Goal: Entertainment & Leisure: Browse casually

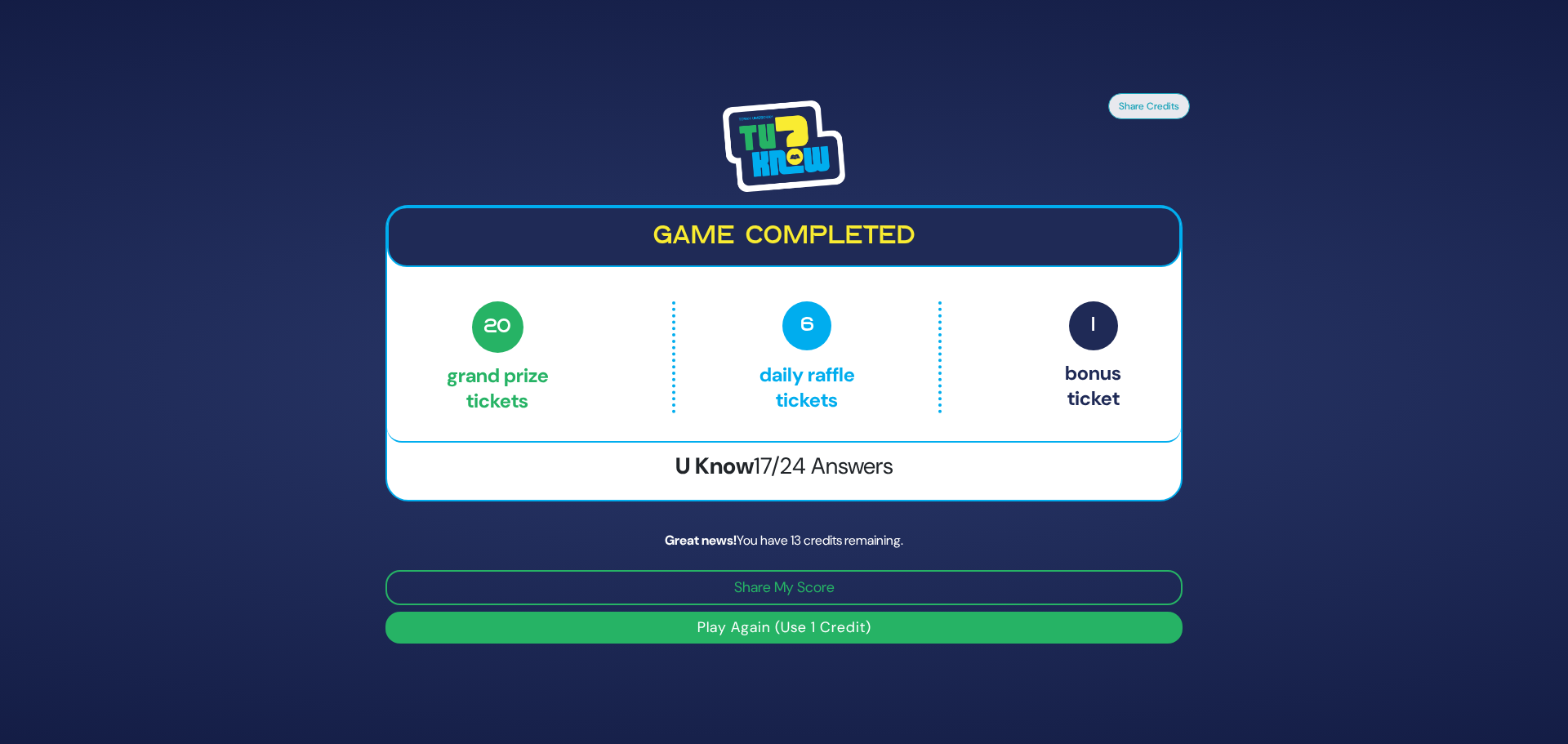
click at [740, 632] on button "Play Again (Use 1 Credit)" at bounding box center [784, 627] width 797 height 32
click at [926, 629] on button "Play Again (Use 1 Credit)" at bounding box center [784, 627] width 797 height 32
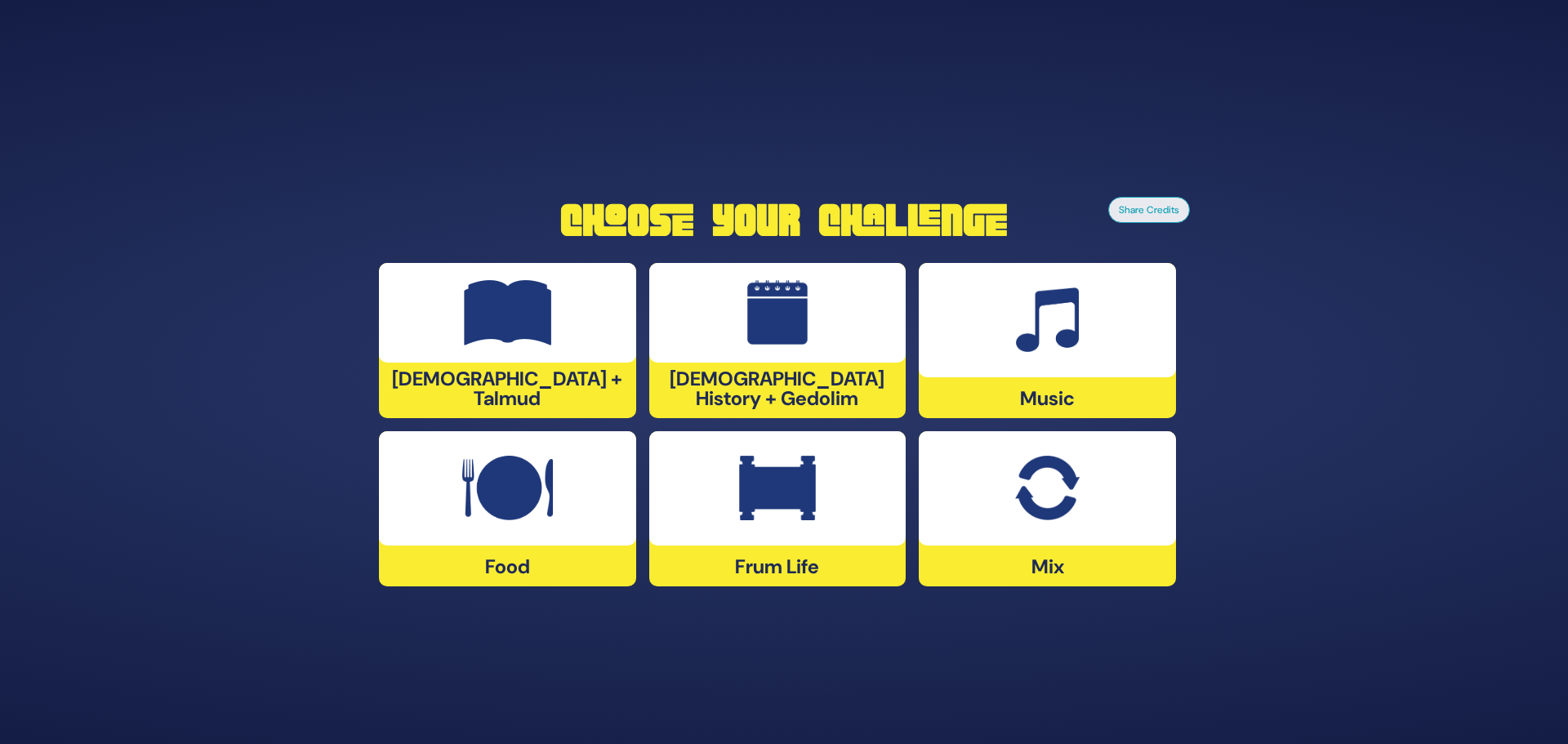
click at [538, 524] on div at bounding box center [508, 488] width 258 height 114
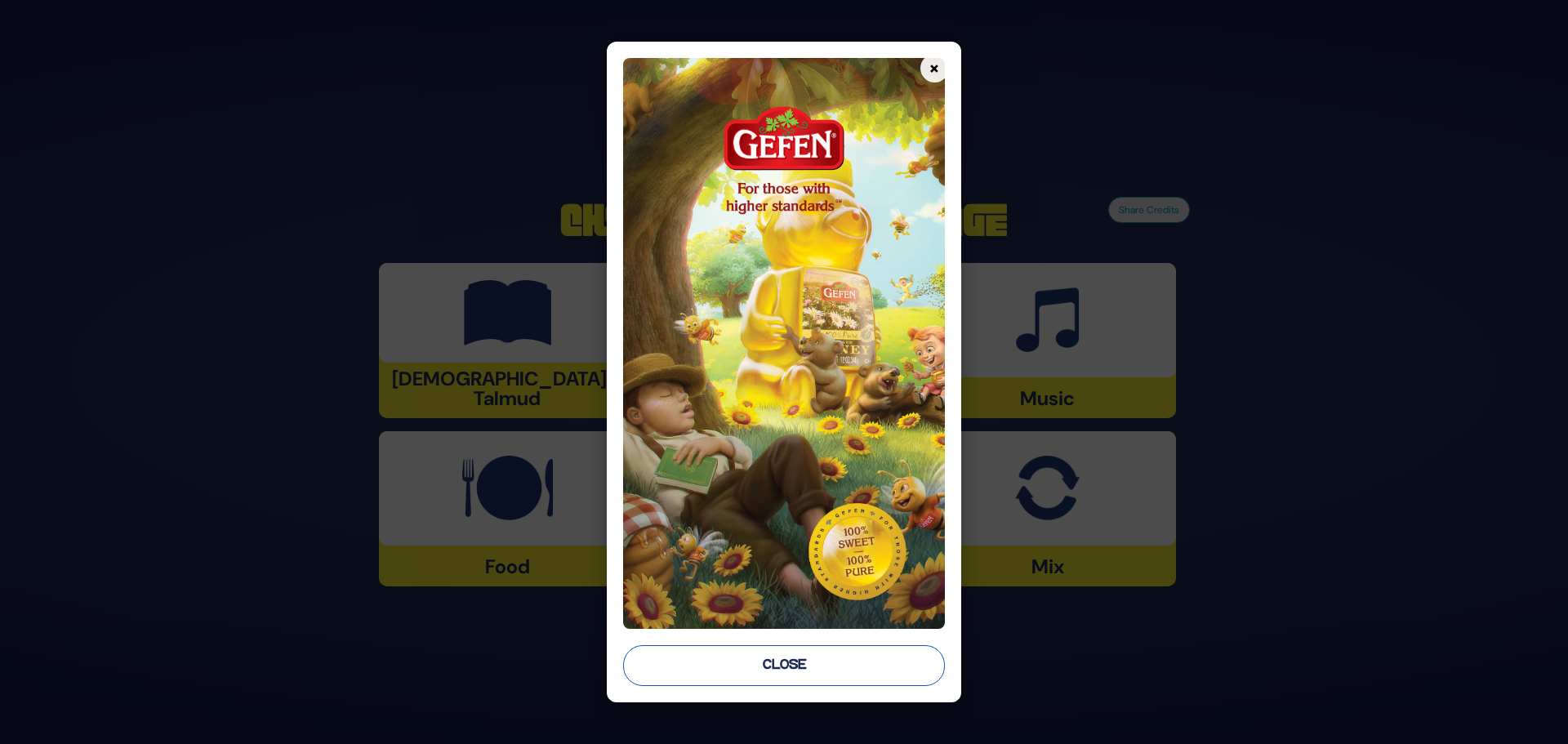
click at [764, 660] on button "Close" at bounding box center [783, 665] width 322 height 41
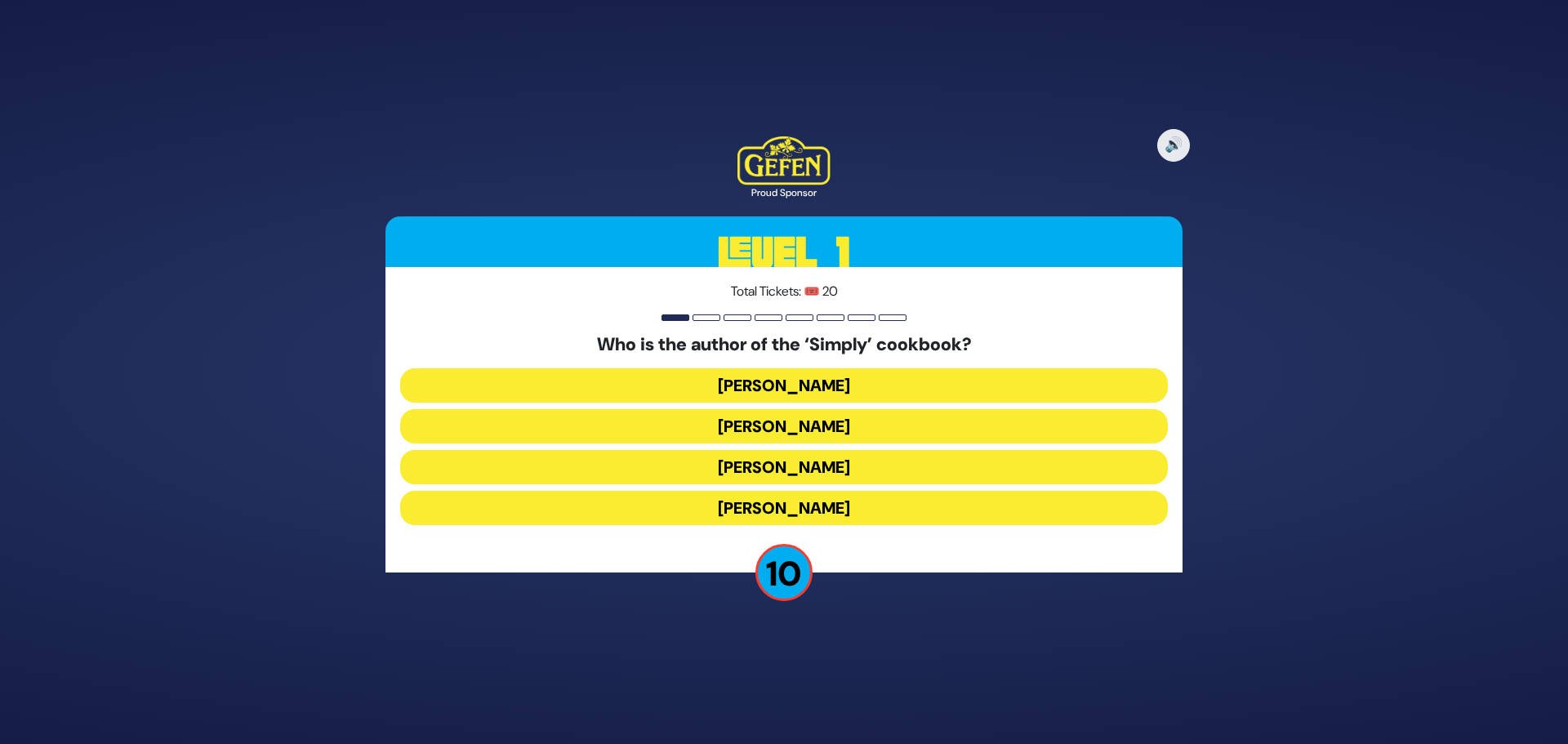
click at [817, 387] on button "Leah Schapira" at bounding box center [784, 385] width 768 height 34
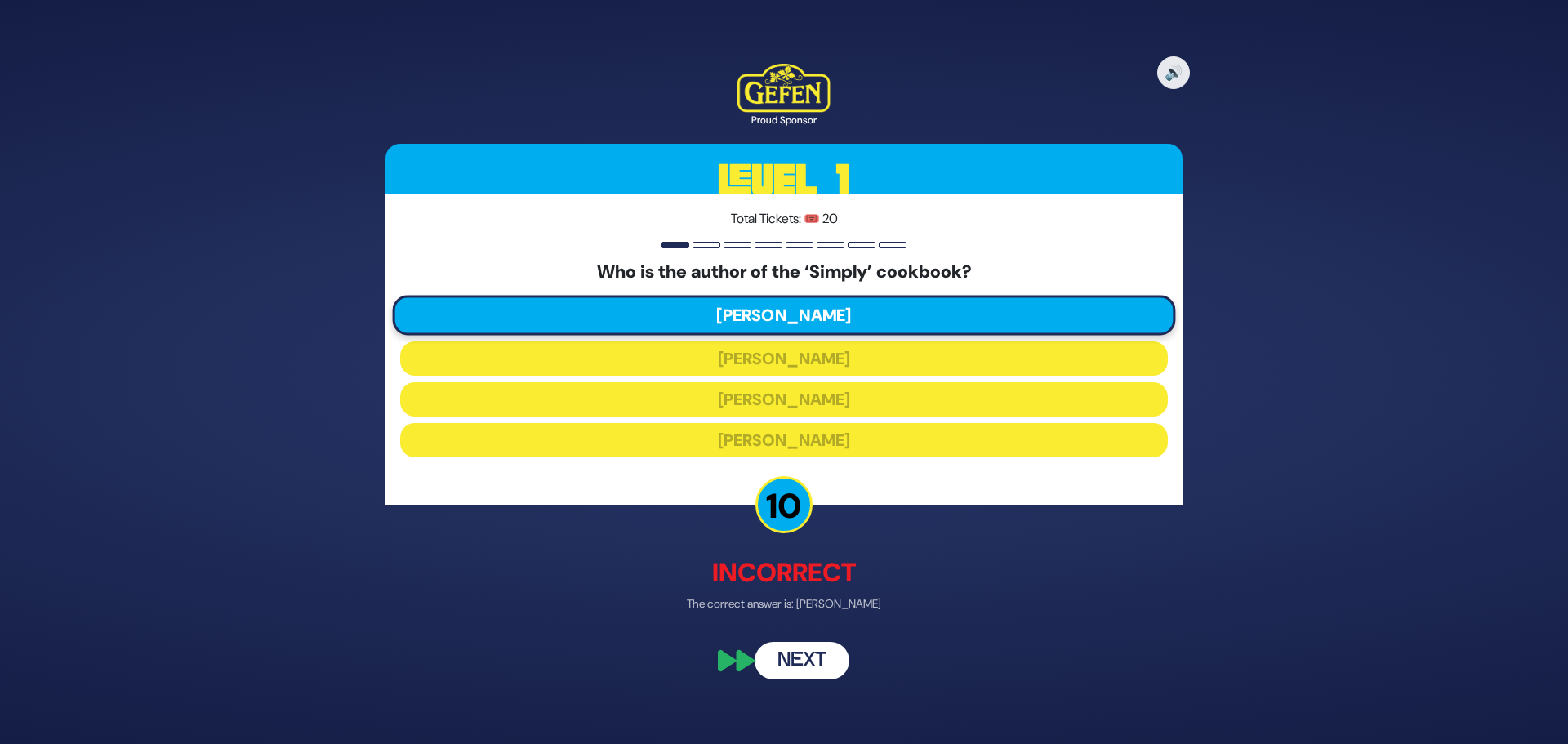
click at [810, 665] on button "Next" at bounding box center [802, 661] width 94 height 38
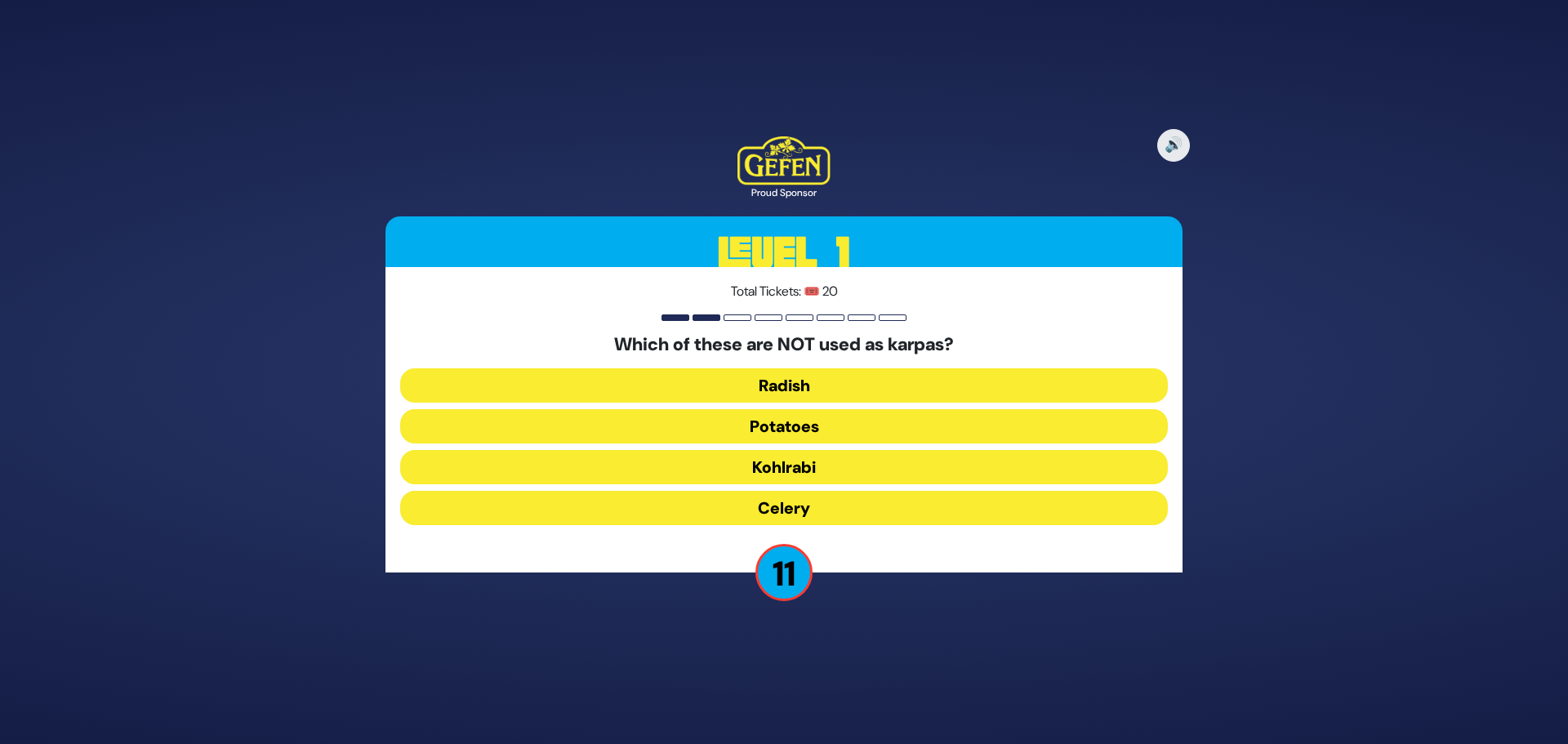
click at [802, 471] on button "Kohlrabi" at bounding box center [784, 467] width 768 height 34
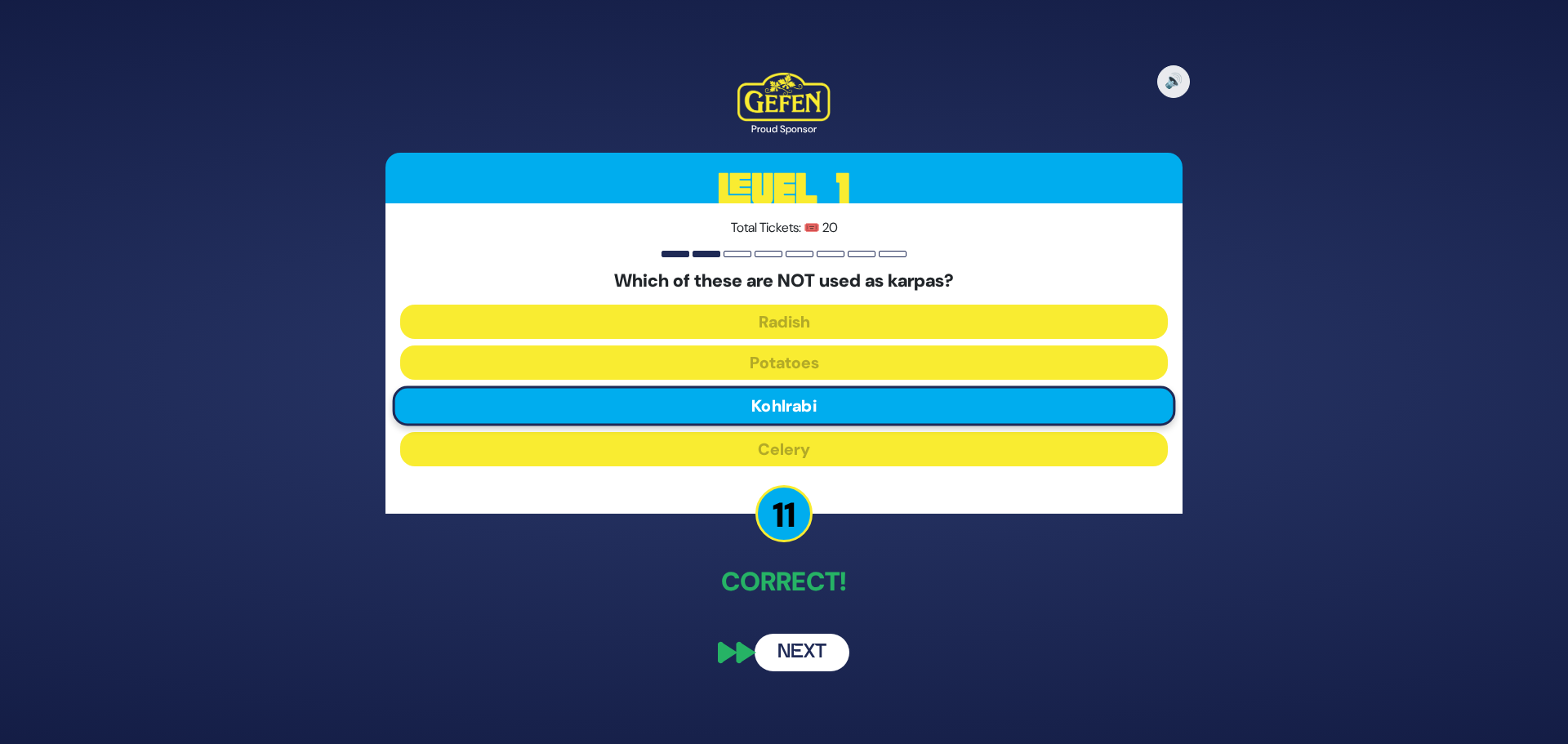
click at [794, 653] on button "Next" at bounding box center [802, 653] width 94 height 38
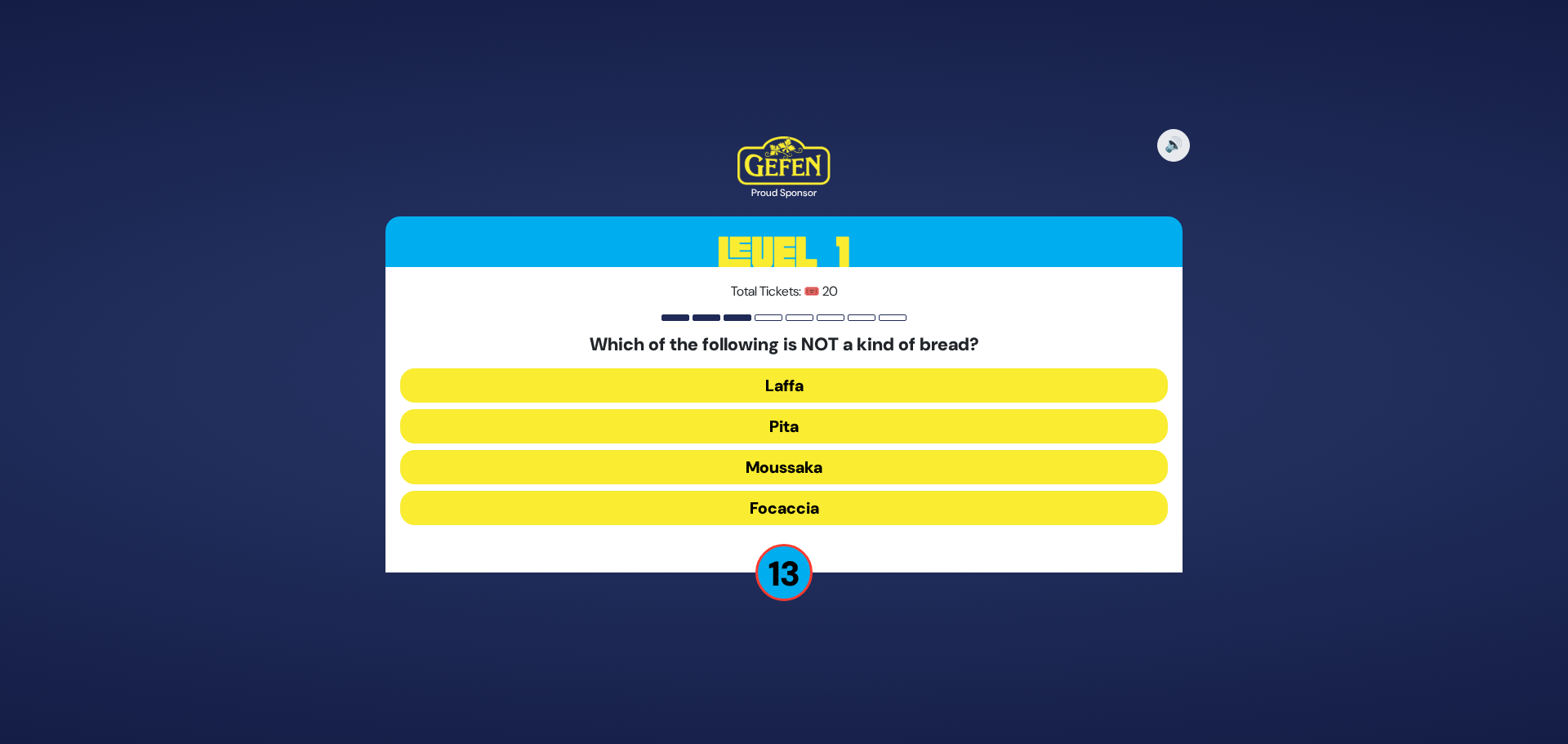
click at [755, 470] on button "Moussaka" at bounding box center [784, 467] width 768 height 34
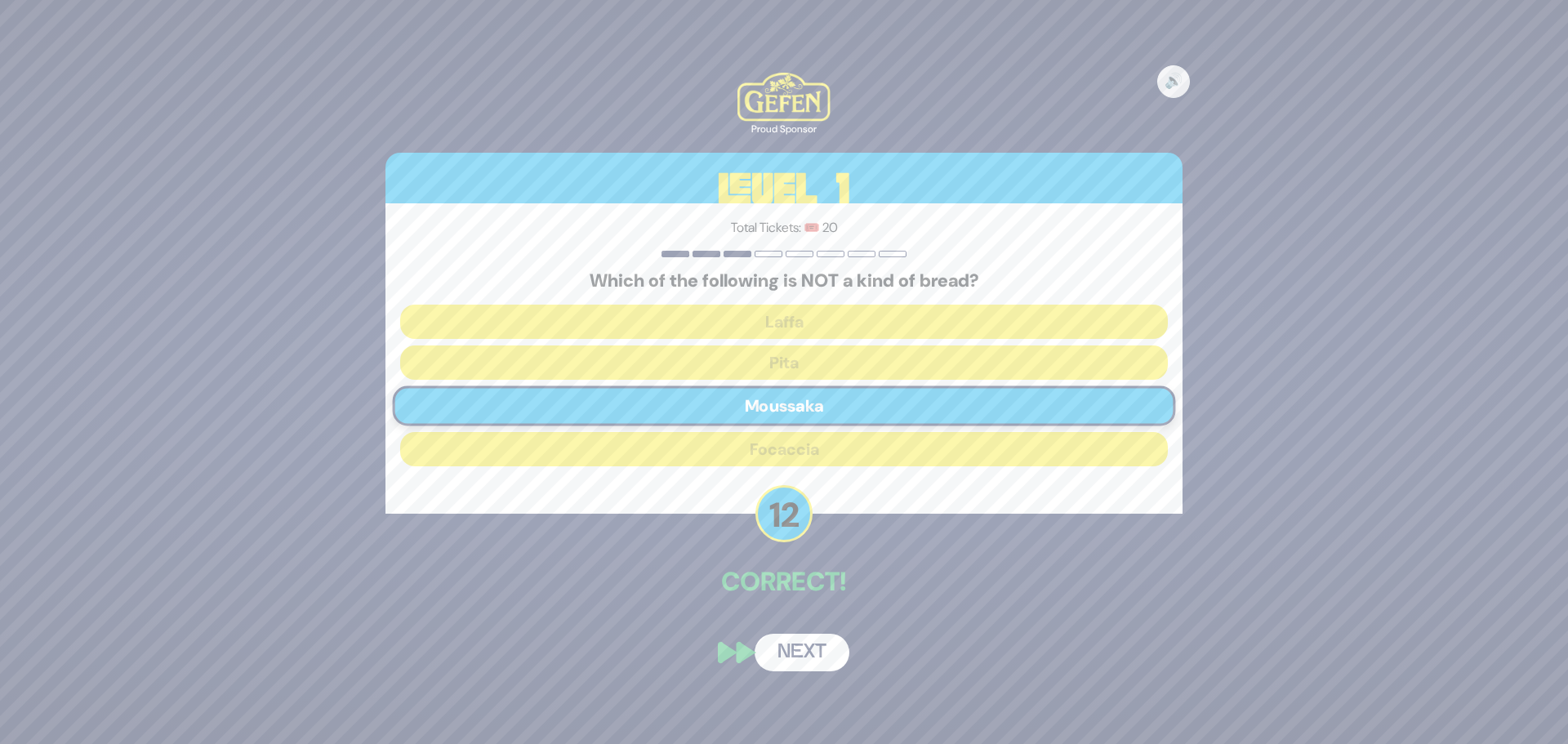
click at [795, 653] on button "Next" at bounding box center [802, 653] width 94 height 38
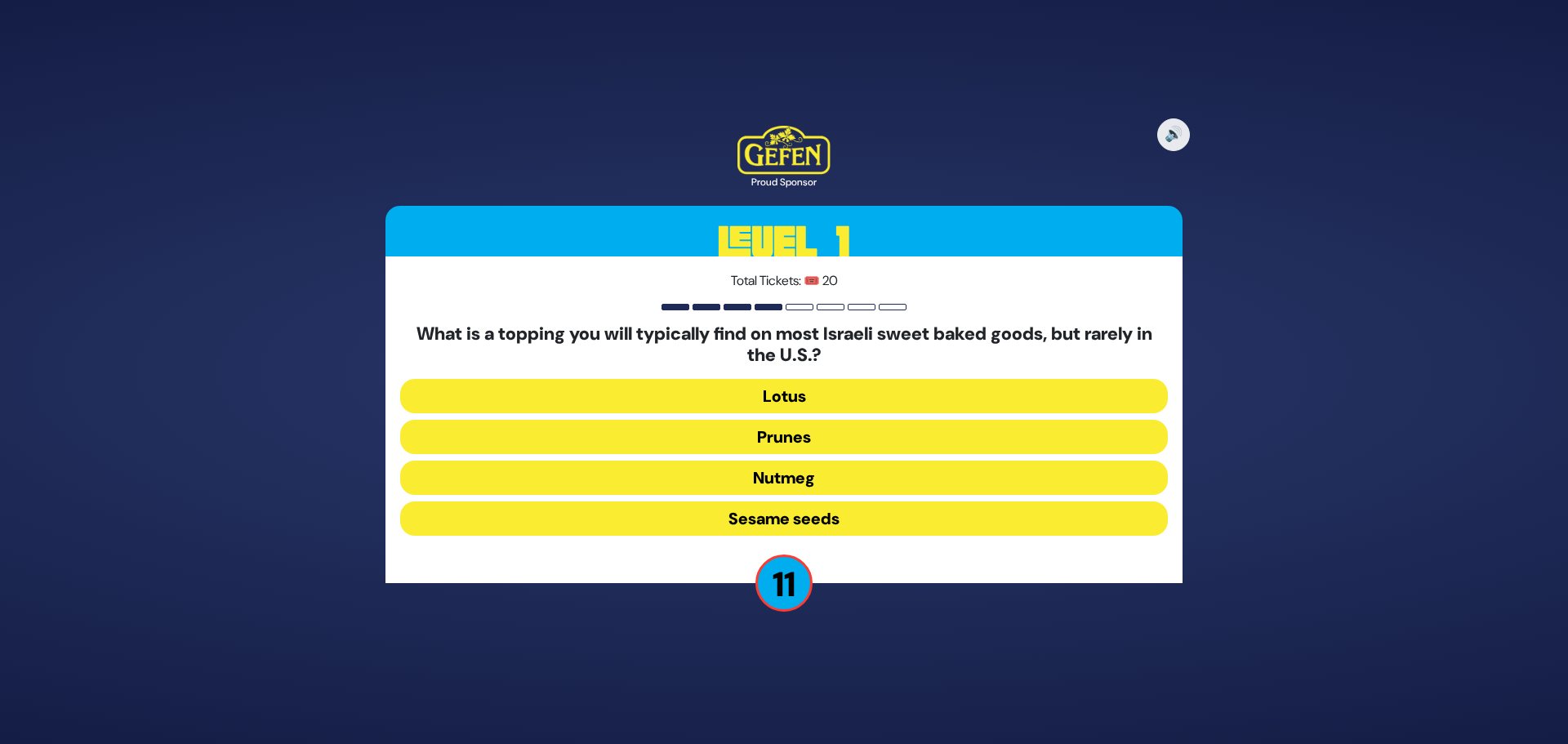
click at [739, 520] on button "Sesame seeds" at bounding box center [784, 518] width 768 height 34
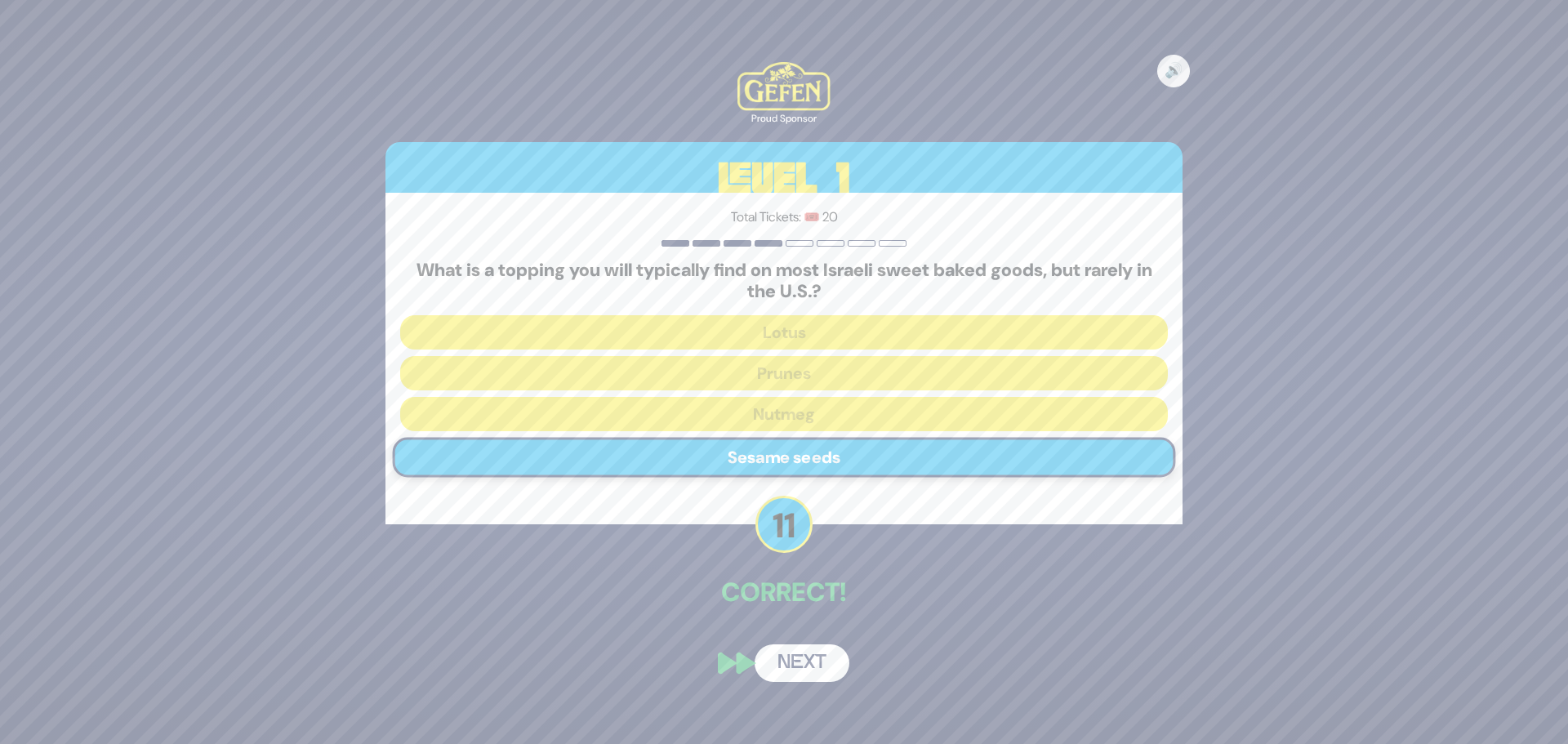
click at [804, 650] on button "Next" at bounding box center [802, 663] width 94 height 38
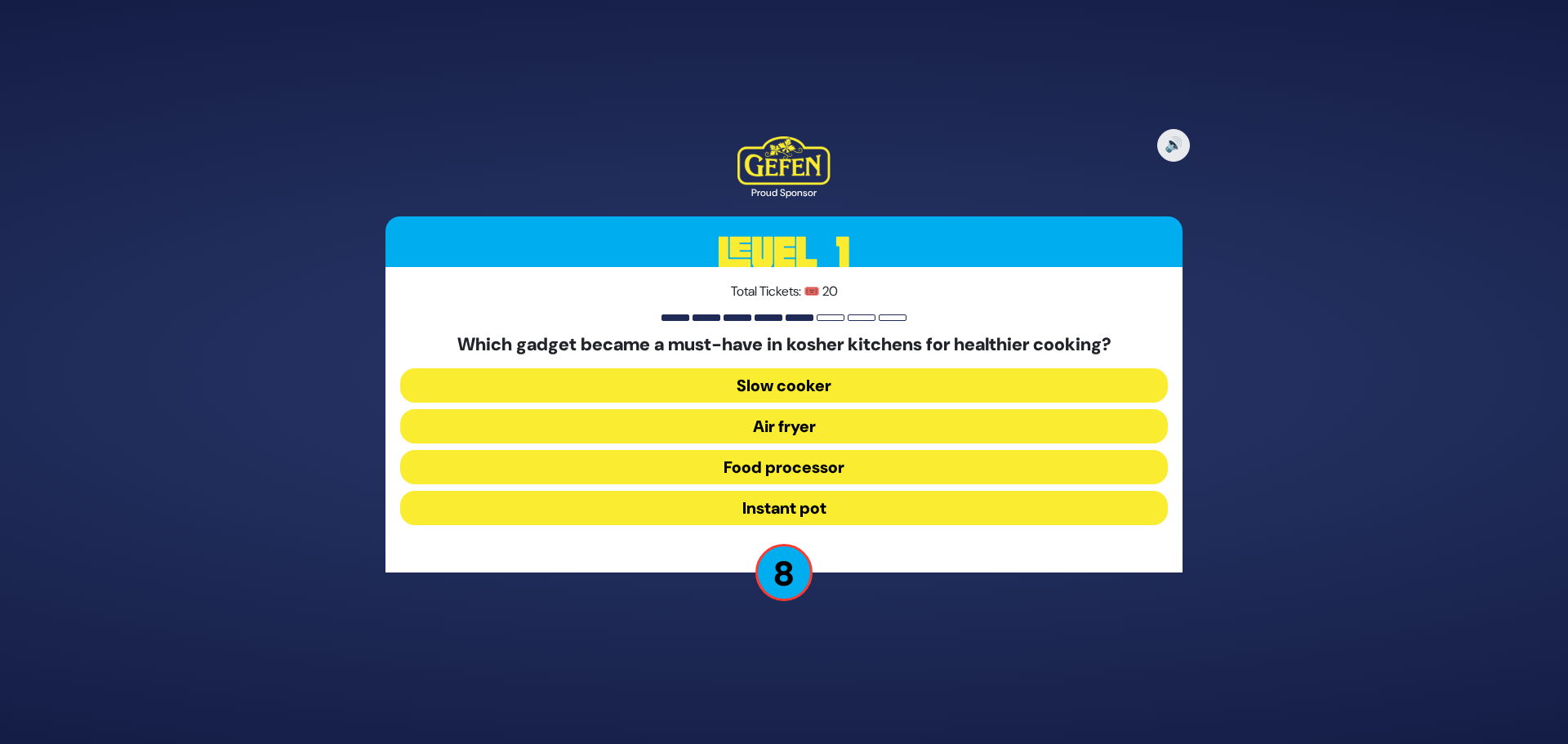
click at [837, 426] on button "Air fryer" at bounding box center [784, 426] width 768 height 34
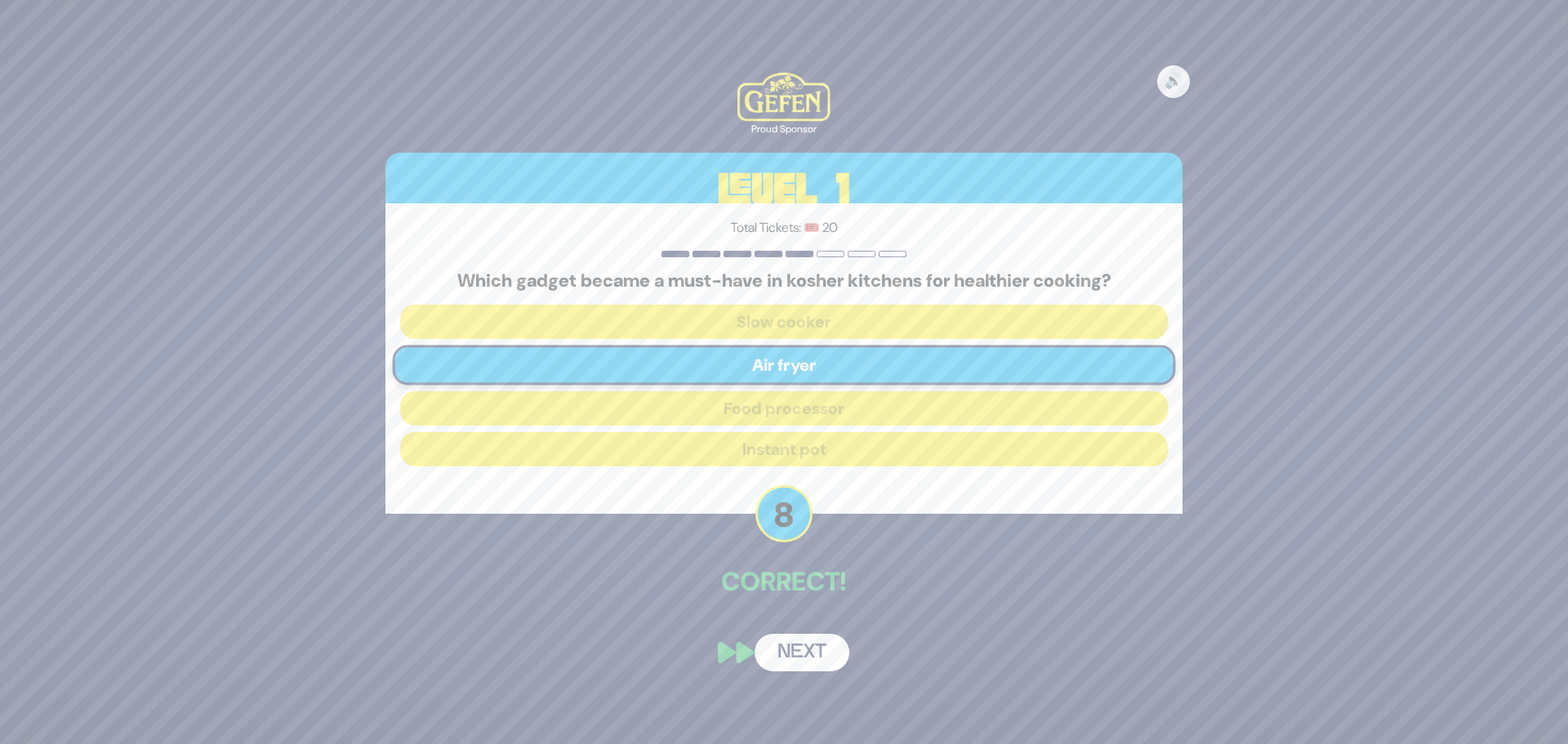
click at [808, 642] on button "Next" at bounding box center [802, 653] width 94 height 38
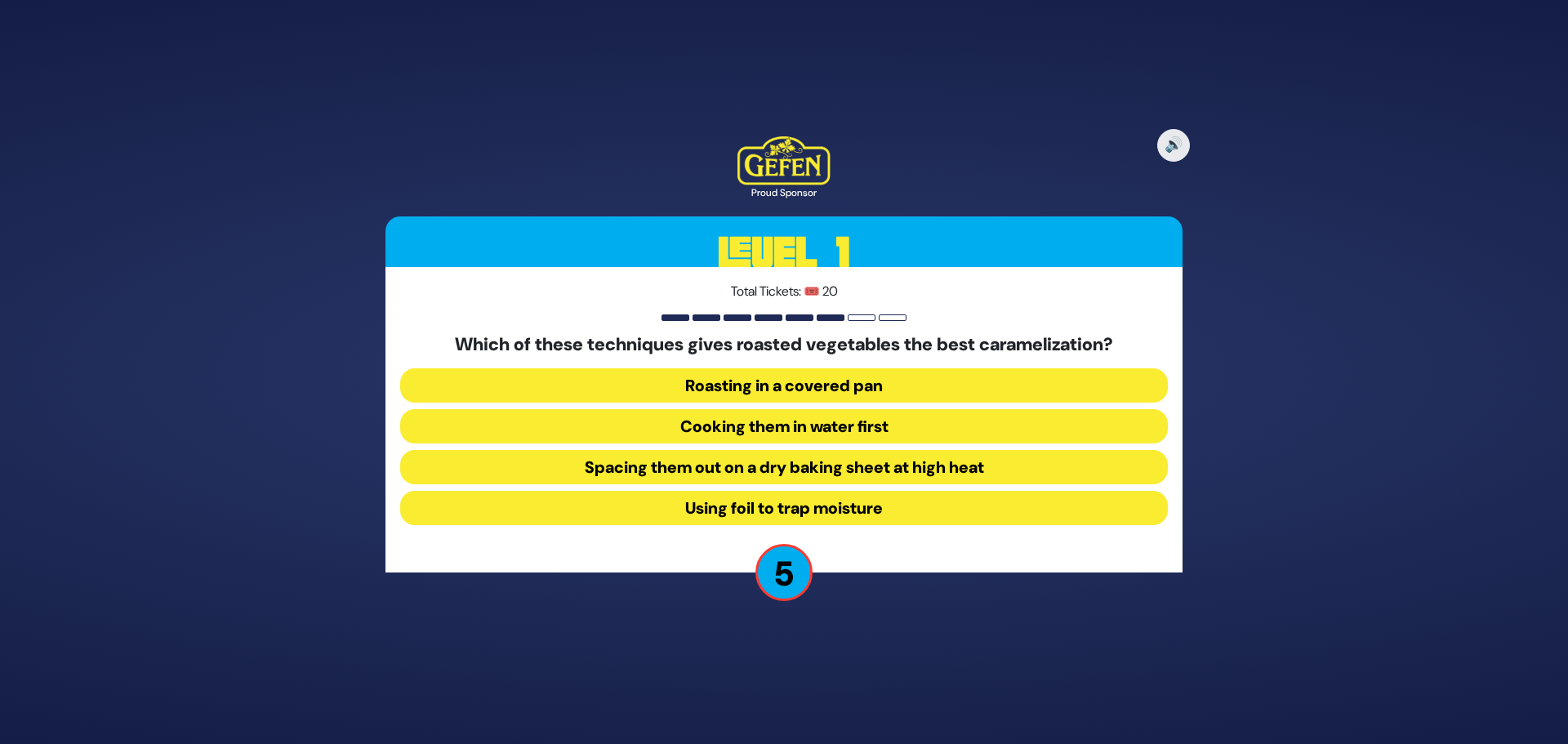
click at [829, 465] on button "Spacing them out on a dry baking sheet at high heat" at bounding box center [784, 467] width 768 height 34
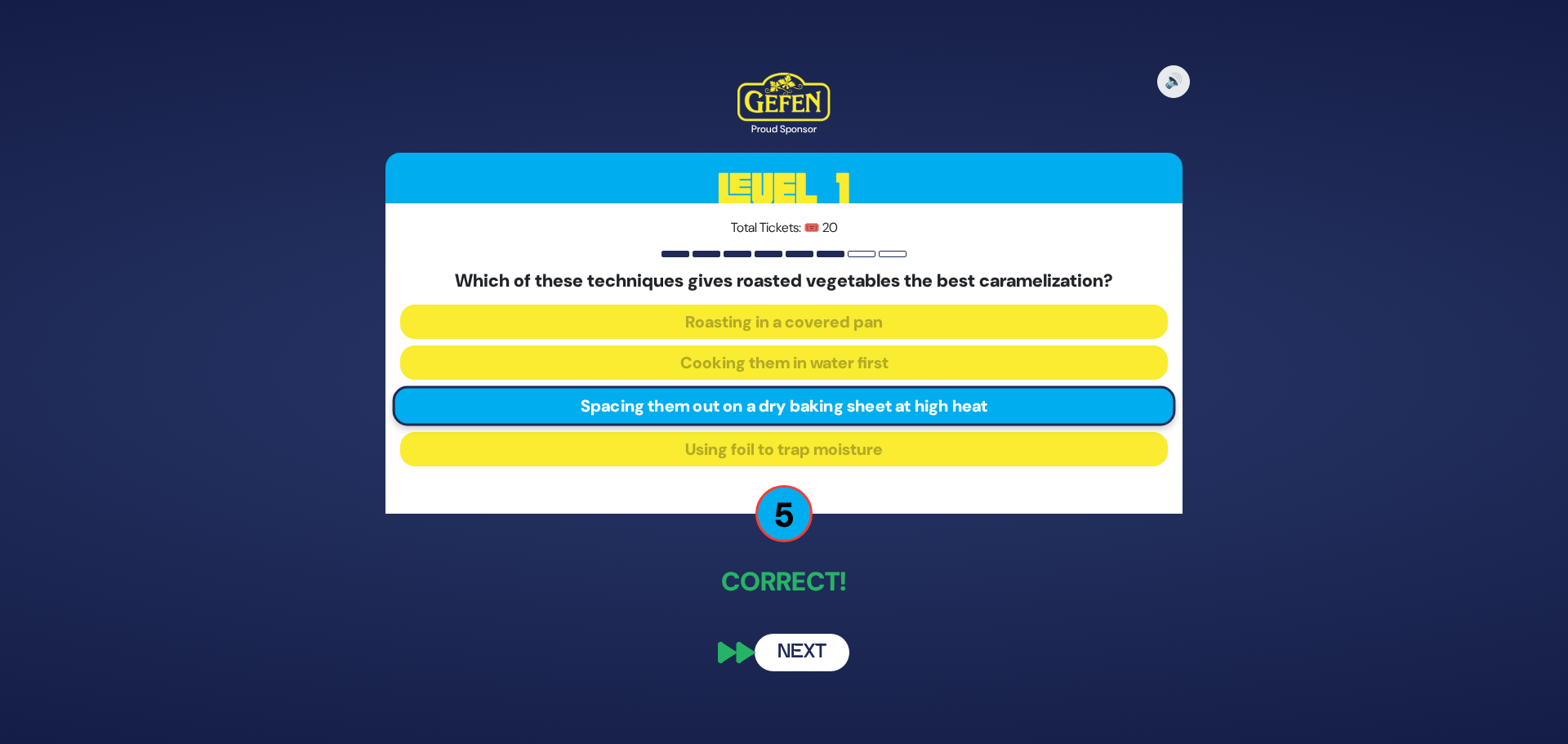
click at [806, 650] on button "Next" at bounding box center [802, 653] width 94 height 38
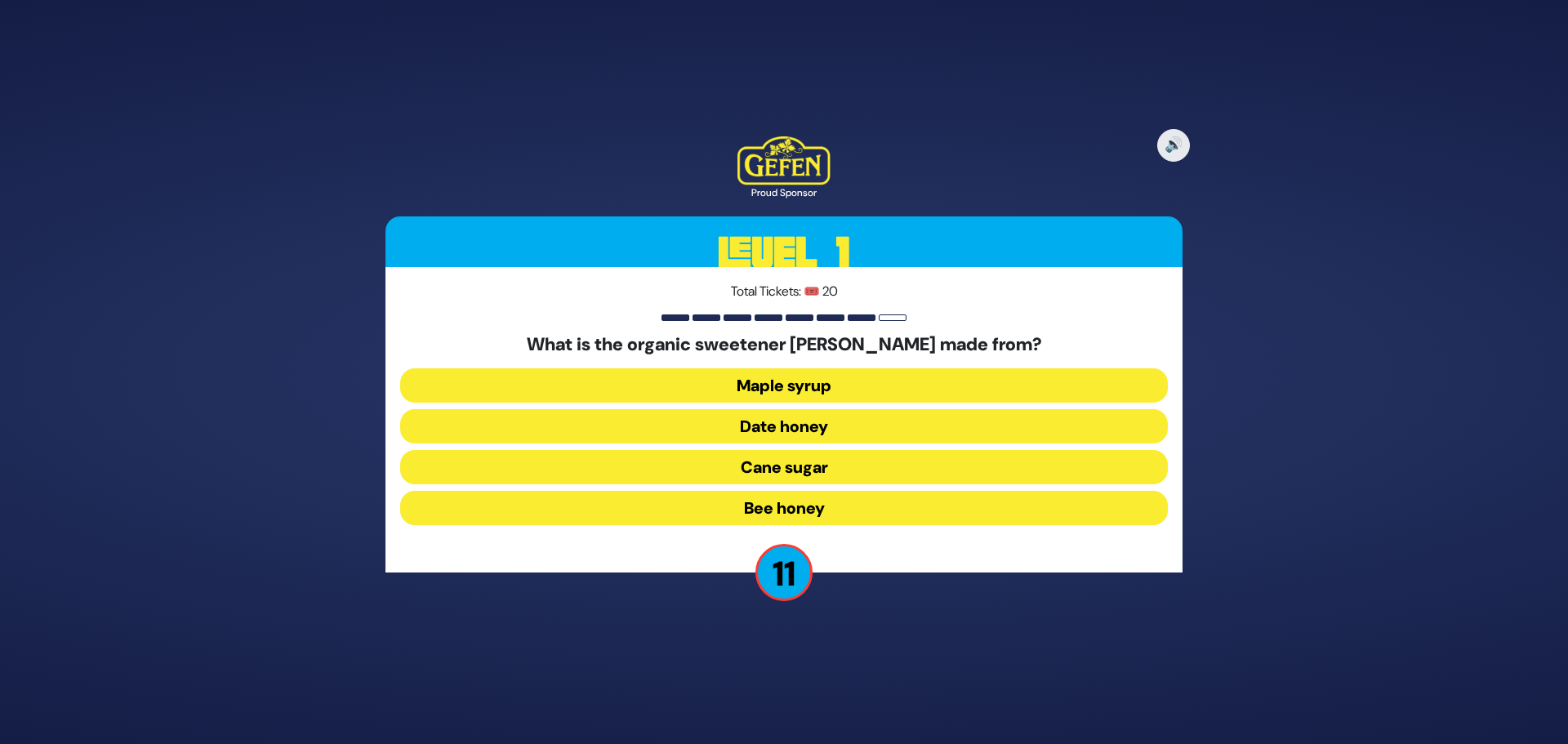
click at [775, 427] on button "Date honey" at bounding box center [784, 426] width 768 height 34
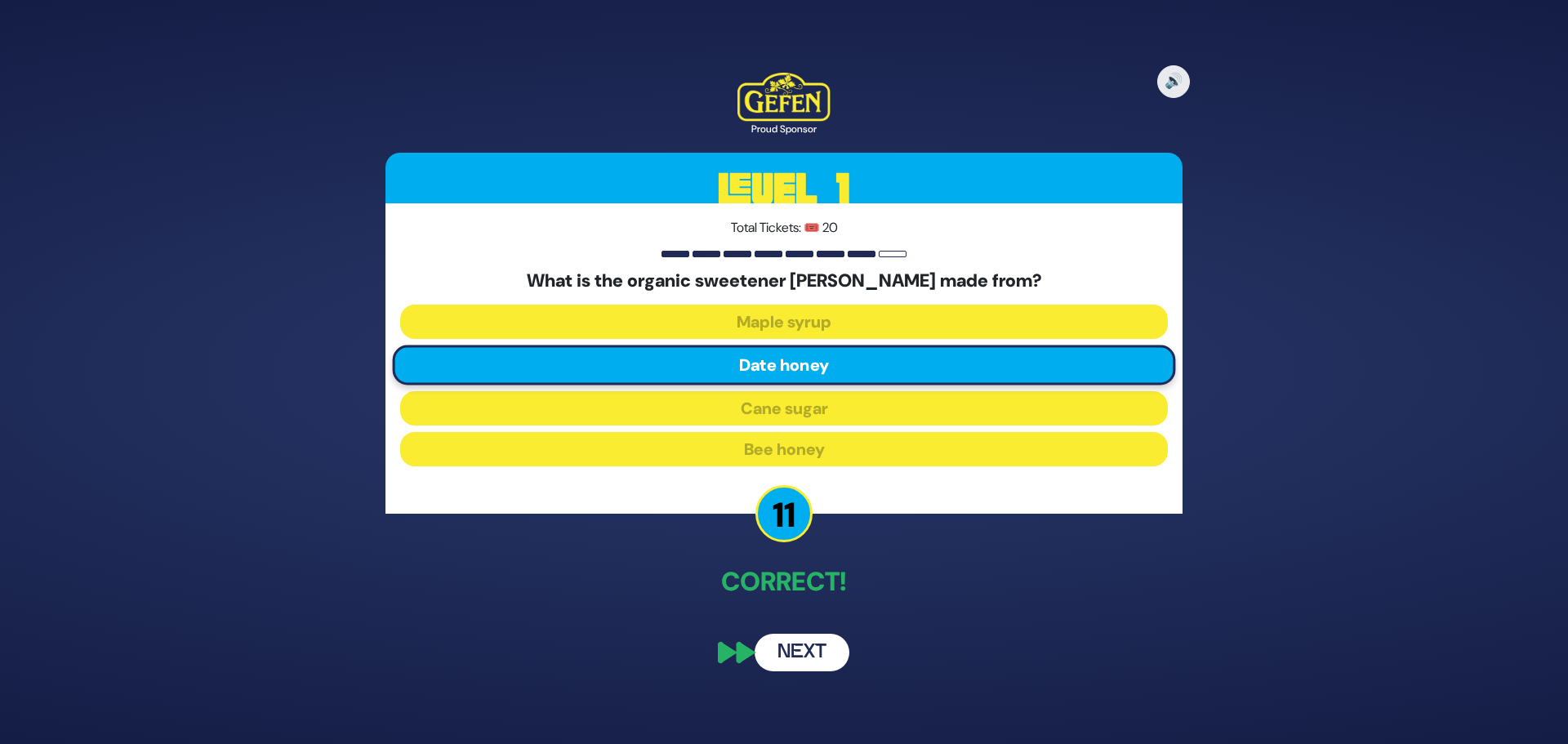
click at [799, 640] on button "Next" at bounding box center [802, 653] width 94 height 38
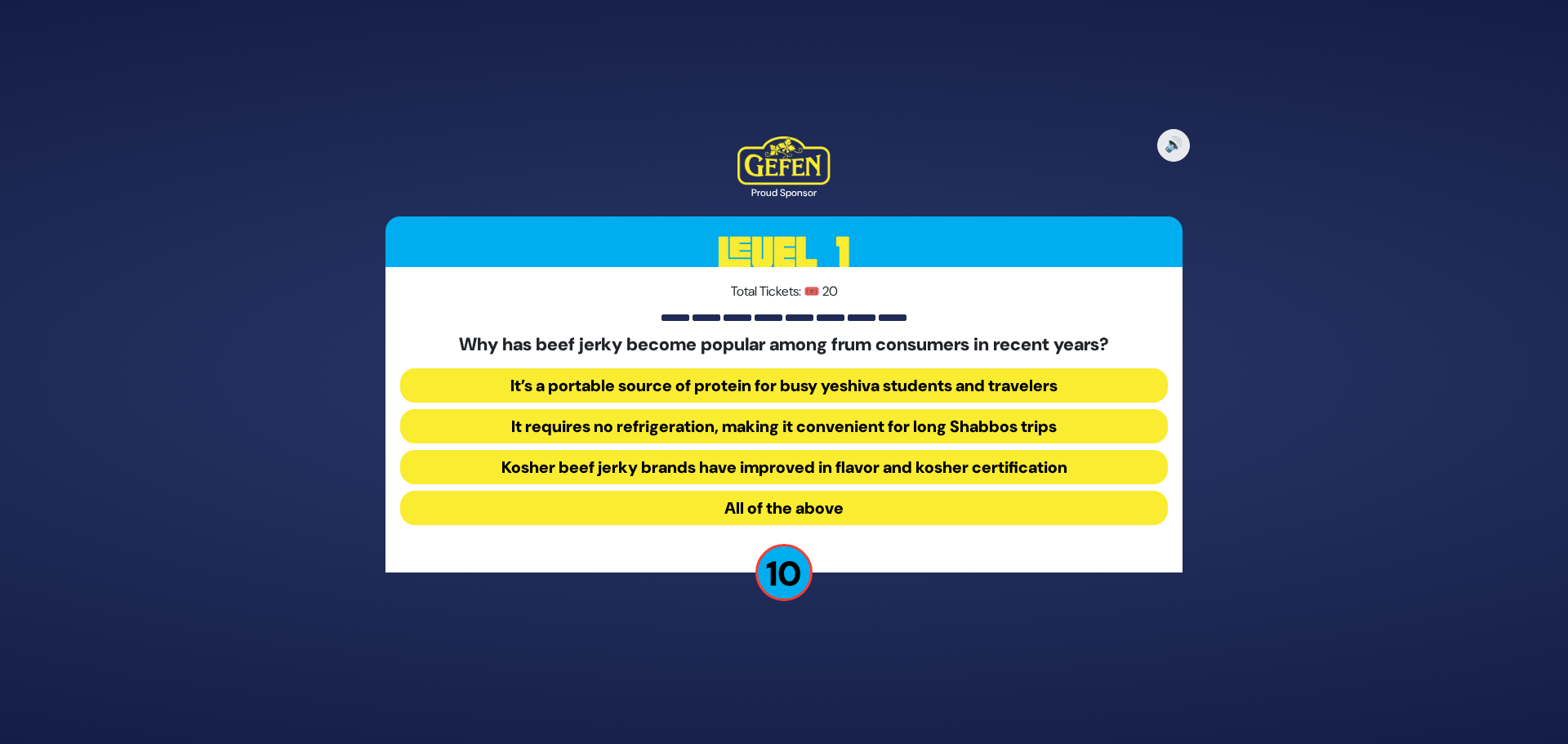
click at [778, 503] on button "All of the above" at bounding box center [784, 507] width 768 height 34
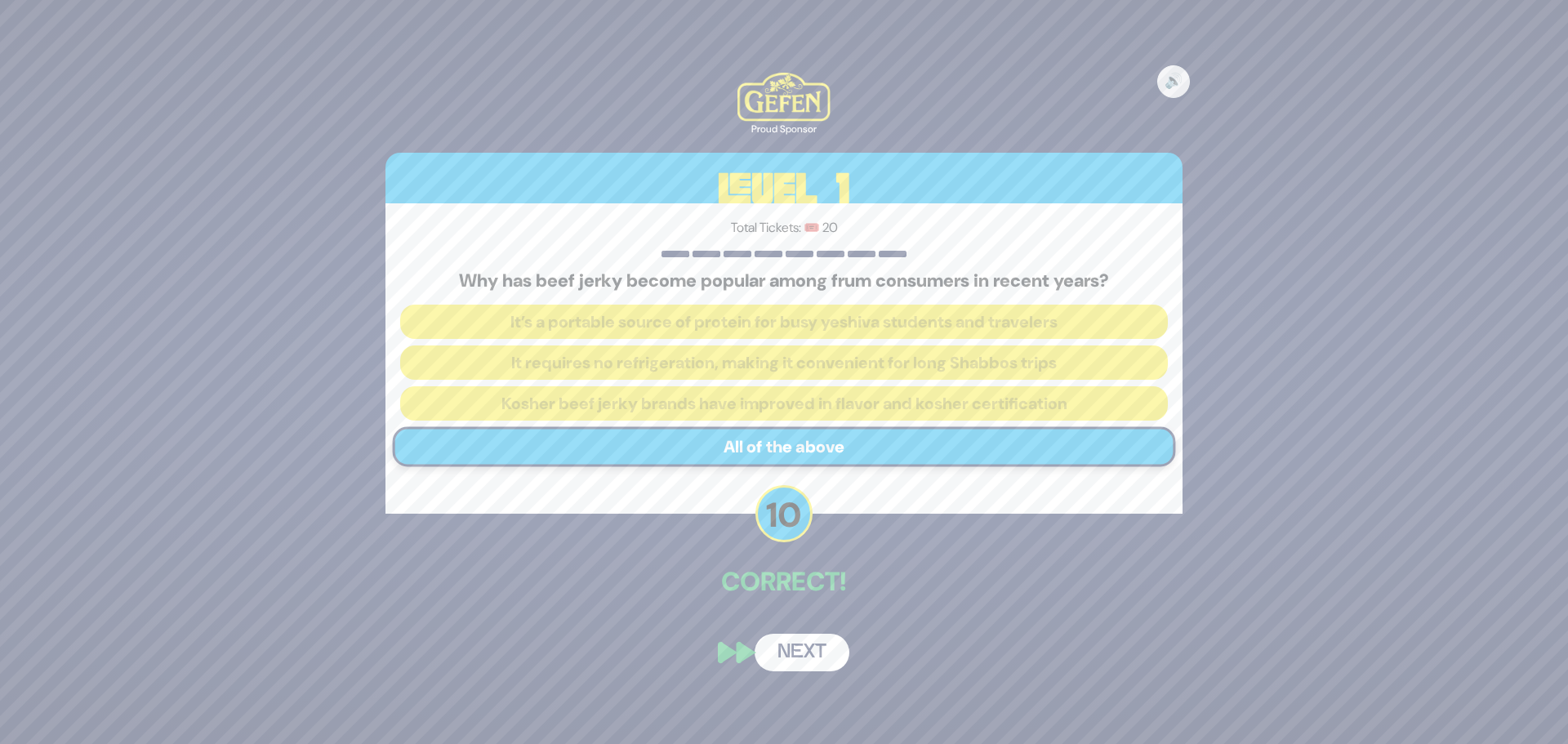
click at [822, 655] on button "Next" at bounding box center [802, 653] width 94 height 38
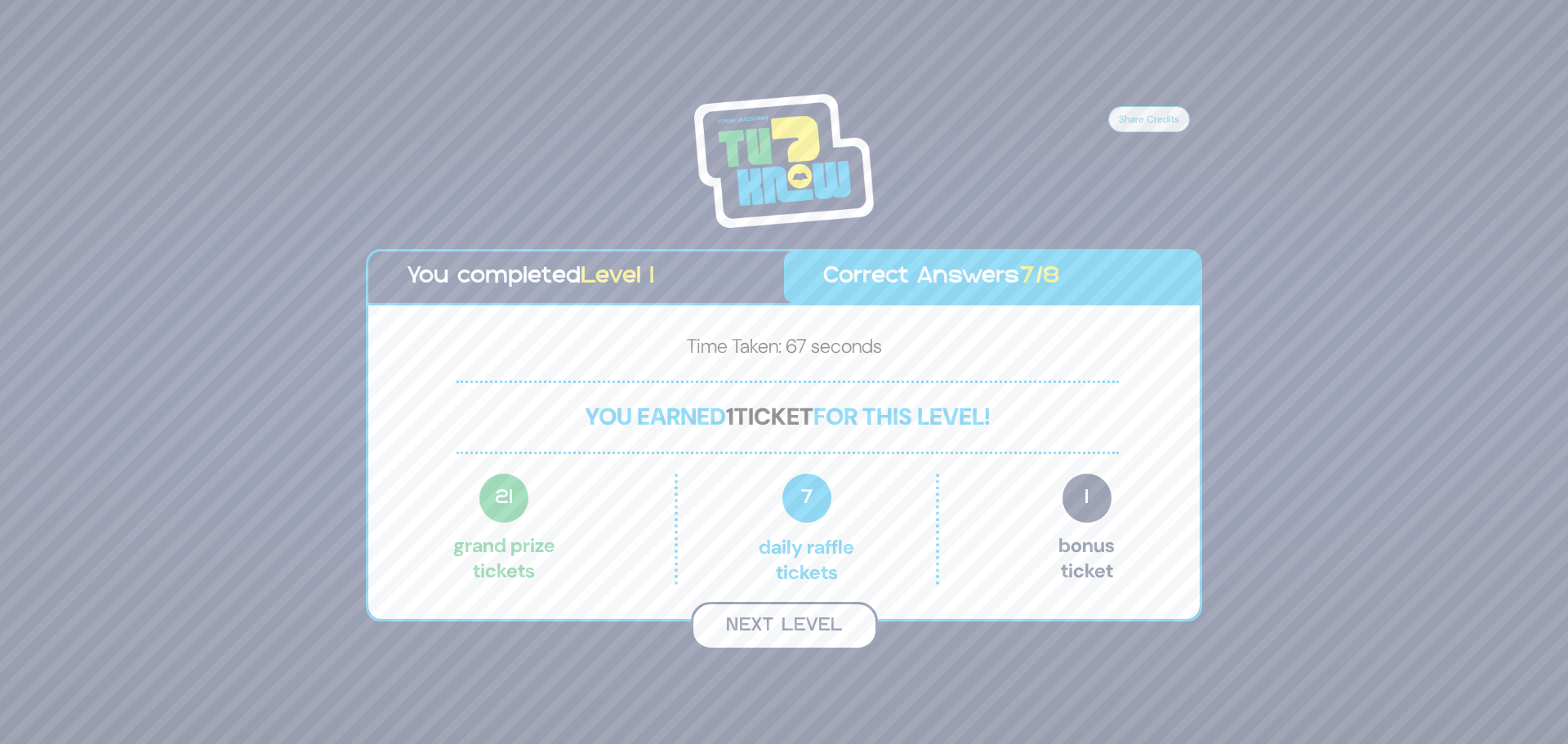
click at [792, 632] on button "Next Level" at bounding box center [784, 625] width 187 height 48
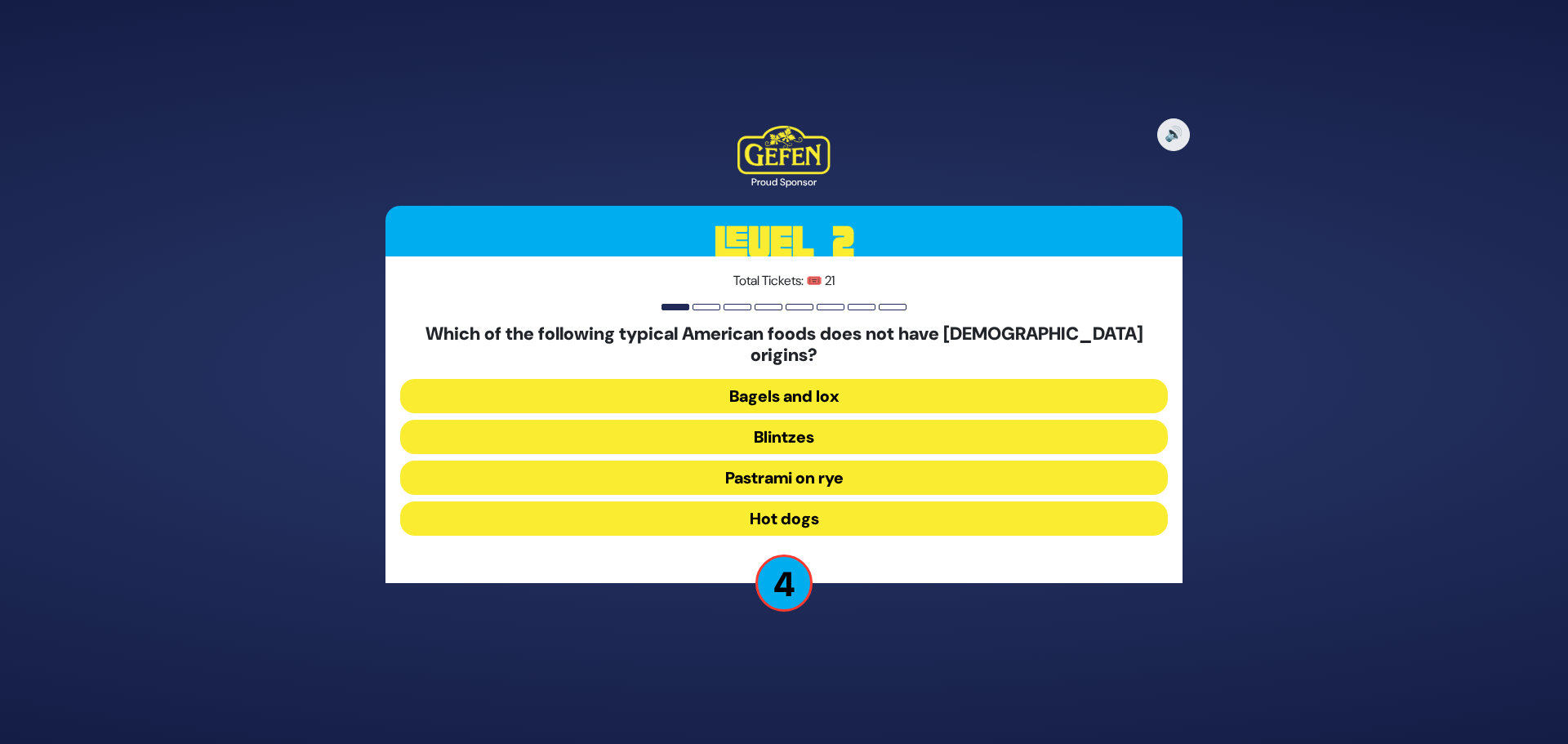
click at [810, 505] on button "Hot dogs" at bounding box center [784, 518] width 768 height 34
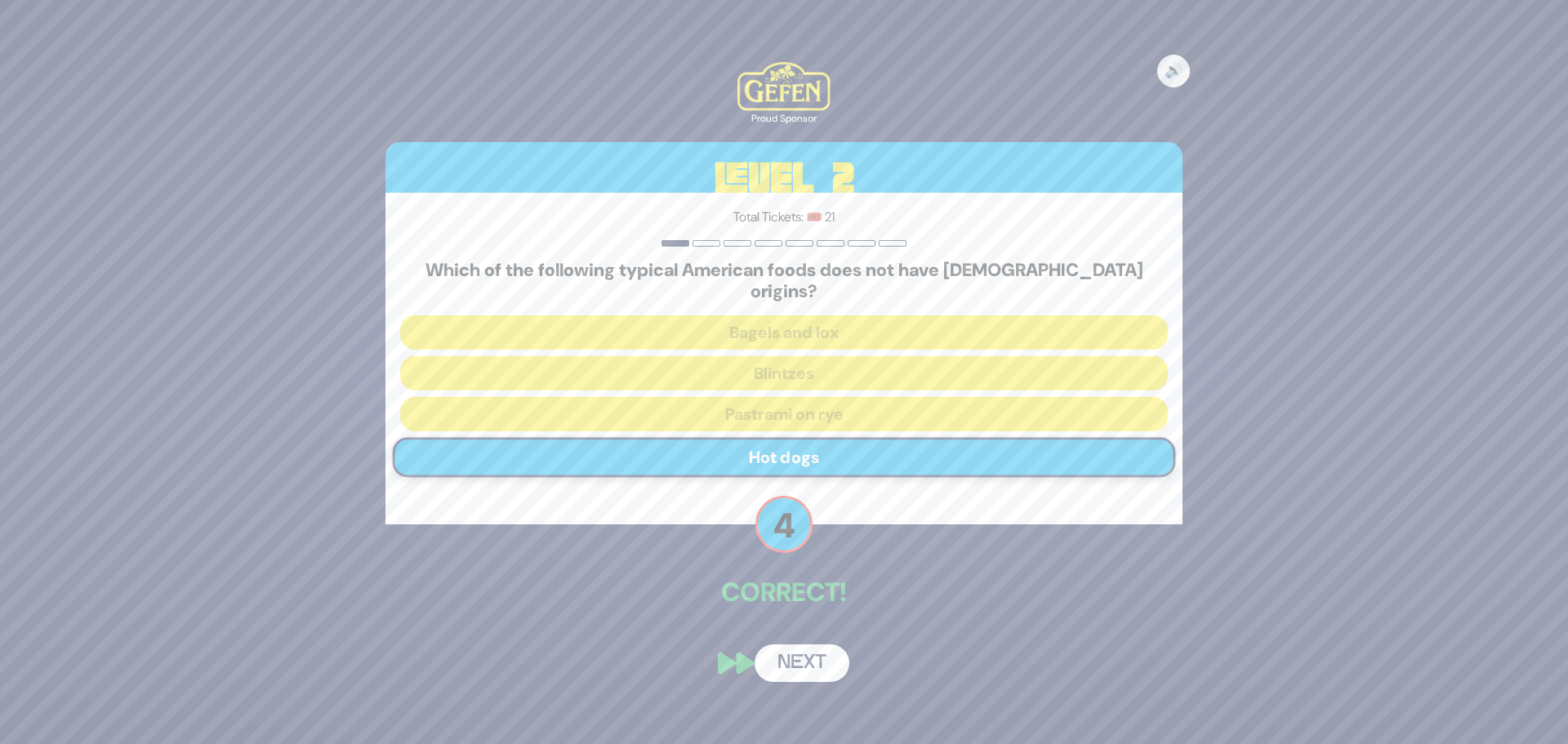
click at [791, 653] on button "Next" at bounding box center [802, 663] width 94 height 38
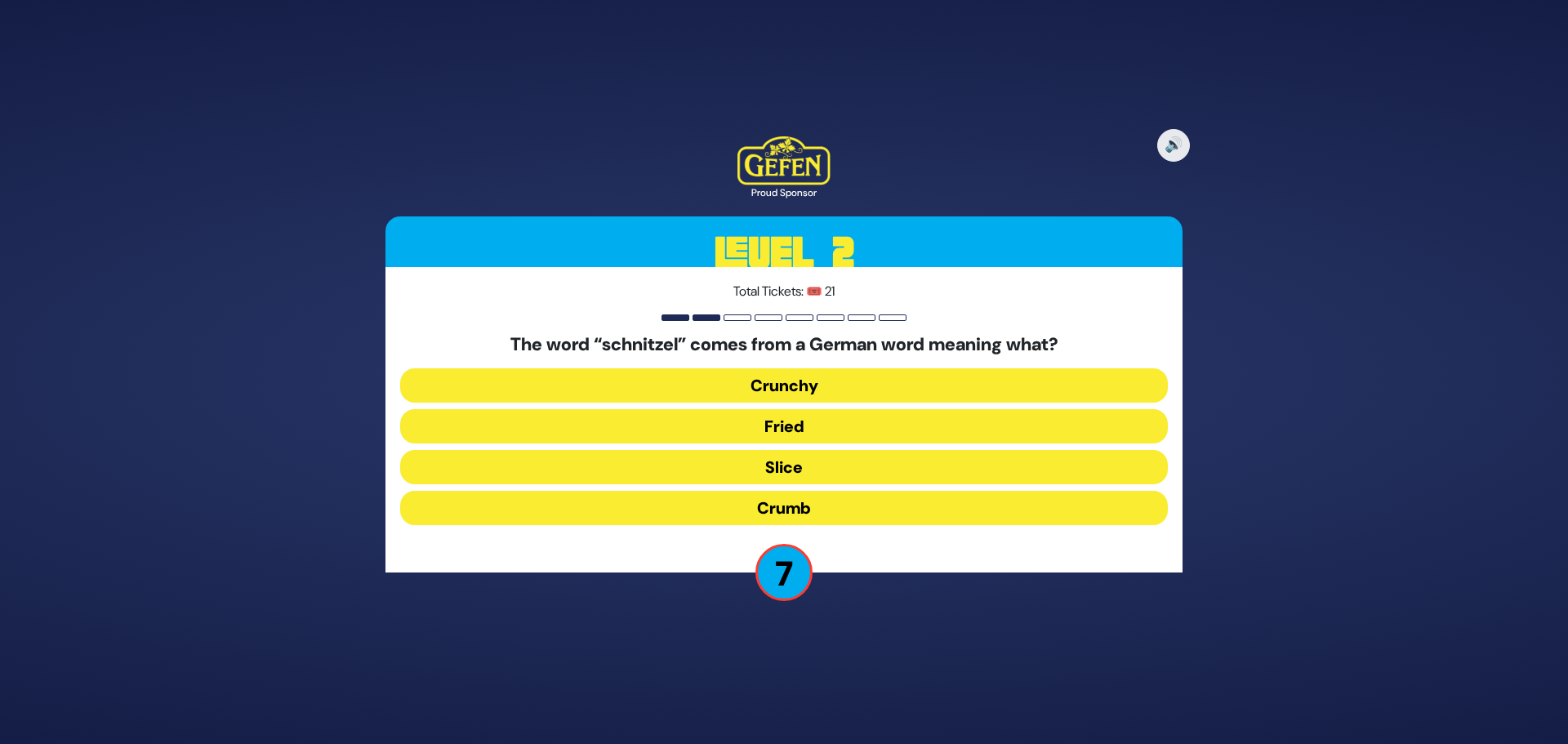
click at [838, 471] on button "Slice" at bounding box center [784, 467] width 768 height 34
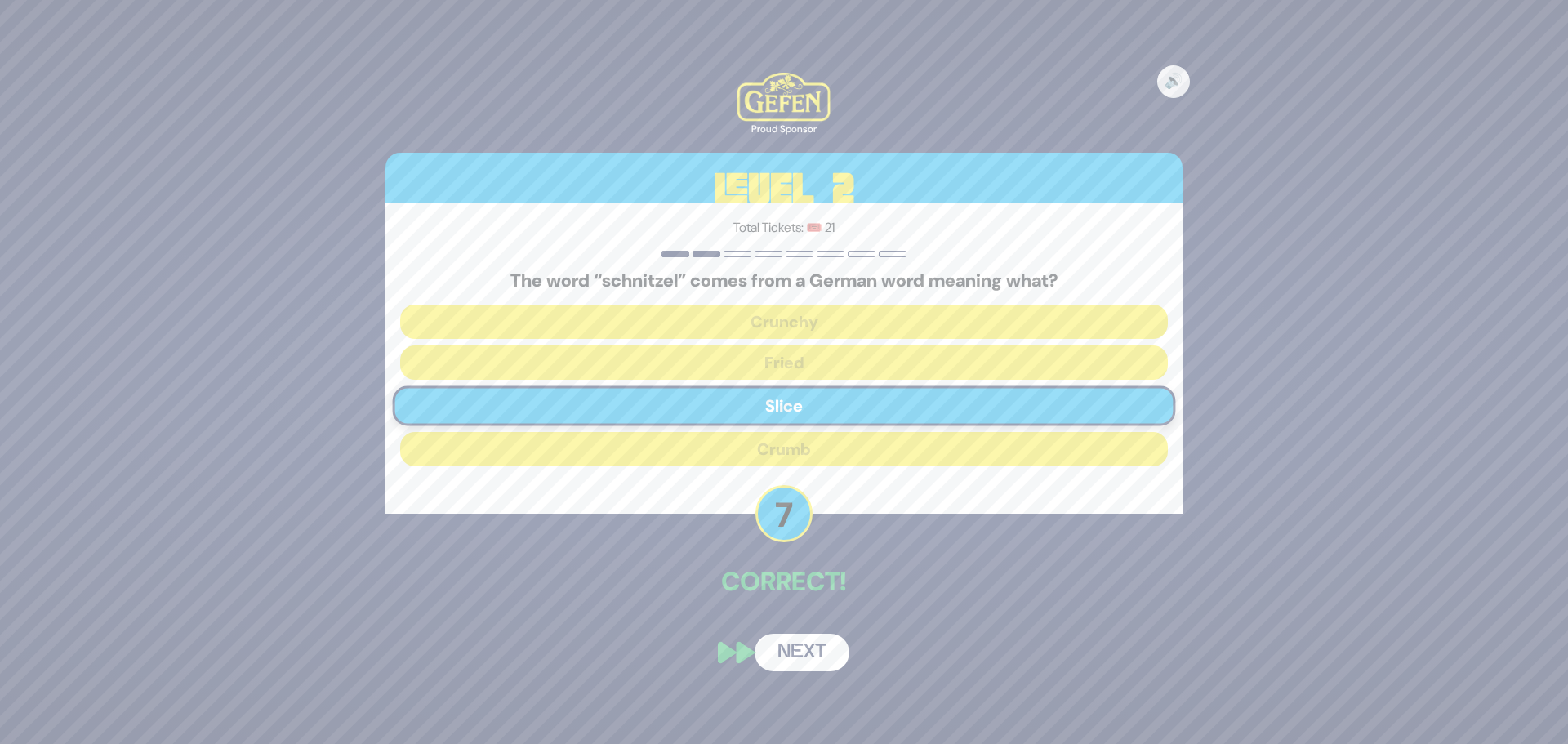
click at [799, 659] on button "Next" at bounding box center [802, 653] width 94 height 38
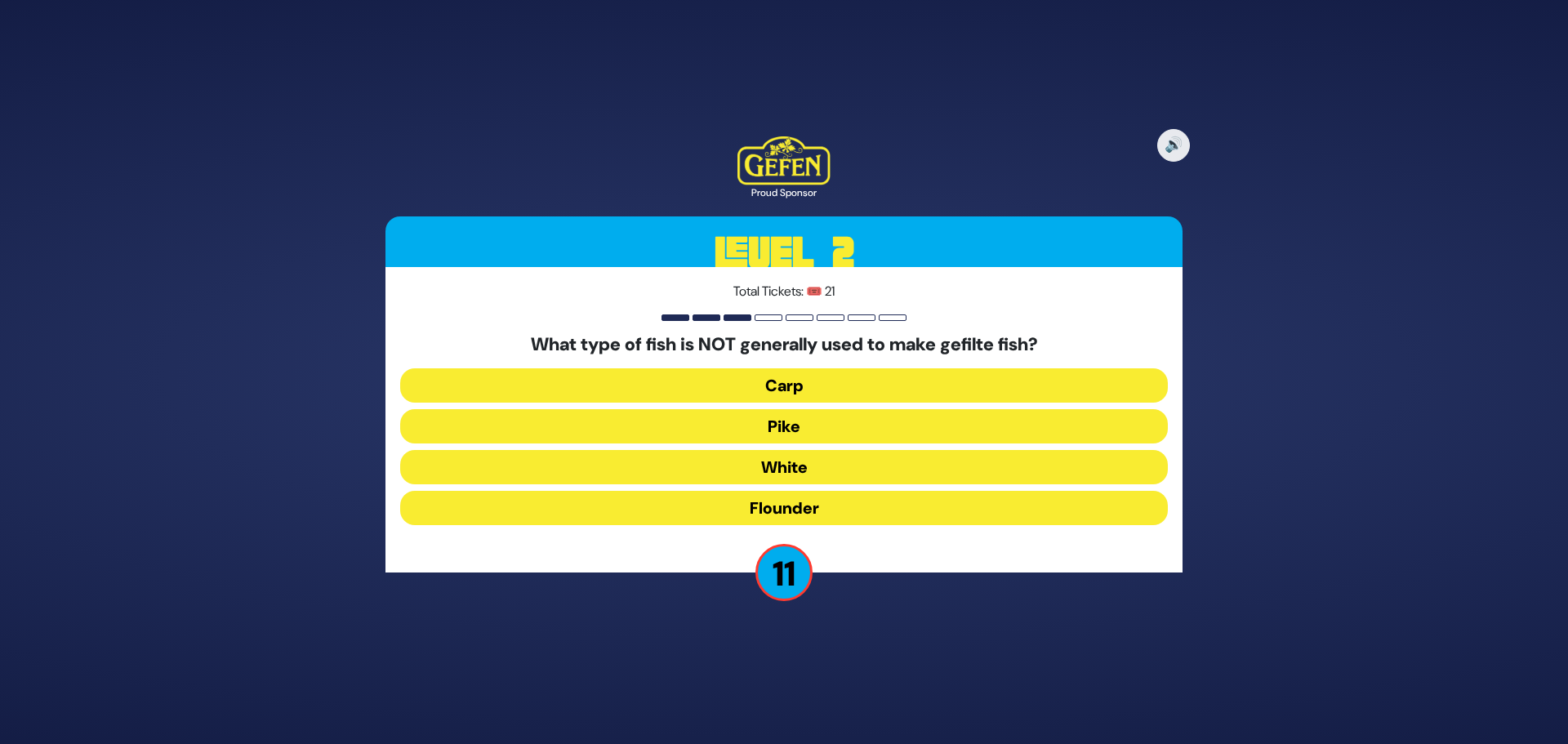
click at [772, 506] on button "Flounder" at bounding box center [784, 507] width 768 height 34
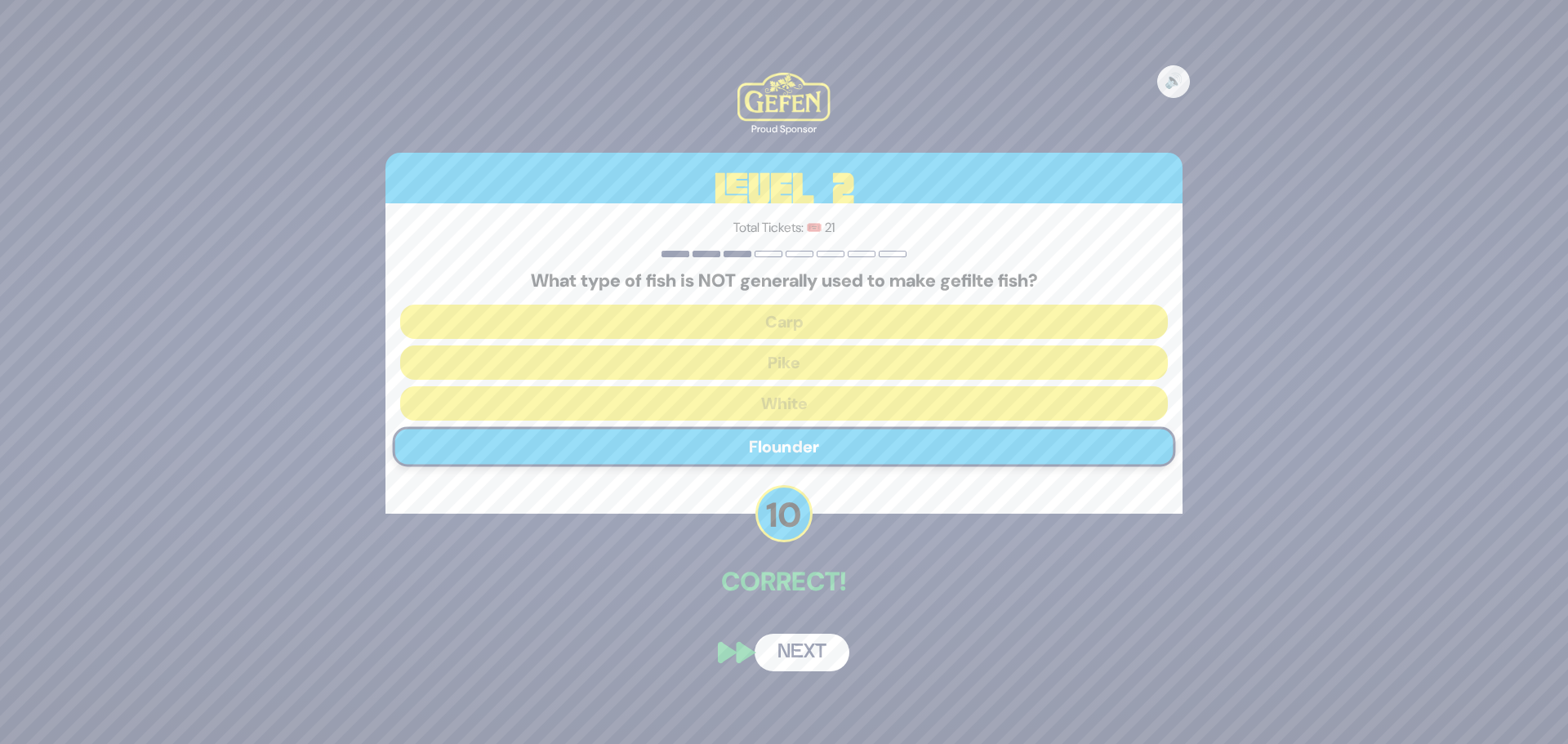
click at [817, 655] on button "Next" at bounding box center [802, 653] width 94 height 38
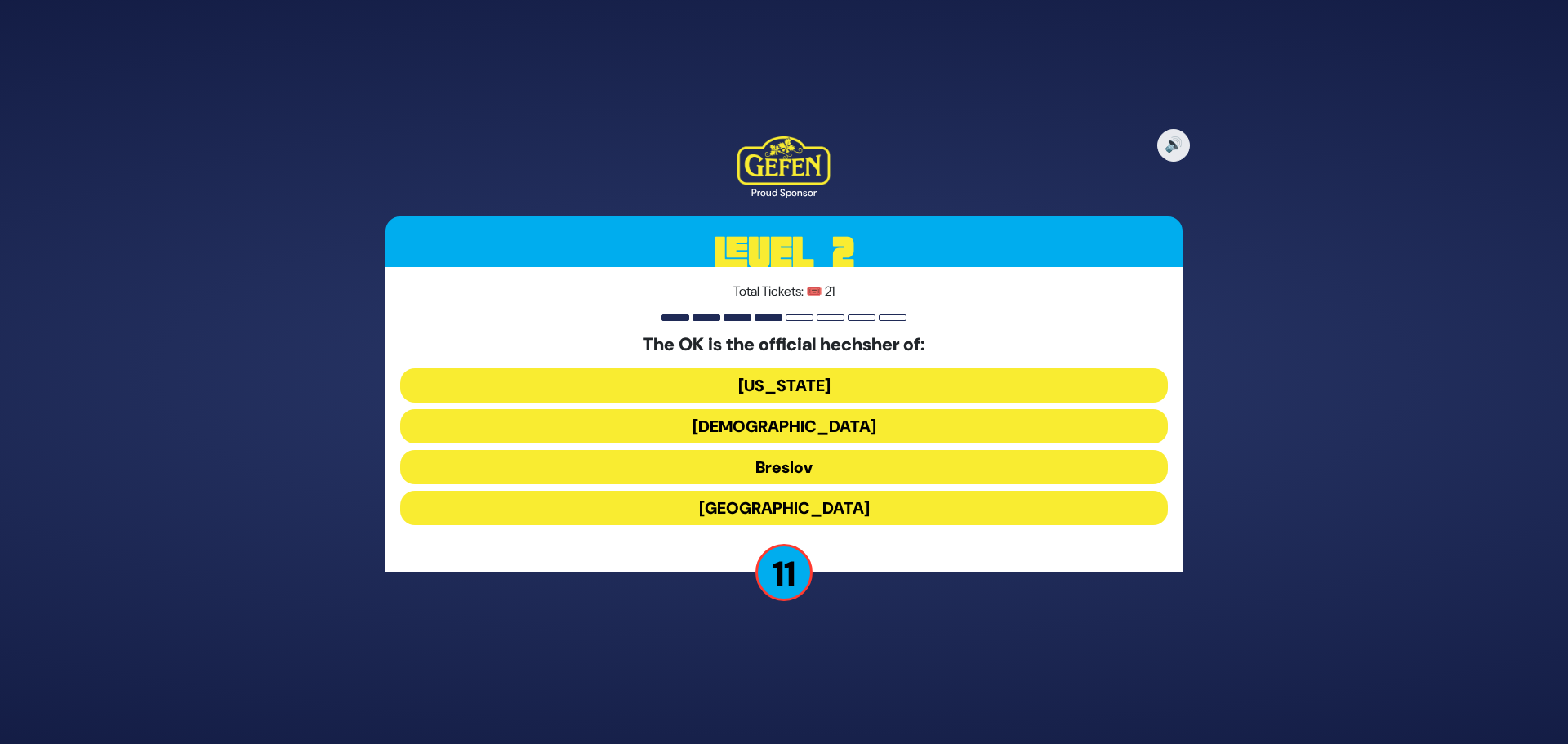
click at [830, 422] on button "Chabad" at bounding box center [784, 426] width 768 height 34
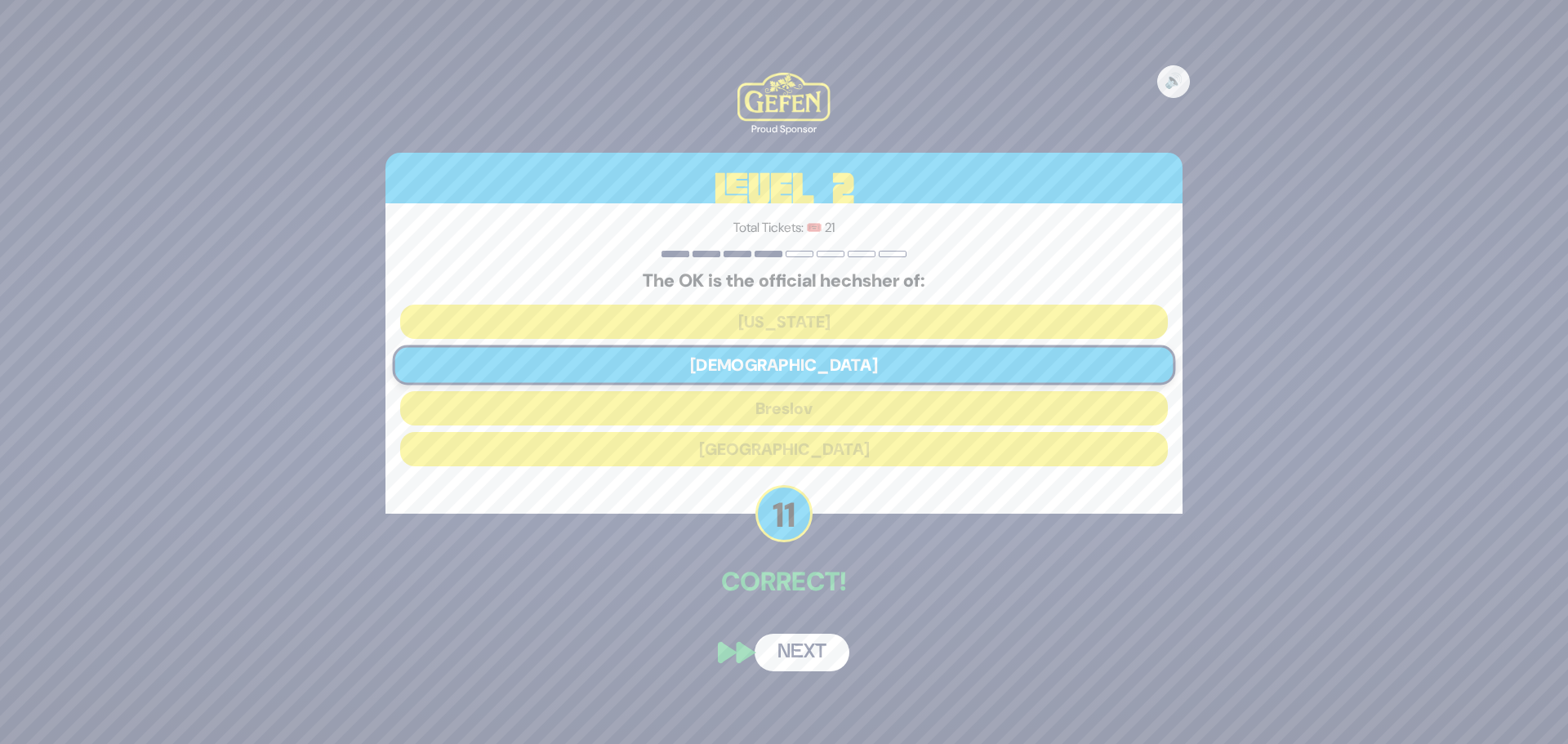
click at [807, 661] on button "Next" at bounding box center [802, 653] width 94 height 38
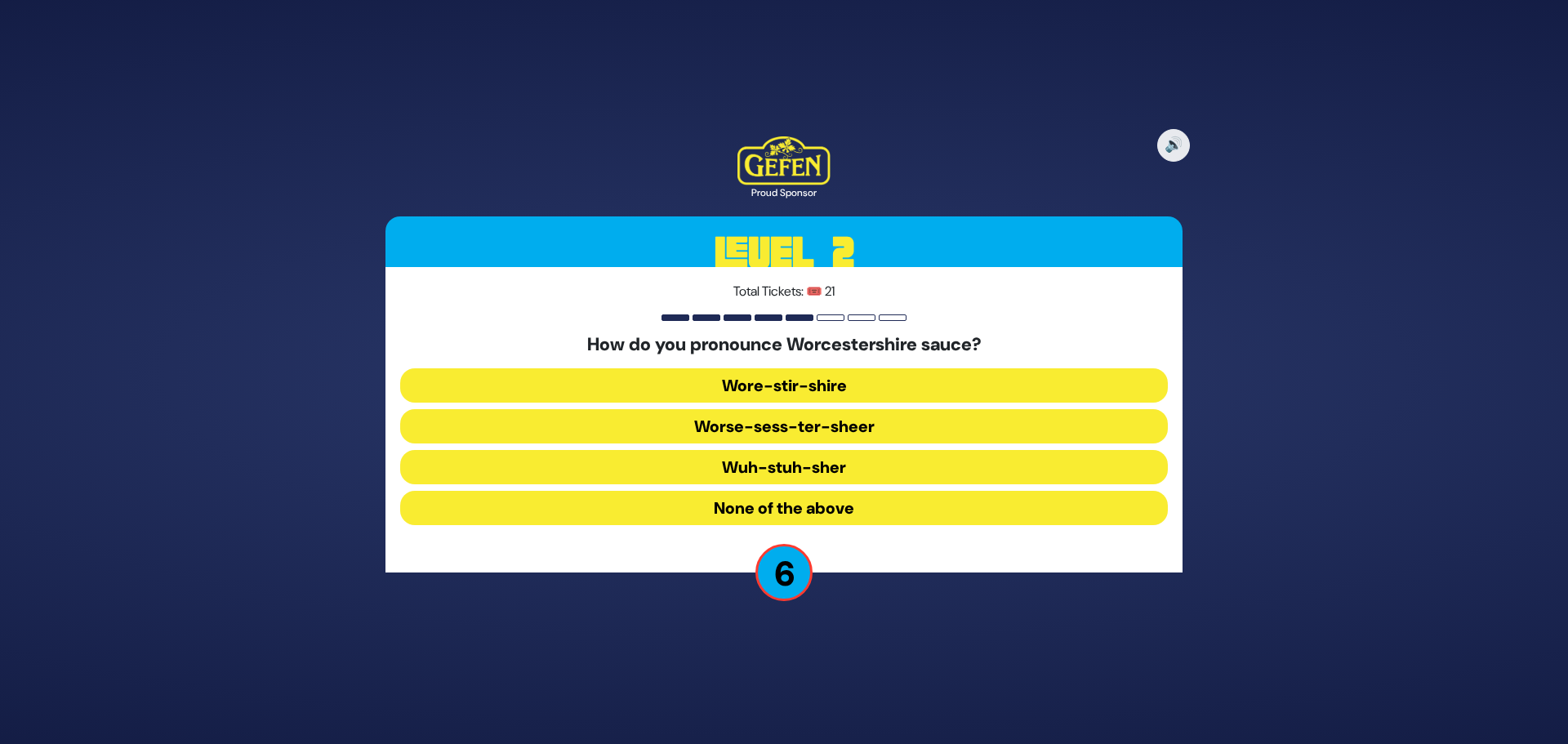
click at [759, 512] on button "None of the above" at bounding box center [784, 507] width 768 height 34
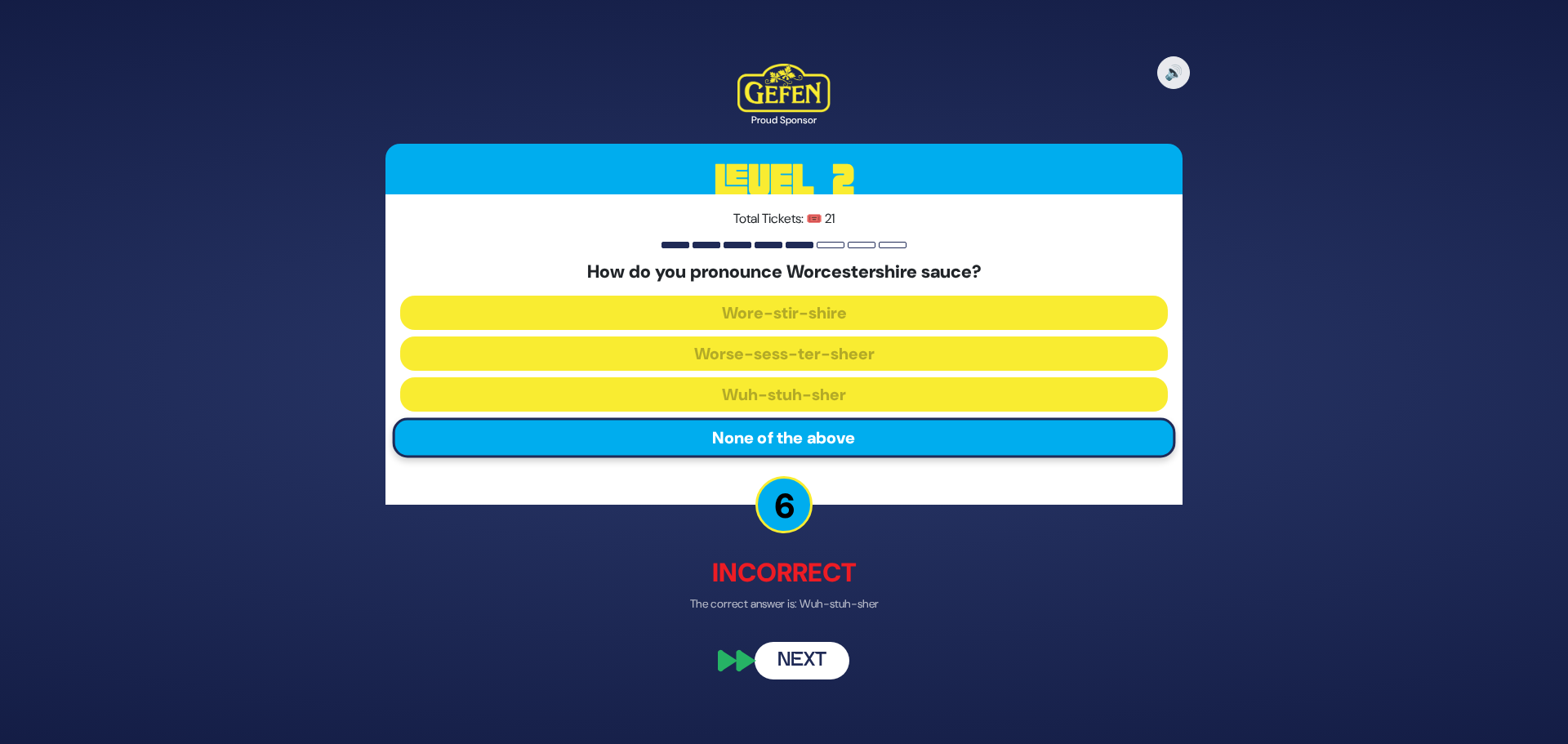
click at [817, 662] on button "Next" at bounding box center [802, 661] width 94 height 38
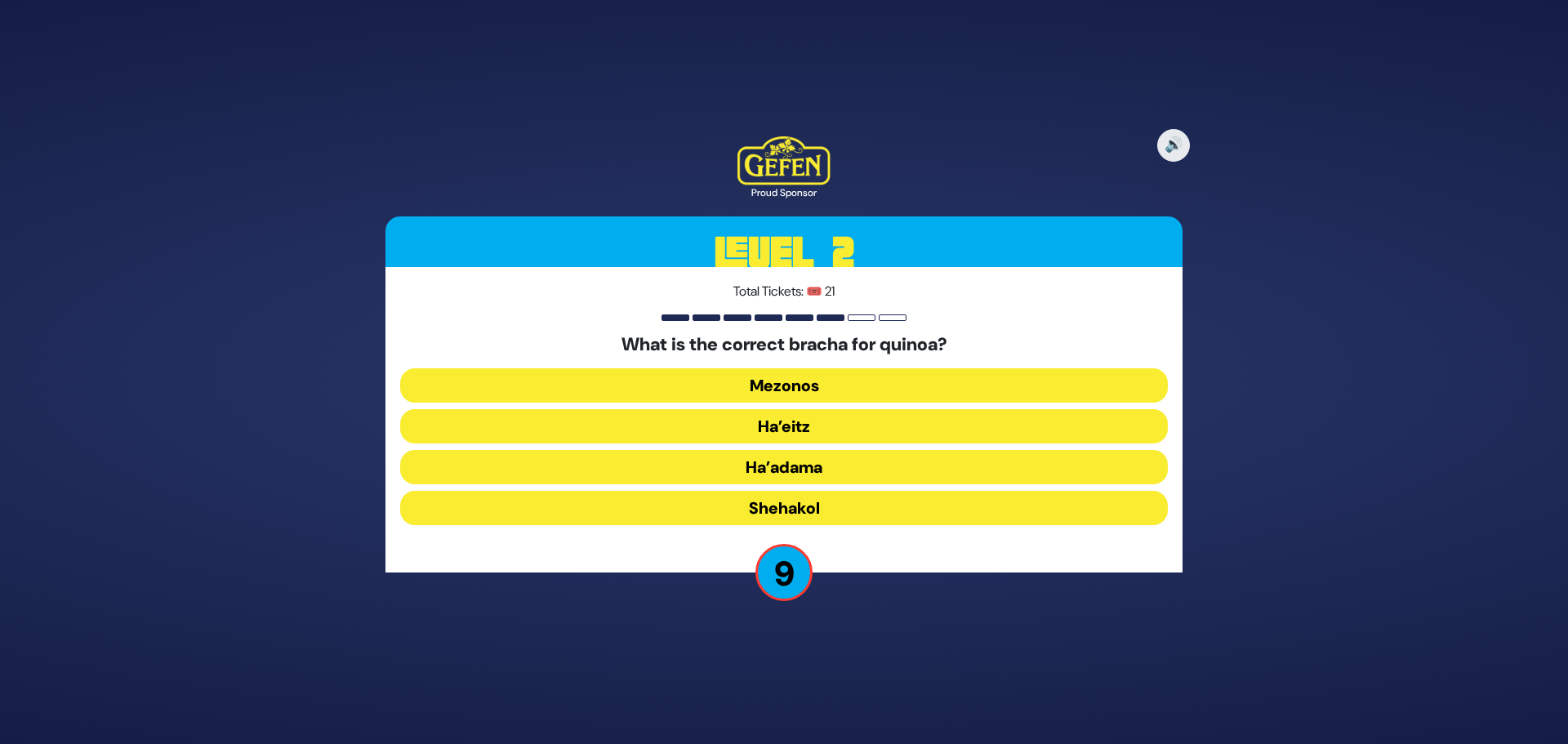
click at [817, 466] on button "Ha’adama" at bounding box center [784, 467] width 768 height 34
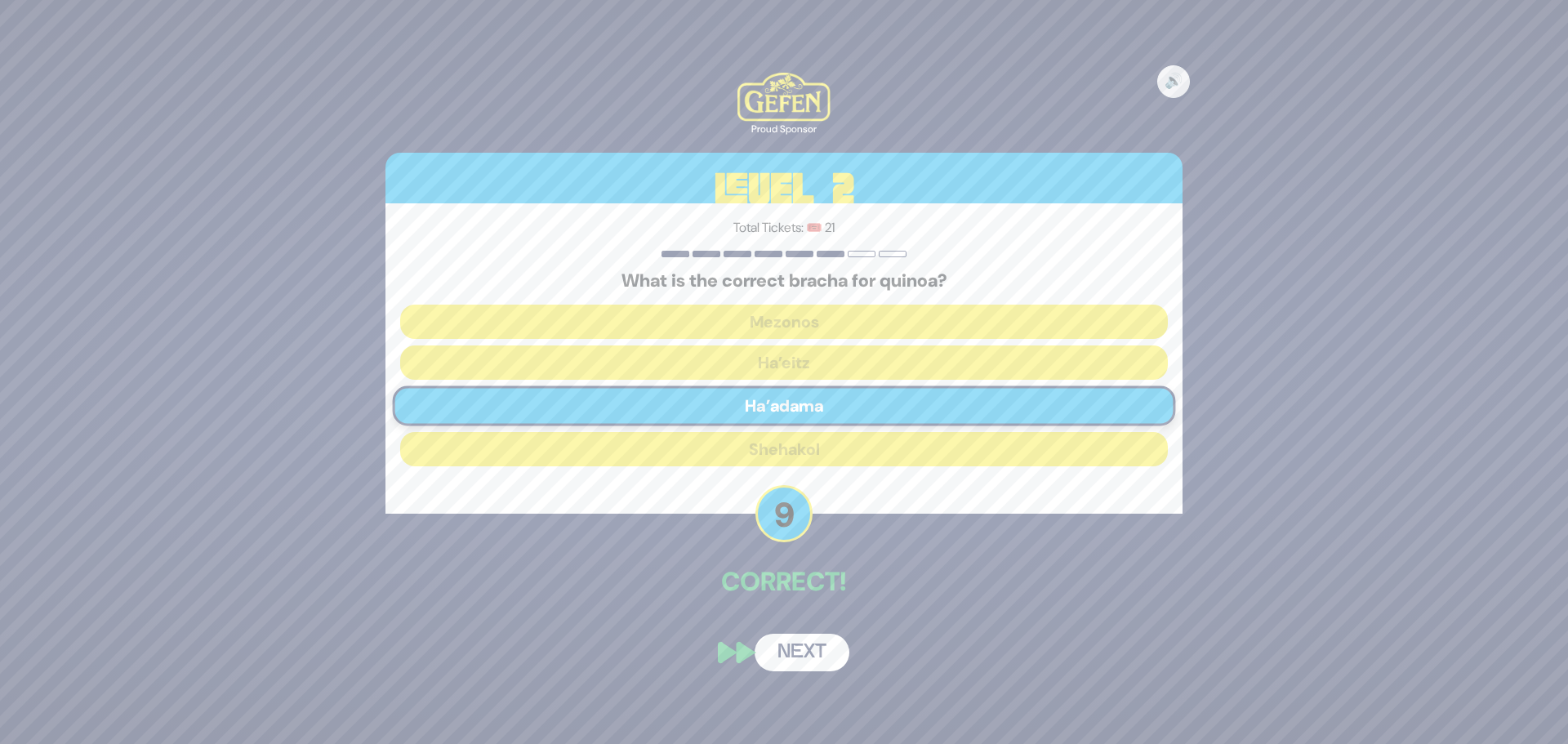
click at [807, 649] on button "Next" at bounding box center [802, 653] width 94 height 38
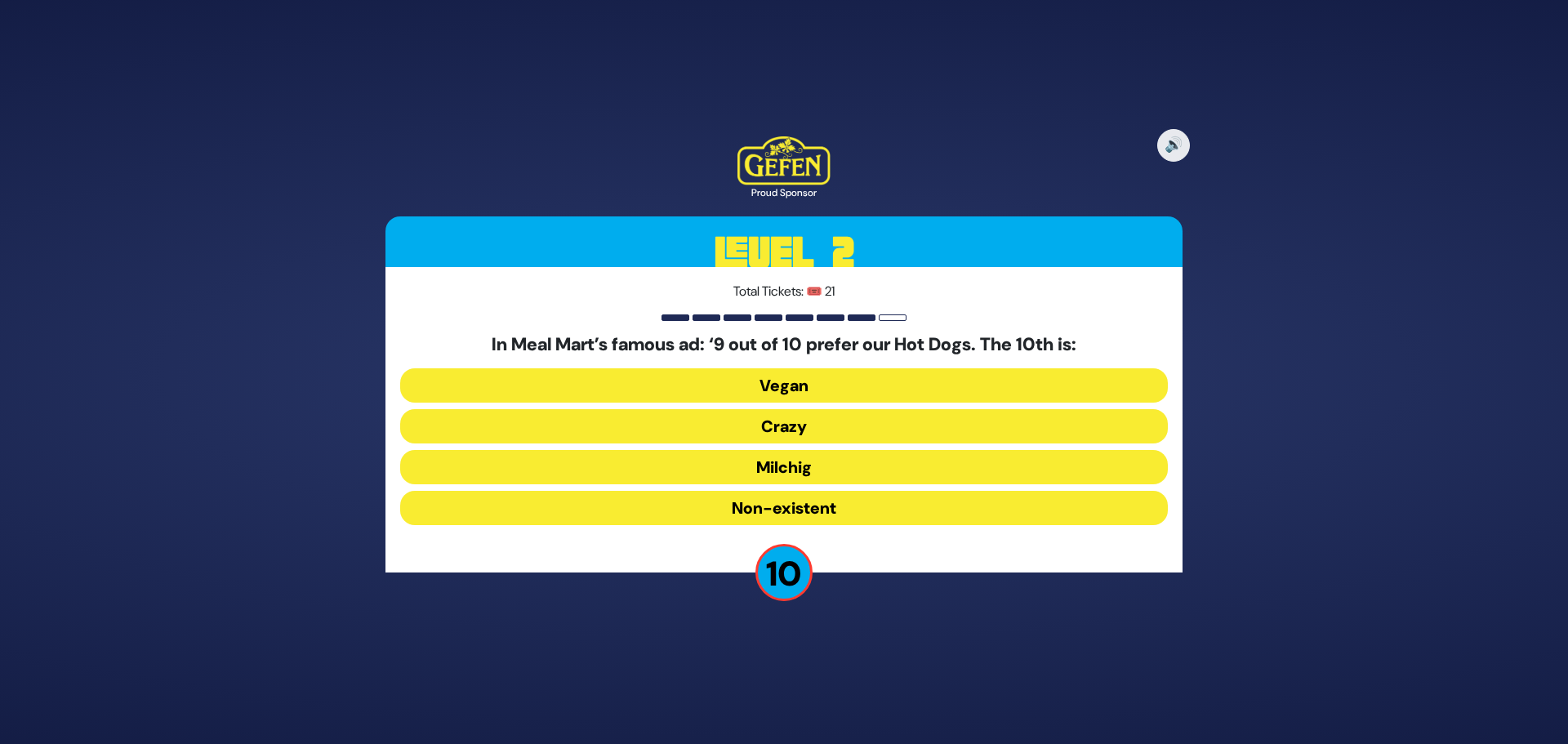
click at [892, 461] on button "Milchig" at bounding box center [784, 467] width 768 height 34
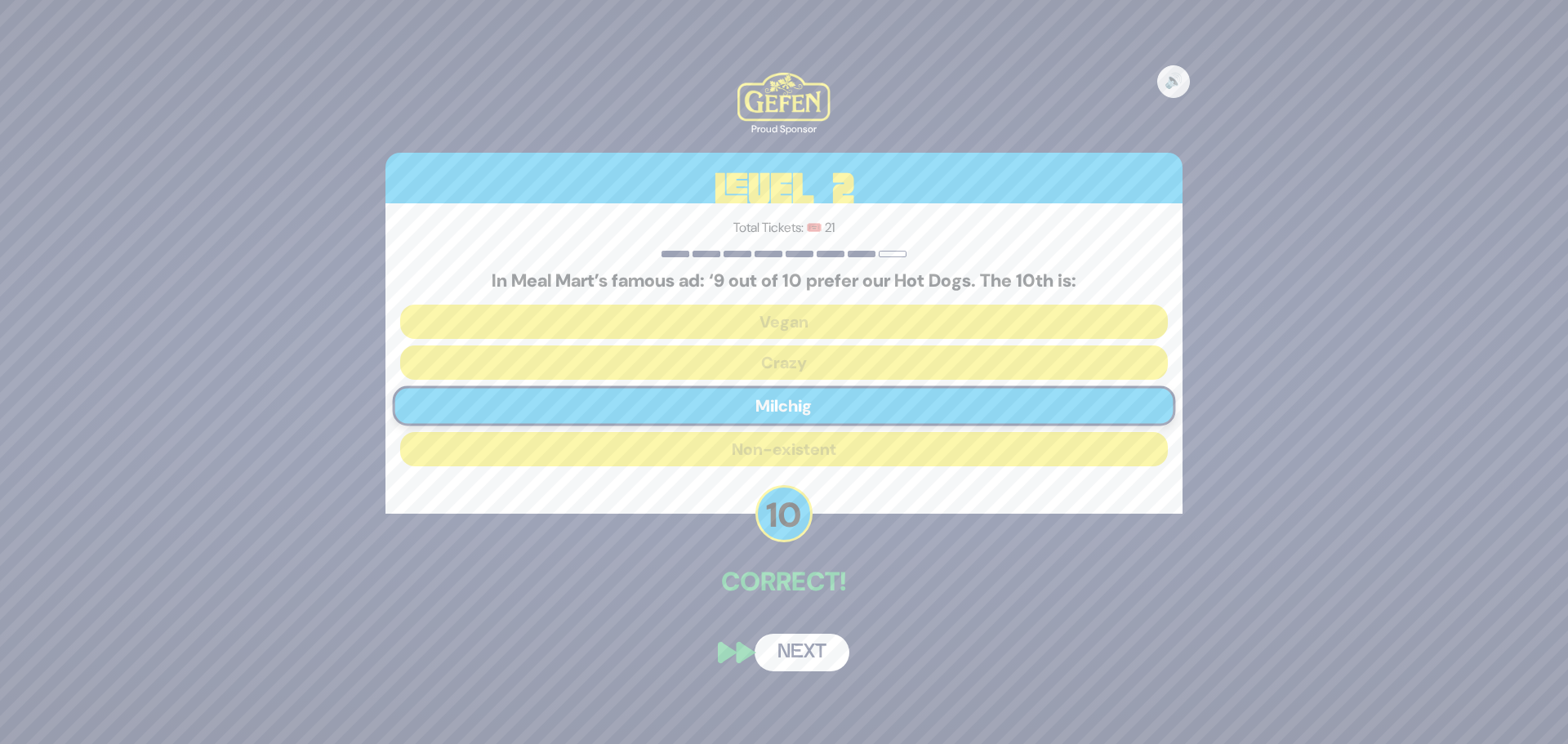
click at [798, 666] on button "Next" at bounding box center [802, 653] width 94 height 38
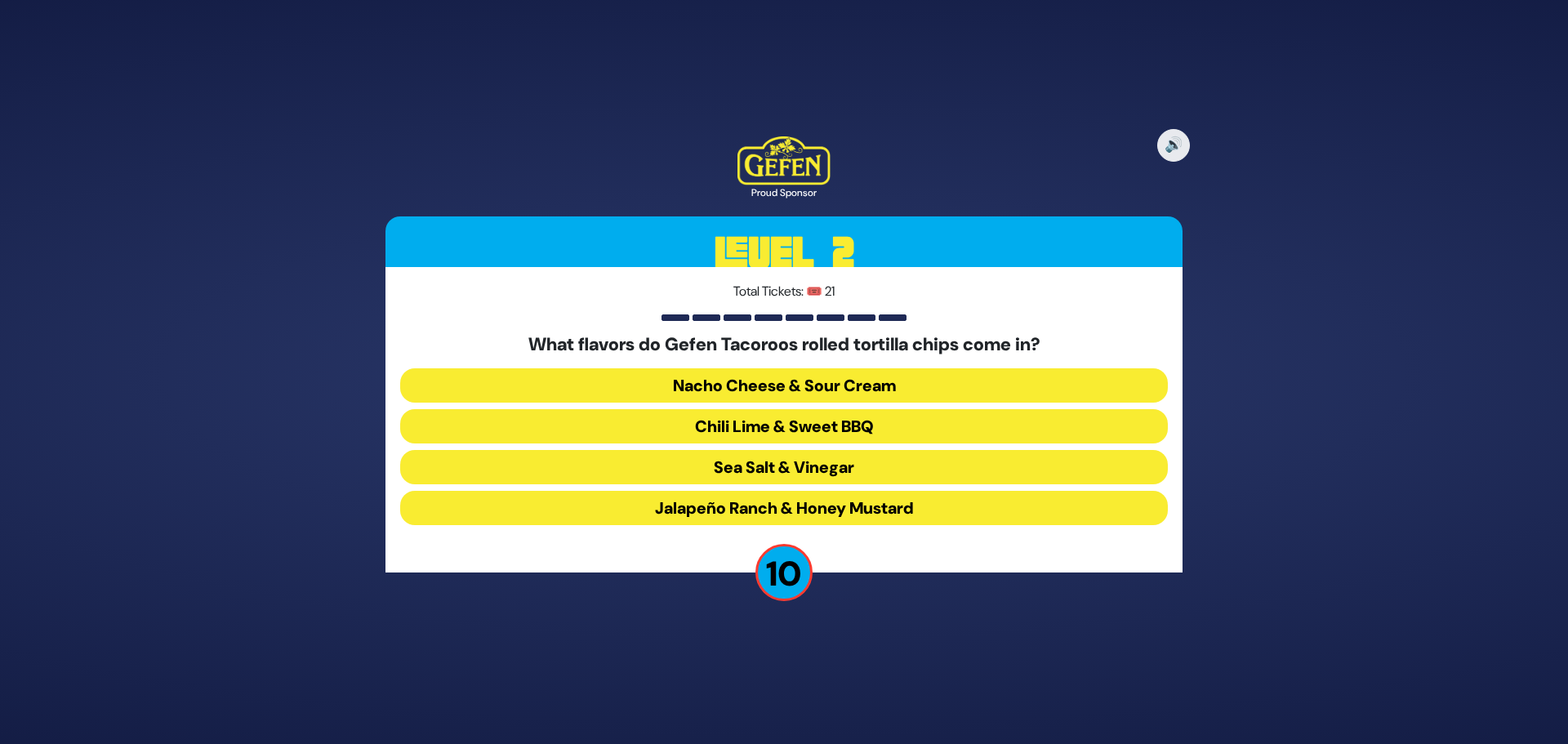
click at [837, 428] on button "Chili Lime & Sweet BBQ" at bounding box center [784, 426] width 768 height 34
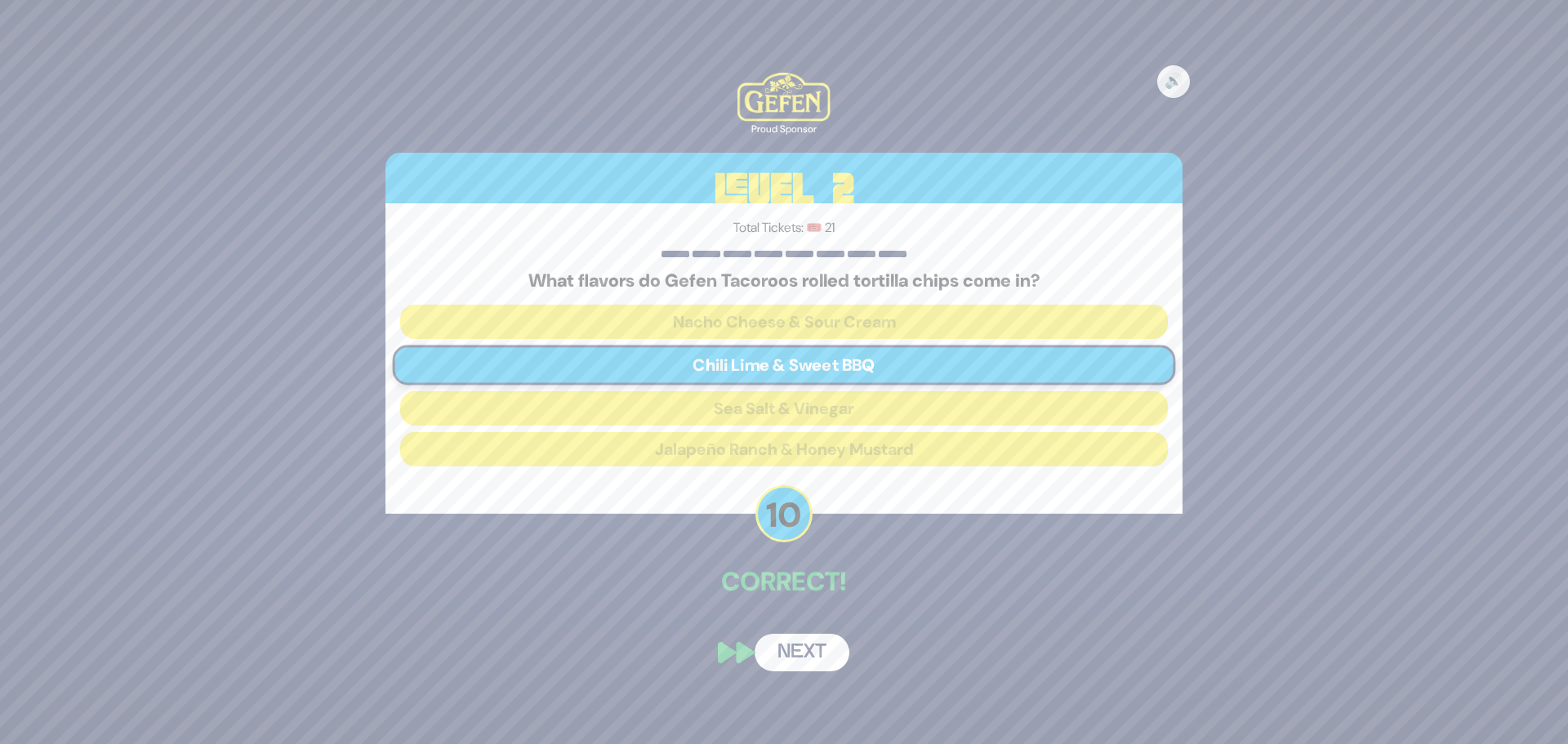
click at [824, 650] on button "Next" at bounding box center [802, 653] width 94 height 38
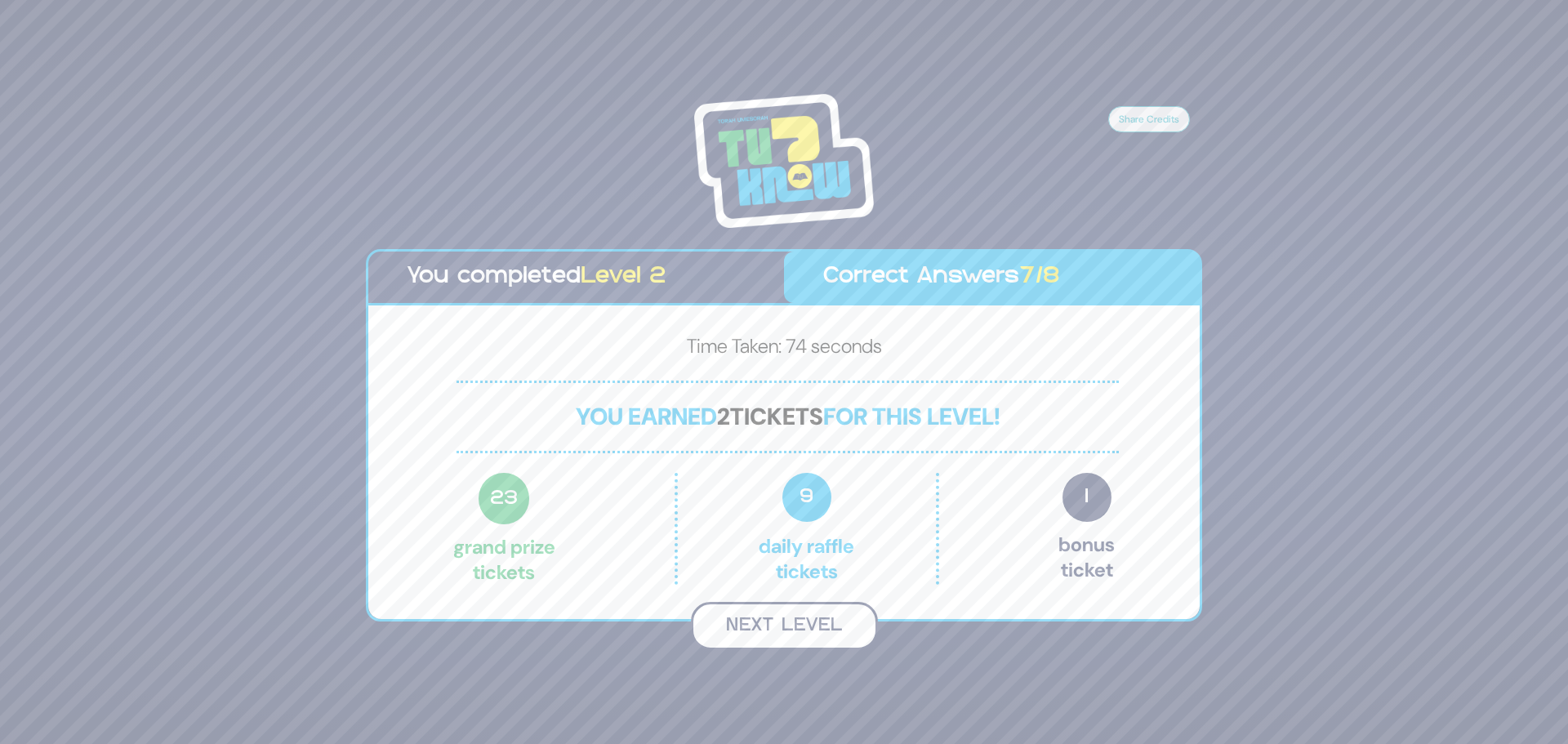
click at [763, 629] on button "Next Level" at bounding box center [784, 625] width 187 height 48
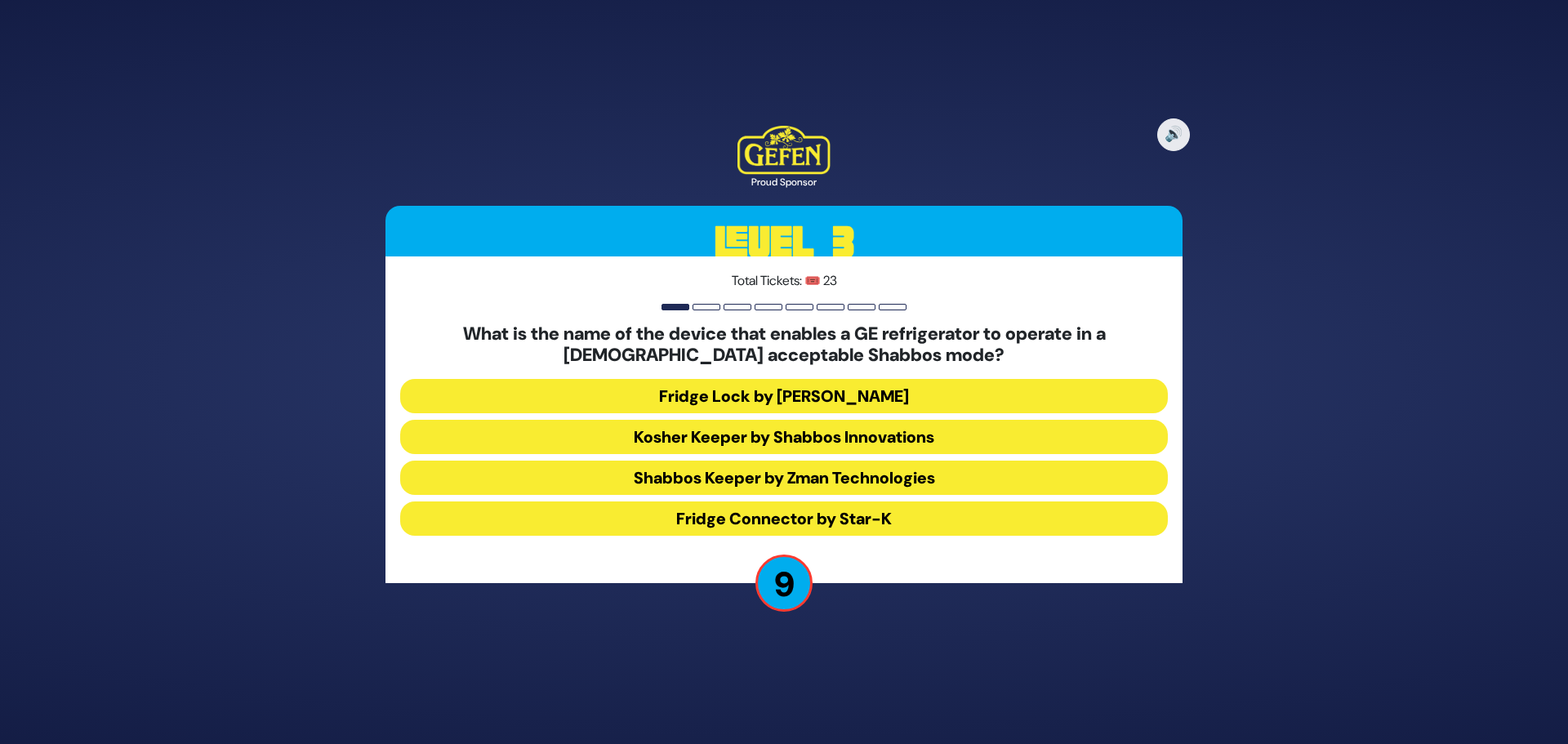
click at [791, 437] on button "Kosher Keeper by Shabbos Innovations" at bounding box center [784, 437] width 768 height 34
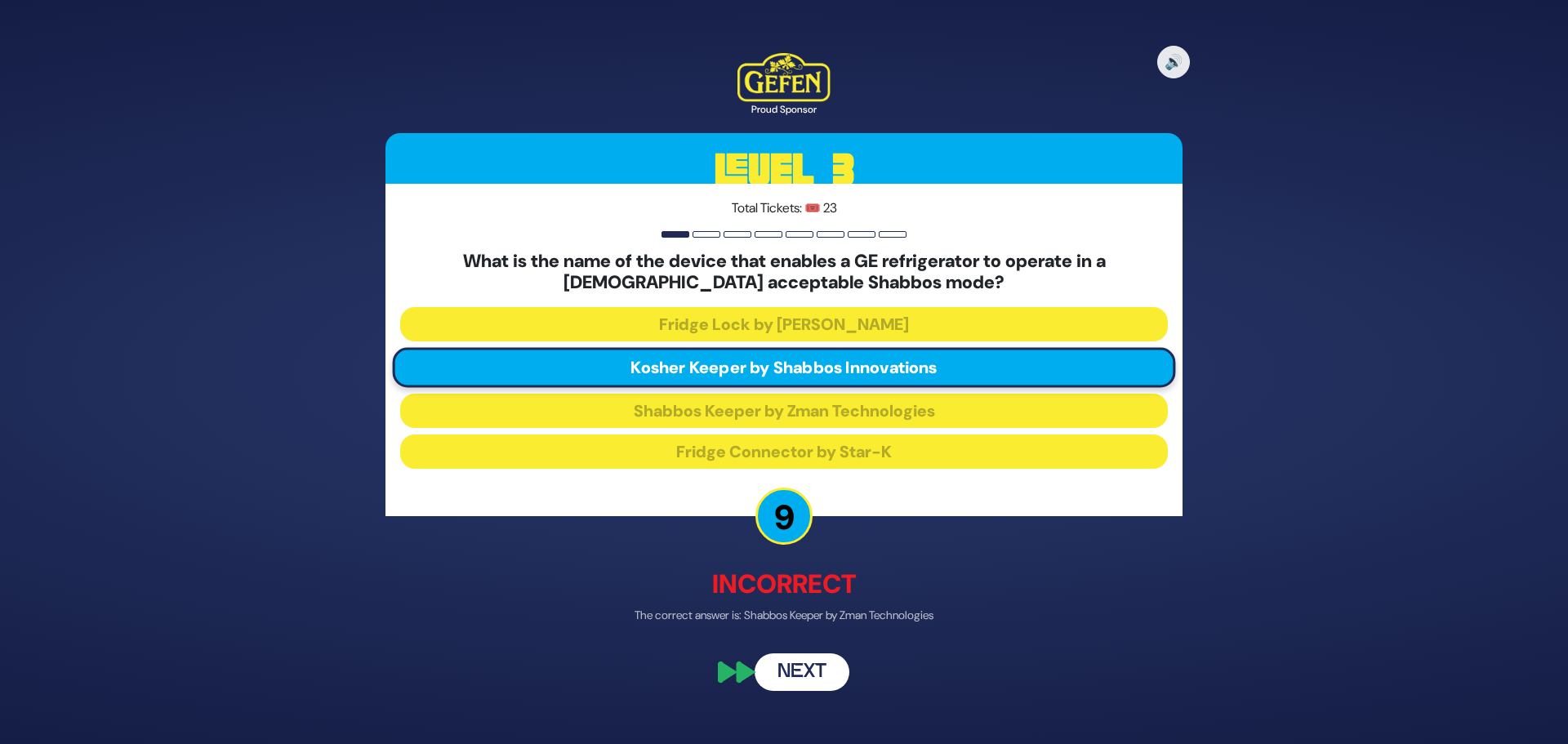
click at [799, 676] on button "Next" at bounding box center [802, 671] width 94 height 38
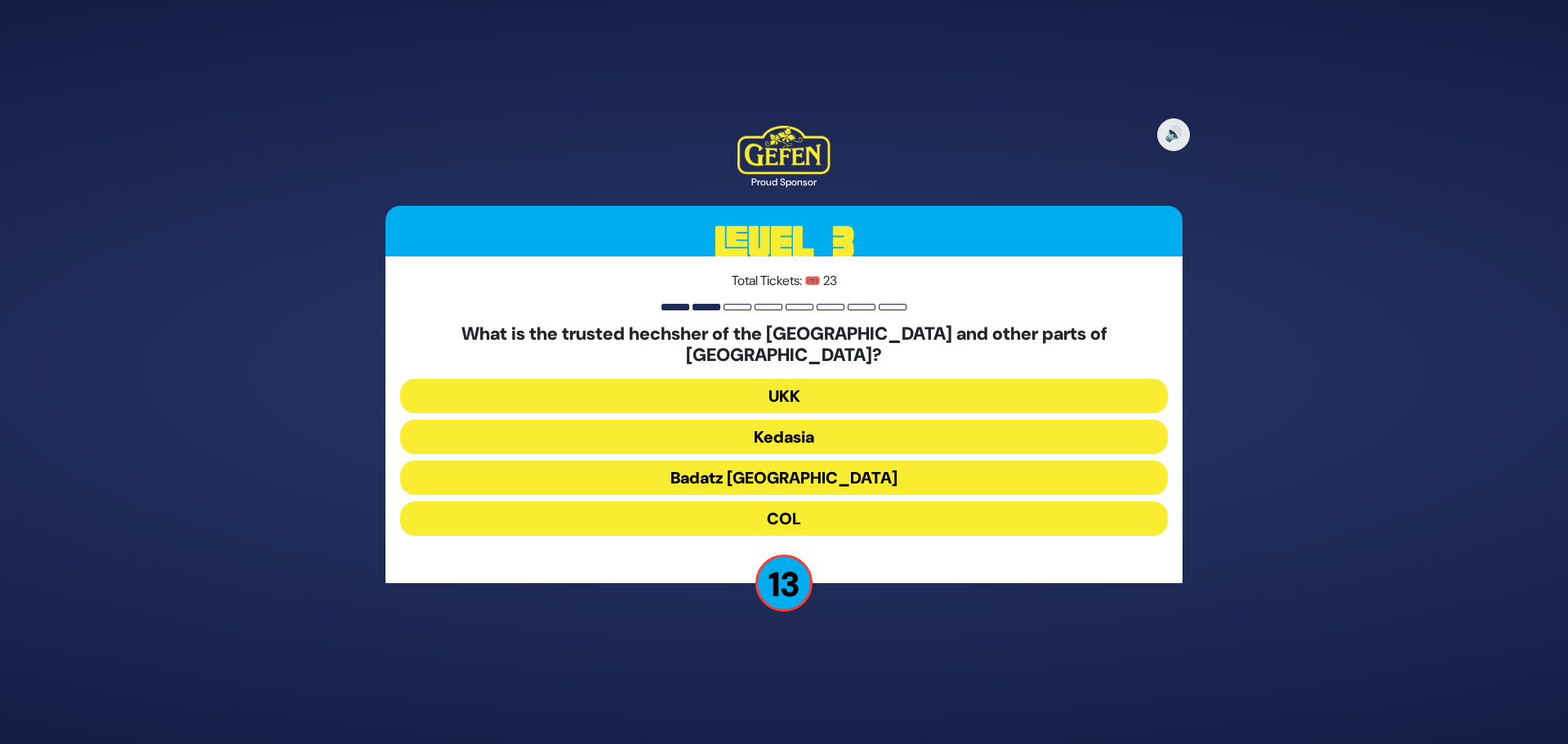
click at [840, 433] on button "Kedasia" at bounding box center [784, 437] width 768 height 34
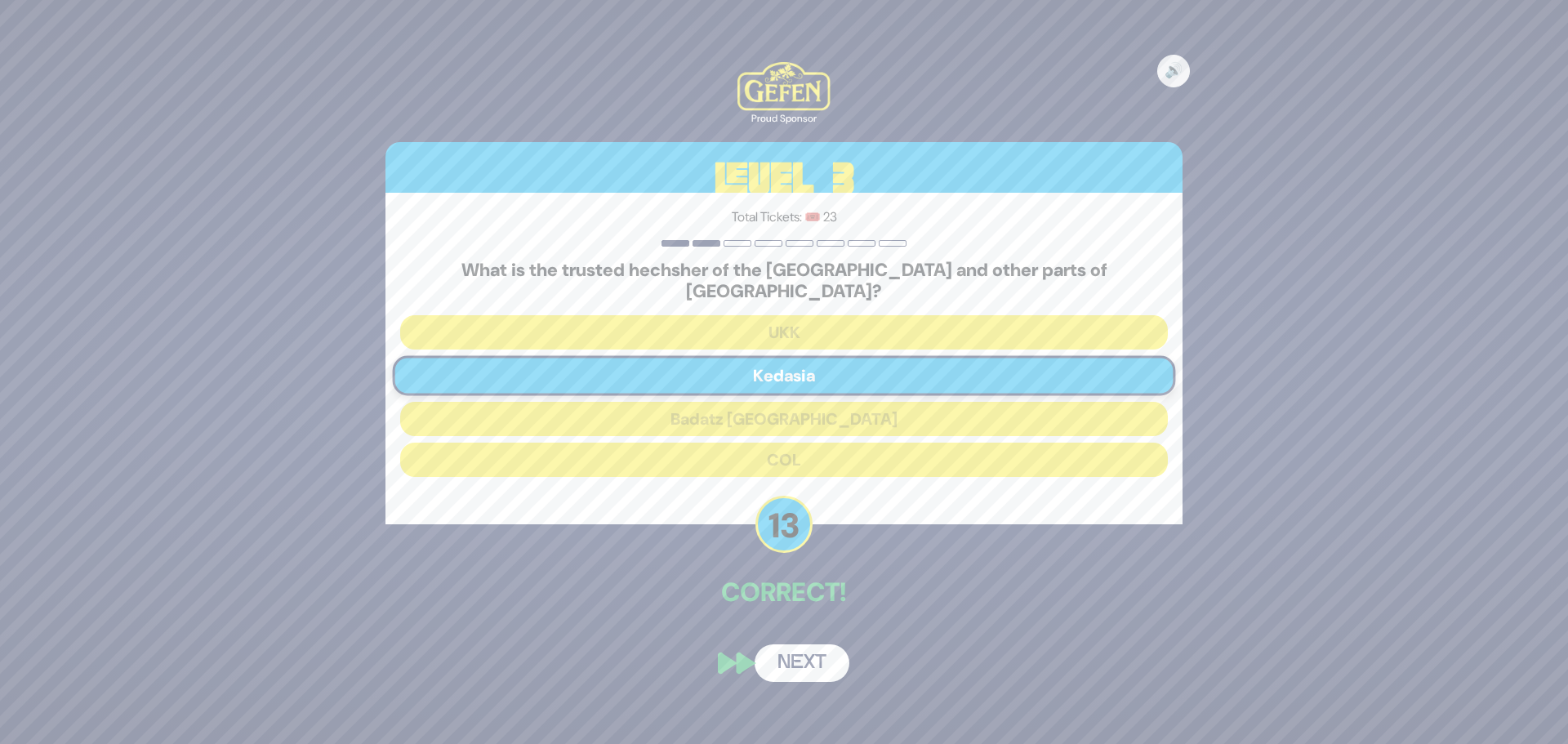
click at [800, 652] on button "Next" at bounding box center [802, 663] width 94 height 38
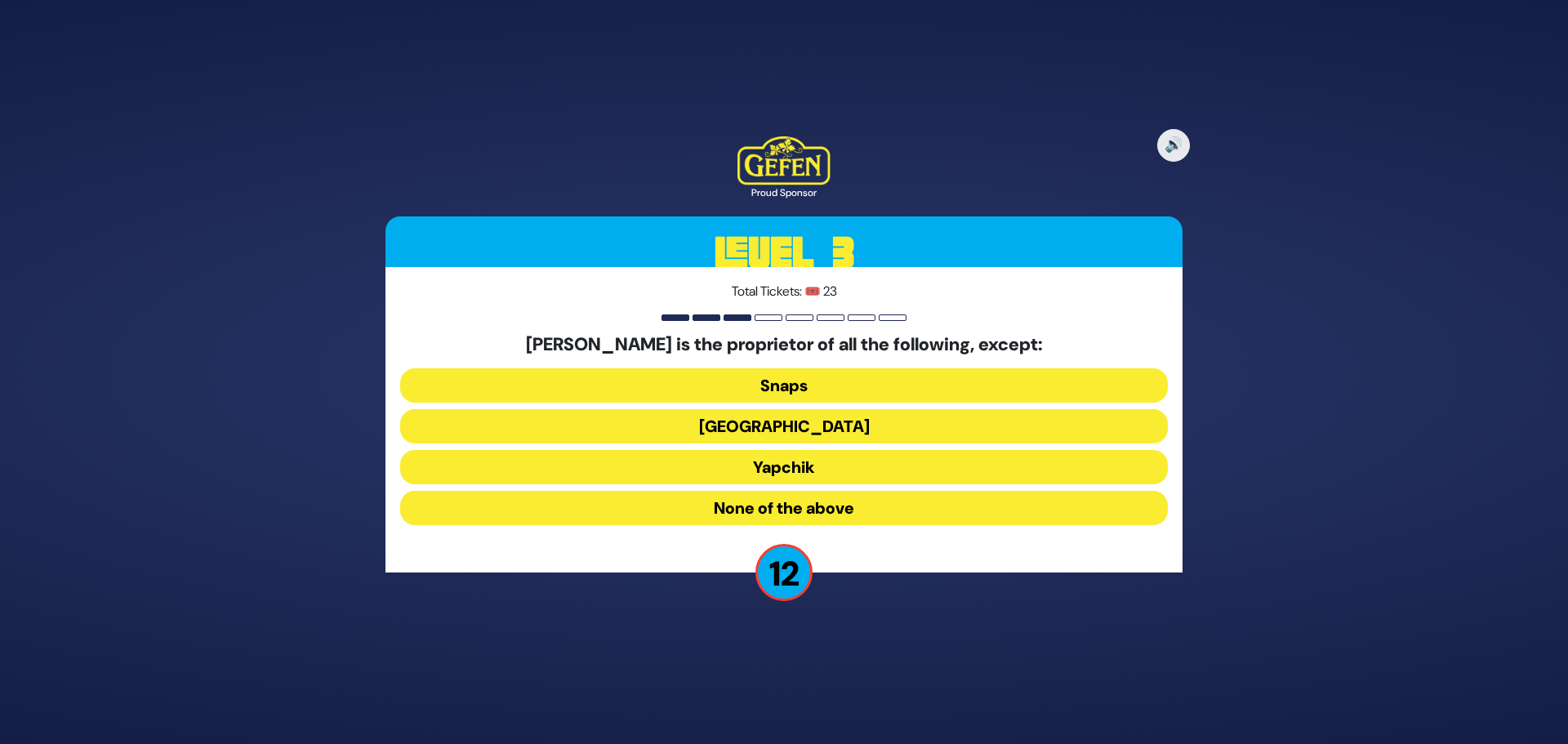
click at [835, 471] on button "Yapchik" at bounding box center [784, 467] width 768 height 34
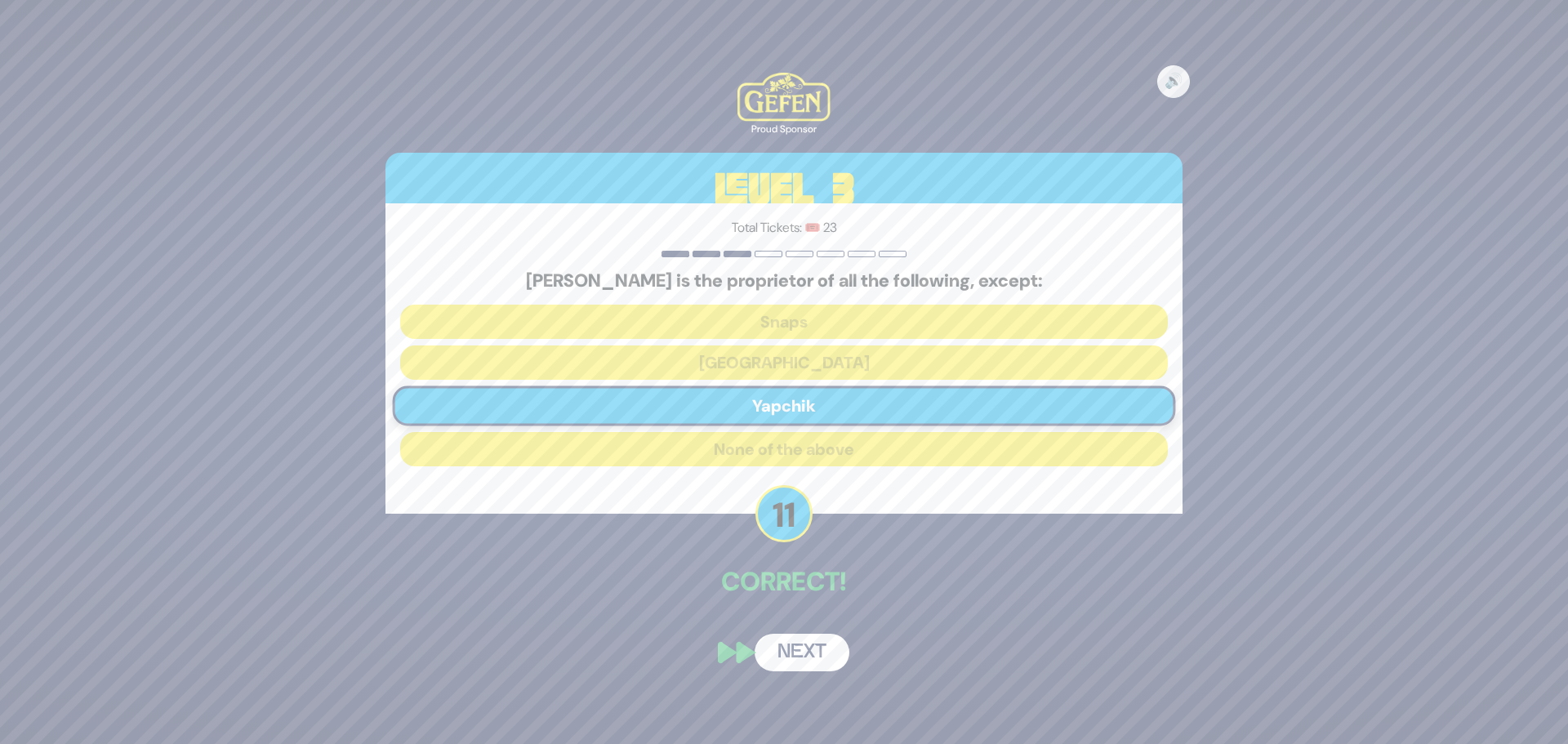
click at [822, 653] on button "Next" at bounding box center [802, 653] width 94 height 38
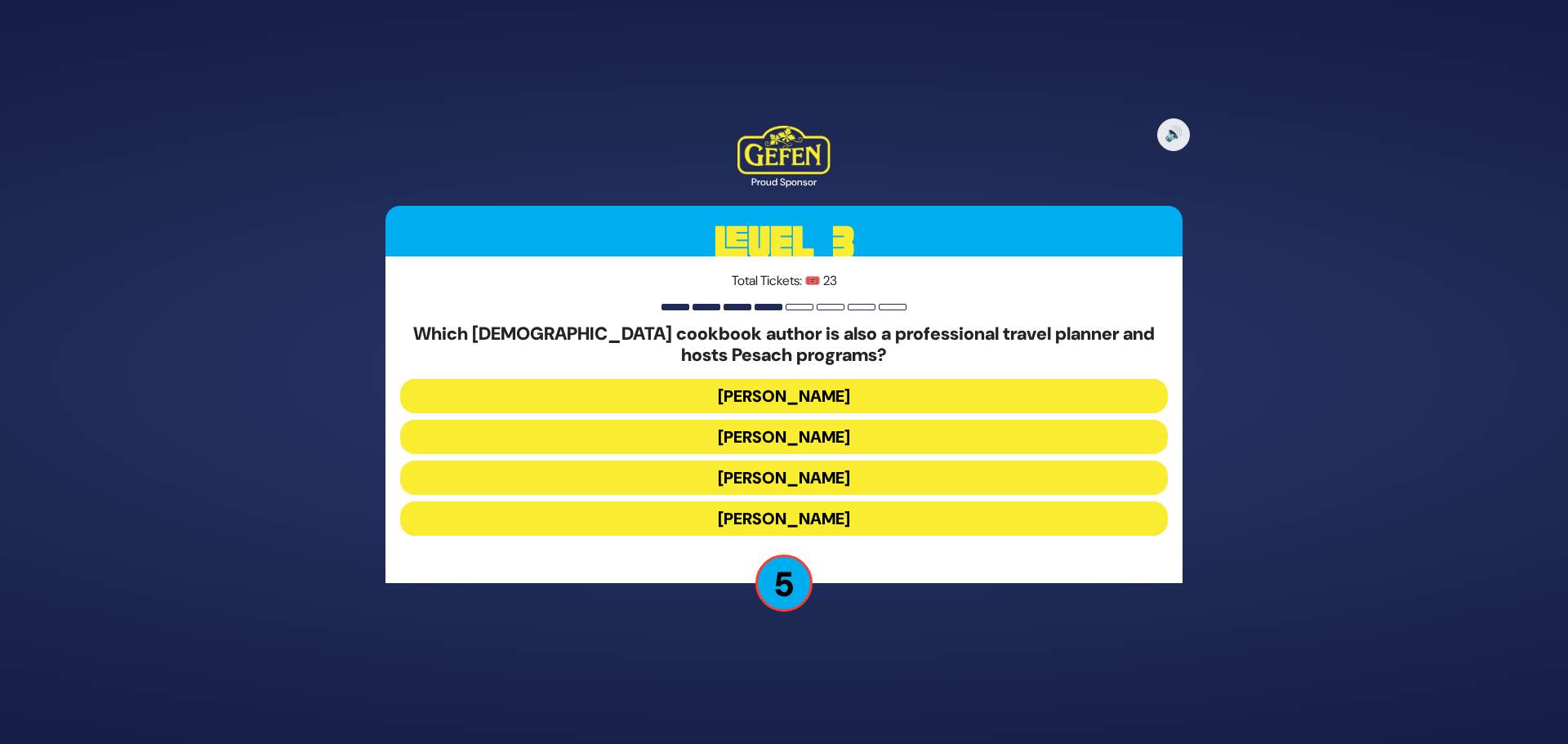
click at [849, 396] on button "Susie Fishbein" at bounding box center [784, 396] width 768 height 34
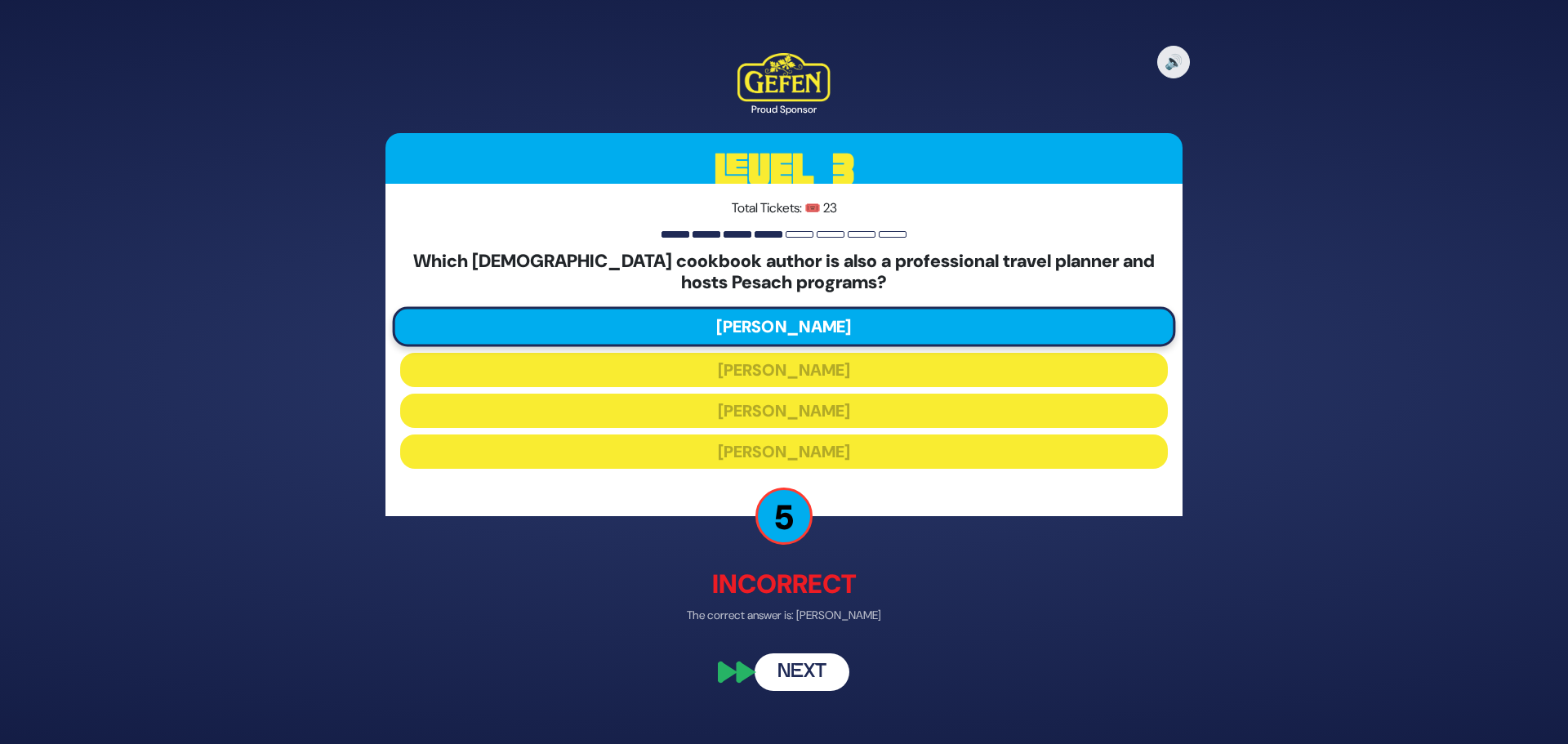
click at [799, 664] on button "Next" at bounding box center [802, 671] width 94 height 38
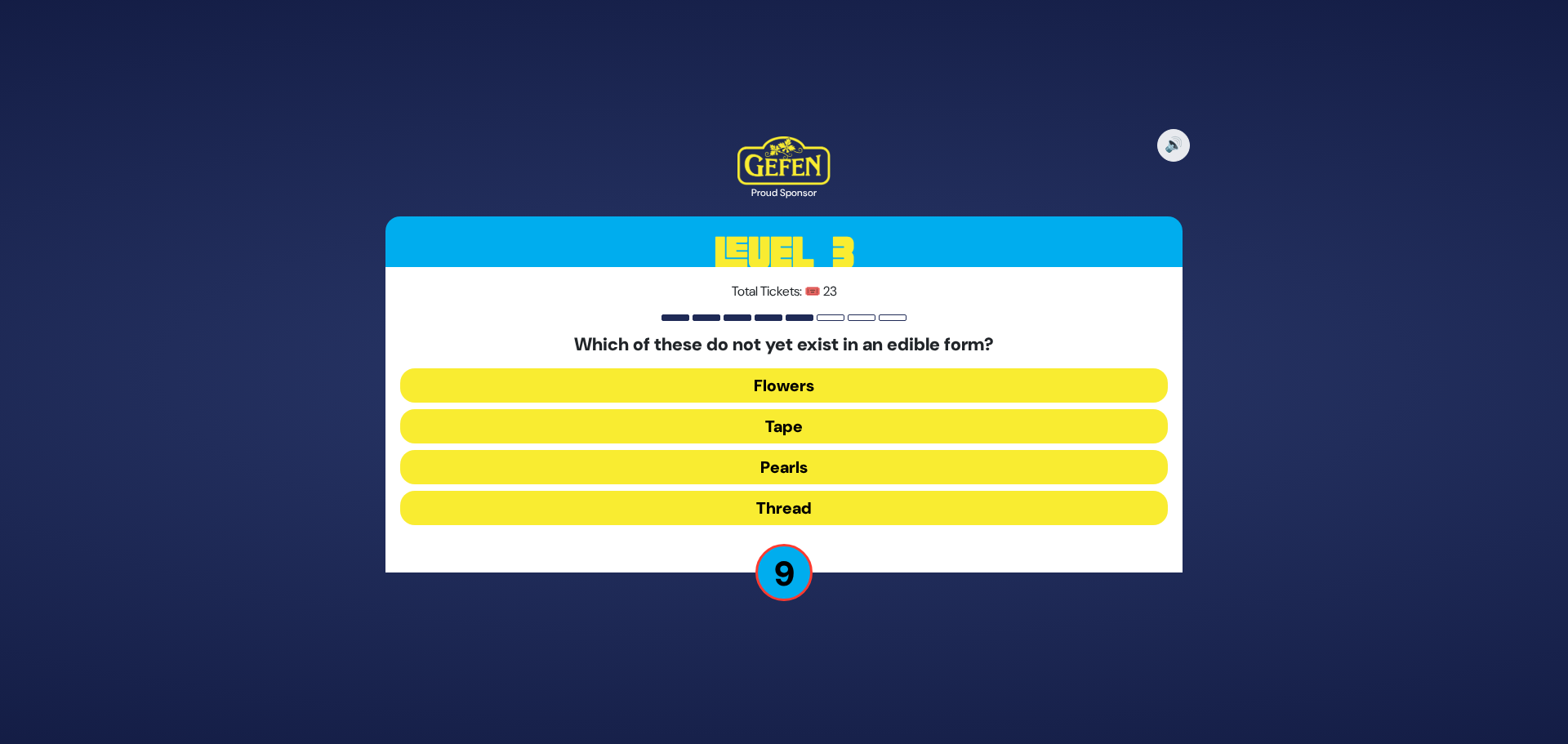
click at [838, 428] on button "Tape" at bounding box center [784, 426] width 768 height 34
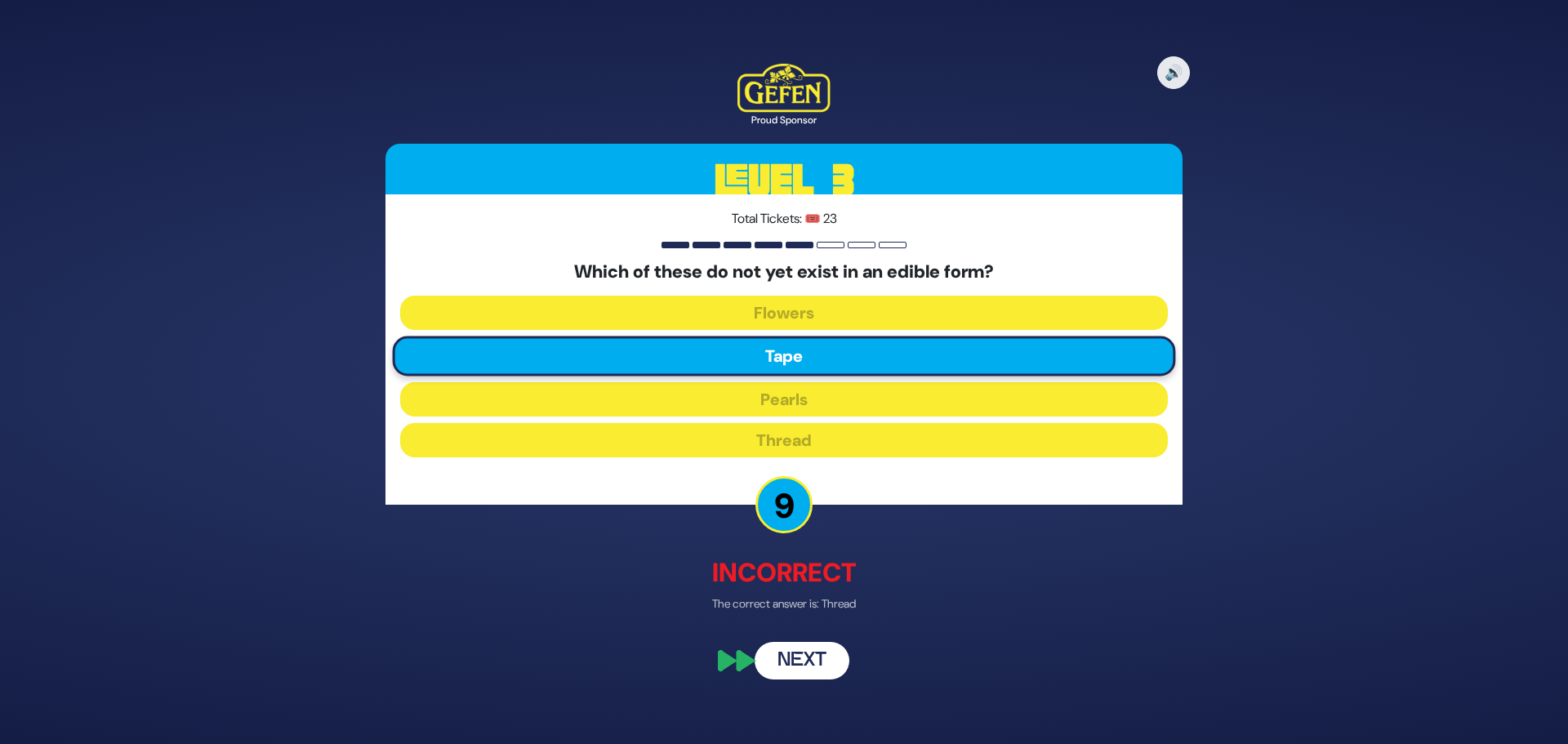
click at [793, 659] on button "Next" at bounding box center [802, 661] width 94 height 38
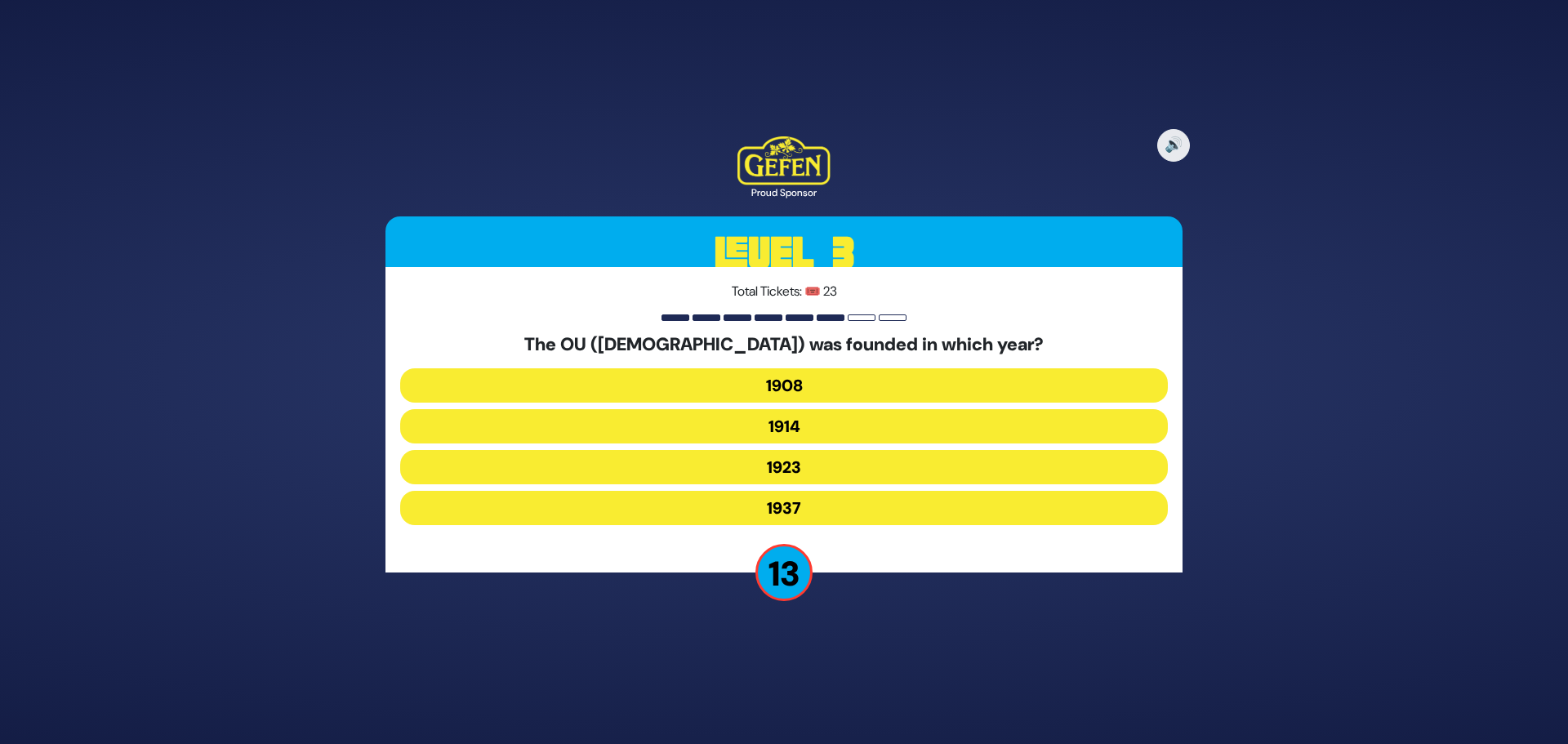
click at [776, 396] on button "1908" at bounding box center [784, 385] width 768 height 34
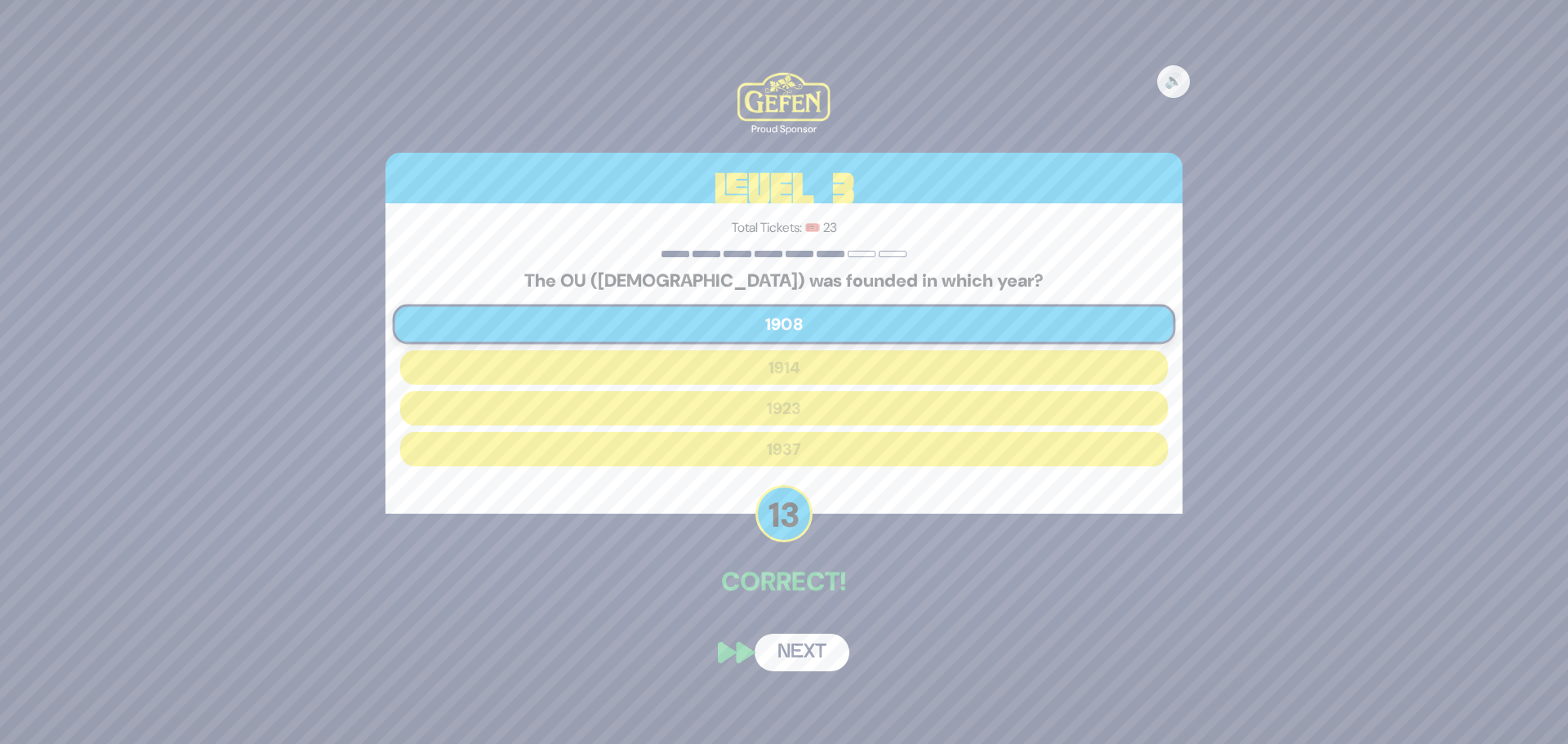
click at [817, 659] on button "Next" at bounding box center [802, 653] width 94 height 38
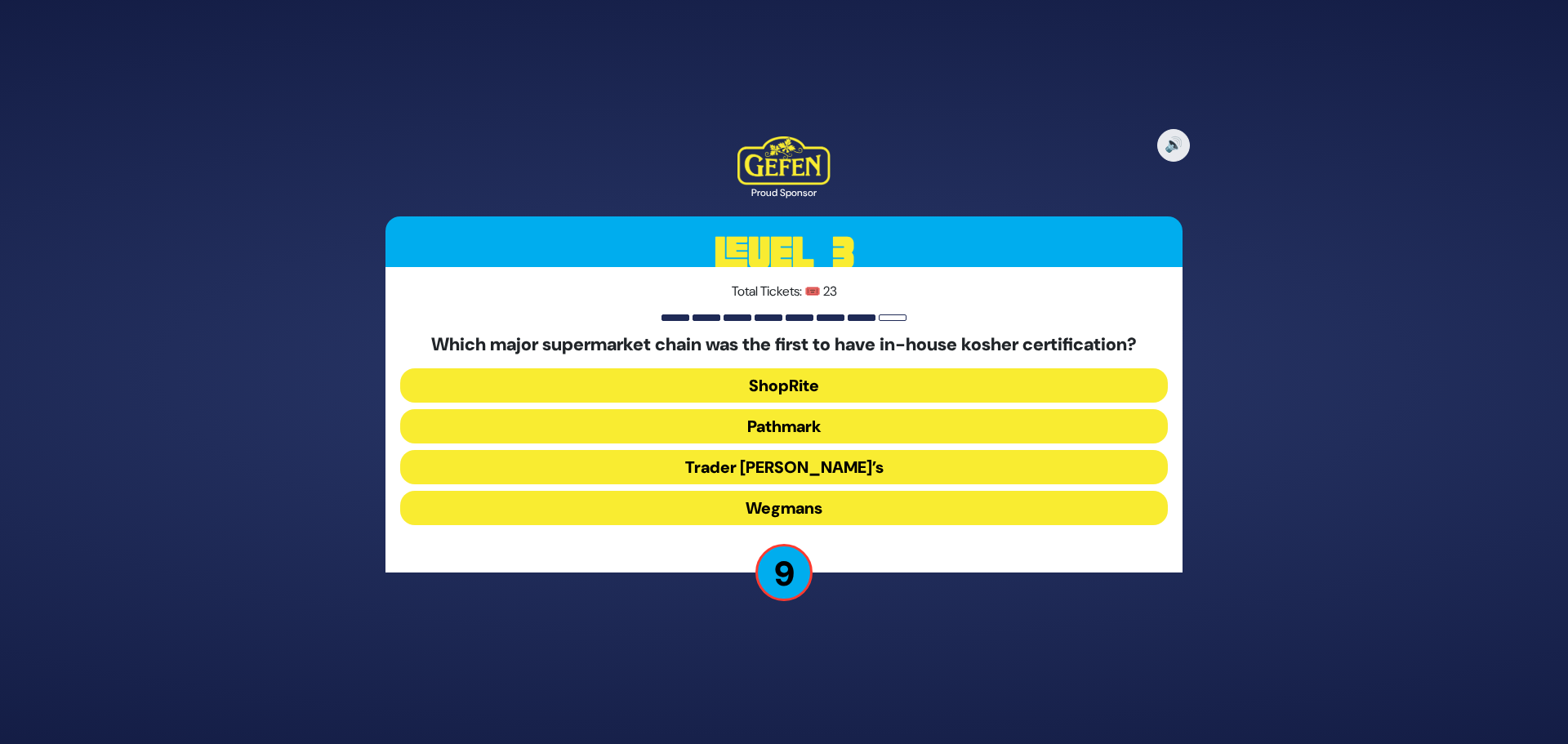
click at [744, 432] on button "Pathmark" at bounding box center [784, 426] width 768 height 34
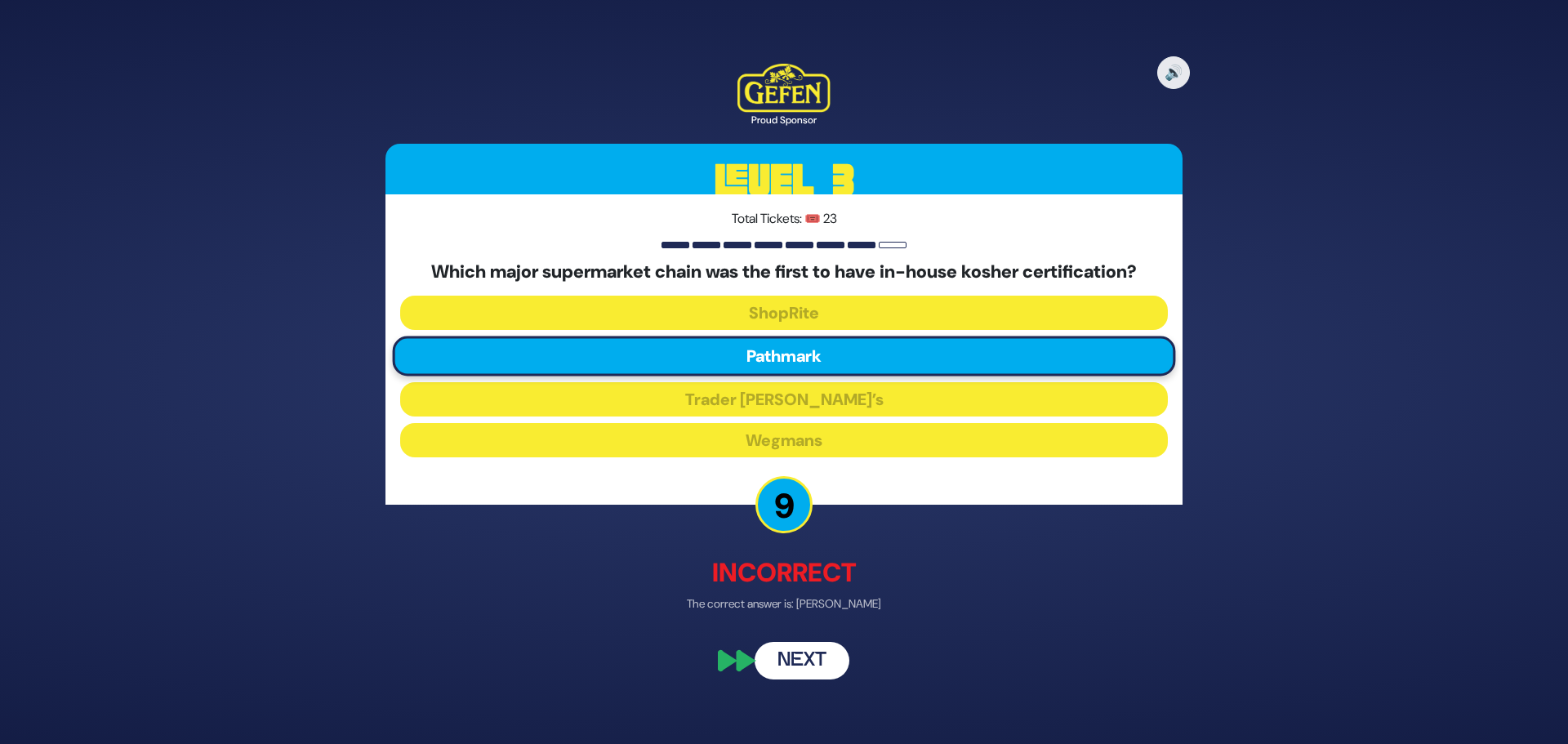
click at [789, 658] on button "Next" at bounding box center [802, 661] width 94 height 38
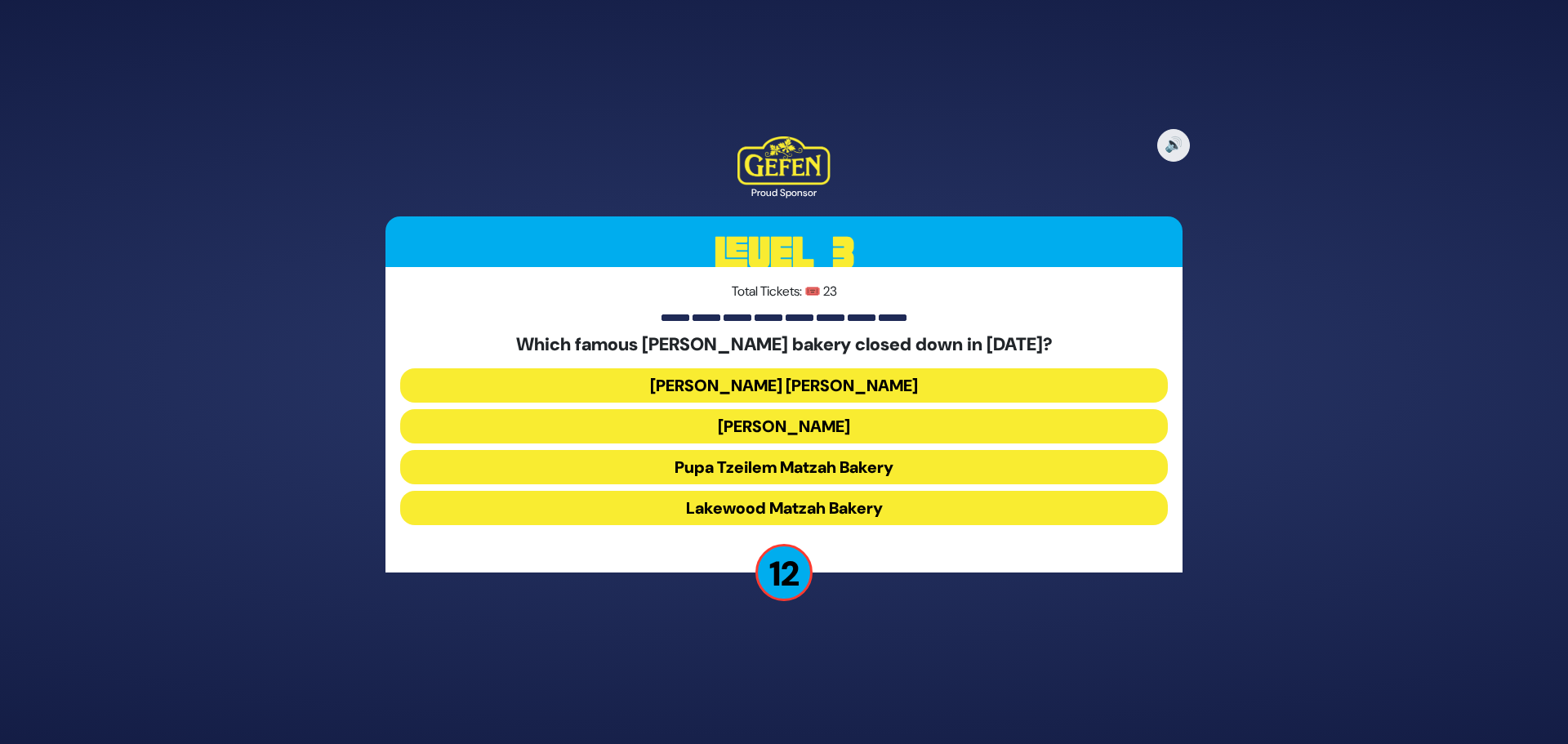
click at [719, 380] on button "Shatzer Matzah Bakery" at bounding box center [784, 385] width 768 height 34
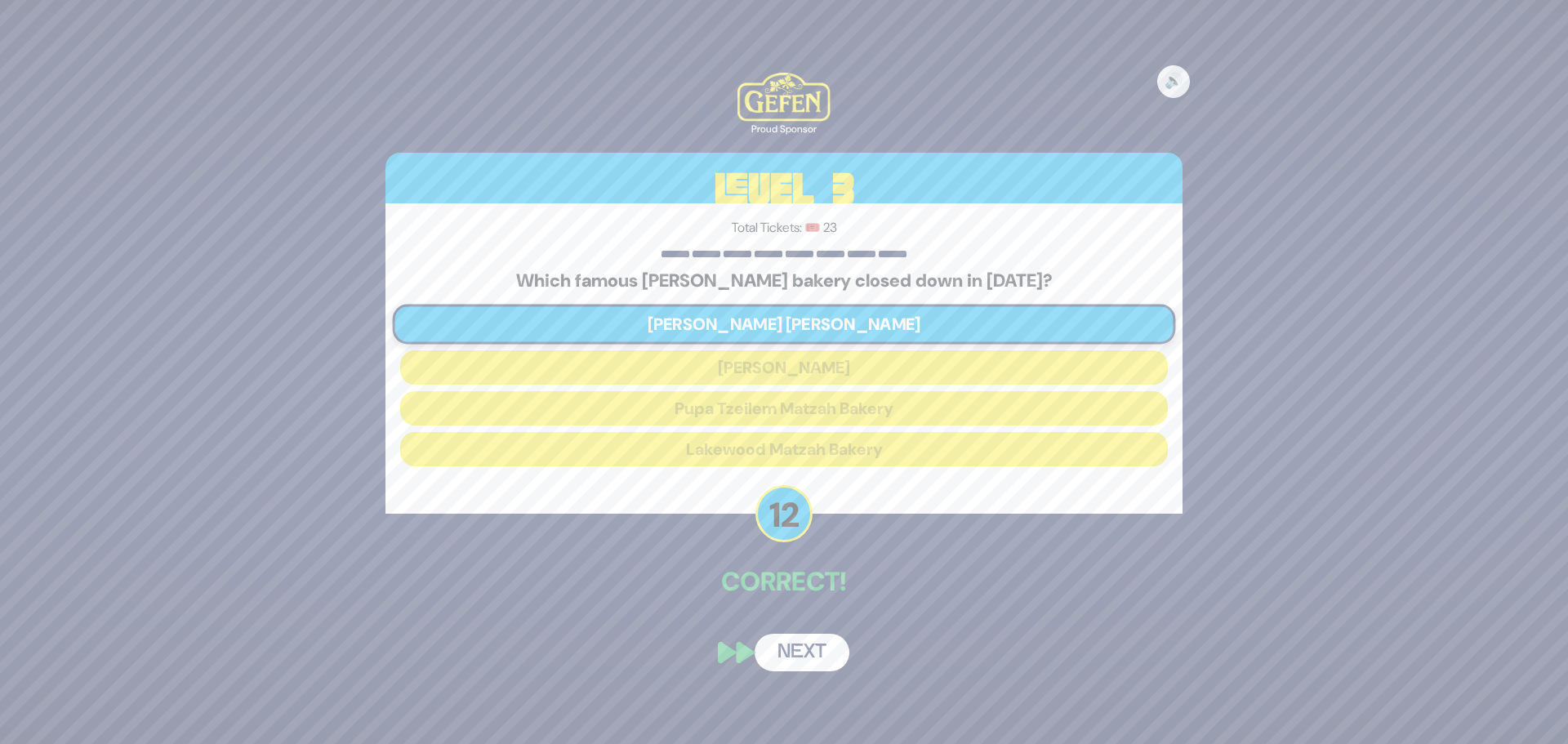
click at [803, 664] on button "Next" at bounding box center [802, 653] width 94 height 38
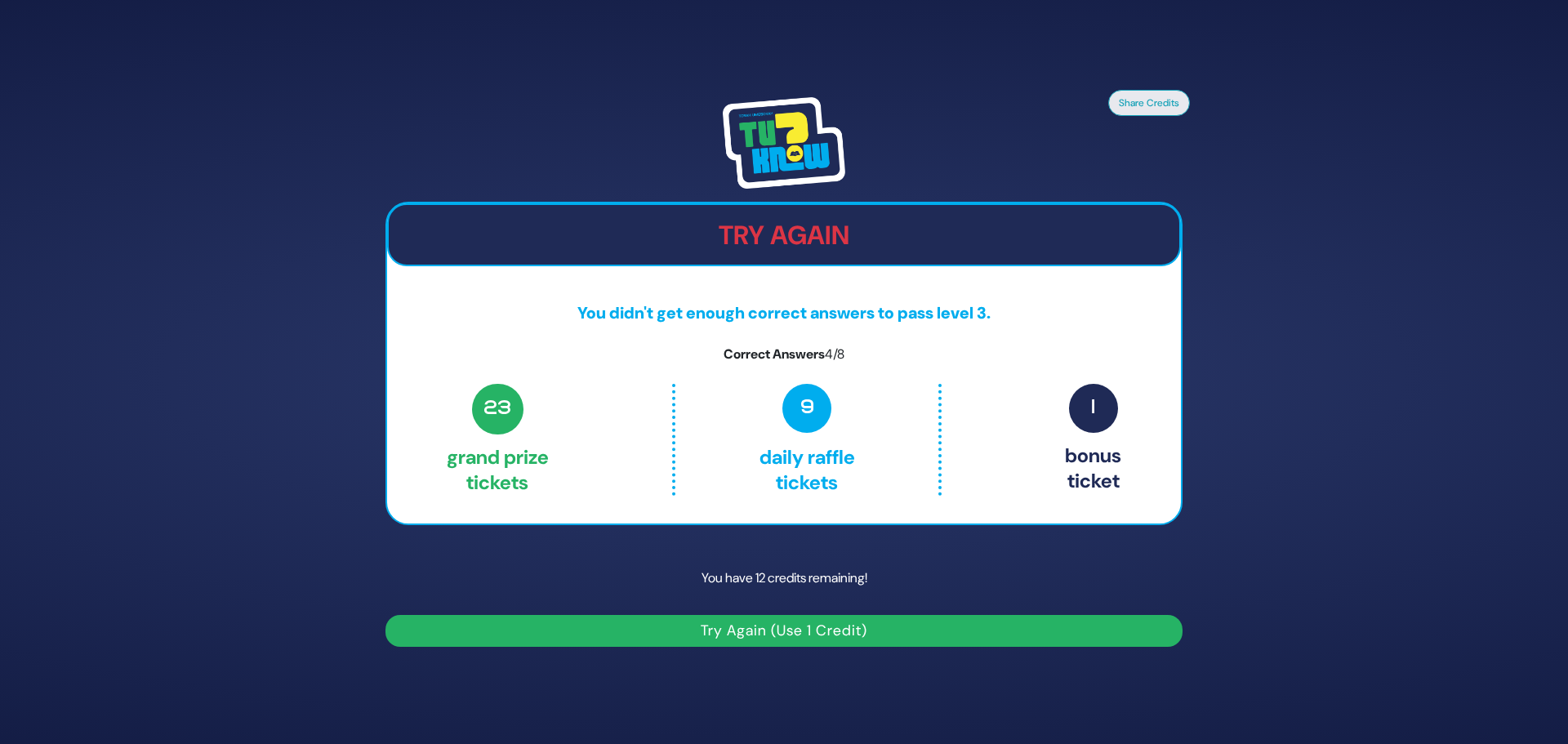
click at [758, 633] on button "Try Again (Use 1 Credit)" at bounding box center [784, 631] width 797 height 32
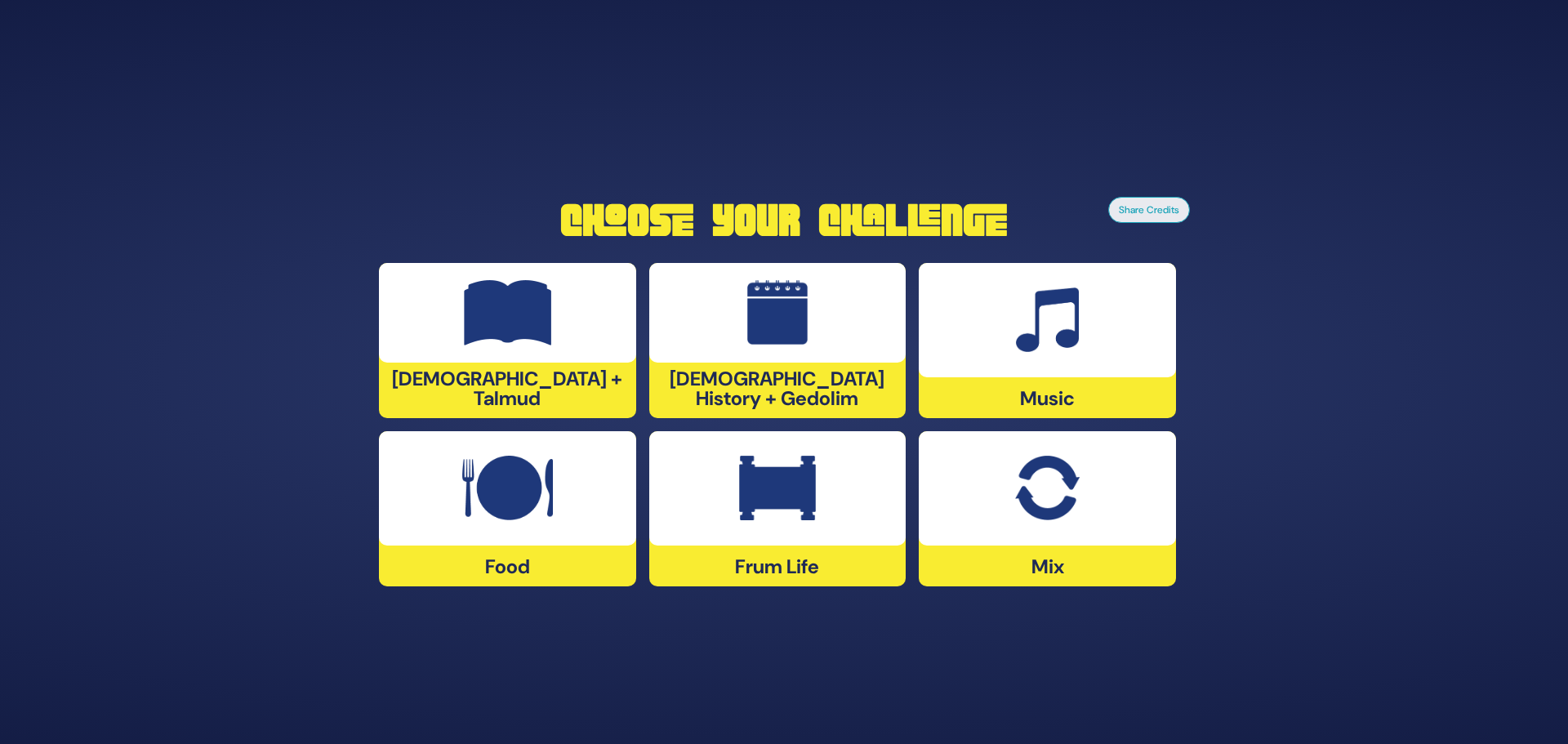
click at [1076, 349] on img at bounding box center [1047, 320] width 63 height 65
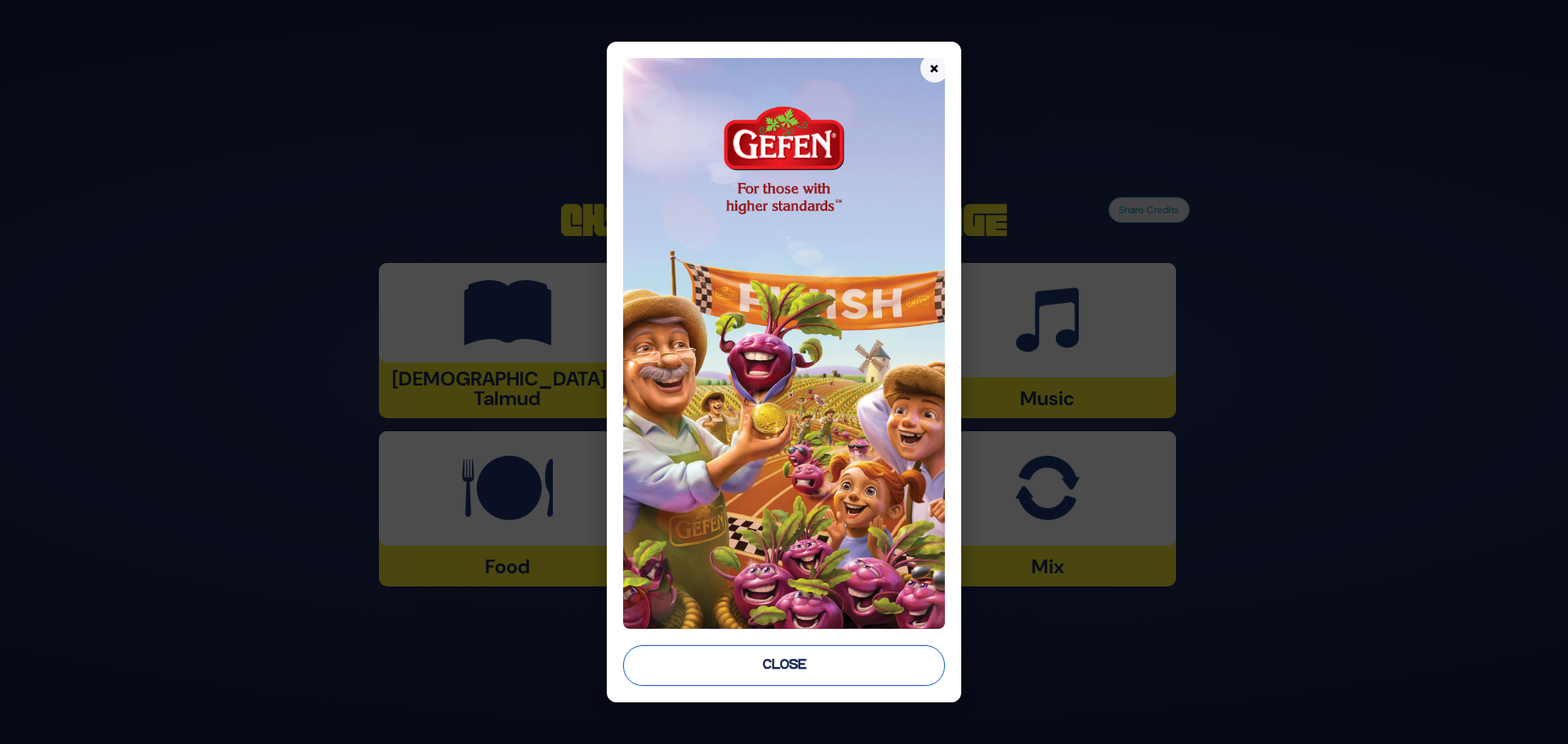
click at [835, 668] on button "Close" at bounding box center [783, 665] width 322 height 41
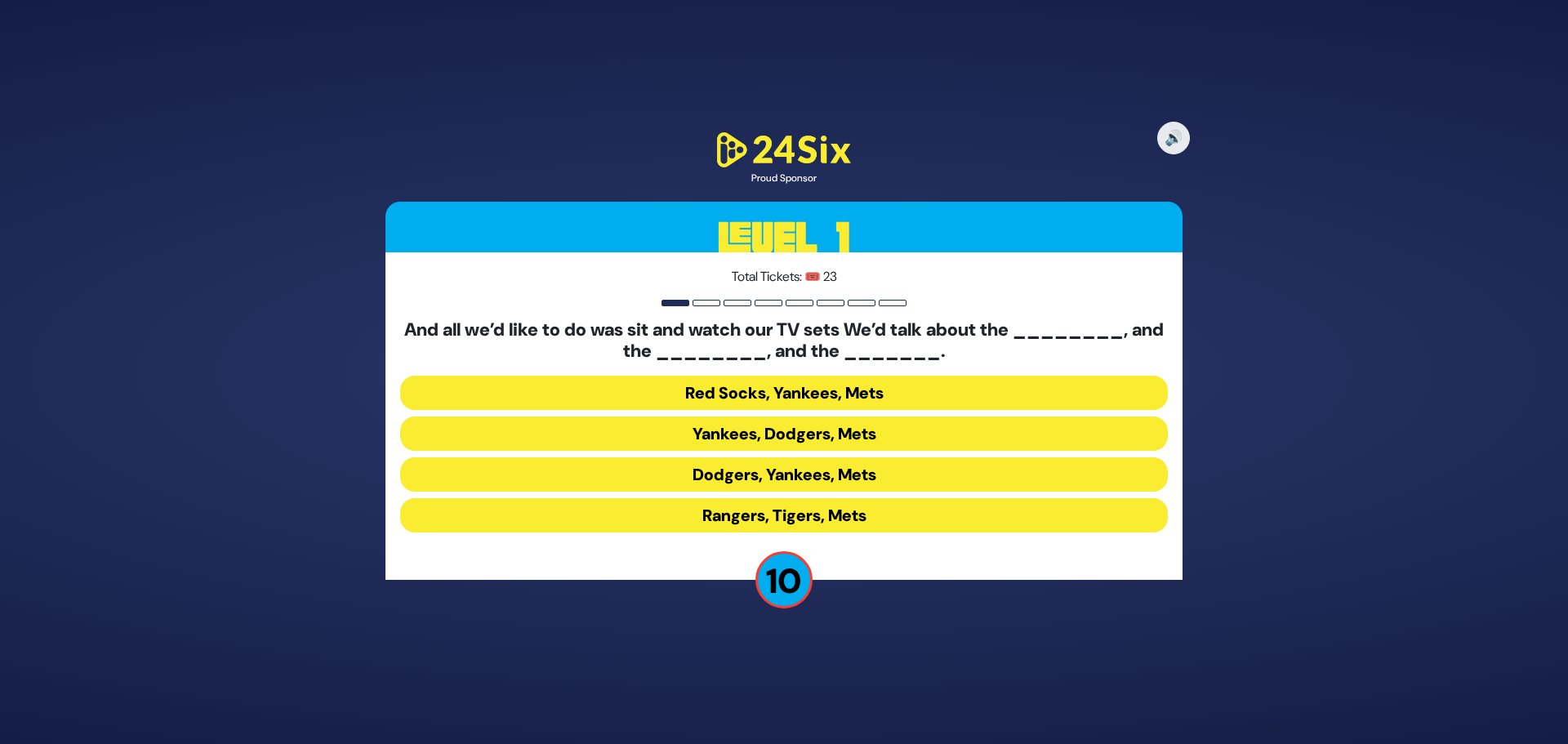
click at [769, 435] on button "Yankees, Dodgers, Mets" at bounding box center [784, 433] width 768 height 34
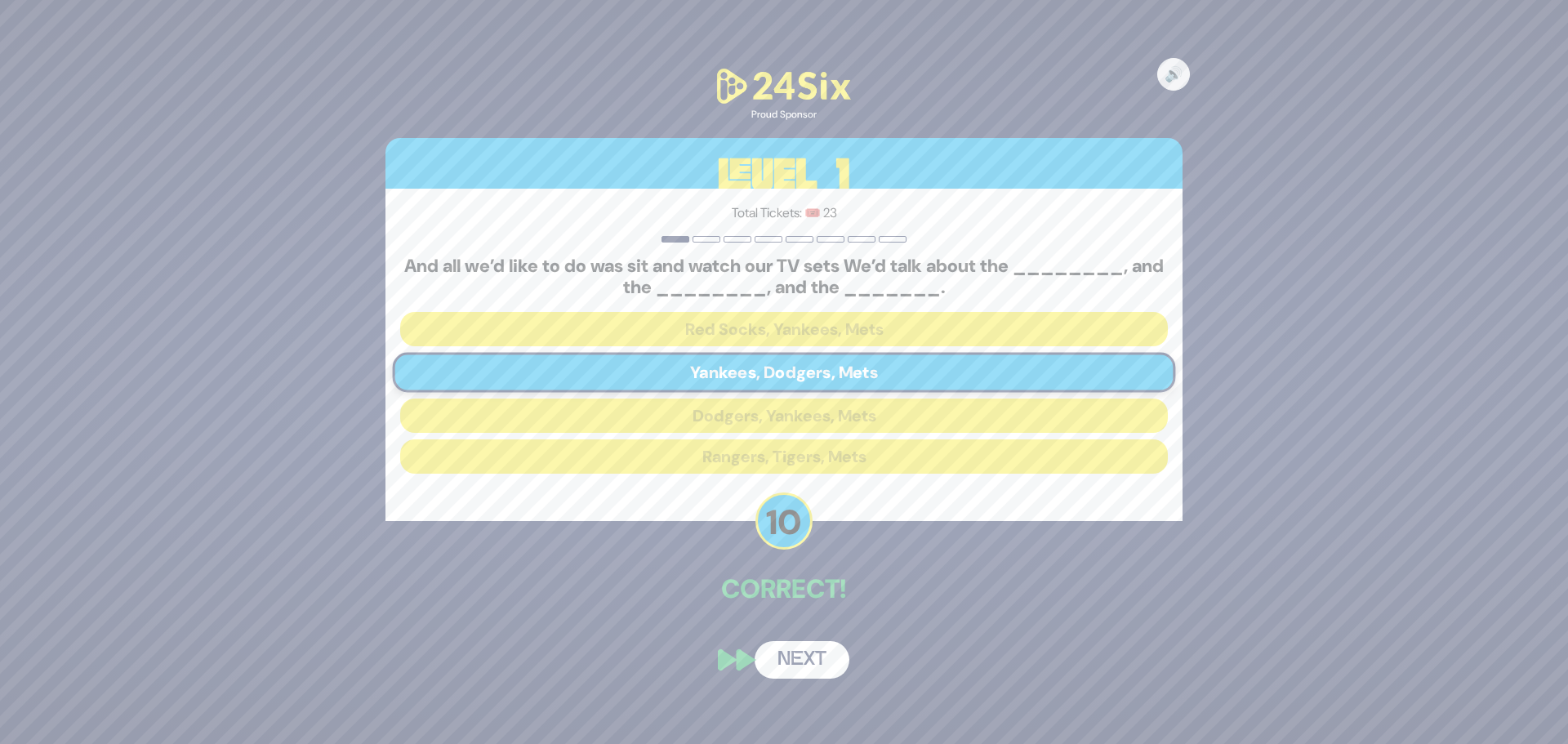
click at [817, 662] on button "Next" at bounding box center [802, 659] width 94 height 38
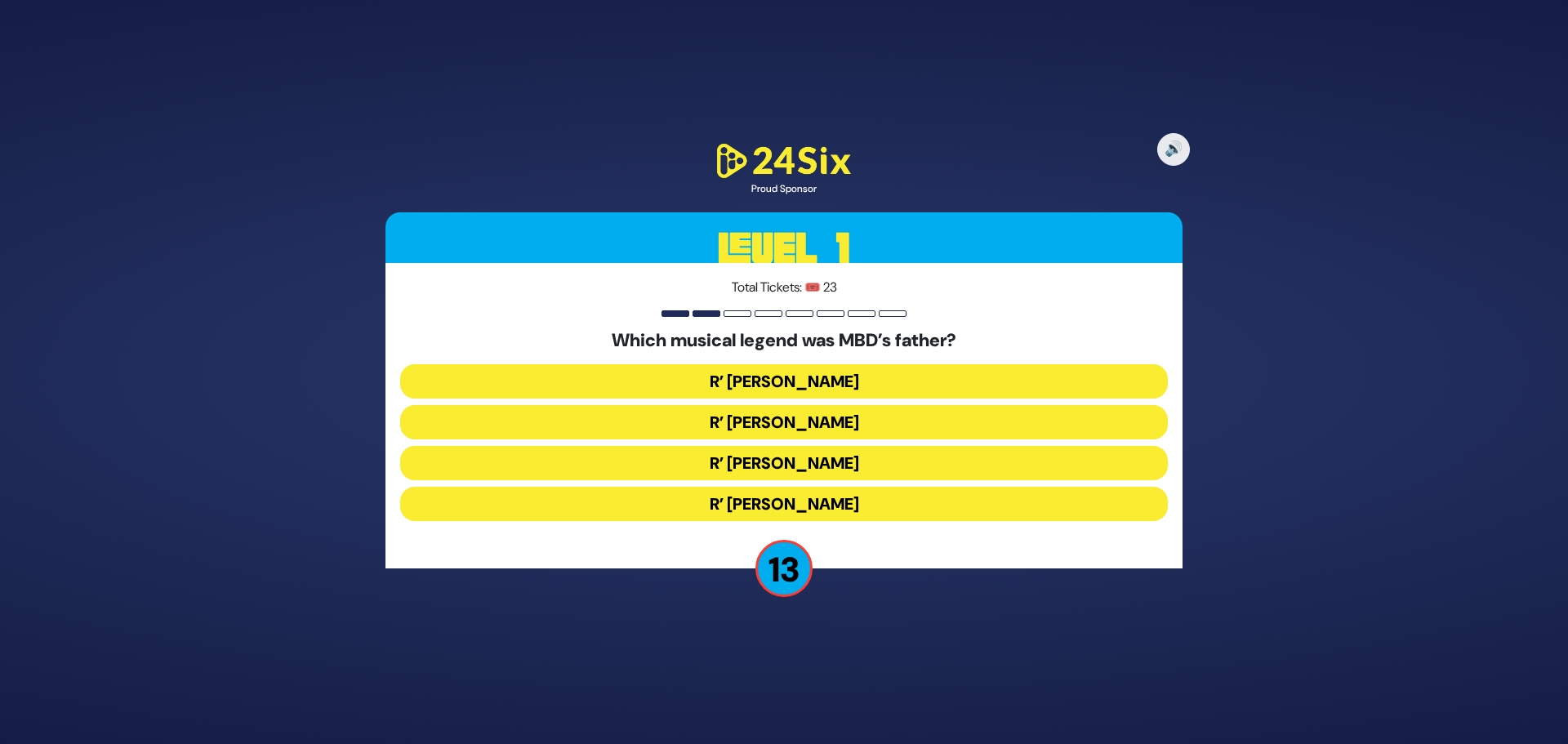
click at [759, 422] on button "R’ Duvid Werdyger" at bounding box center [784, 422] width 768 height 34
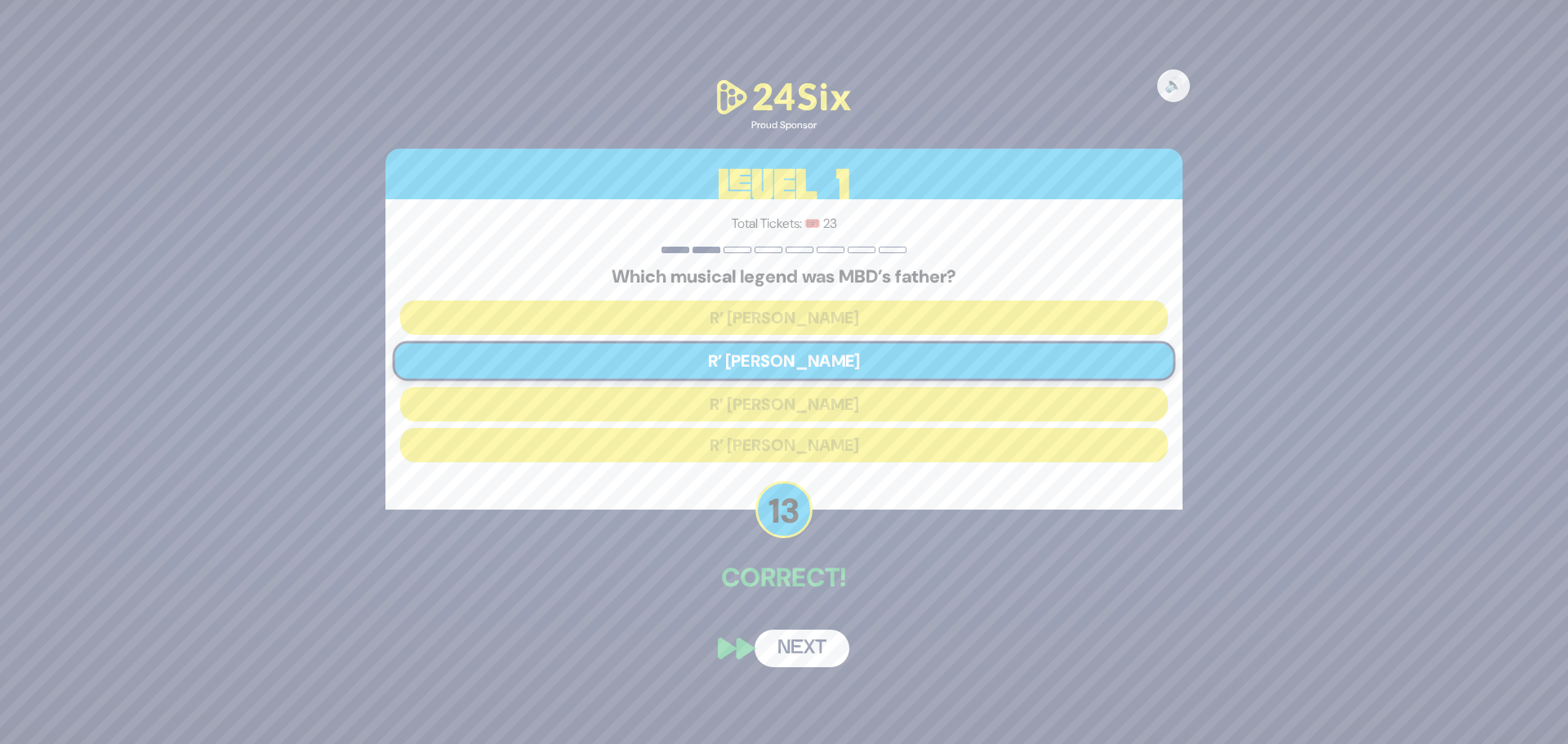
click at [812, 651] on button "Next" at bounding box center [802, 648] width 94 height 38
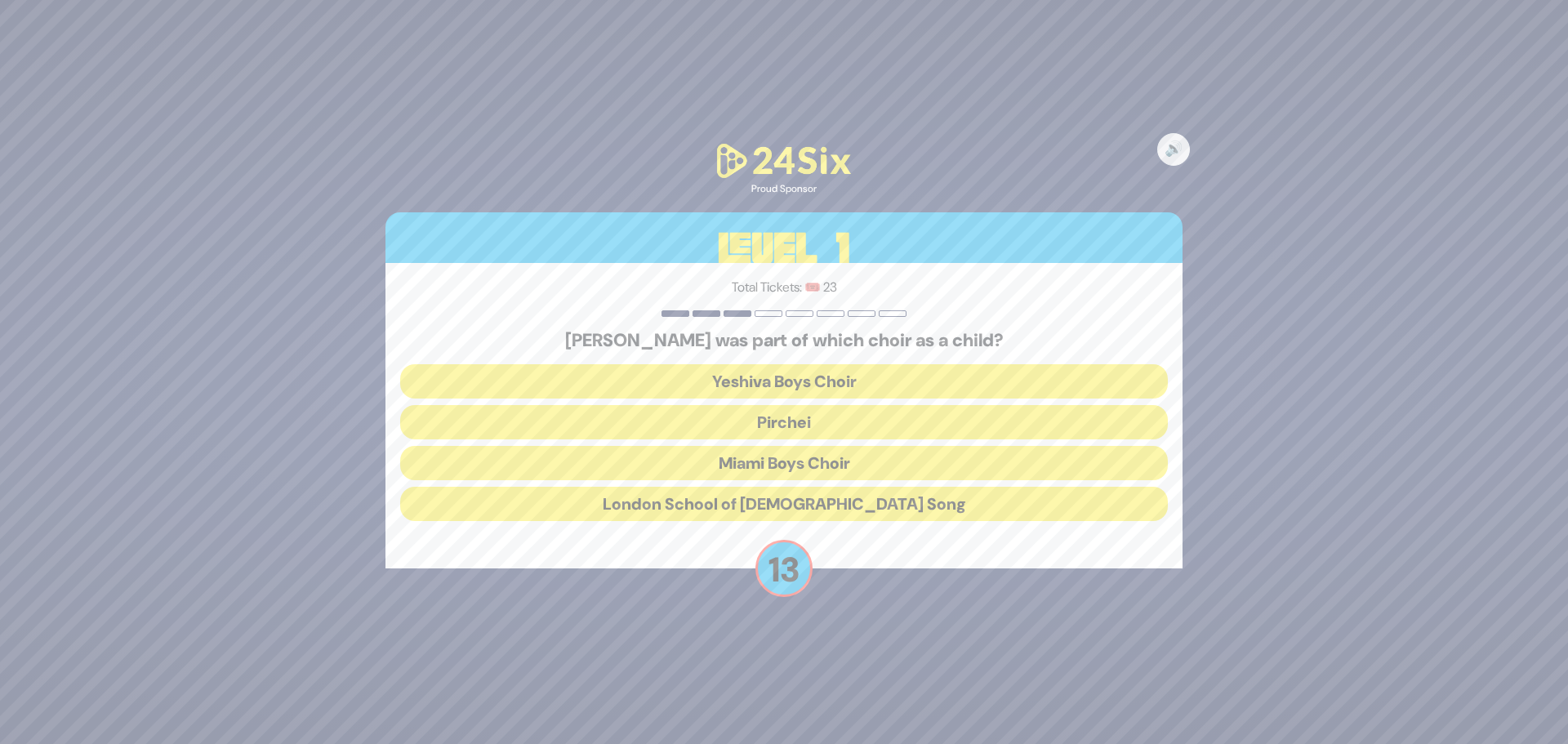
click at [799, 453] on button "Miami Boys Choir" at bounding box center [784, 463] width 768 height 34
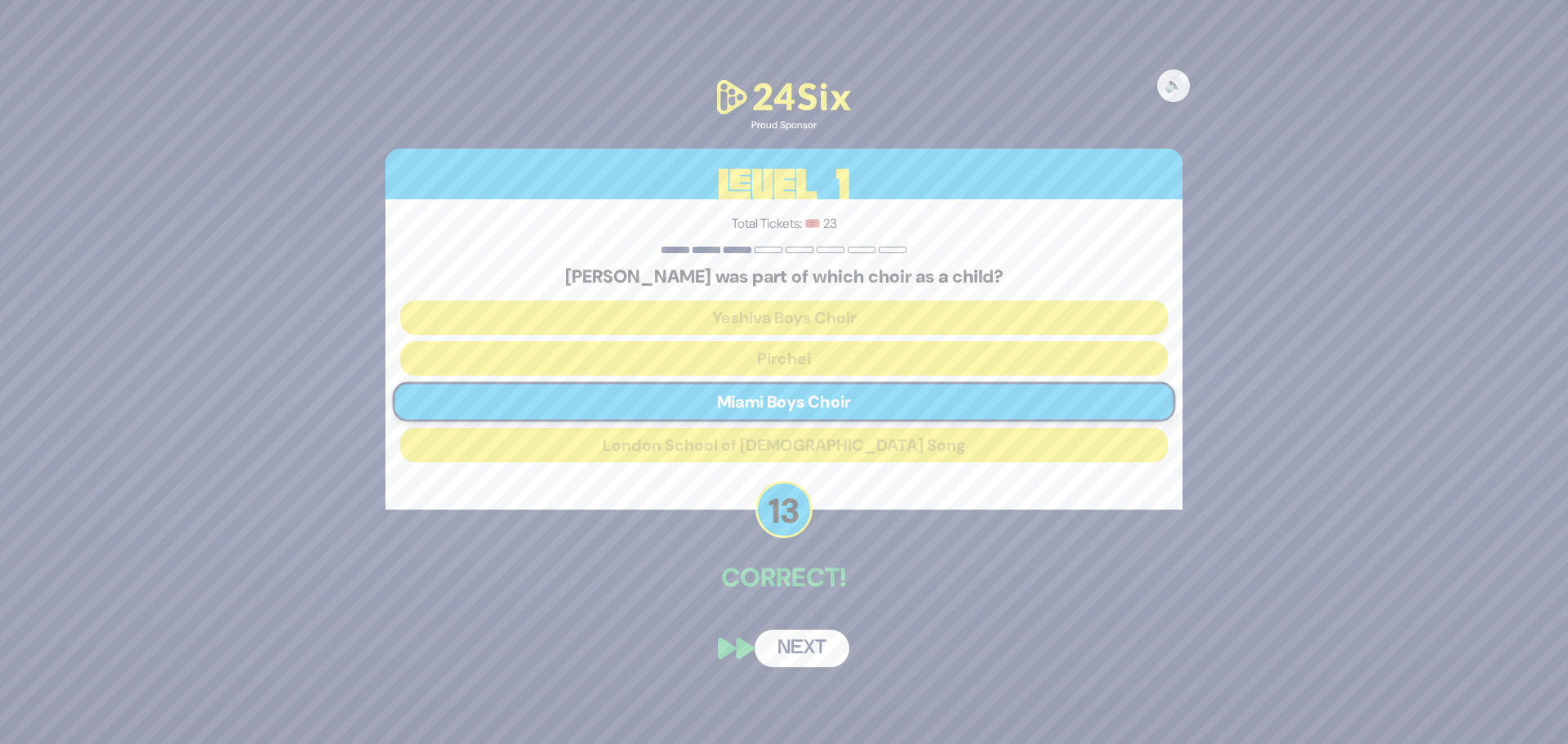
click at [793, 652] on button "Next" at bounding box center [802, 648] width 94 height 38
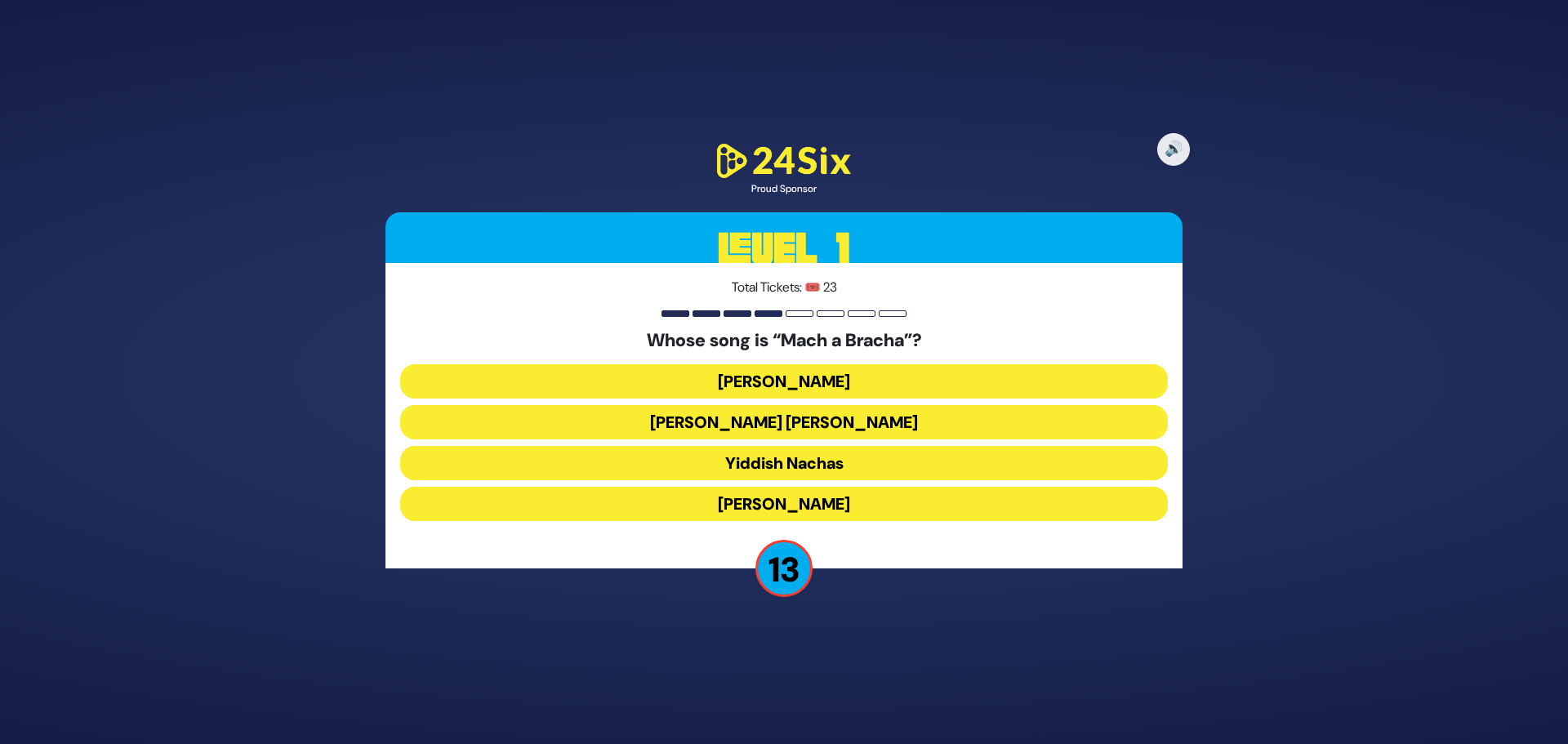
click at [878, 426] on button "Shmueli Ungar" at bounding box center [784, 422] width 768 height 34
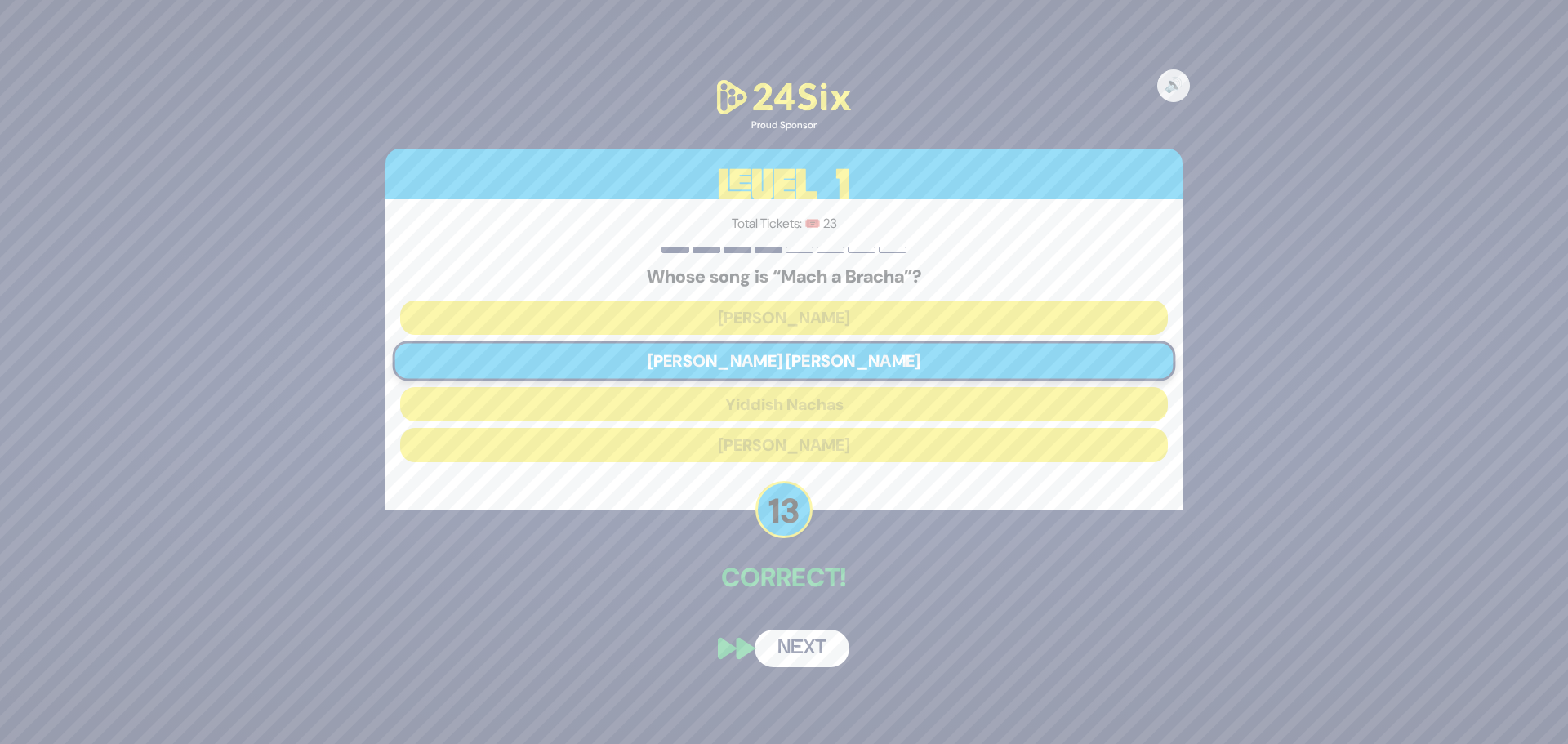
click at [810, 649] on button "Next" at bounding box center [802, 648] width 94 height 38
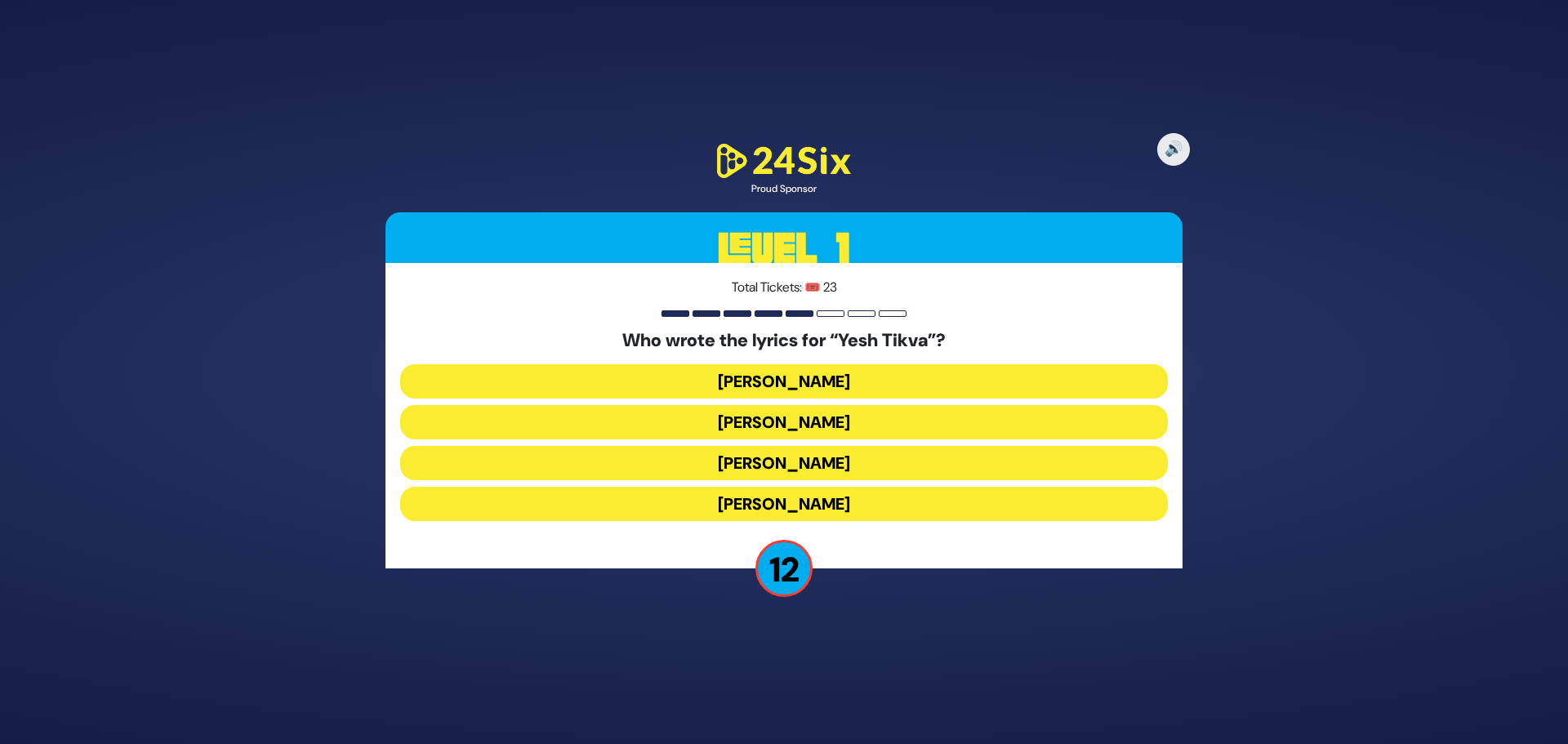
click at [825, 428] on button "Miriam Israeli" at bounding box center [784, 422] width 768 height 34
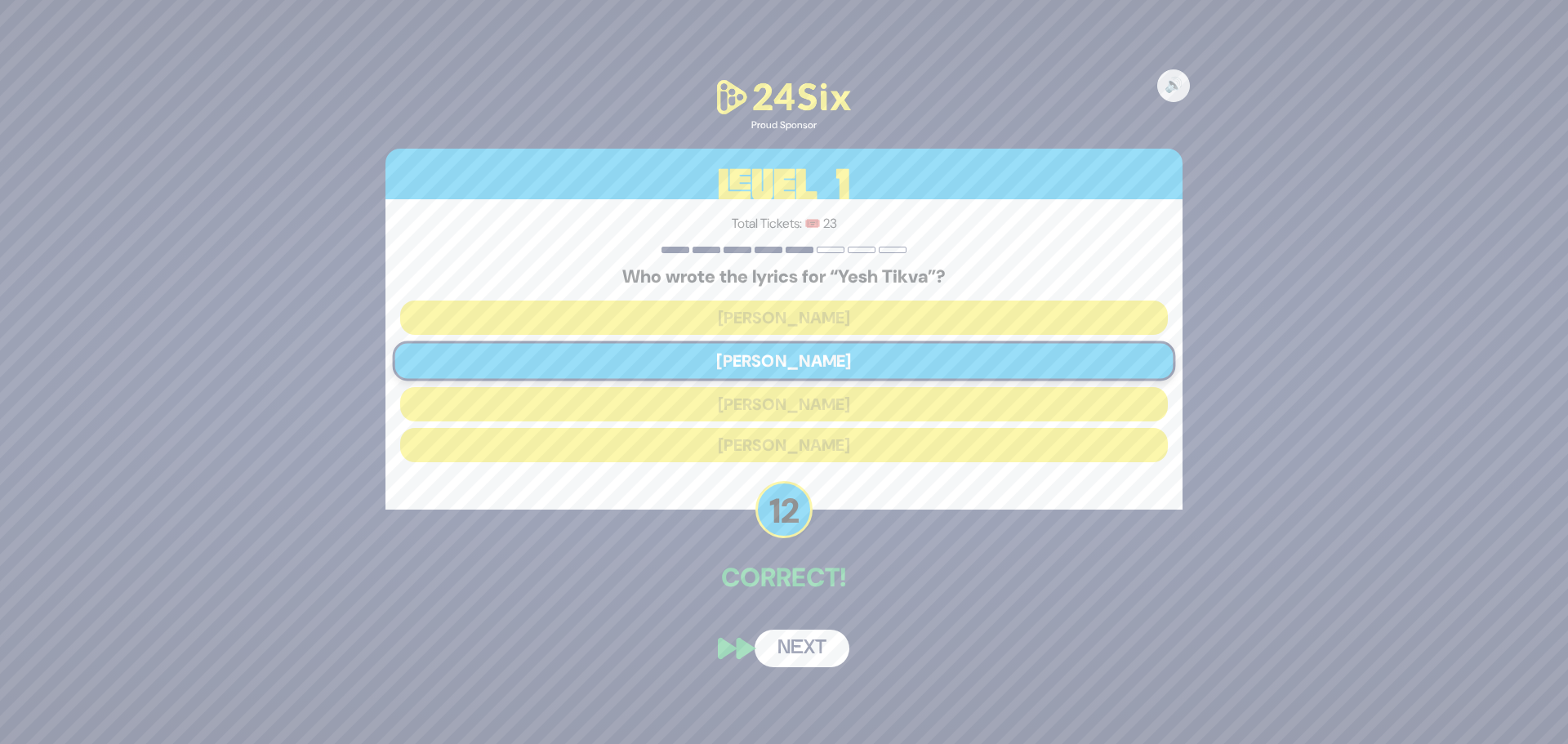
click at [801, 642] on button "Next" at bounding box center [802, 648] width 94 height 38
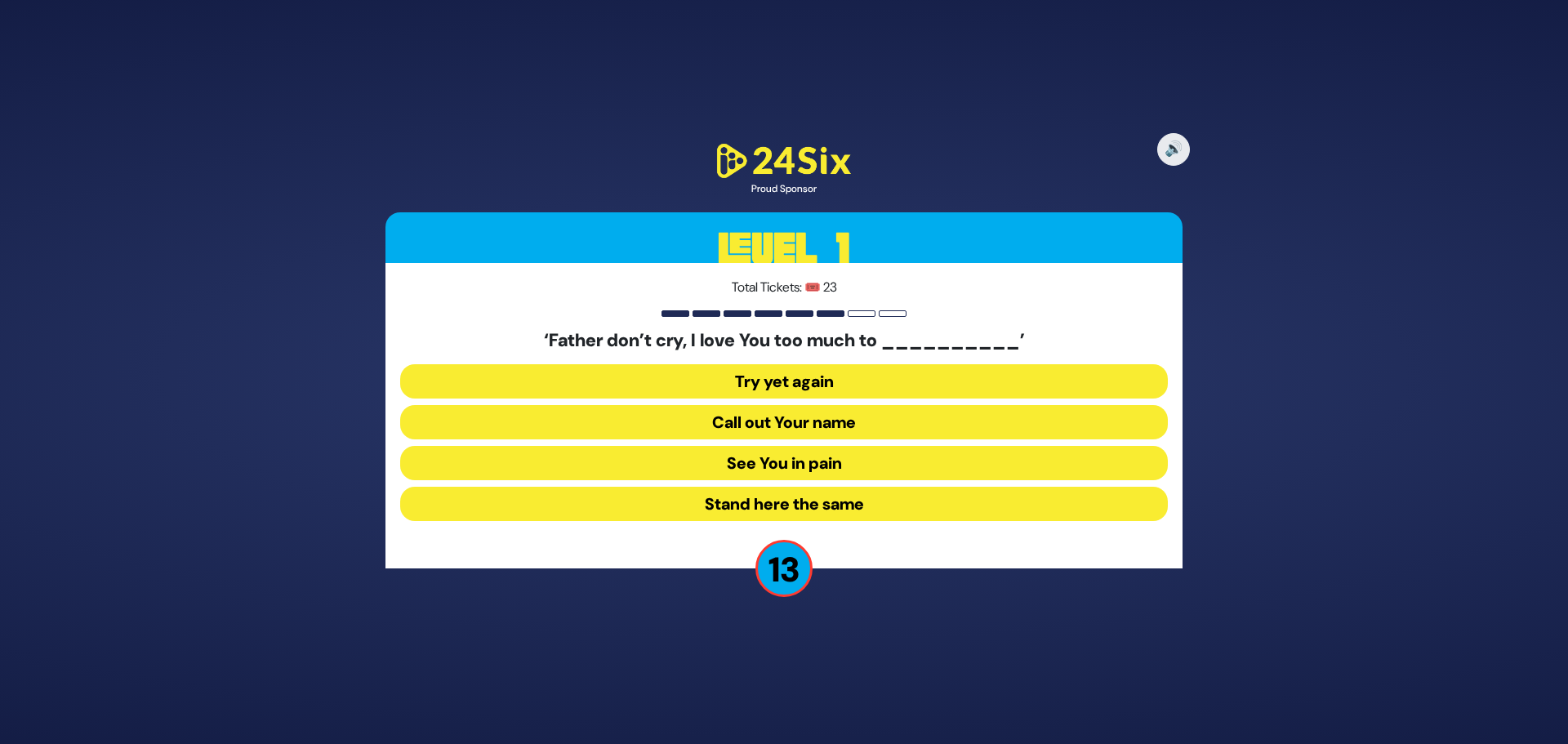
click at [812, 457] on button "See You in pain" at bounding box center [784, 463] width 768 height 34
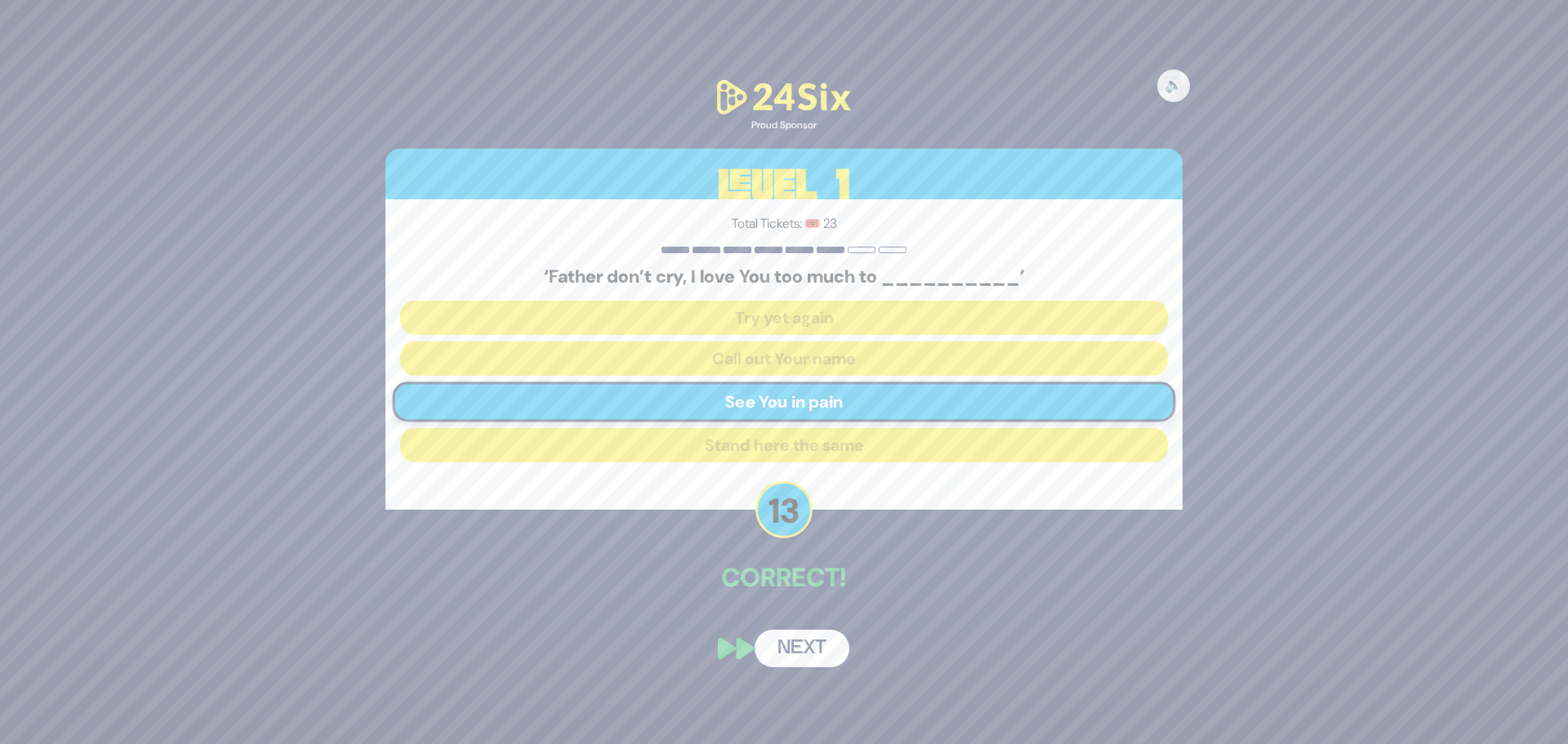
click at [810, 653] on button "Next" at bounding box center [802, 648] width 94 height 38
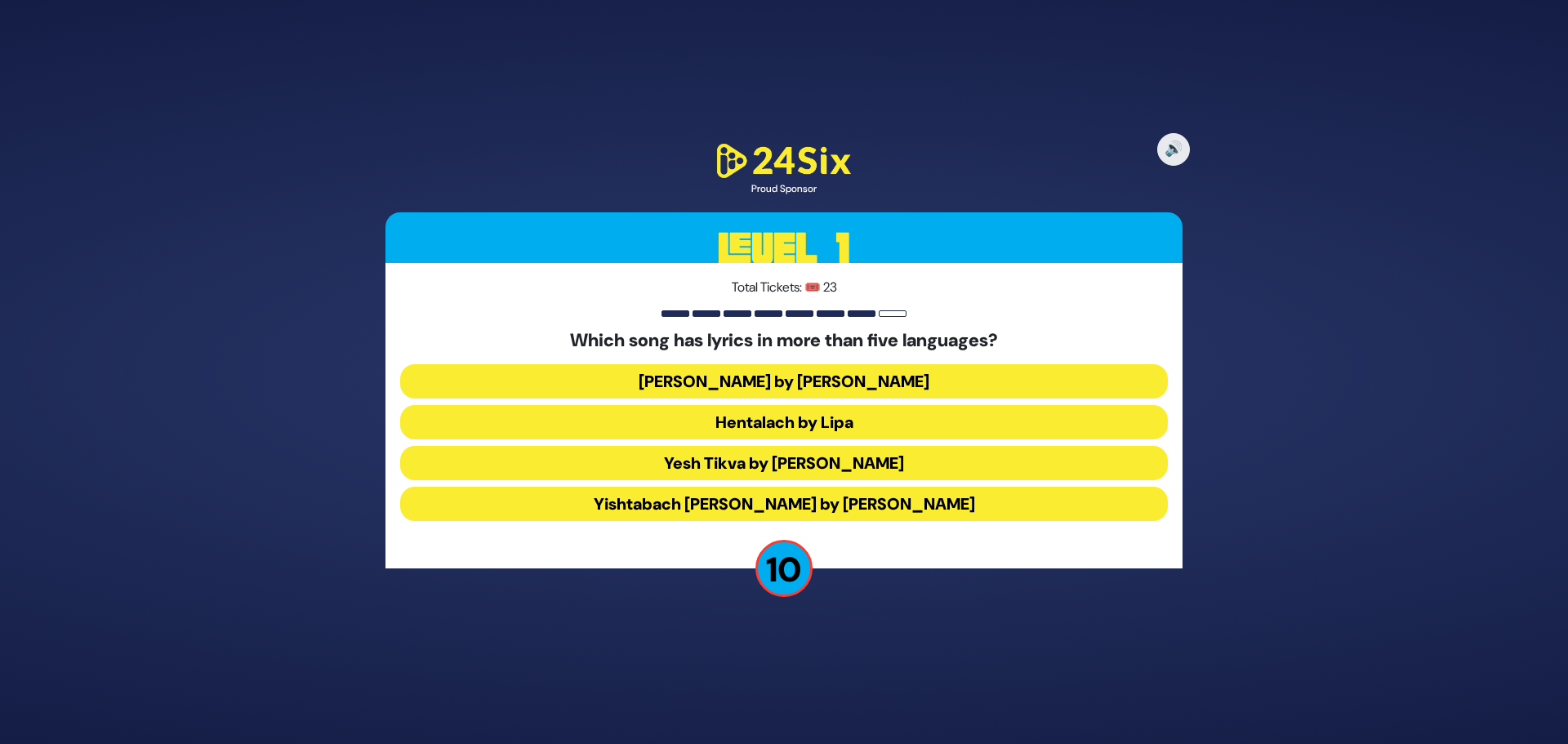
click at [710, 502] on button "Yishtabach Shemo by Shwekey" at bounding box center [784, 504] width 768 height 34
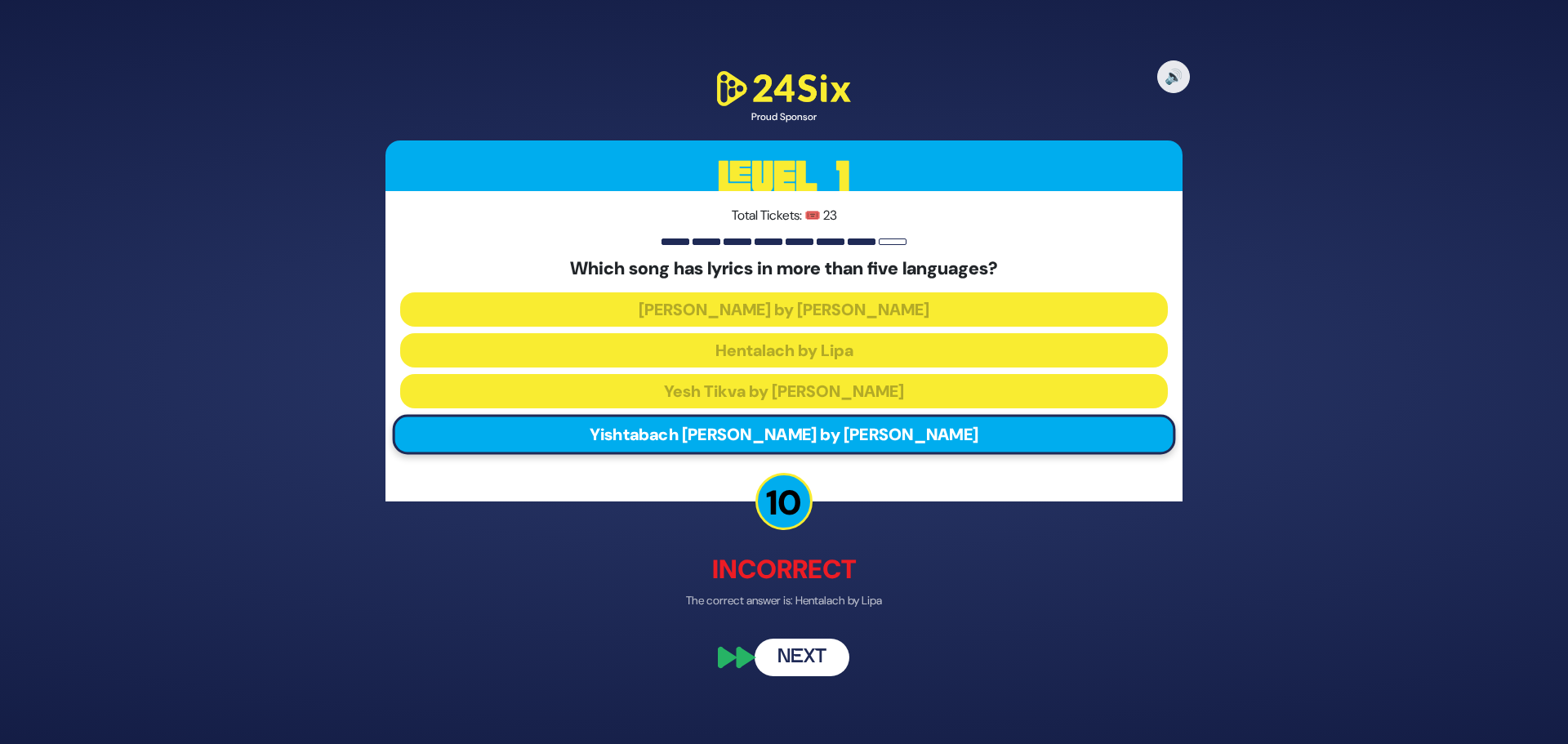
click at [813, 661] on button "Next" at bounding box center [802, 657] width 94 height 38
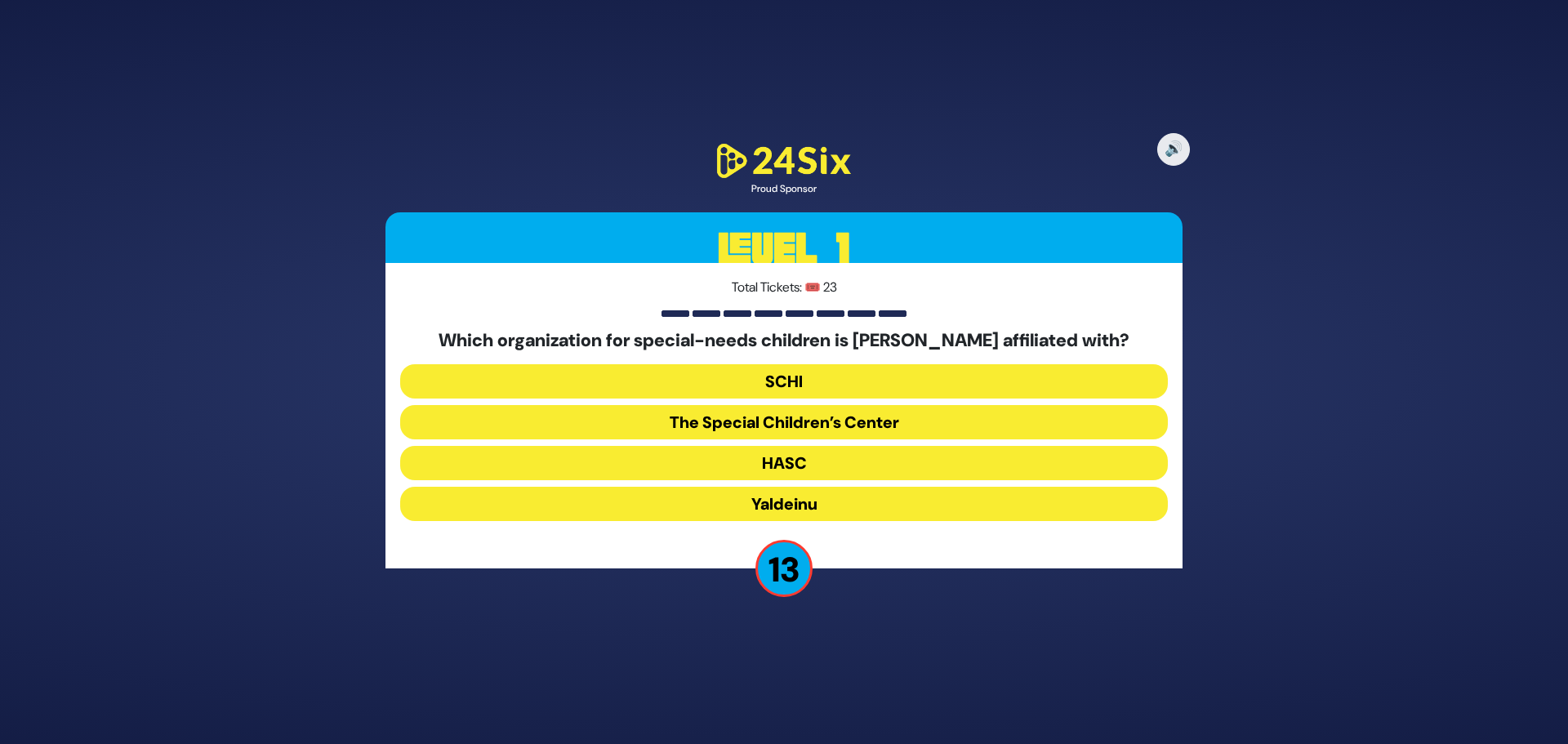
click at [817, 423] on button "The Special Children’s Center" at bounding box center [784, 422] width 768 height 34
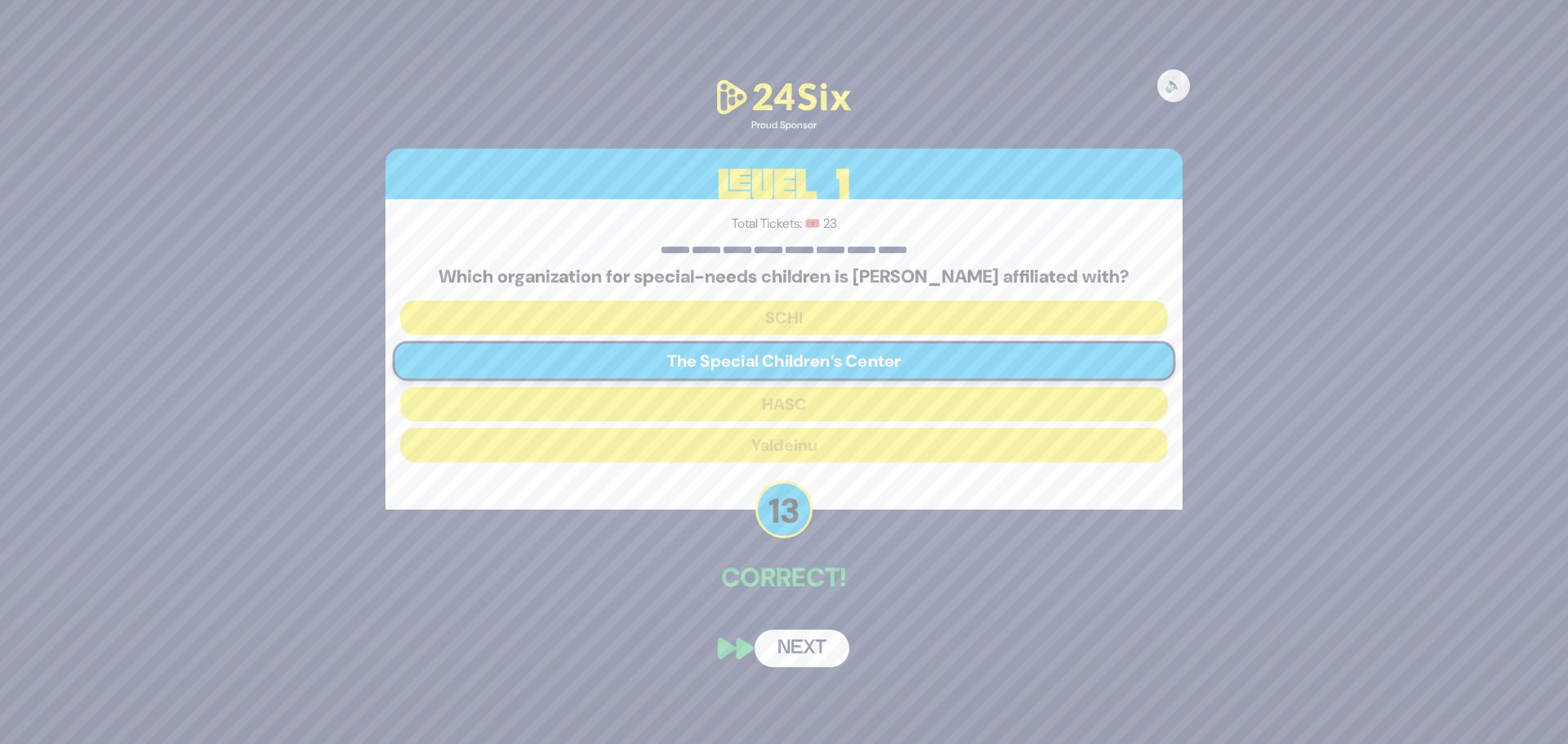
click at [802, 651] on button "Next" at bounding box center [802, 648] width 94 height 38
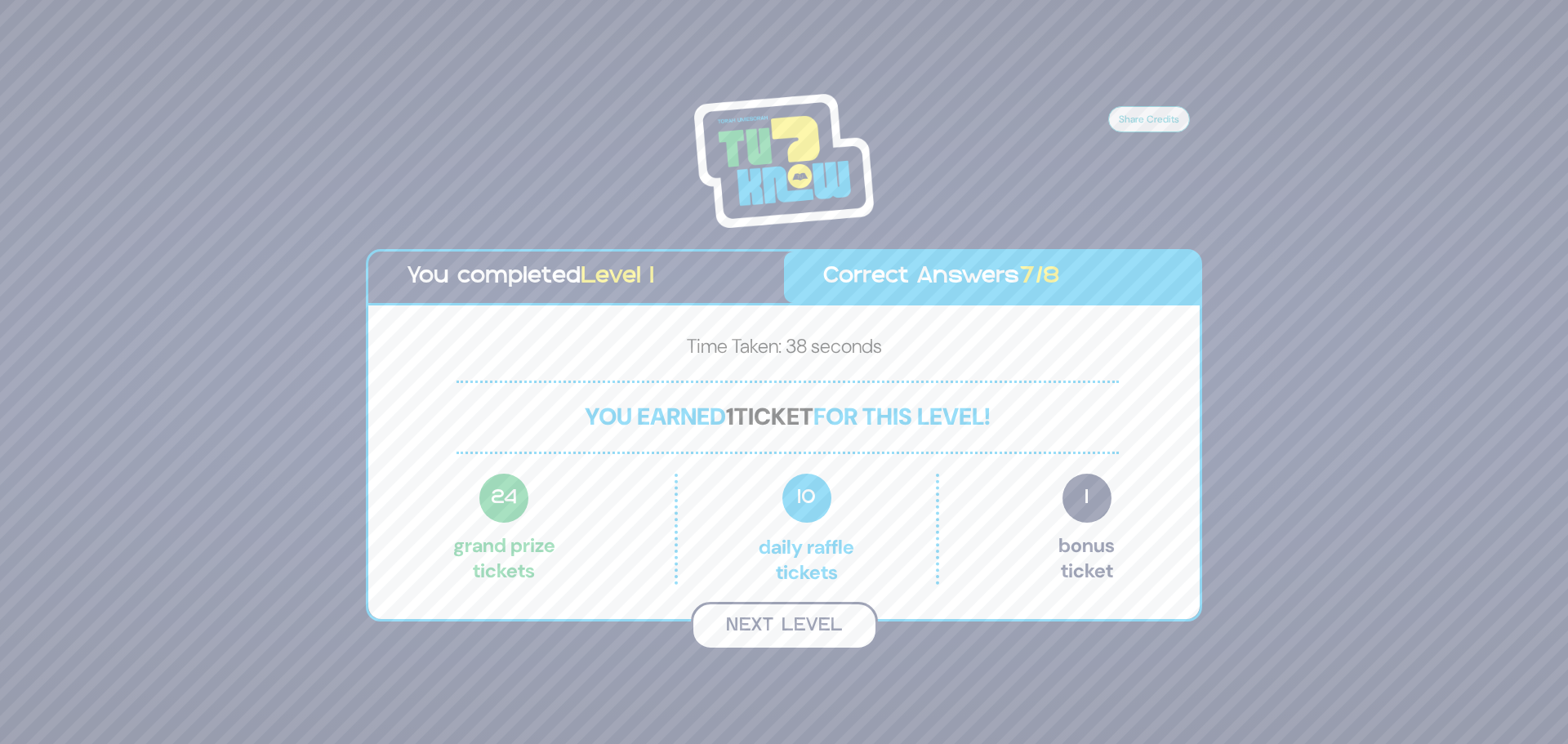
click at [811, 634] on button "Next Level" at bounding box center [784, 625] width 187 height 48
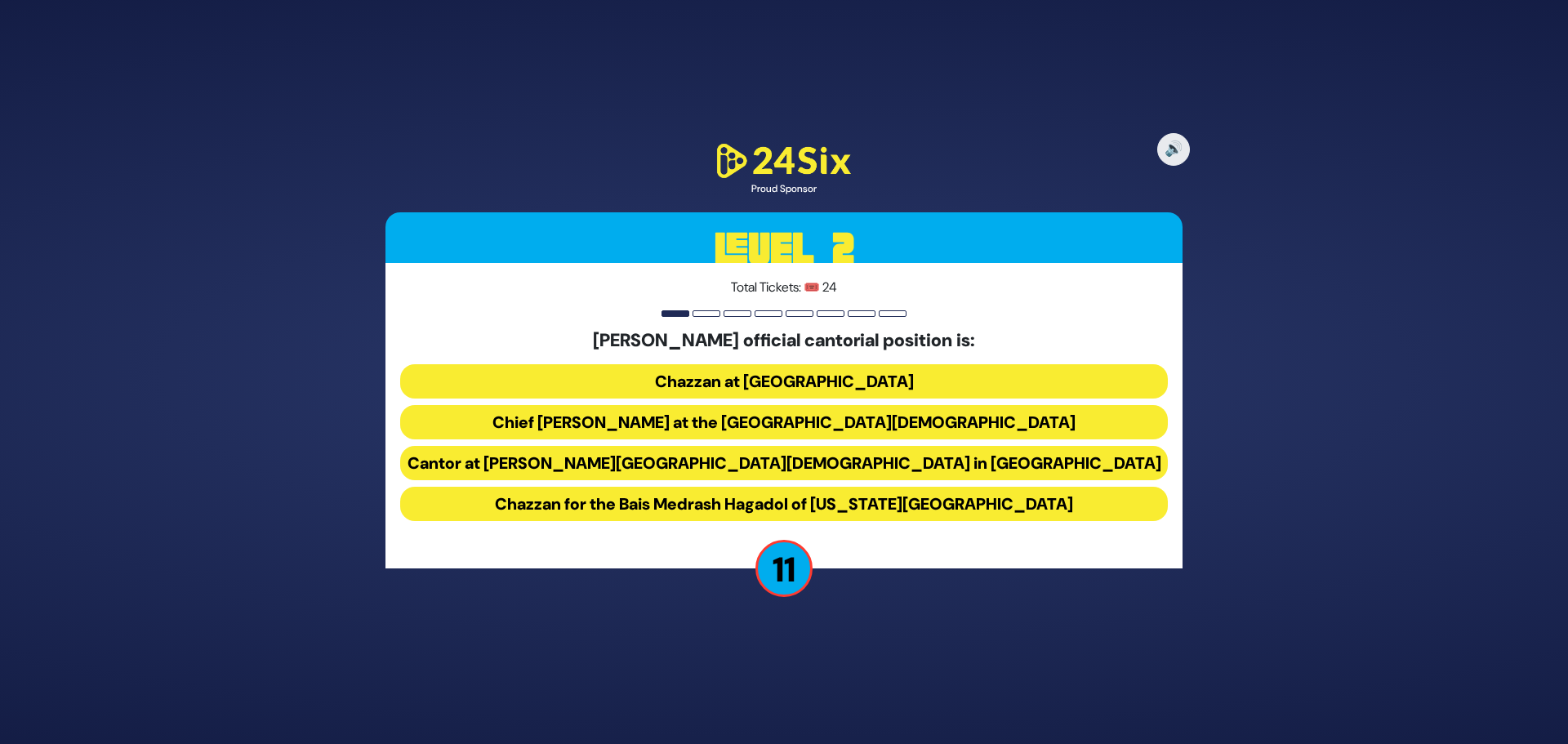
click at [809, 416] on button "Chief Cantor at the Park East Synagogue" at bounding box center [784, 422] width 768 height 34
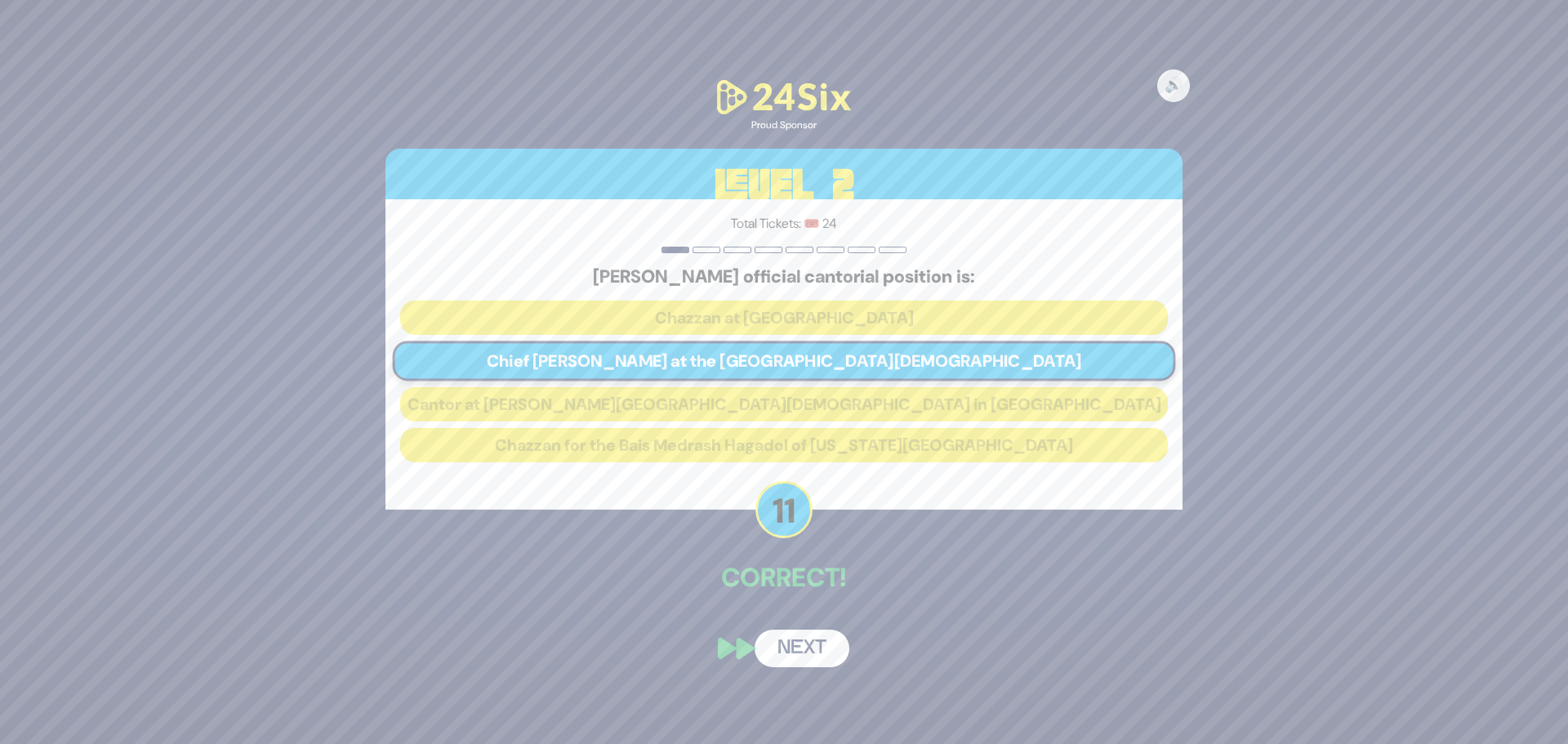
click at [783, 638] on button "Next" at bounding box center [802, 648] width 94 height 38
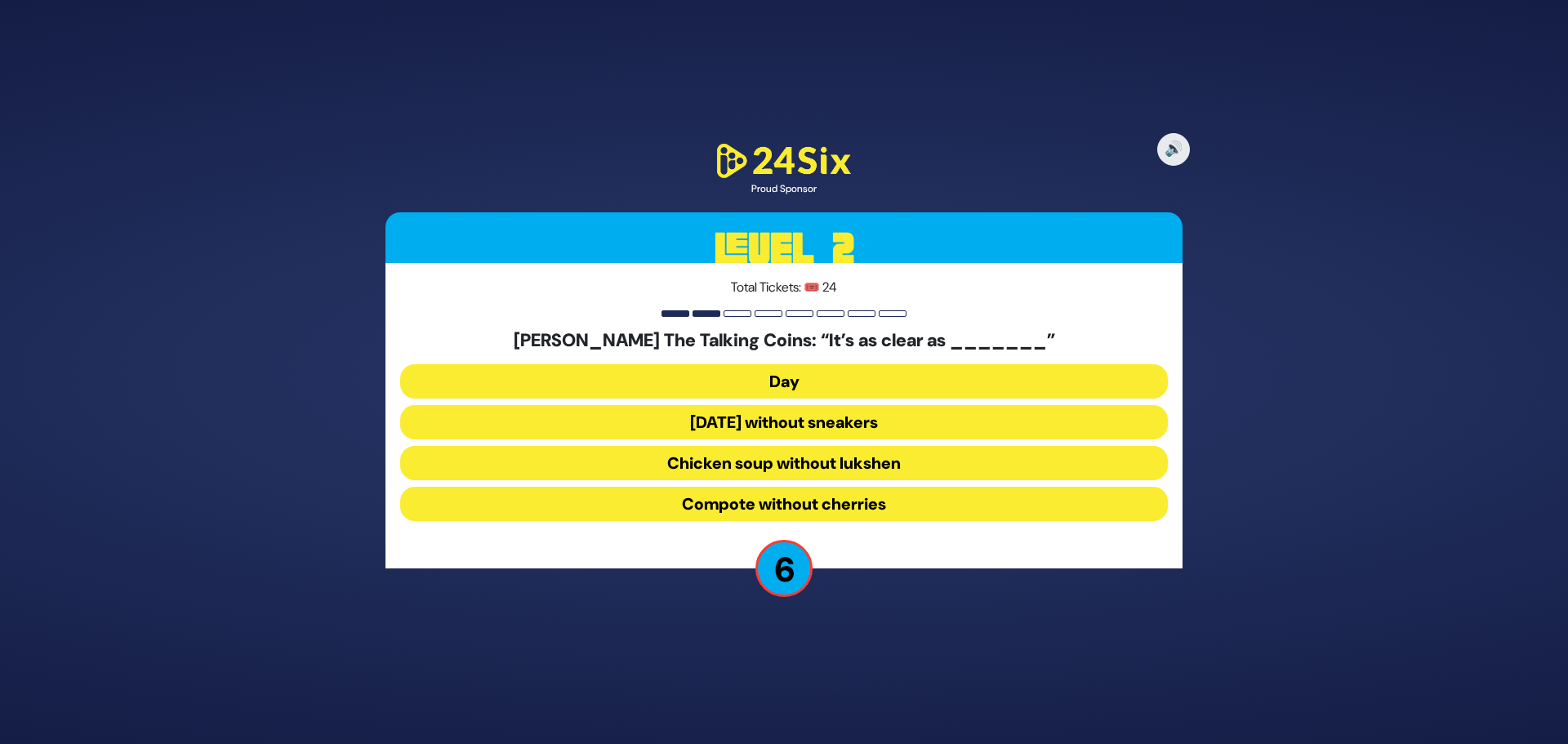
click at [900, 455] on button "Chicken soup without lukshen" at bounding box center [784, 463] width 768 height 34
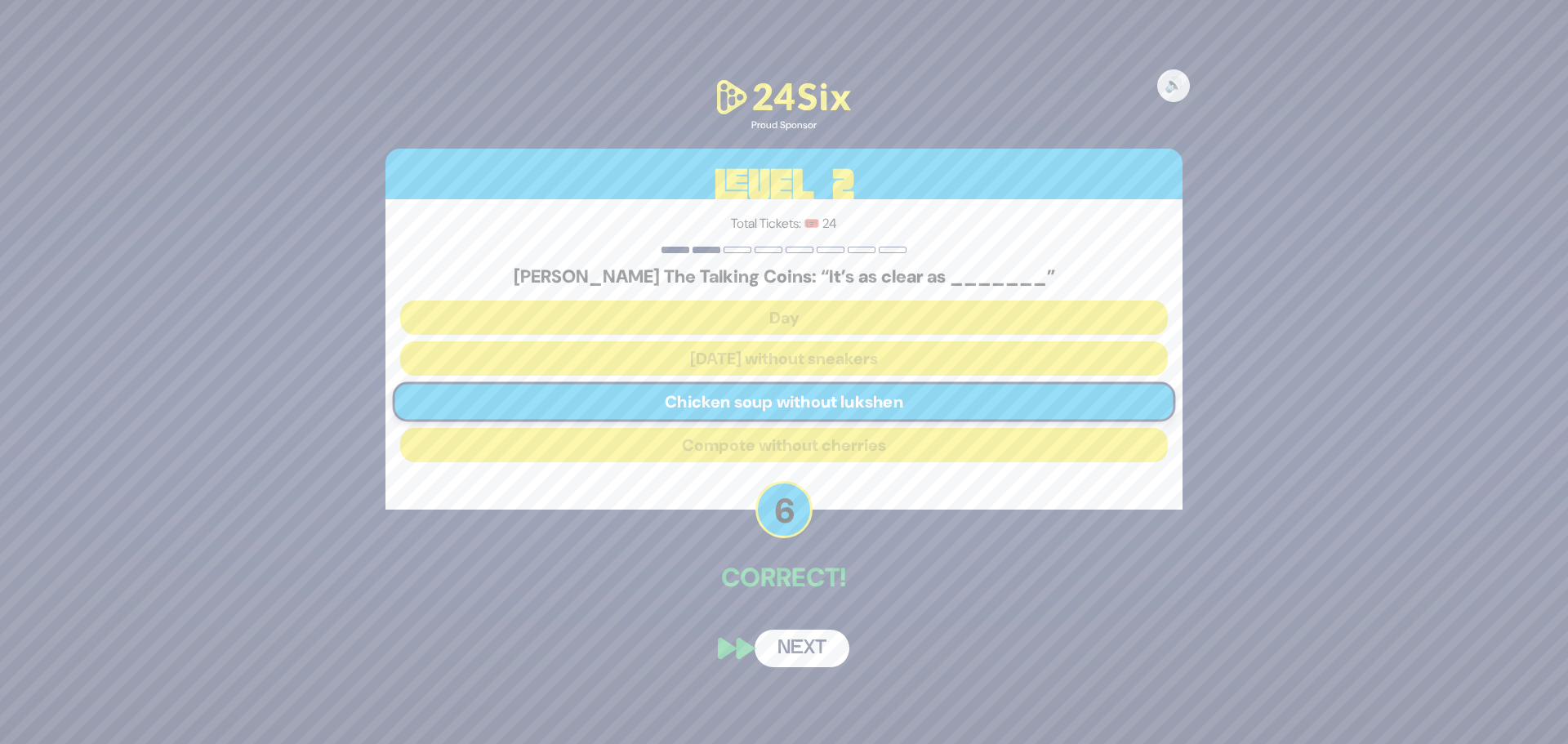
click at [799, 641] on button "Next" at bounding box center [802, 648] width 94 height 38
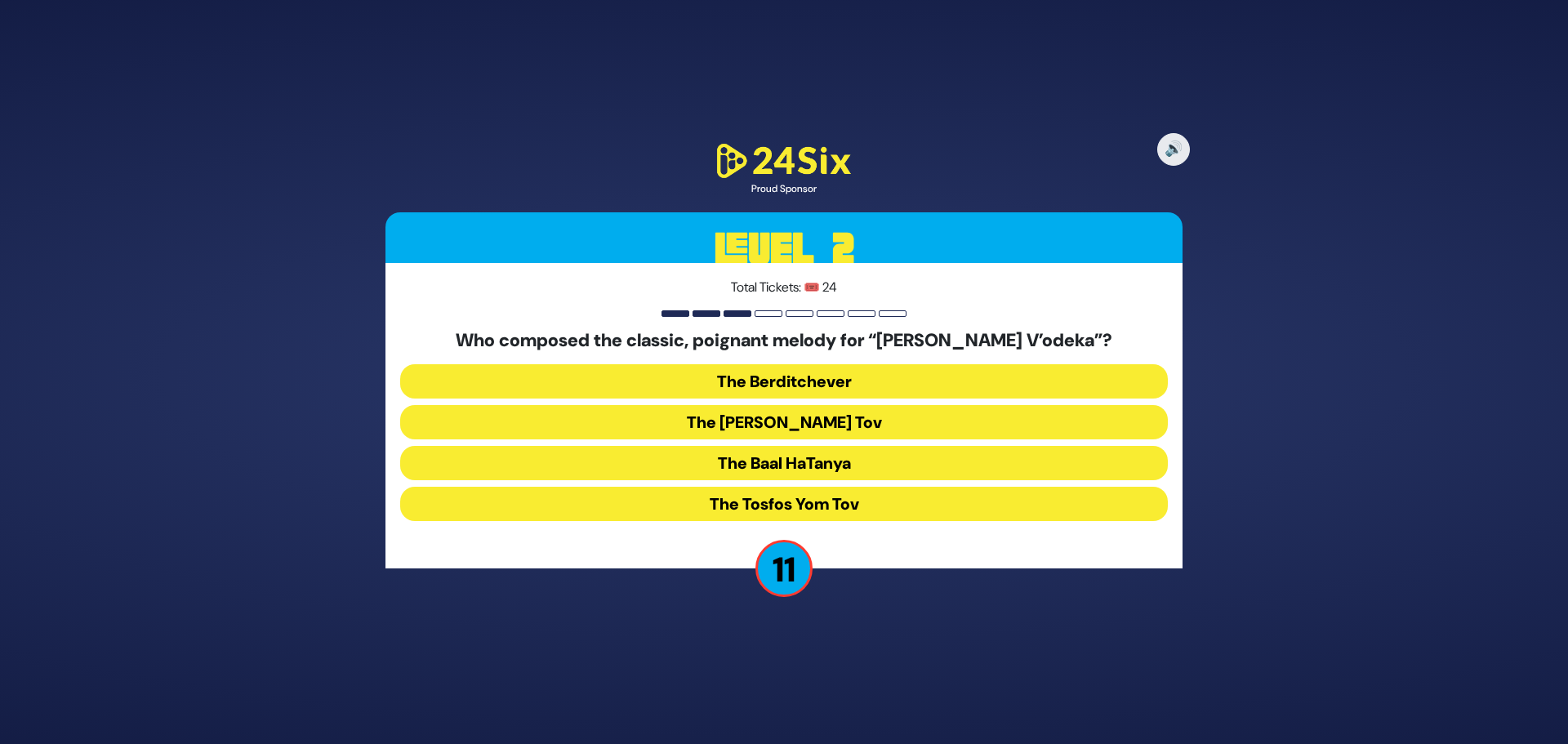
click at [842, 462] on button "The Baal HaTanya" at bounding box center [784, 463] width 768 height 34
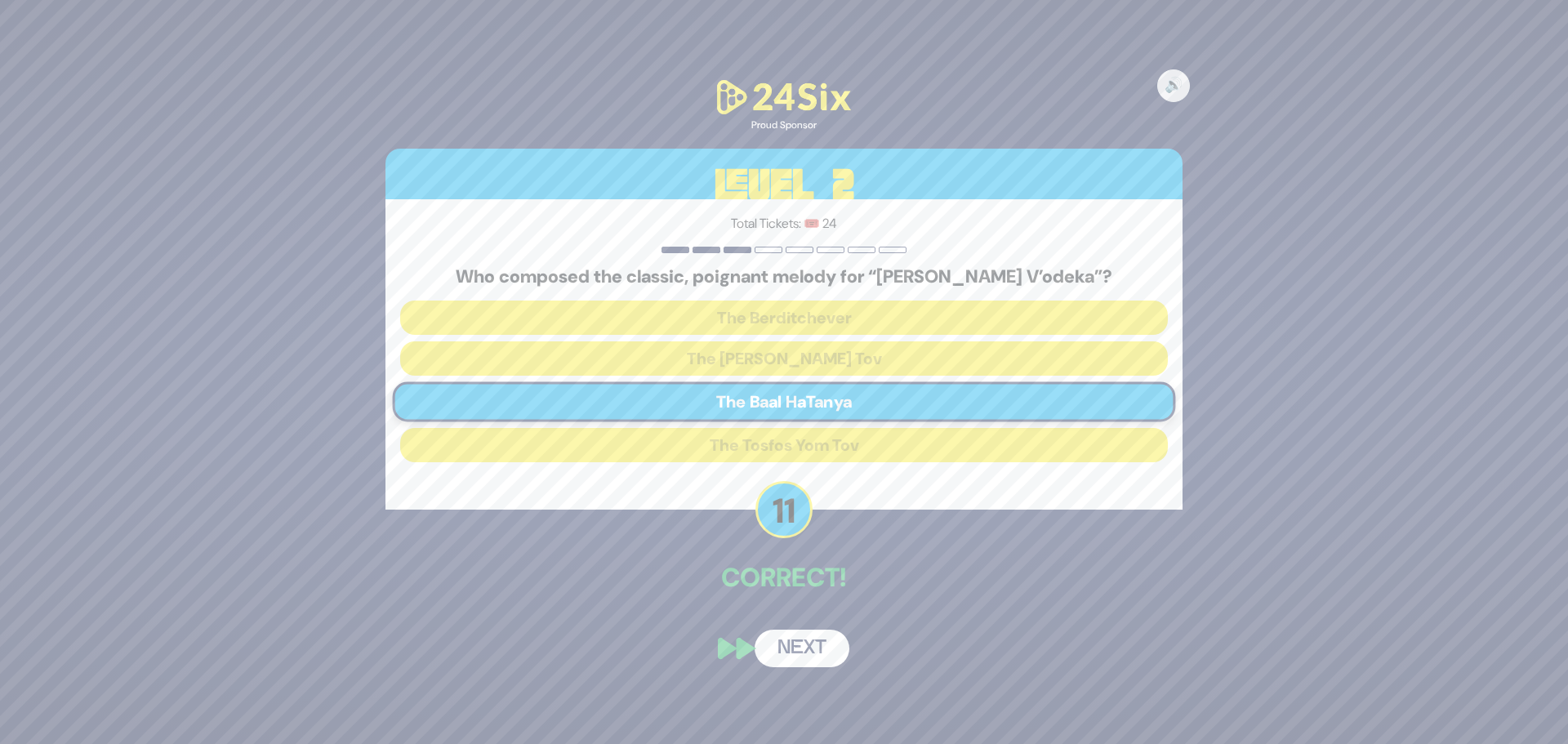
click at [819, 651] on button "Next" at bounding box center [802, 648] width 94 height 38
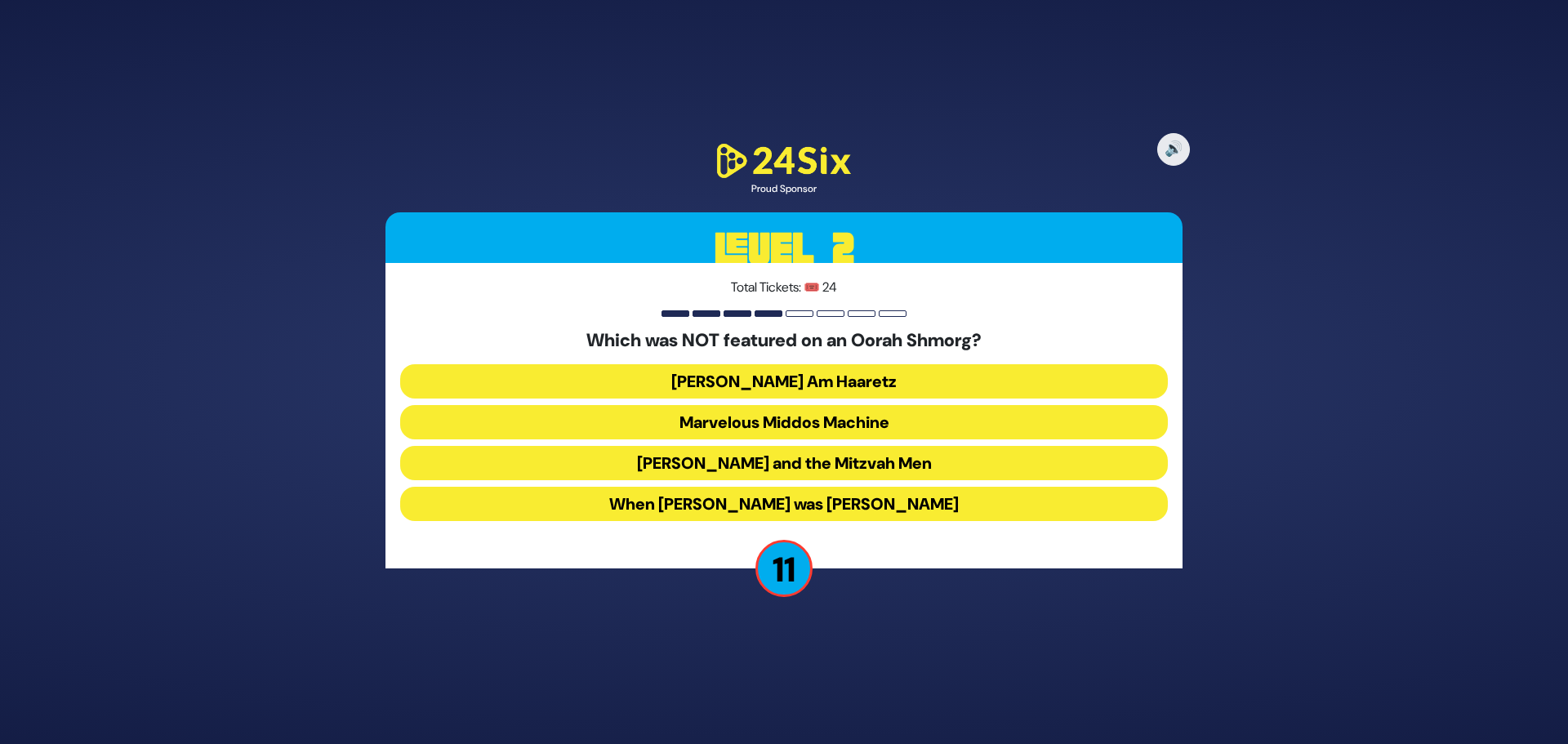
click at [782, 466] on button "Uncle Moishy and the Mitzvah Men" at bounding box center [784, 463] width 768 height 34
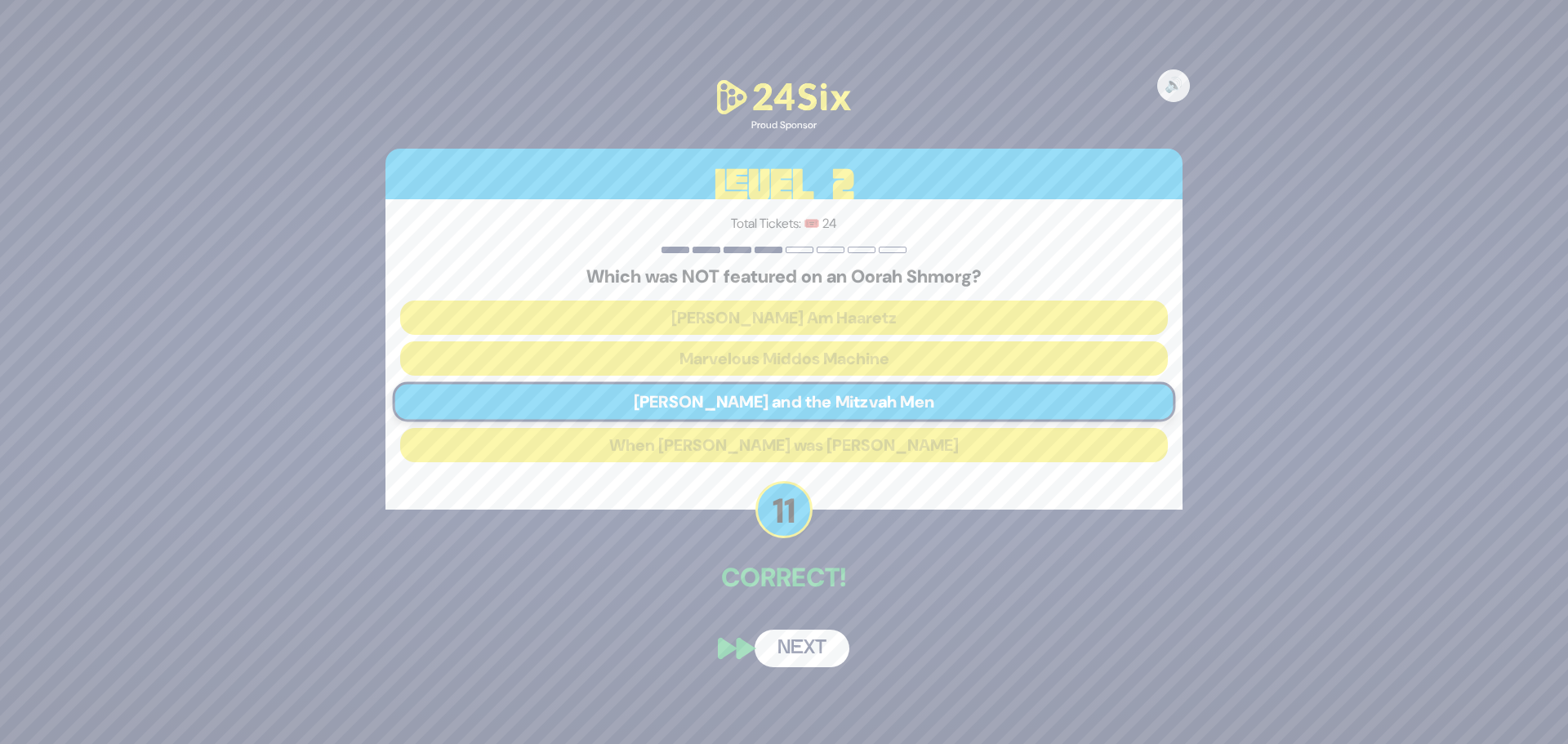
click at [812, 641] on button "Next" at bounding box center [802, 648] width 94 height 38
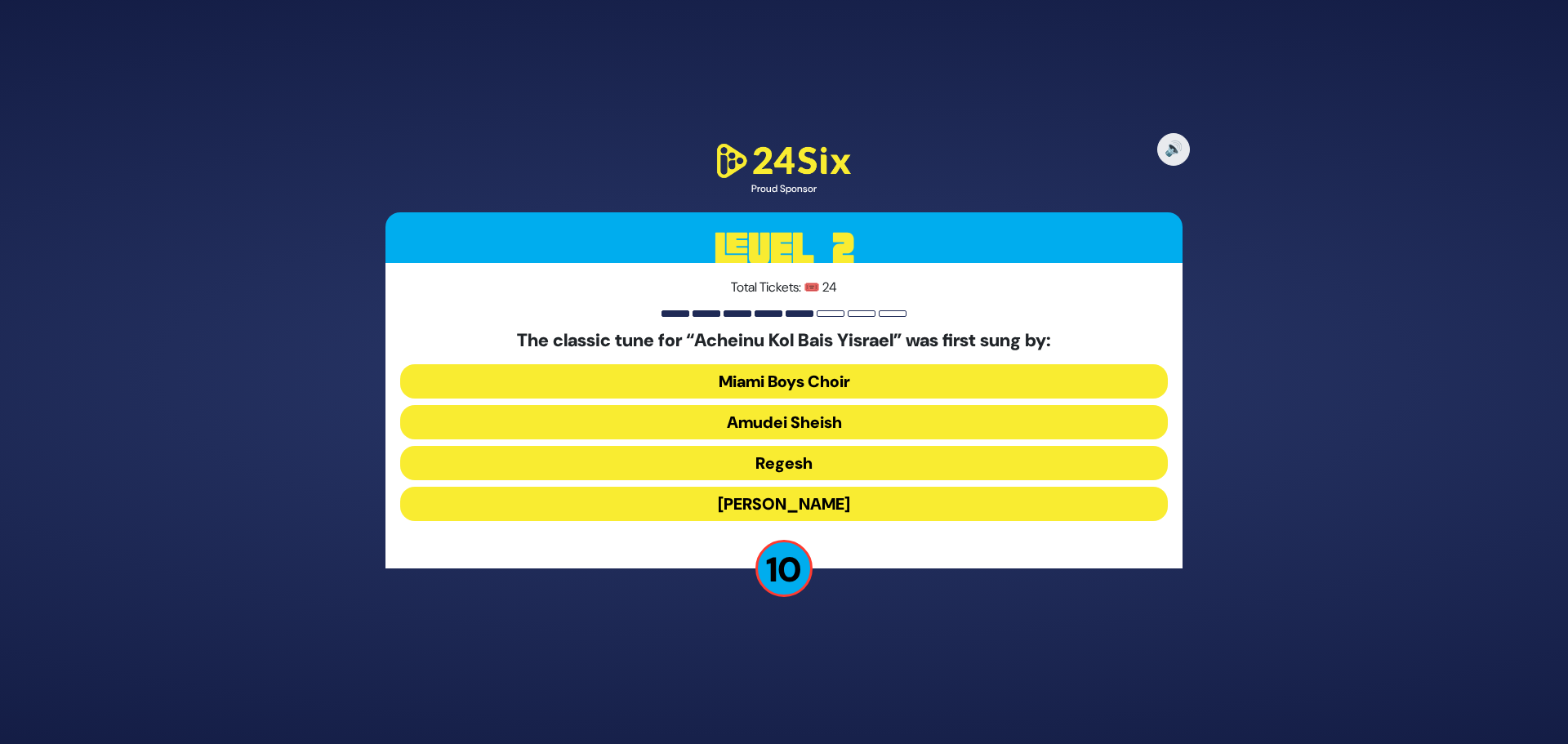
click at [825, 503] on button "Abie Rotenberg" at bounding box center [784, 504] width 768 height 34
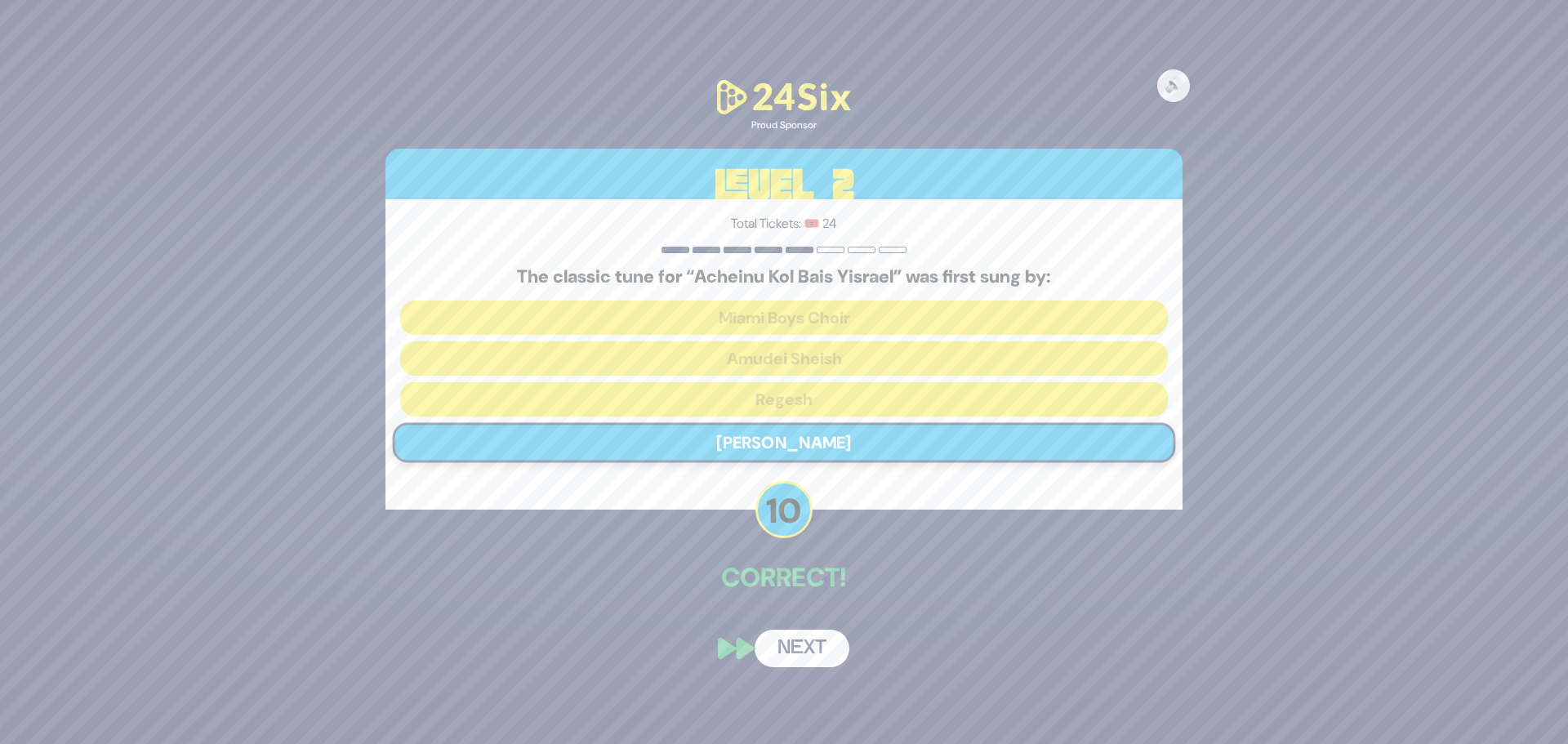
click at [796, 663] on button "Next" at bounding box center [802, 648] width 94 height 38
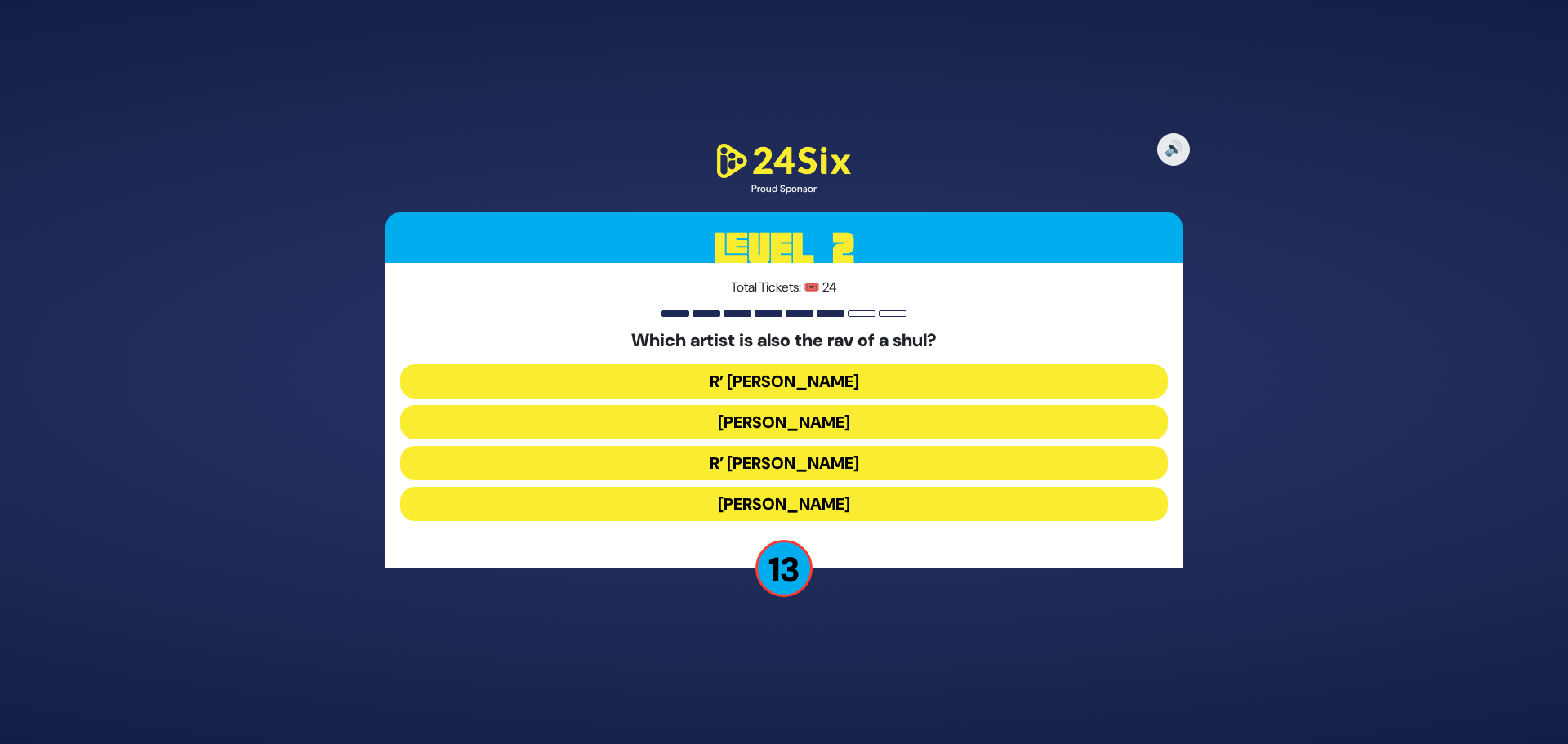
click at [792, 470] on button "R’ Shloimy Taussig" at bounding box center [784, 463] width 768 height 34
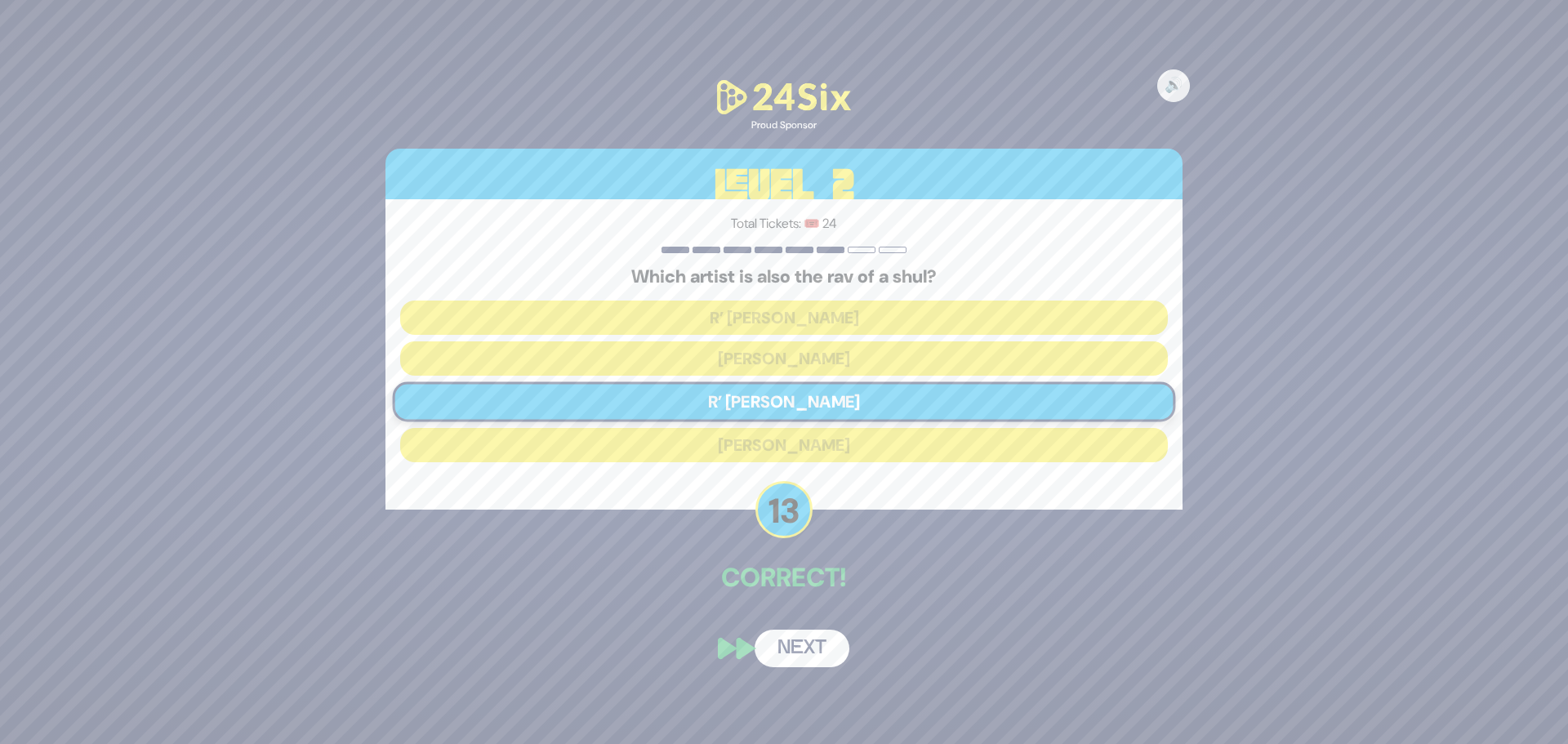
click at [820, 647] on button "Next" at bounding box center [802, 648] width 94 height 38
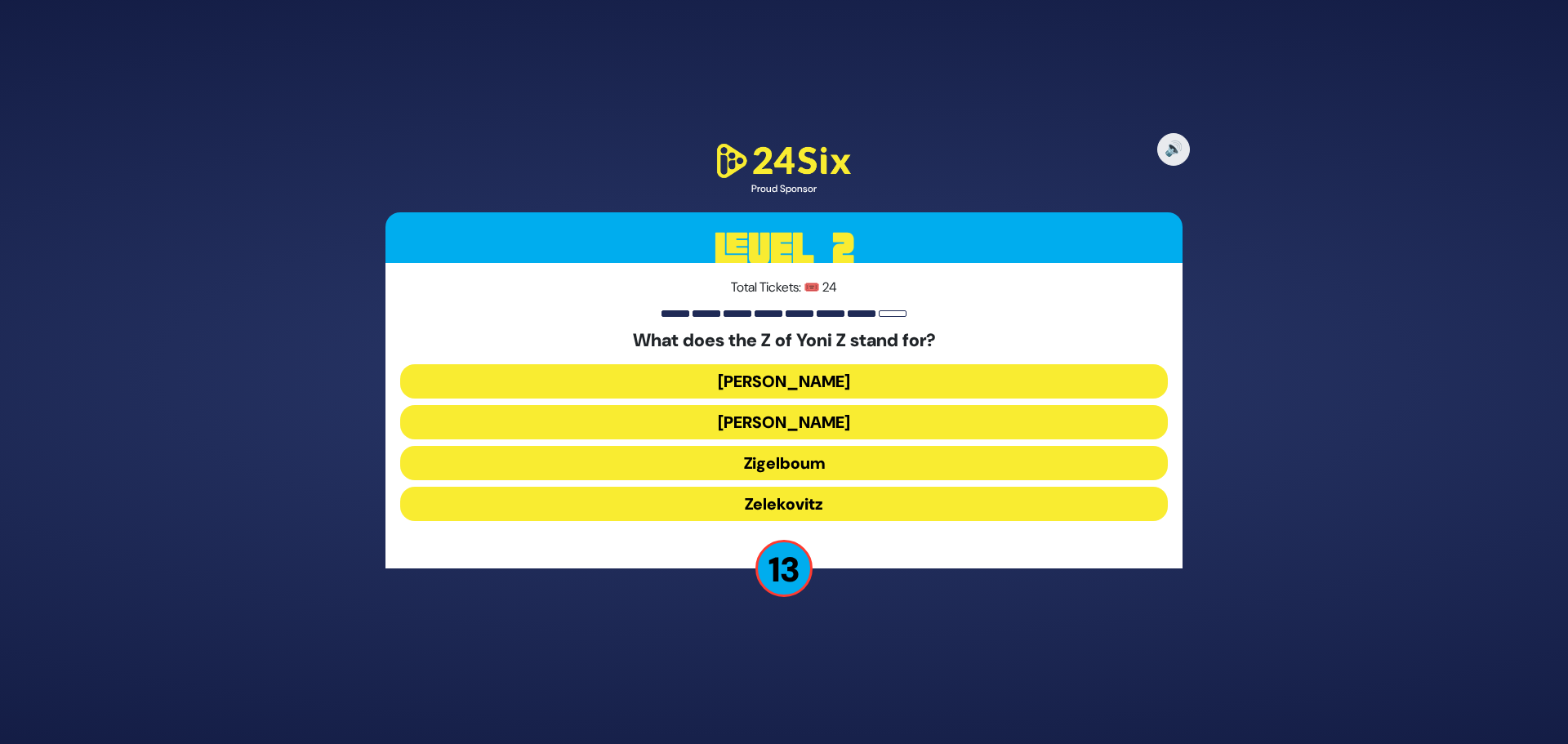
click at [710, 463] on button "Zigelboum" at bounding box center [784, 463] width 768 height 34
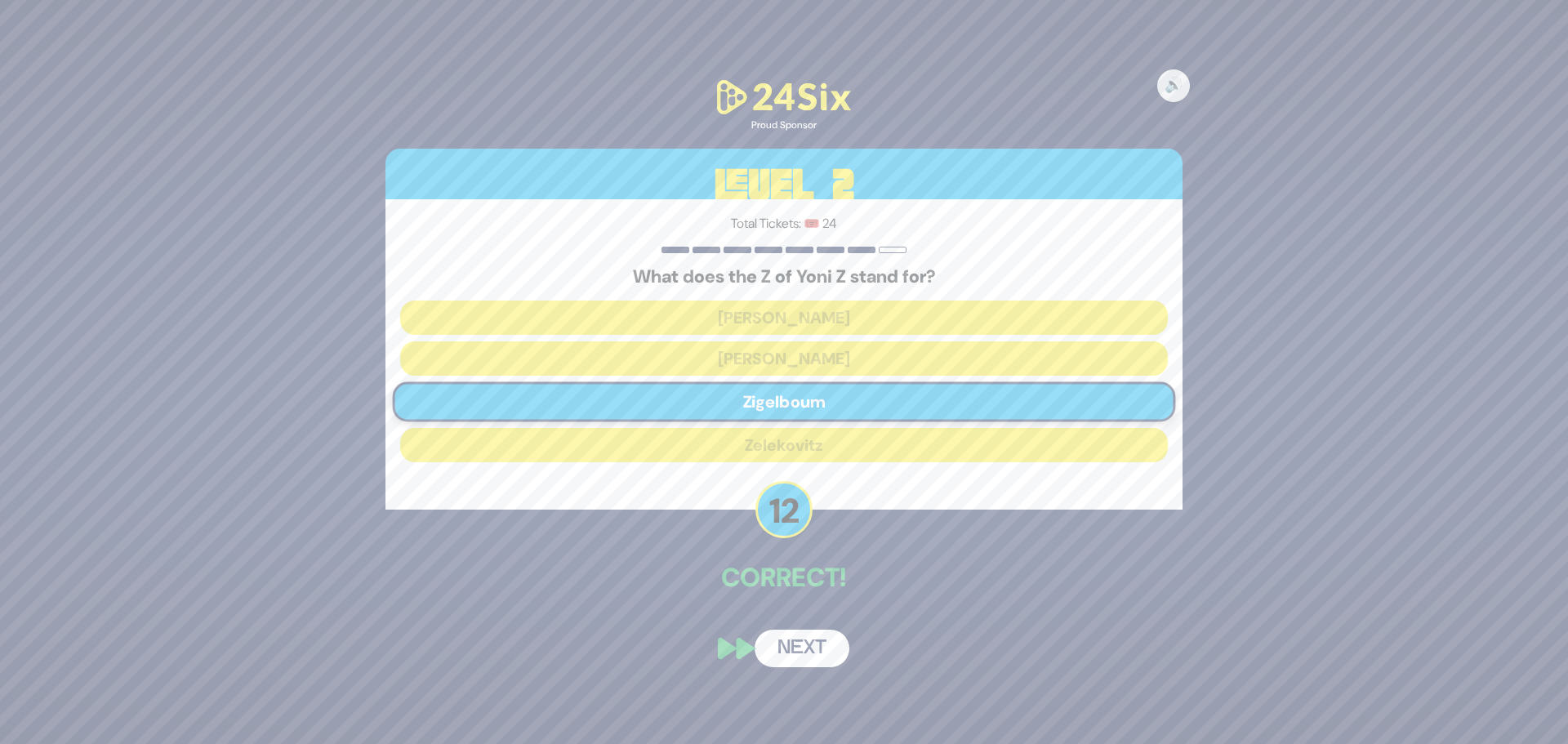
click at [822, 649] on button "Next" at bounding box center [802, 648] width 94 height 38
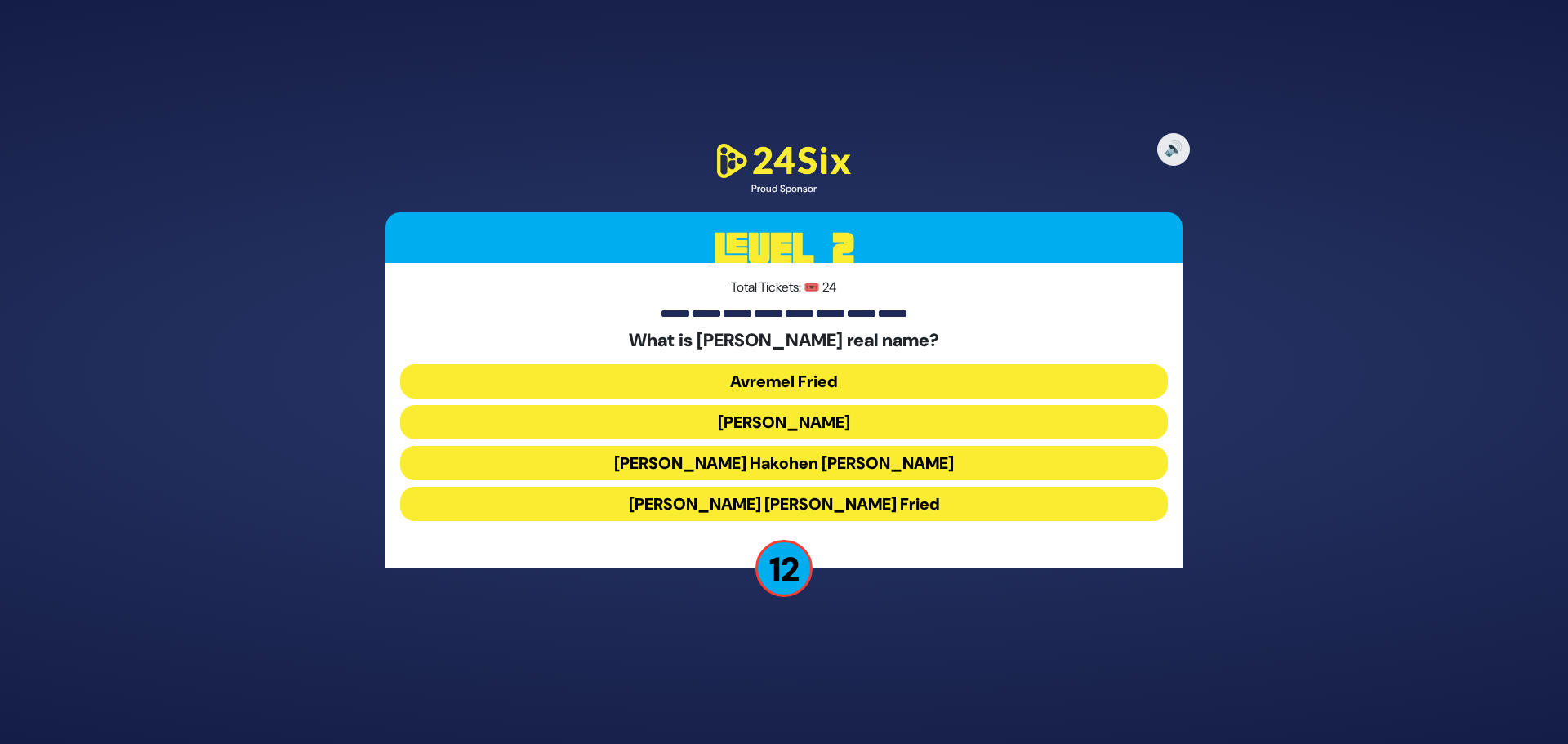
click at [727, 466] on button "Avraham Shabsi Hakohen Friedman" at bounding box center [784, 463] width 768 height 34
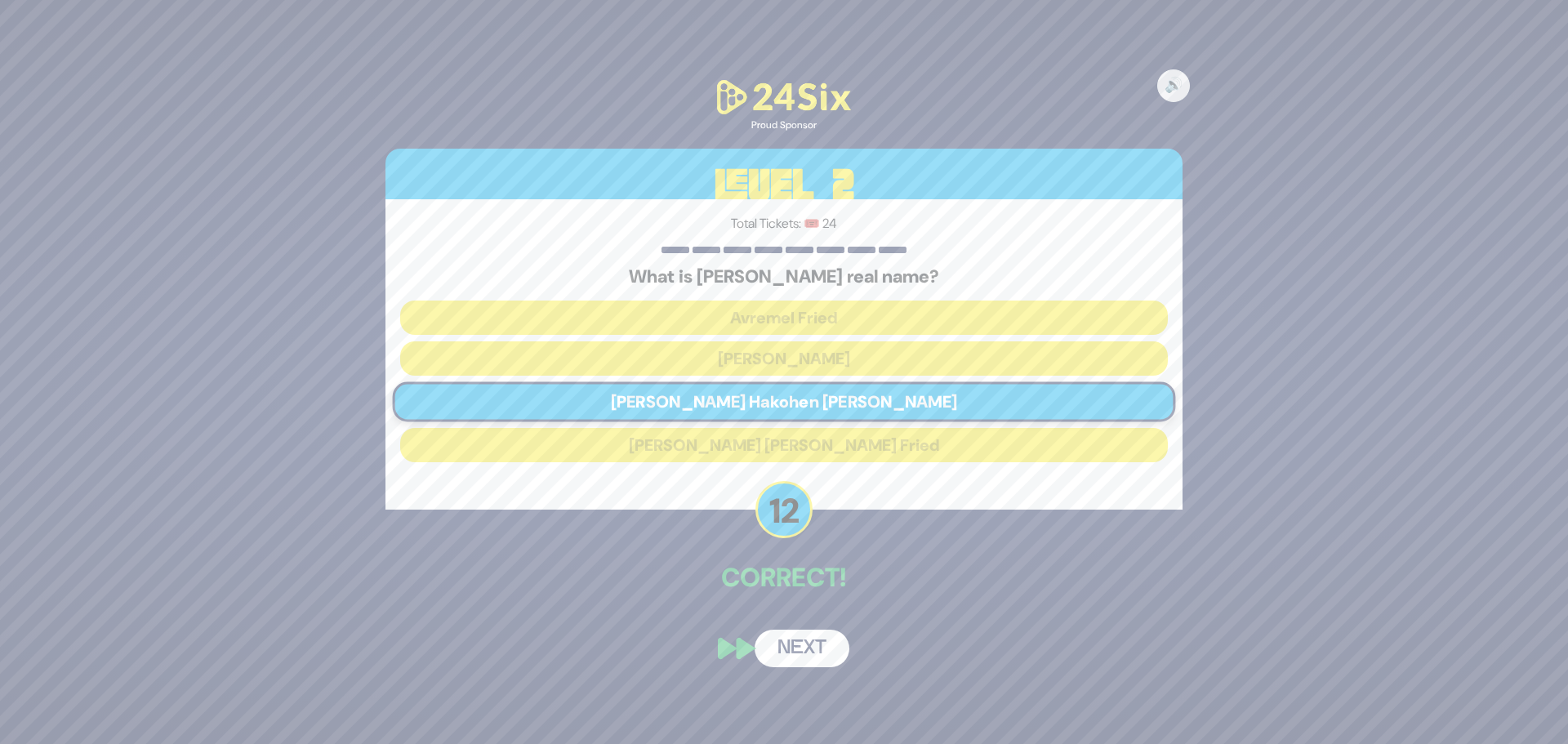
click at [808, 647] on button "Next" at bounding box center [802, 648] width 94 height 38
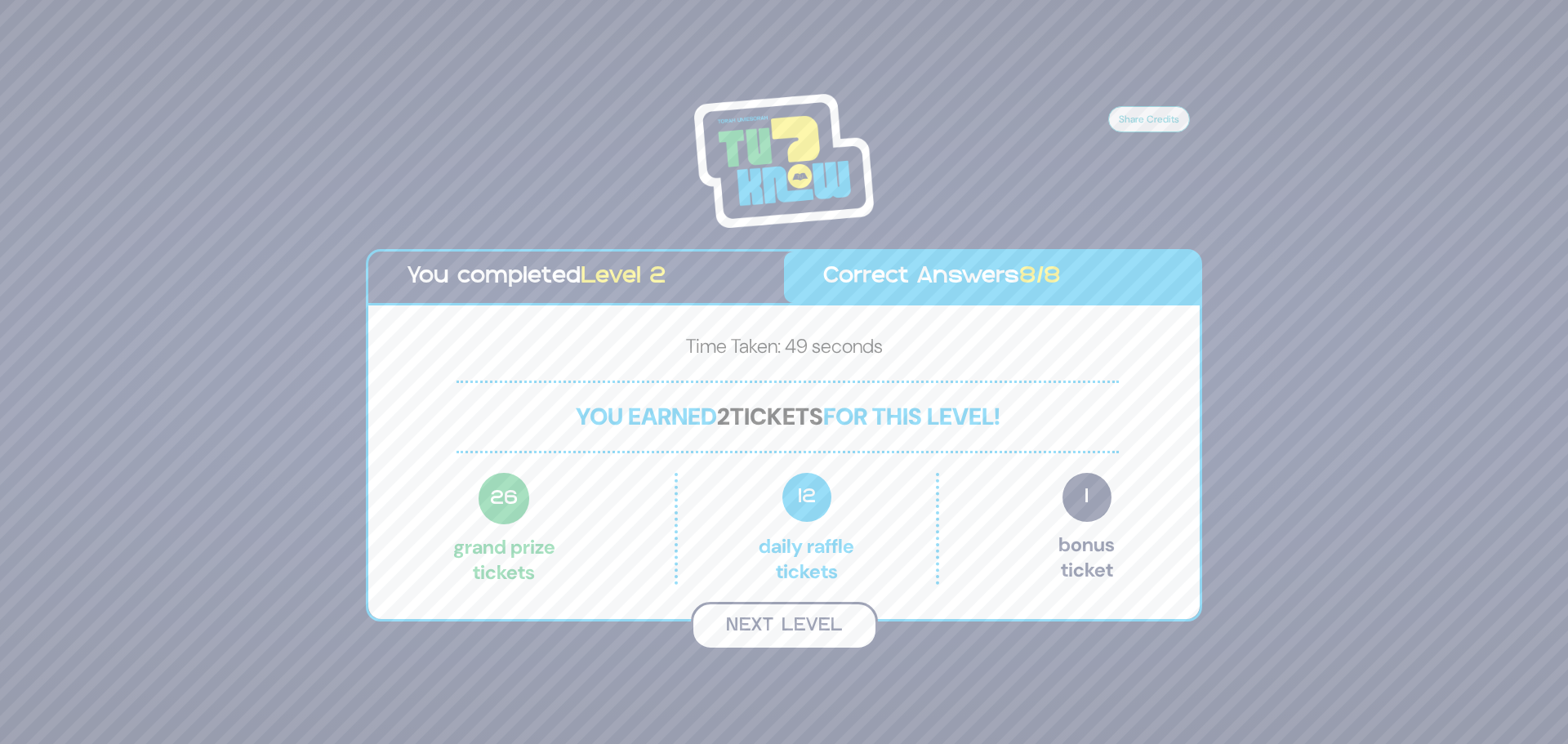
click at [785, 635] on button "Next Level" at bounding box center [784, 625] width 187 height 48
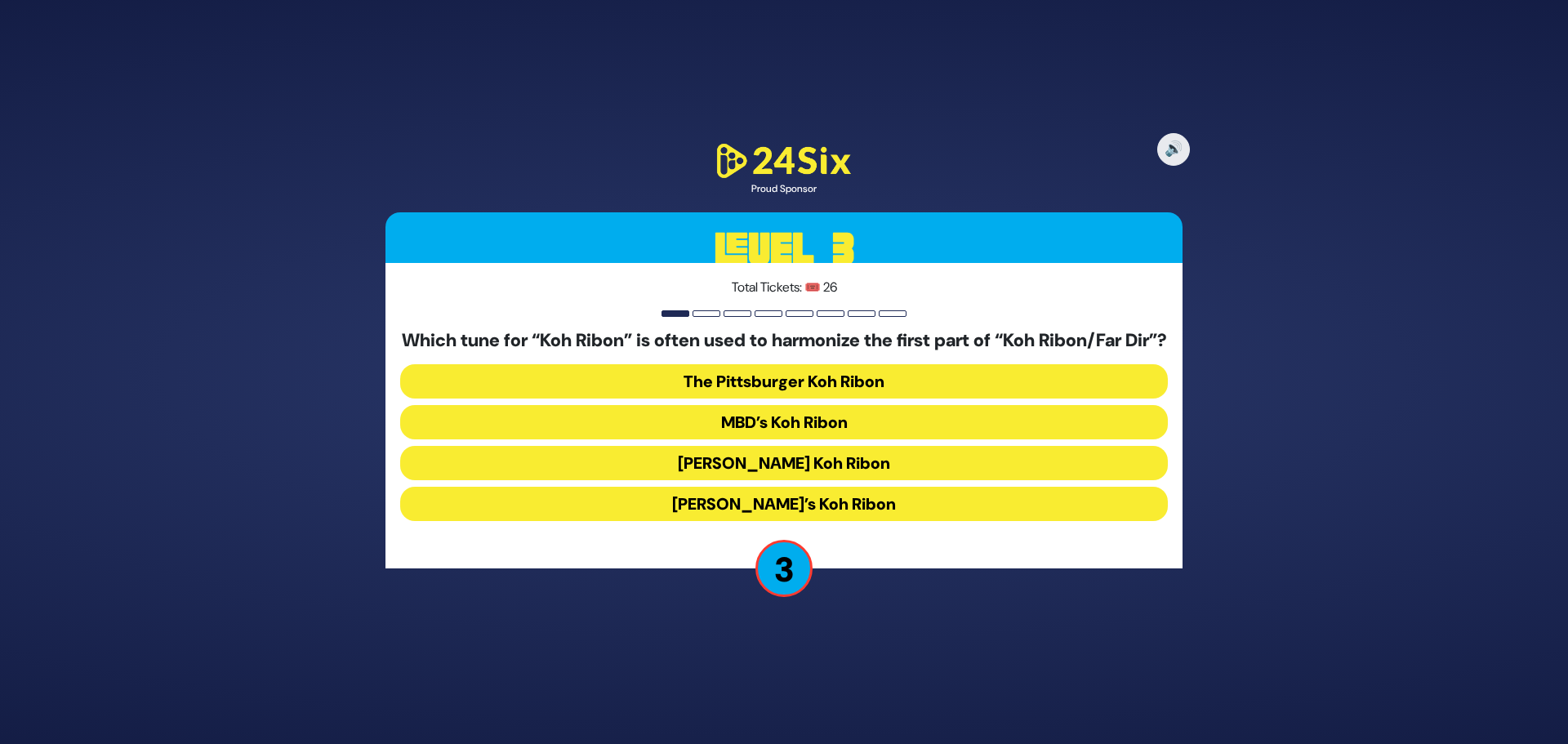
click at [865, 513] on button "Carlebach’s Koh Ribon" at bounding box center [784, 504] width 768 height 34
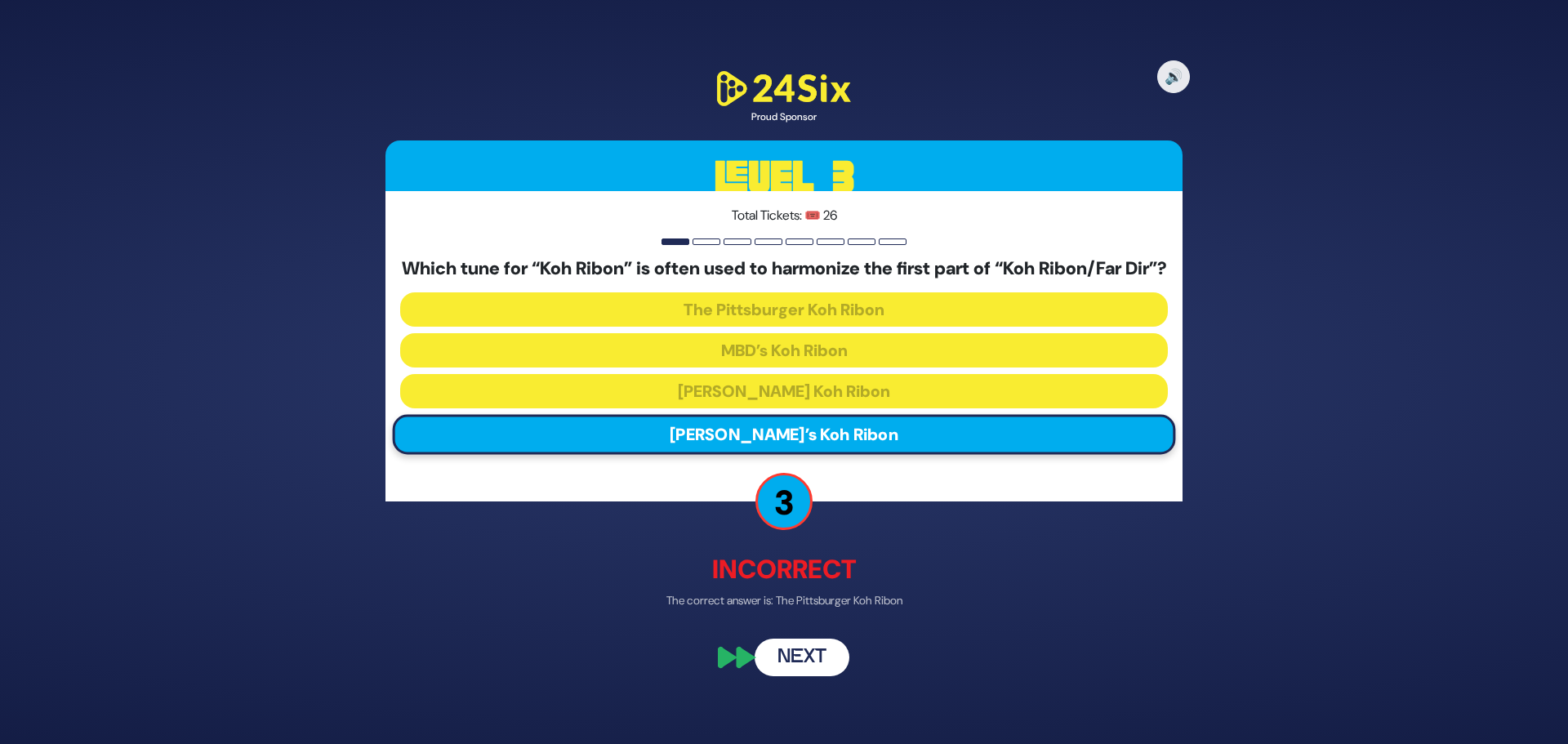
click at [818, 664] on button "Next" at bounding box center [802, 657] width 94 height 38
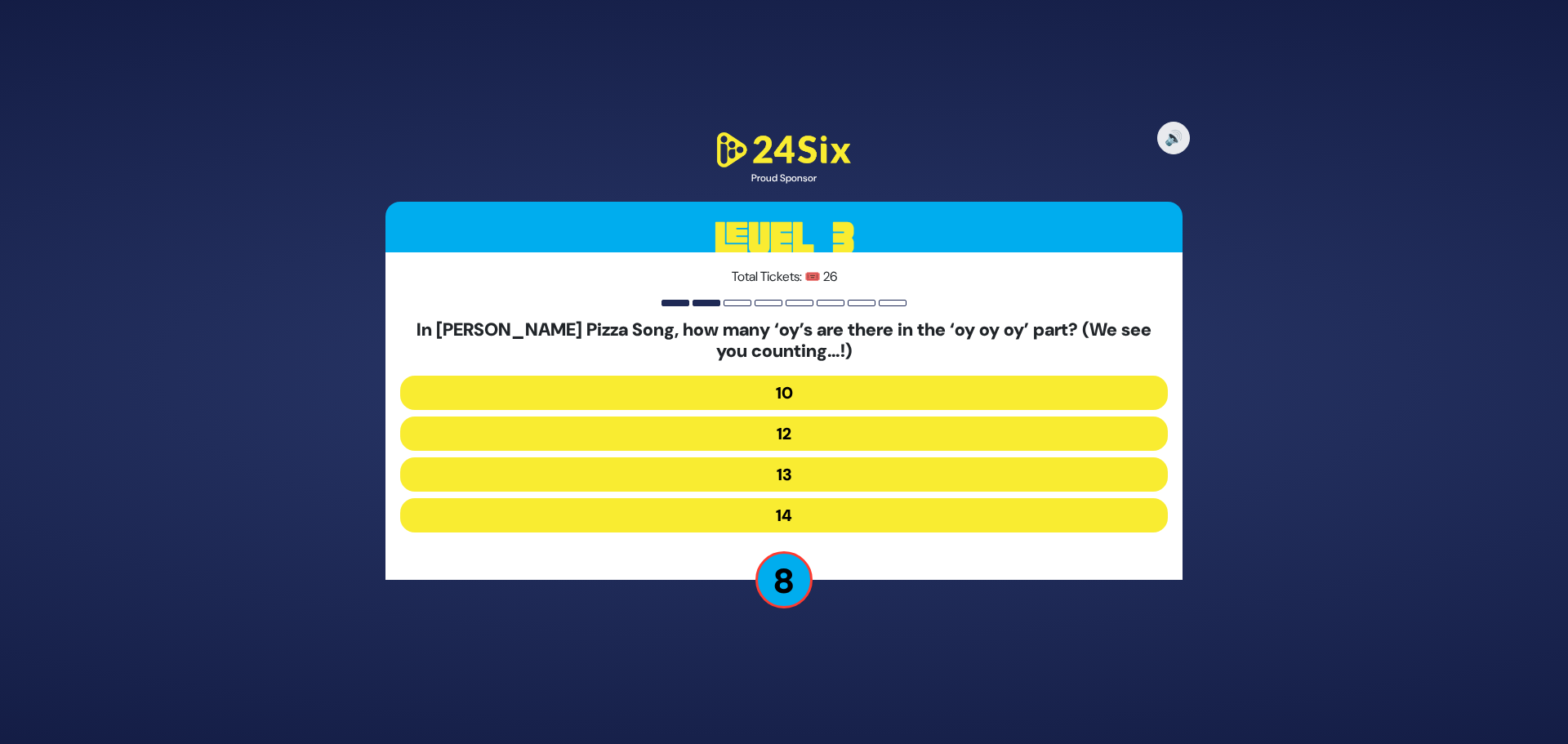
click at [852, 402] on button "10" at bounding box center [784, 392] width 768 height 34
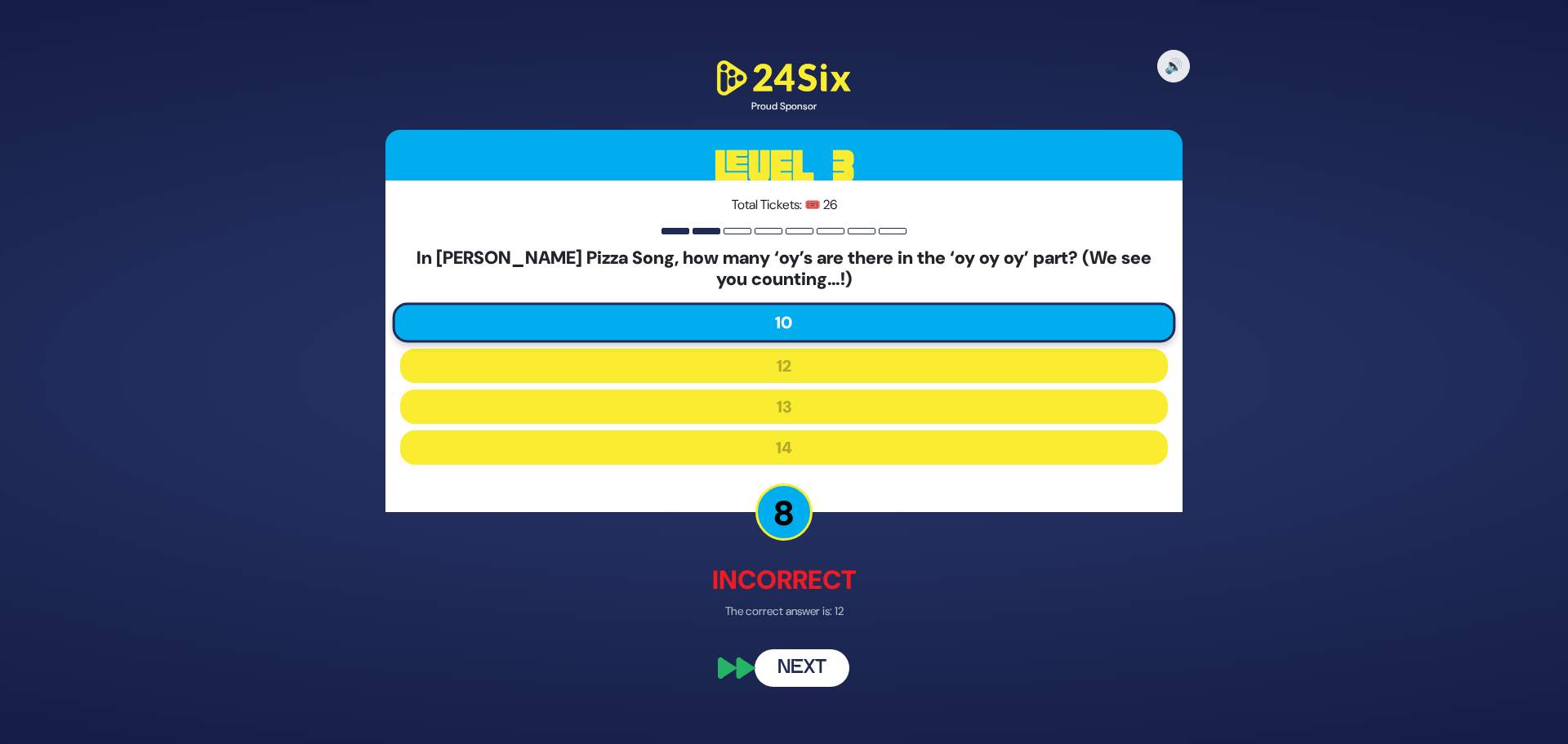
click at [836, 662] on button "Next" at bounding box center [802, 668] width 94 height 38
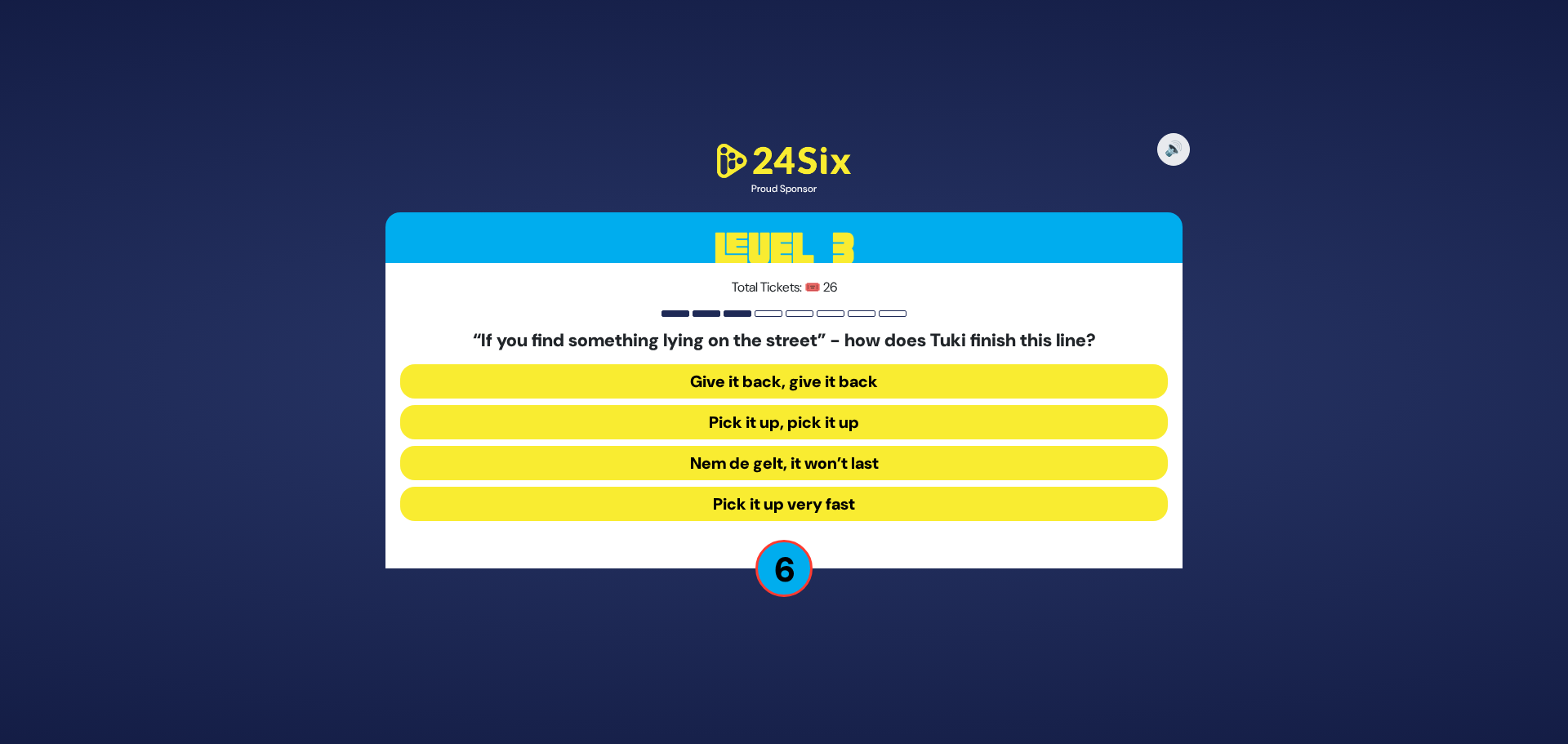
click at [758, 416] on button "Pick it up, pick it up" at bounding box center [784, 422] width 768 height 34
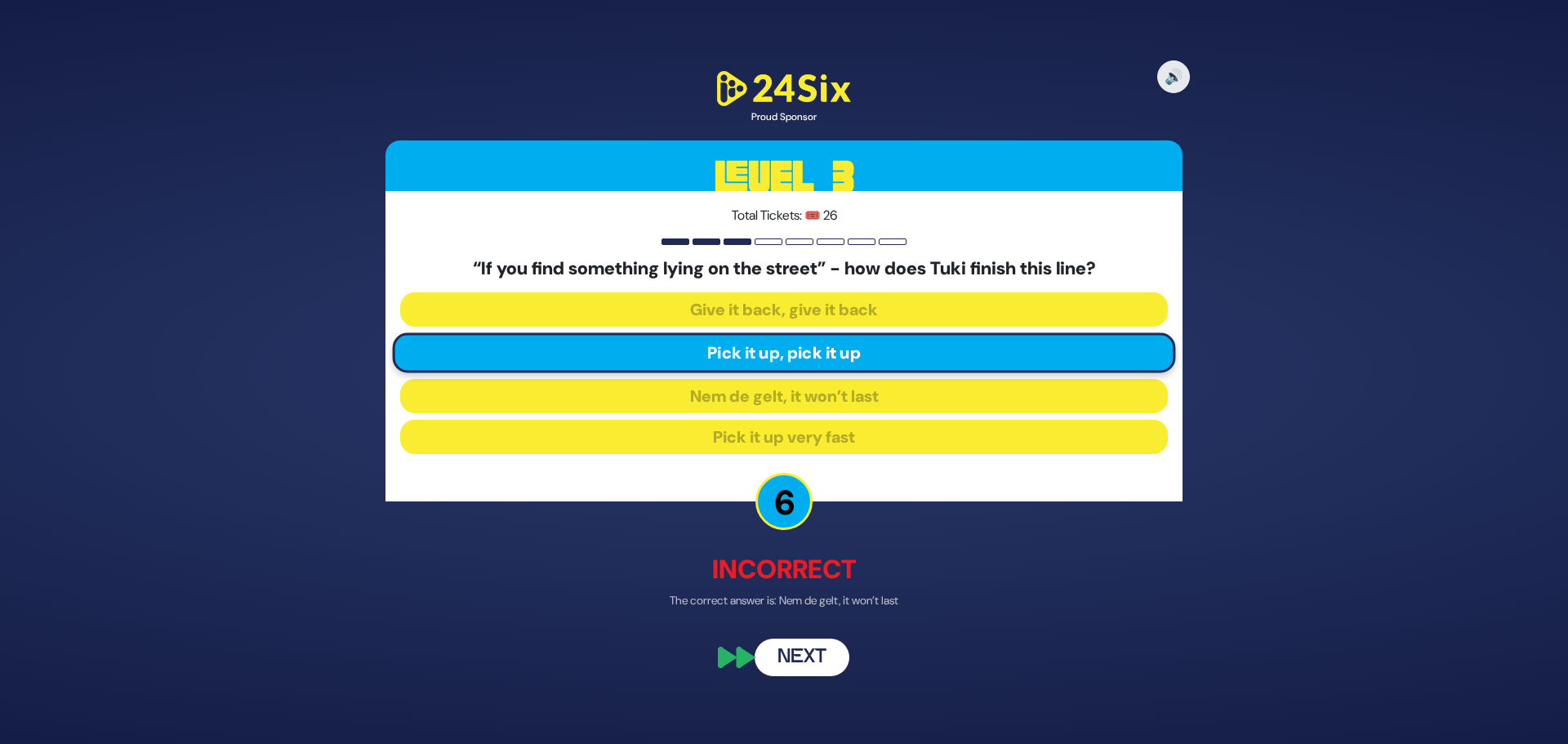
click at [815, 663] on button "Next" at bounding box center [802, 657] width 94 height 38
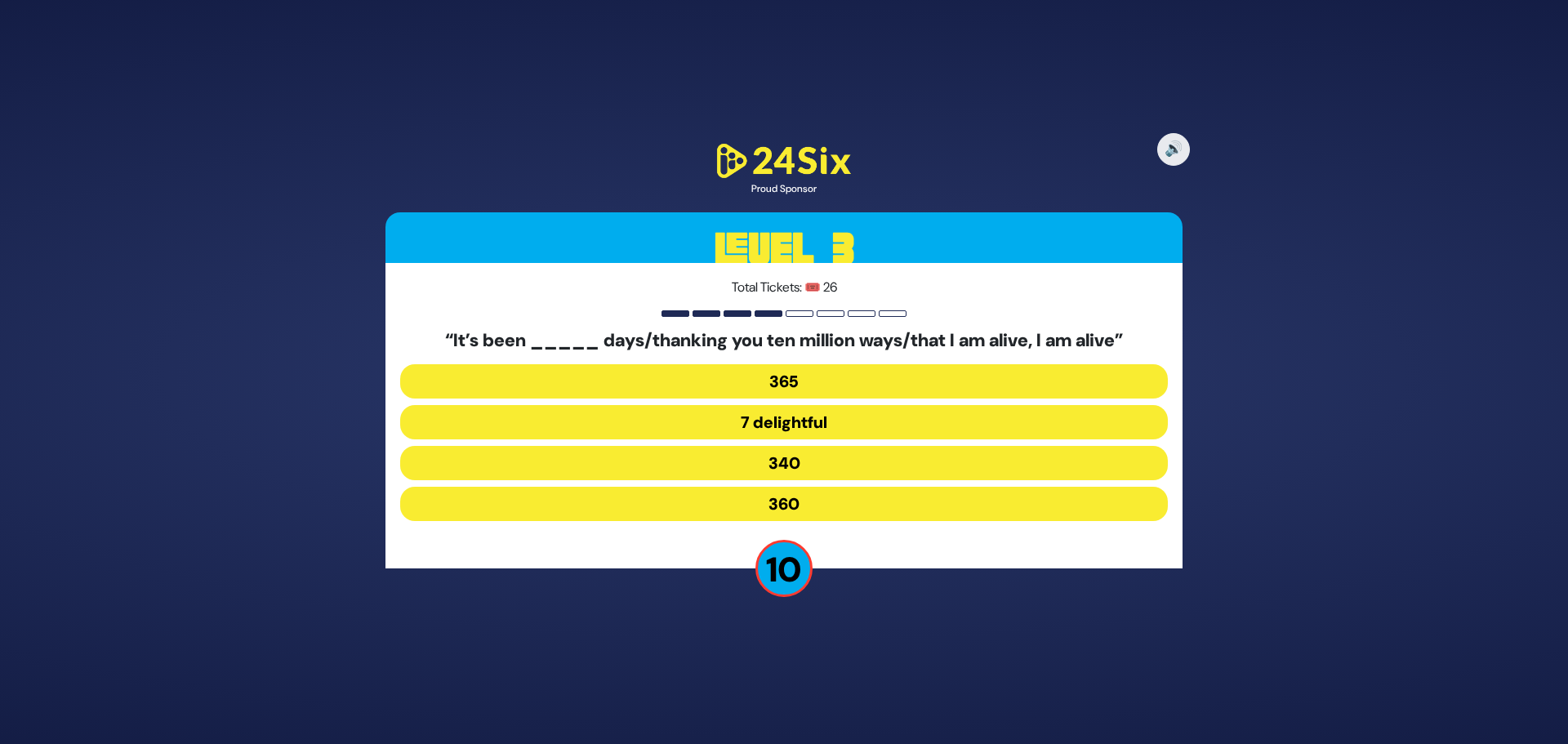
click at [729, 463] on button "340" at bounding box center [784, 463] width 768 height 34
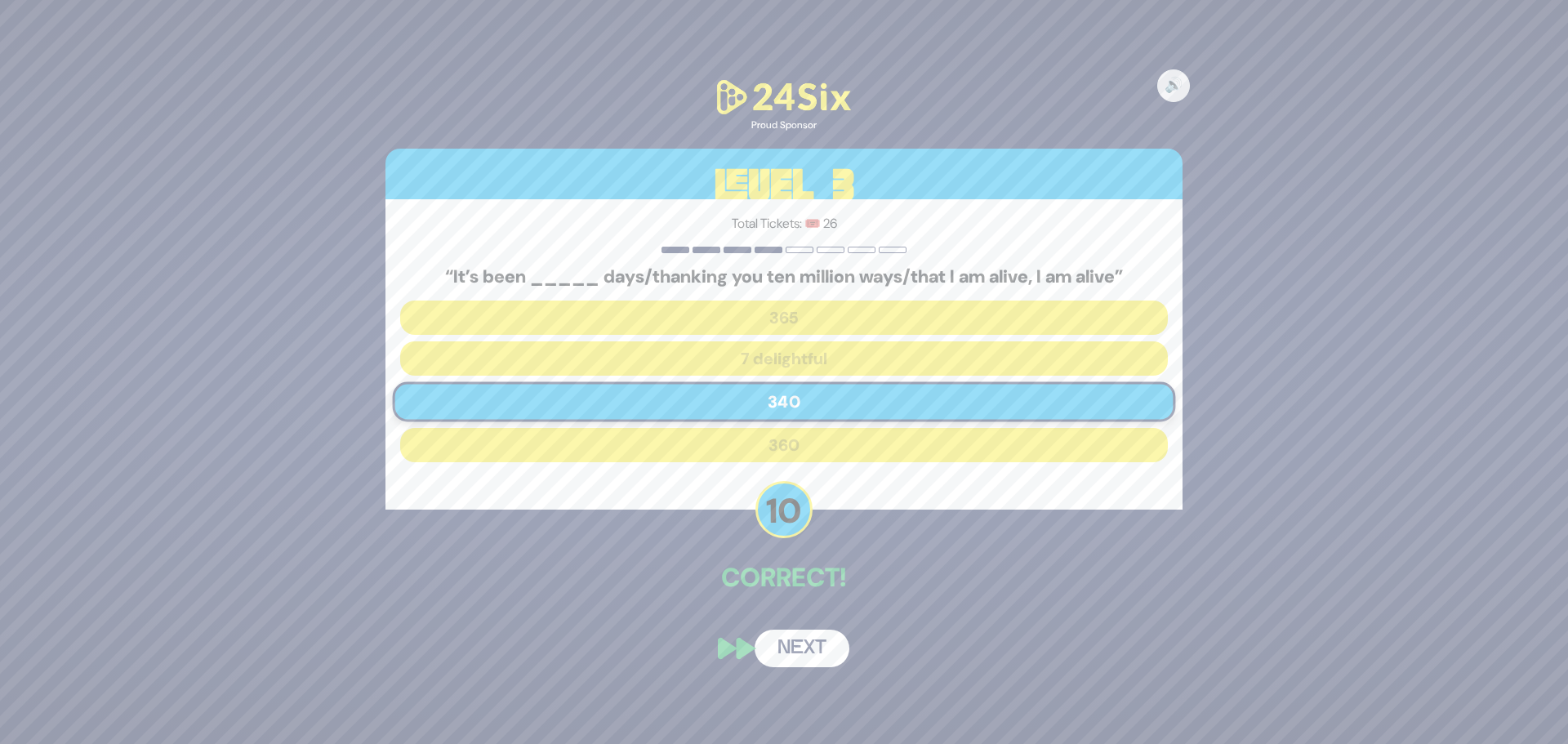
click at [813, 655] on button "Next" at bounding box center [802, 648] width 94 height 38
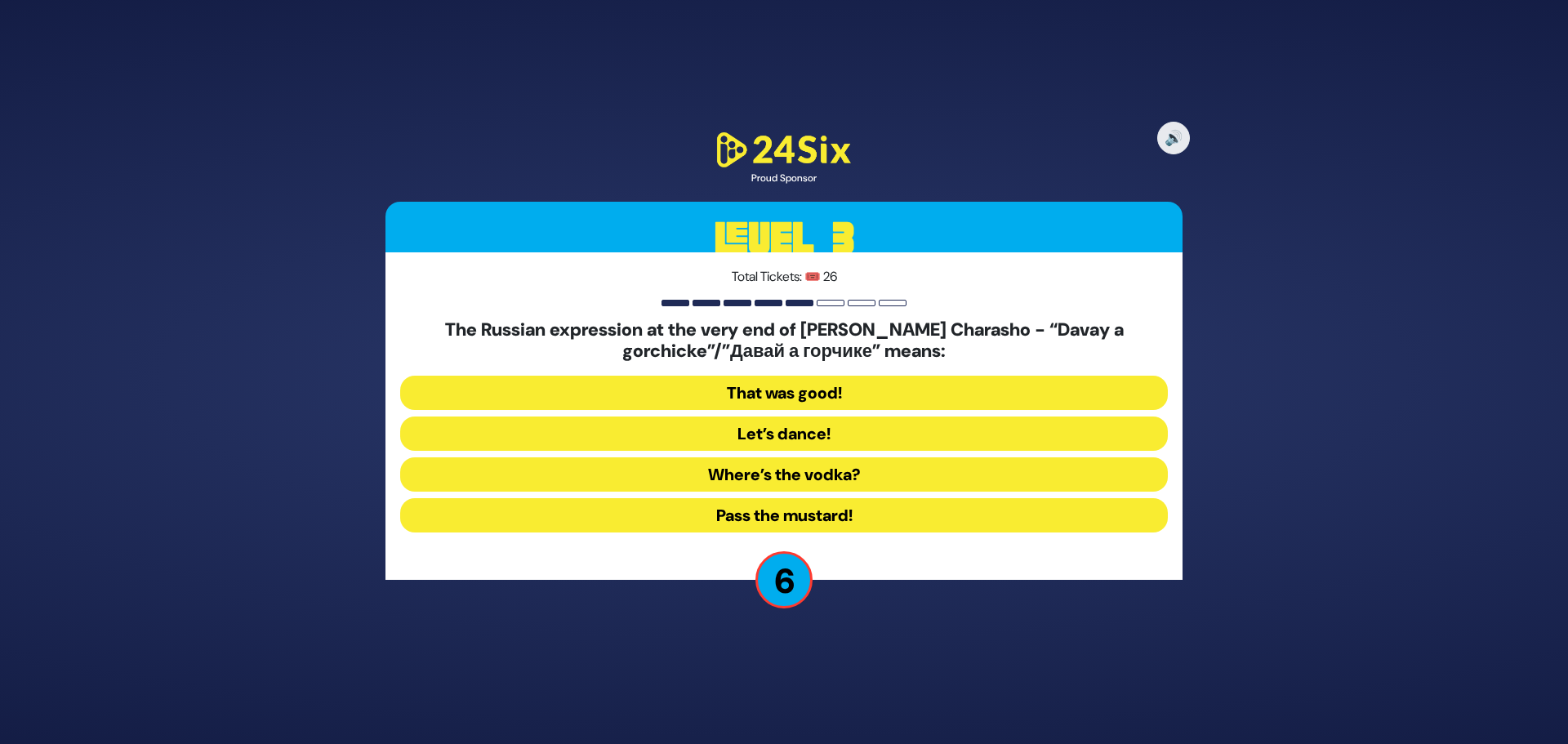
click at [974, 471] on button "Where’s the vodka?" at bounding box center [784, 474] width 768 height 34
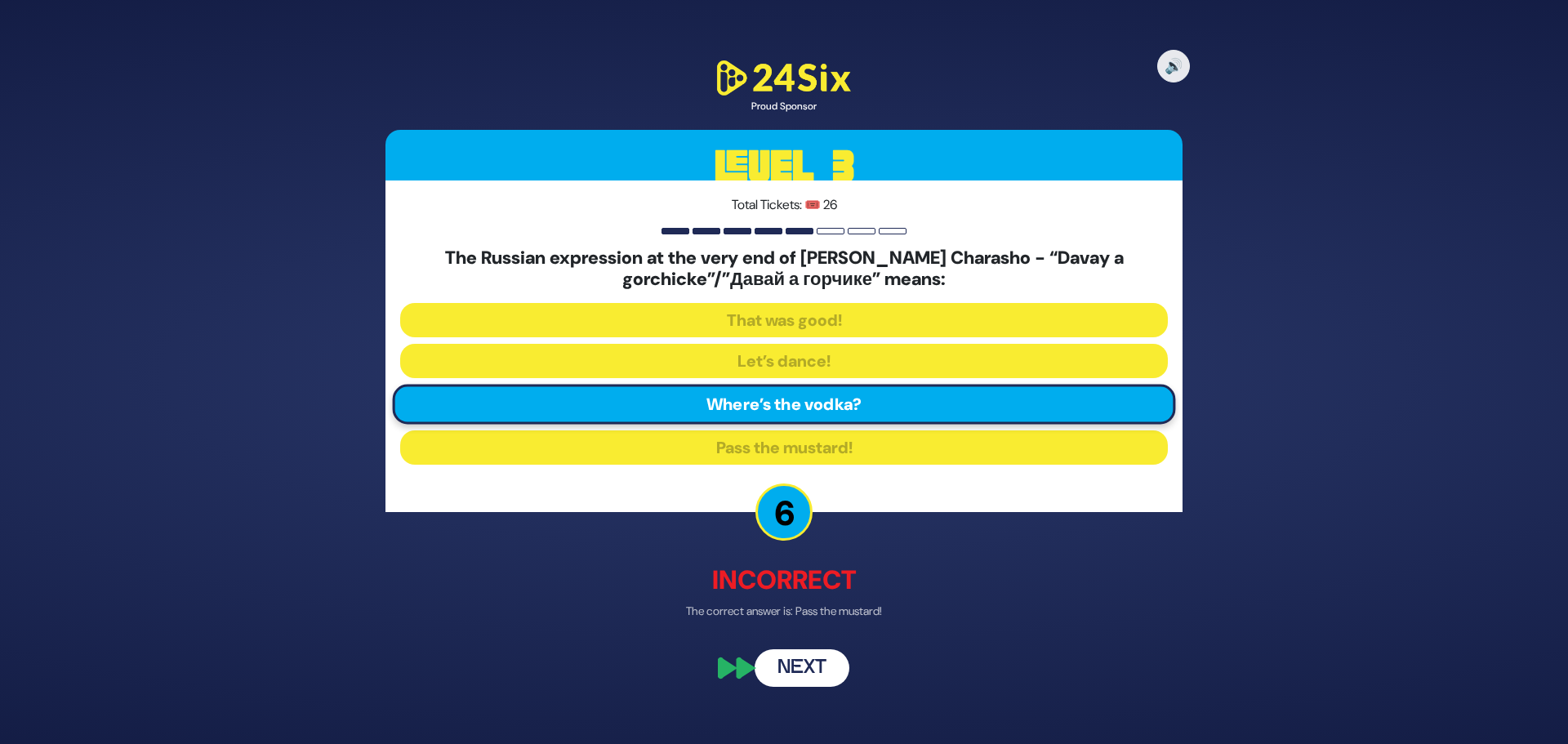
click at [838, 686] on div "🔊 Proud Sponsor Level 3 Total Tickets: 🎟️ 26 The Russian expression at the very…" at bounding box center [784, 372] width 836 height 669
click at [821, 671] on button "Next" at bounding box center [802, 668] width 94 height 38
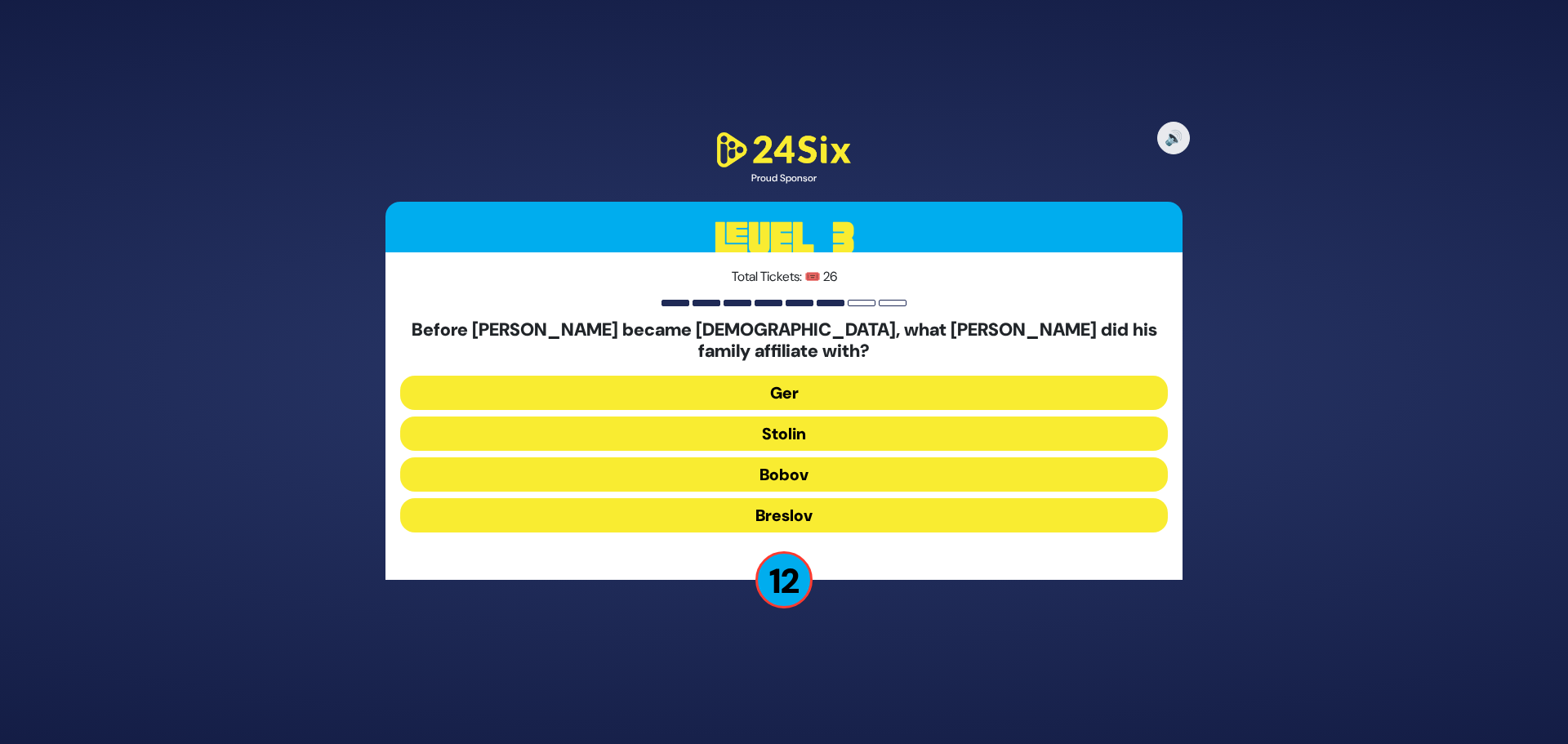
click at [663, 467] on button "Bobov" at bounding box center [784, 474] width 768 height 34
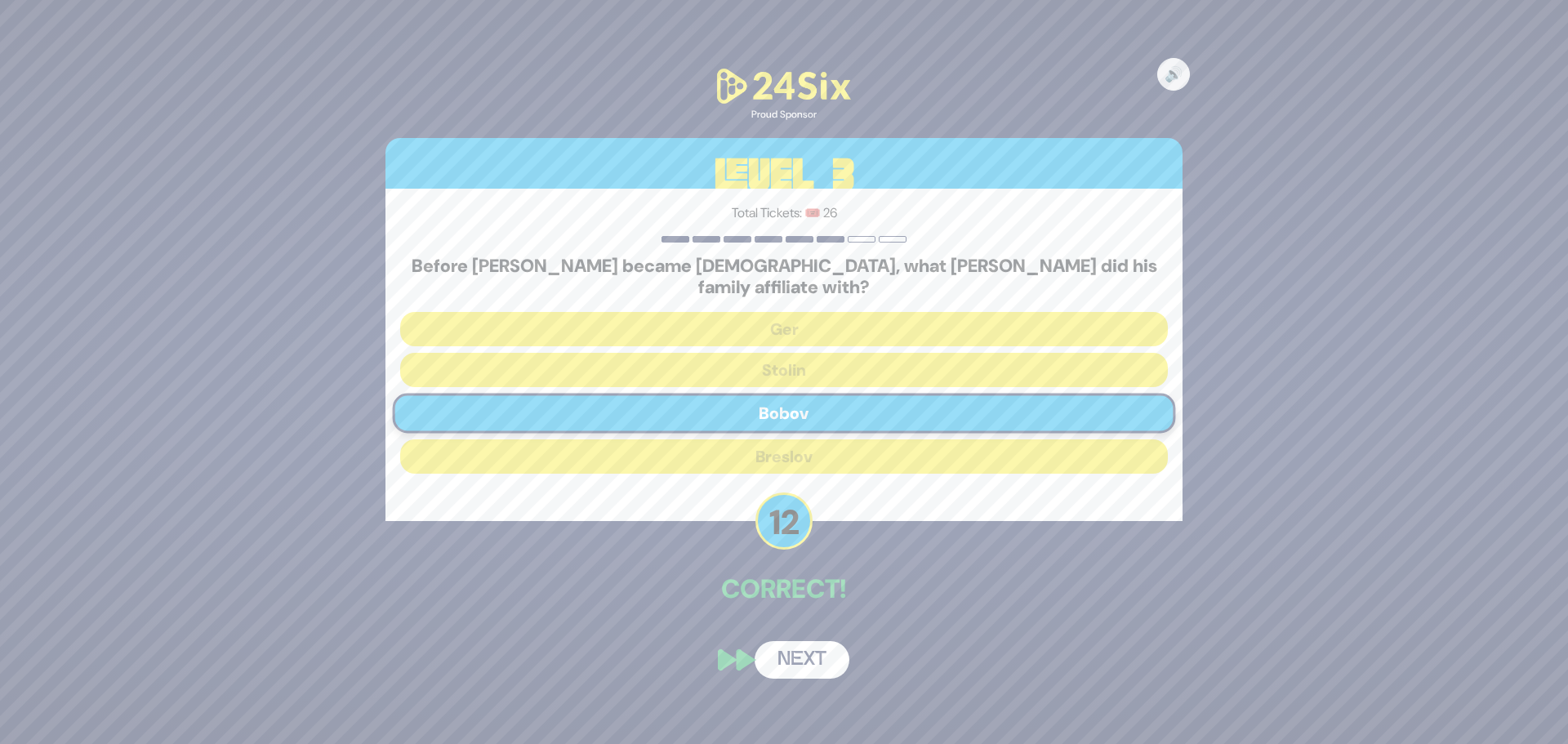
click at [793, 640] on button "Next" at bounding box center [802, 659] width 94 height 38
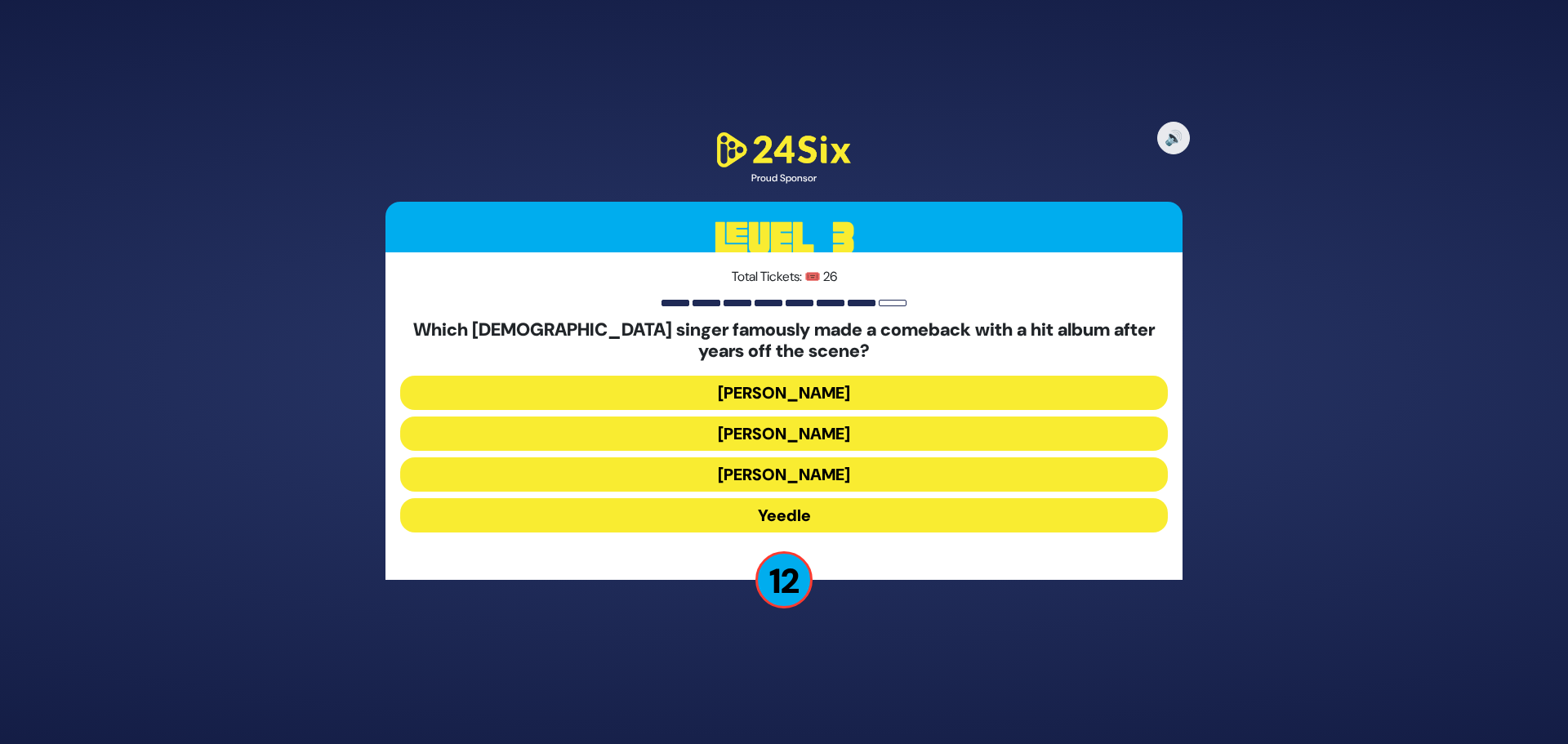
click at [715, 510] on button "Yeedle" at bounding box center [784, 515] width 768 height 34
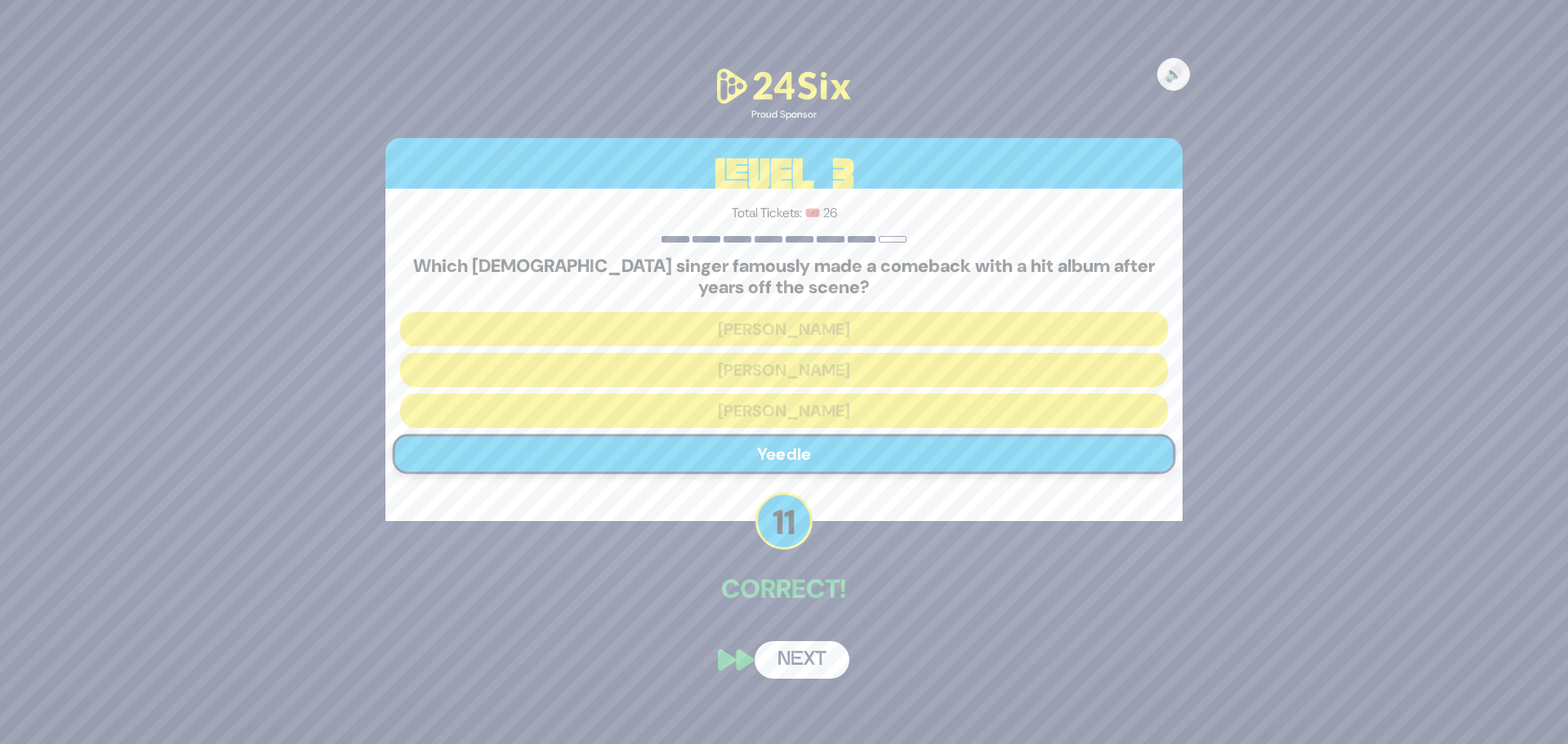
click at [805, 665] on button "Next" at bounding box center [802, 659] width 94 height 38
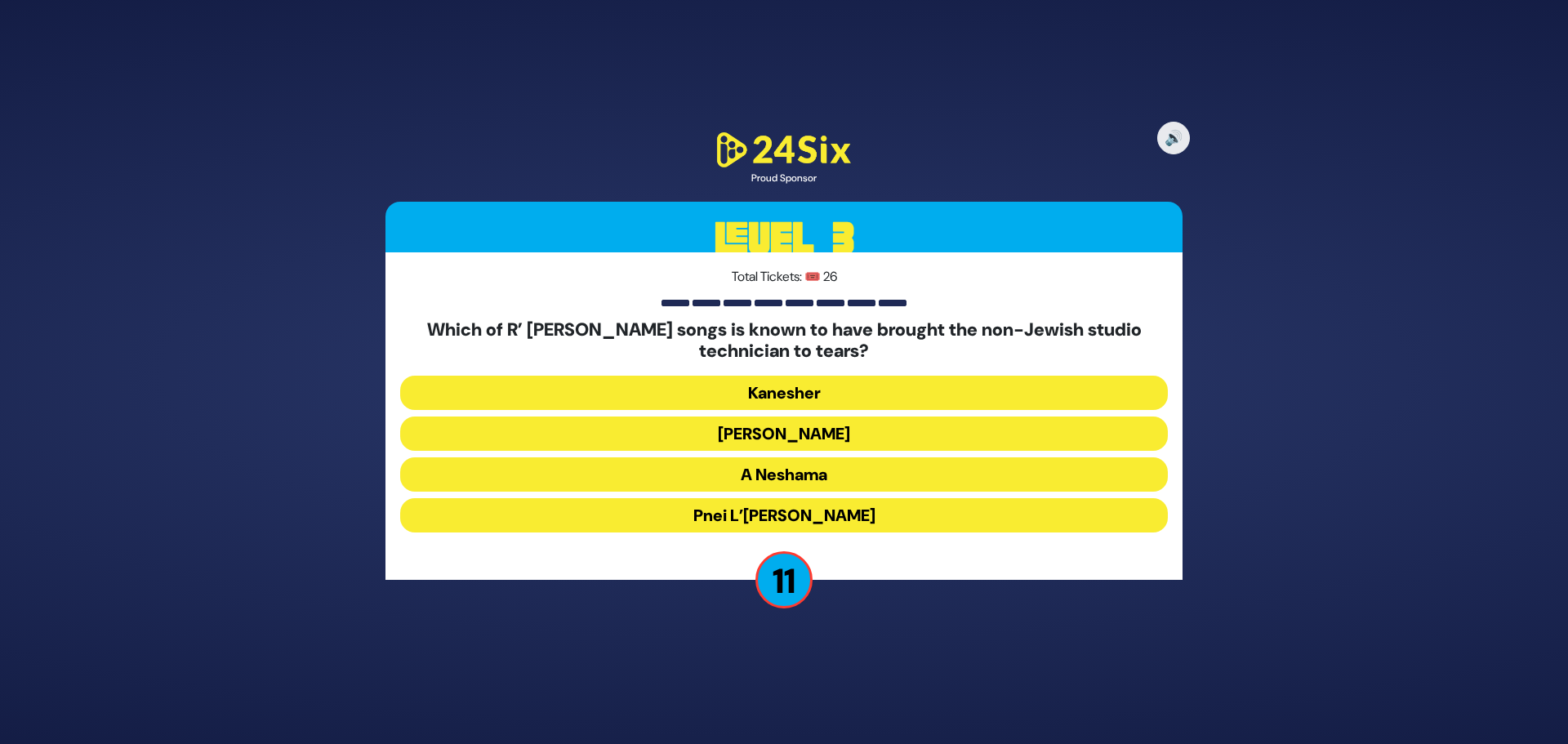
click at [862, 393] on button "Kanesher" at bounding box center [784, 392] width 768 height 34
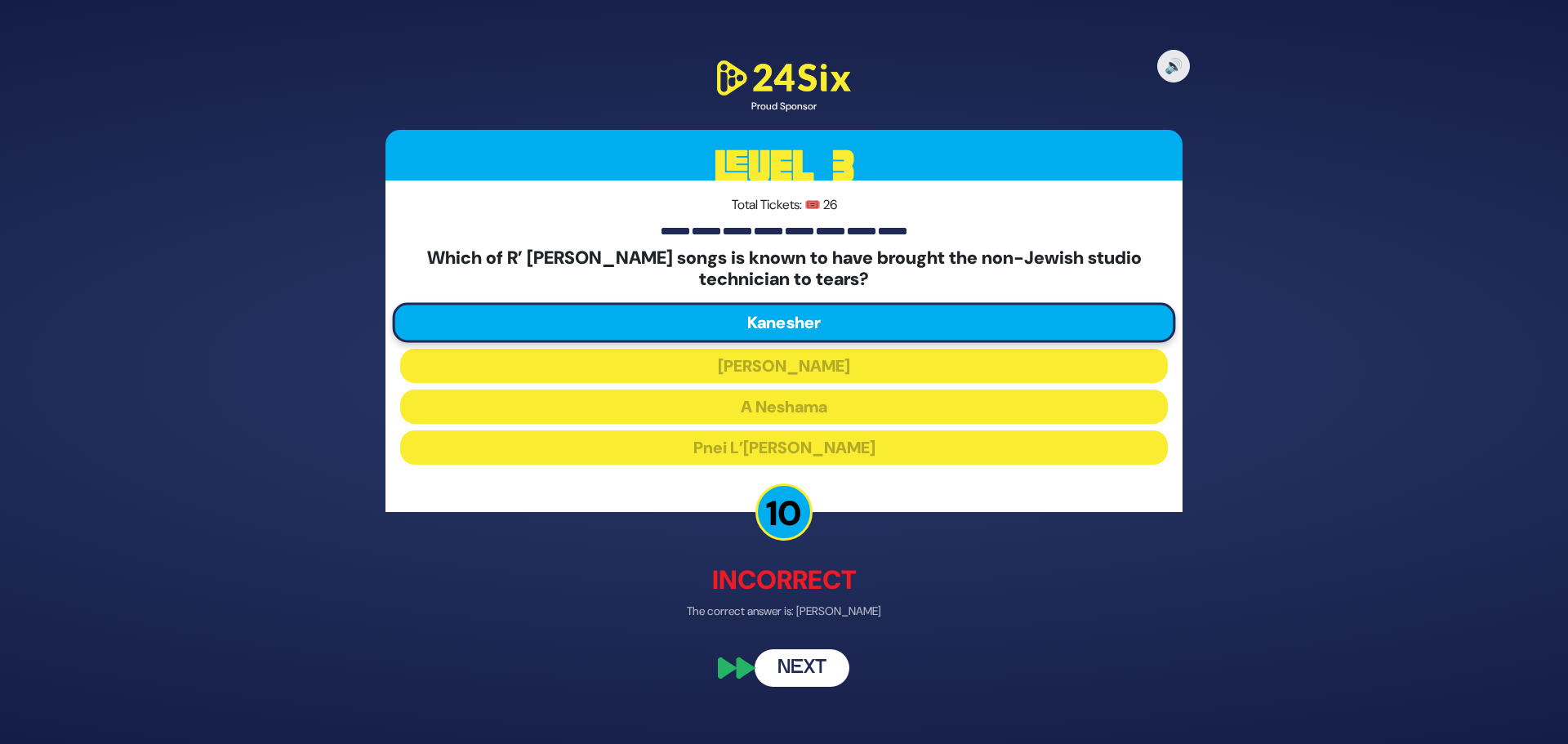
click at [794, 677] on button "Next" at bounding box center [802, 668] width 94 height 38
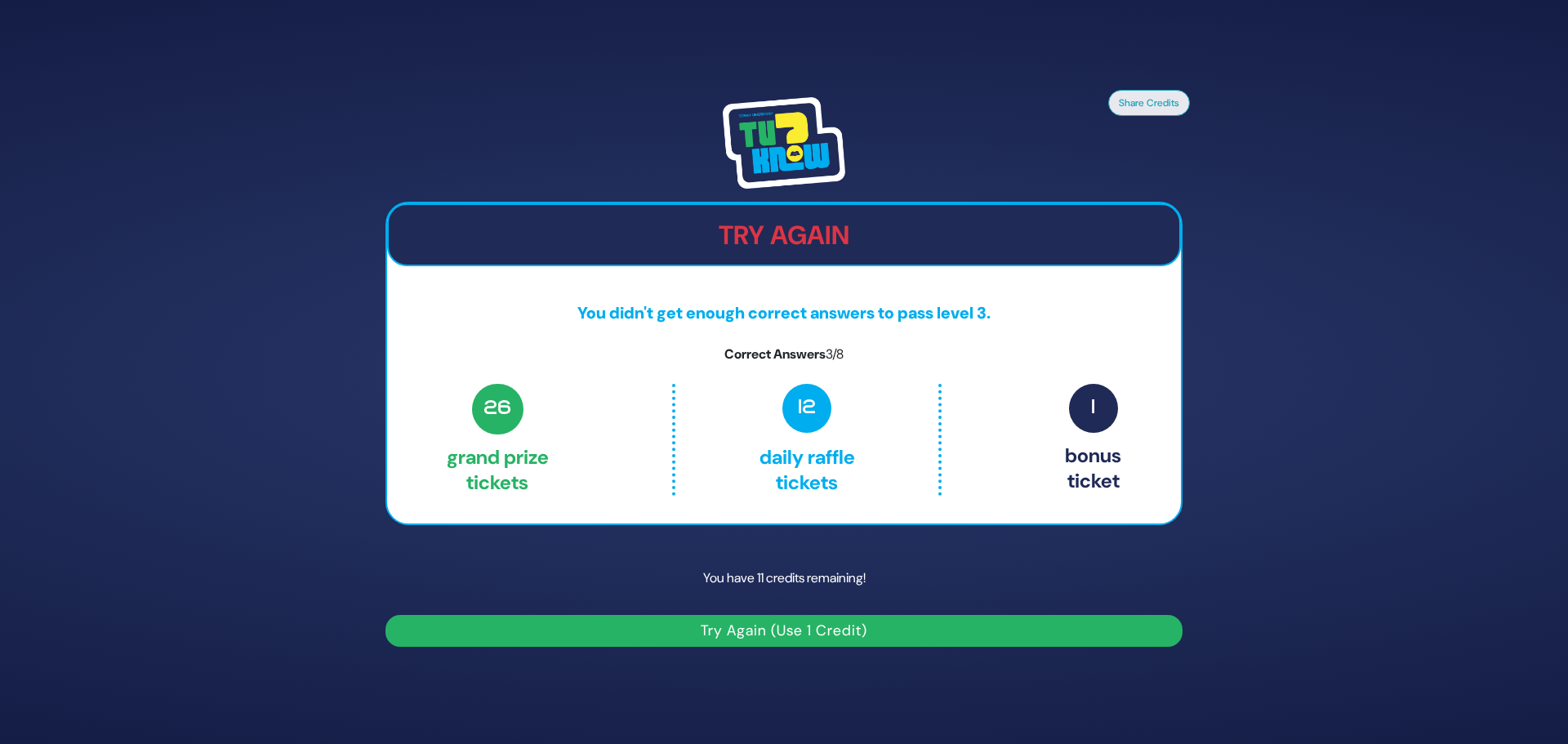
click at [1043, 634] on button "Try Again (Use 1 Credit)" at bounding box center [784, 631] width 797 height 32
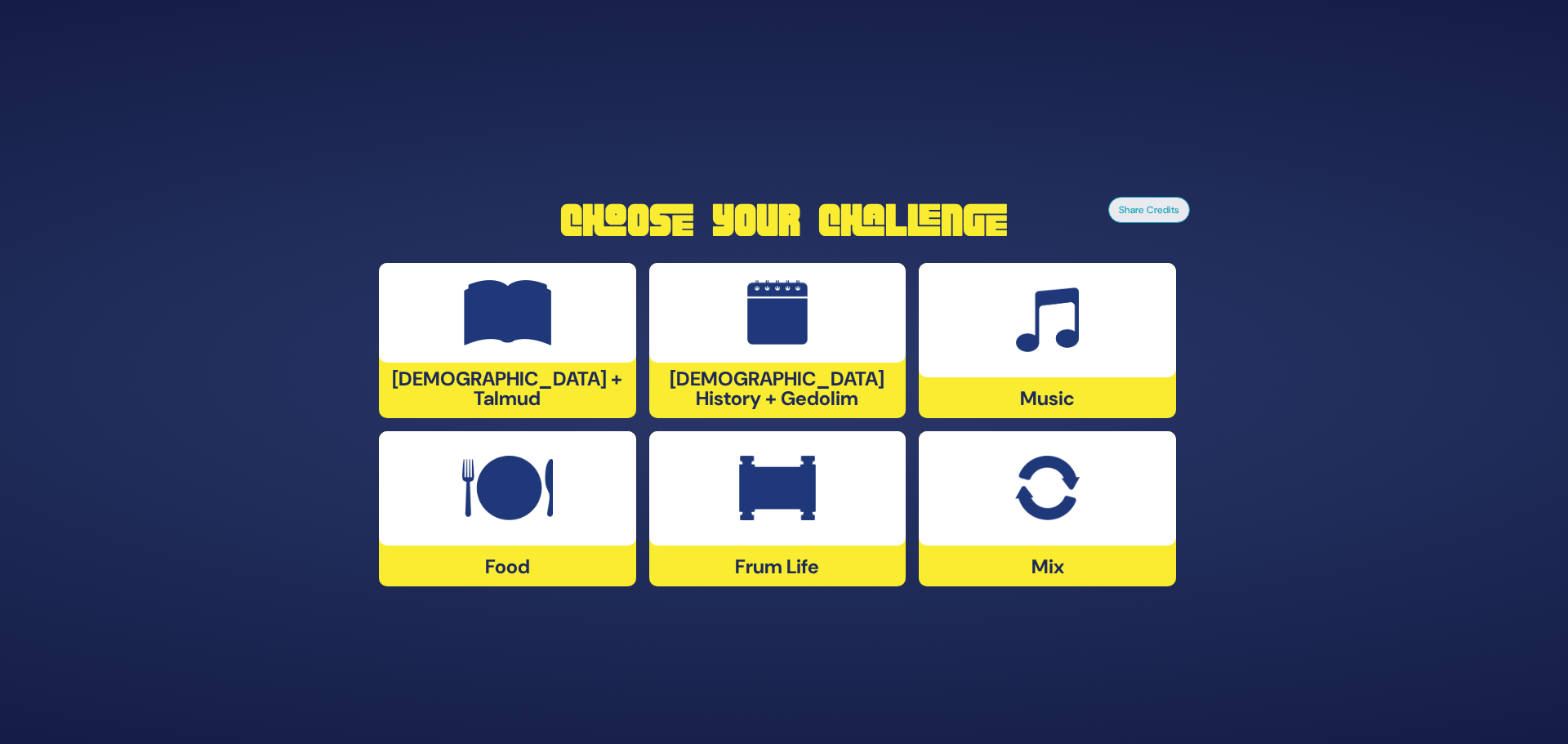
click at [758, 331] on img at bounding box center [777, 312] width 61 height 65
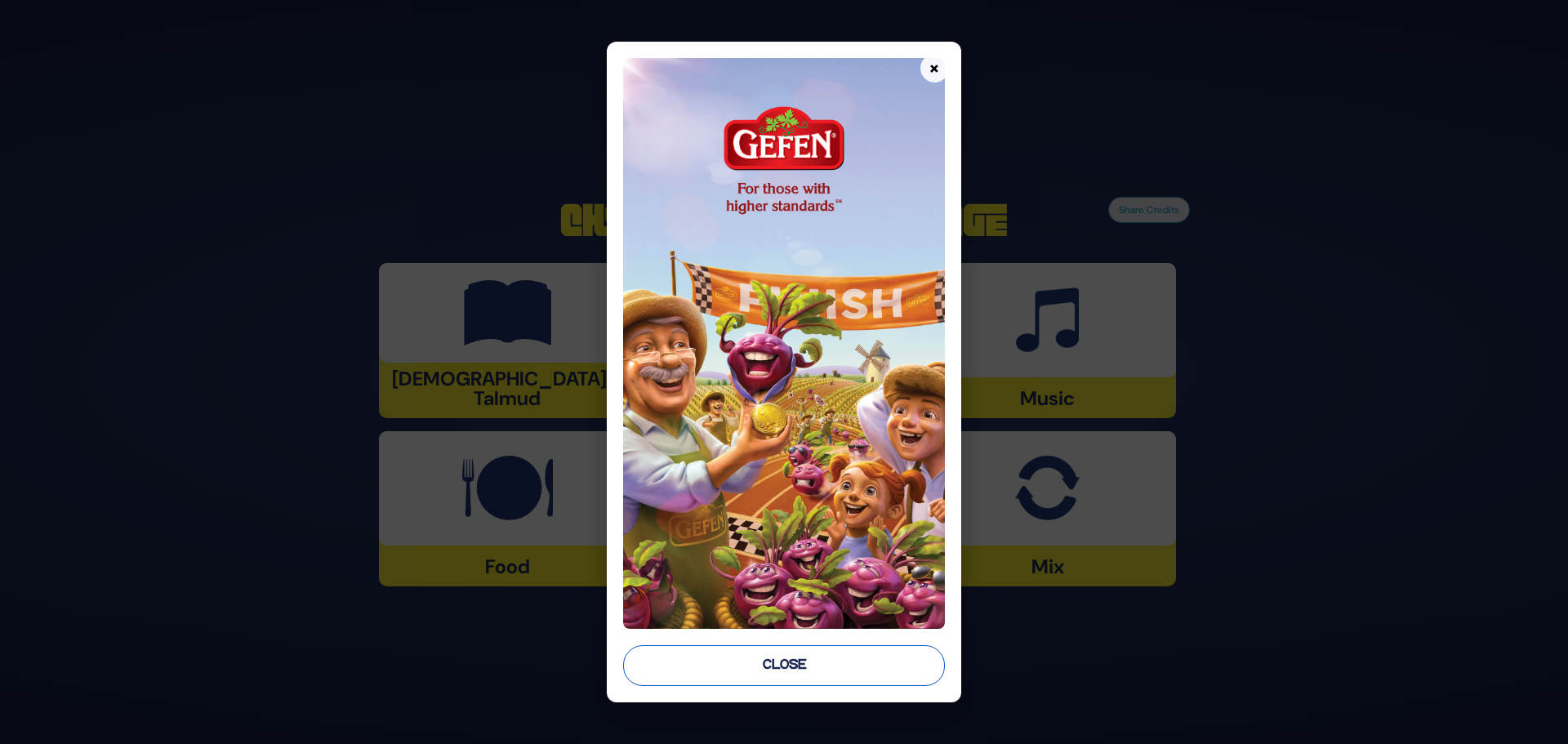
click at [762, 663] on button "Close" at bounding box center [783, 665] width 322 height 41
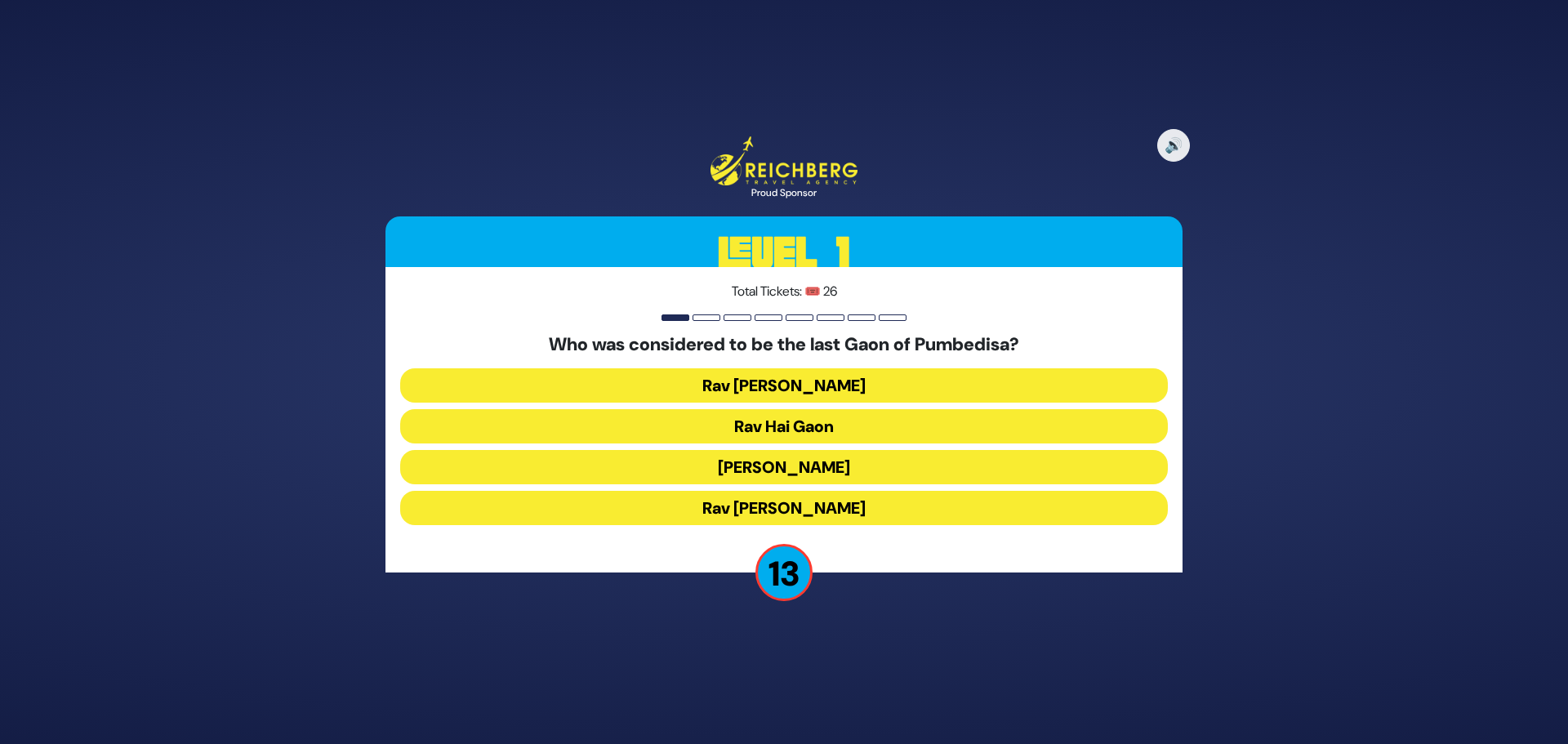
click at [744, 475] on button "Rav Saadia Gaon" at bounding box center [784, 467] width 768 height 34
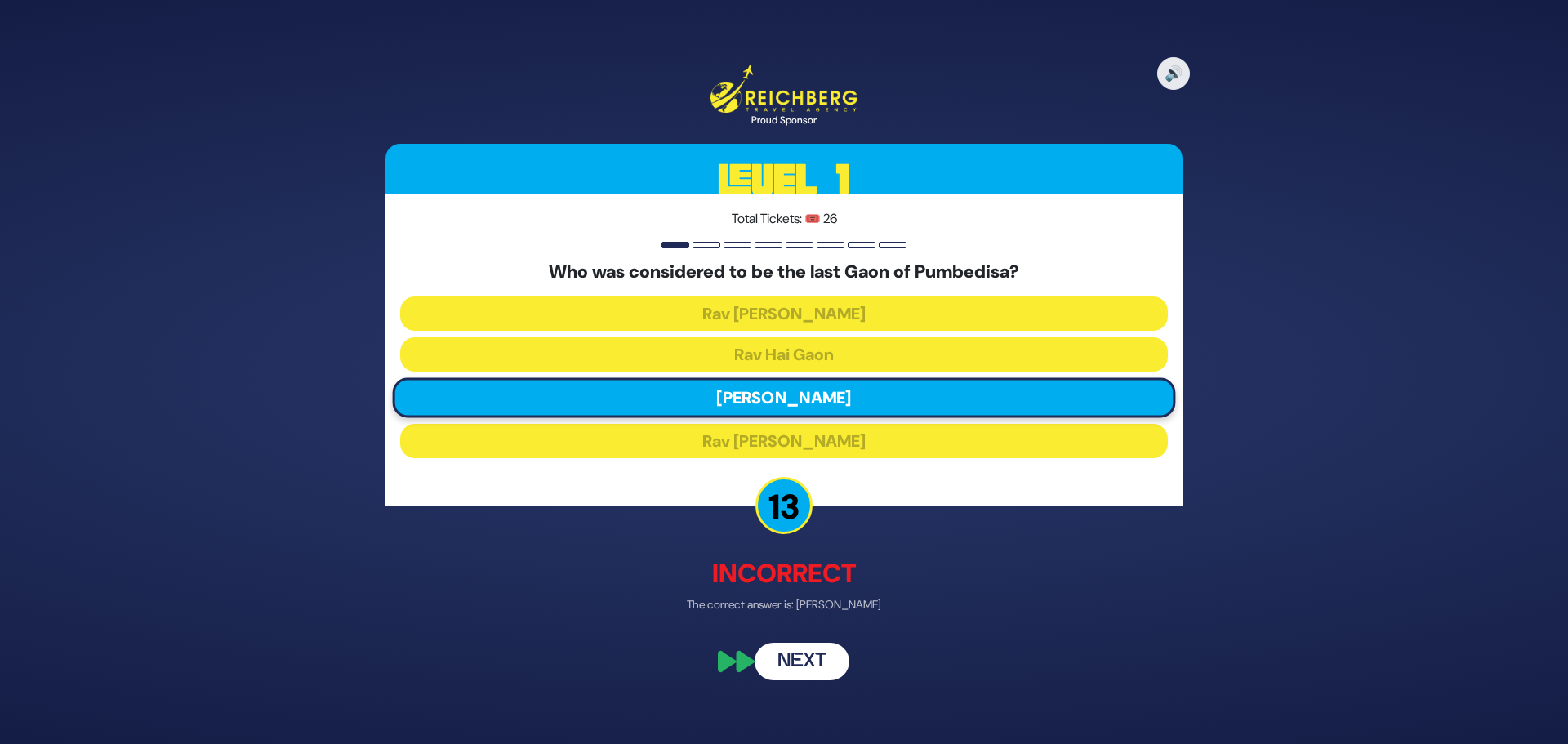
click at [806, 662] on button "Next" at bounding box center [802, 660] width 94 height 38
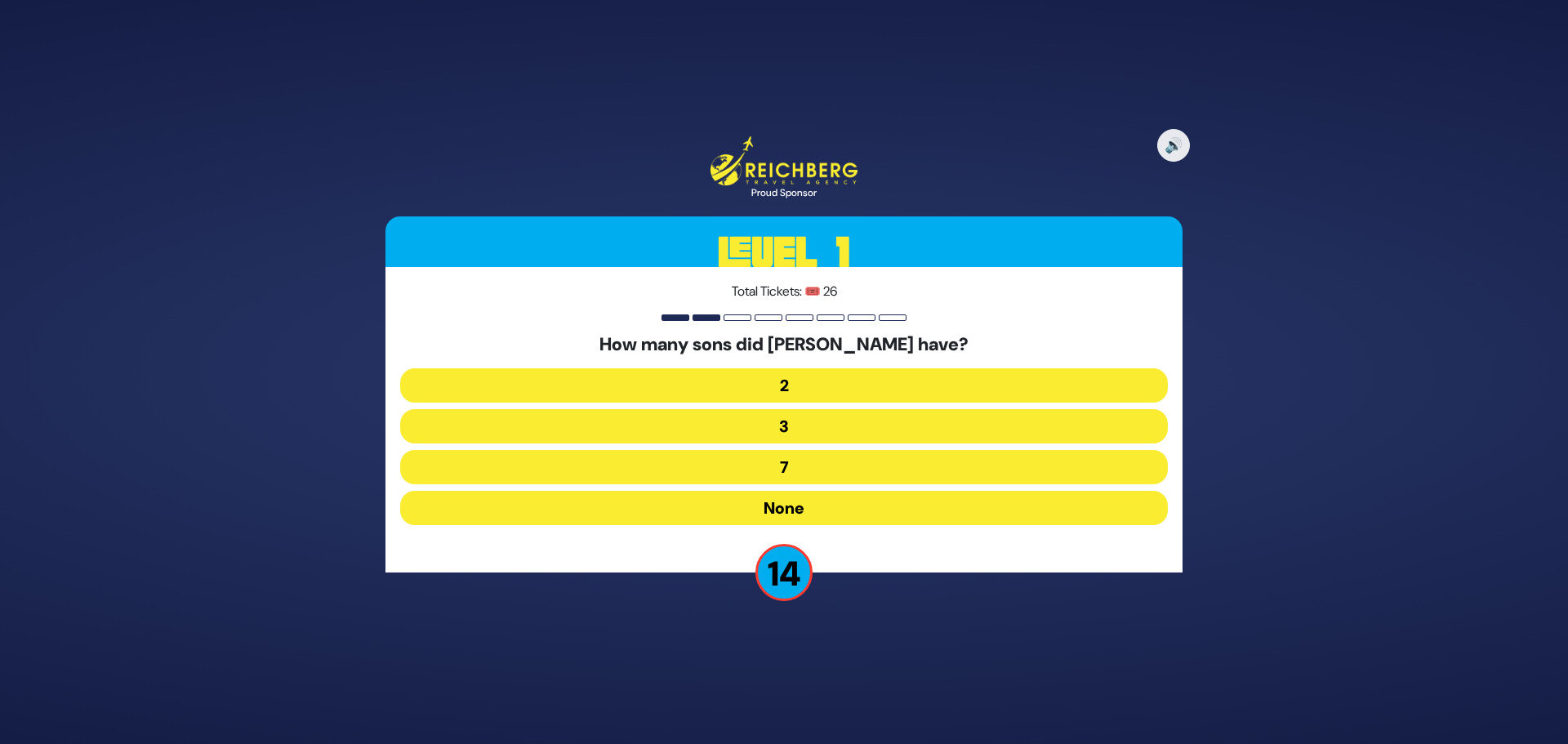
click at [714, 435] on button "3" at bounding box center [784, 426] width 768 height 34
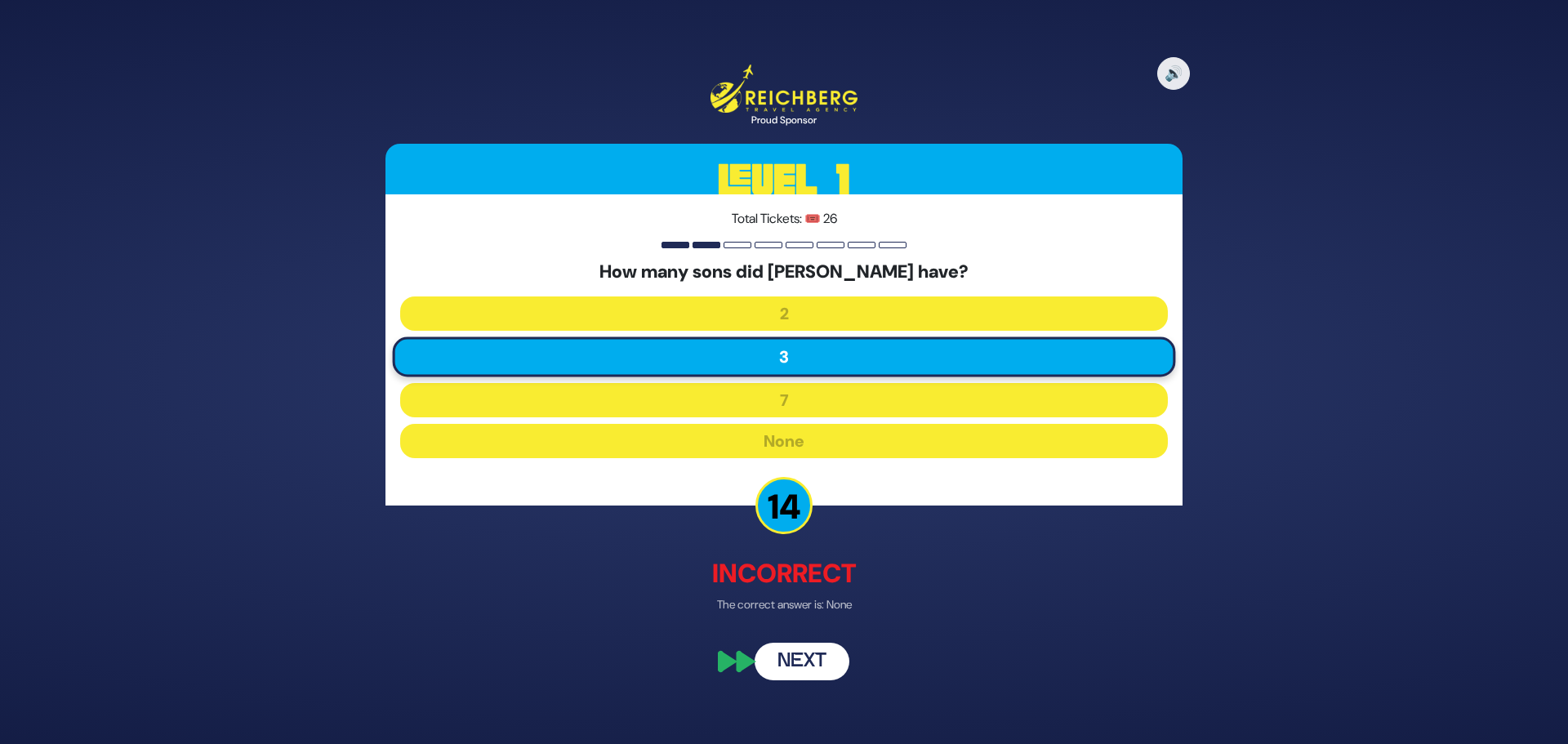
click at [805, 665] on button "Next" at bounding box center [802, 660] width 94 height 38
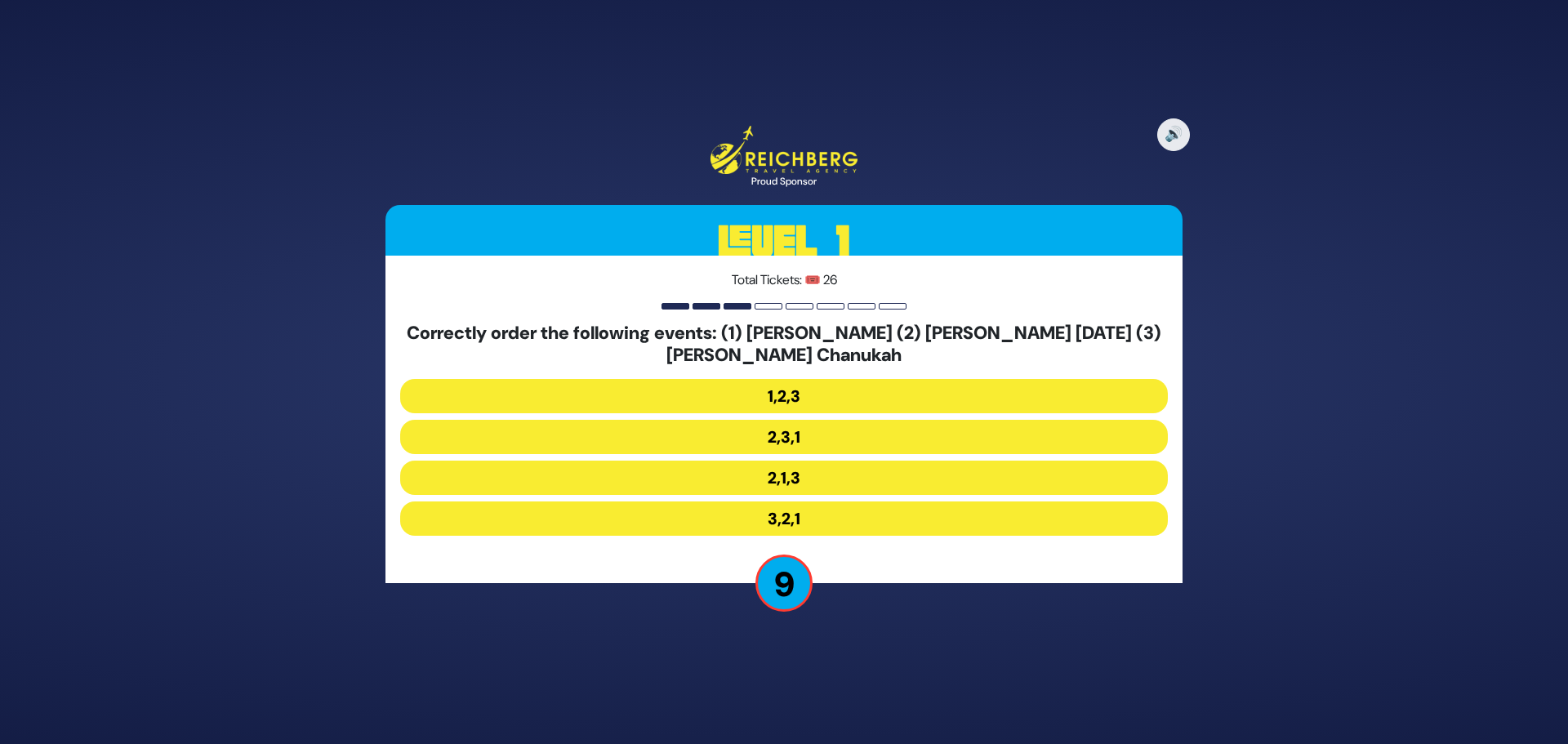
click at [768, 478] on button "2,1,3" at bounding box center [784, 477] width 768 height 34
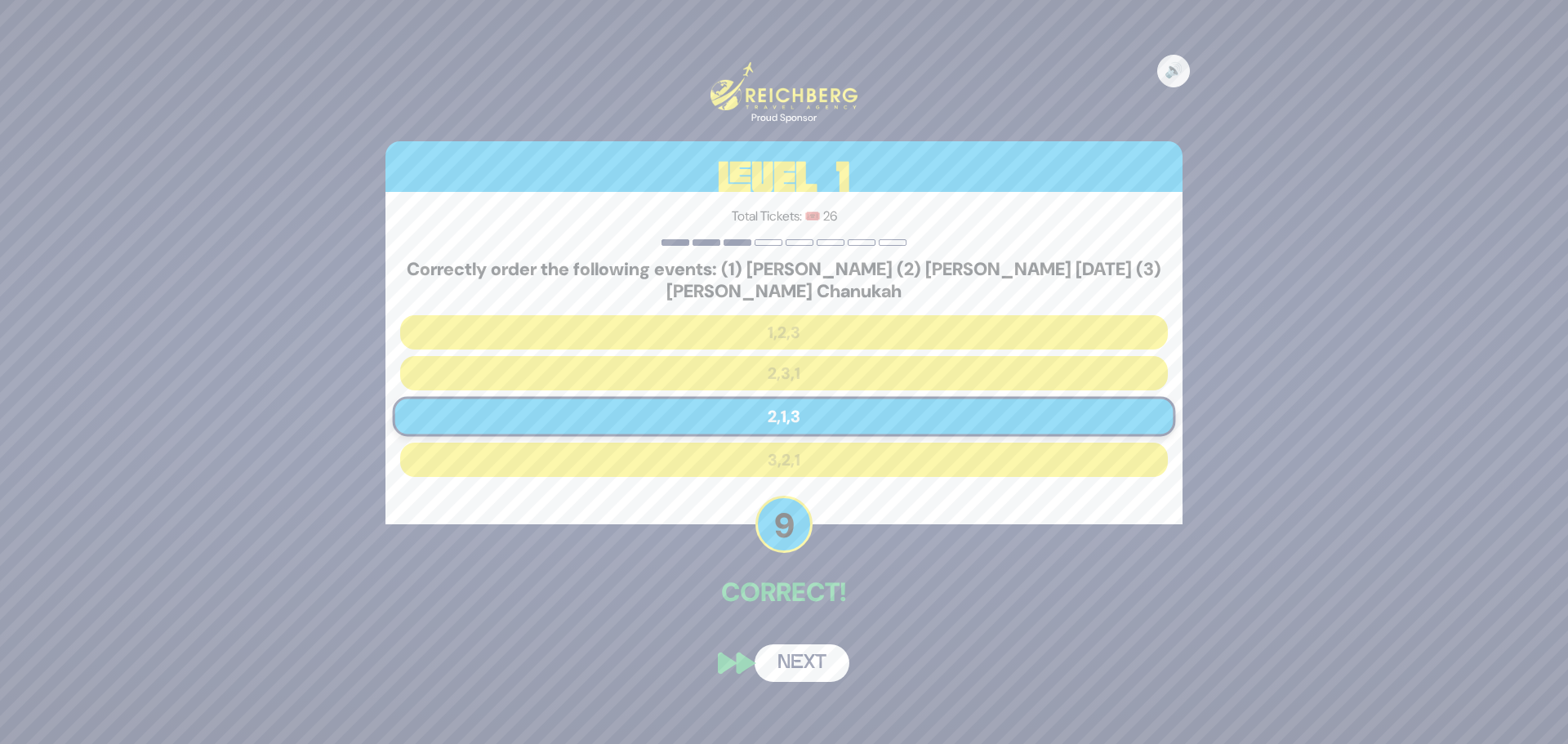
click at [813, 662] on button "Next" at bounding box center [802, 663] width 94 height 38
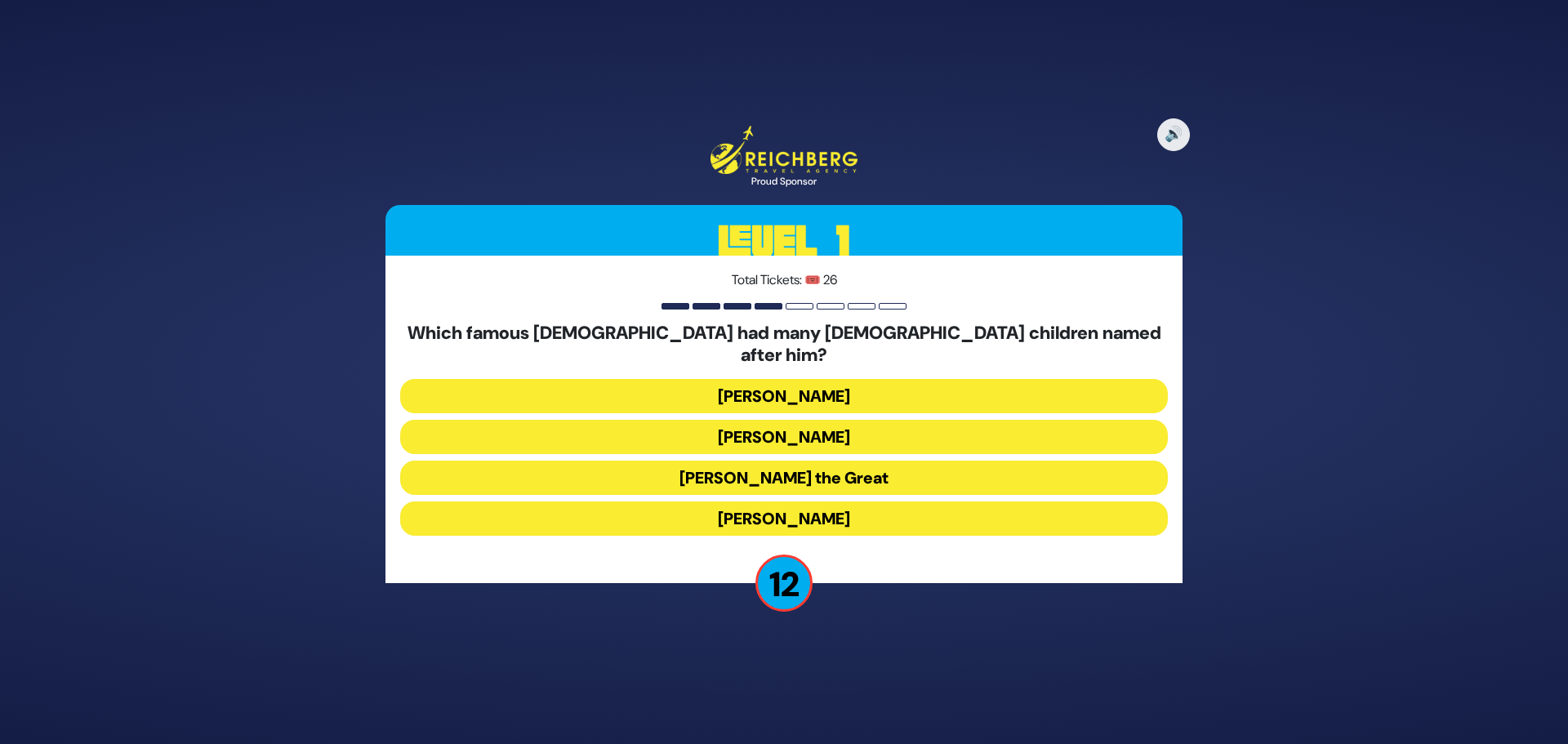
click at [875, 463] on button "Alexander the Great" at bounding box center [784, 477] width 768 height 34
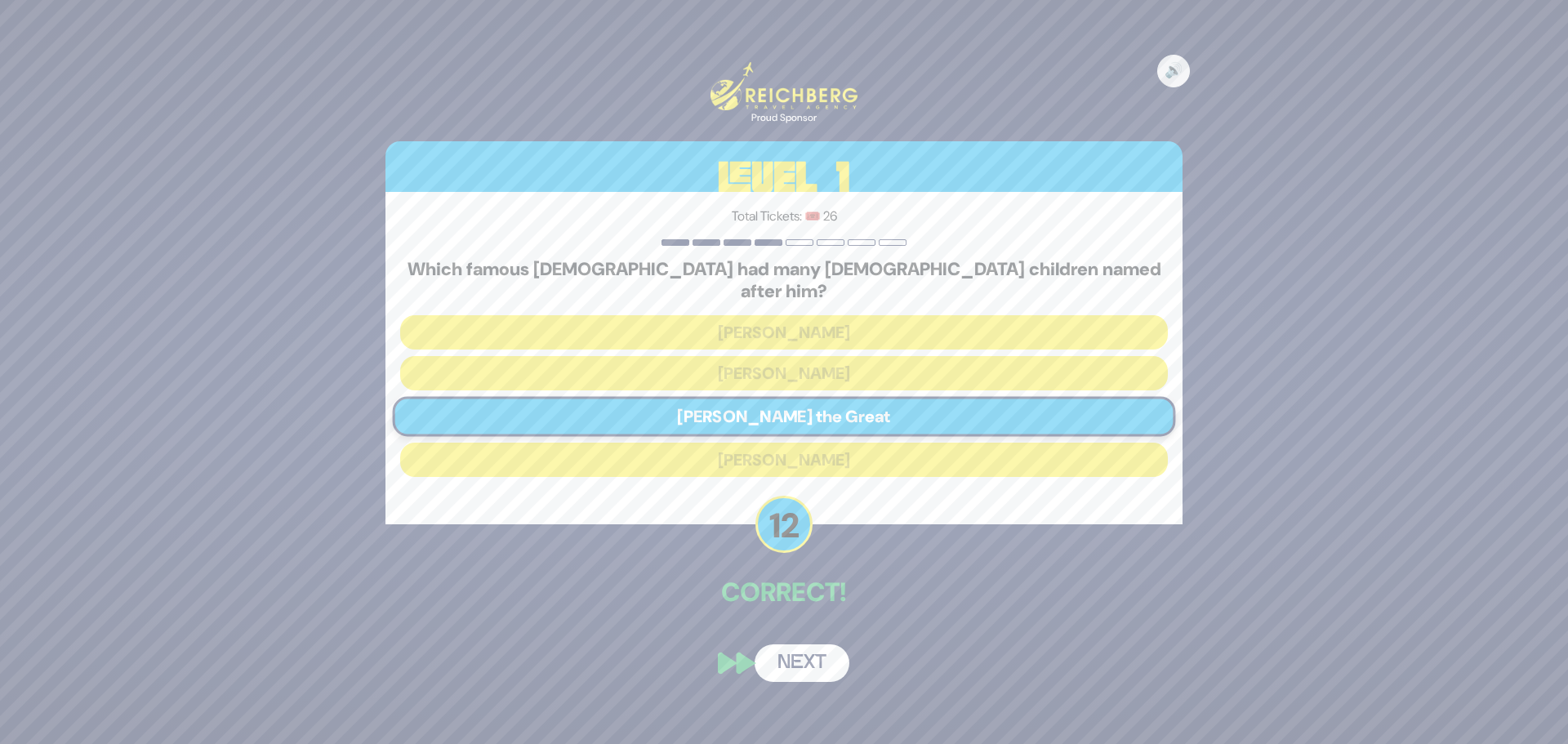
click at [812, 656] on button "Next" at bounding box center [802, 663] width 94 height 38
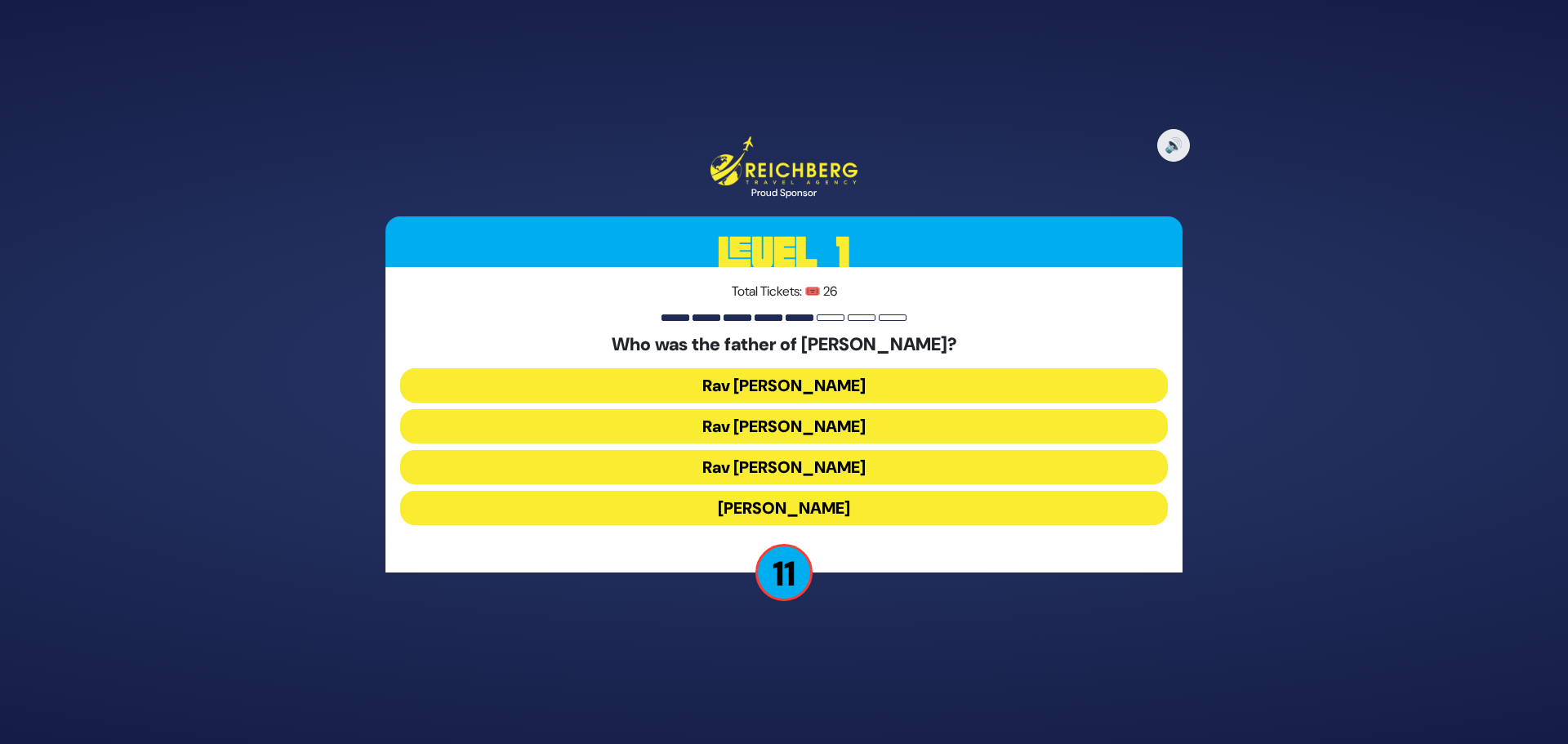
click at [817, 510] on button "Rav Yitzchok Hutner" at bounding box center [784, 507] width 768 height 34
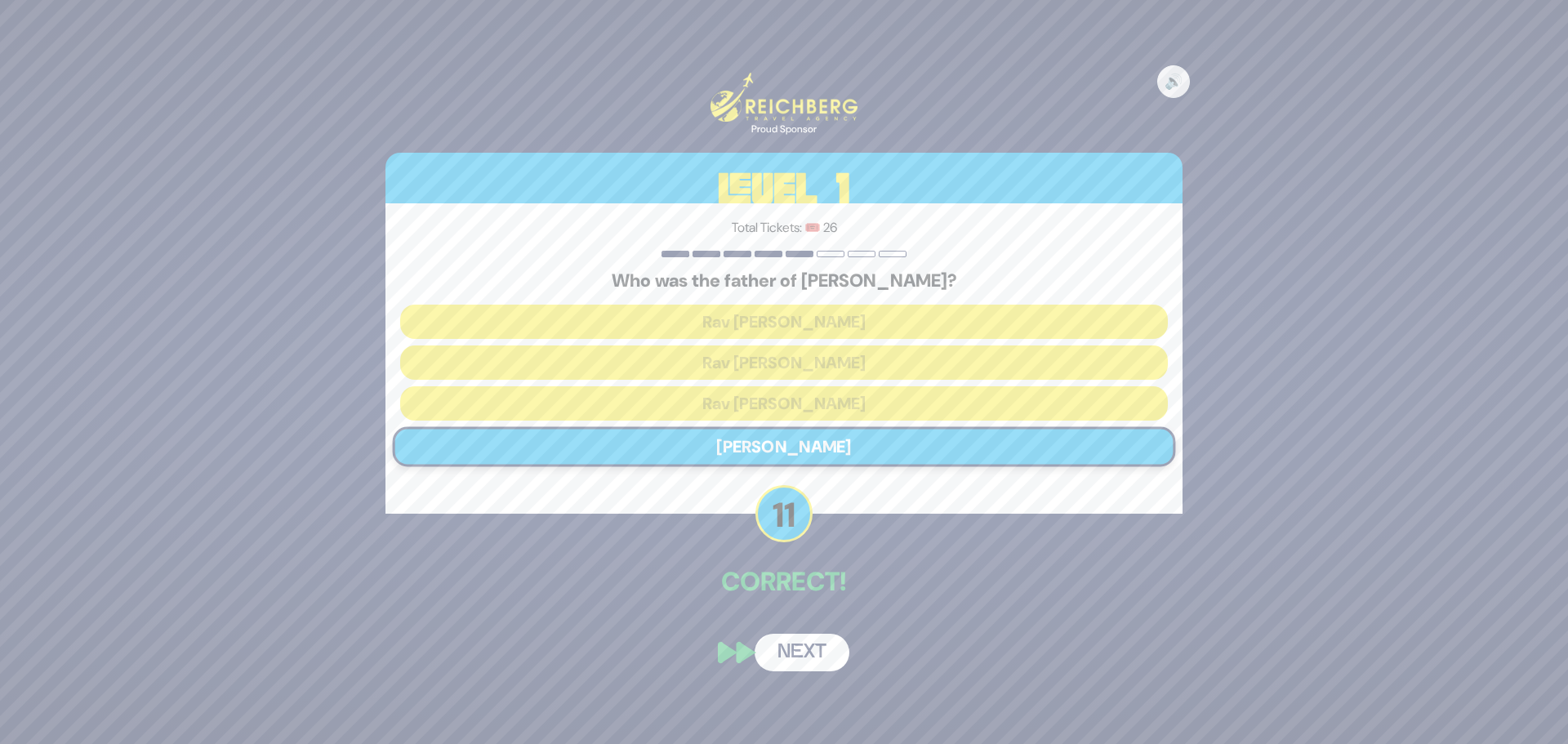
click at [796, 641] on button "Next" at bounding box center [802, 653] width 94 height 38
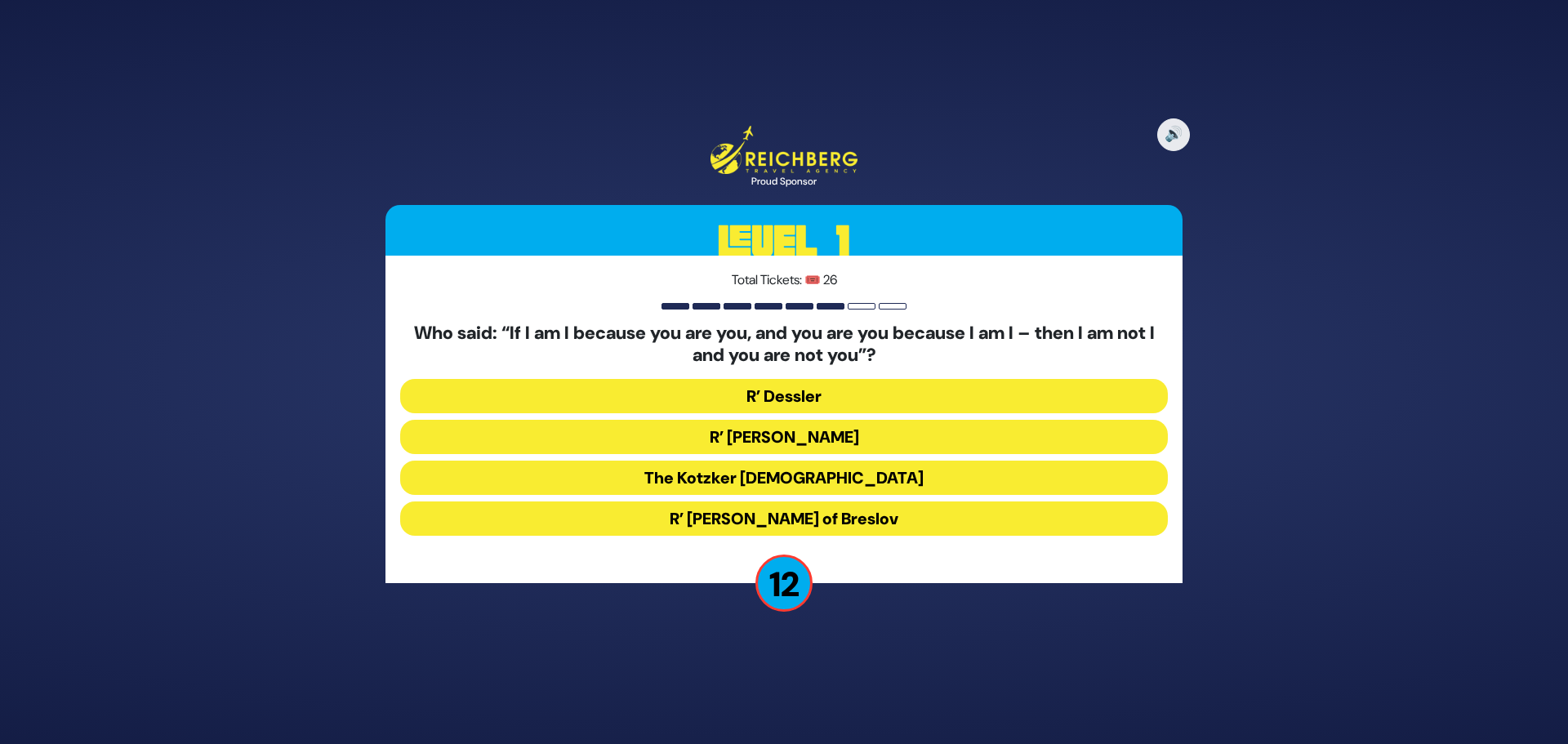
click at [831, 480] on button "The Kotzker Rebbe" at bounding box center [784, 477] width 768 height 34
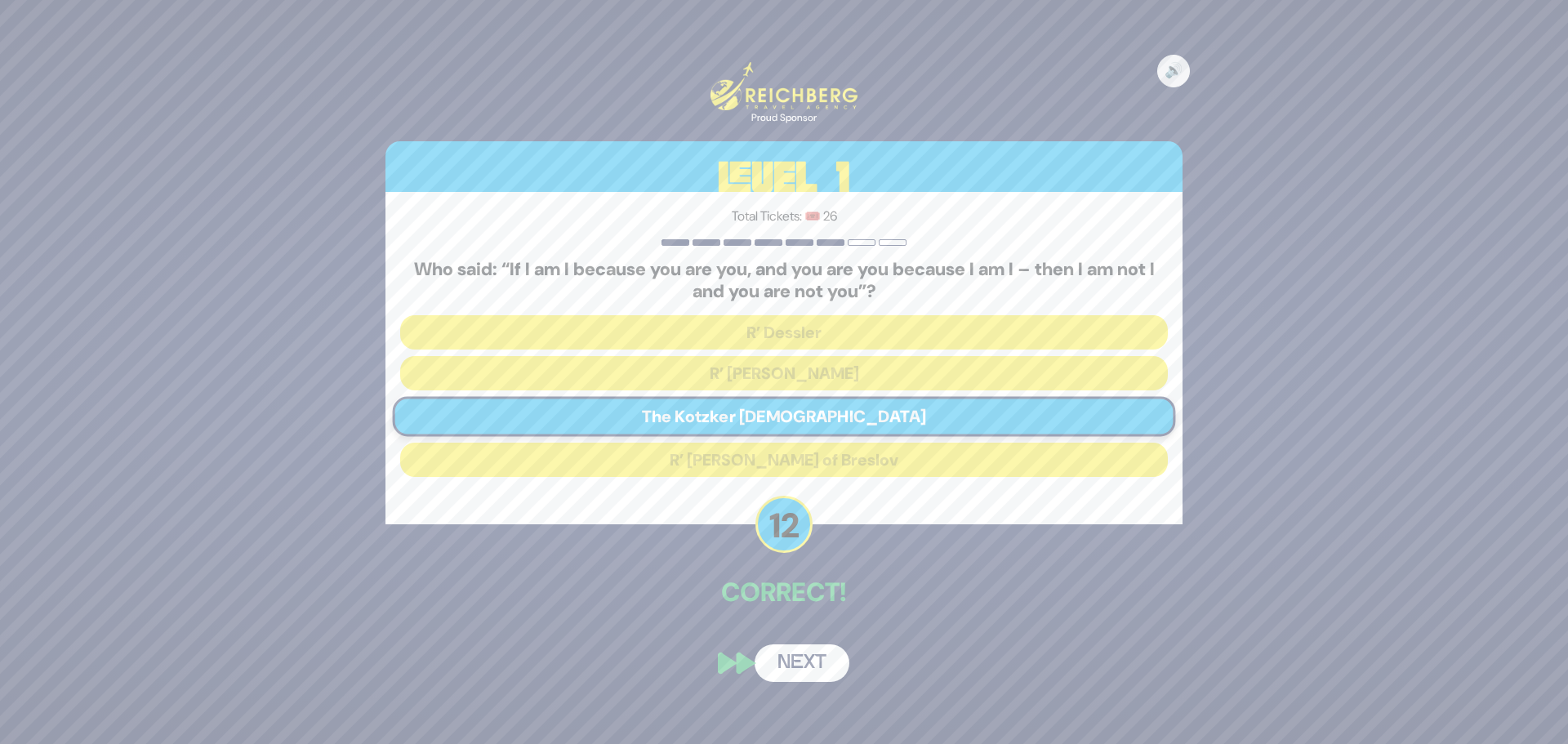
click at [809, 660] on button "Next" at bounding box center [802, 663] width 94 height 38
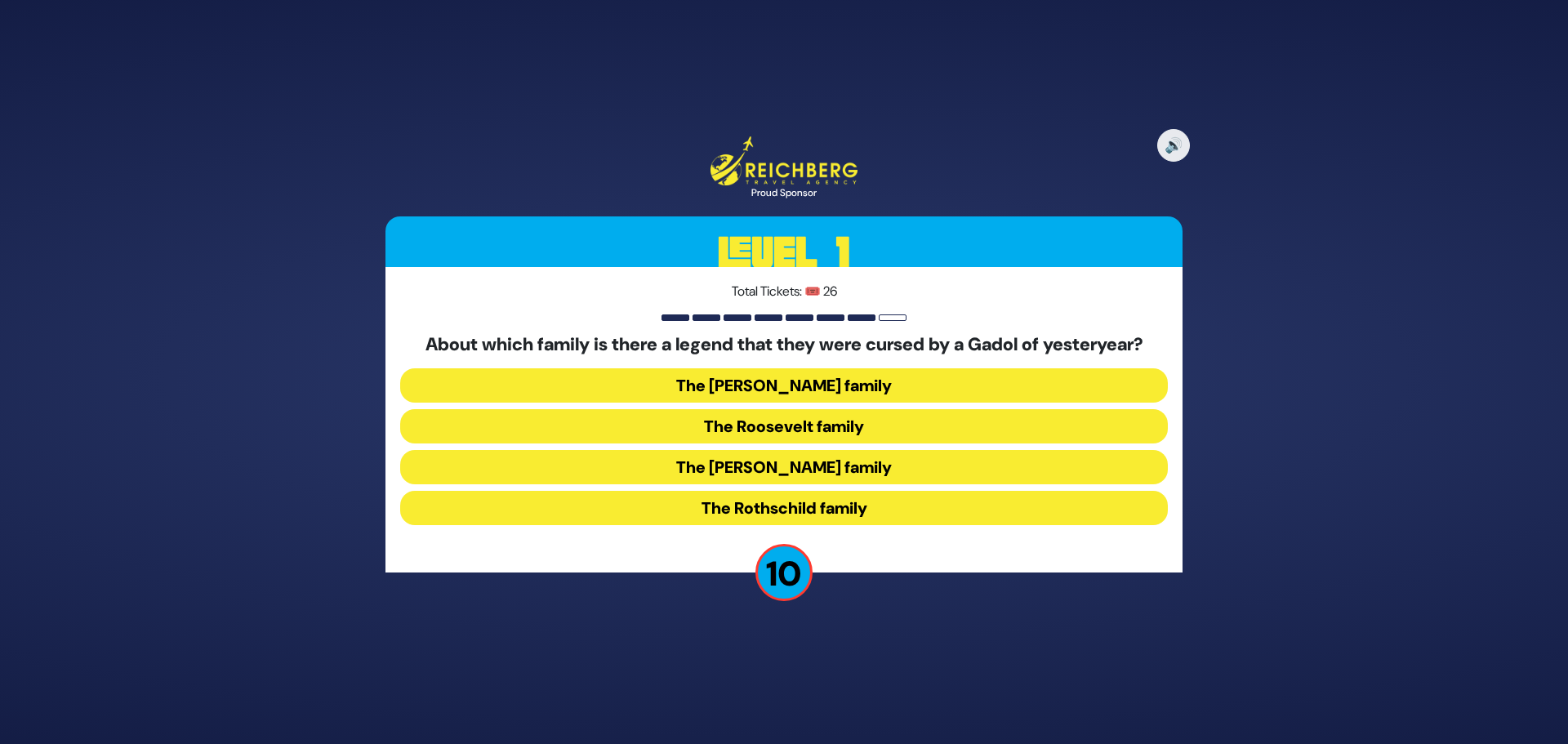
click at [749, 468] on button "The Kennedy family" at bounding box center [784, 467] width 768 height 34
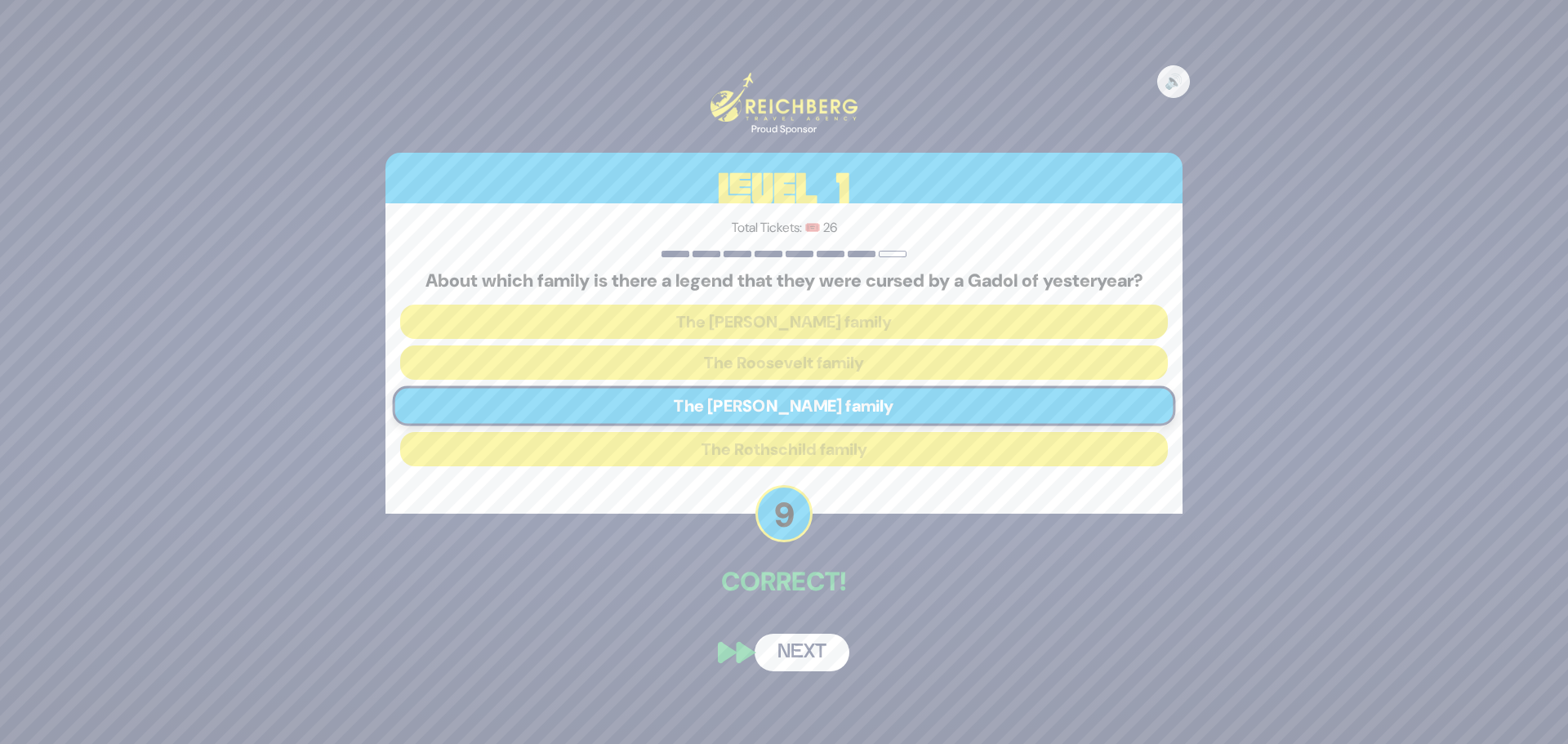
click at [815, 656] on button "Next" at bounding box center [802, 653] width 94 height 38
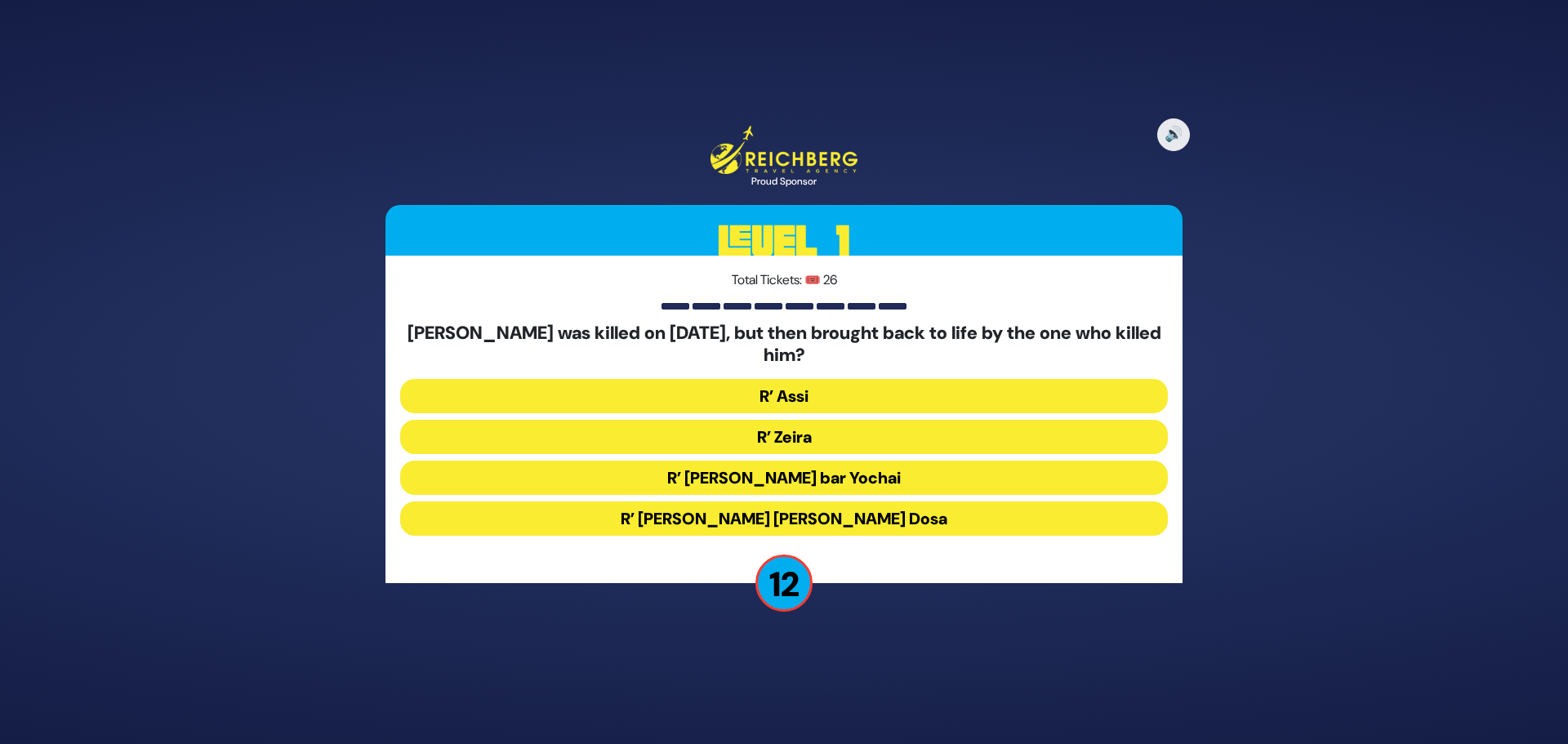
click at [744, 440] on button "R’ Zeira" at bounding box center [784, 437] width 768 height 34
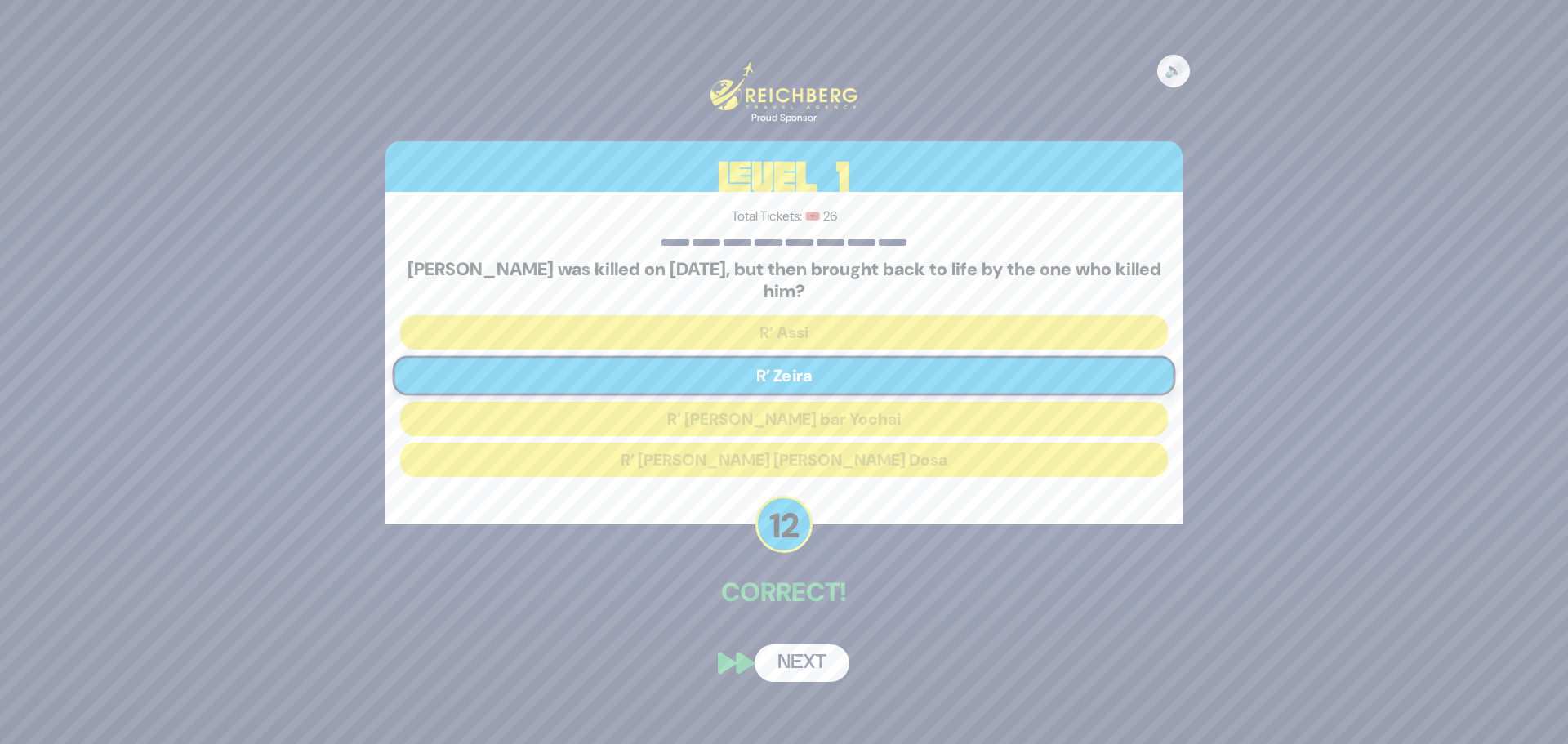
click at [809, 671] on button "Next" at bounding box center [802, 663] width 94 height 38
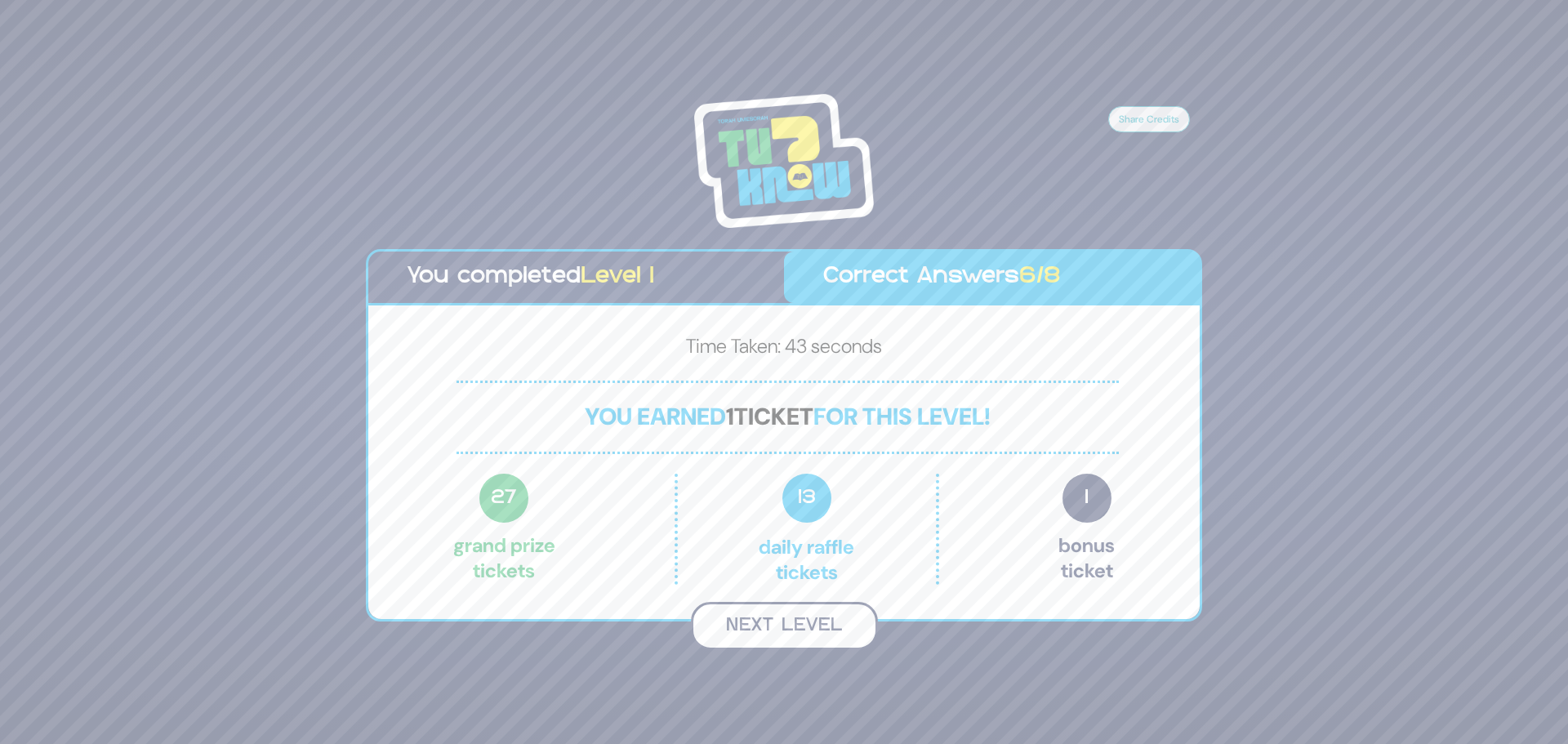
click at [806, 636] on button "Next Level" at bounding box center [784, 625] width 187 height 48
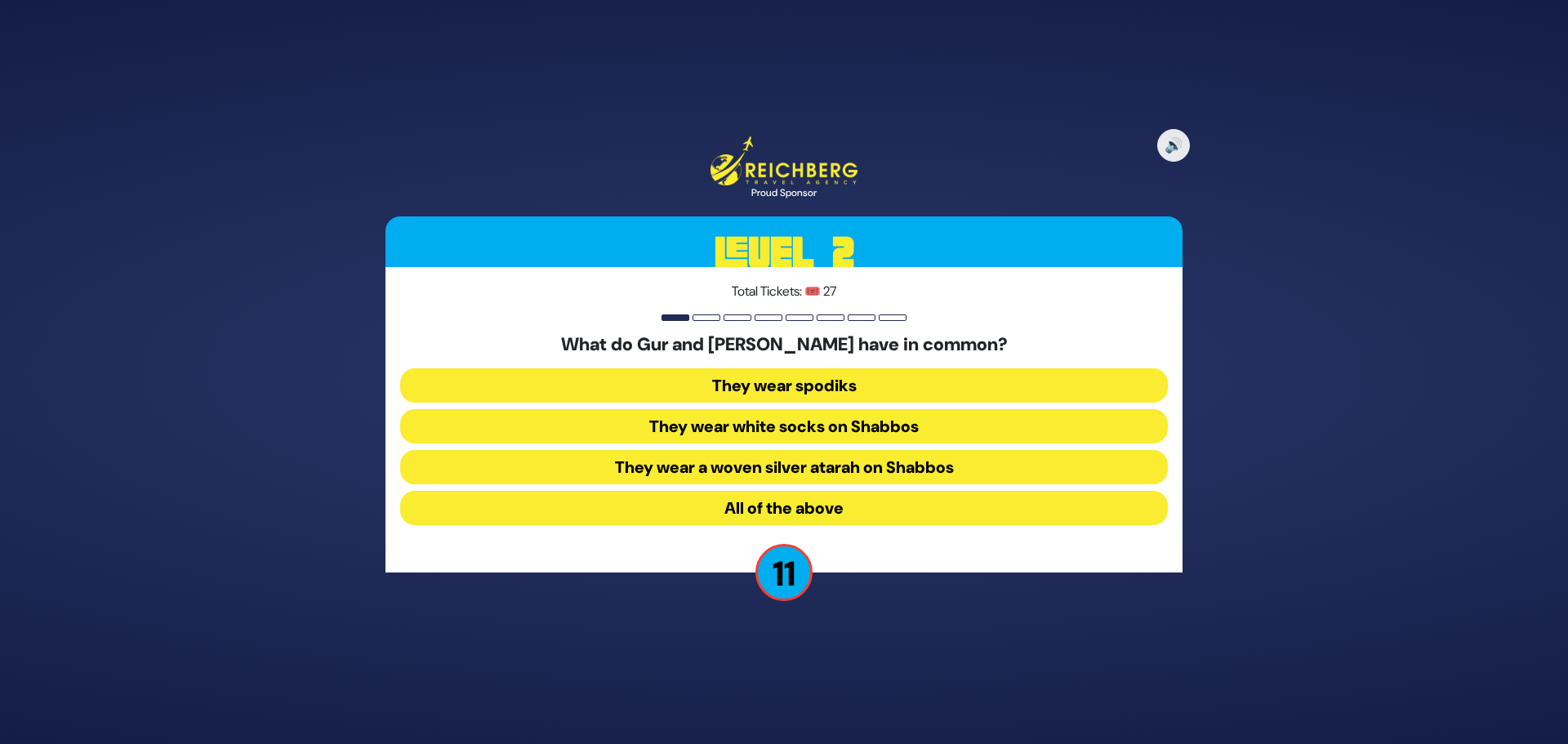
click at [804, 388] on button "They wear spodiks" at bounding box center [784, 385] width 768 height 34
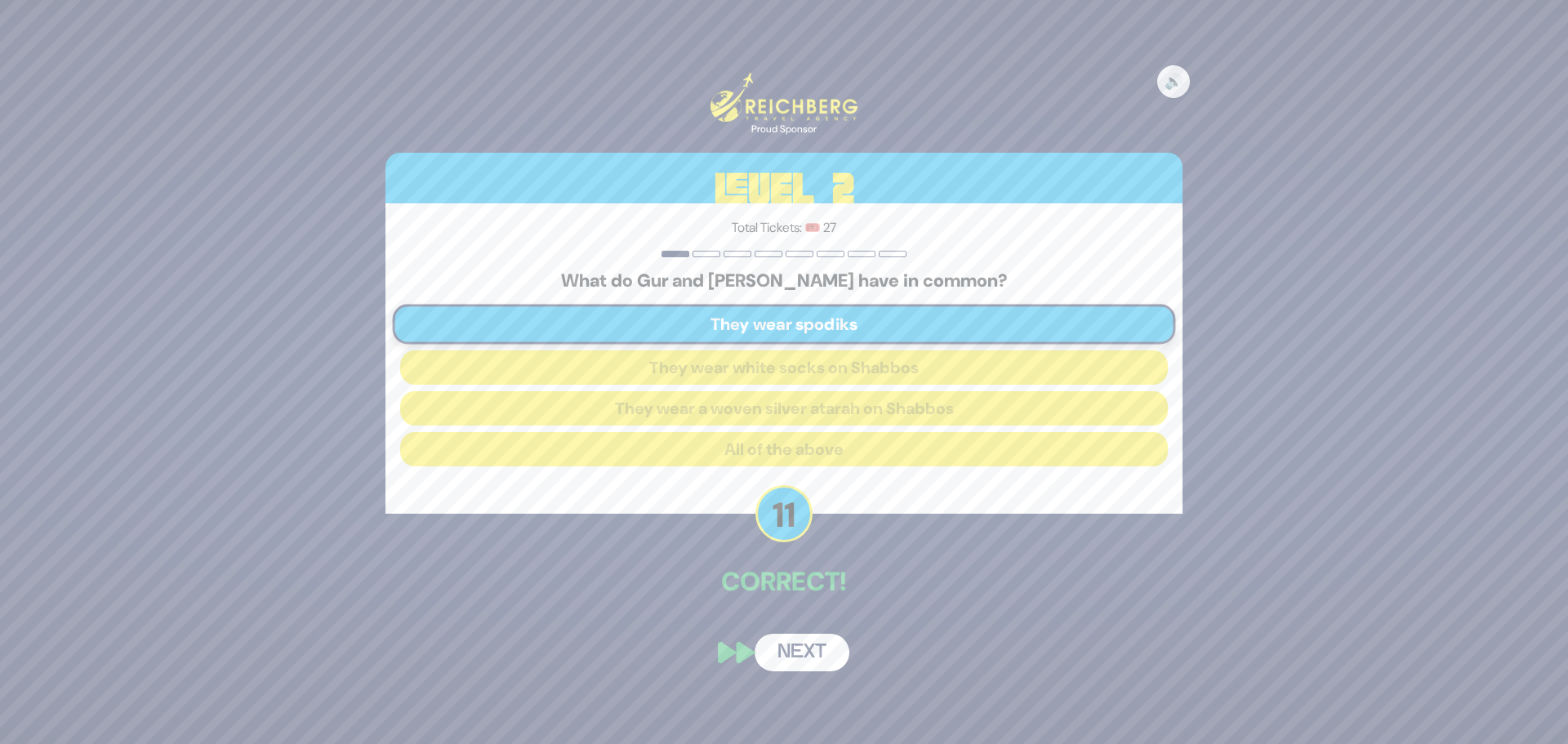
click at [803, 651] on button "Next" at bounding box center [802, 653] width 94 height 38
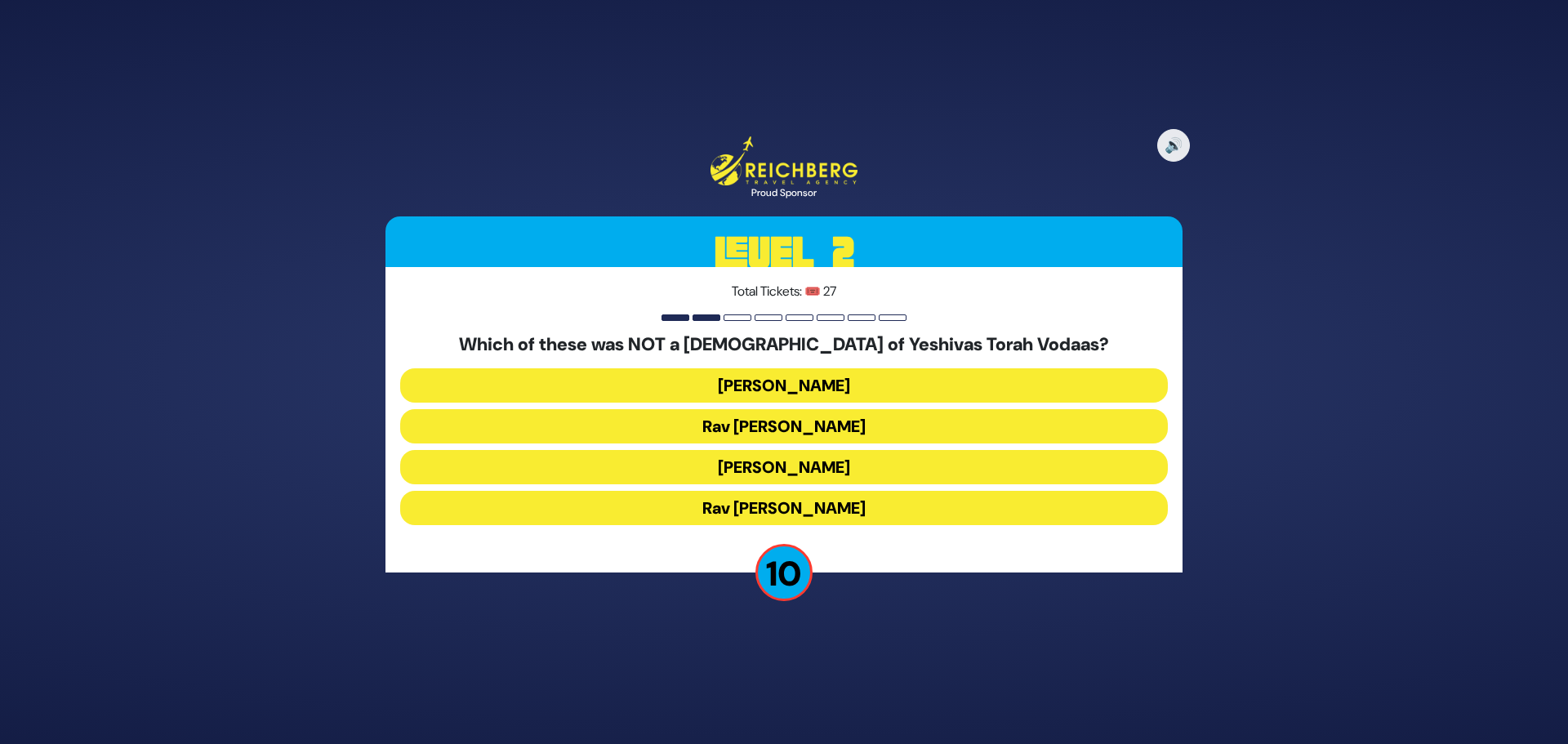
click at [776, 508] on button "Rav Shraga Feivel Mendlowitz" at bounding box center [784, 507] width 768 height 34
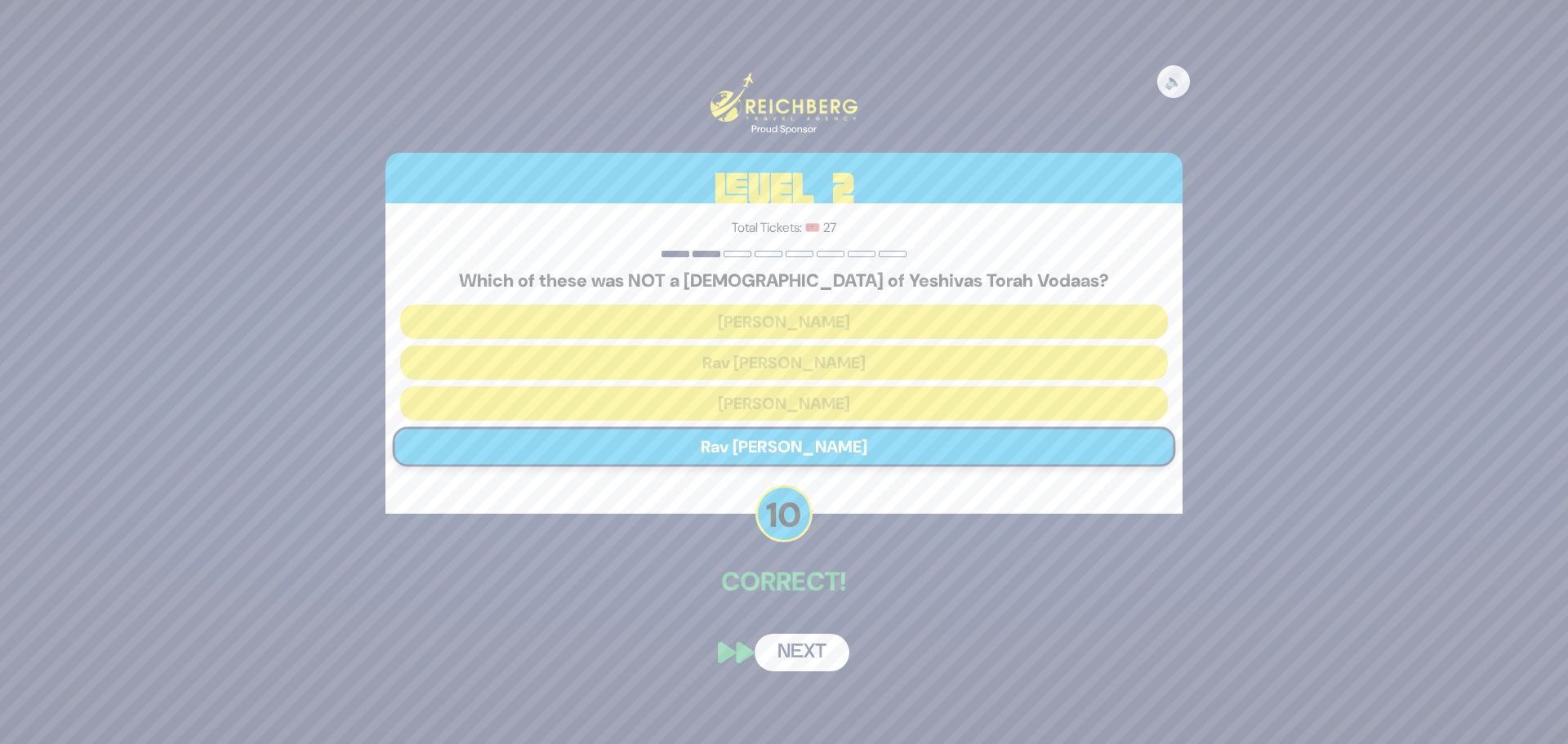
click at [807, 655] on button "Next" at bounding box center [802, 653] width 94 height 38
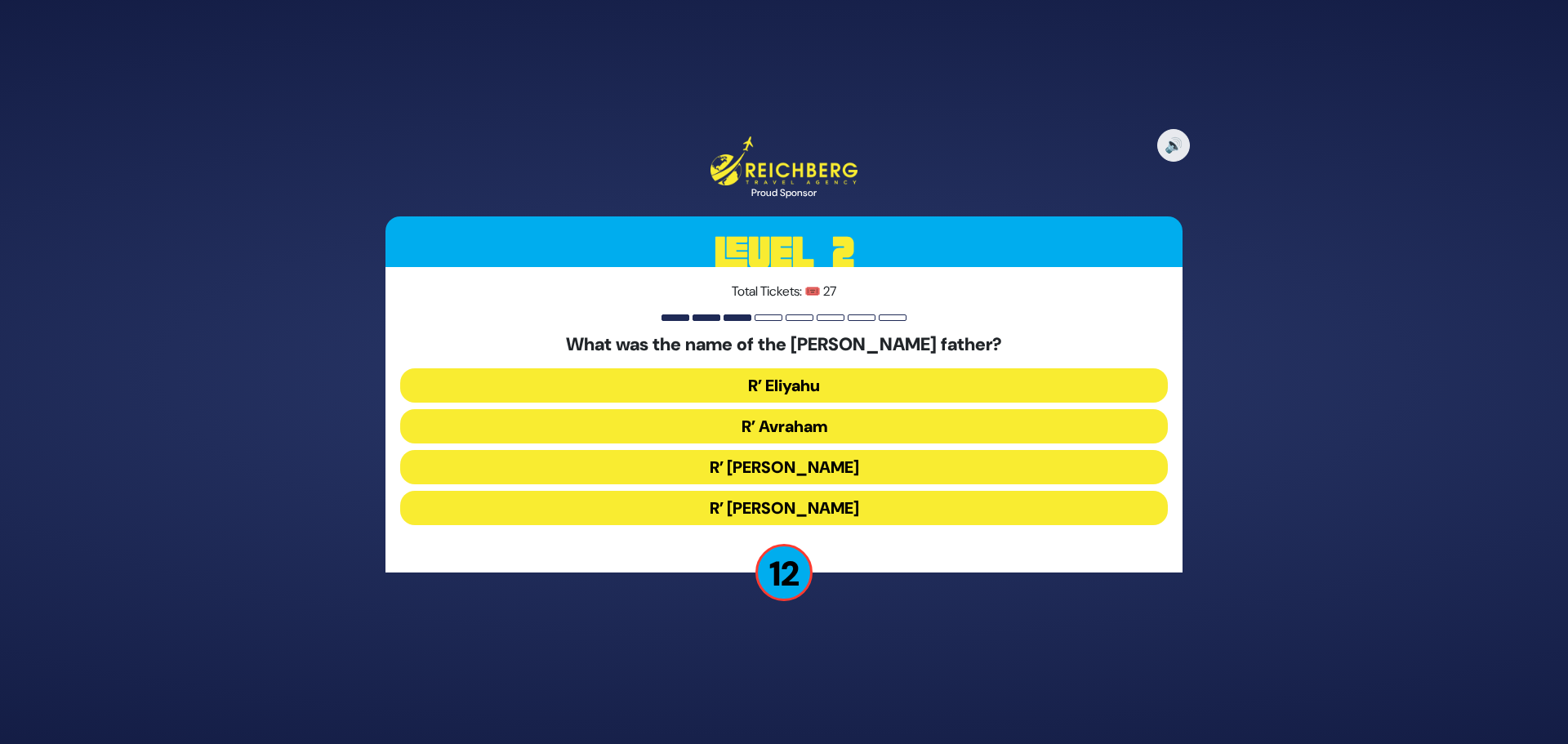
click at [799, 428] on button "R’ Avraham" at bounding box center [784, 426] width 768 height 34
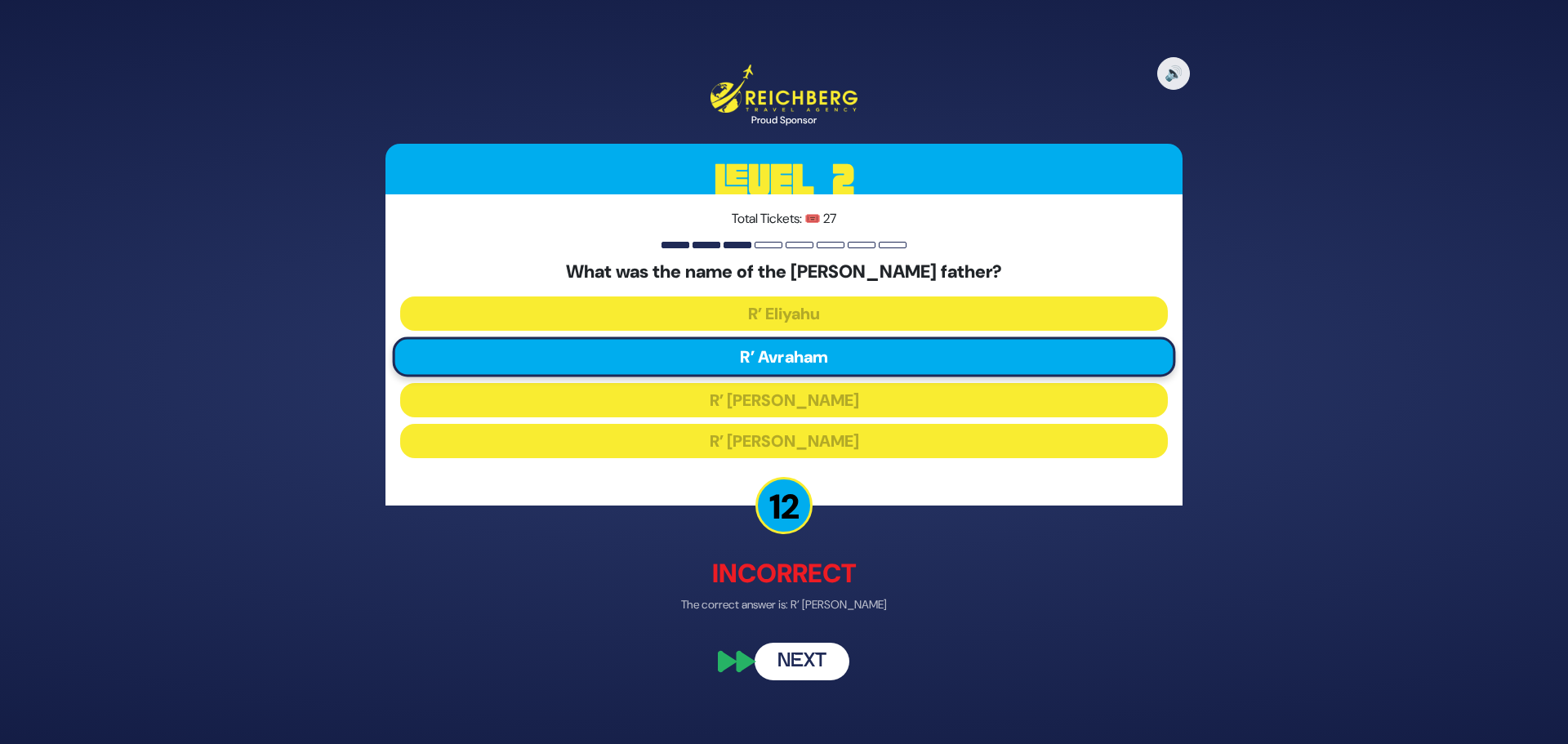
click at [813, 659] on button "Next" at bounding box center [802, 660] width 94 height 38
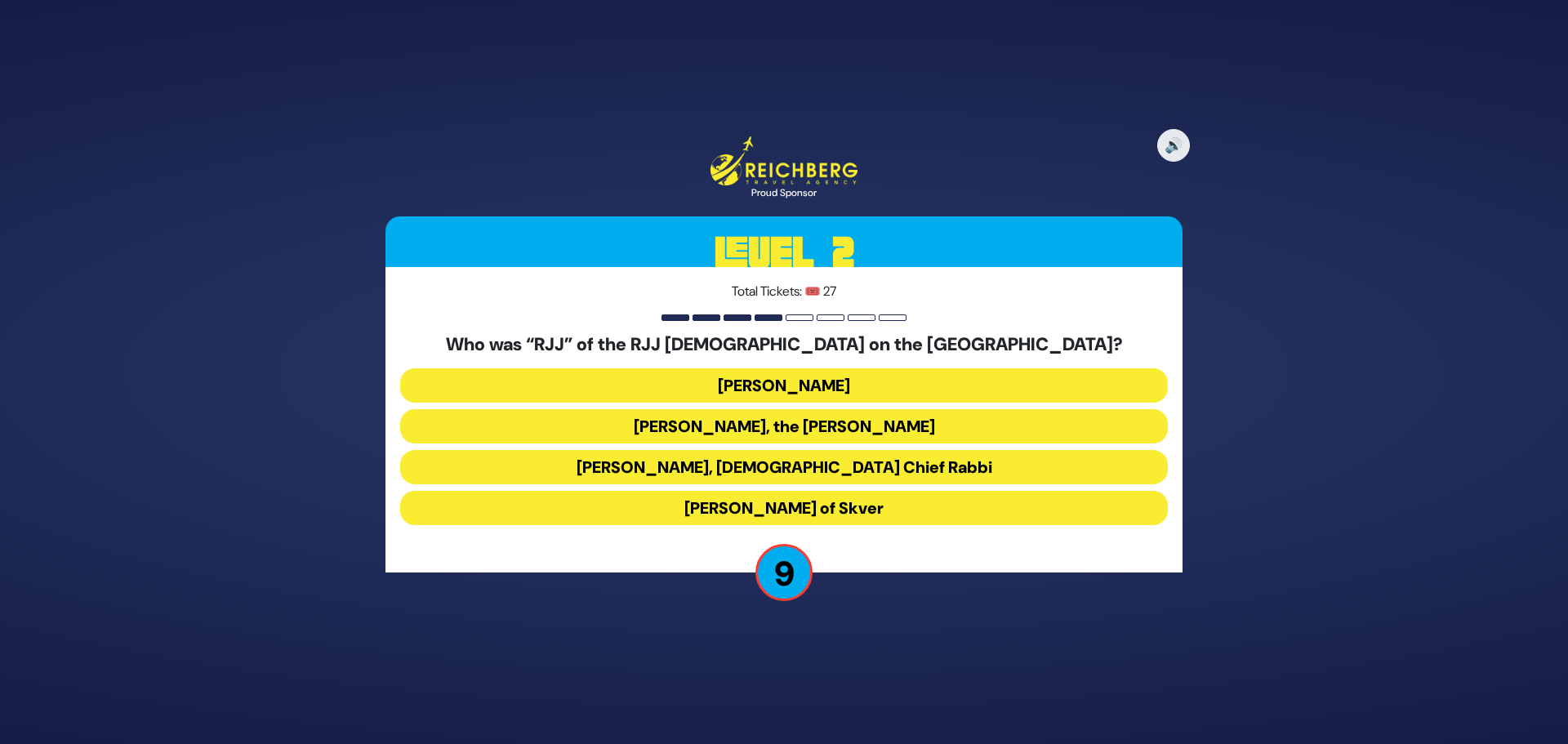
click at [692, 423] on button "Rabbi Yaakov Yosef Yoszef, the Rav HaKolel" at bounding box center [784, 426] width 768 height 34
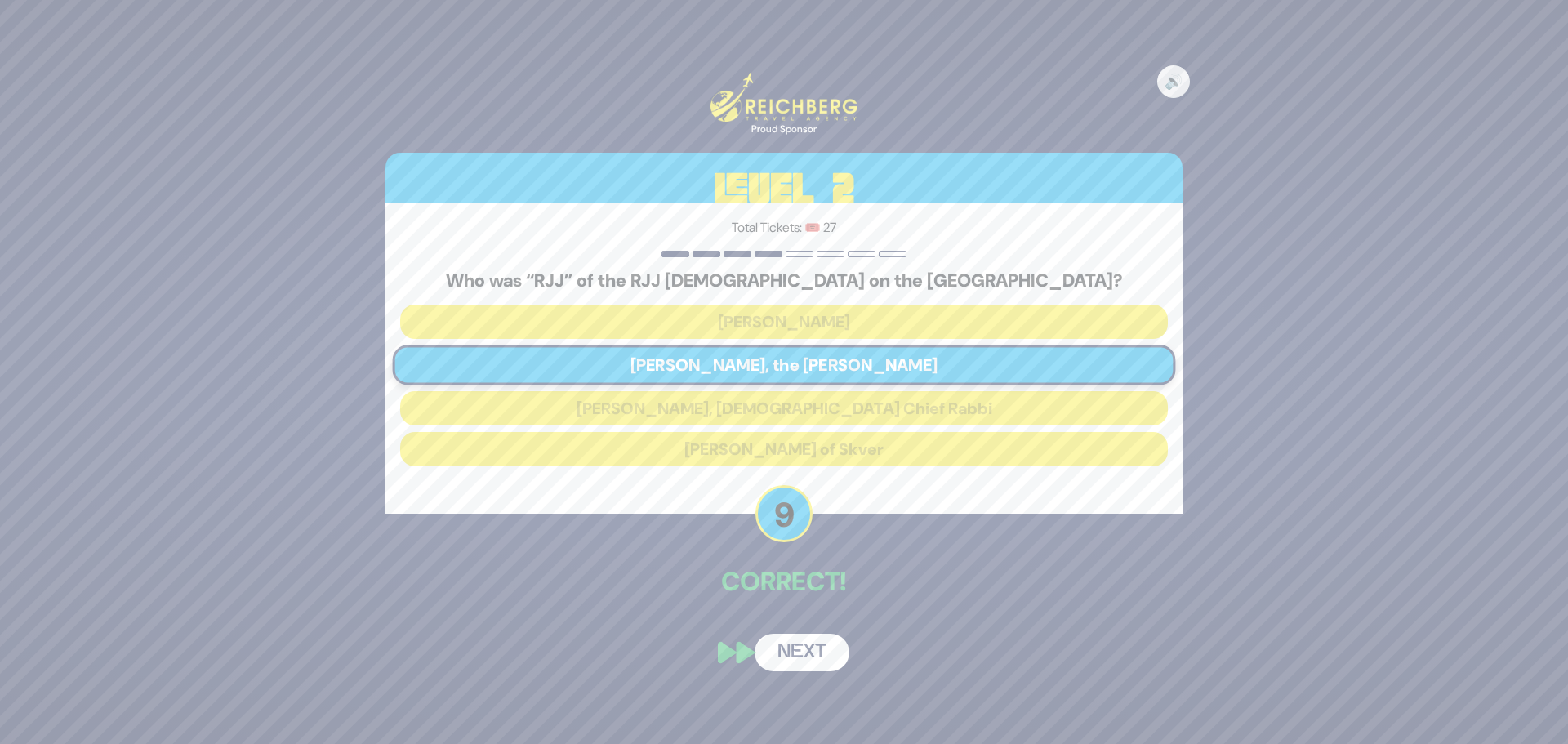
click at [822, 663] on button "Next" at bounding box center [802, 653] width 94 height 38
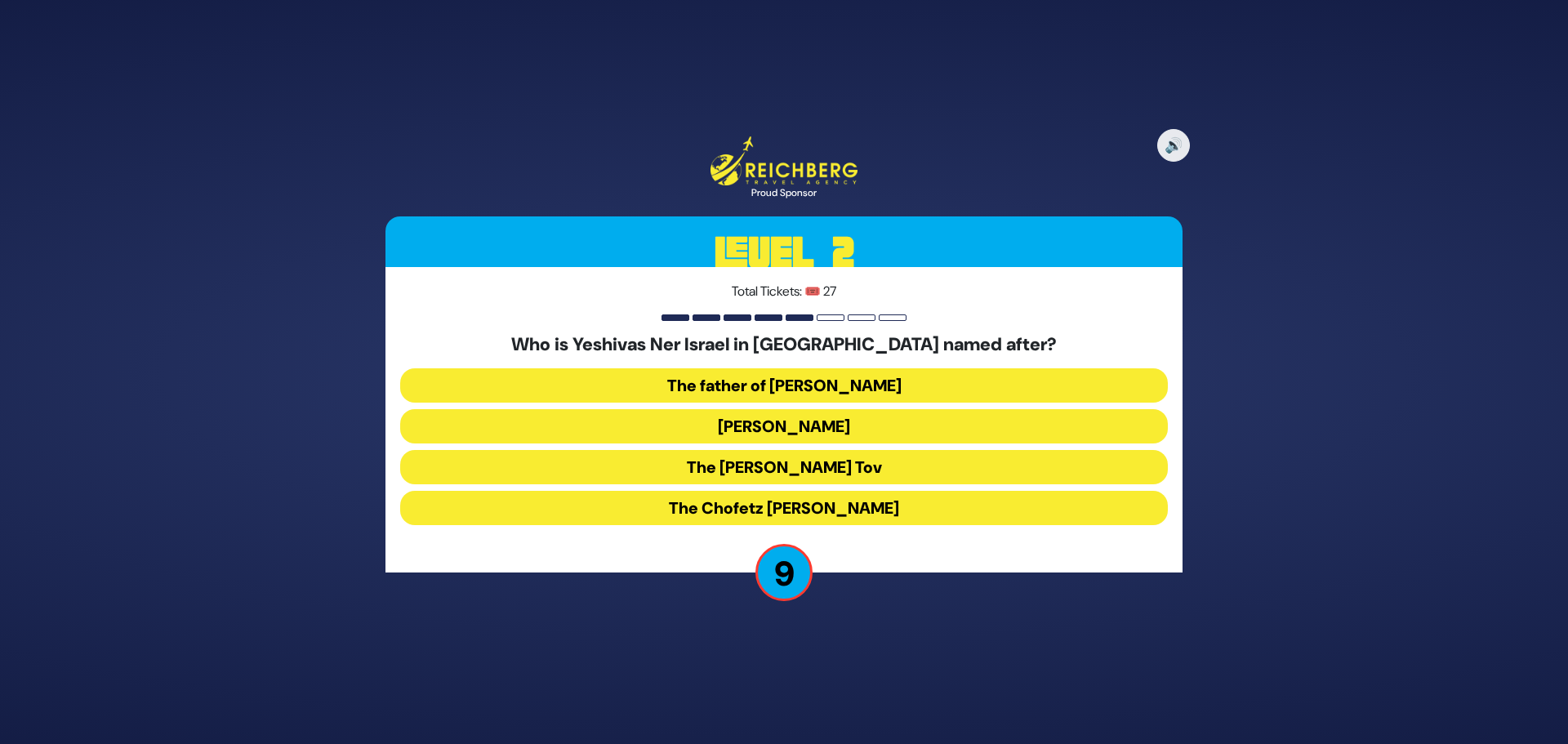
click at [874, 422] on button "Rav Yisroel Salanter" at bounding box center [784, 426] width 768 height 34
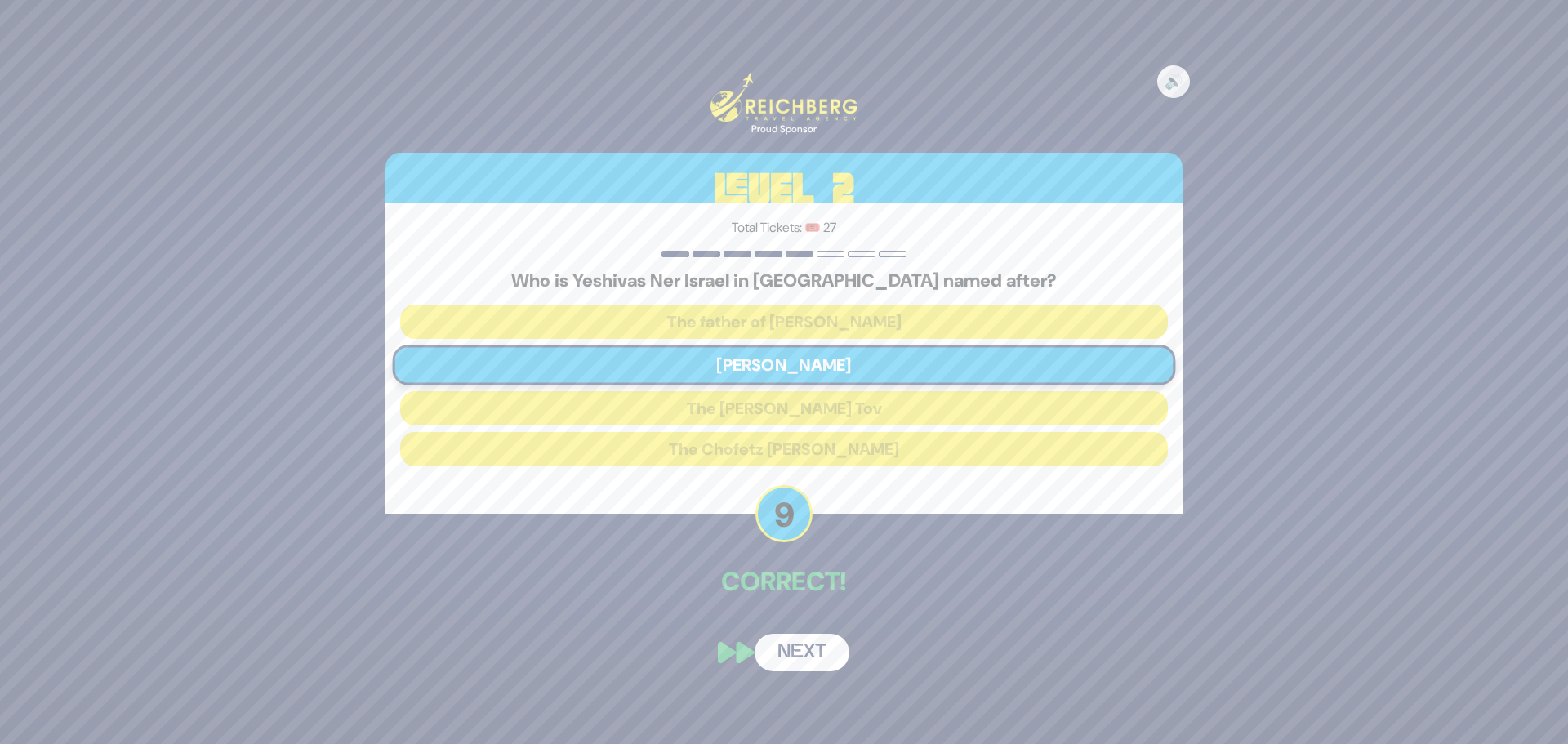
click at [823, 648] on button "Next" at bounding box center [802, 653] width 94 height 38
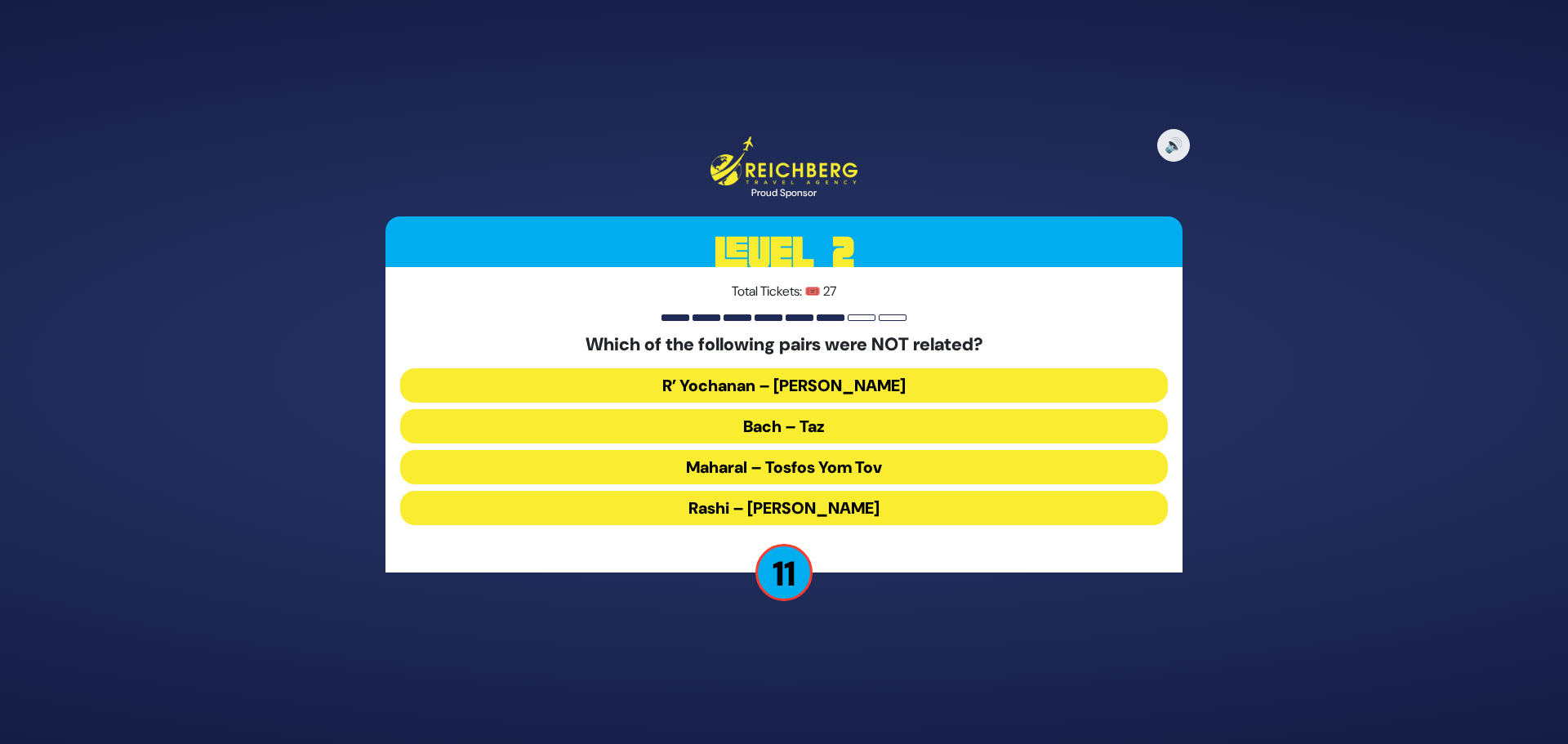
click at [872, 466] on button "Maharal – Tosfos Yom Tov" at bounding box center [784, 467] width 768 height 34
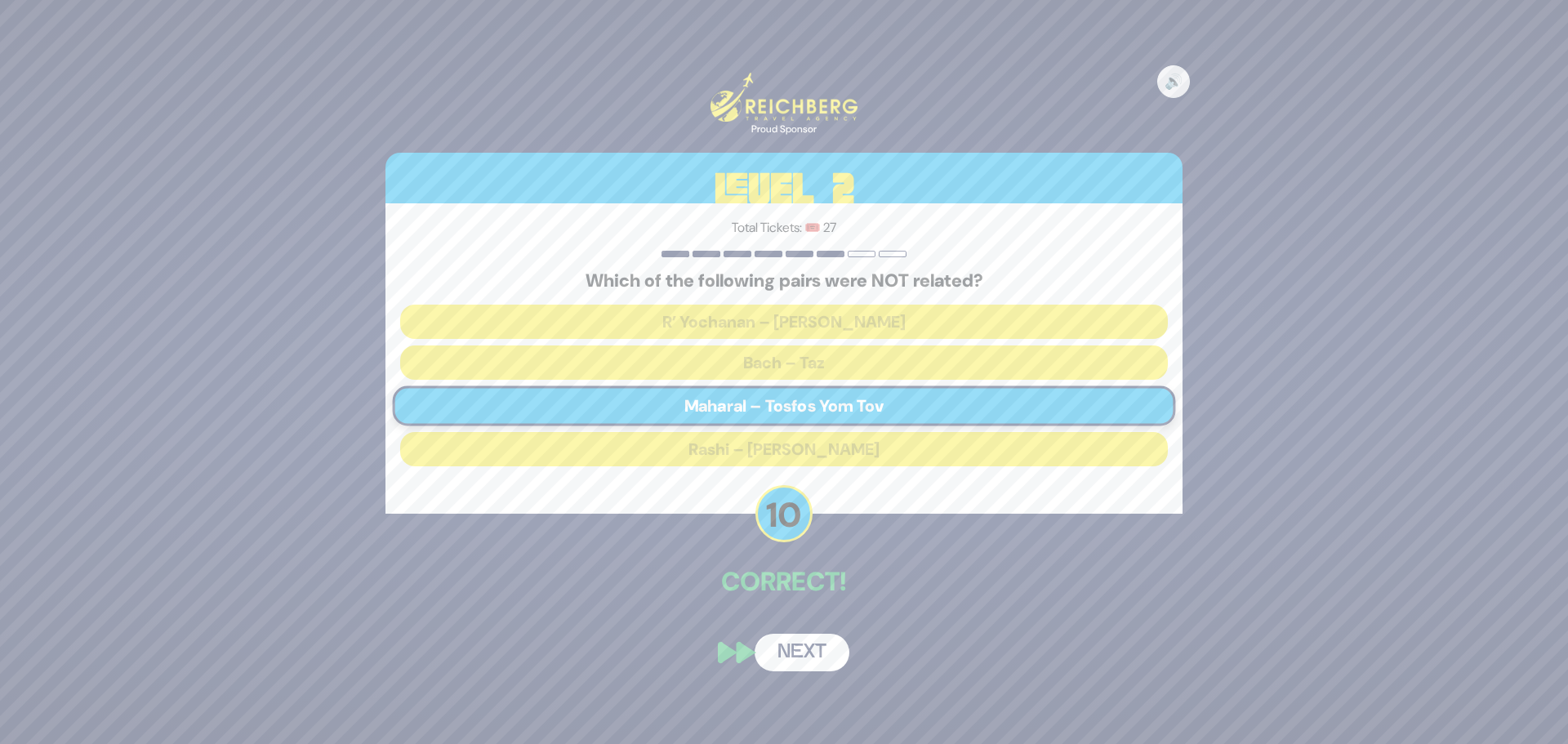
click at [816, 653] on button "Next" at bounding box center [802, 653] width 94 height 38
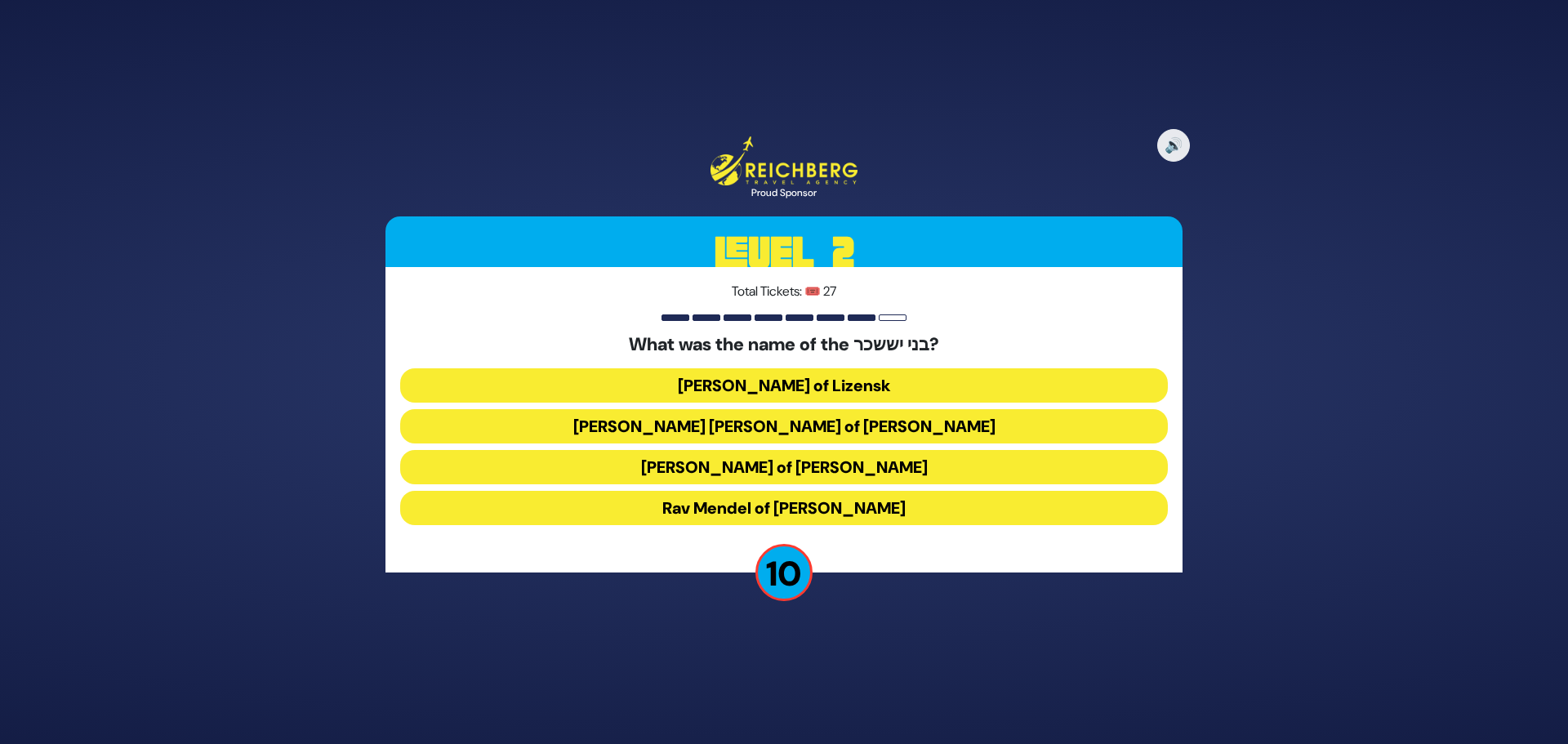
click at [765, 469] on button "Rav Tzvi Elimelech of Dynov" at bounding box center [784, 467] width 768 height 34
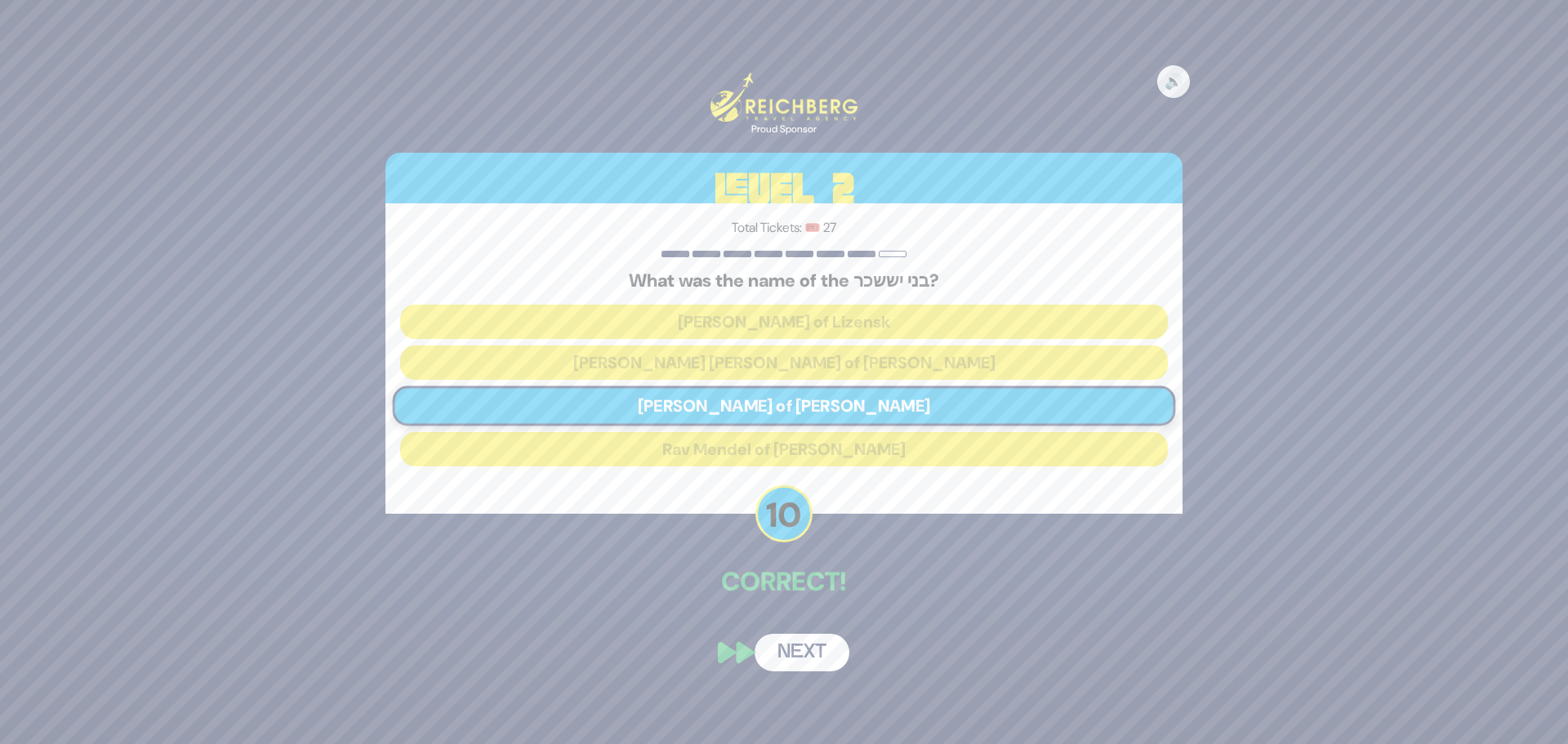
click at [825, 651] on button "Next" at bounding box center [802, 653] width 94 height 38
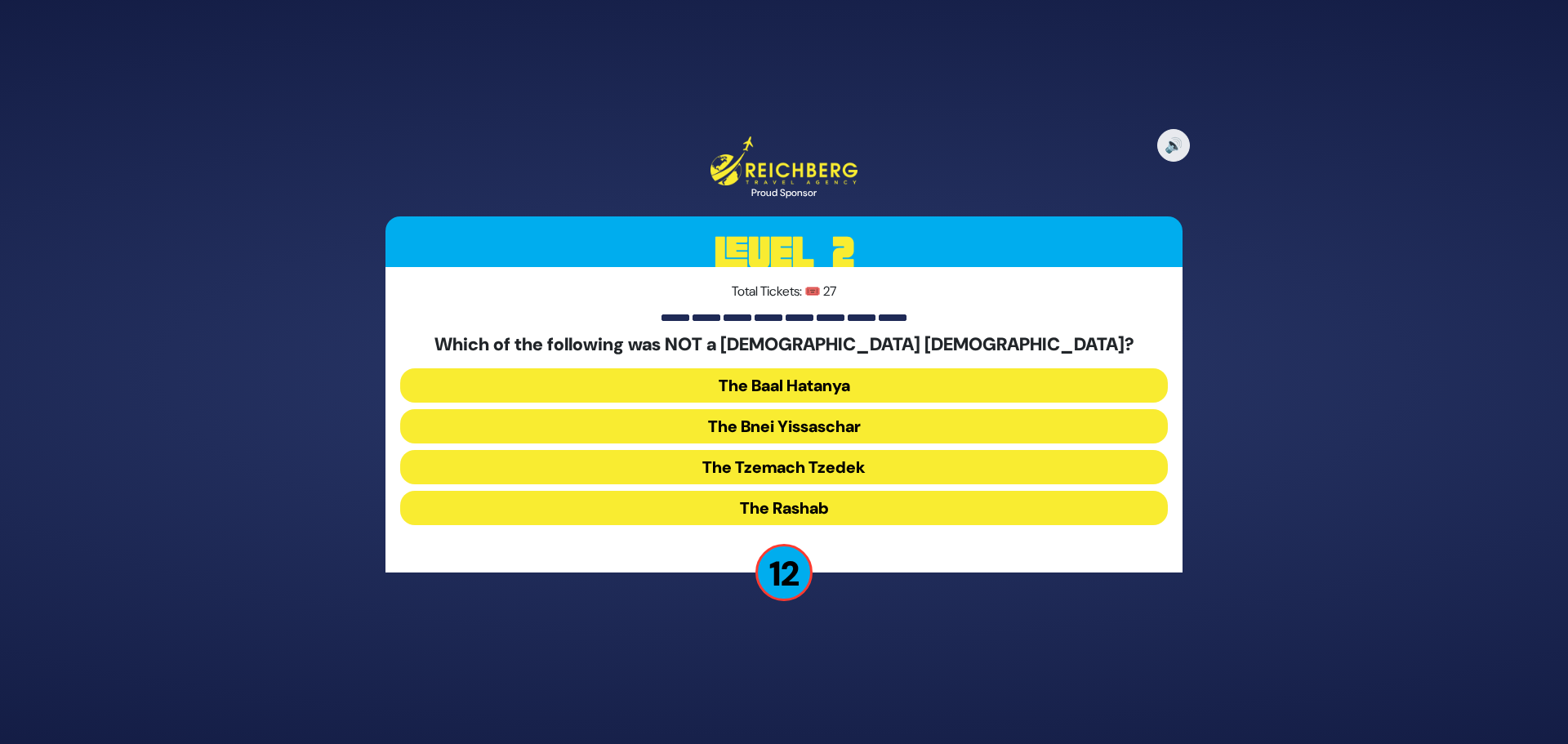
click at [826, 427] on button "The Bnei Yissaschar" at bounding box center [784, 426] width 768 height 34
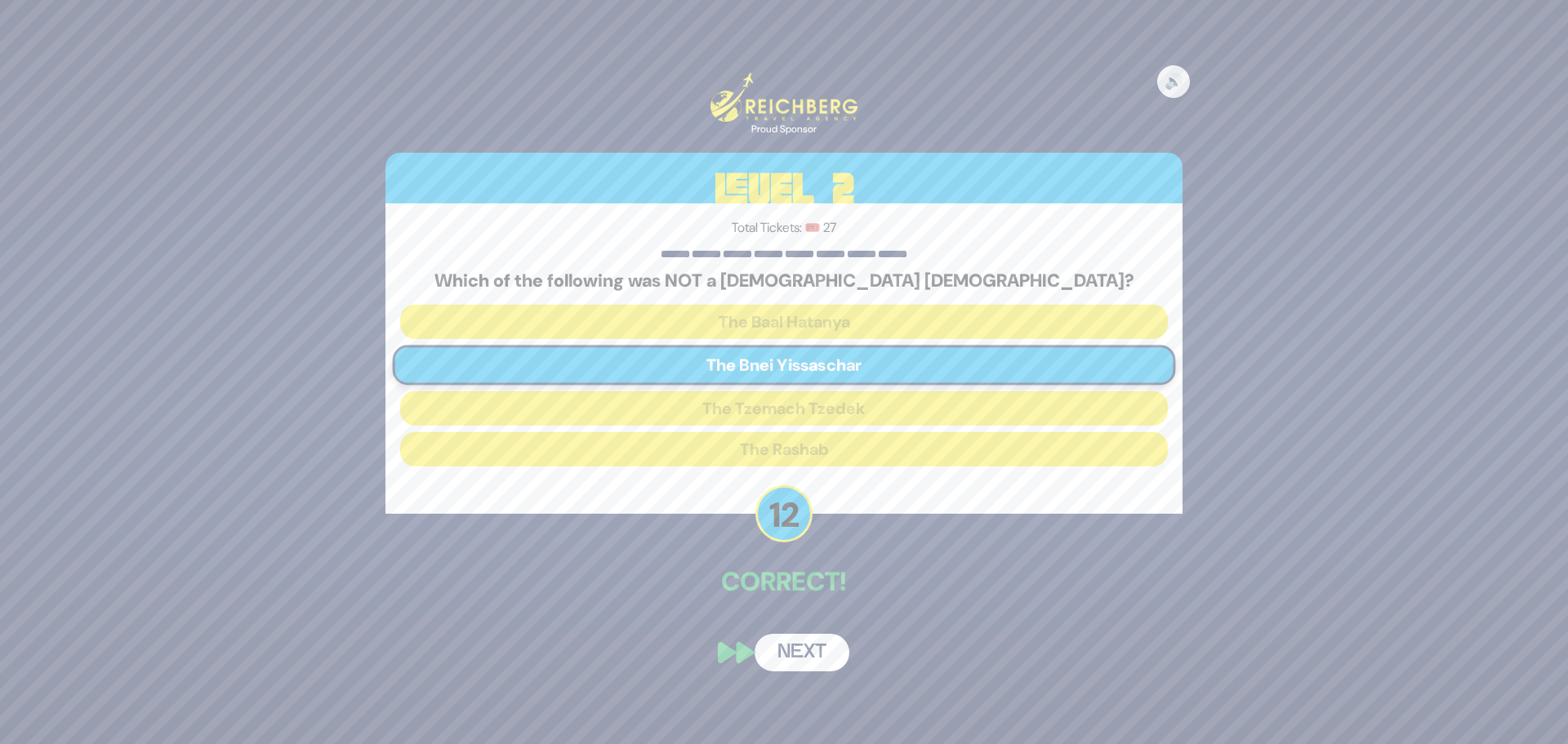
click at [809, 645] on button "Next" at bounding box center [802, 653] width 94 height 38
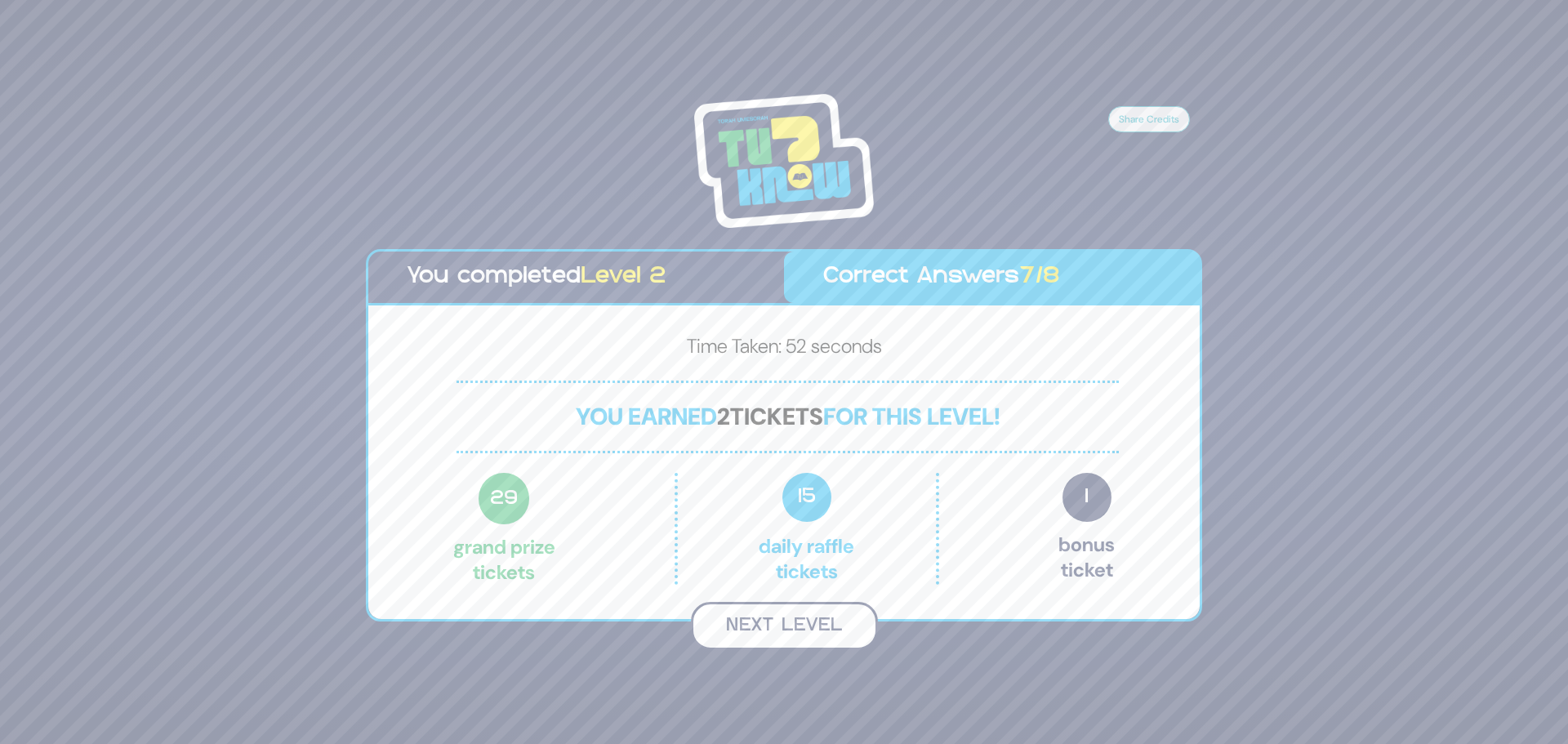
click at [774, 620] on button "Next Level" at bounding box center [784, 625] width 187 height 48
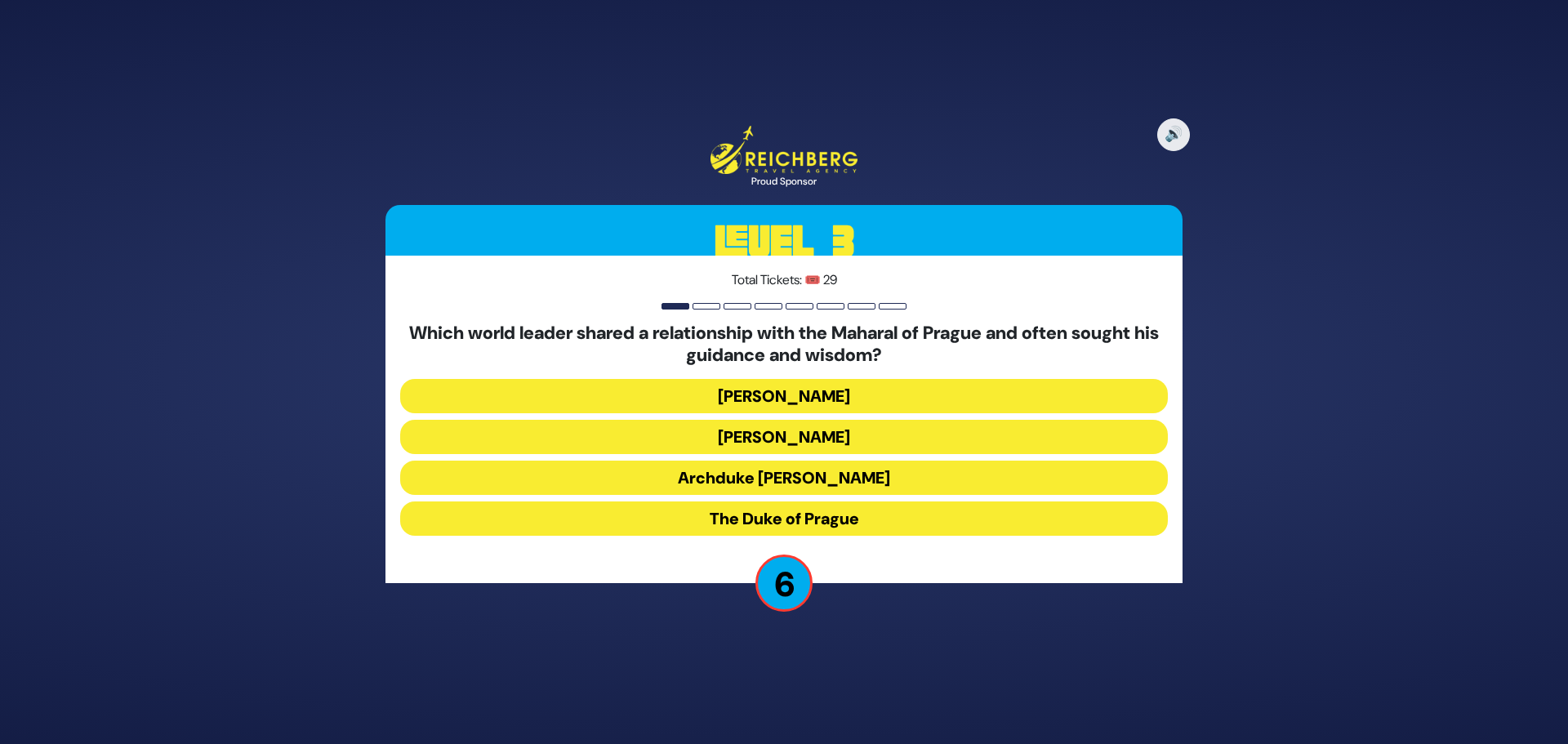
click at [829, 398] on button "Kaiser Franz-Joseph" at bounding box center [784, 396] width 768 height 34
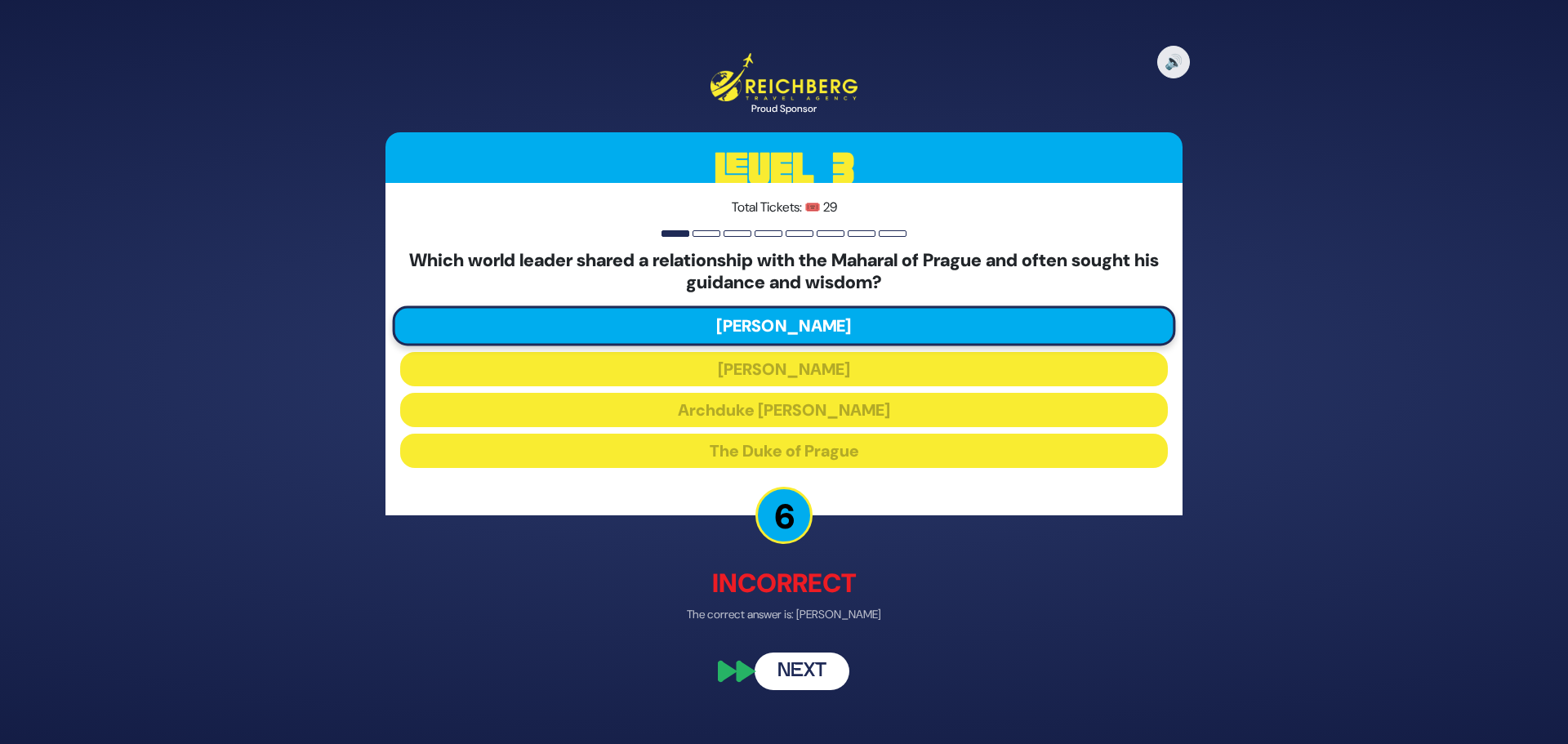
click at [797, 659] on button "Next" at bounding box center [802, 671] width 94 height 38
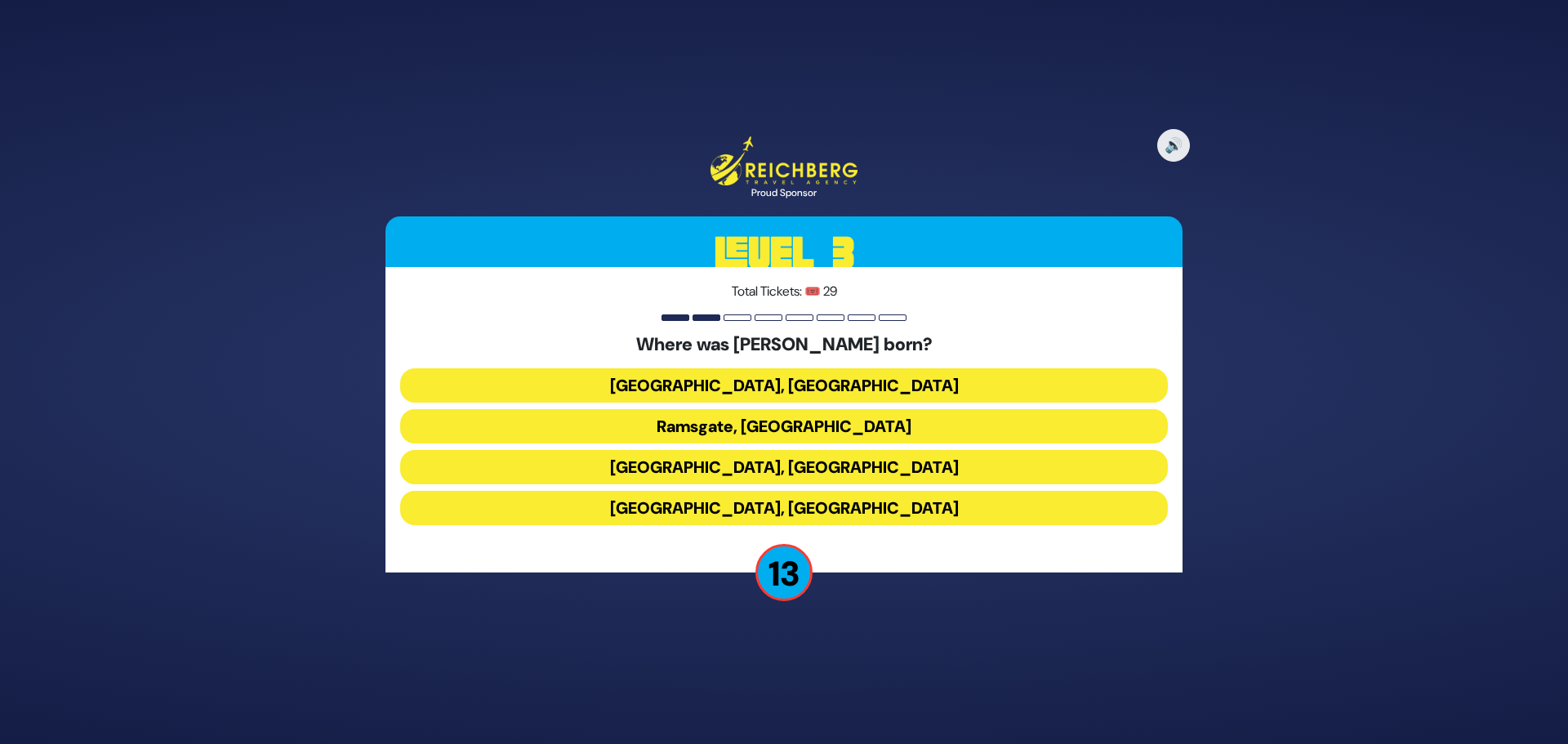
click at [748, 471] on button "Livorno, Italy" at bounding box center [784, 467] width 768 height 34
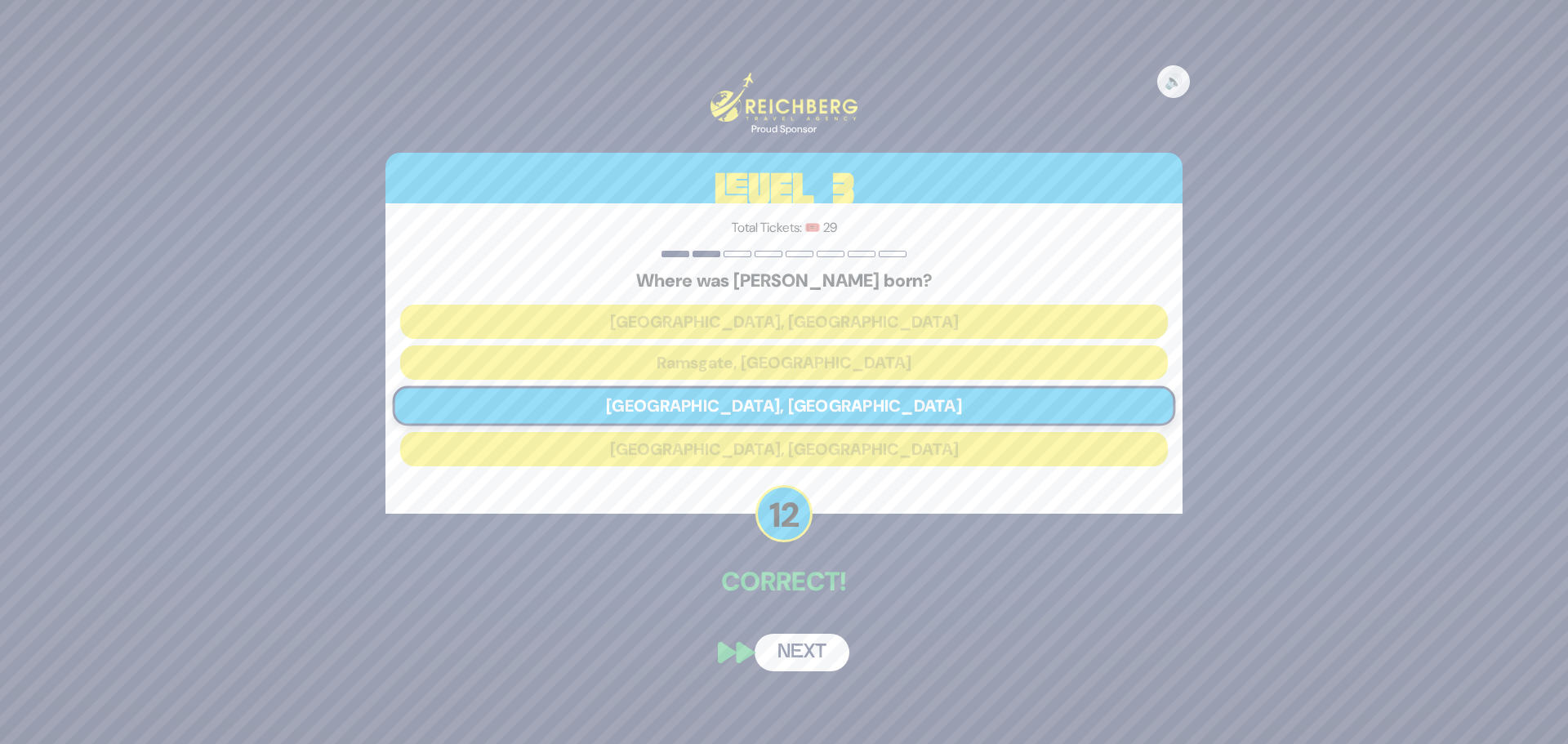
click at [806, 647] on button "Next" at bounding box center [802, 653] width 94 height 38
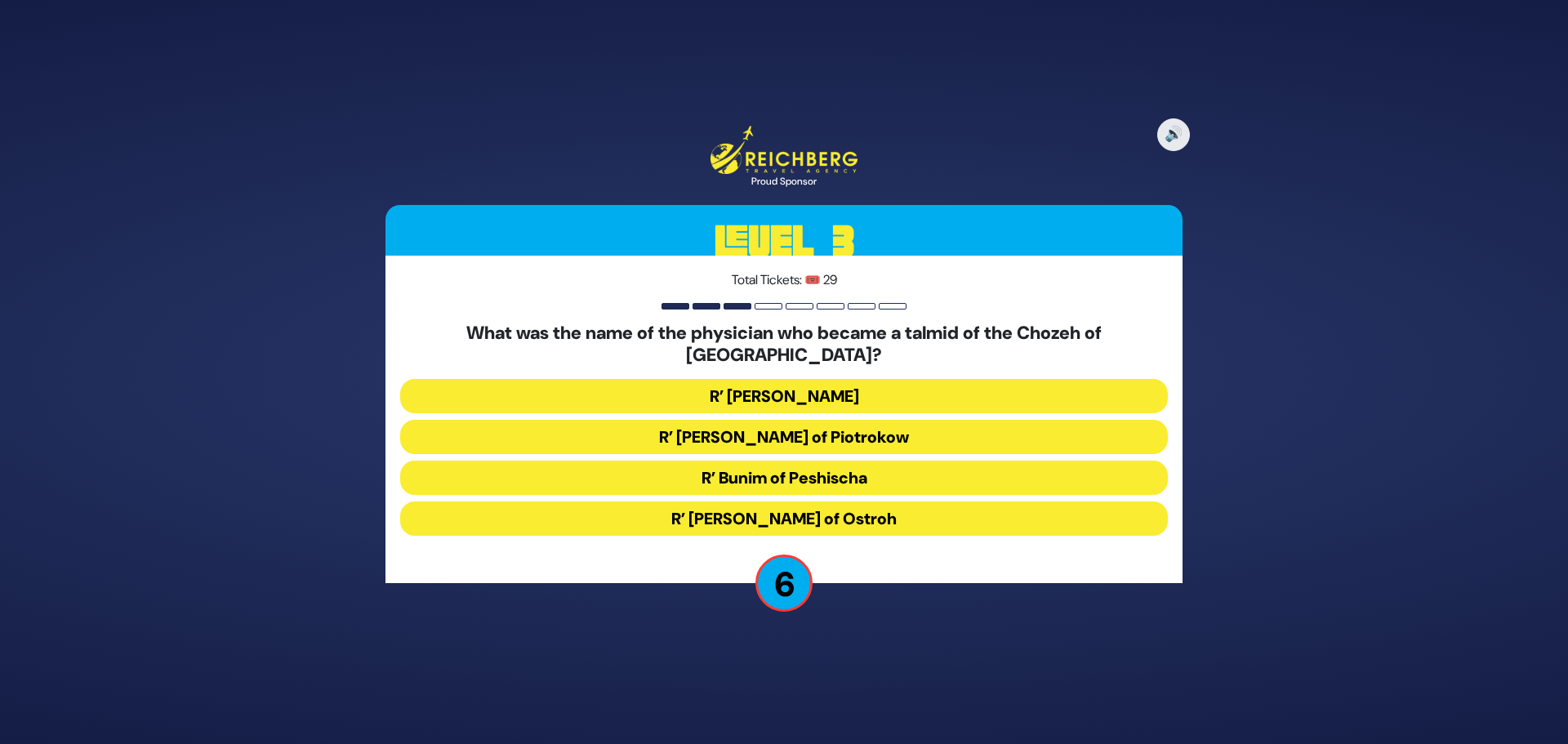
click at [758, 424] on button "R’ Chaim David Bernhard of Piotrokow" at bounding box center [784, 437] width 768 height 34
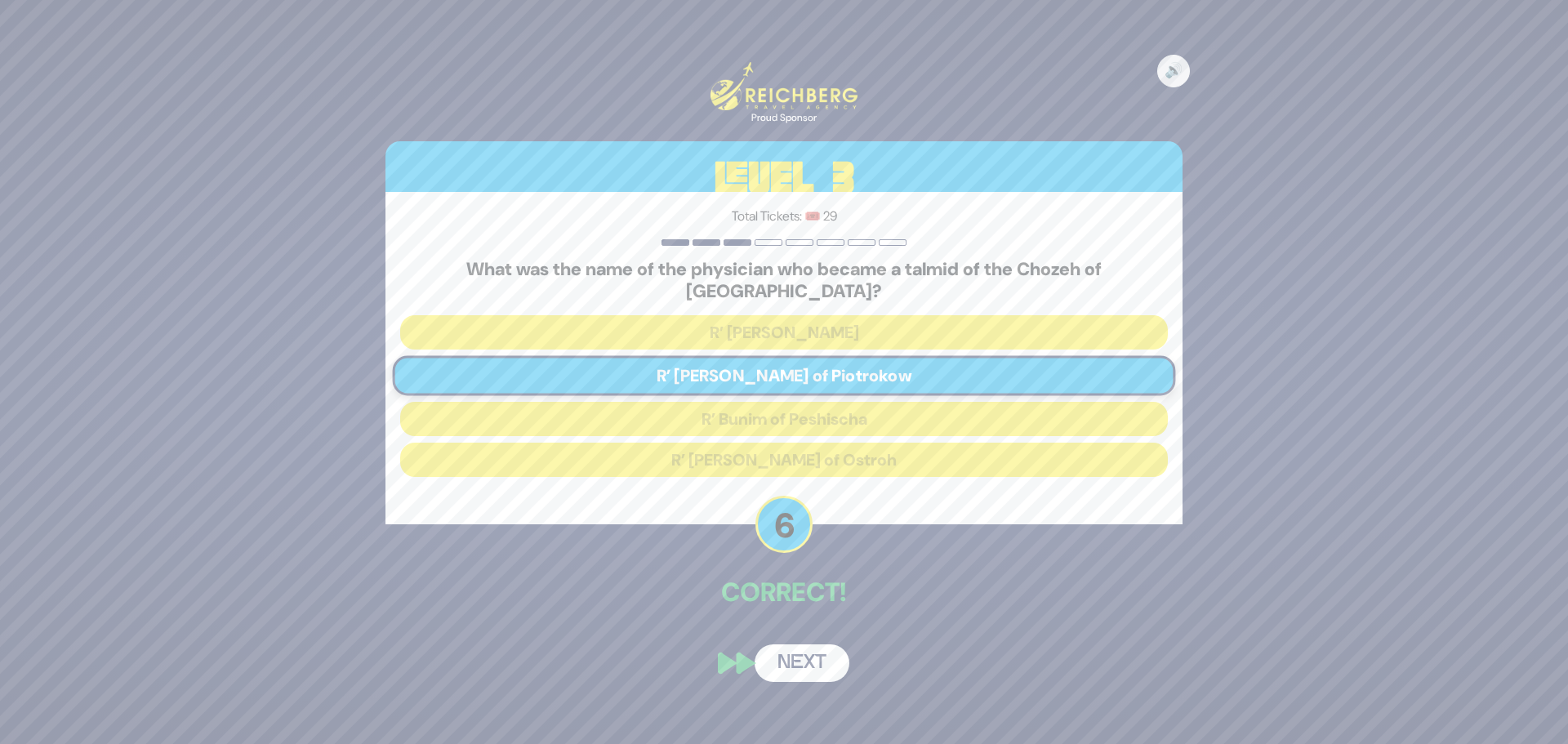
click at [816, 652] on button "Next" at bounding box center [802, 663] width 94 height 38
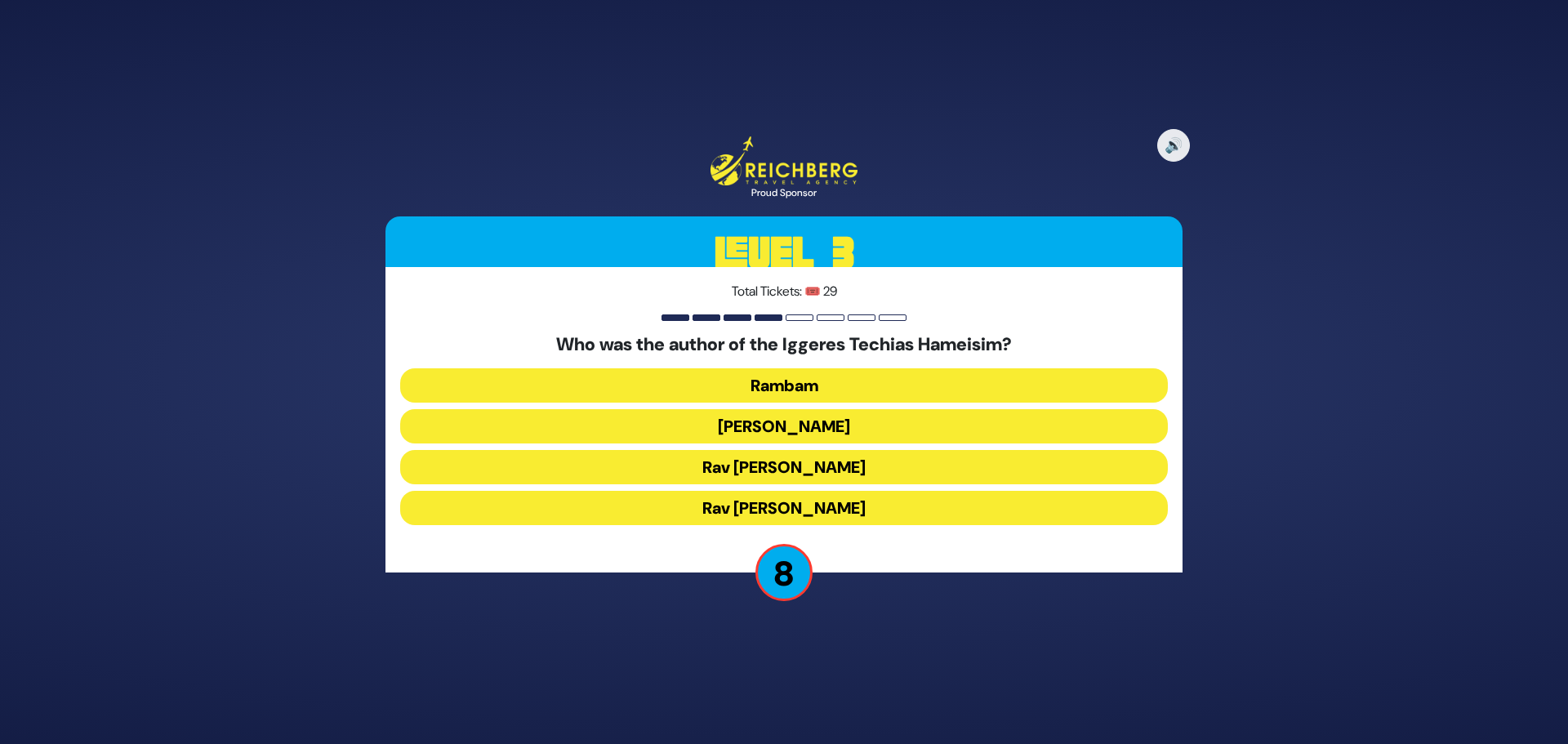
click at [791, 428] on button "Rav Yehuda HaChassid" at bounding box center [784, 426] width 768 height 34
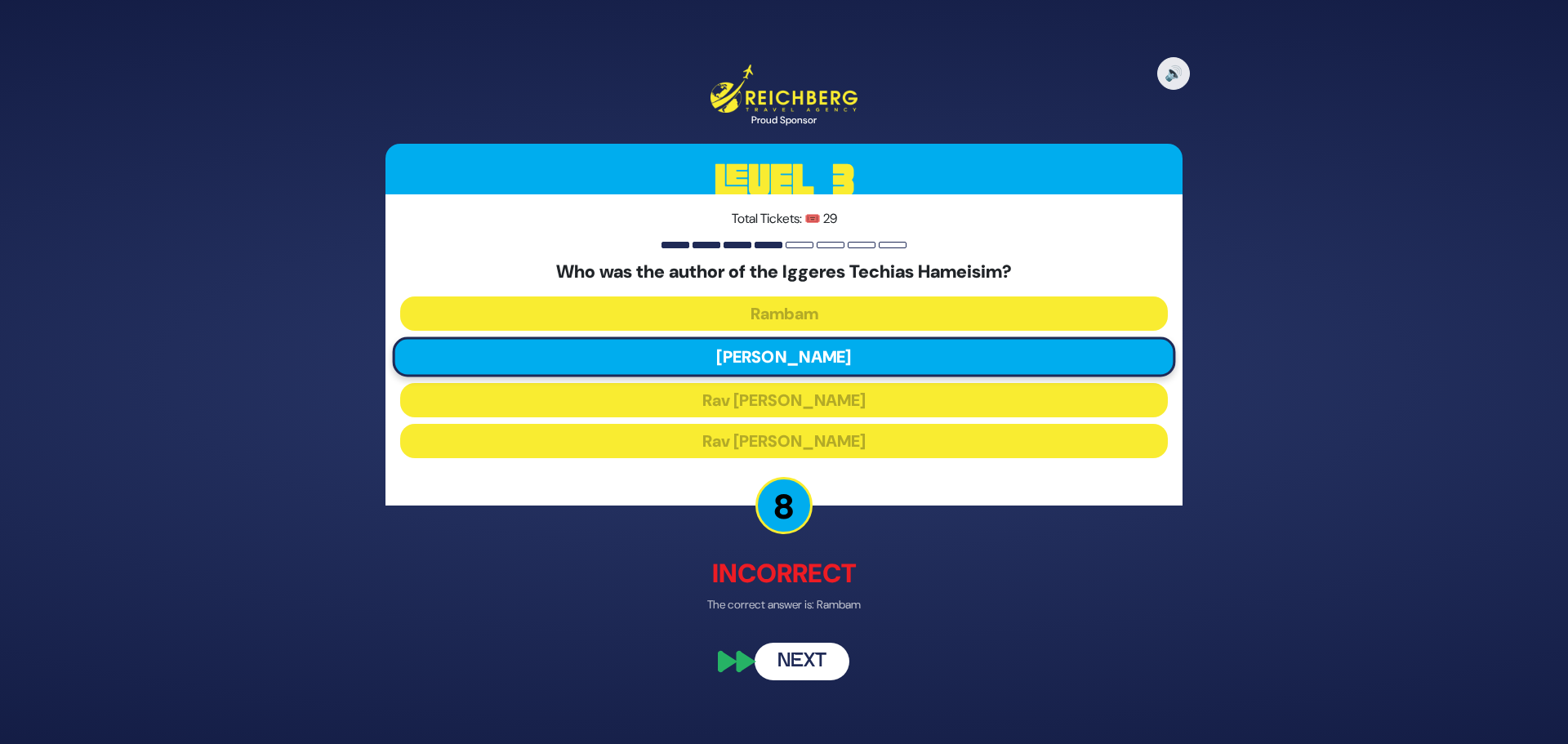
click at [794, 647] on button "Next" at bounding box center [802, 660] width 94 height 38
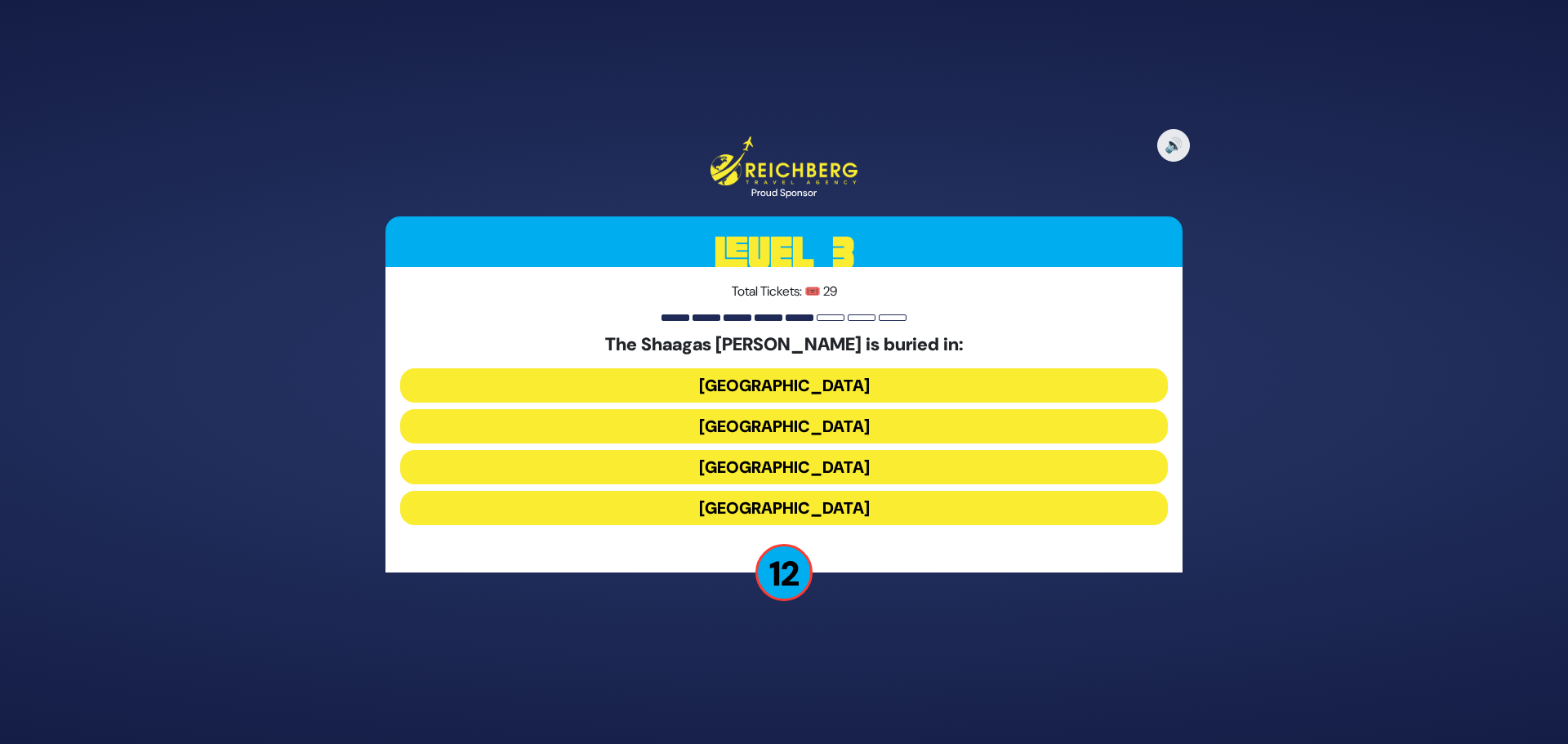
click at [744, 501] on button "Lithuania" at bounding box center [784, 507] width 768 height 34
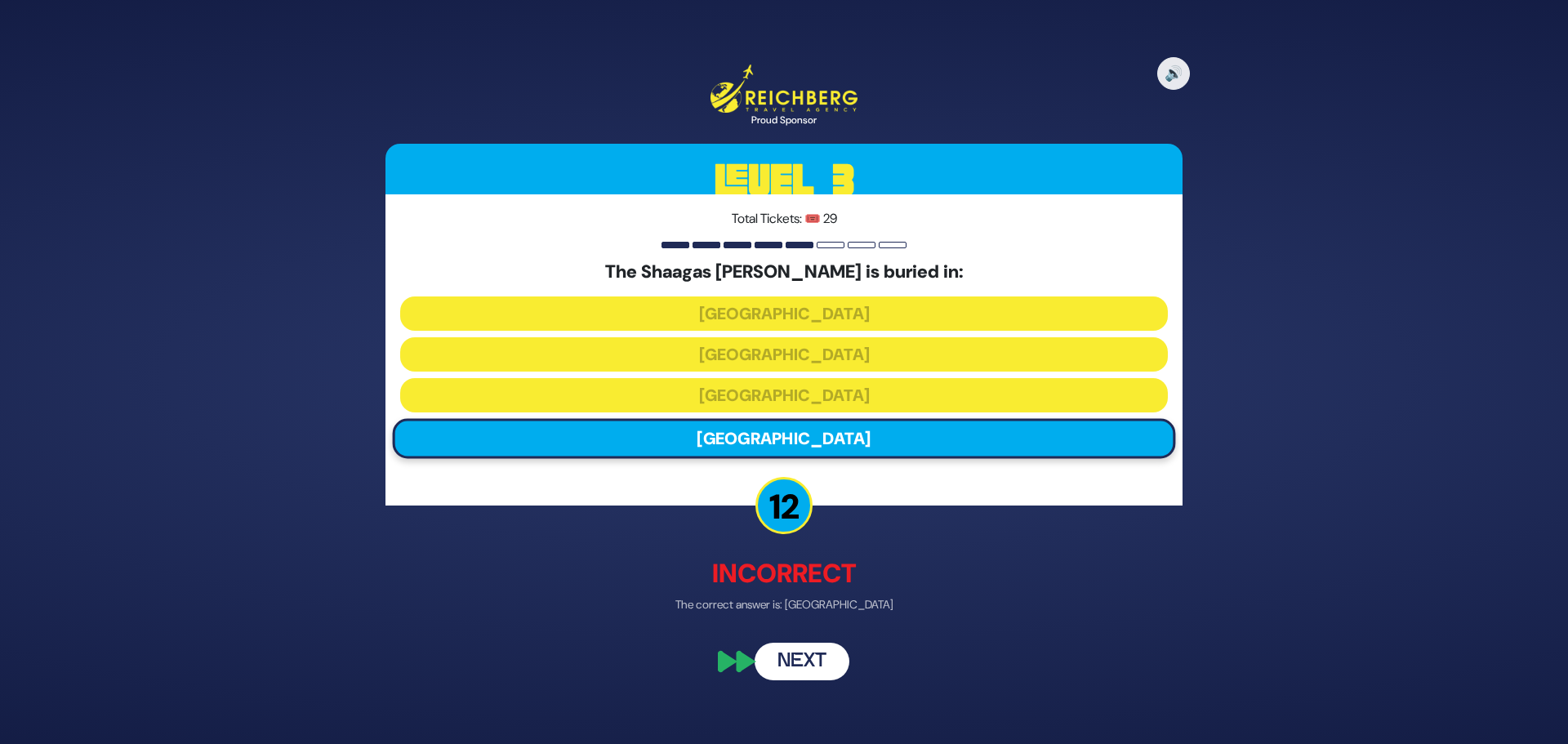
click at [803, 662] on button "Next" at bounding box center [802, 660] width 94 height 38
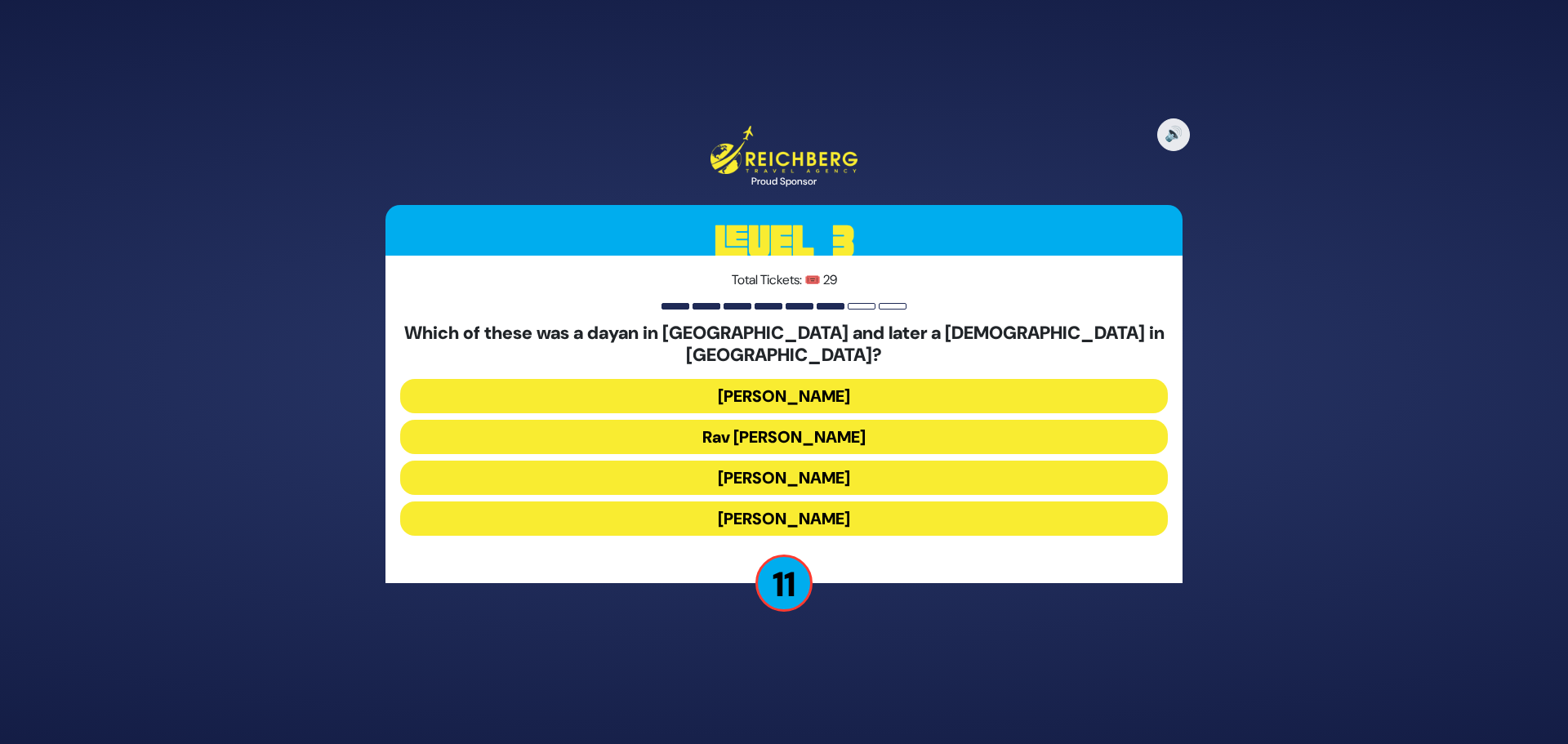
click at [904, 387] on button "Rav Yisroel Zev Gustman" at bounding box center [784, 396] width 768 height 34
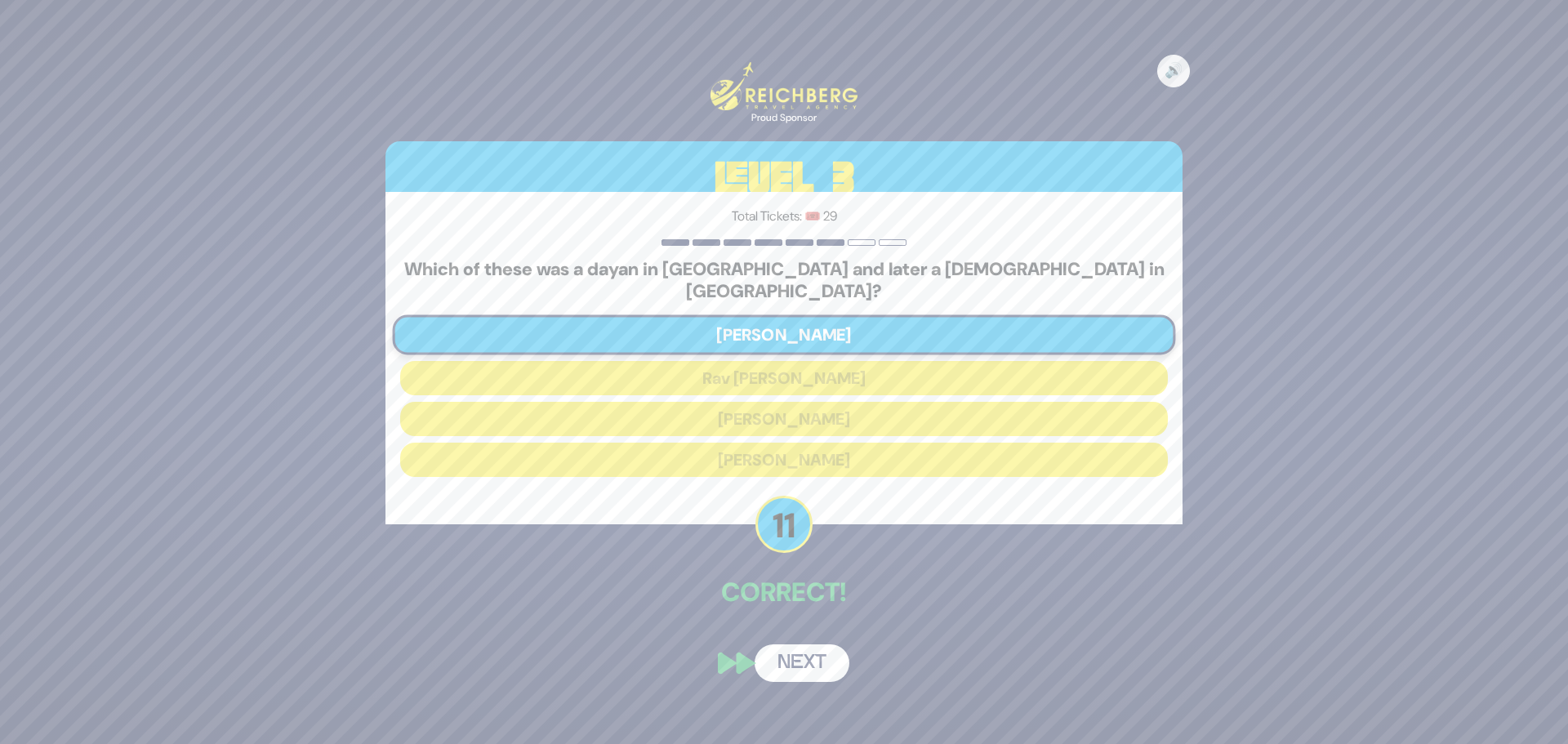
click at [820, 652] on button "Next" at bounding box center [802, 663] width 94 height 38
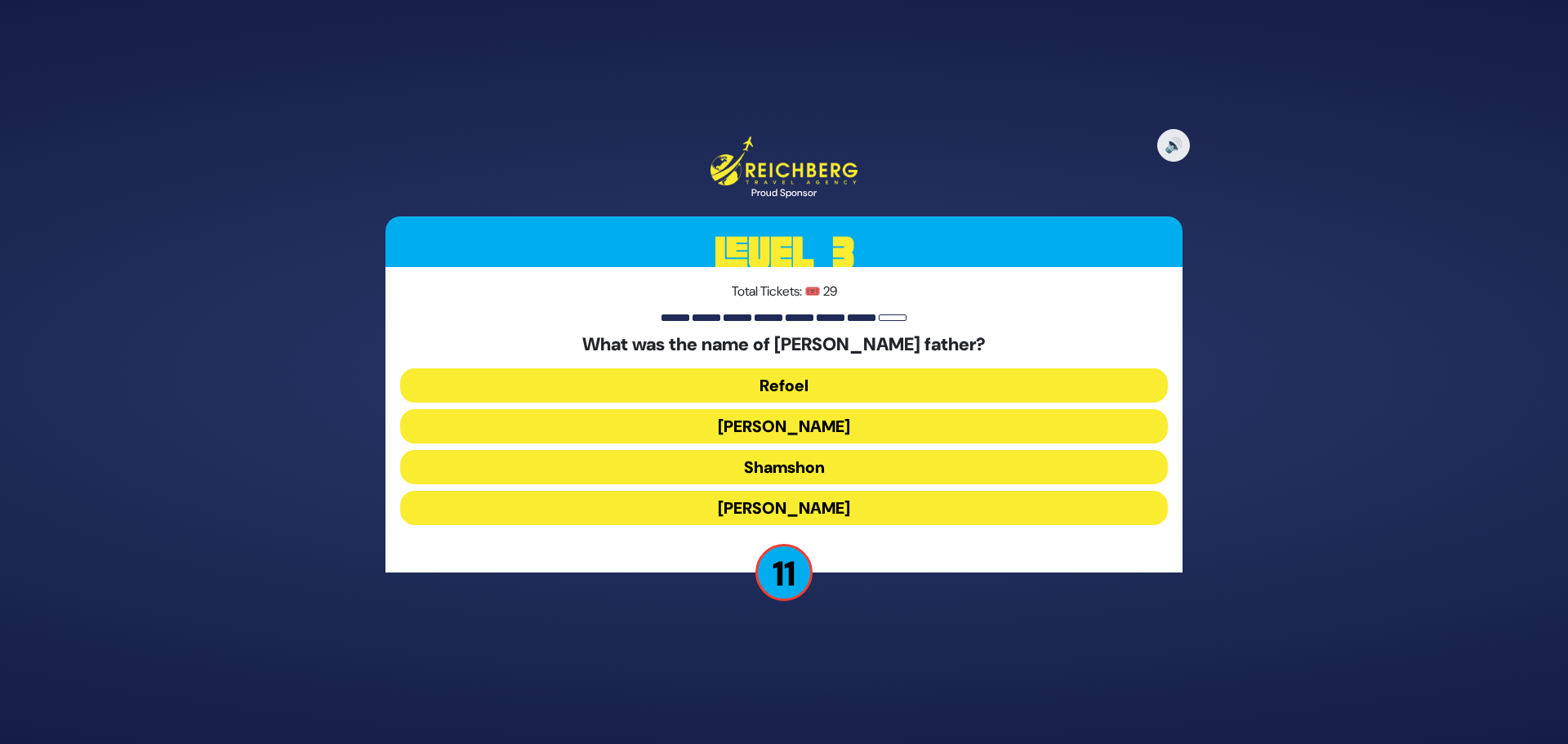
click at [675, 425] on button "Yehuda" at bounding box center [784, 426] width 768 height 34
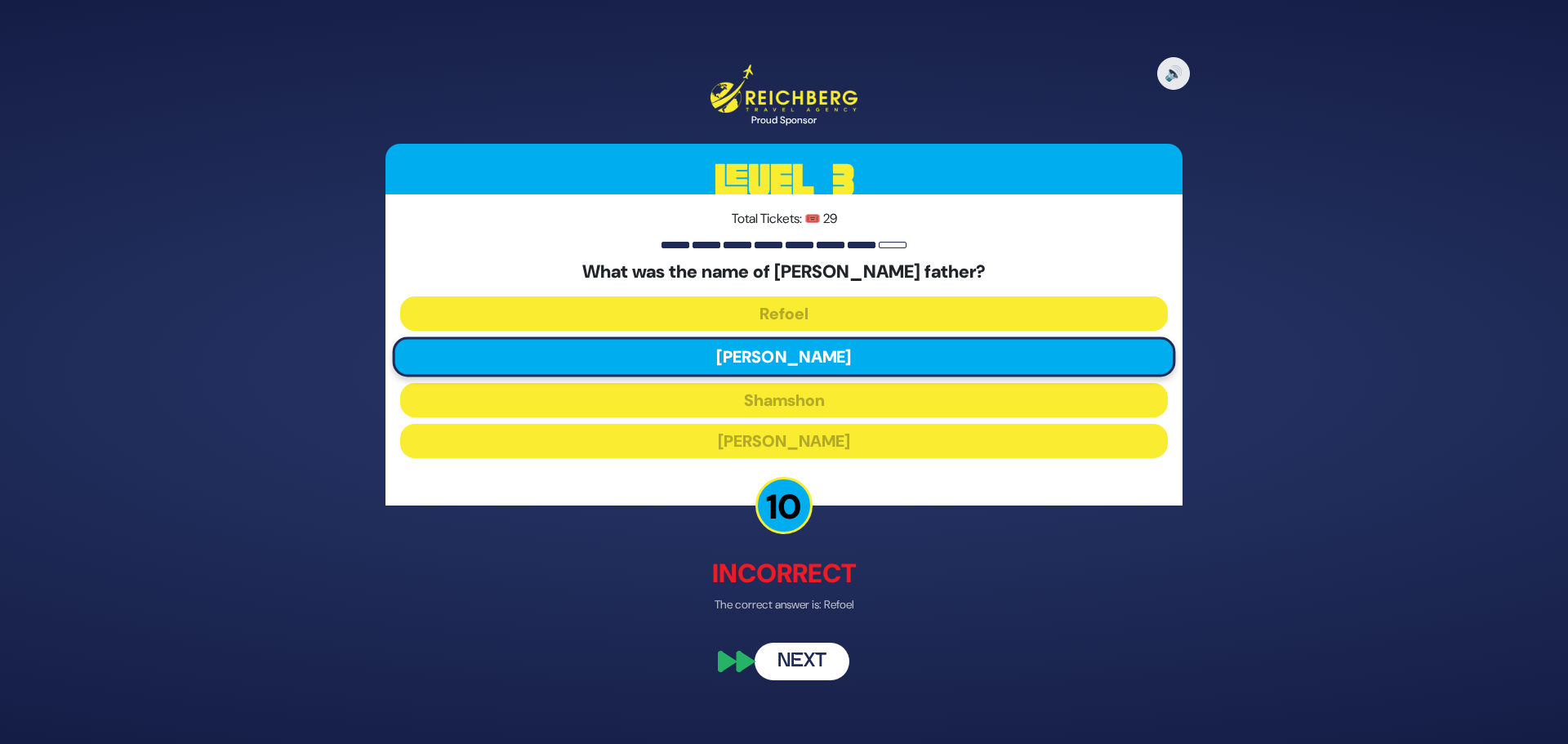
click at [827, 657] on button "Next" at bounding box center [802, 660] width 94 height 38
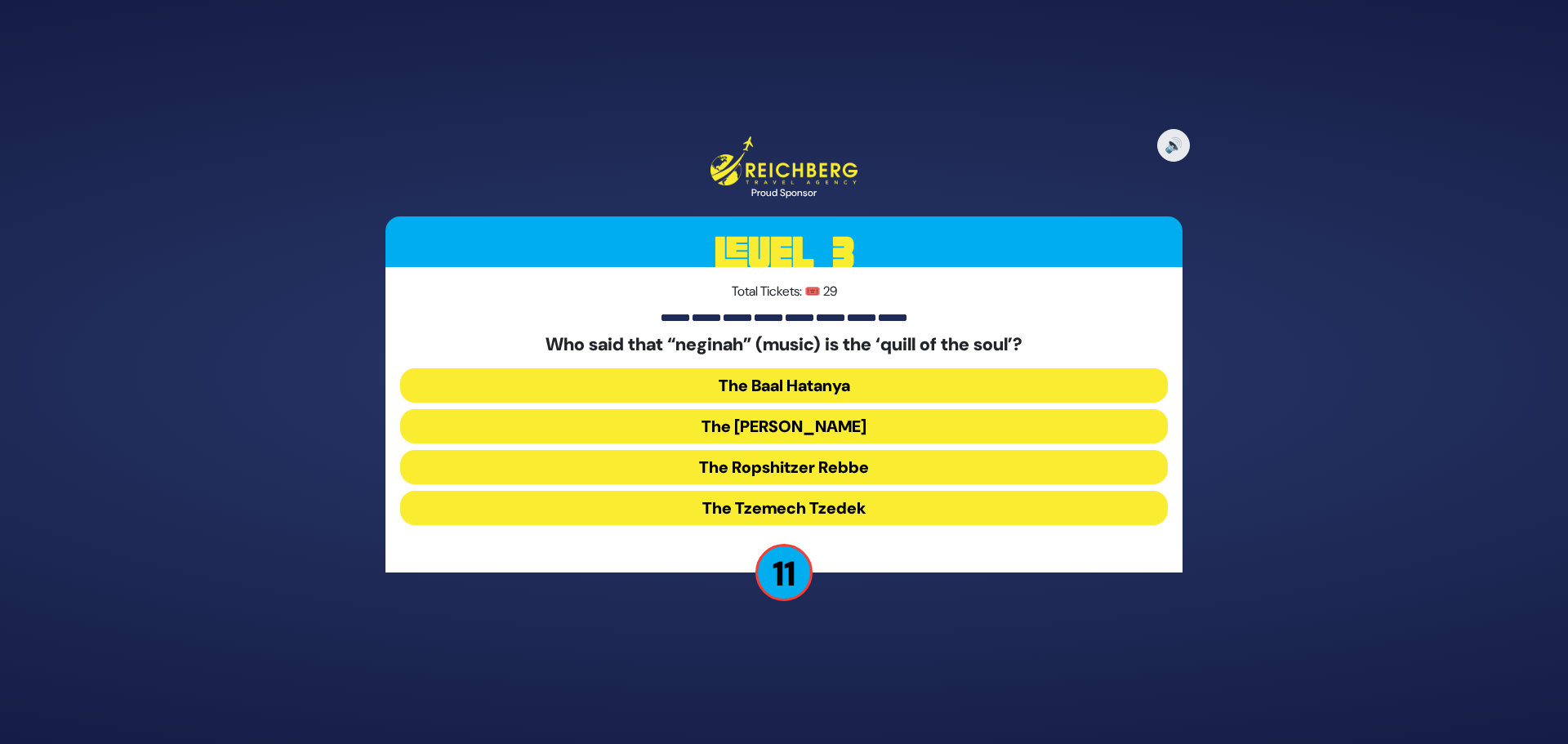
click at [887, 397] on button "The Baal Hatanya" at bounding box center [784, 385] width 768 height 34
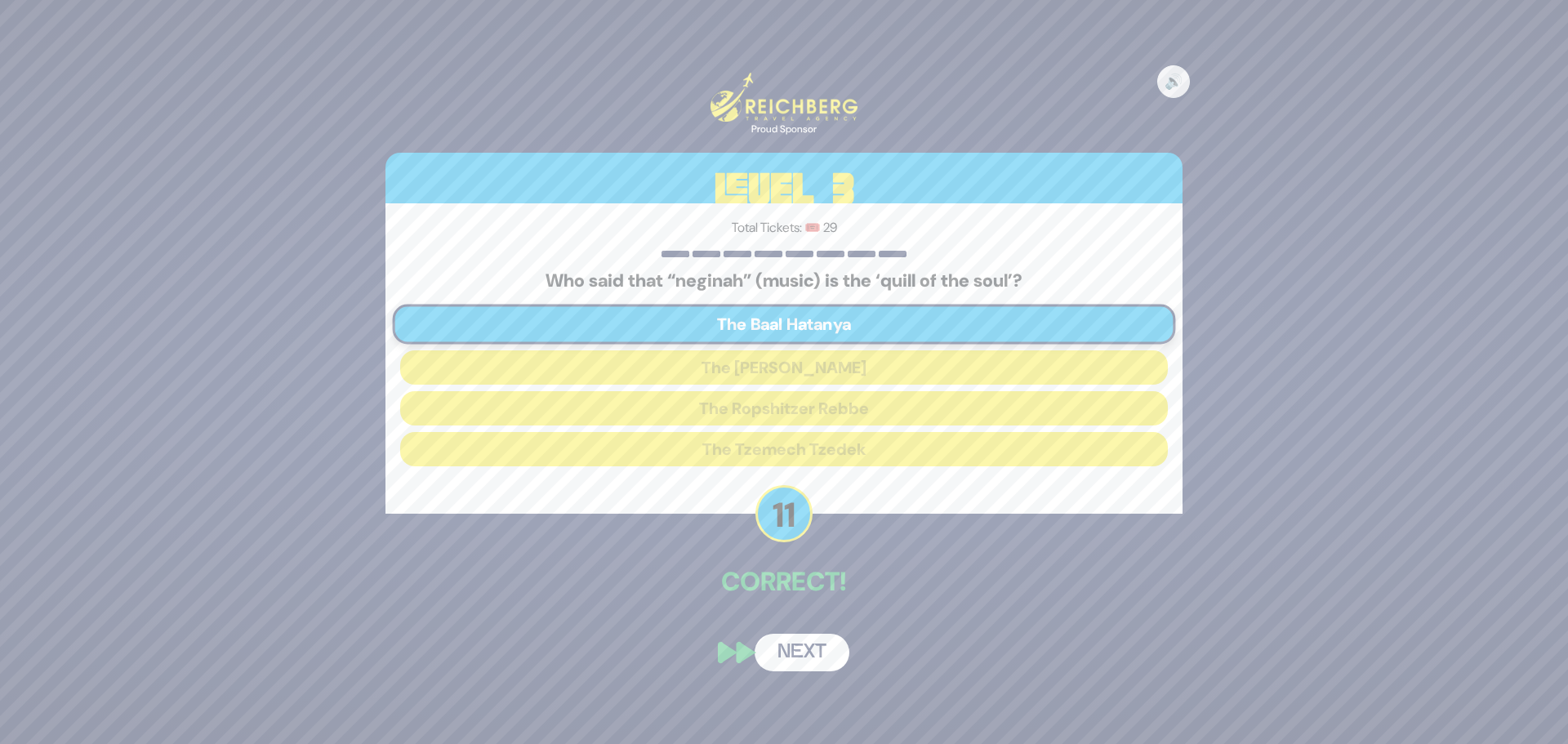
click at [808, 658] on button "Next" at bounding box center [802, 653] width 94 height 38
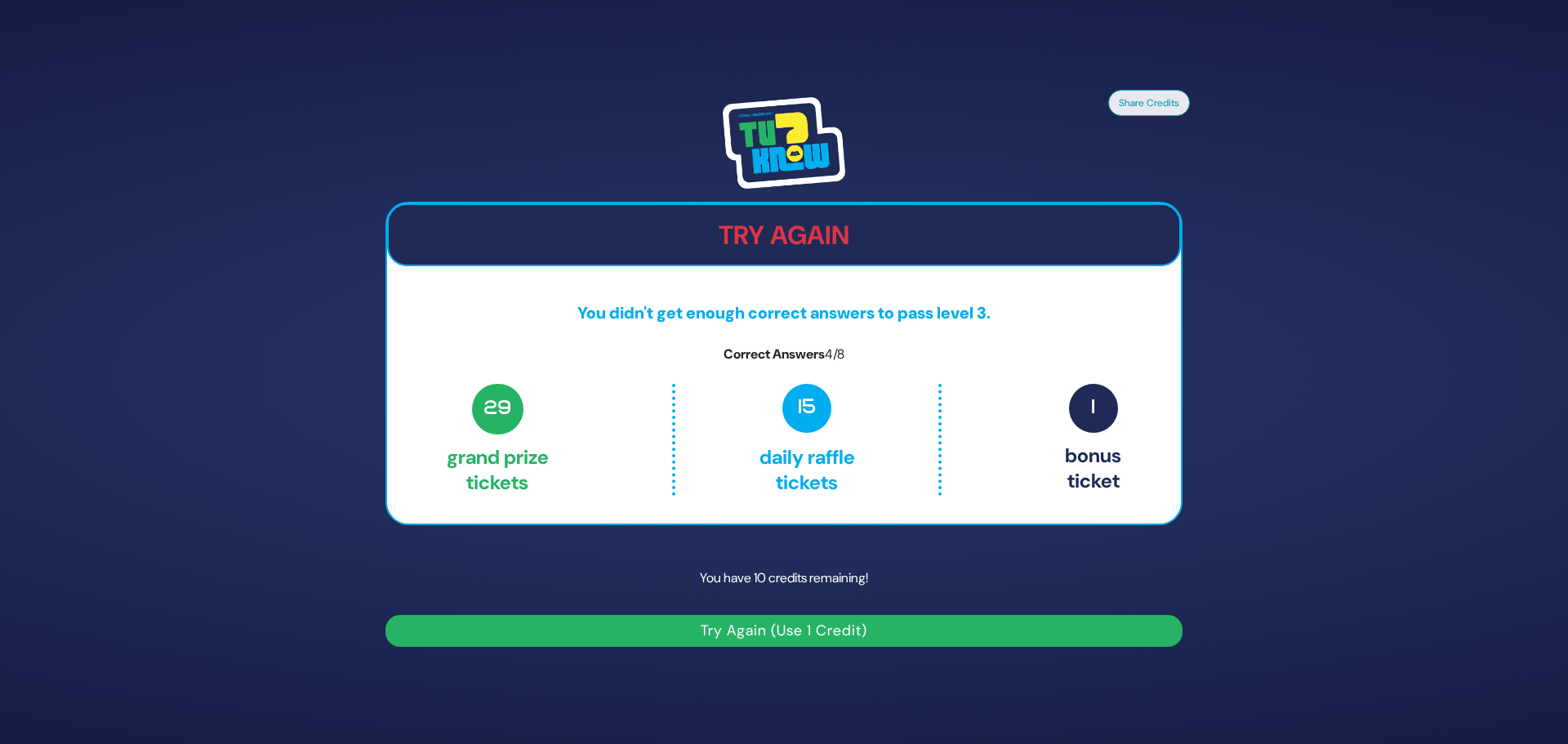
click at [746, 633] on button "Try Again (Use 1 Credit)" at bounding box center [784, 631] width 797 height 32
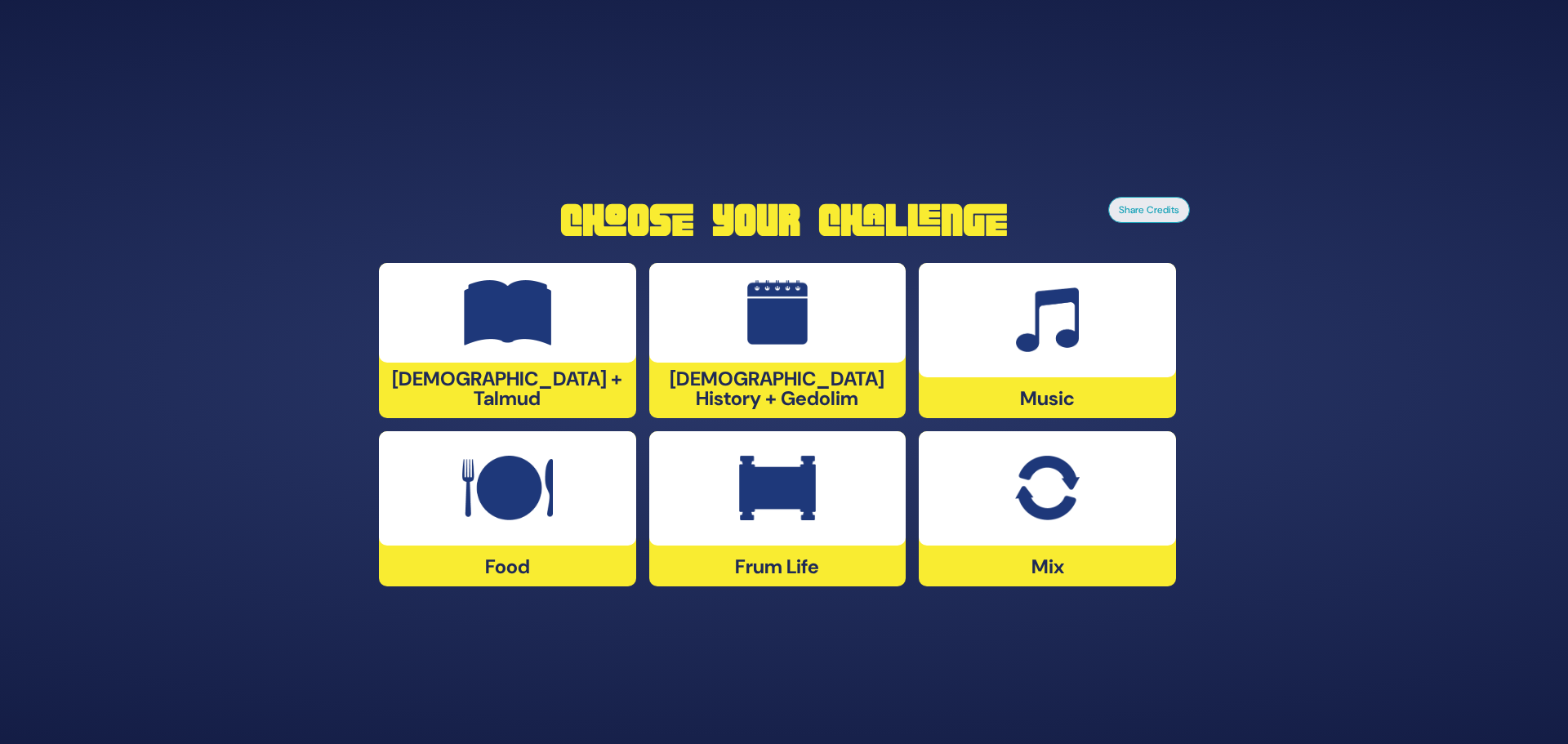
click at [1043, 550] on div "Mix" at bounding box center [1047, 508] width 258 height 155
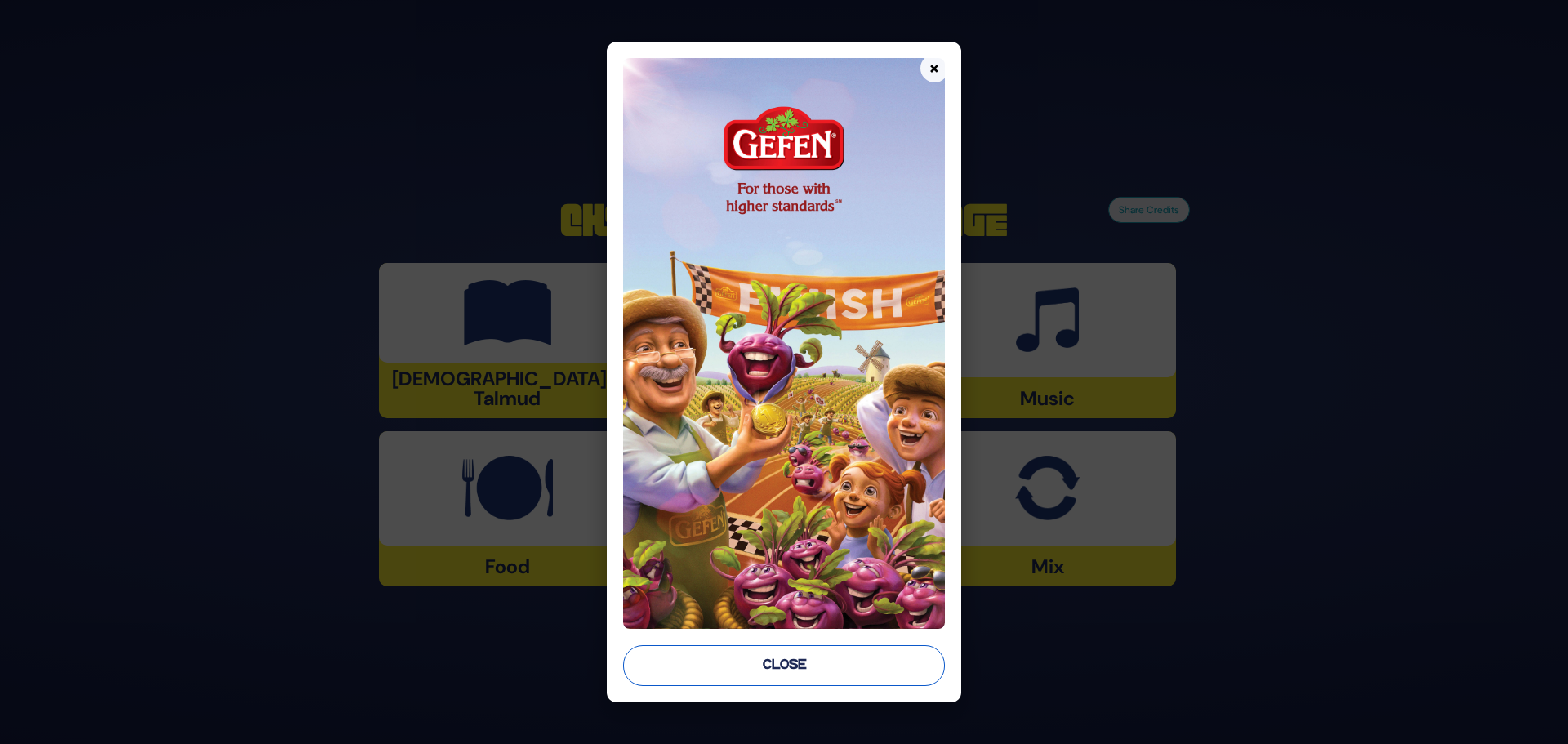
click at [777, 654] on button "Close" at bounding box center [783, 665] width 322 height 41
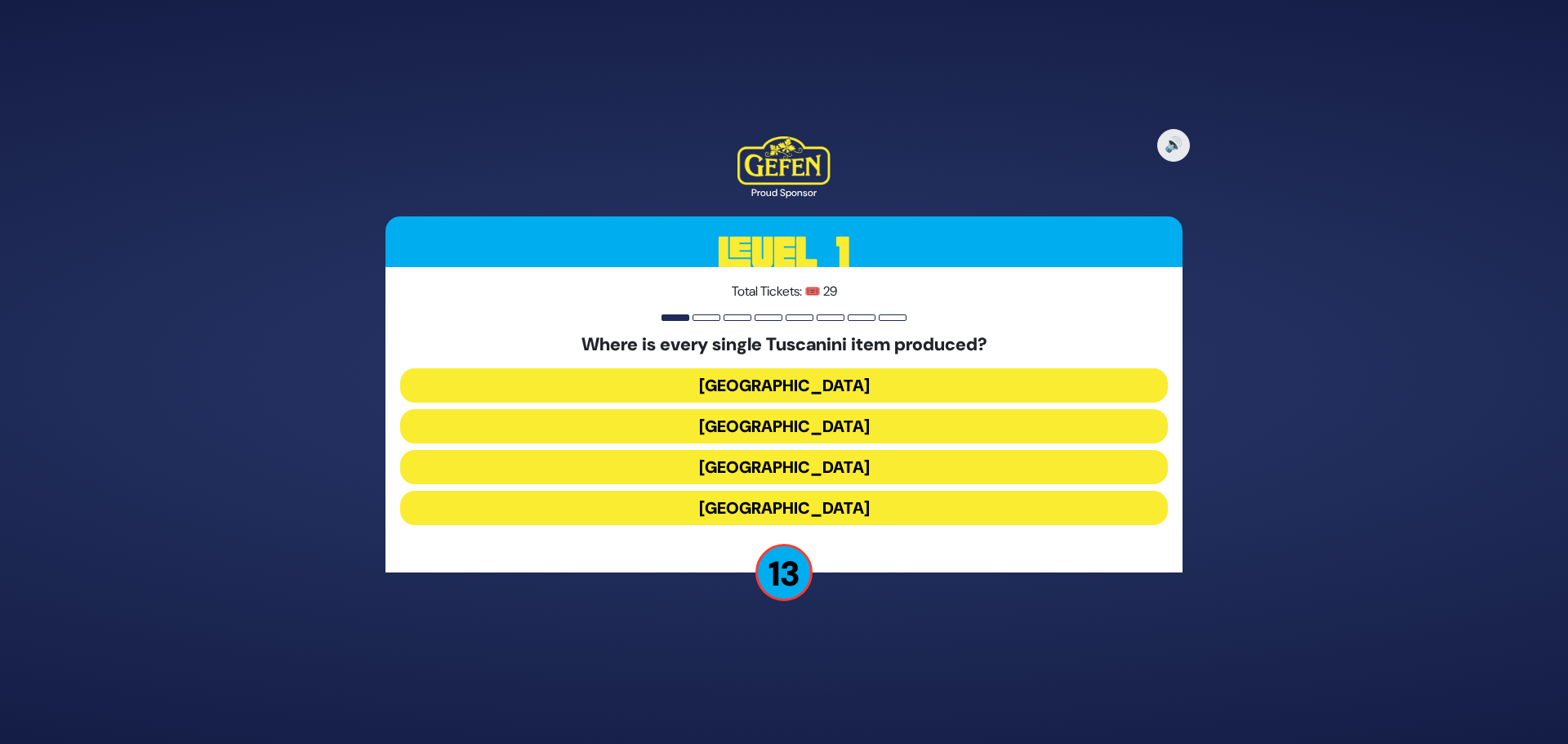
click at [825, 472] on button "[GEOGRAPHIC_DATA]" at bounding box center [784, 467] width 768 height 34
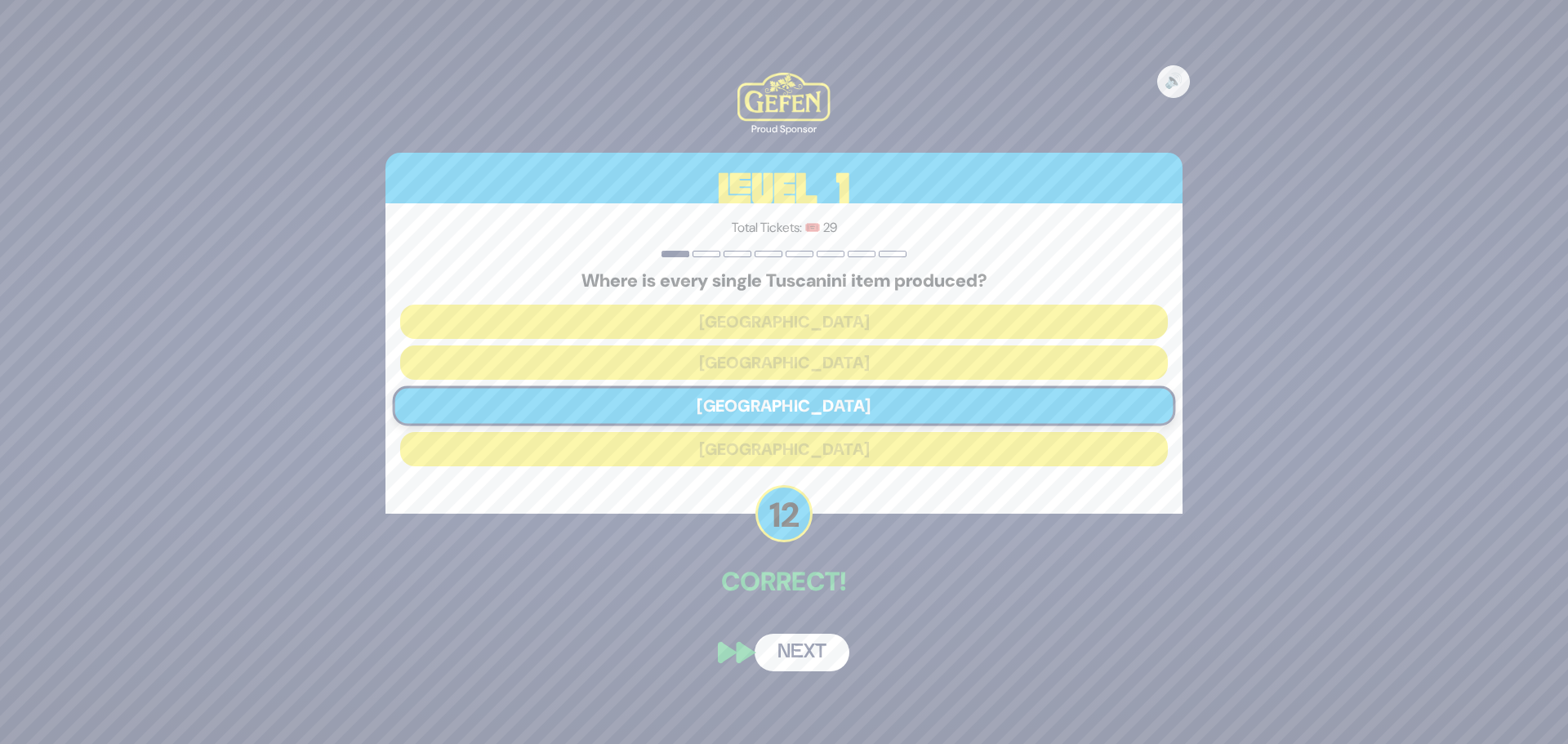
click at [818, 640] on button "Next" at bounding box center [802, 653] width 94 height 38
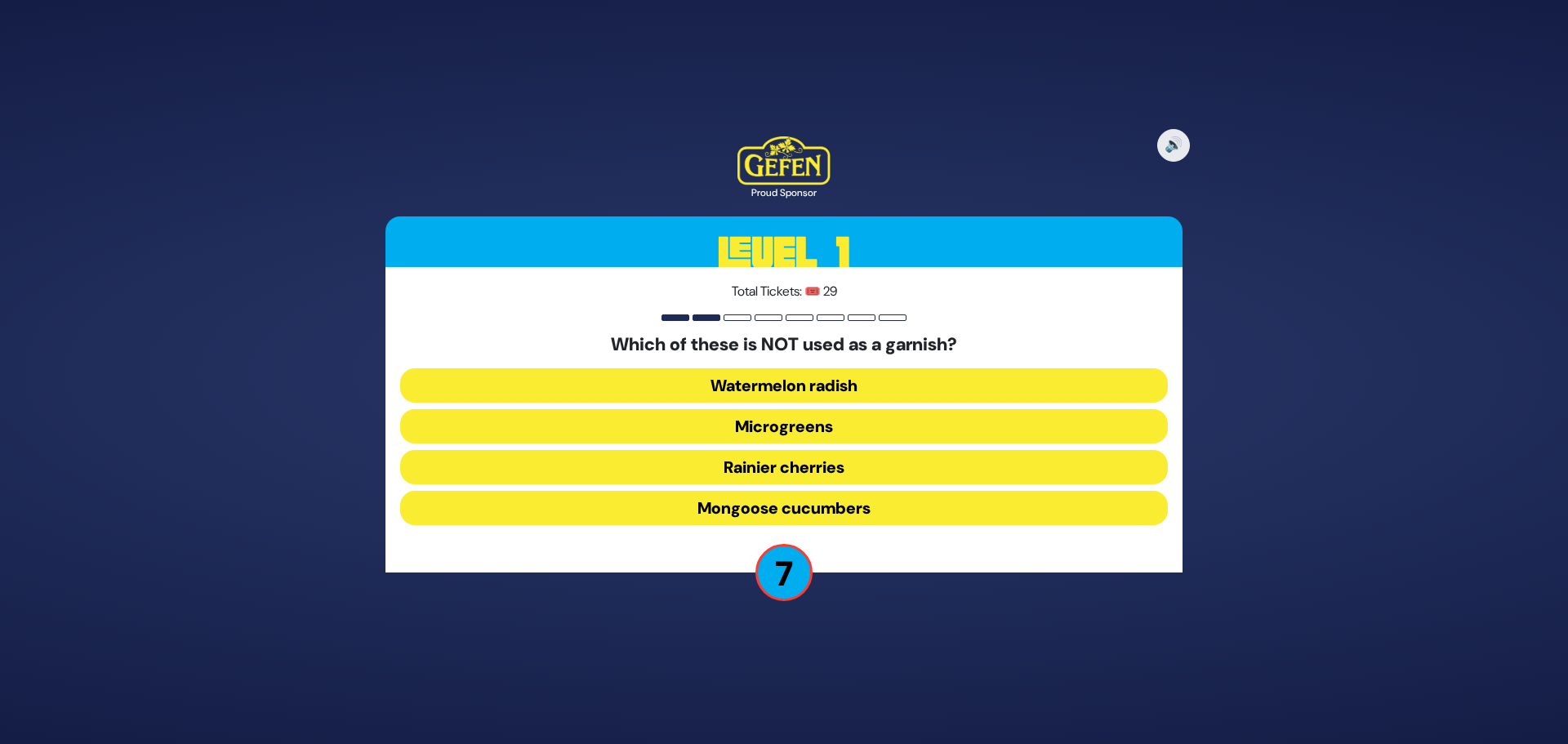
click at [749, 507] on button "Mongoose cucumbers" at bounding box center [784, 507] width 768 height 34
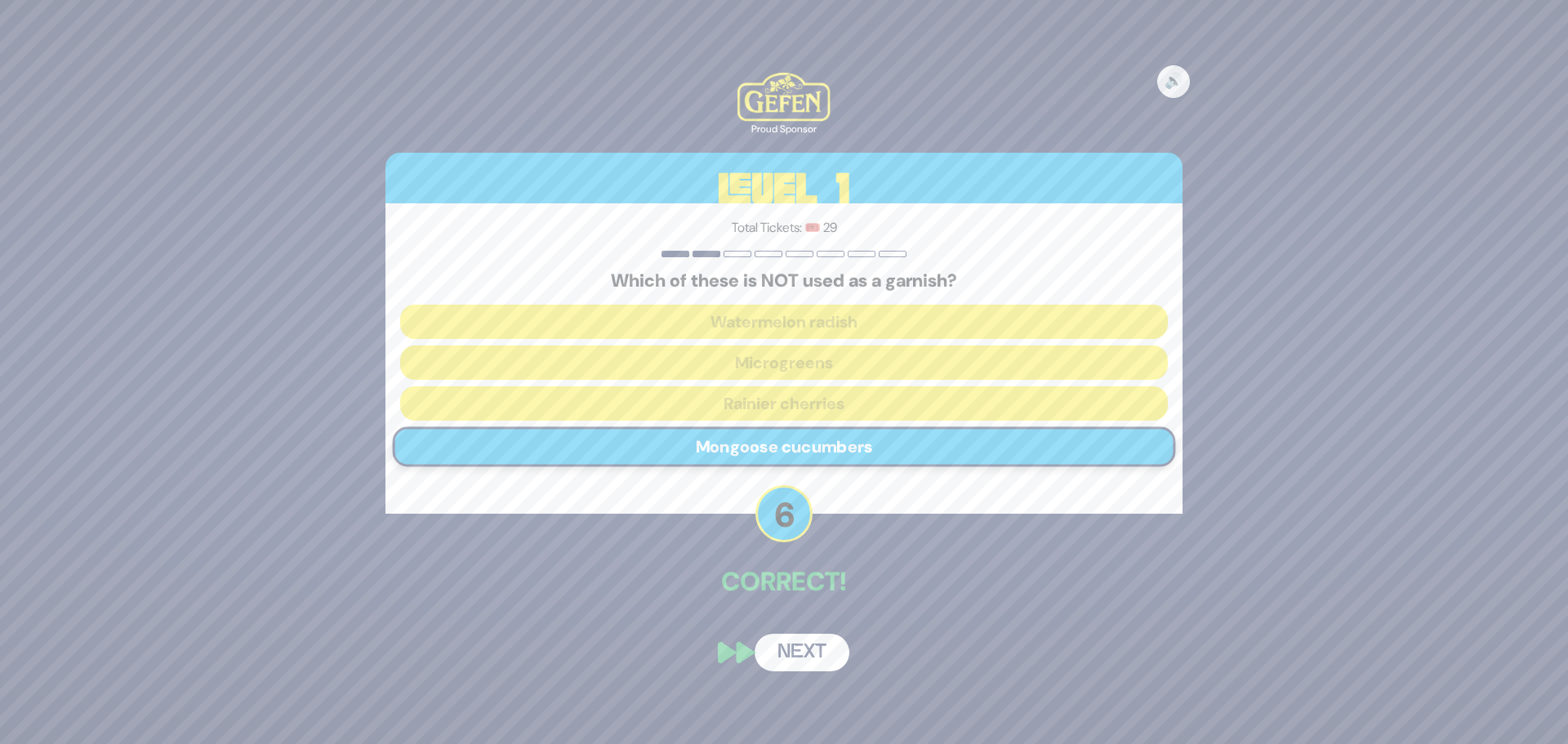
click at [809, 657] on button "Next" at bounding box center [802, 653] width 94 height 38
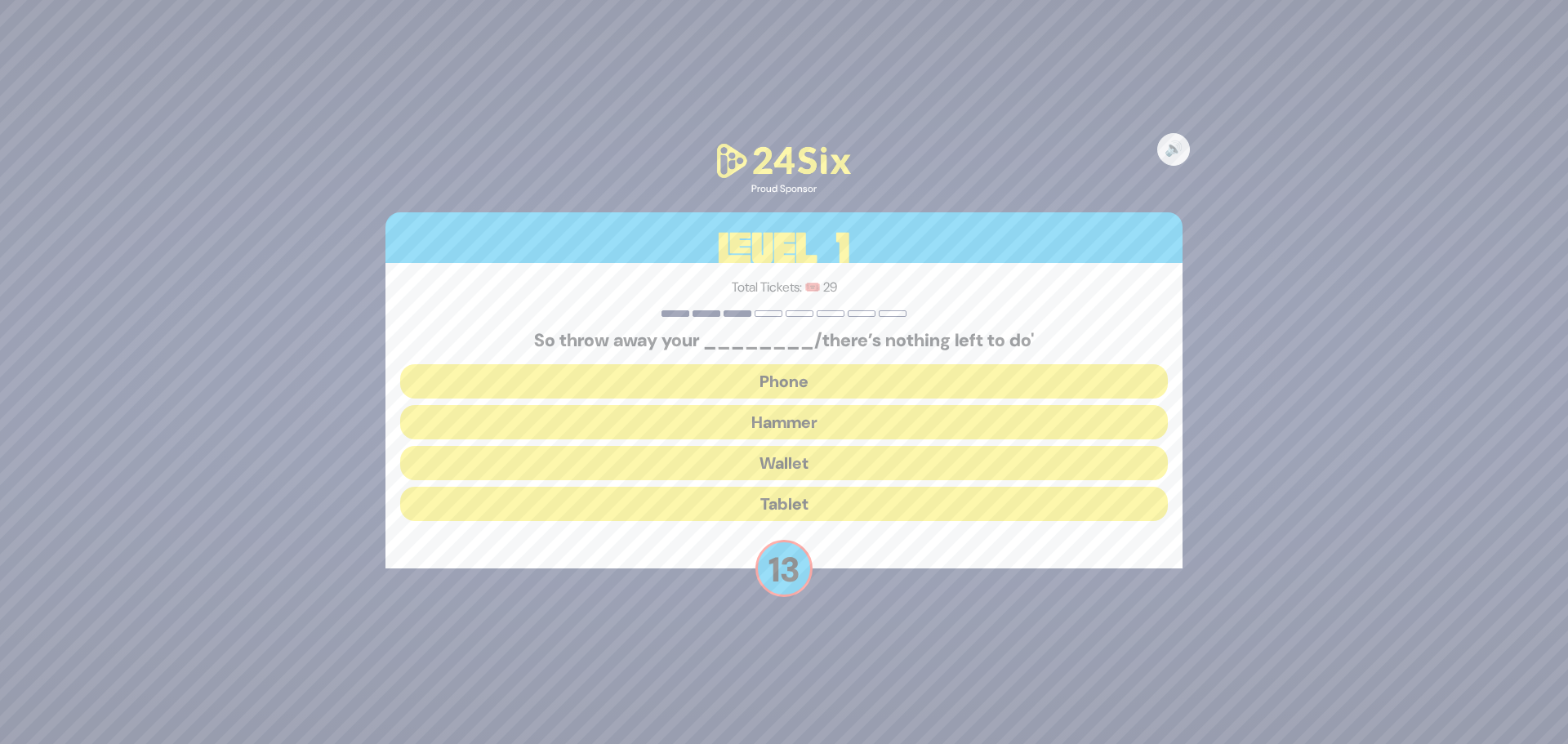
click at [811, 420] on button "Hammer" at bounding box center [784, 422] width 768 height 34
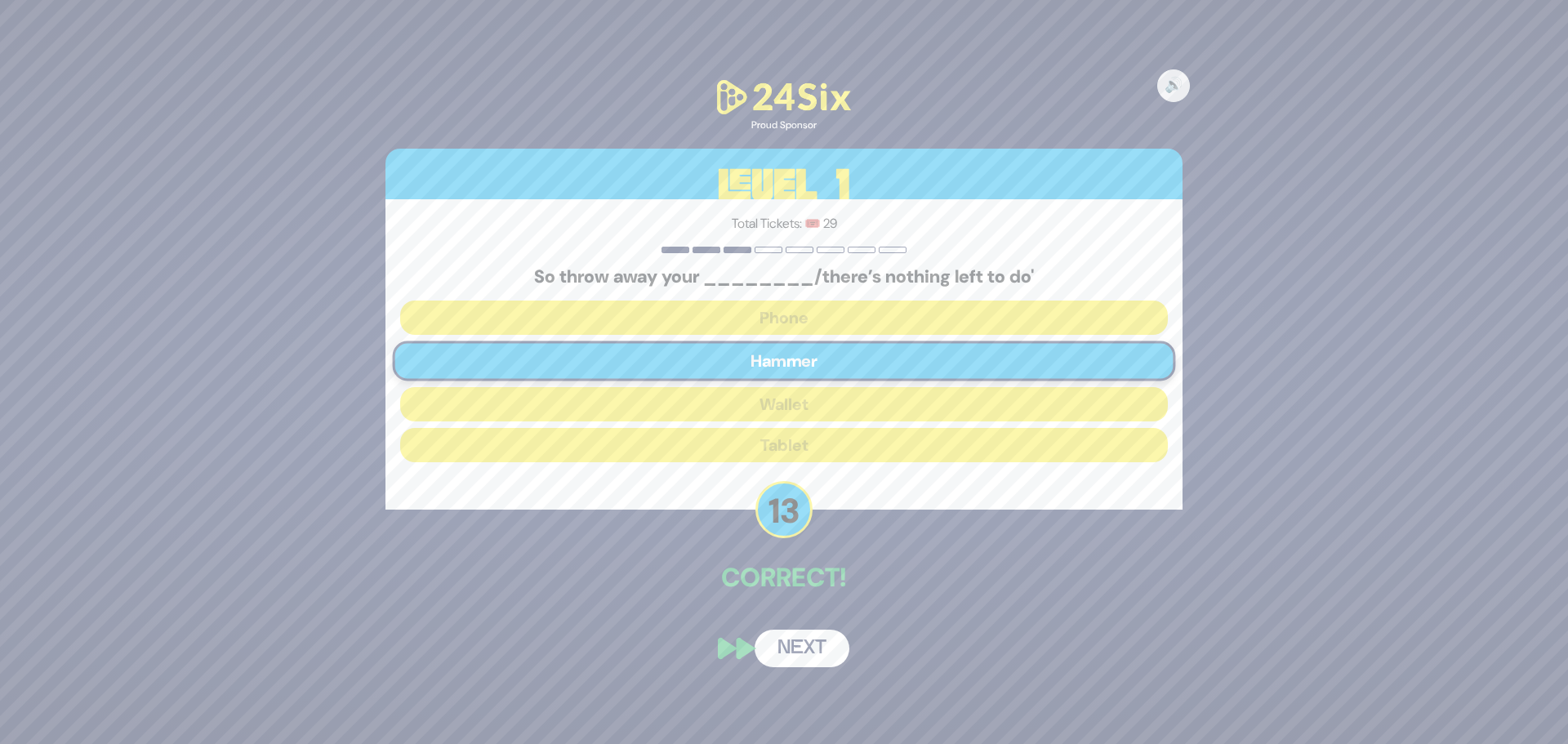
click at [814, 653] on button "Next" at bounding box center [802, 648] width 94 height 38
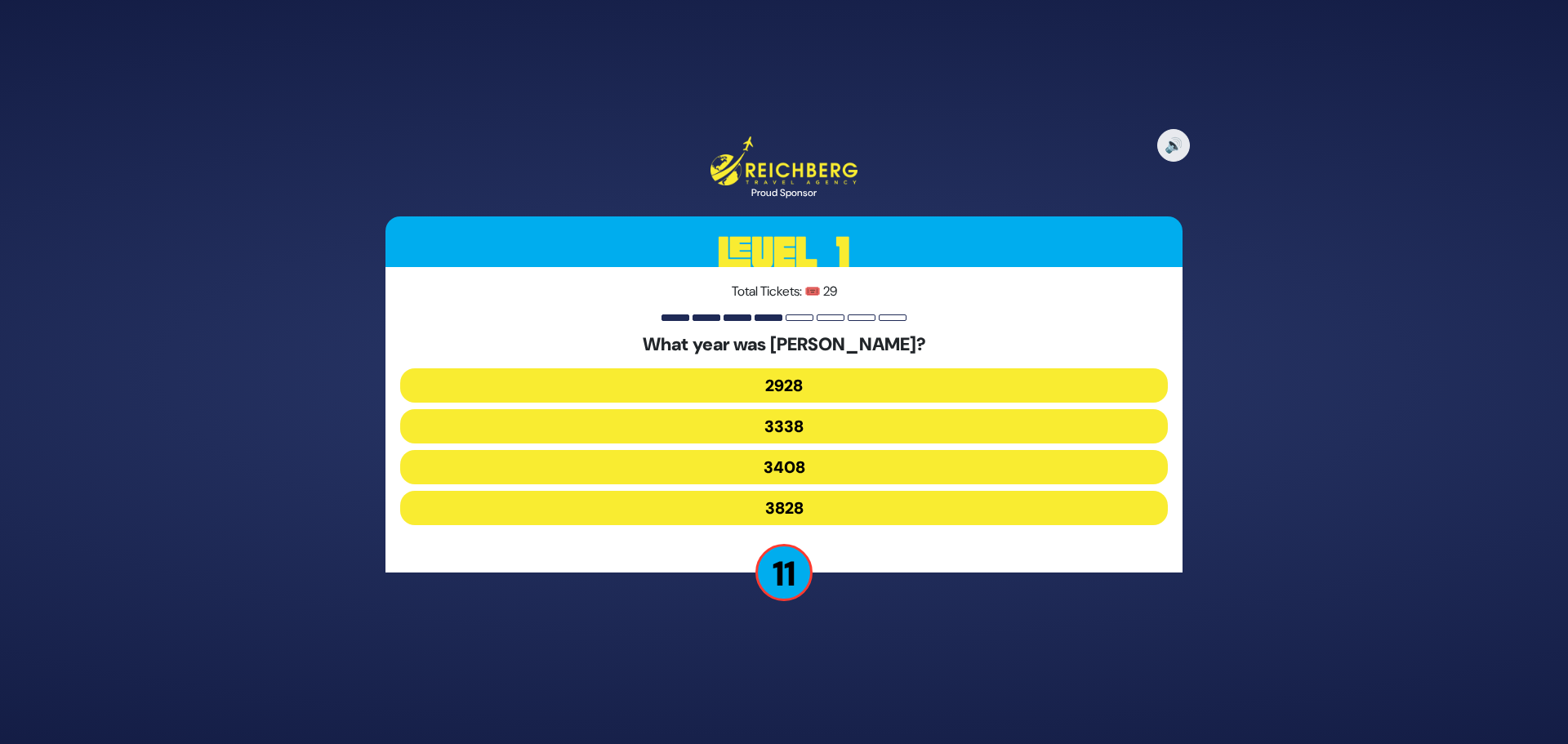
click at [692, 413] on button "3338" at bounding box center [784, 426] width 768 height 34
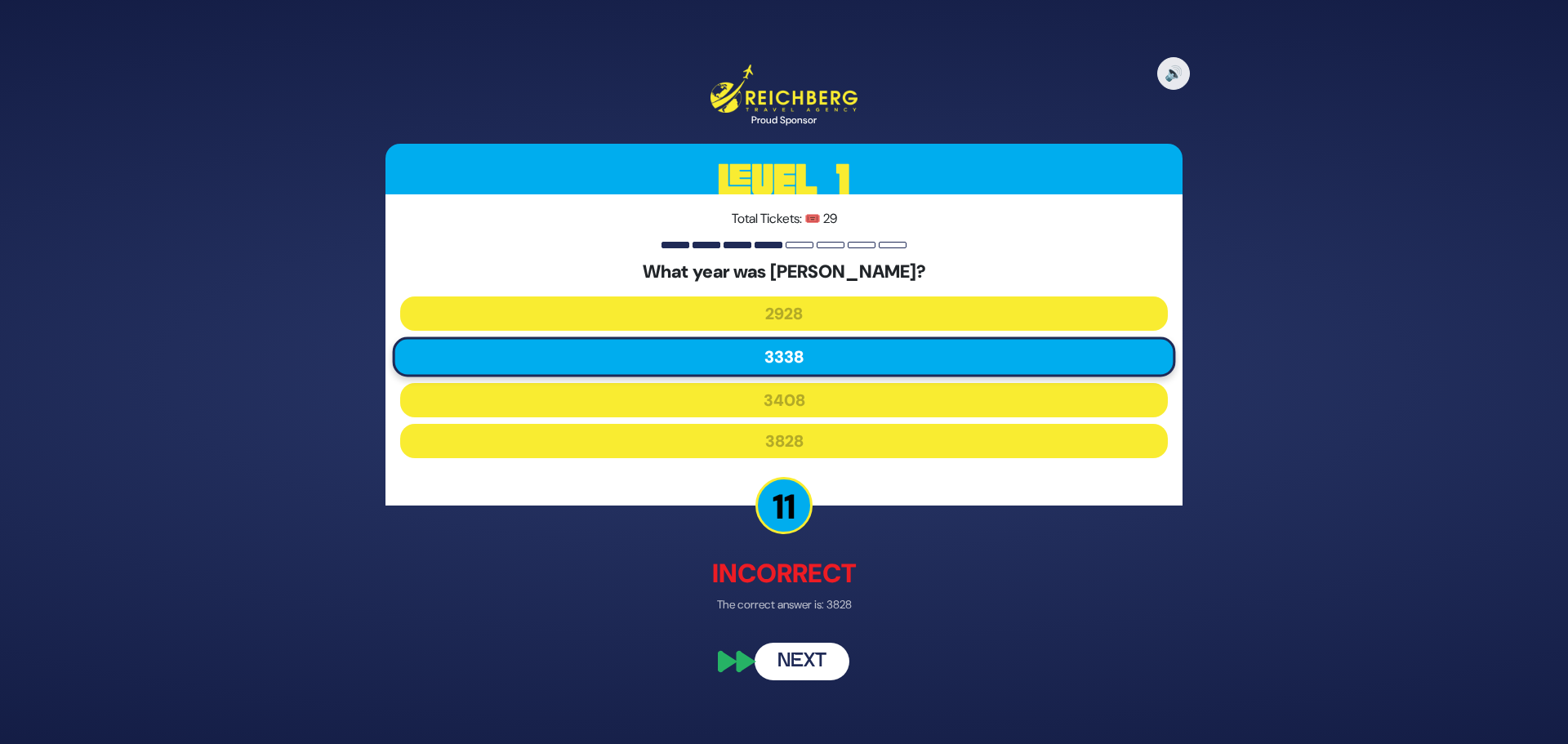
click at [810, 671] on button "Next" at bounding box center [802, 660] width 94 height 38
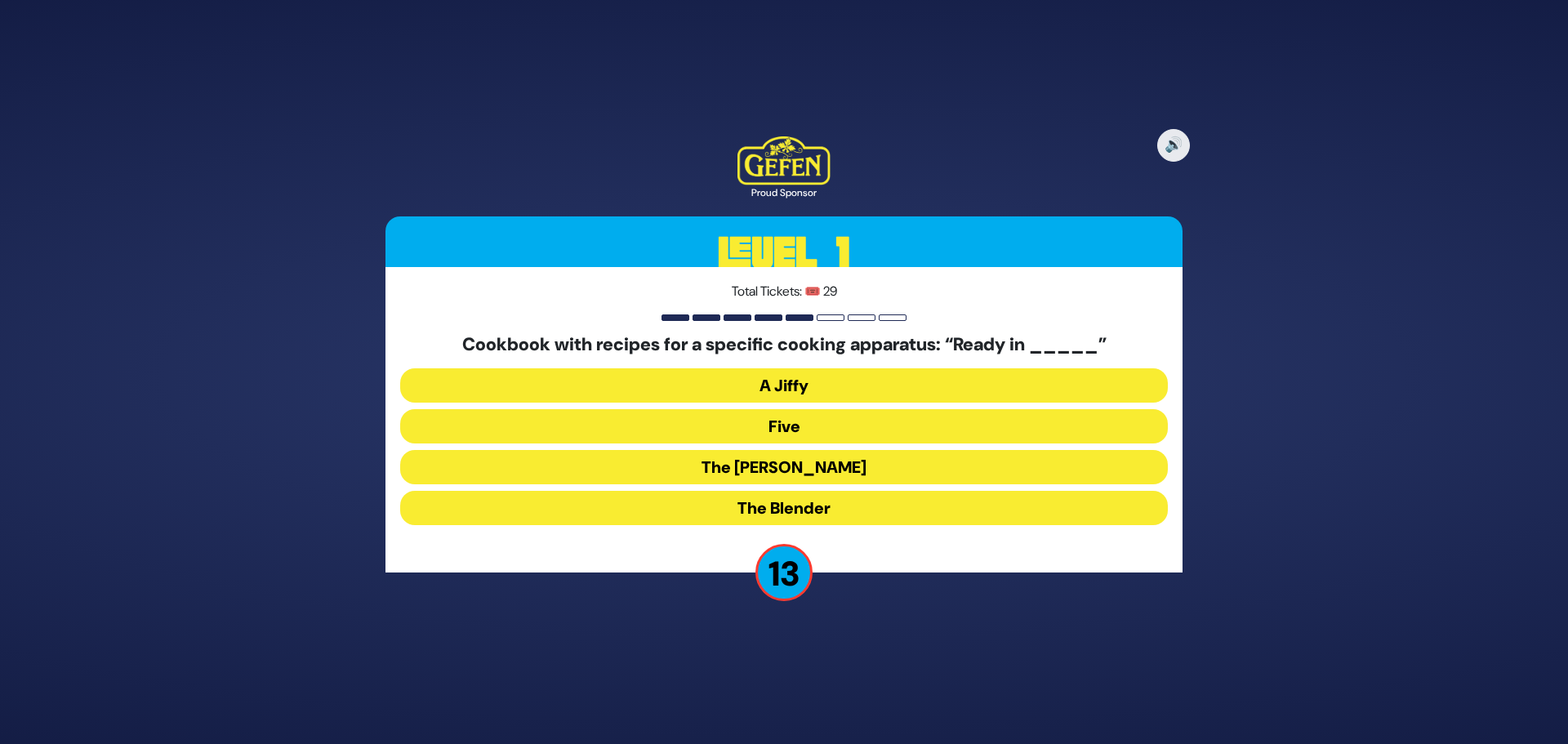
click at [725, 463] on button "The [PERSON_NAME]" at bounding box center [784, 467] width 768 height 34
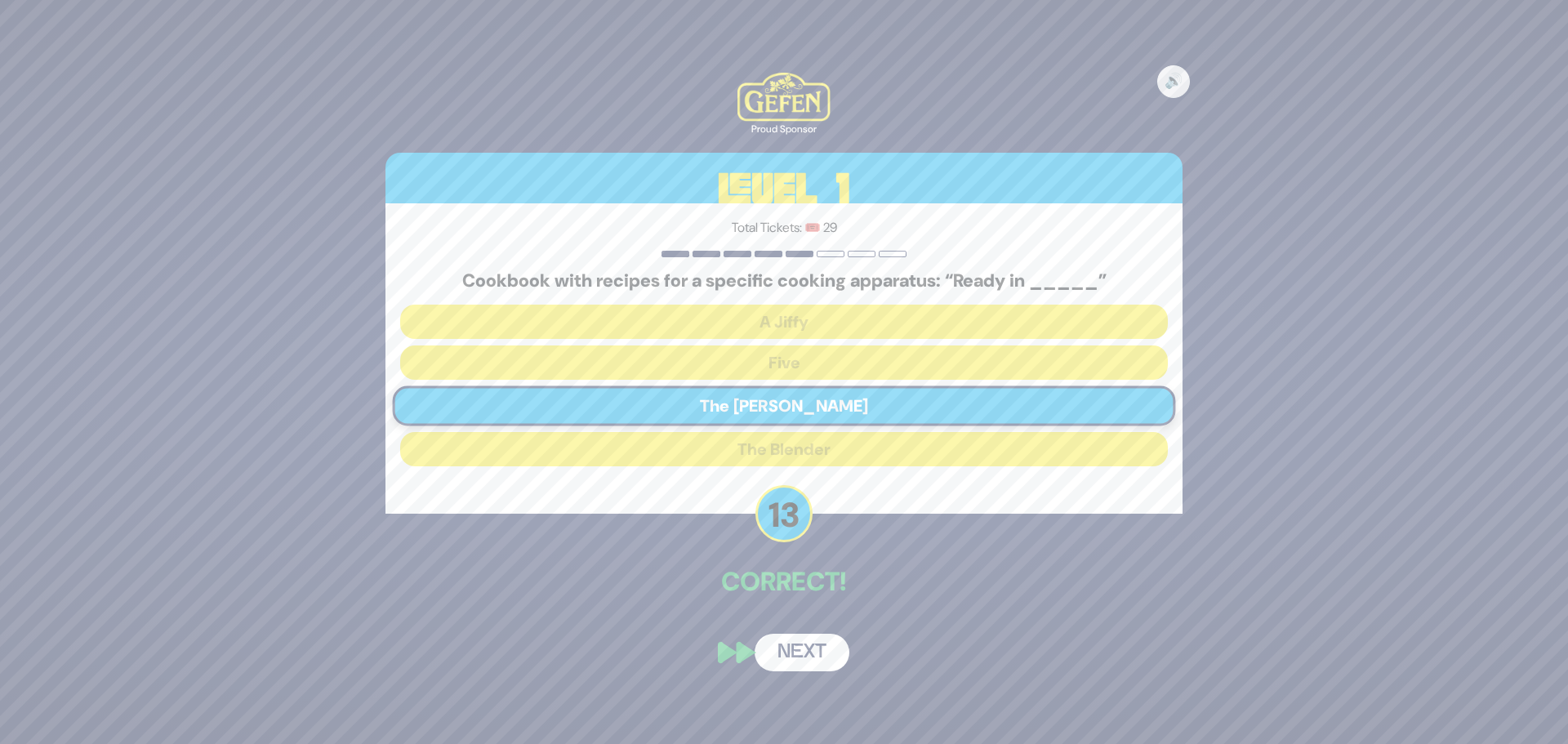
click at [818, 659] on button "Next" at bounding box center [802, 653] width 94 height 38
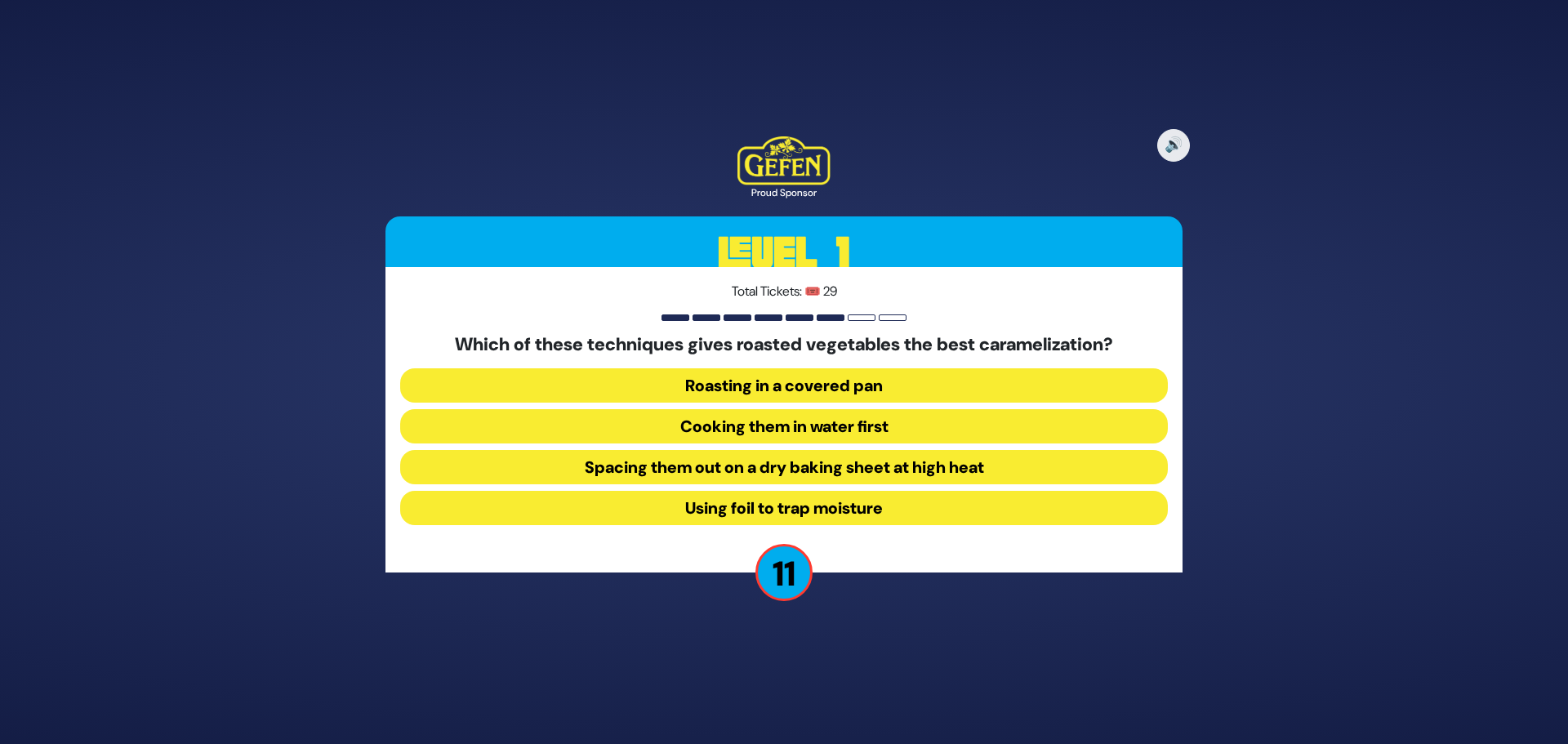
click at [633, 472] on button "Spacing them out on a dry baking sheet at high heat" at bounding box center [784, 467] width 768 height 34
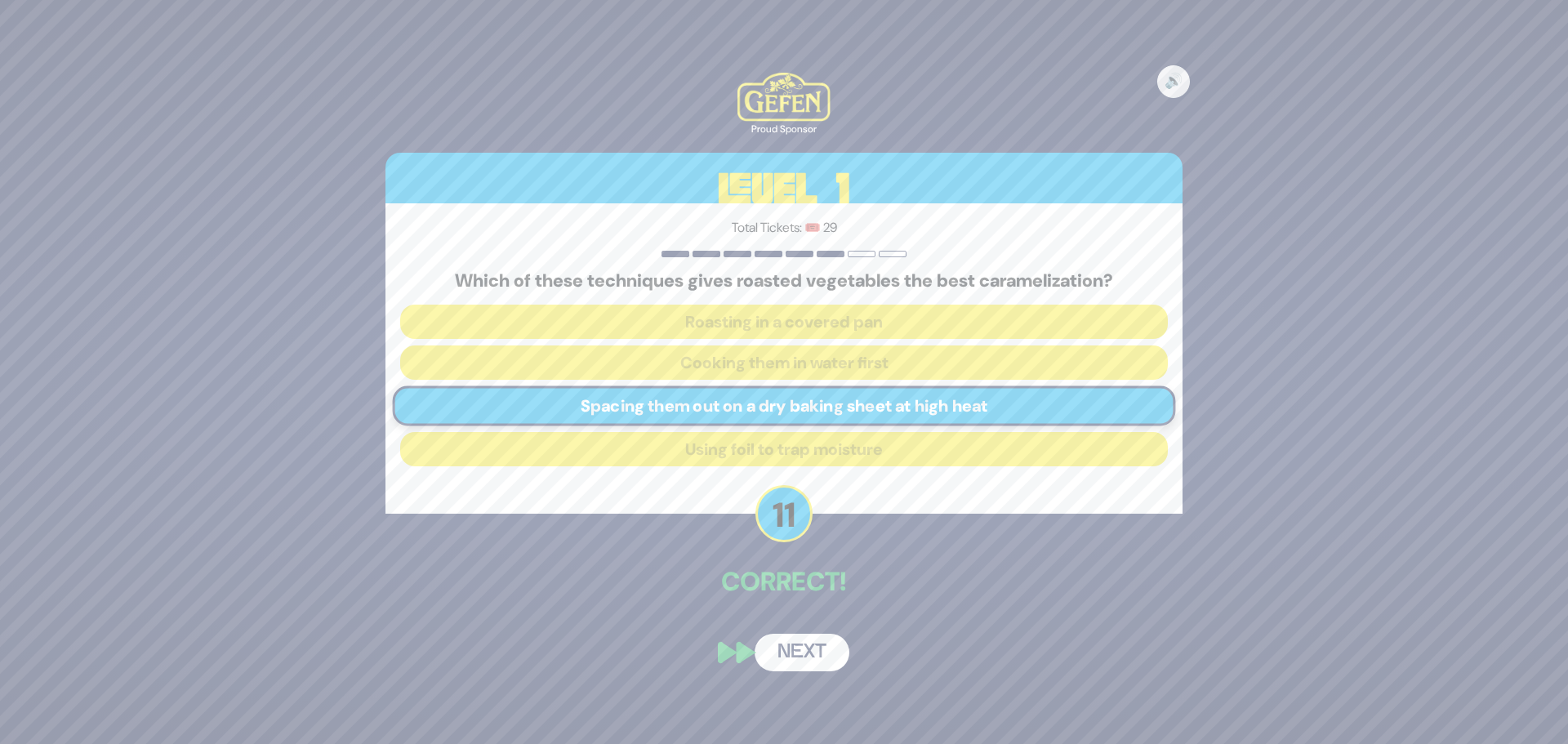
click at [811, 655] on button "Next" at bounding box center [802, 653] width 94 height 38
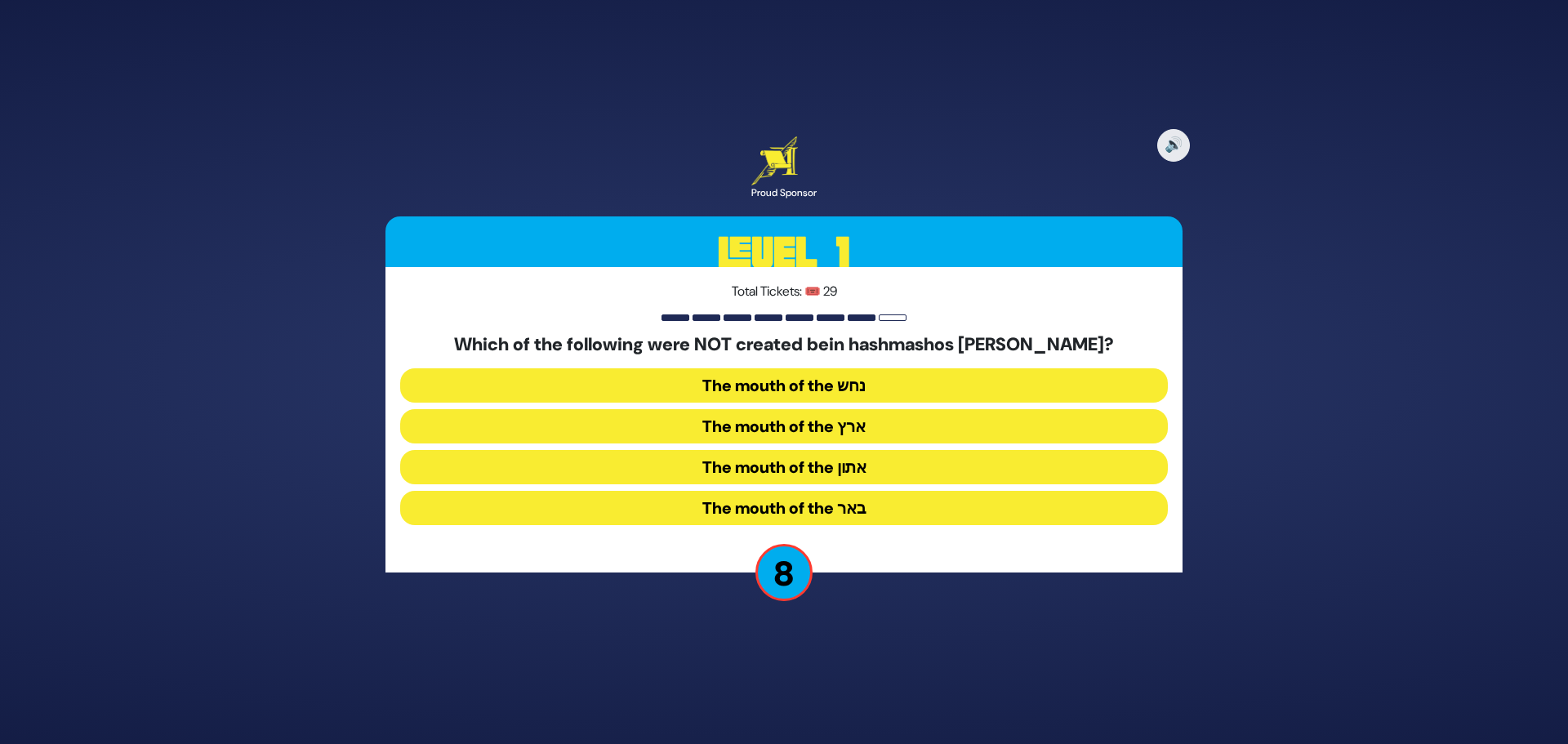
click at [794, 385] on button "The mouth of the נחש" at bounding box center [784, 385] width 768 height 34
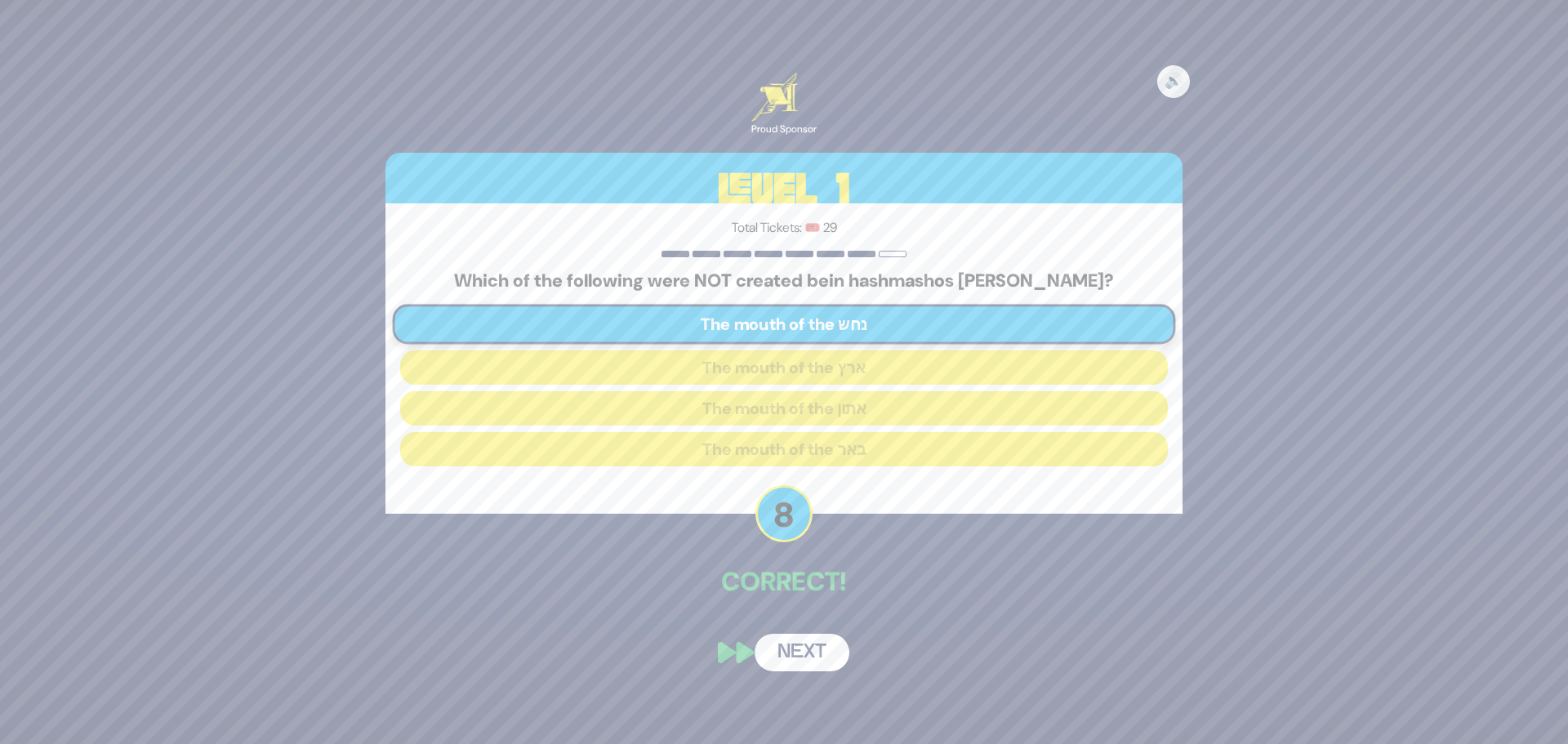
click at [815, 650] on button "Next" at bounding box center [802, 653] width 94 height 38
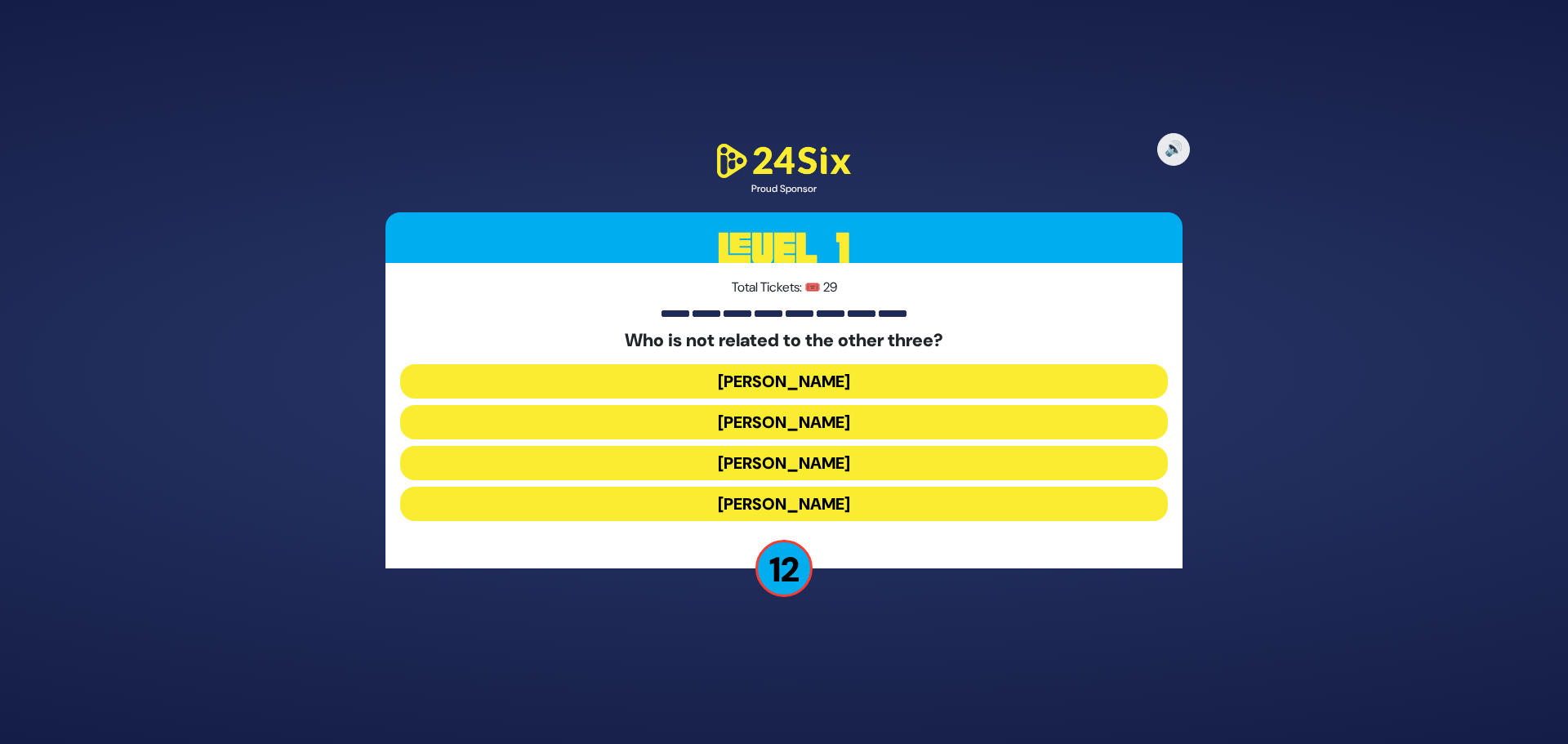
click at [826, 499] on button "Shie Fried" at bounding box center [784, 504] width 768 height 34
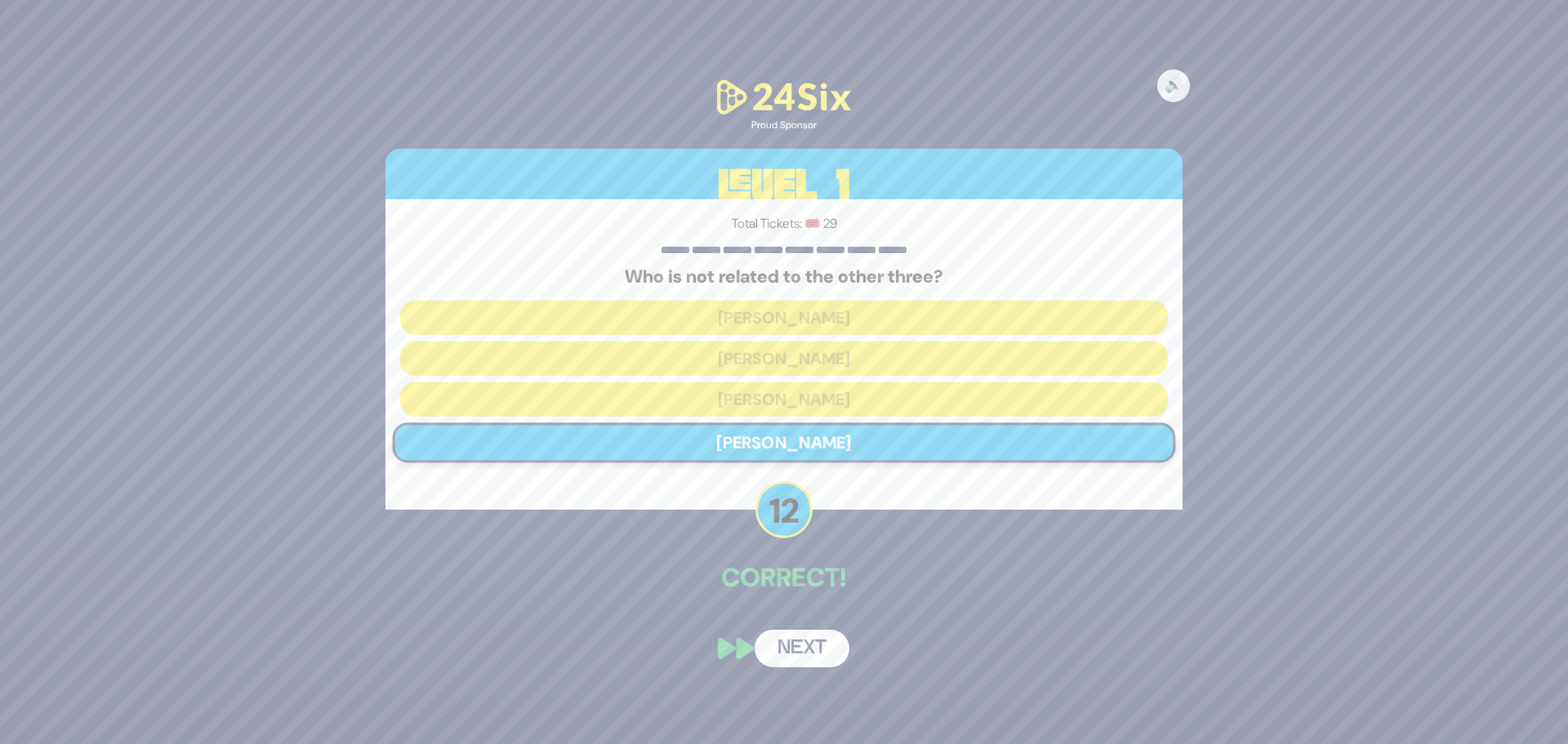
click at [810, 656] on button "Next" at bounding box center [802, 648] width 94 height 38
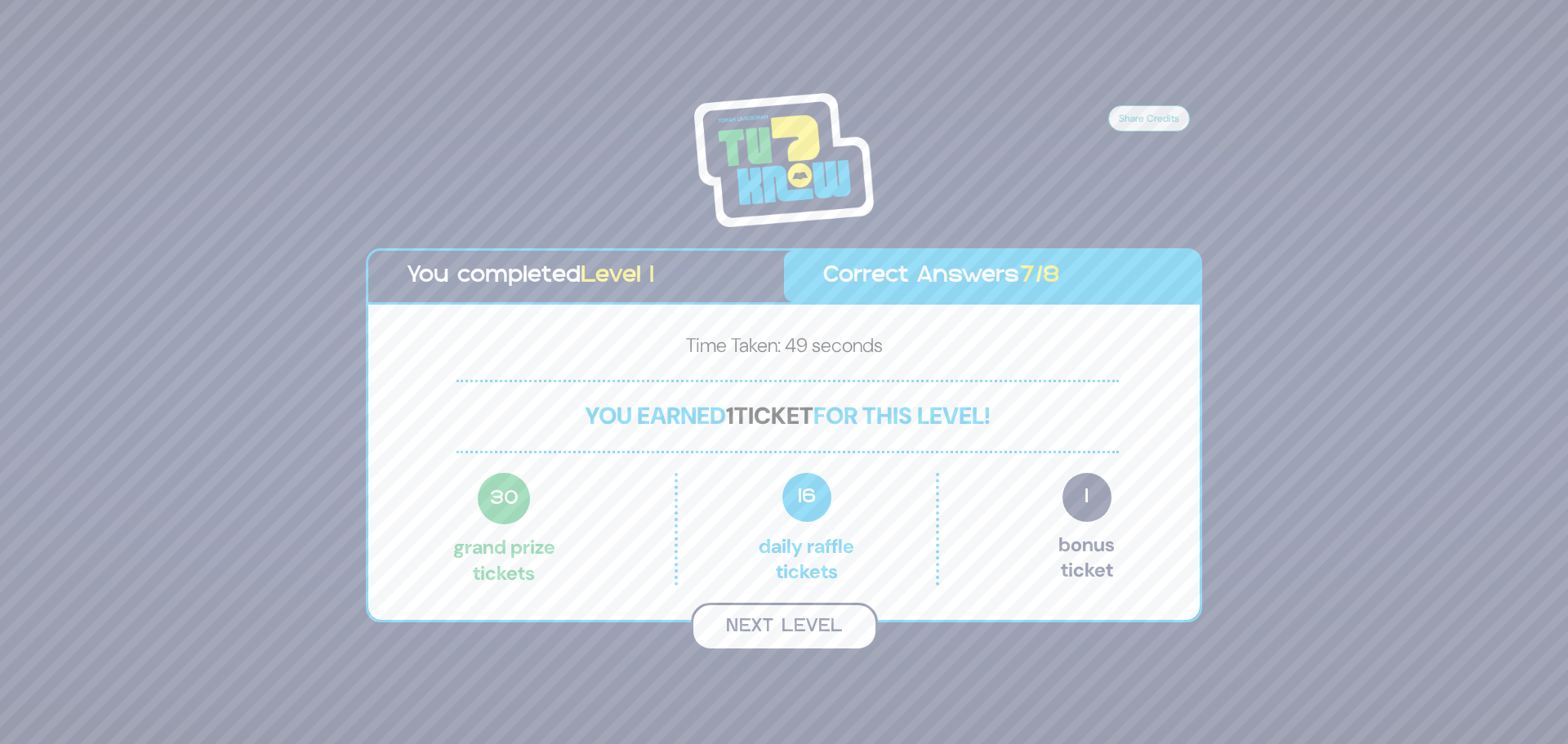
click at [790, 633] on button "Next Level" at bounding box center [784, 626] width 187 height 48
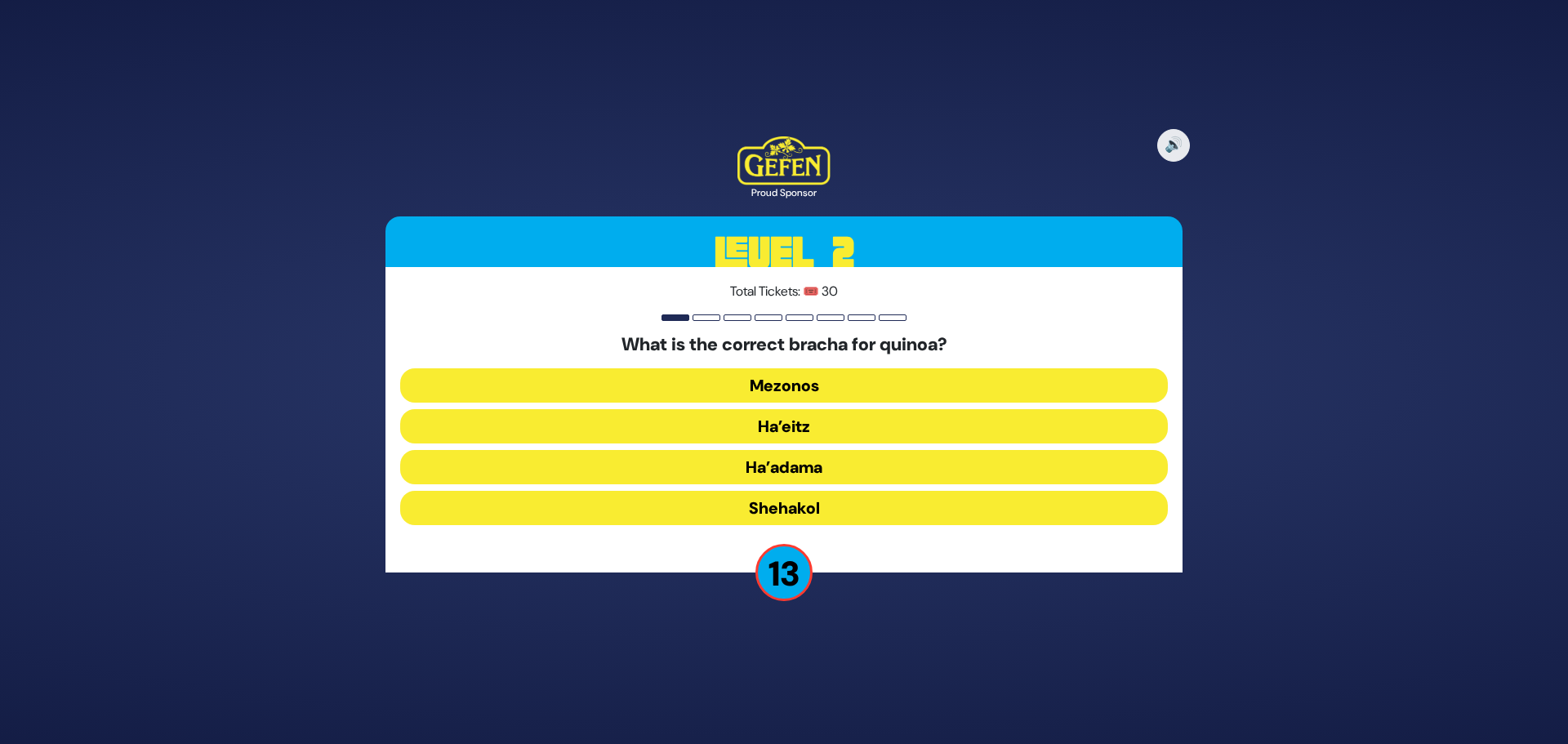
click at [763, 466] on button "Ha’adama" at bounding box center [784, 467] width 768 height 34
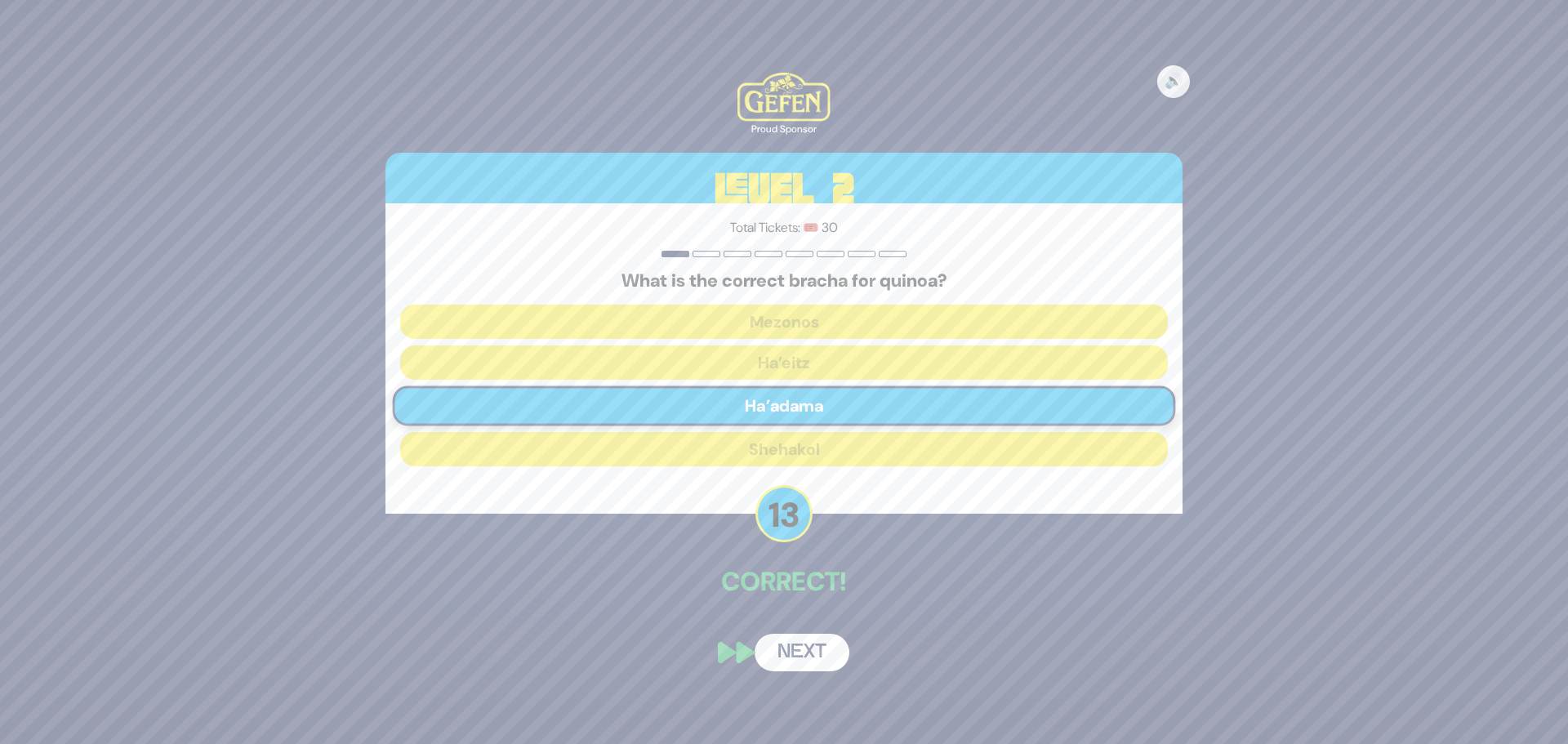
click at [817, 663] on button "Next" at bounding box center [802, 653] width 94 height 38
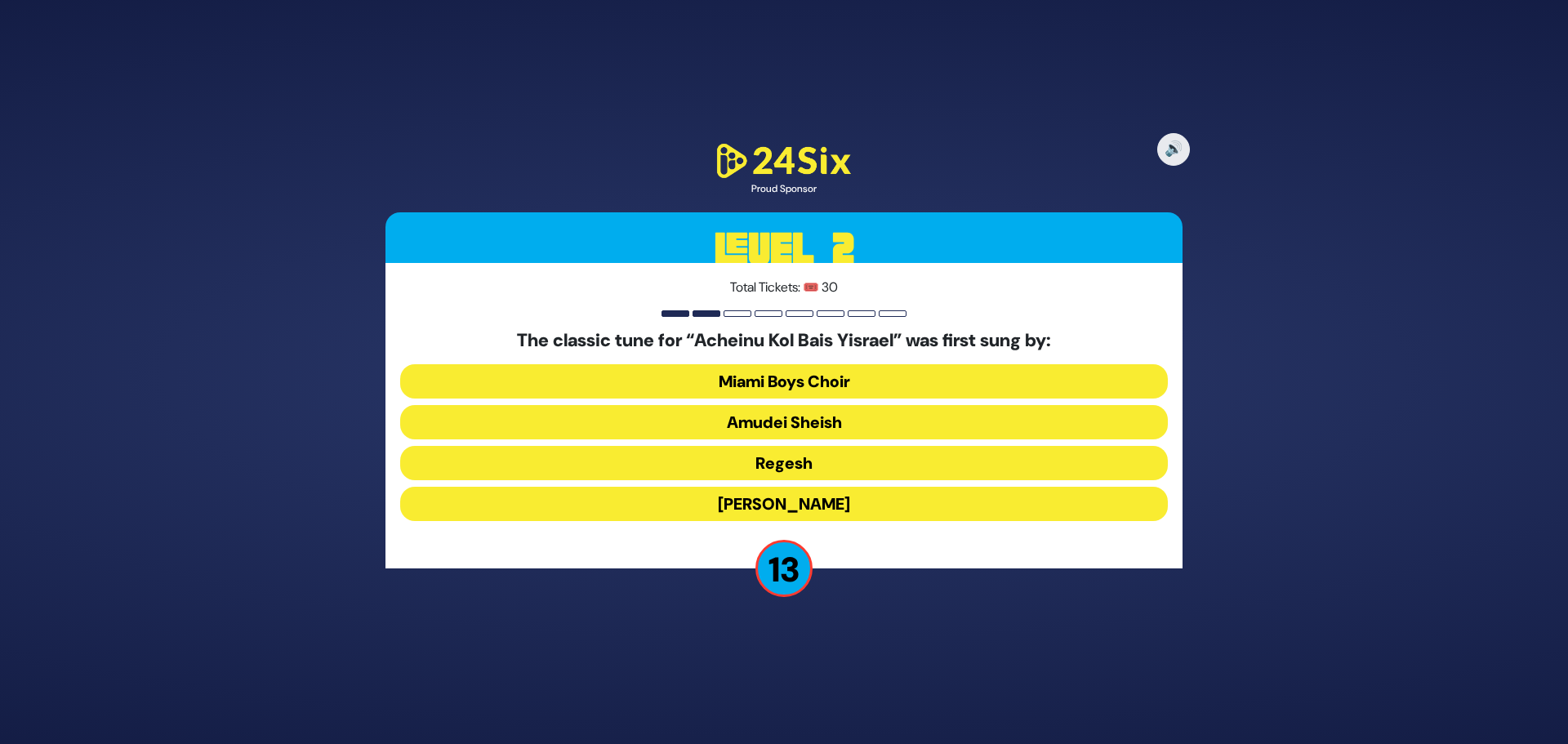
click at [732, 497] on button "Abie Rotenberg" at bounding box center [784, 504] width 768 height 34
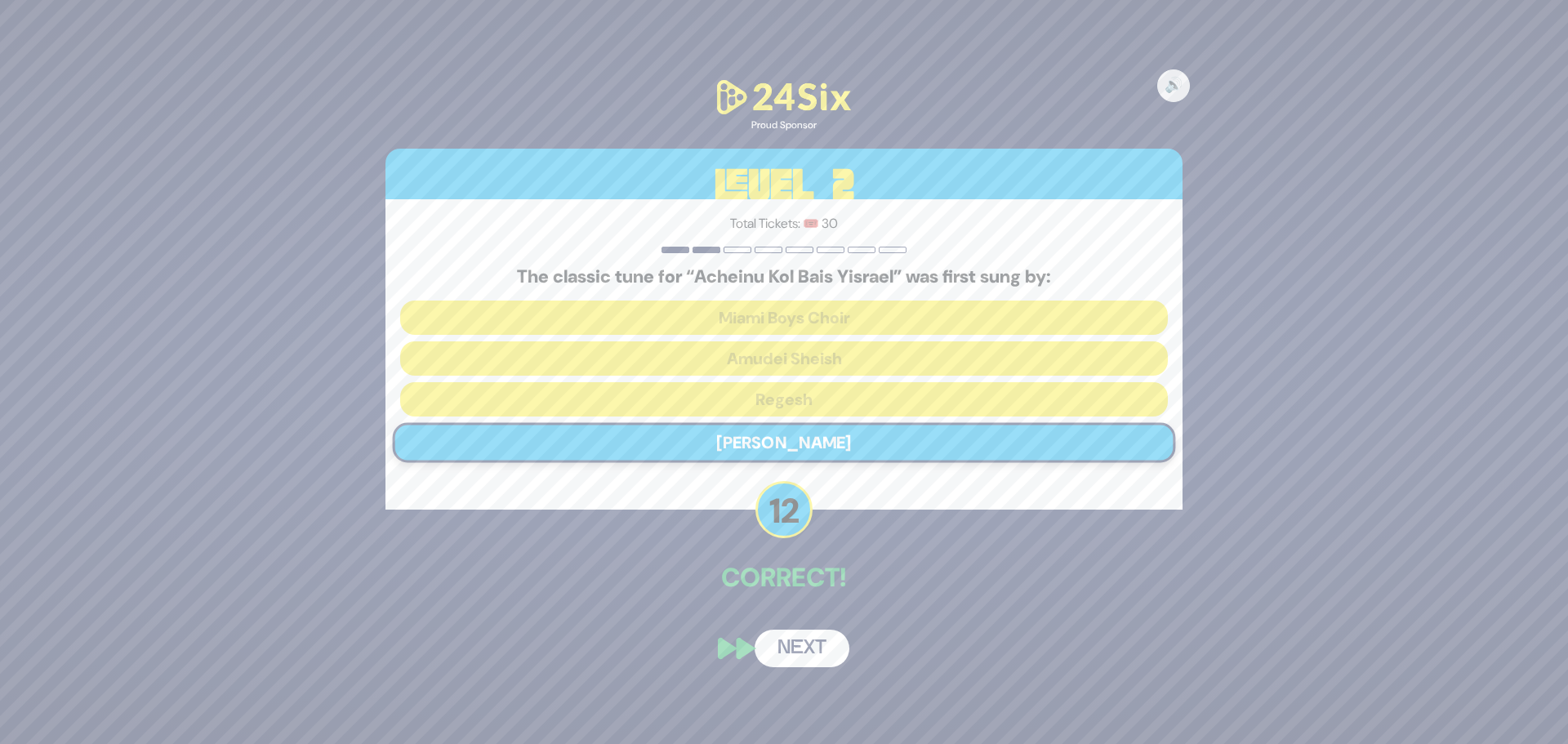
click at [818, 651] on button "Next" at bounding box center [802, 648] width 94 height 38
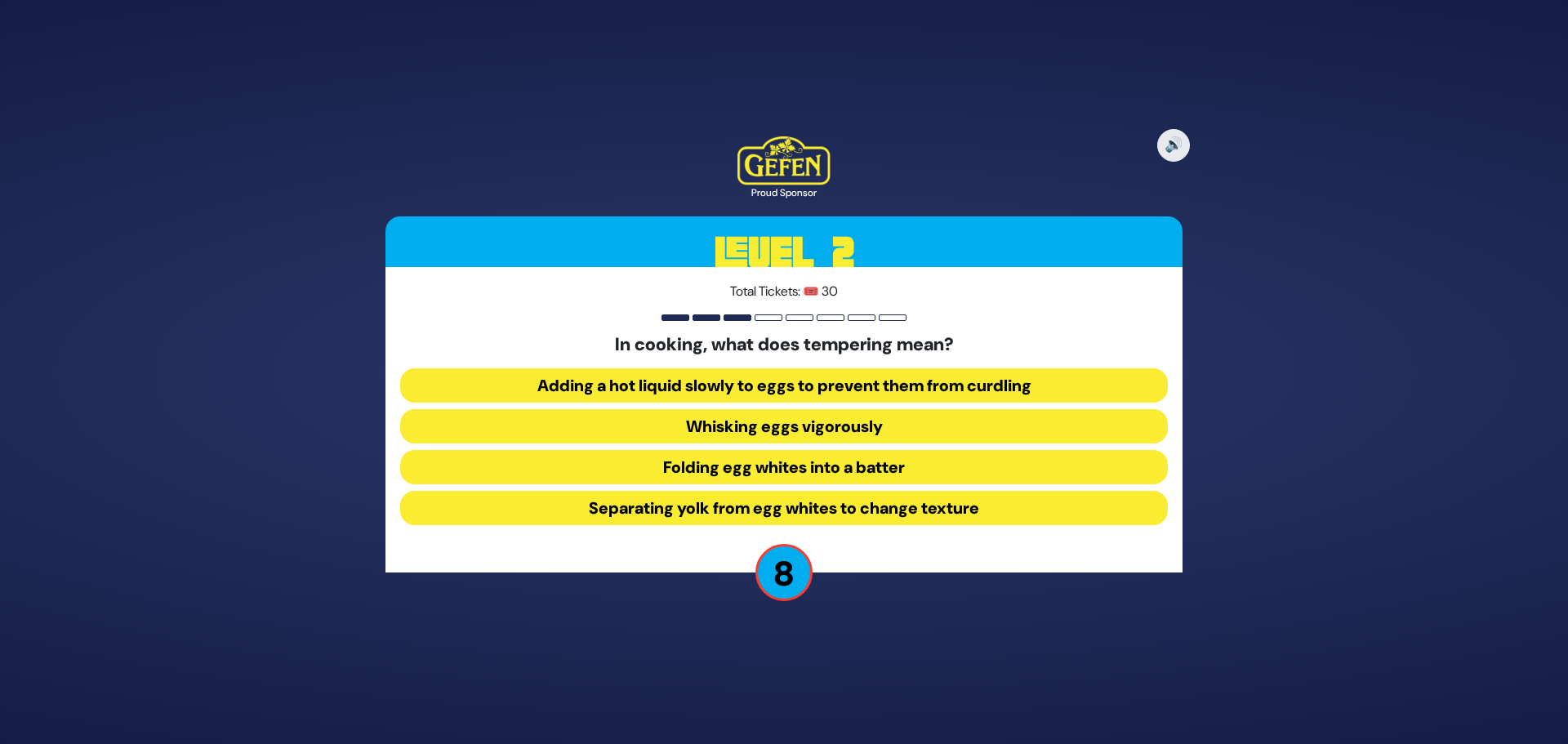
click at [617, 386] on button "Adding a hot liquid slowly to eggs to prevent them from curdling" at bounding box center [784, 385] width 768 height 34
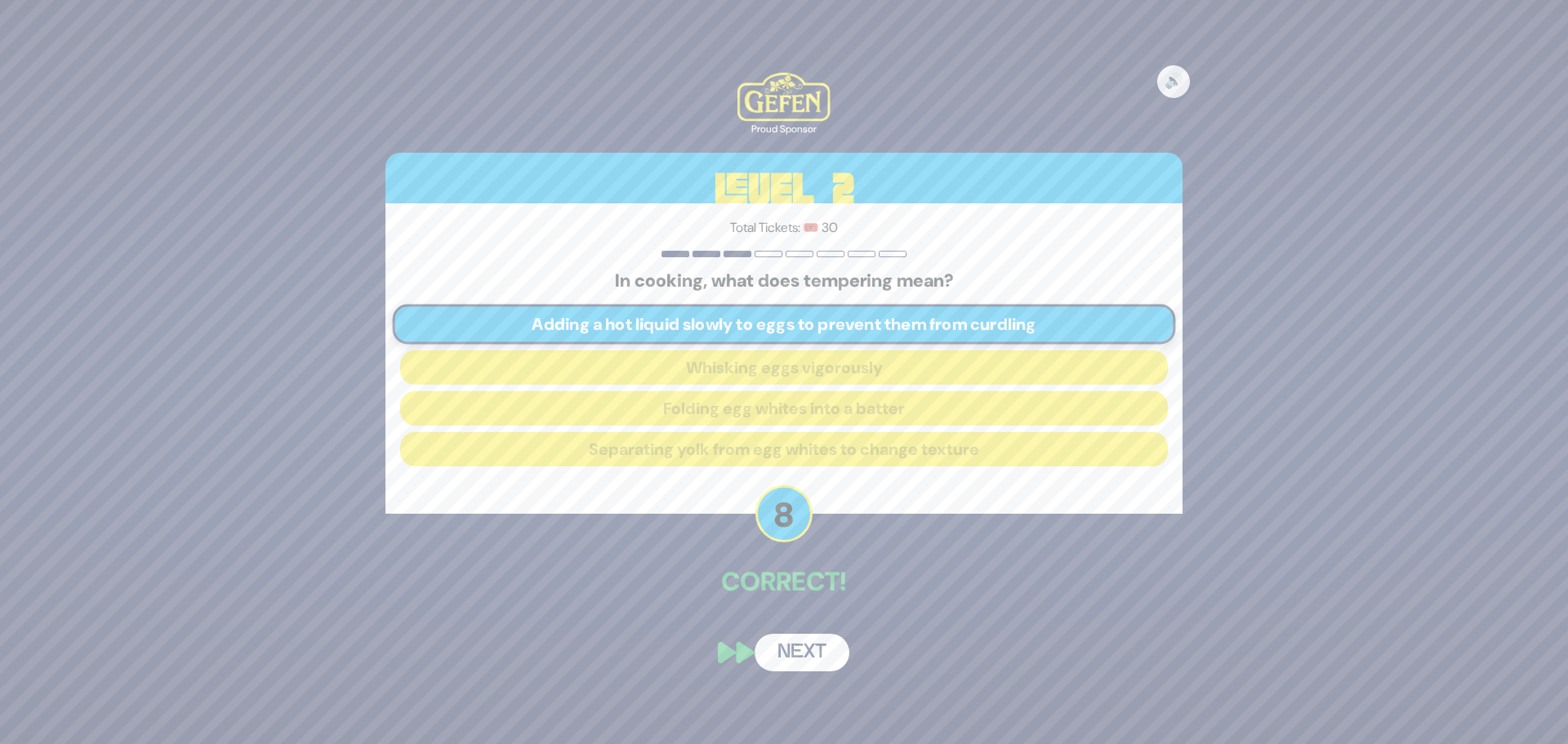
click at [809, 660] on button "Next" at bounding box center [802, 653] width 94 height 38
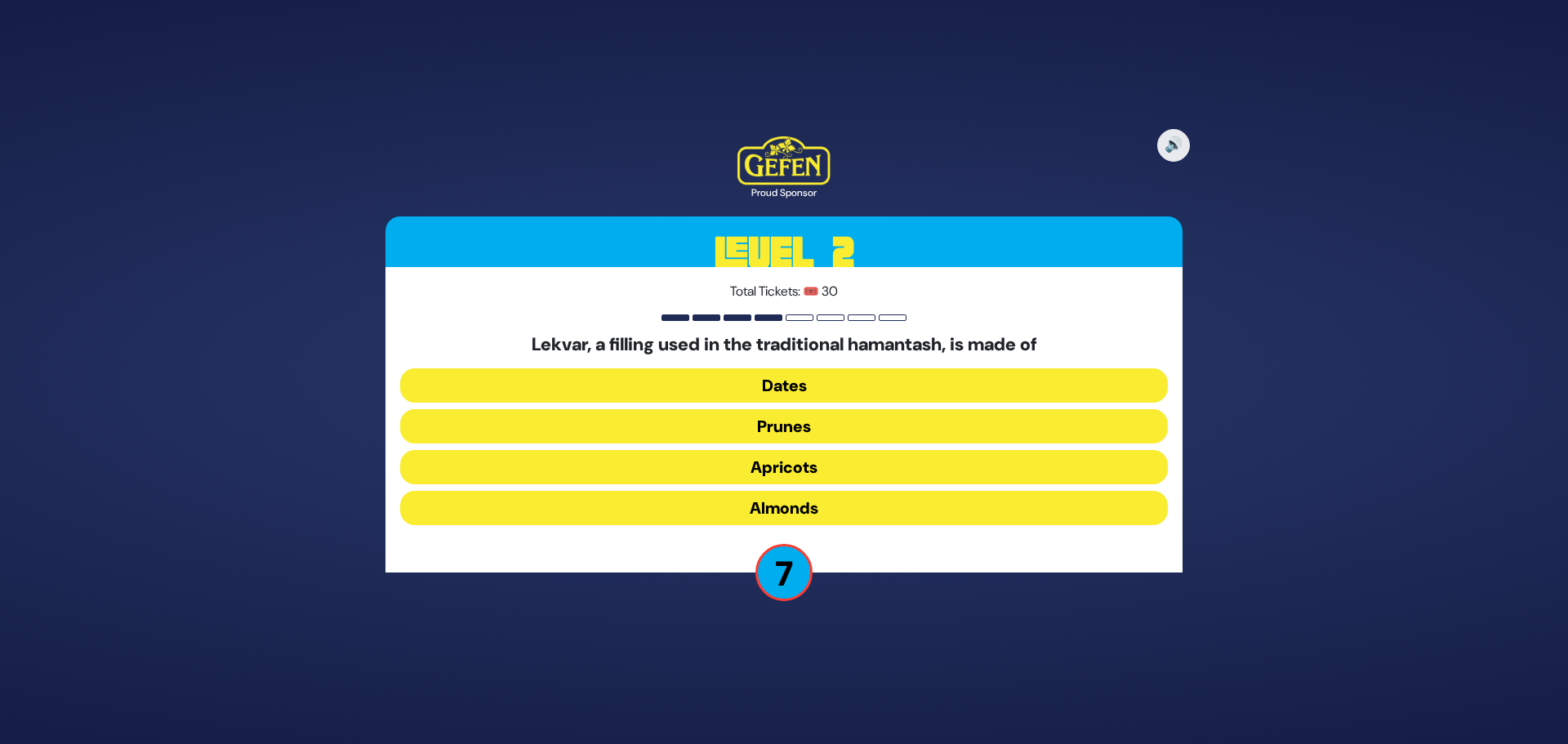
click at [813, 504] on button "Almonds" at bounding box center [784, 507] width 768 height 34
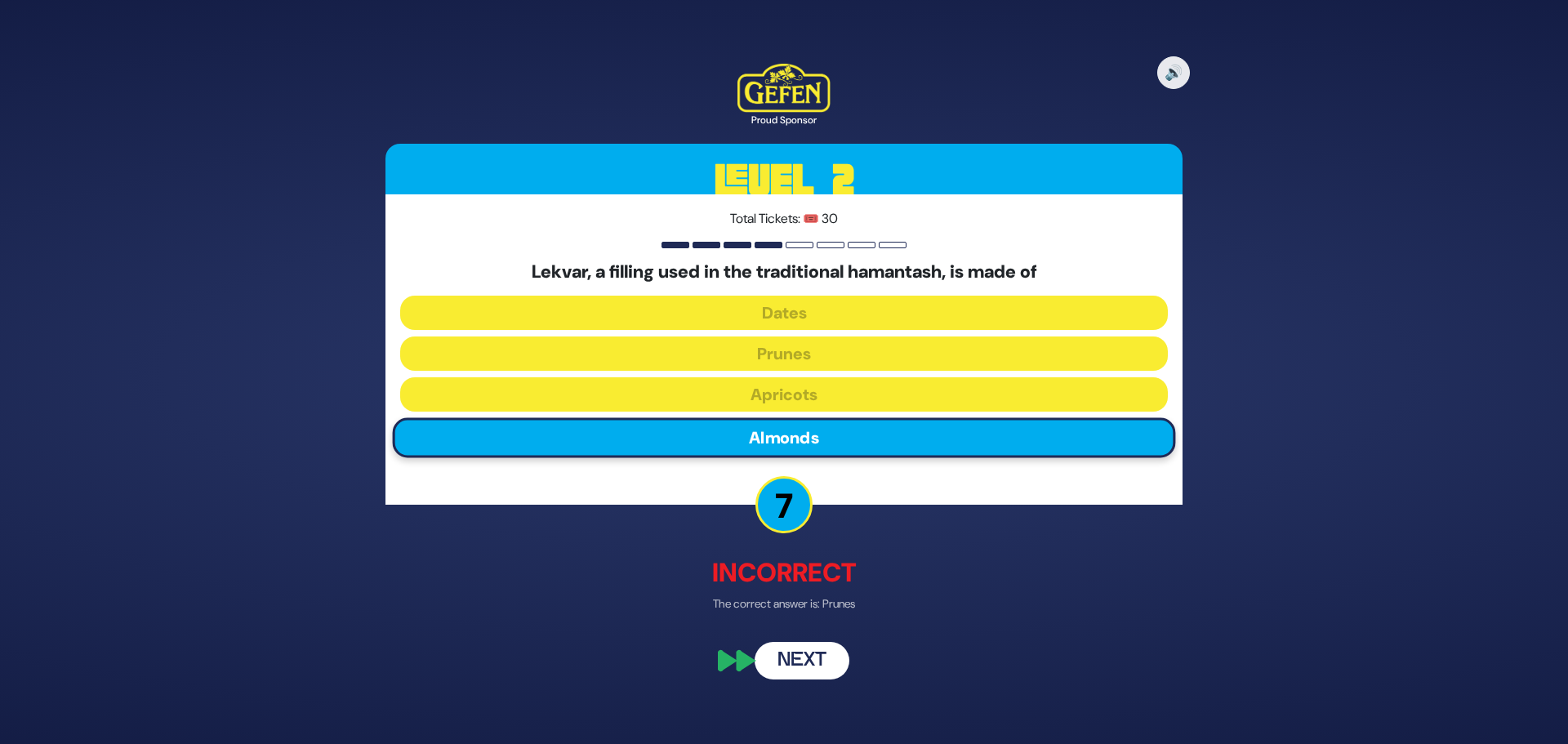
click at [828, 665] on button "Next" at bounding box center [802, 661] width 94 height 38
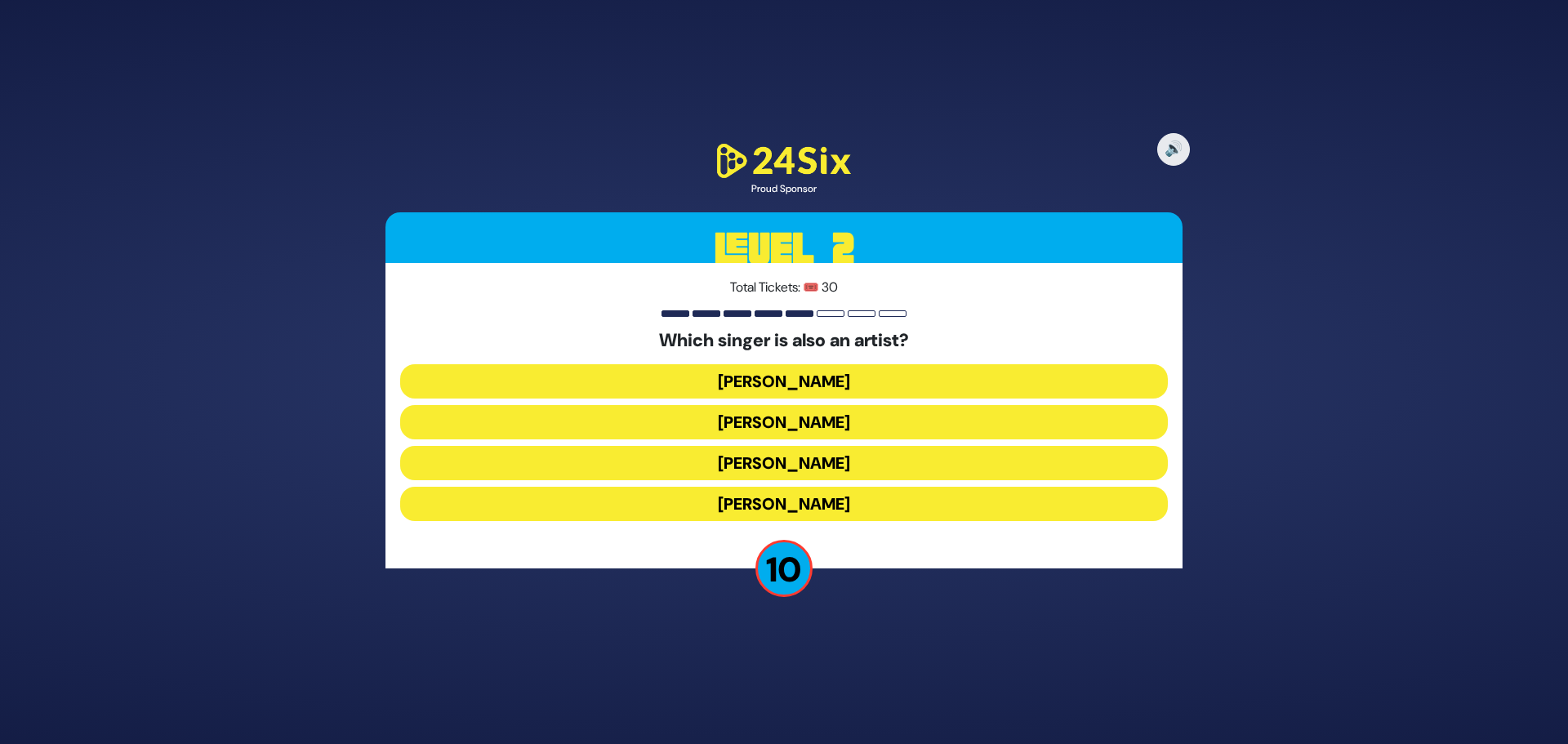
click at [881, 471] on button "Lipa Schmeltzer" at bounding box center [784, 463] width 768 height 34
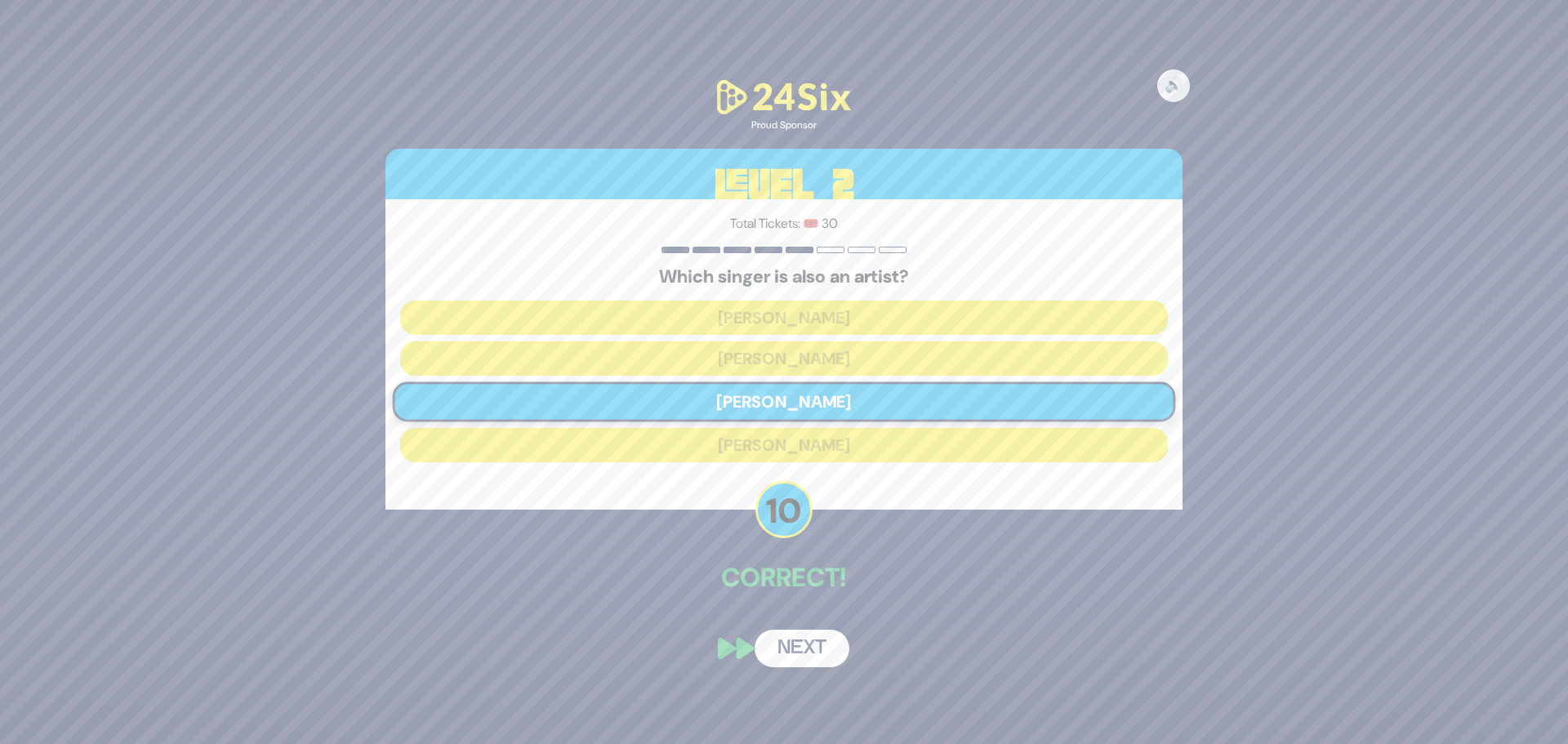
click at [811, 651] on button "Next" at bounding box center [802, 648] width 94 height 38
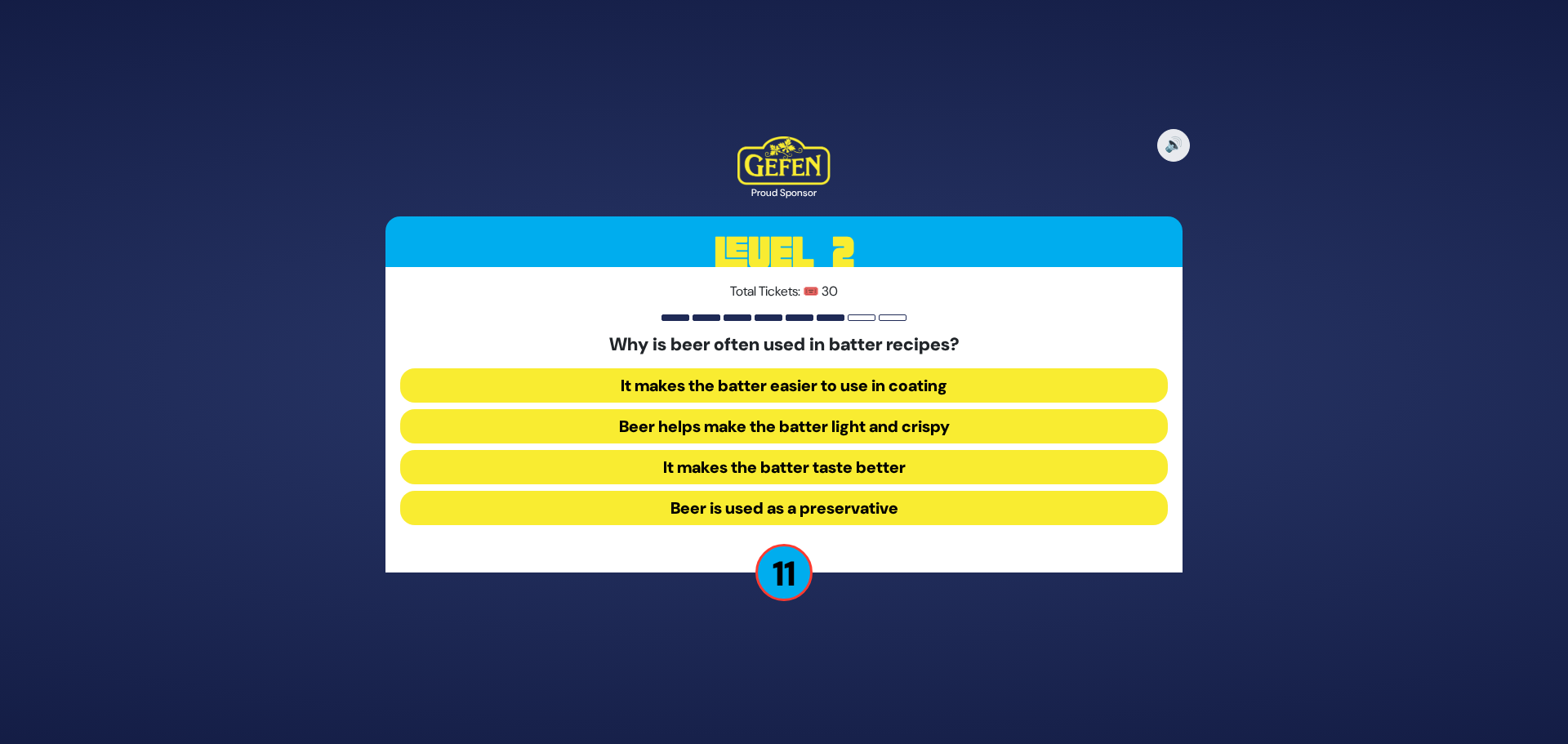
click at [734, 426] on button "Beer helps make the batter light and crispy" at bounding box center [784, 426] width 768 height 34
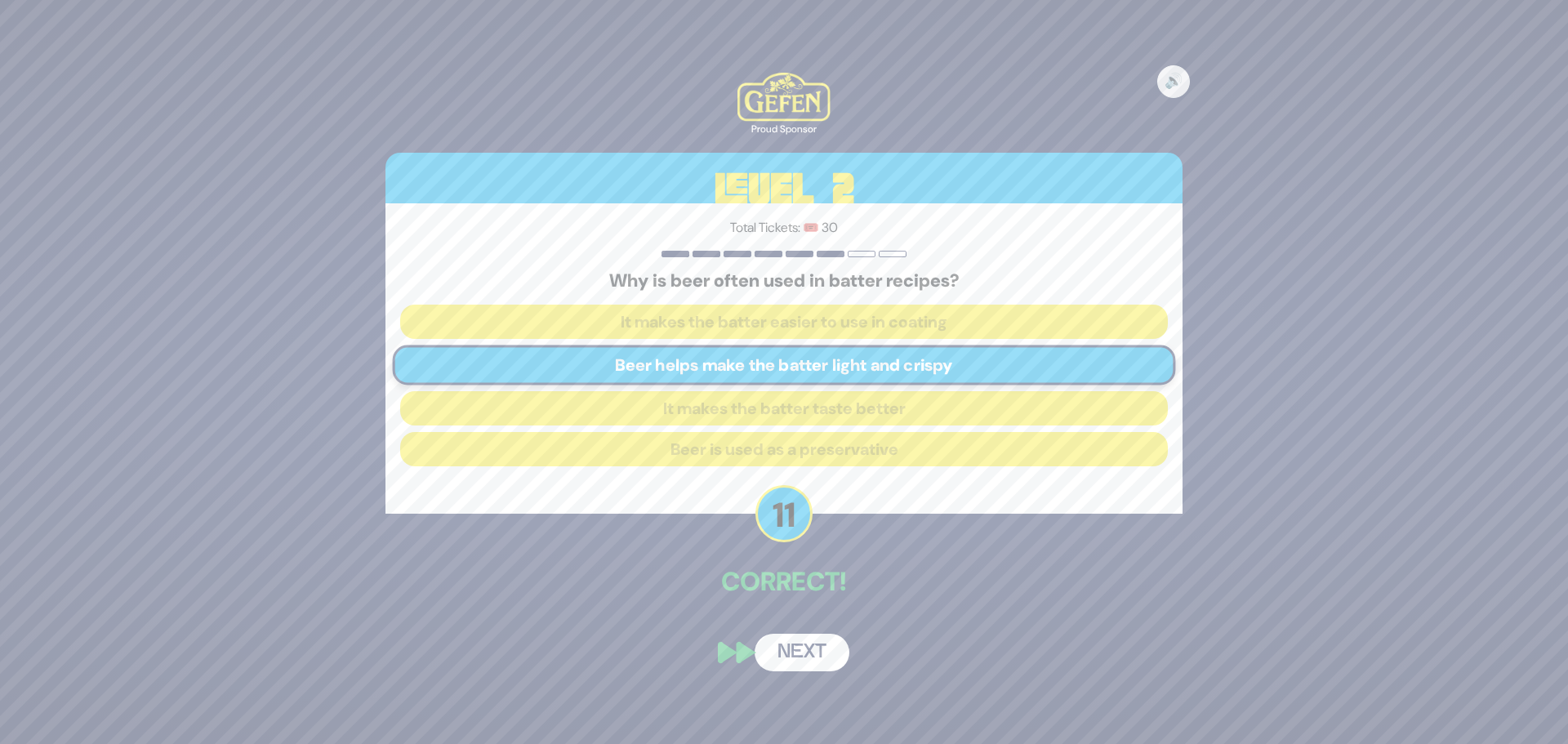
click at [797, 651] on button "Next" at bounding box center [802, 653] width 94 height 38
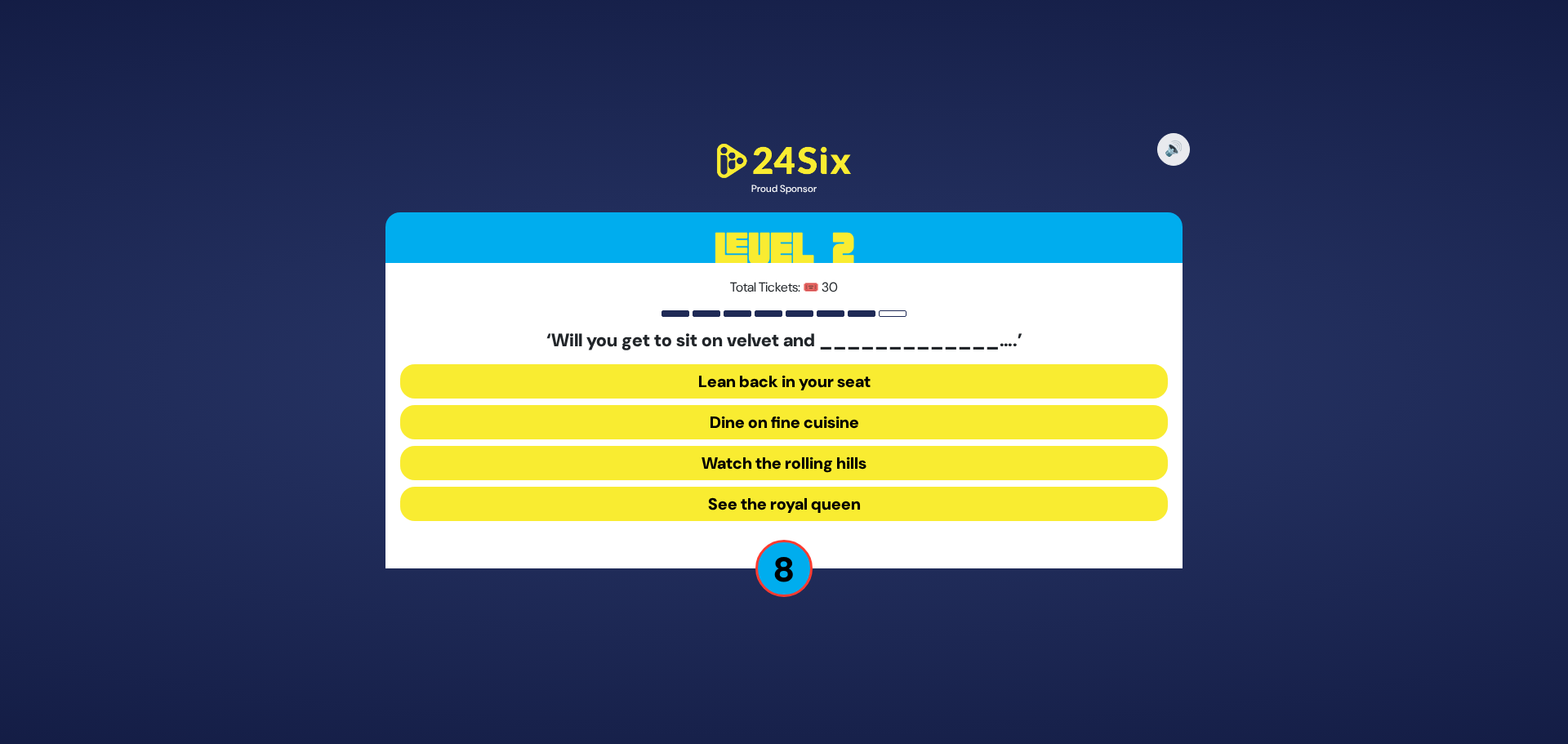
click at [714, 418] on button "Dine on fine cuisine" at bounding box center [784, 422] width 768 height 34
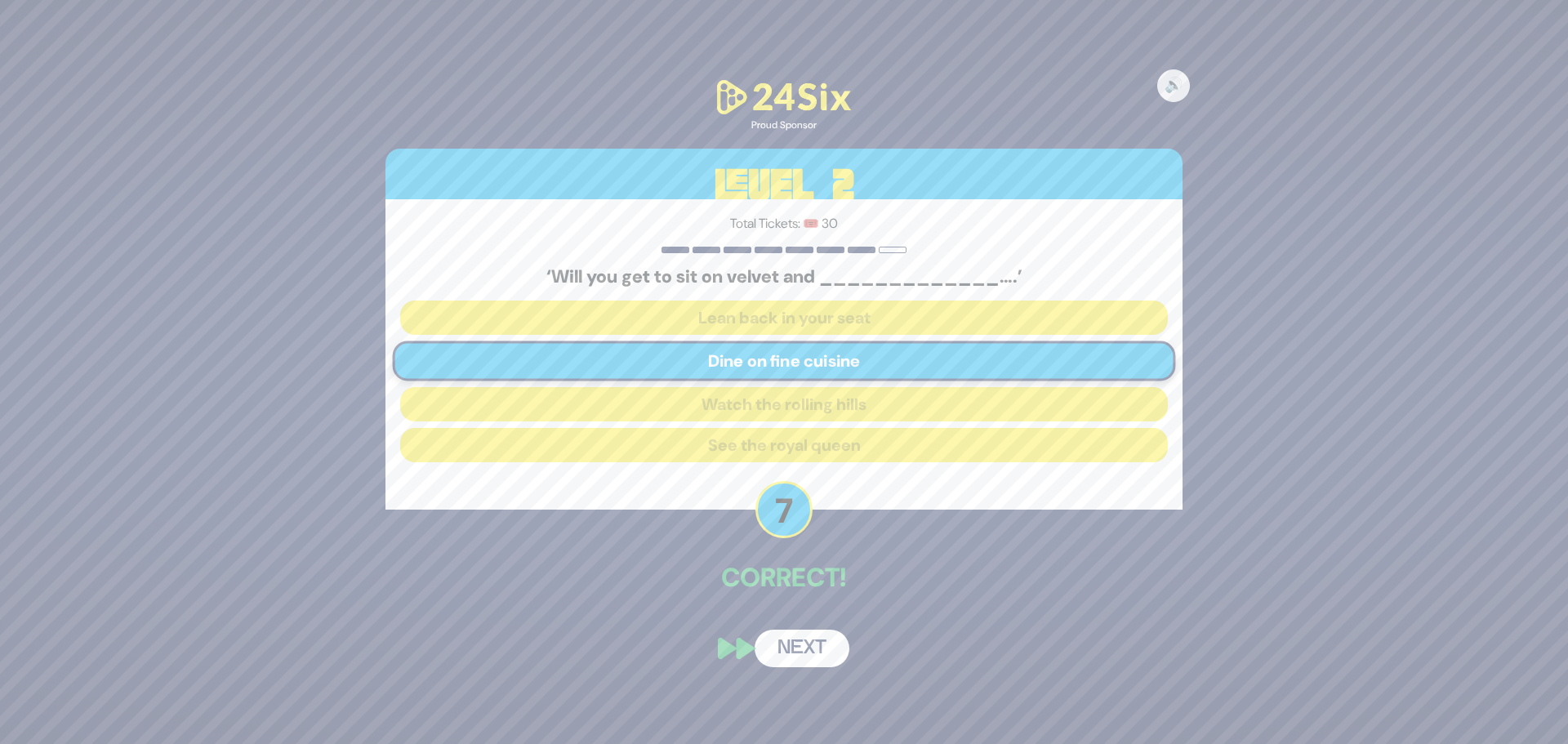
click at [798, 641] on button "Next" at bounding box center [802, 648] width 94 height 38
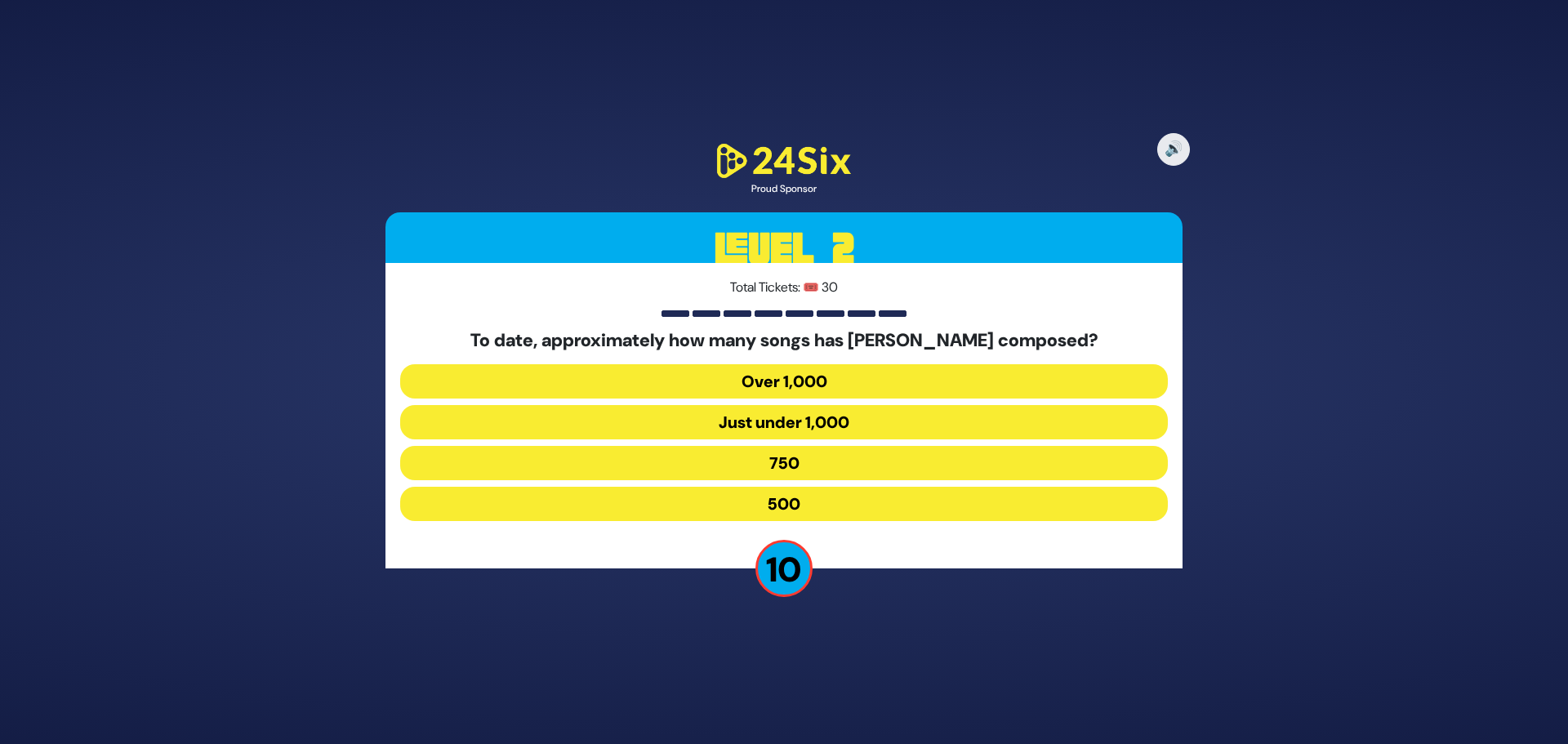
click at [694, 377] on button "Over 1,000" at bounding box center [784, 381] width 768 height 34
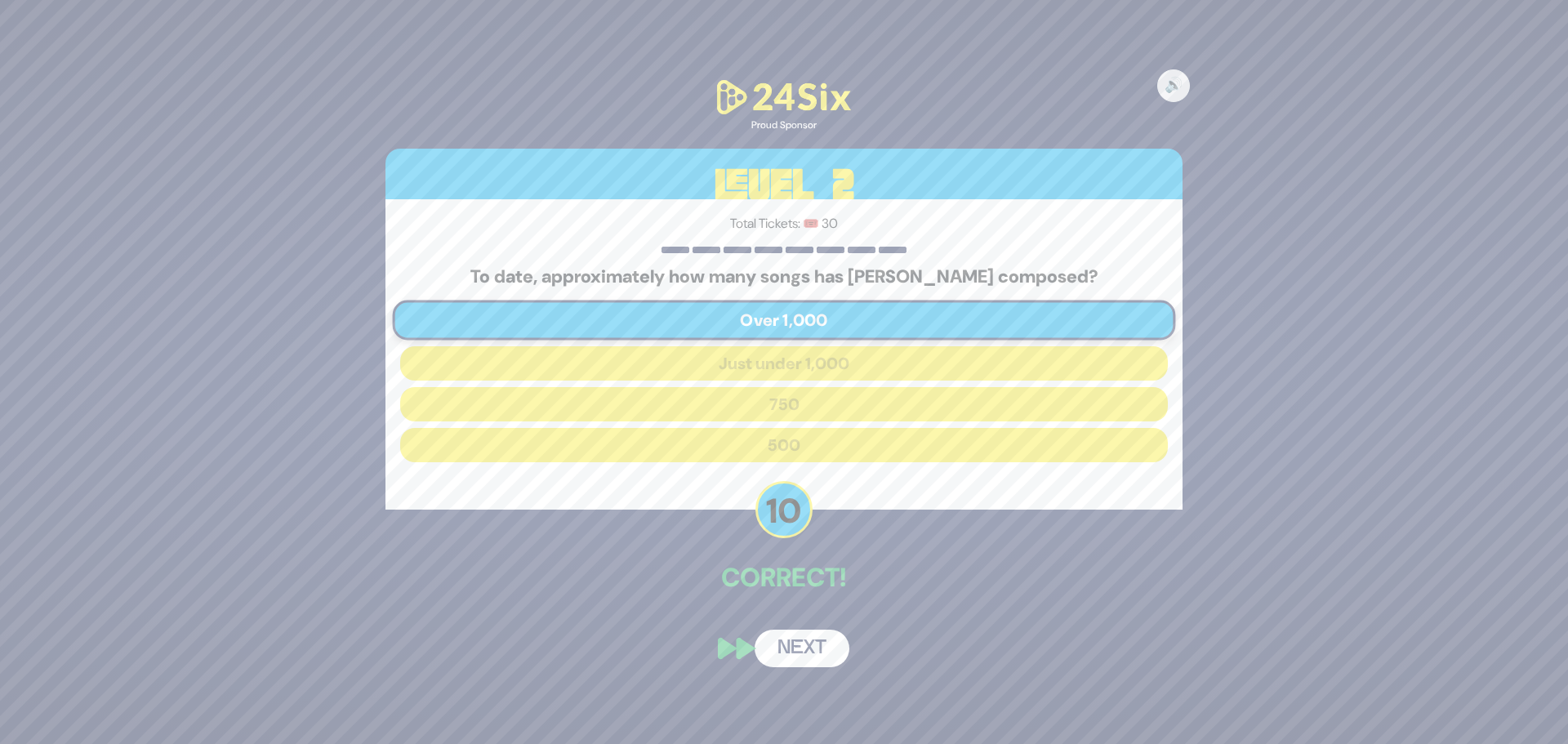
click at [805, 652] on button "Next" at bounding box center [802, 648] width 94 height 38
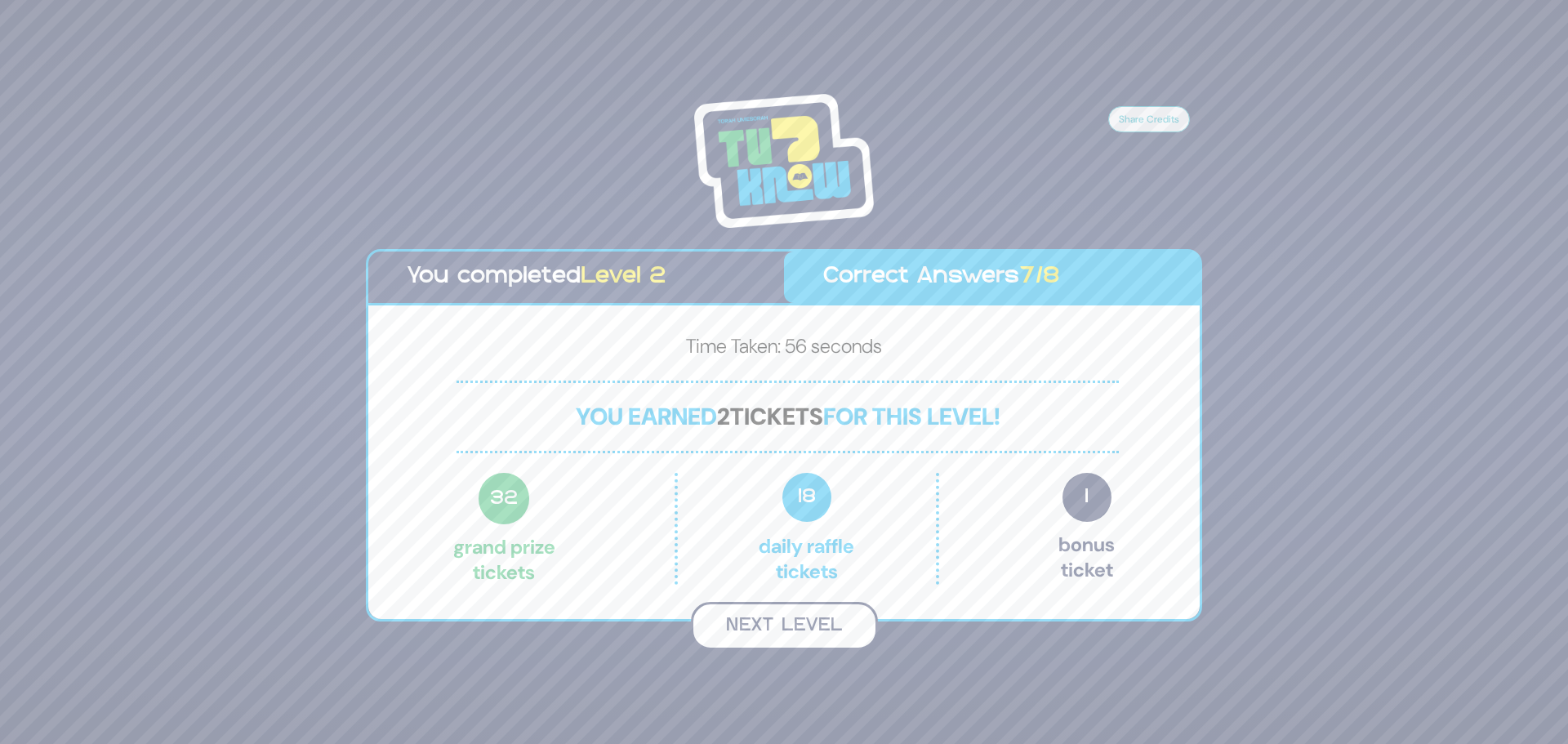
click at [774, 644] on button "Next Level" at bounding box center [784, 625] width 187 height 48
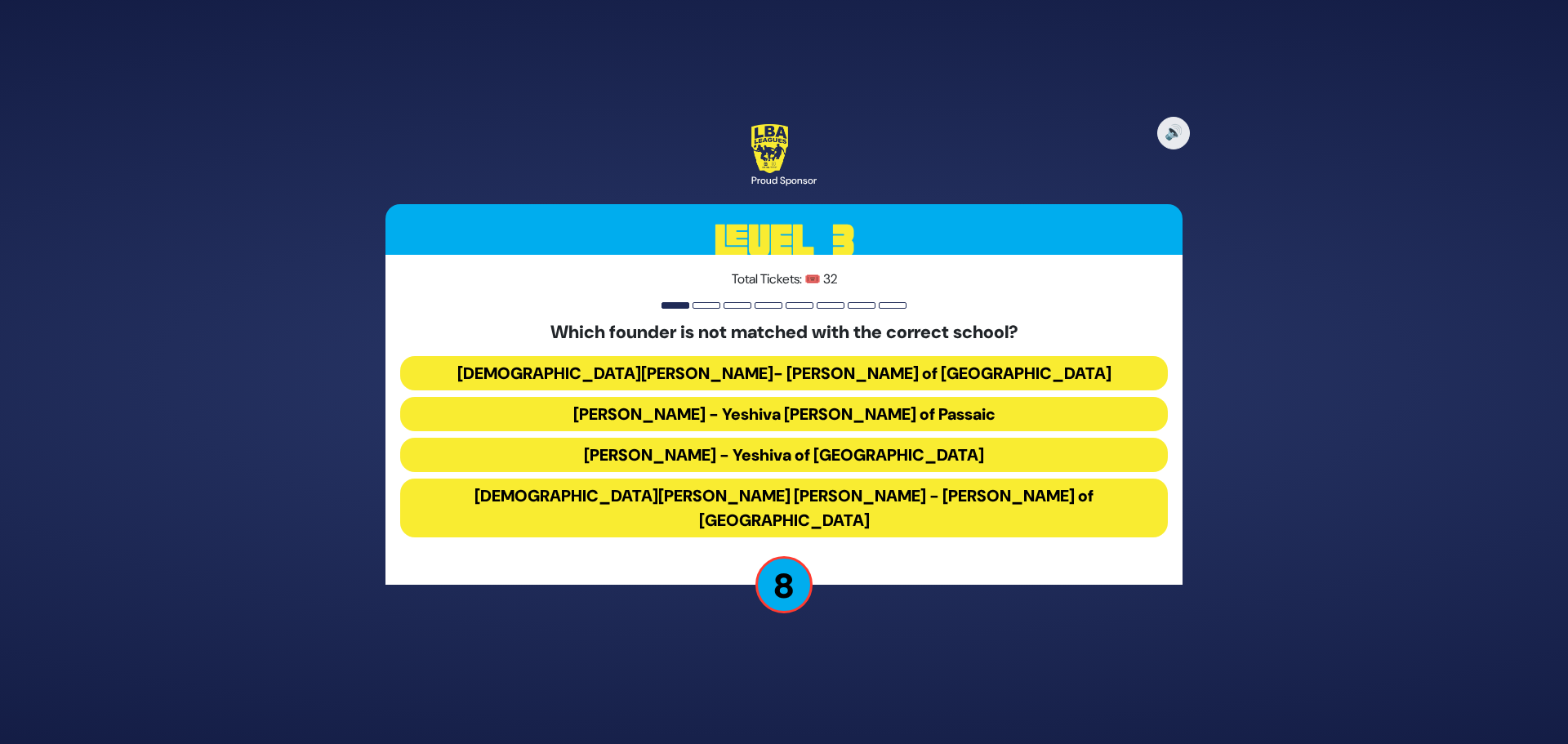
click at [702, 507] on button "Rabbi Osher Lemel Ehrenreich - Bais Yaakov of Miami" at bounding box center [784, 507] width 768 height 58
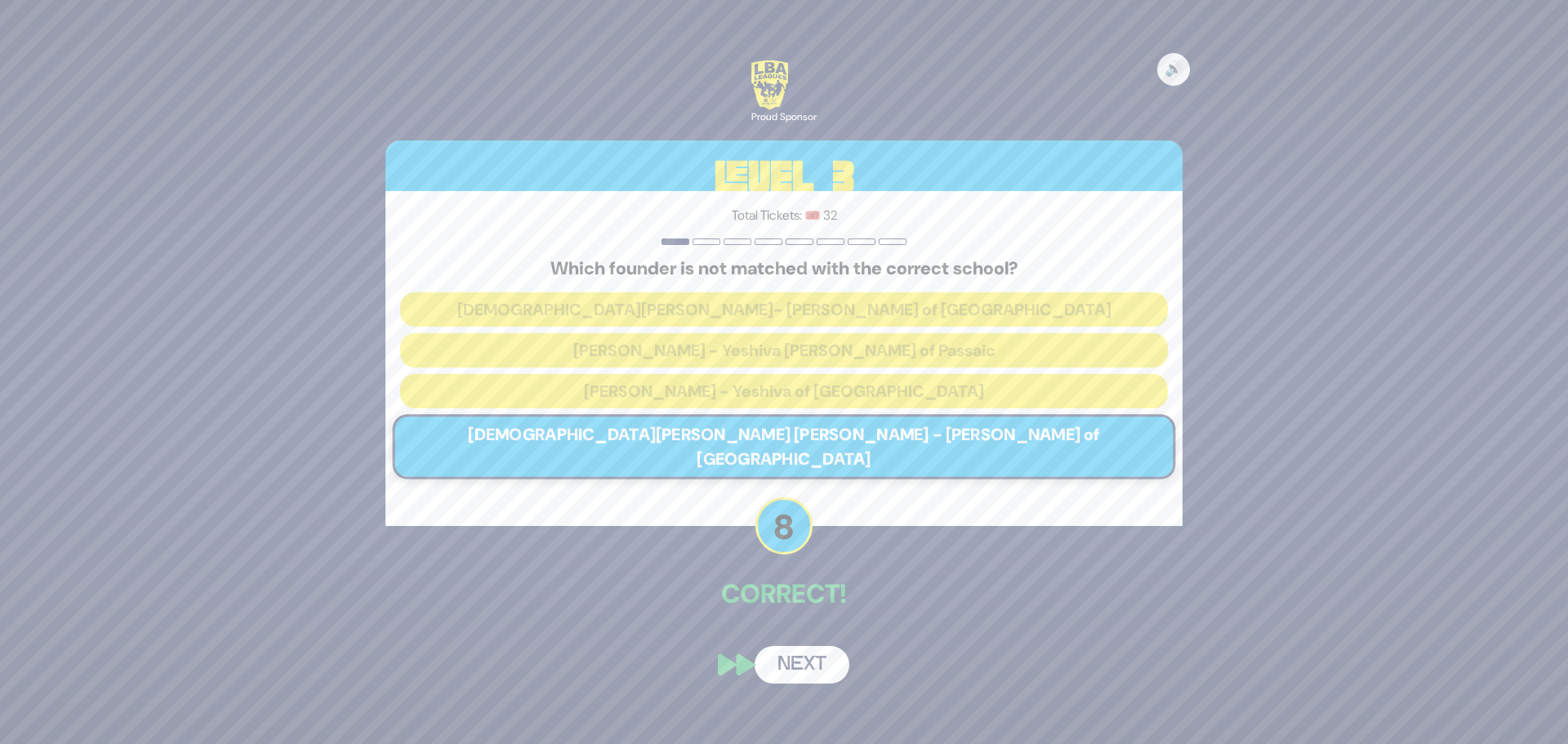
click at [803, 654] on button "Next" at bounding box center [802, 665] width 94 height 38
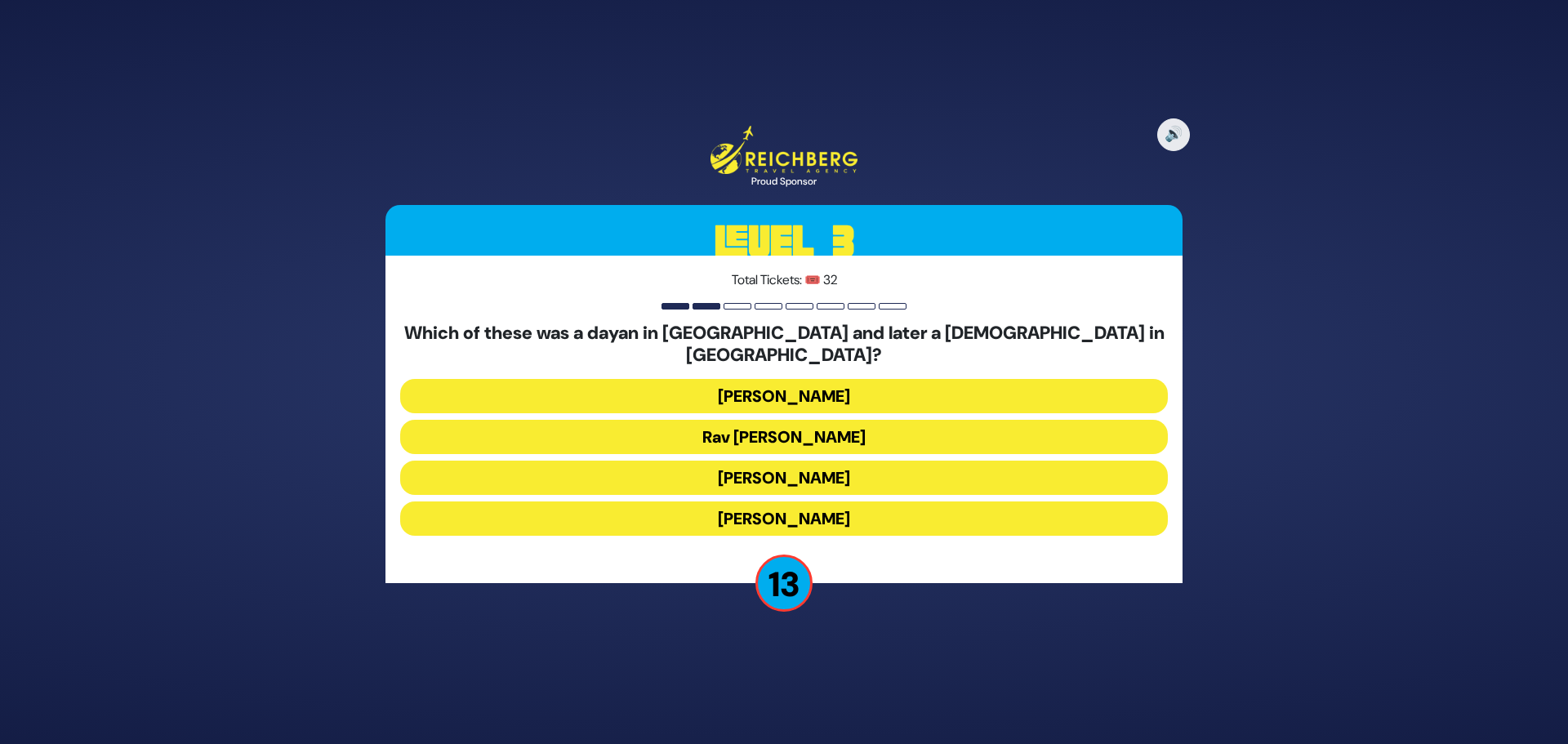
click at [796, 393] on button "Rav Yisroel Zev Gustman" at bounding box center [784, 396] width 768 height 34
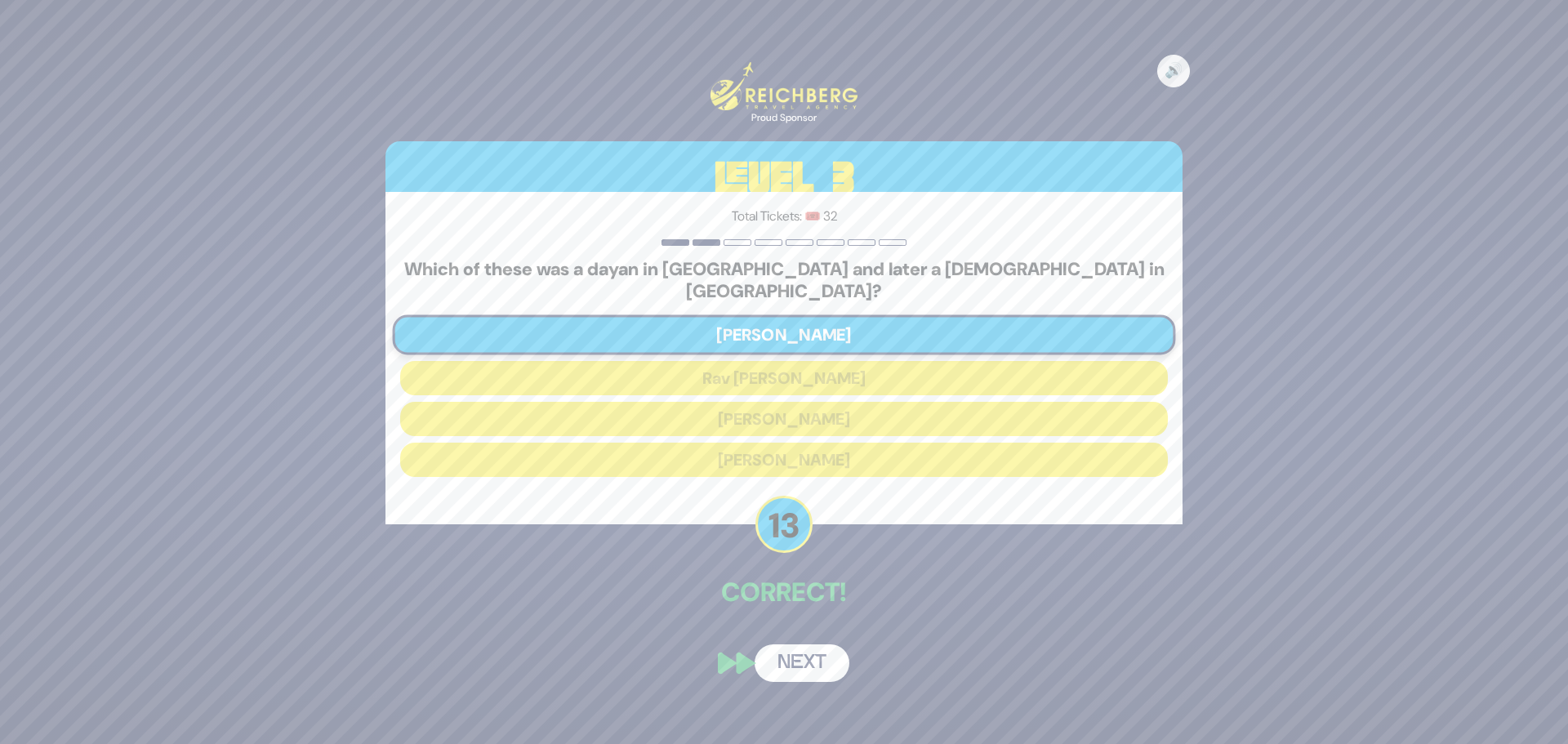
click at [793, 644] on button "Next" at bounding box center [802, 663] width 94 height 38
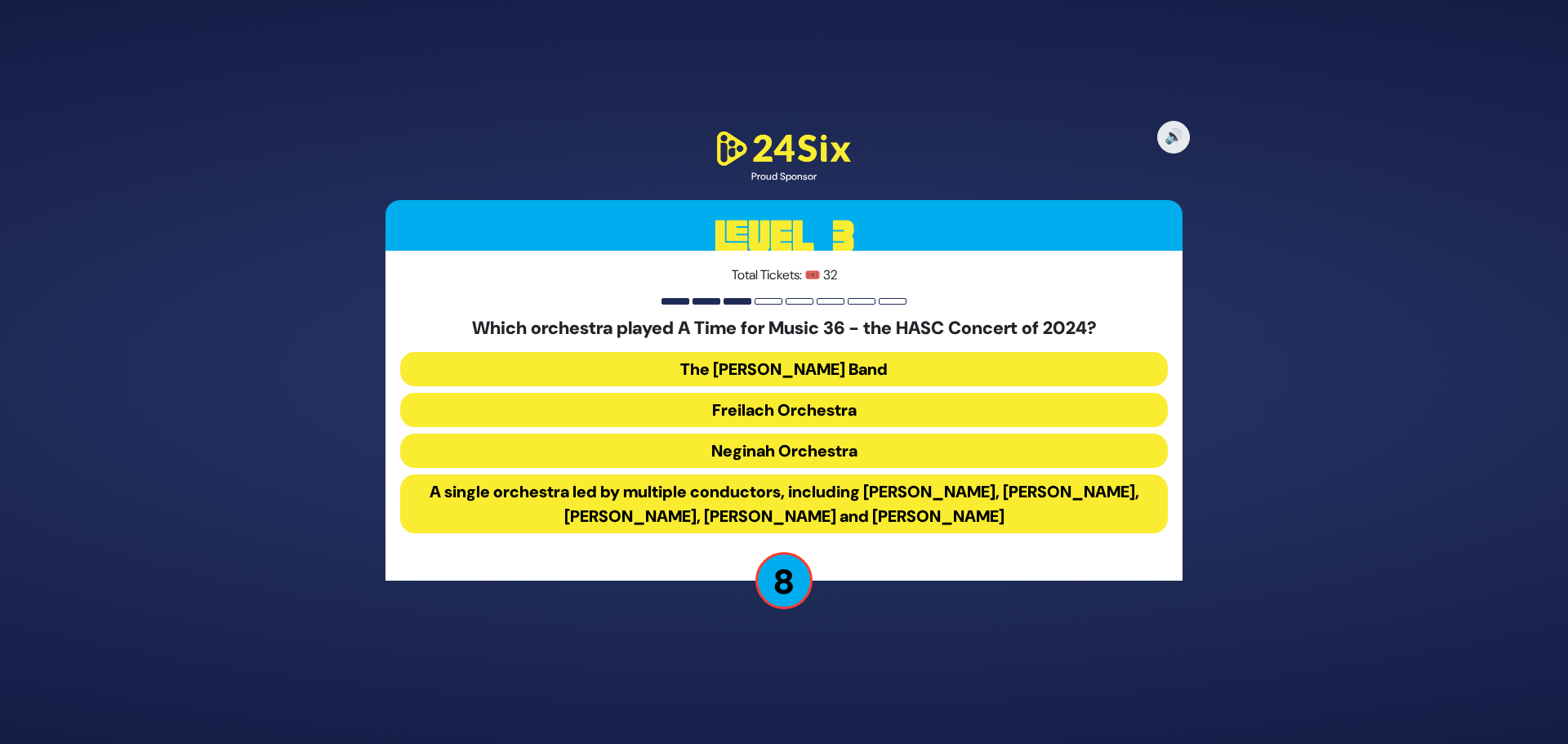
click at [719, 497] on button "A single orchestra led by multiple conductors, including Yoeli Dikman, Rafi Gra…" at bounding box center [784, 504] width 768 height 58
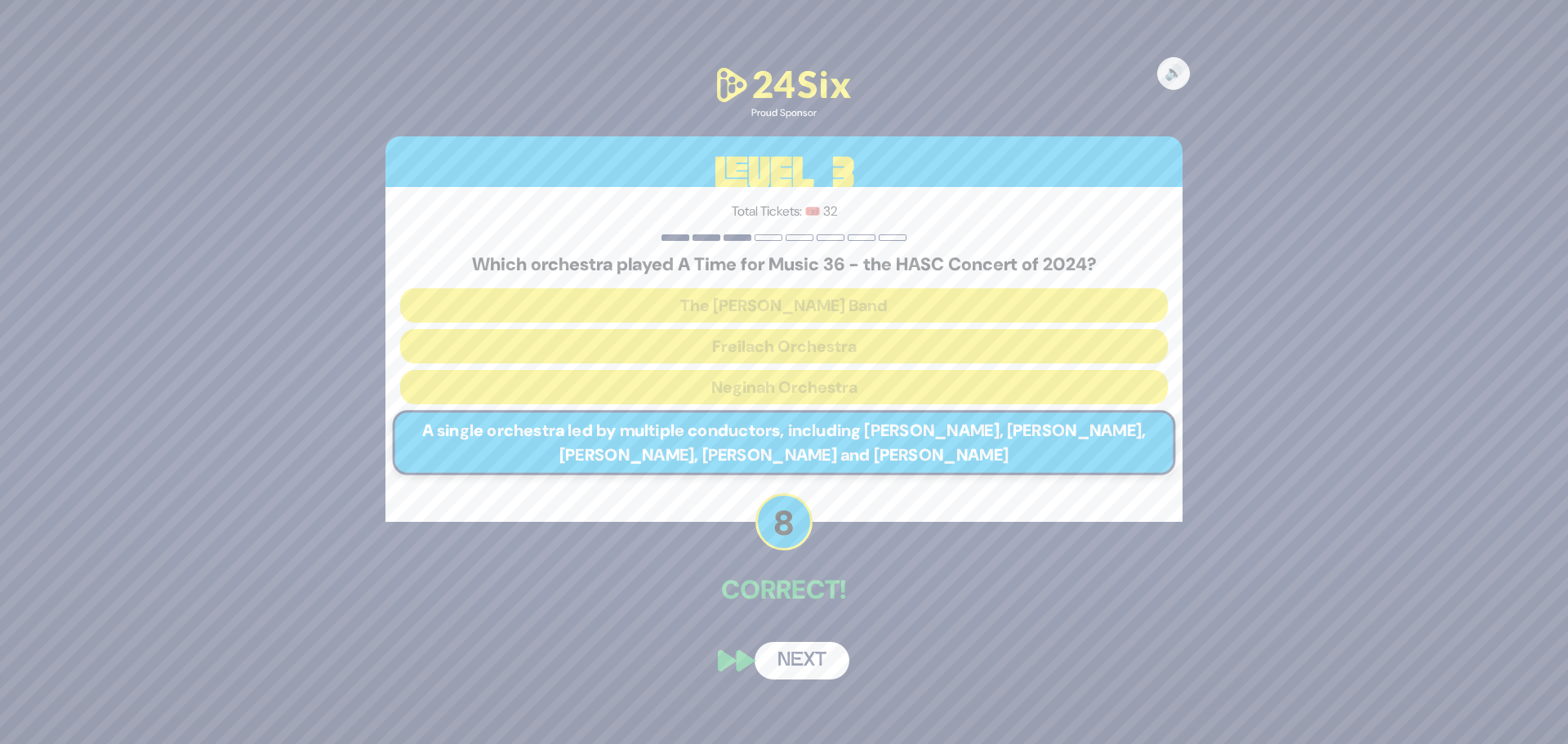
click at [816, 667] on button "Next" at bounding box center [802, 660] width 94 height 38
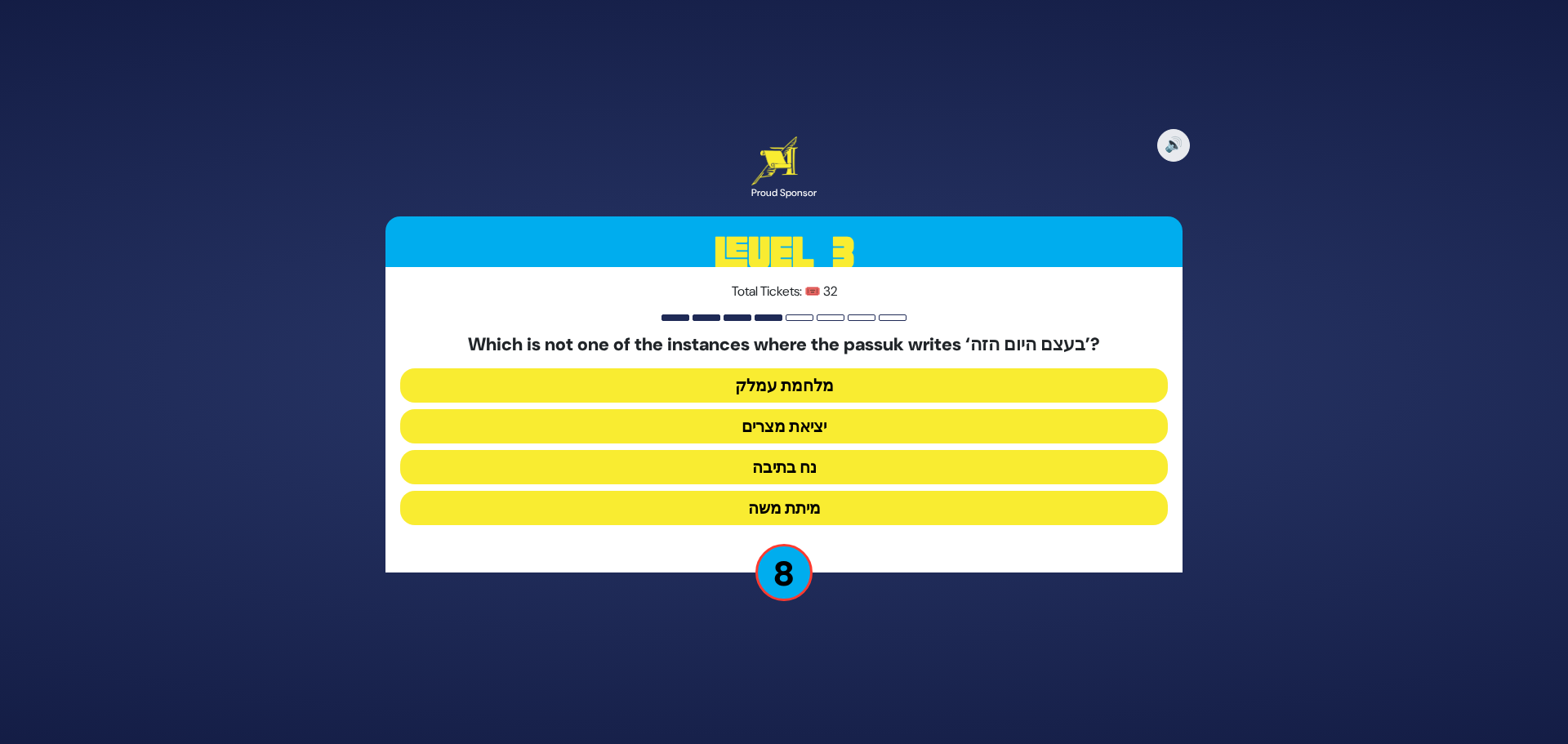
click at [692, 501] on button "מיתת משה" at bounding box center [784, 507] width 768 height 34
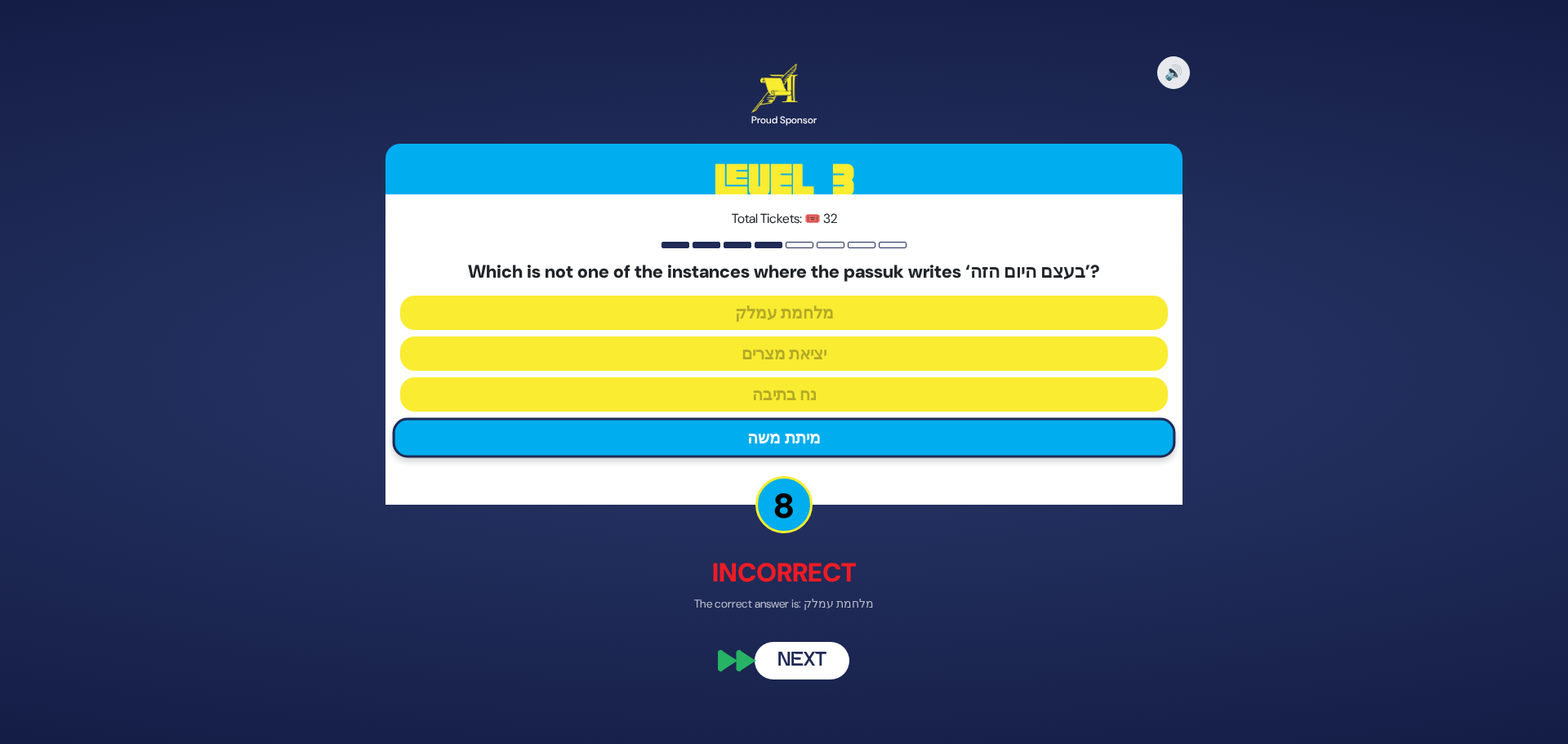
click at [806, 677] on button "Next" at bounding box center [802, 661] width 94 height 38
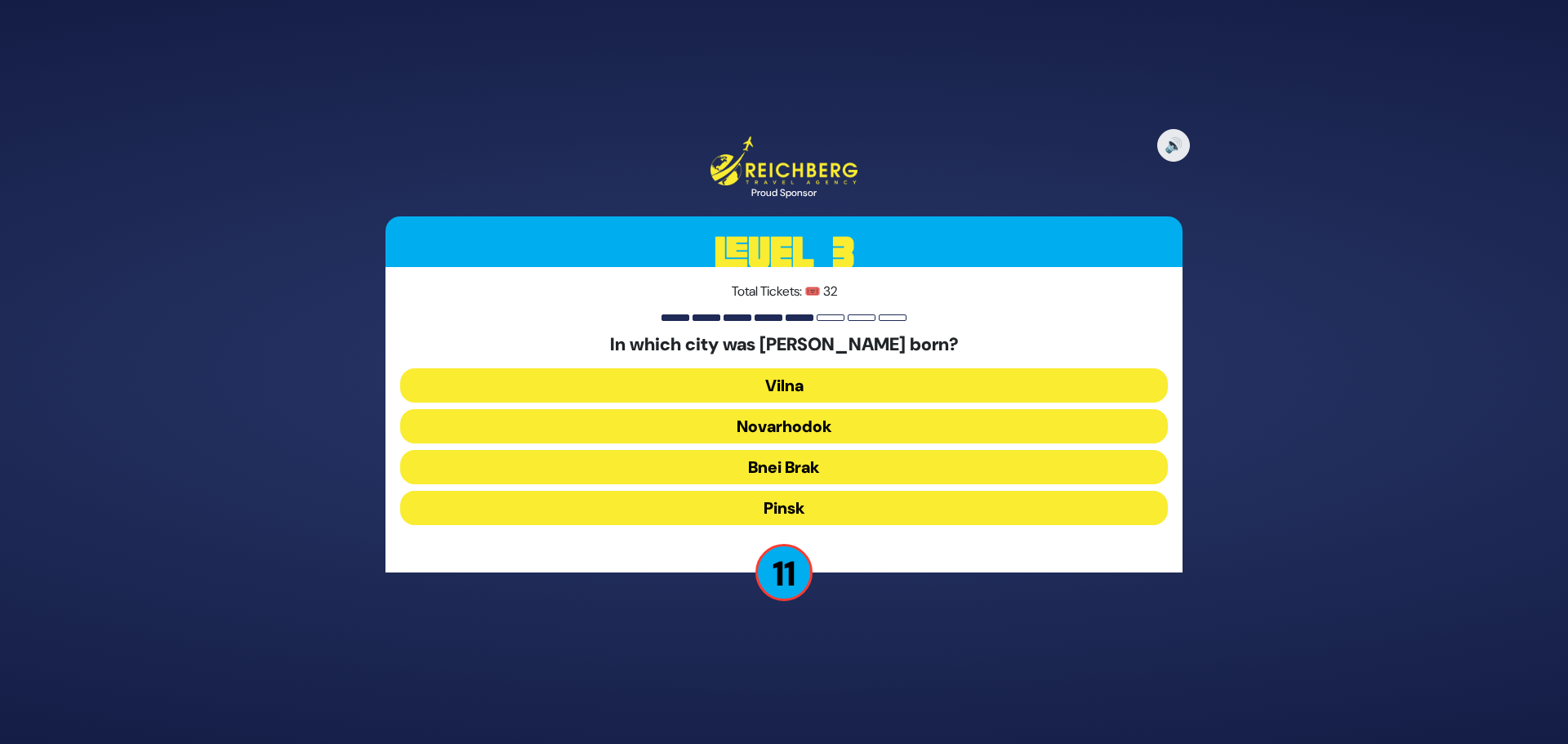
drag, startPoint x: 714, startPoint y: 424, endPoint x: 700, endPoint y: 524, distance: 101.0
click at [700, 525] on div "In which city was Rav Chaim Kanievsky born? Vilna Novarhodok Bnei Brak Pinsk" at bounding box center [784, 432] width 768 height 197
click at [707, 511] on button "Pinsk" at bounding box center [784, 507] width 768 height 34
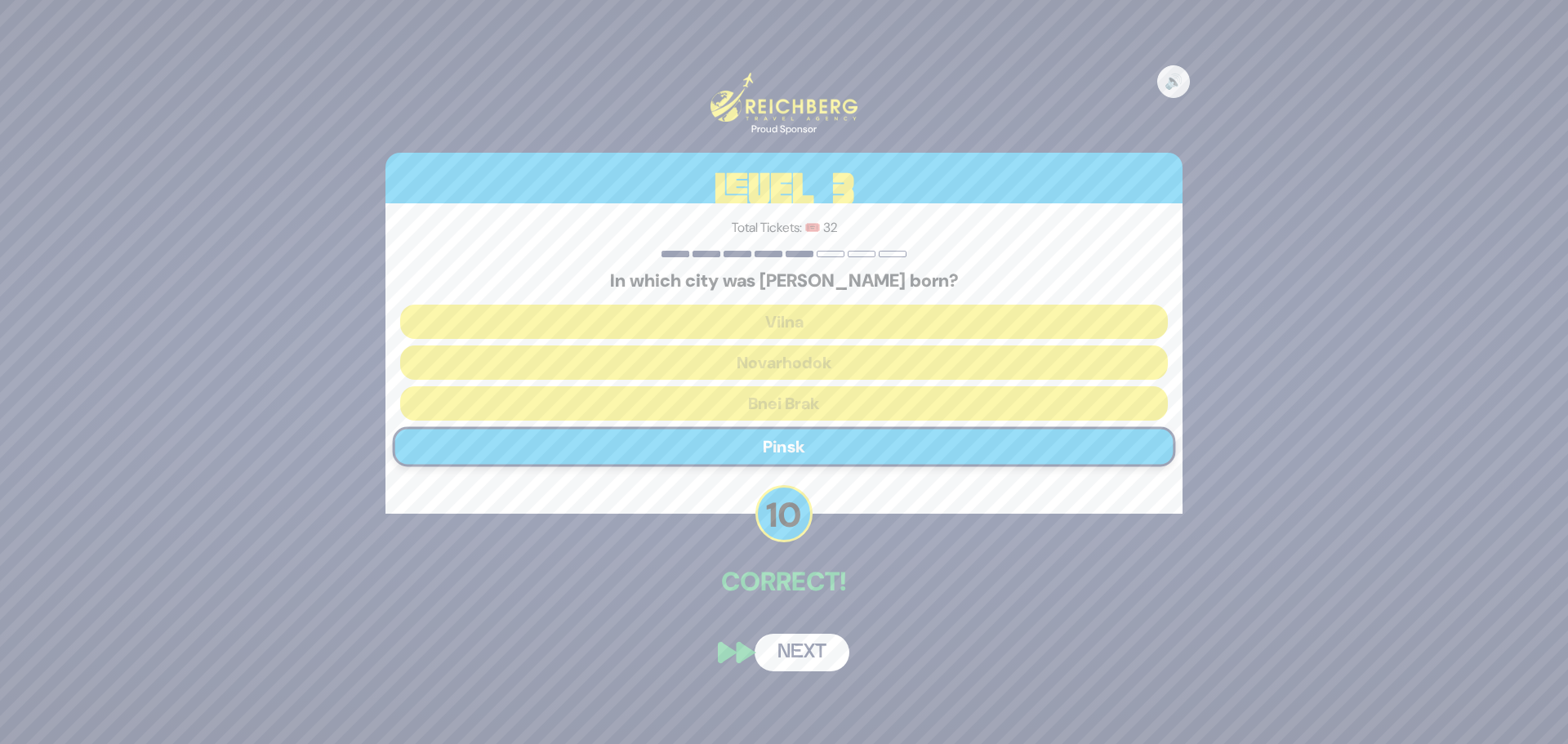
click at [808, 653] on button "Next" at bounding box center [802, 653] width 94 height 38
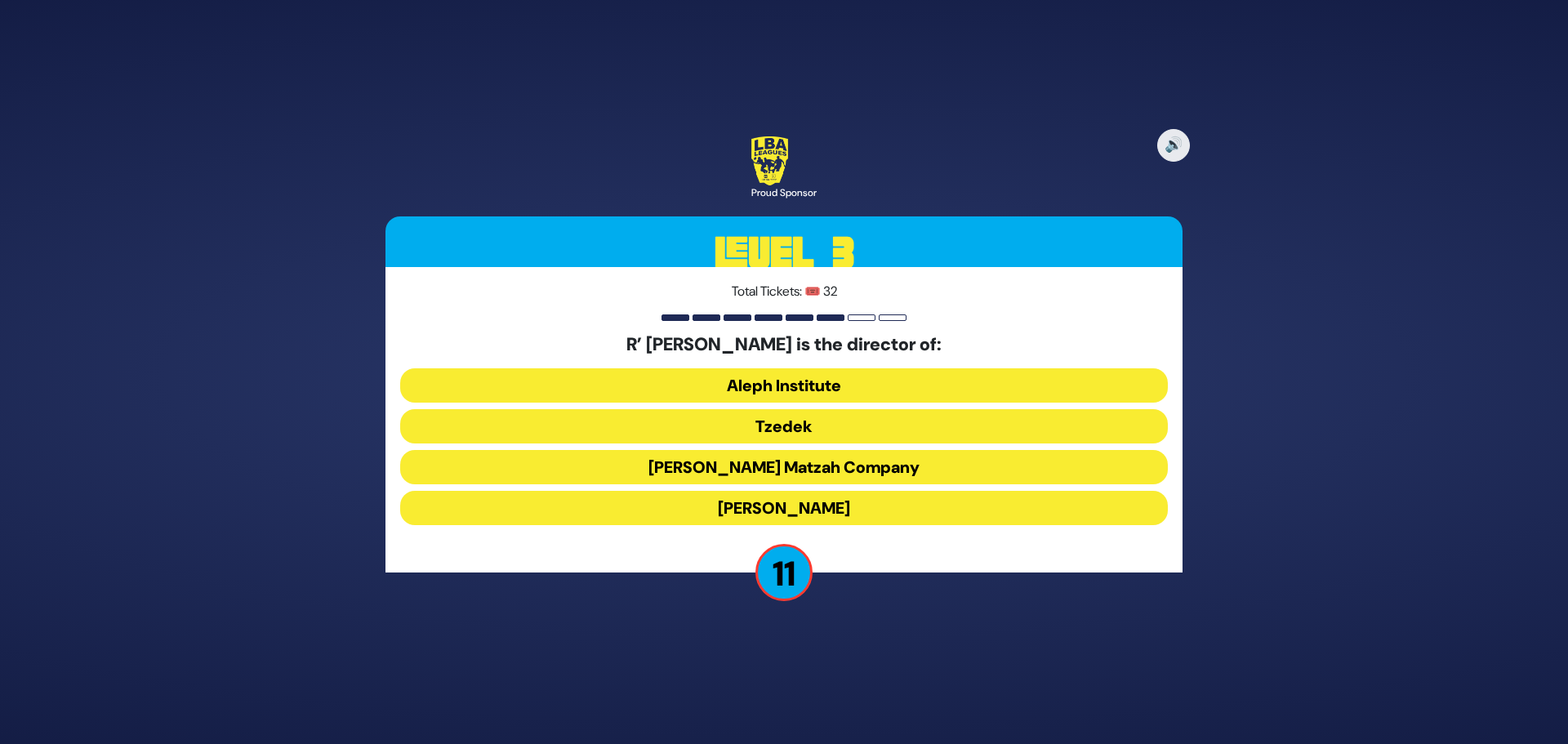
click at [698, 428] on button "Tzedek" at bounding box center [784, 426] width 768 height 34
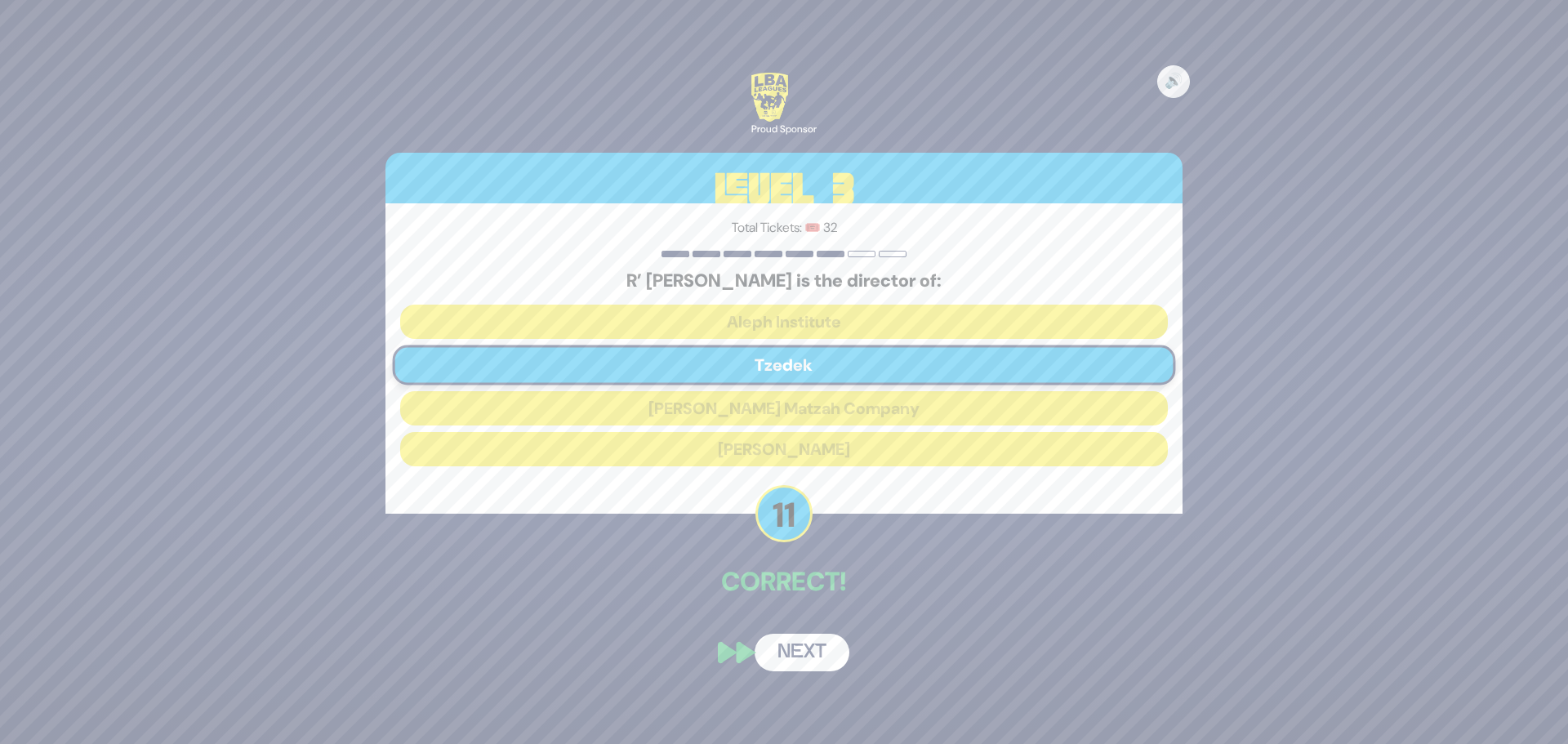
click at [812, 659] on button "Next" at bounding box center [802, 653] width 94 height 38
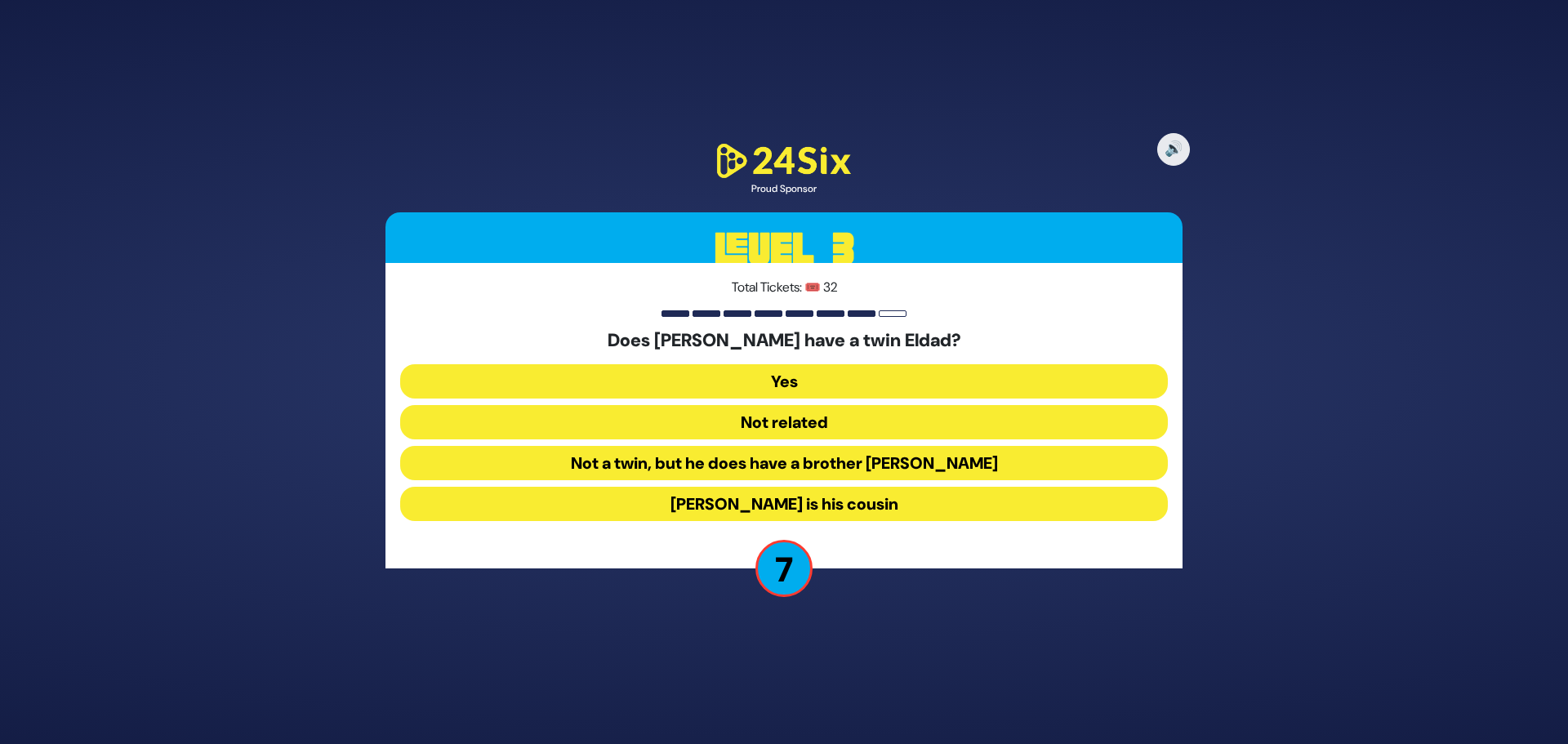
click at [769, 465] on button "Not a twin, but he does have a brother Eldad" at bounding box center [784, 463] width 768 height 34
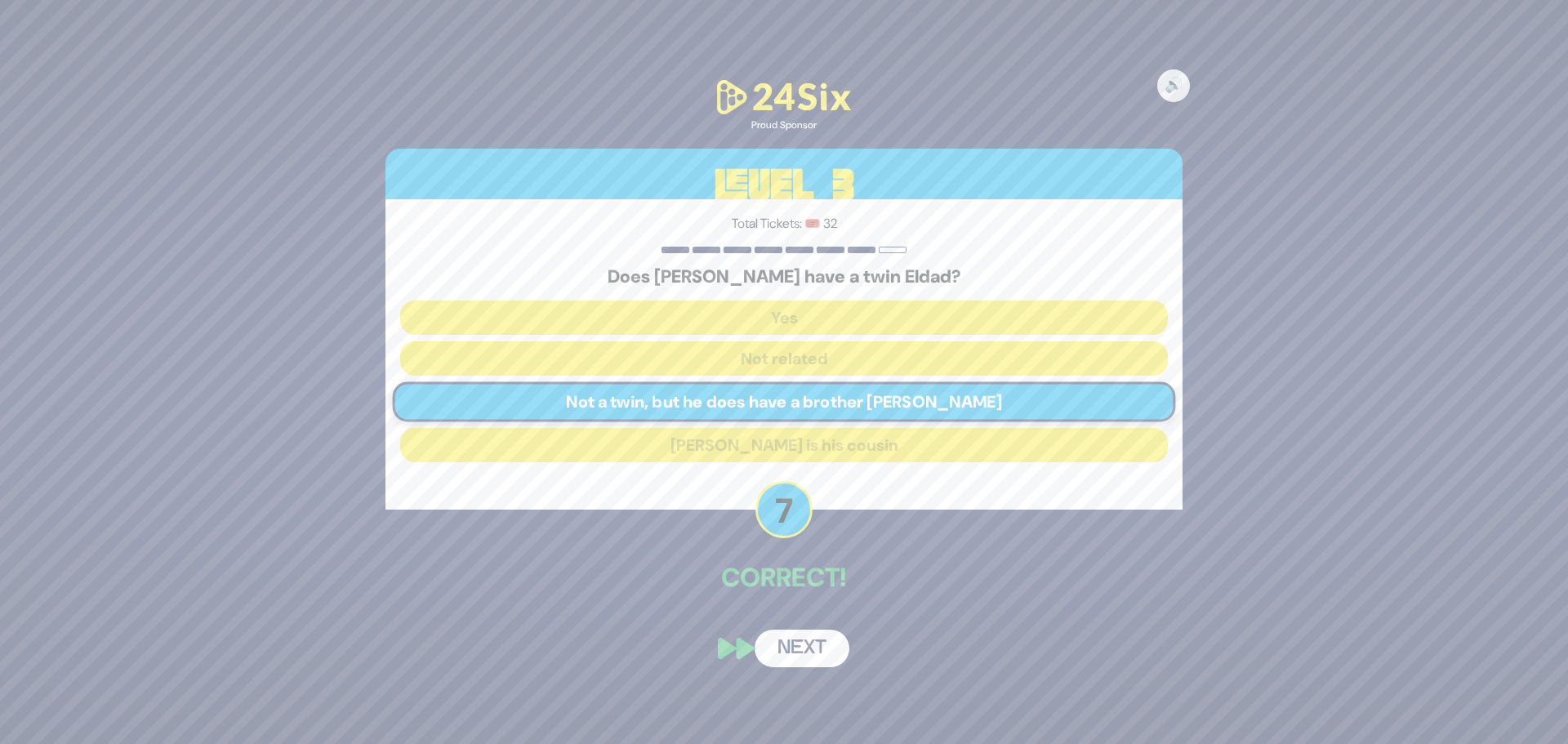
click at [803, 656] on button "Next" at bounding box center [802, 648] width 94 height 38
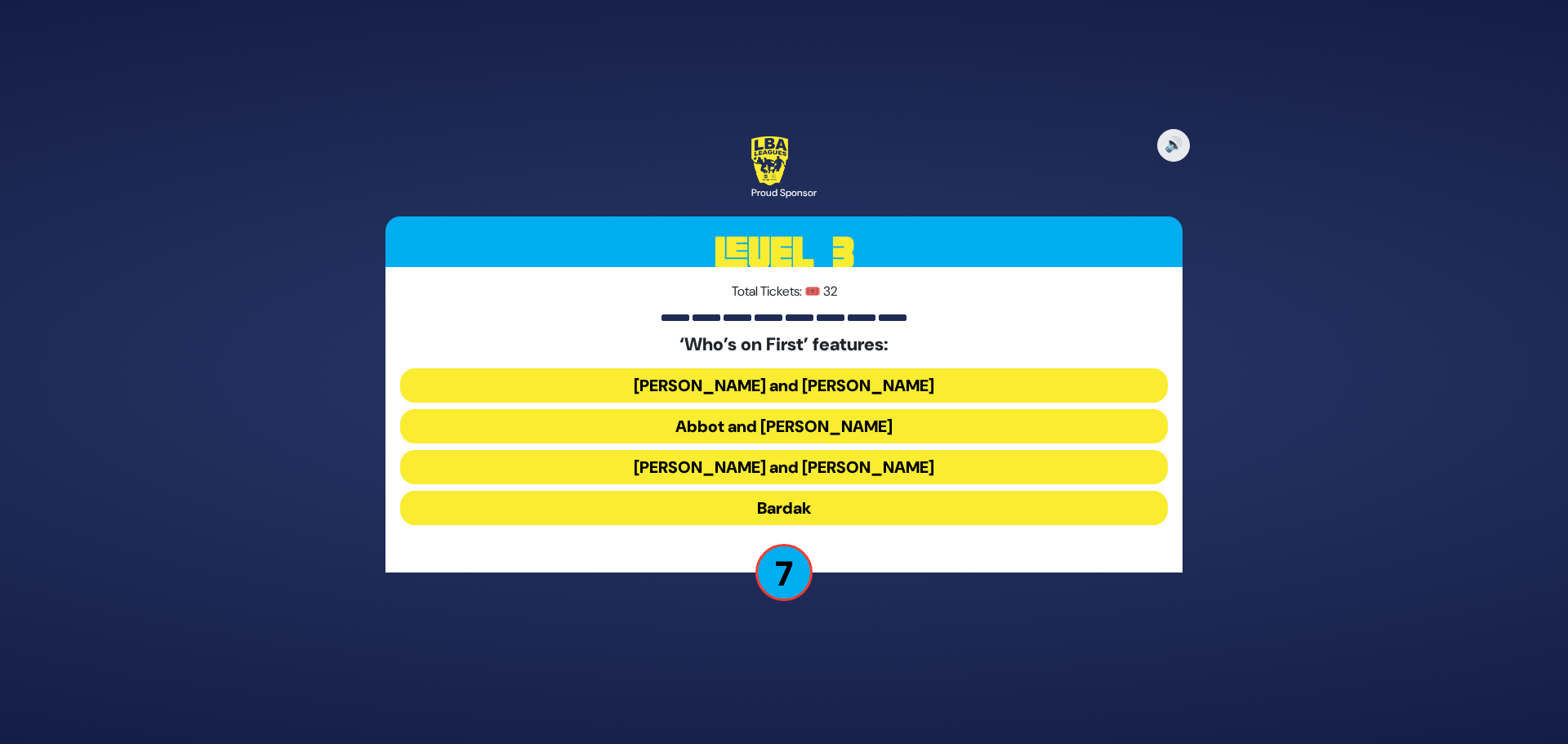
click at [744, 428] on button "Abbot and Costello" at bounding box center [784, 426] width 768 height 34
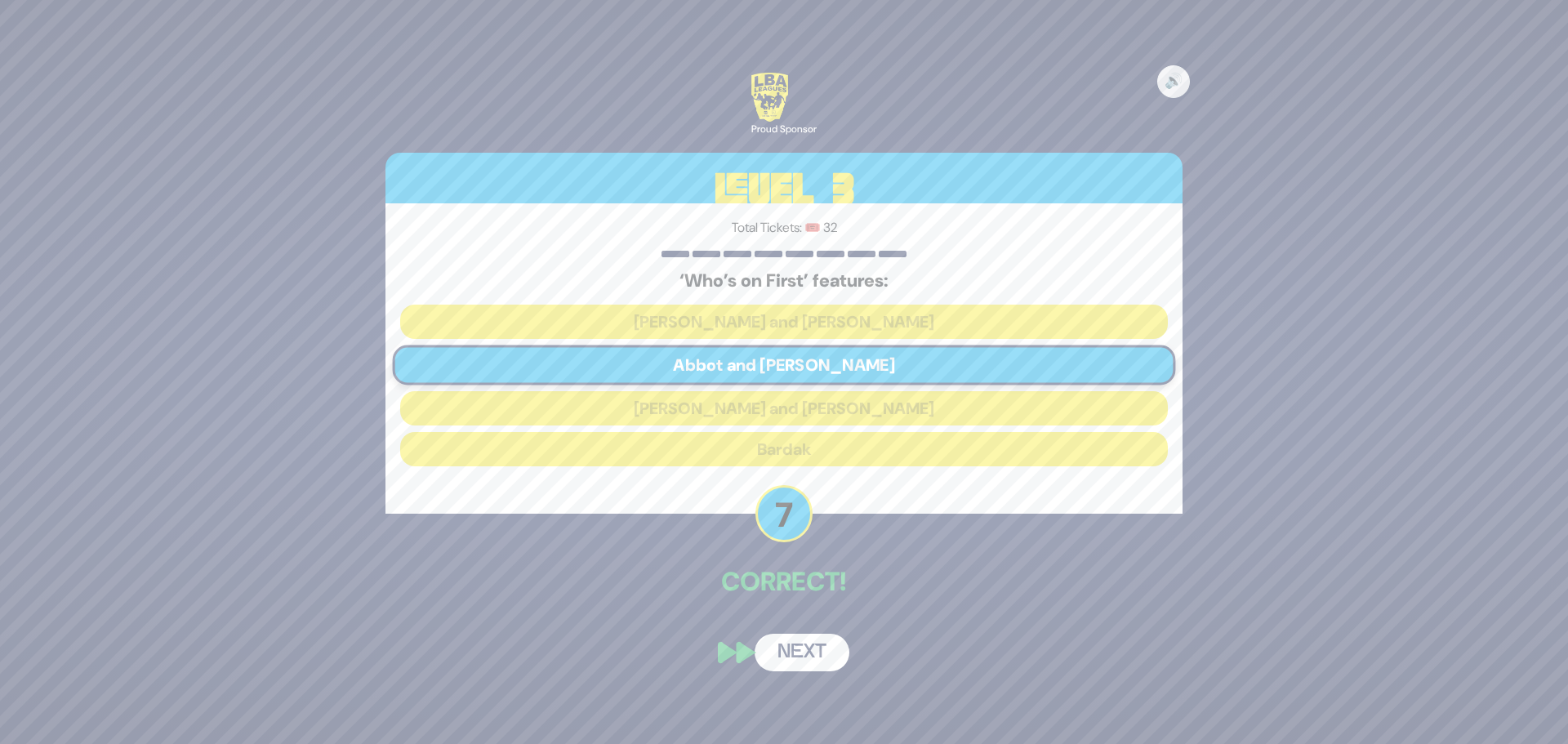
click at [796, 658] on button "Next" at bounding box center [802, 653] width 94 height 38
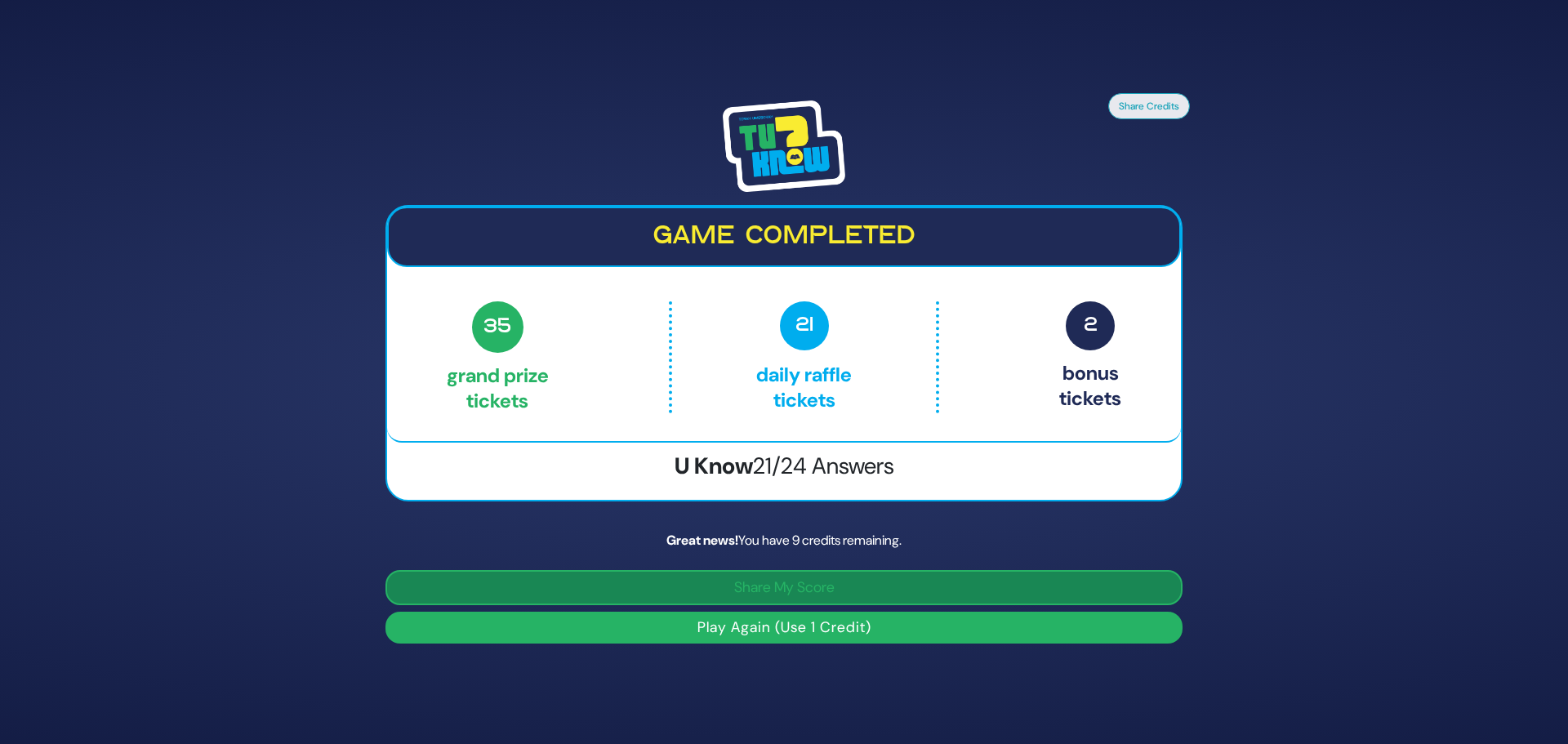
click at [653, 586] on button "Share My Score" at bounding box center [784, 587] width 797 height 35
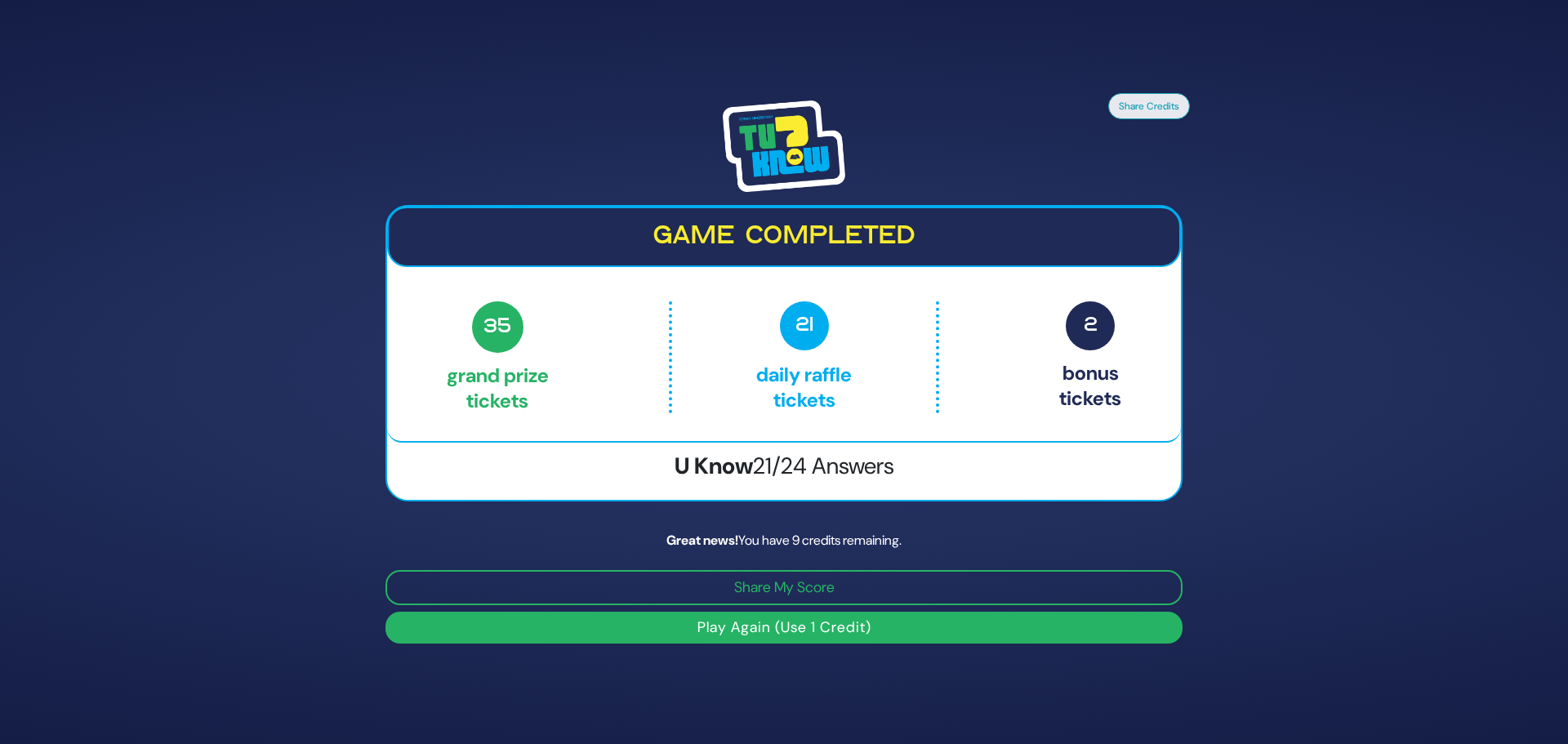
click at [760, 635] on button "Play Again (Use 1 Credit)" at bounding box center [784, 627] width 797 height 32
click at [789, 637] on button "Play Again (Use 1 Credit)" at bounding box center [784, 627] width 797 height 32
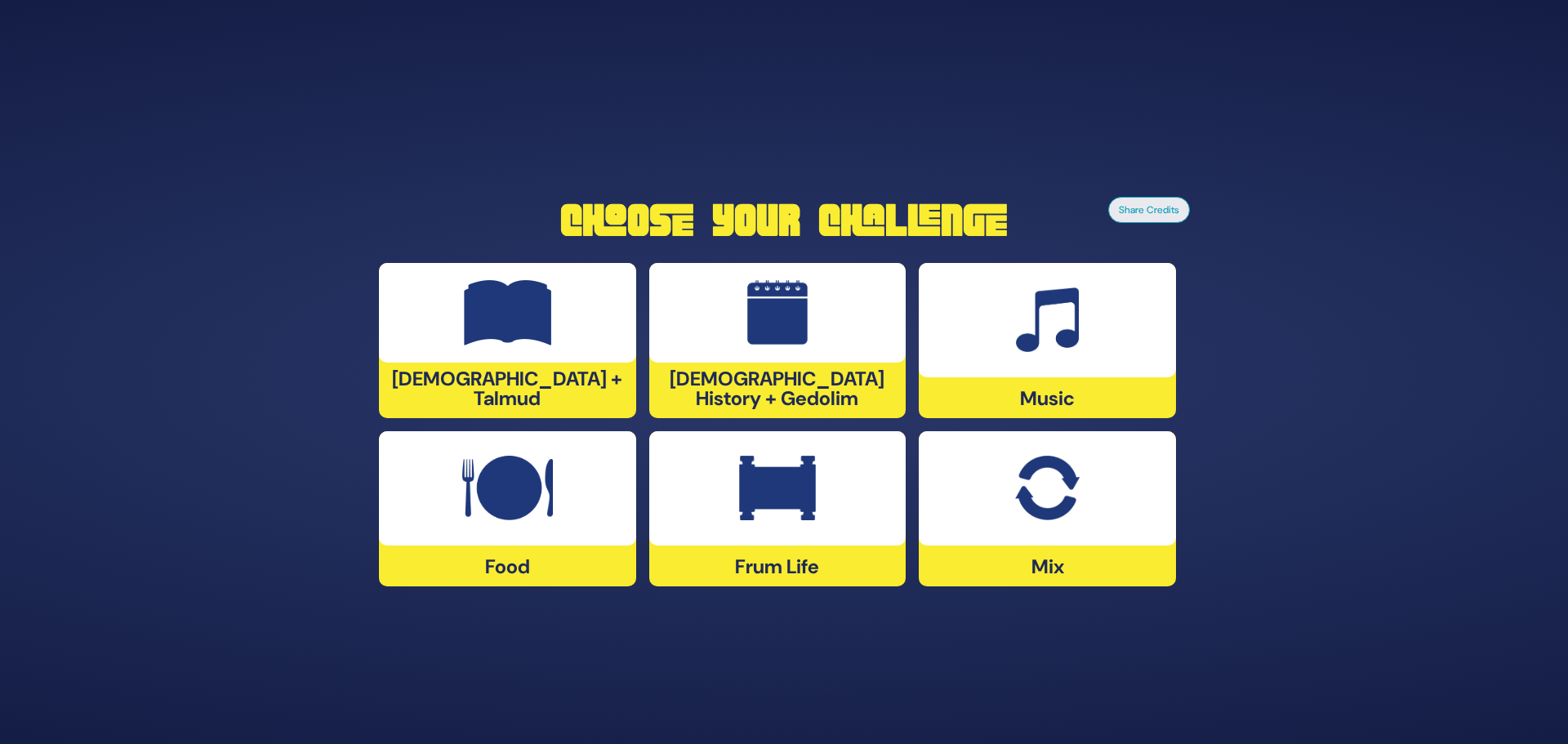
click at [708, 512] on div at bounding box center [777, 488] width 258 height 114
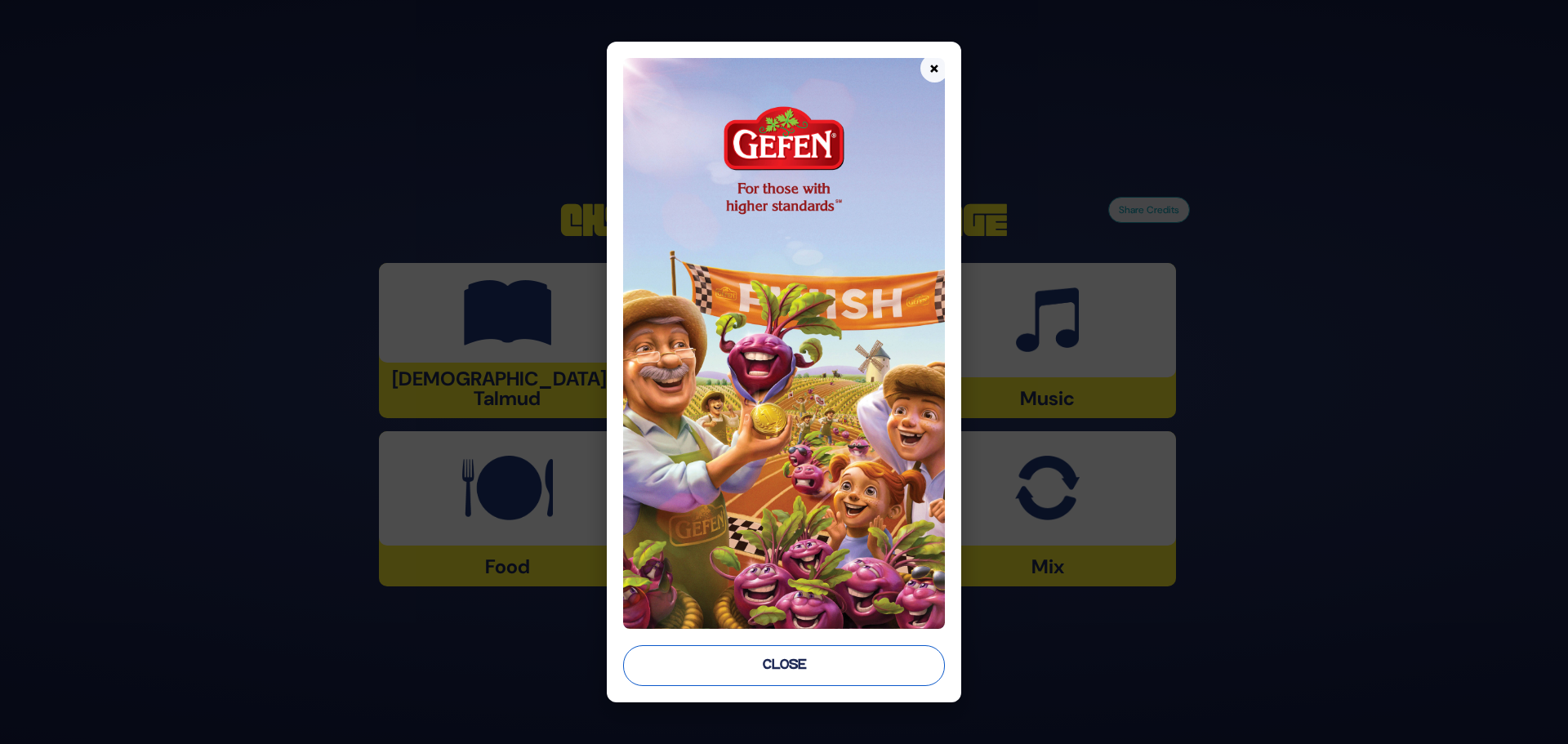
click at [877, 671] on button "Close" at bounding box center [783, 665] width 322 height 41
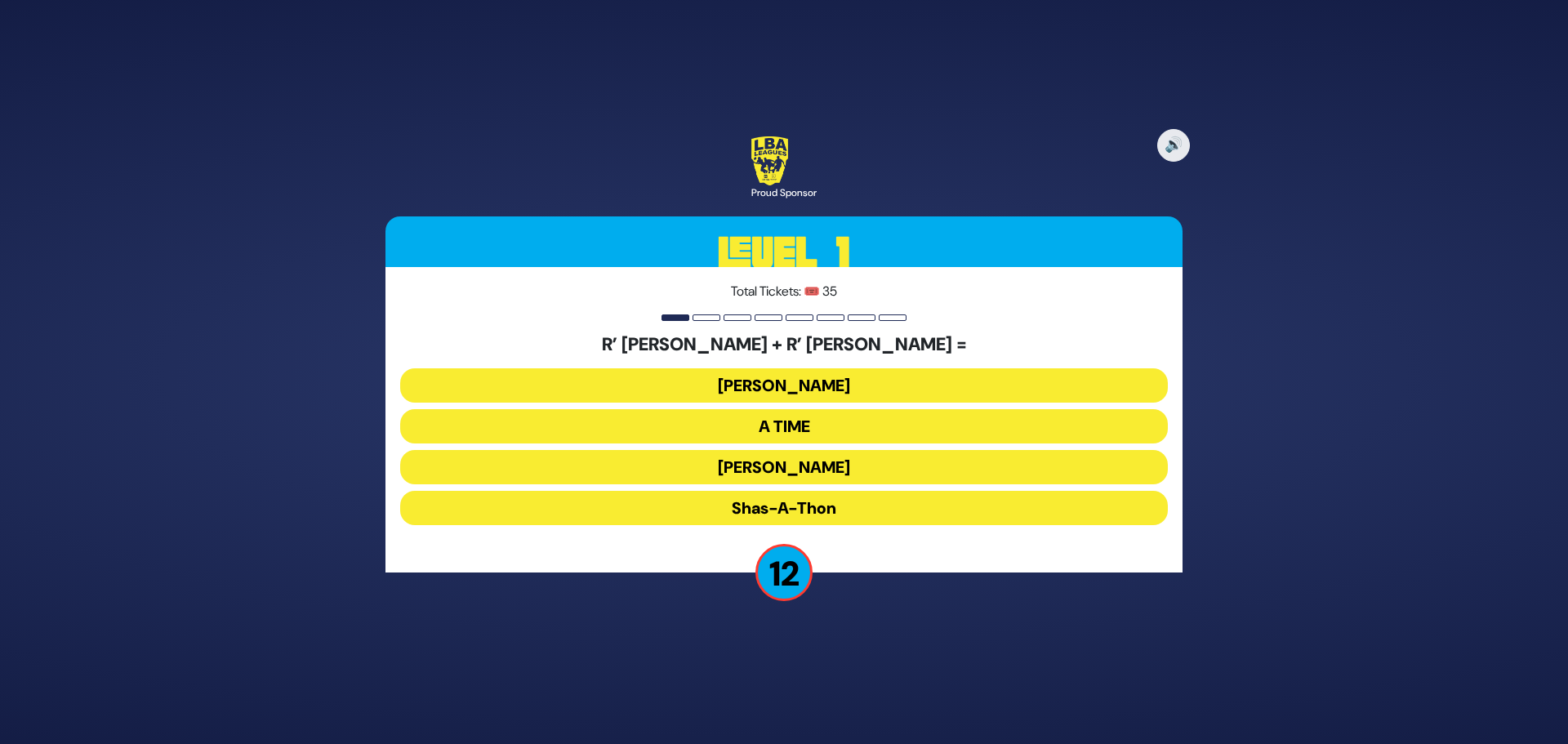
click at [771, 467] on button "[PERSON_NAME]" at bounding box center [784, 467] width 768 height 34
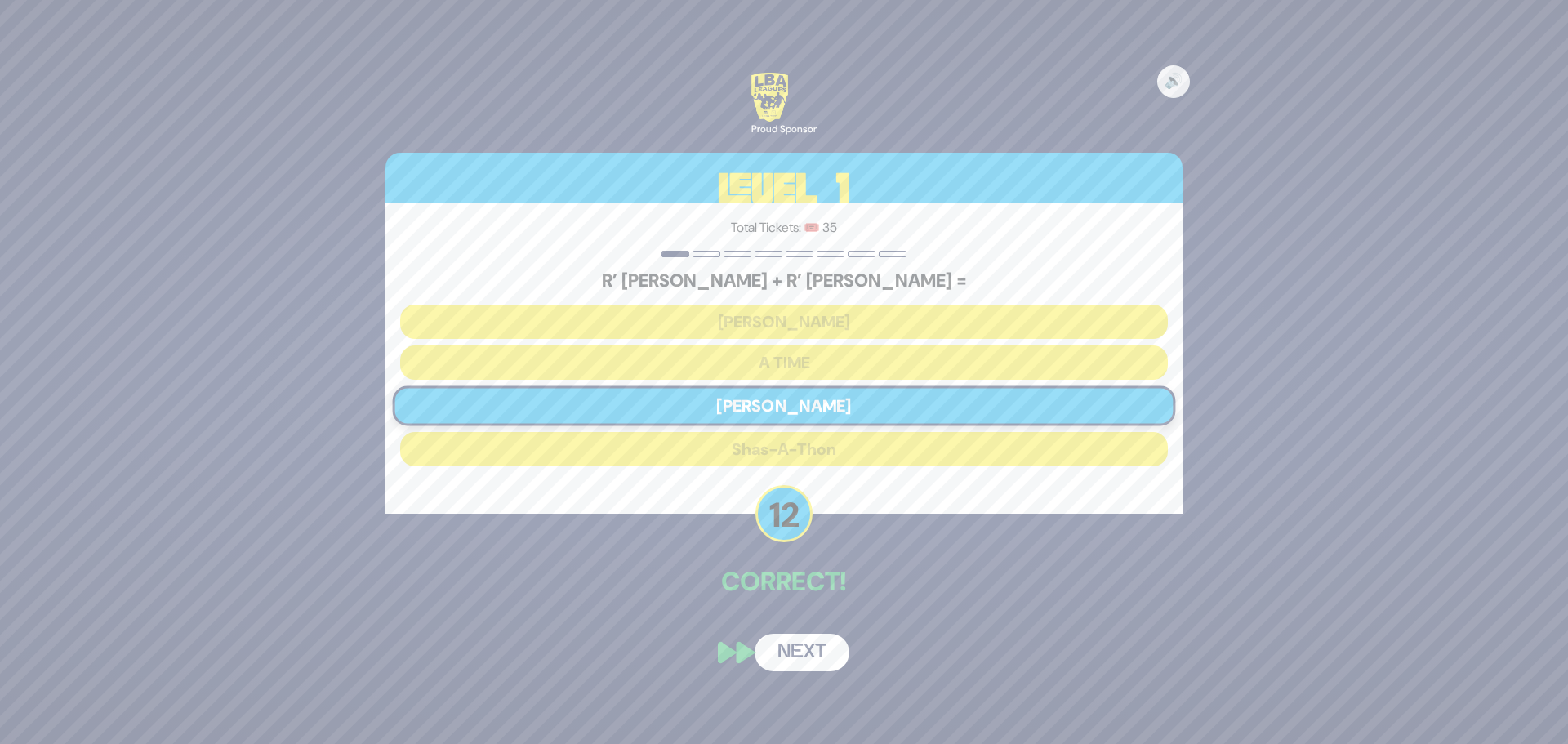
click at [796, 650] on button "Next" at bounding box center [802, 653] width 94 height 38
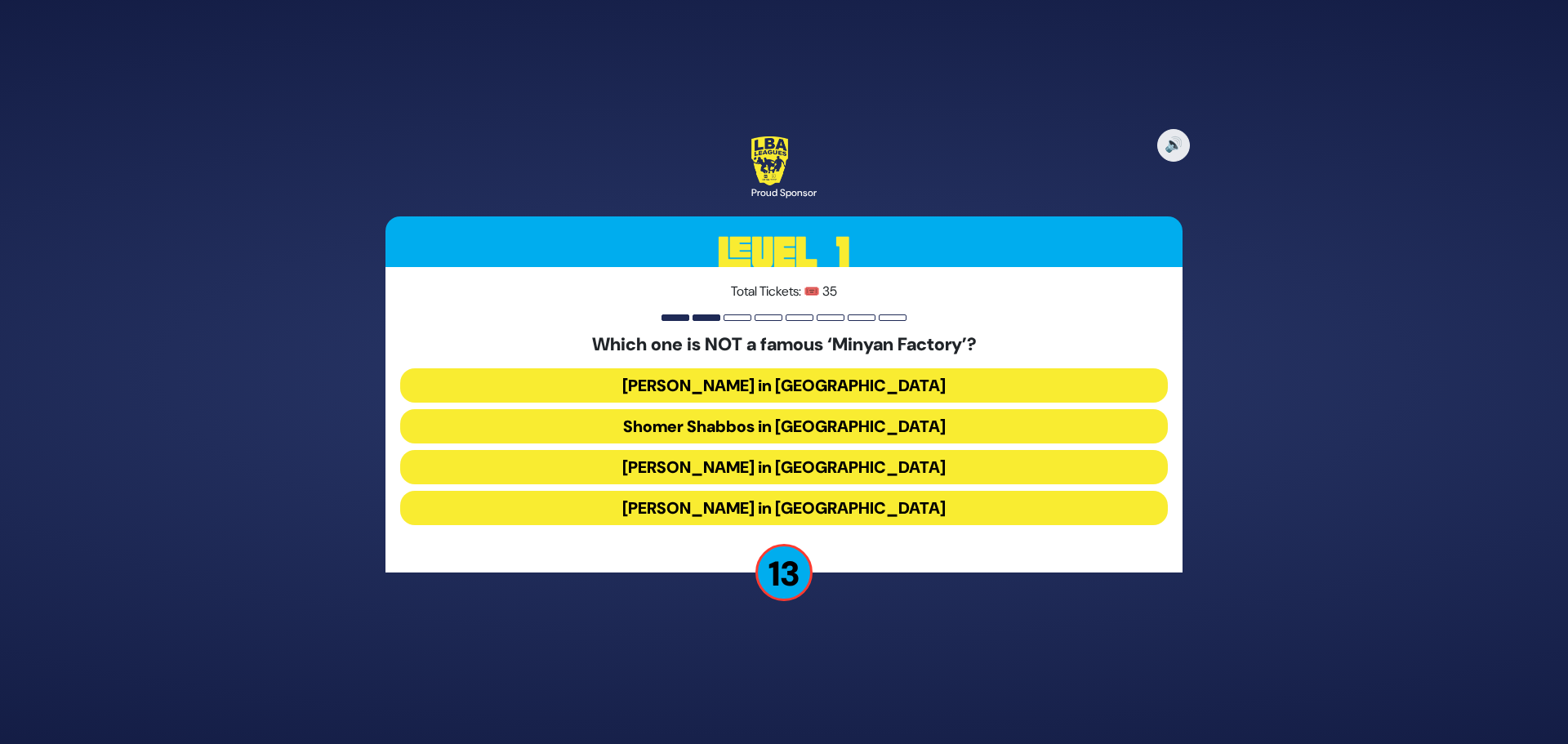
click at [717, 513] on button "[PERSON_NAME] in [GEOGRAPHIC_DATA]" at bounding box center [784, 507] width 768 height 34
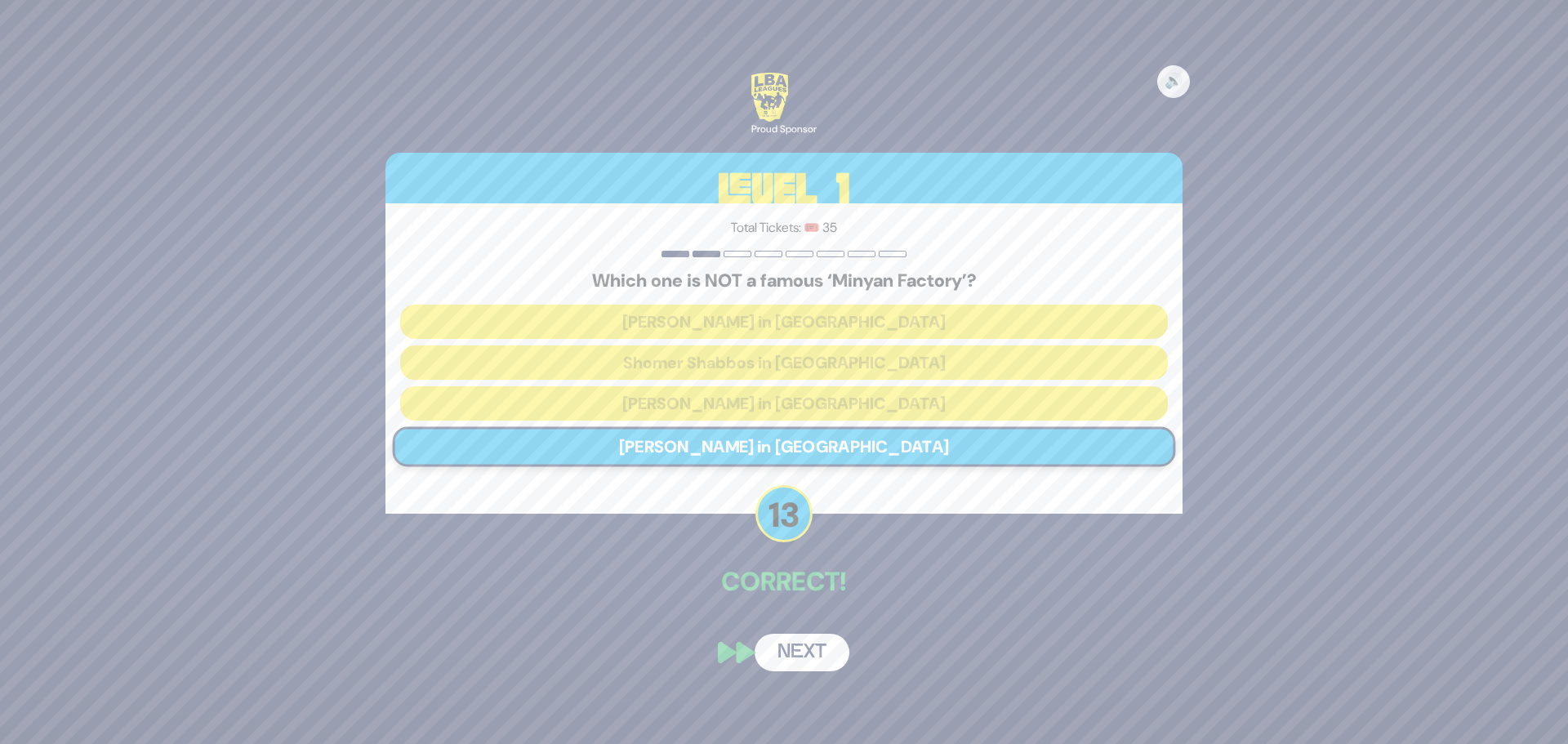
click at [814, 659] on button "Next" at bounding box center [802, 653] width 94 height 38
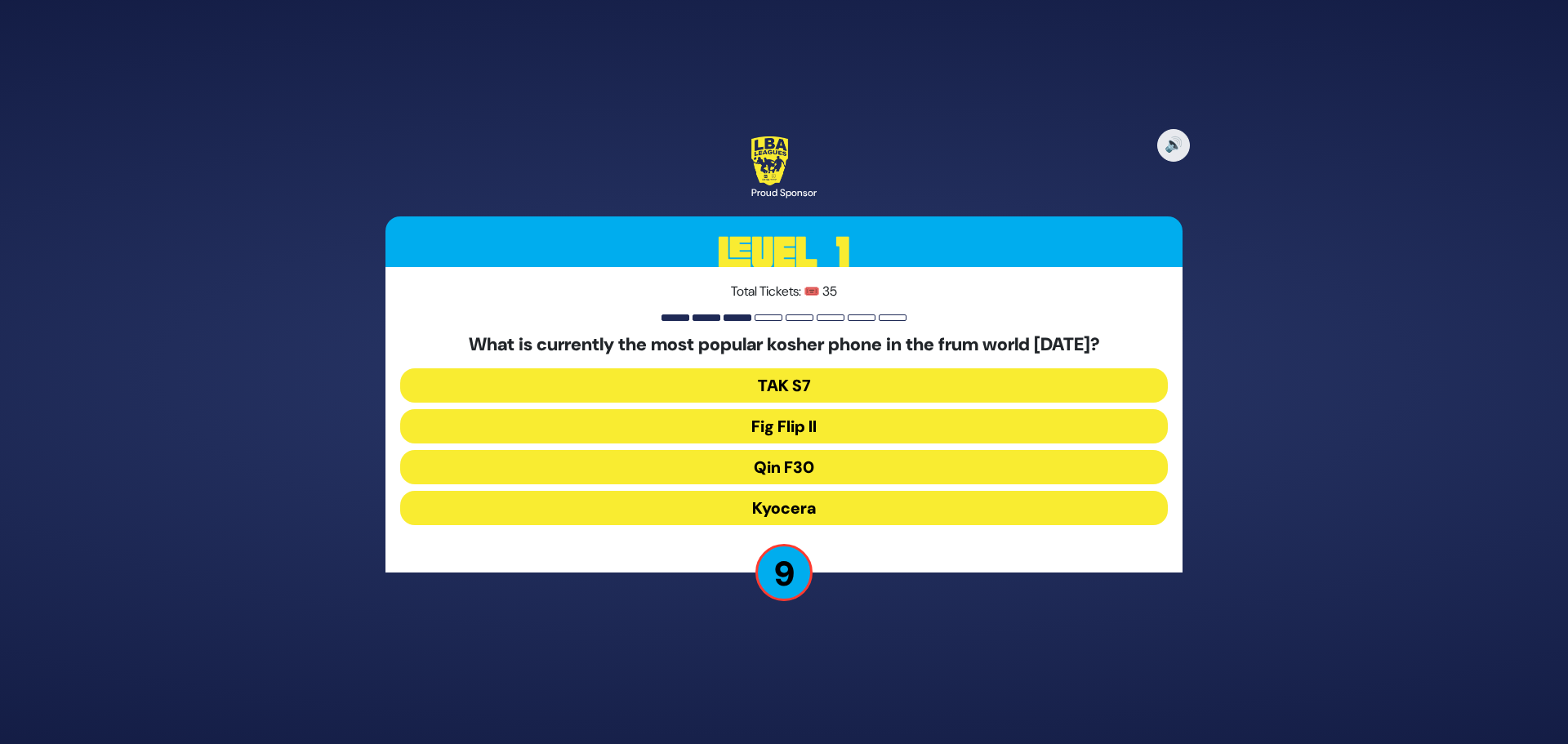
click at [652, 431] on button "Fig Flip II" at bounding box center [784, 426] width 768 height 34
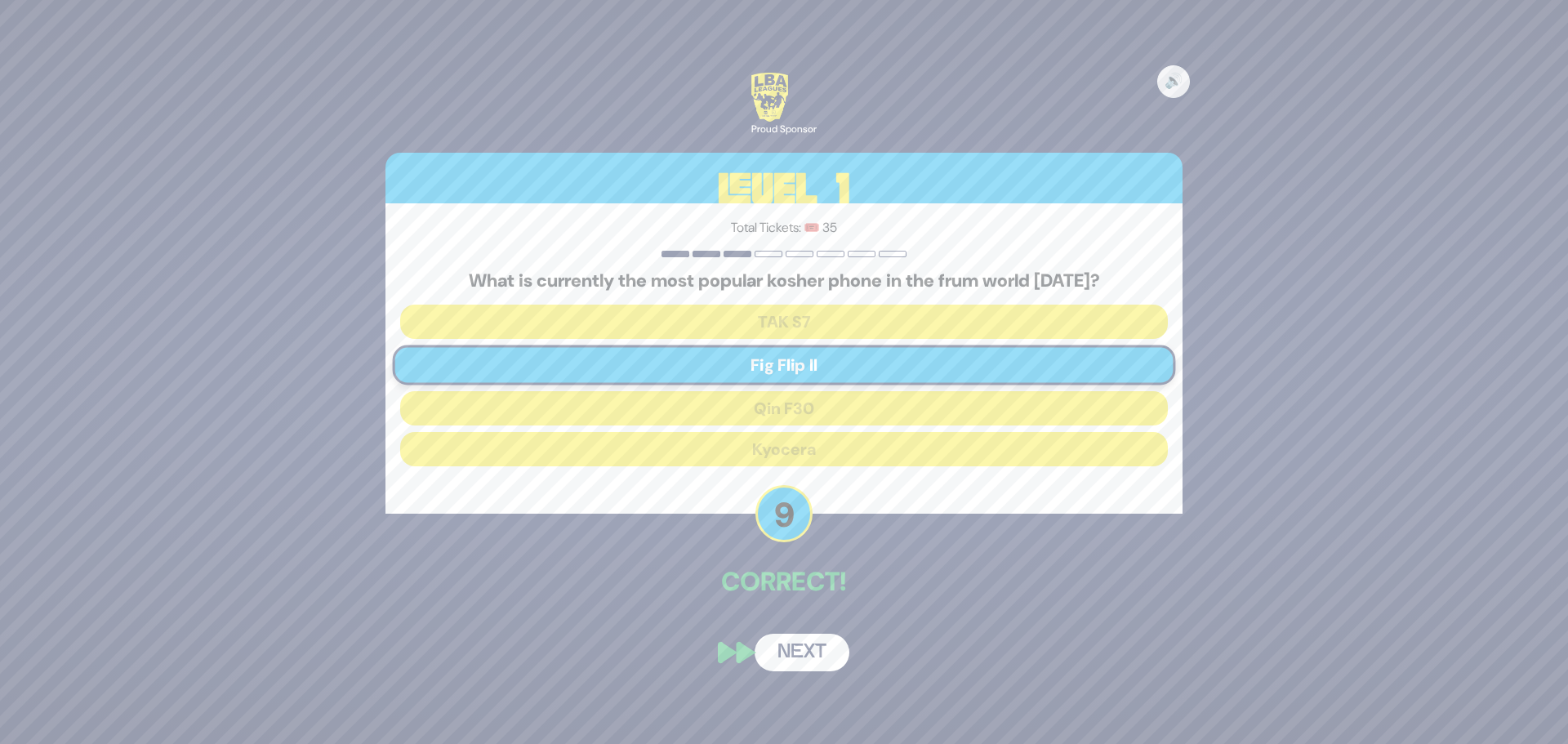
click at [825, 653] on button "Next" at bounding box center [802, 653] width 94 height 38
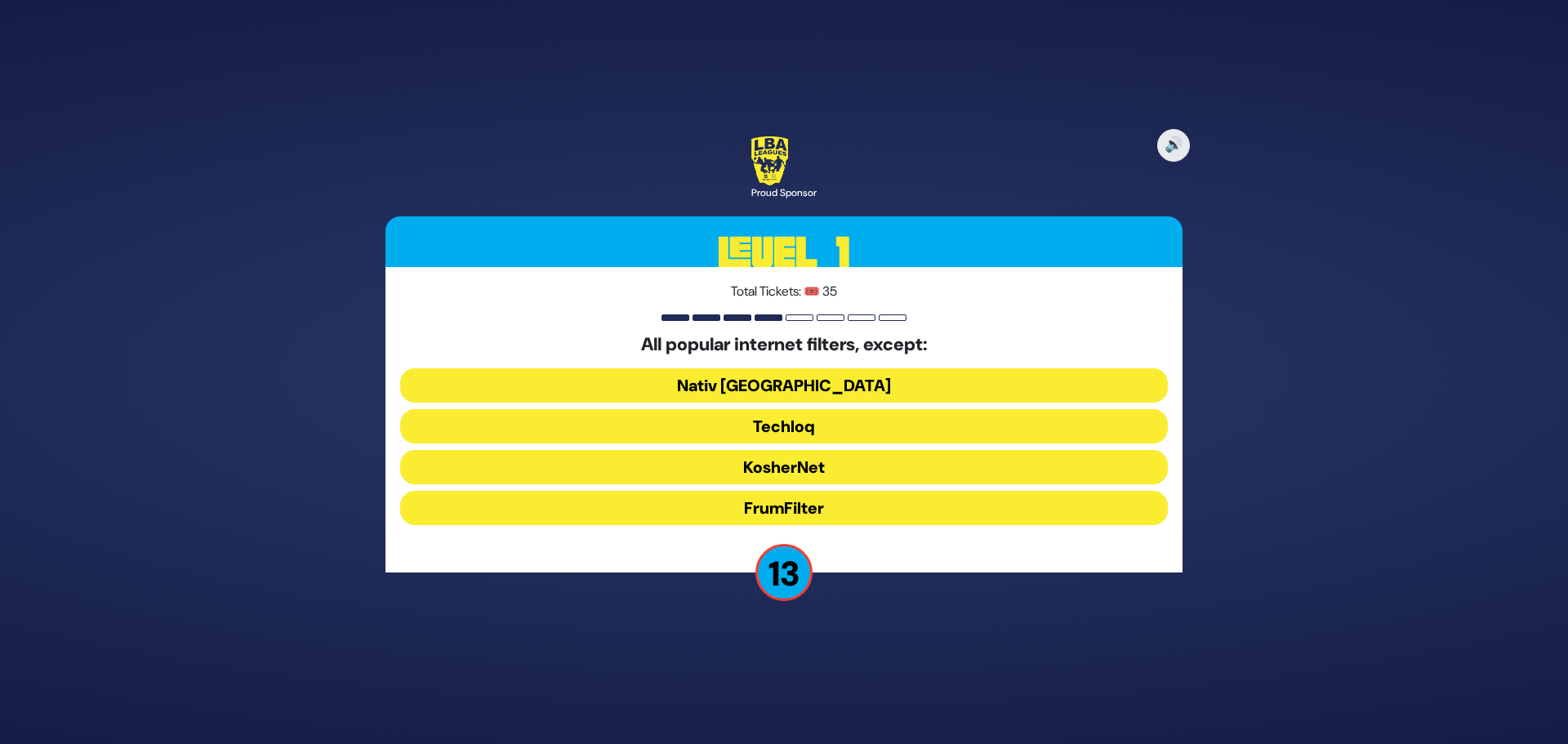
click at [655, 511] on button "FrumFilter" at bounding box center [784, 507] width 768 height 34
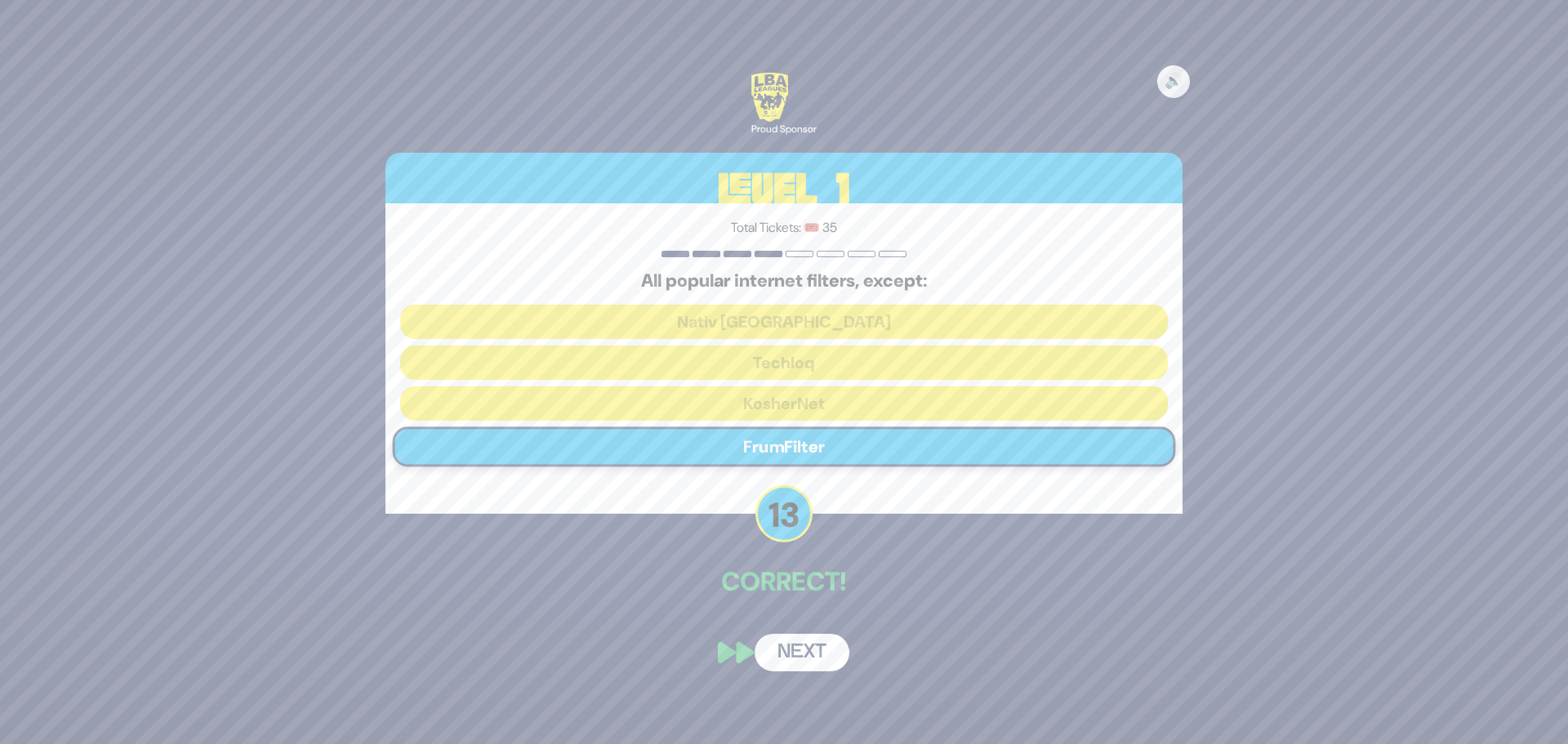
click at [813, 653] on button "Next" at bounding box center [802, 653] width 94 height 38
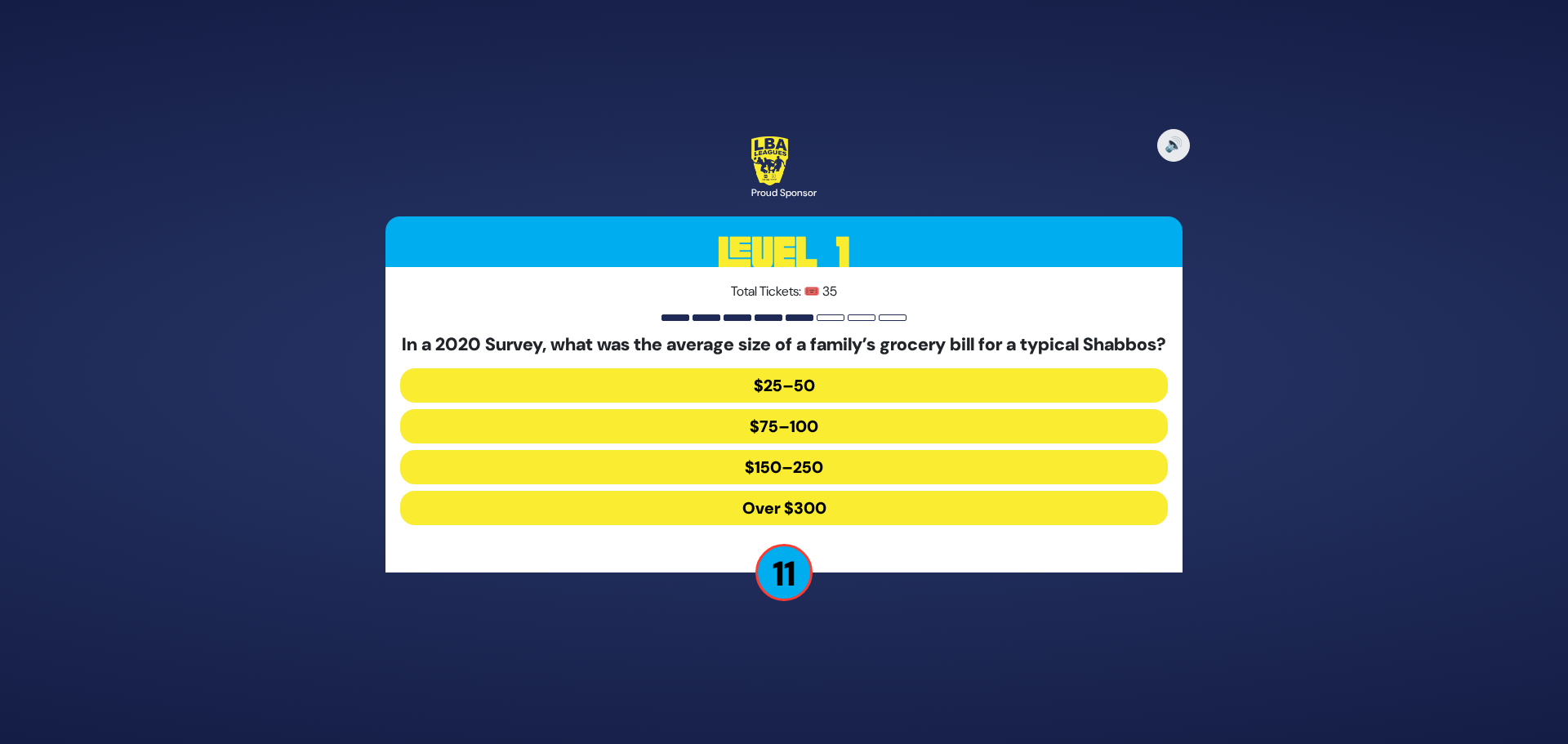
click at [689, 478] on button "$150–250" at bounding box center [784, 467] width 768 height 34
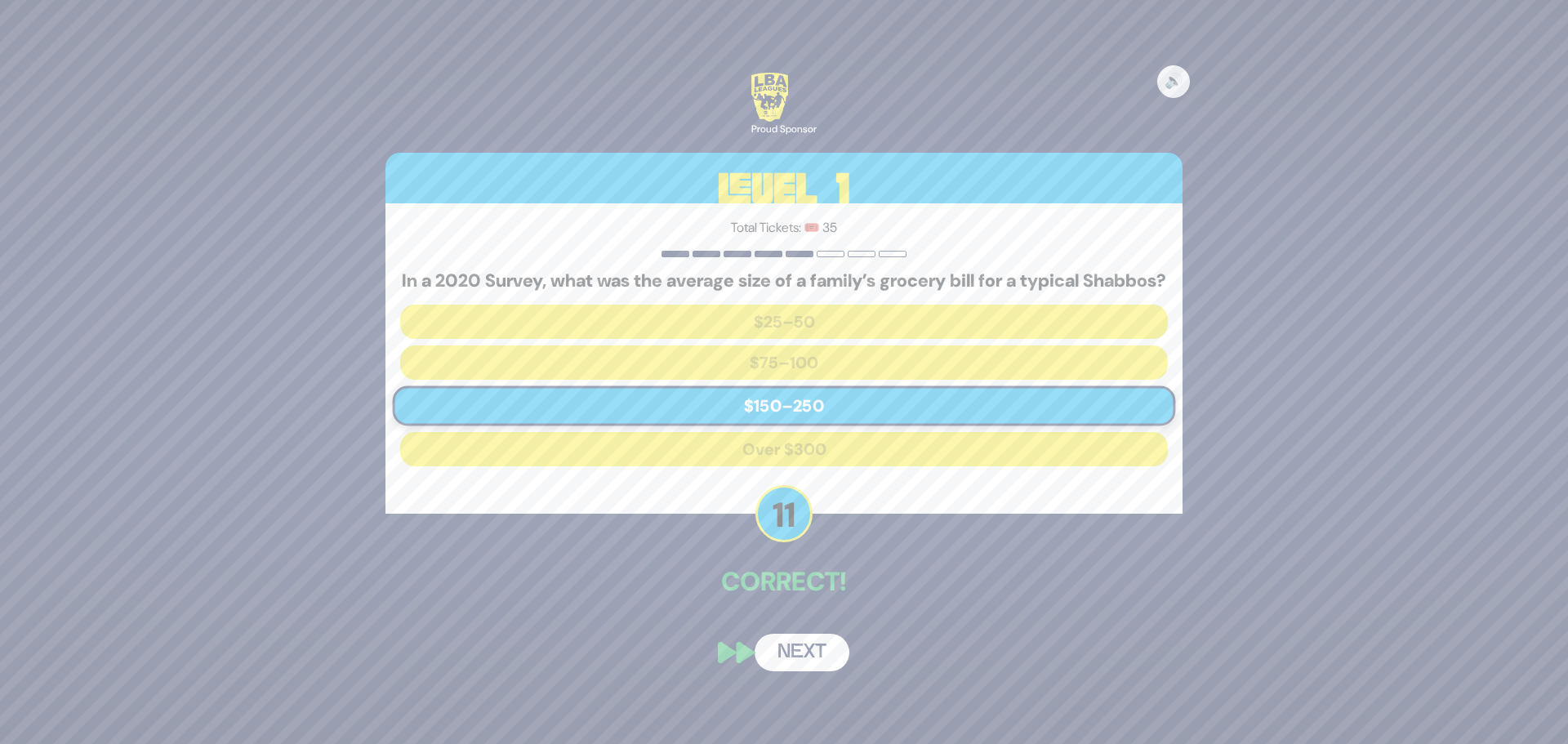
click at [794, 663] on button "Next" at bounding box center [802, 653] width 94 height 38
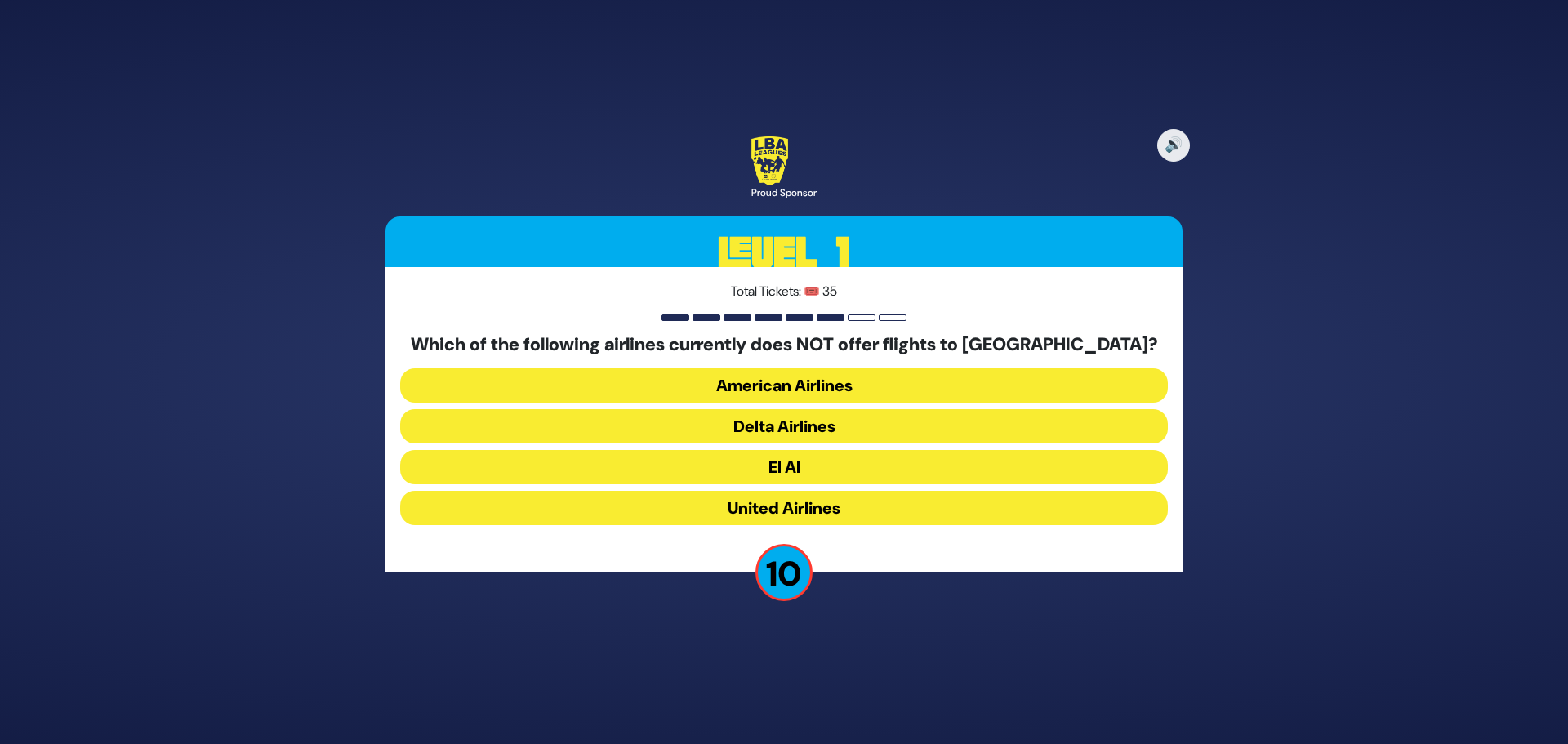
click at [697, 392] on button "American Airlines" at bounding box center [784, 385] width 768 height 34
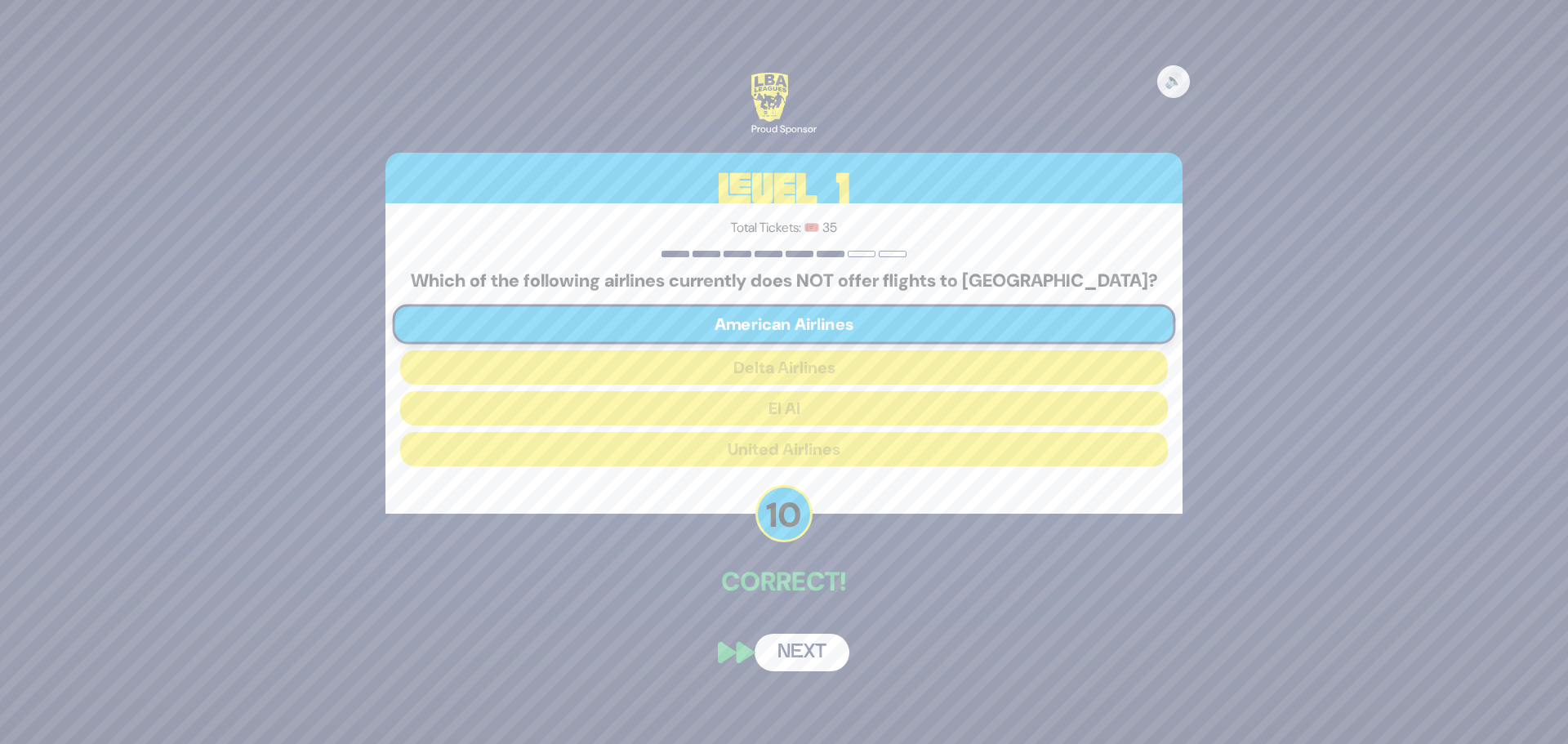
click at [806, 650] on button "Next" at bounding box center [802, 653] width 94 height 38
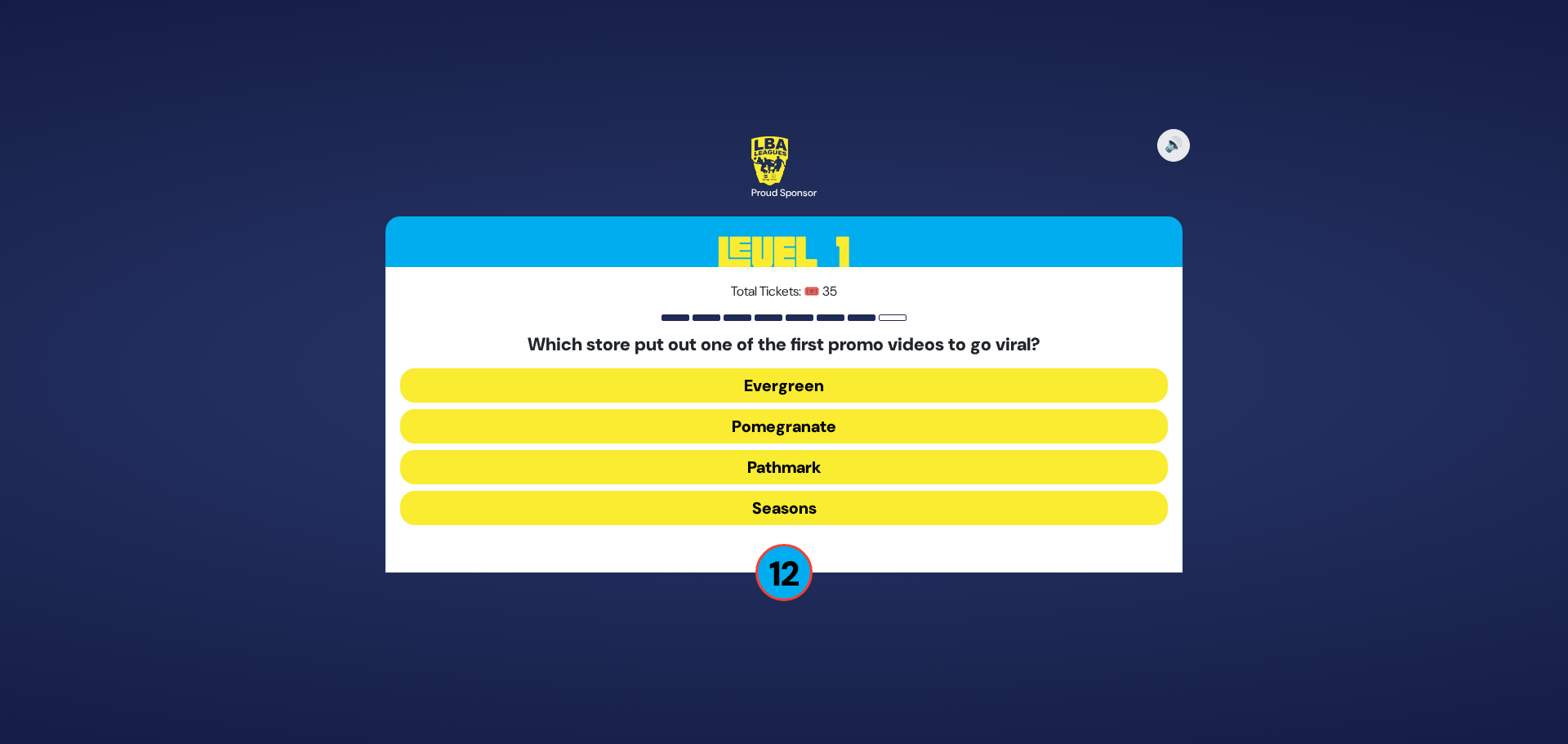
click at [647, 434] on button "Pomegranate" at bounding box center [784, 426] width 768 height 34
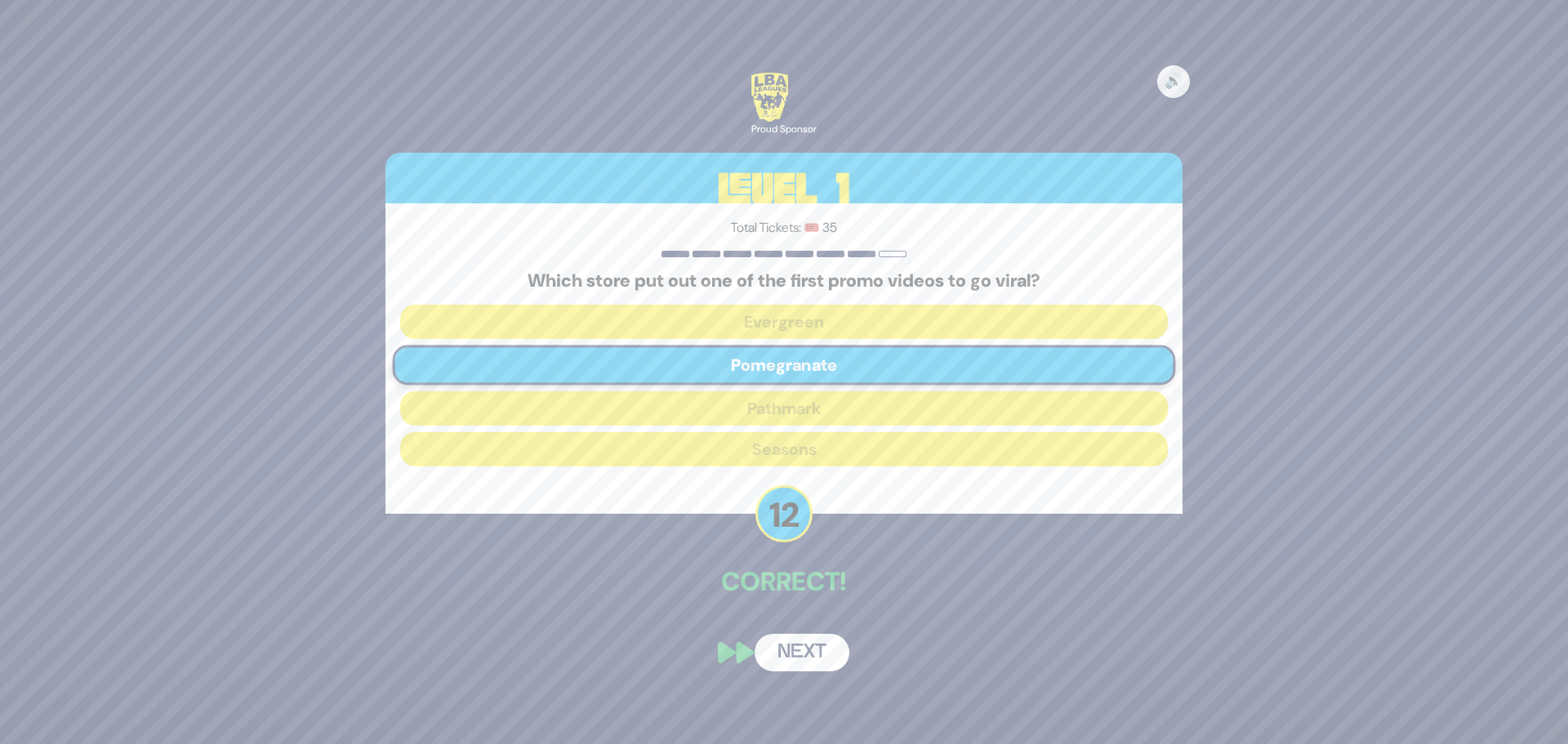
click at [792, 653] on button "Next" at bounding box center [802, 653] width 94 height 38
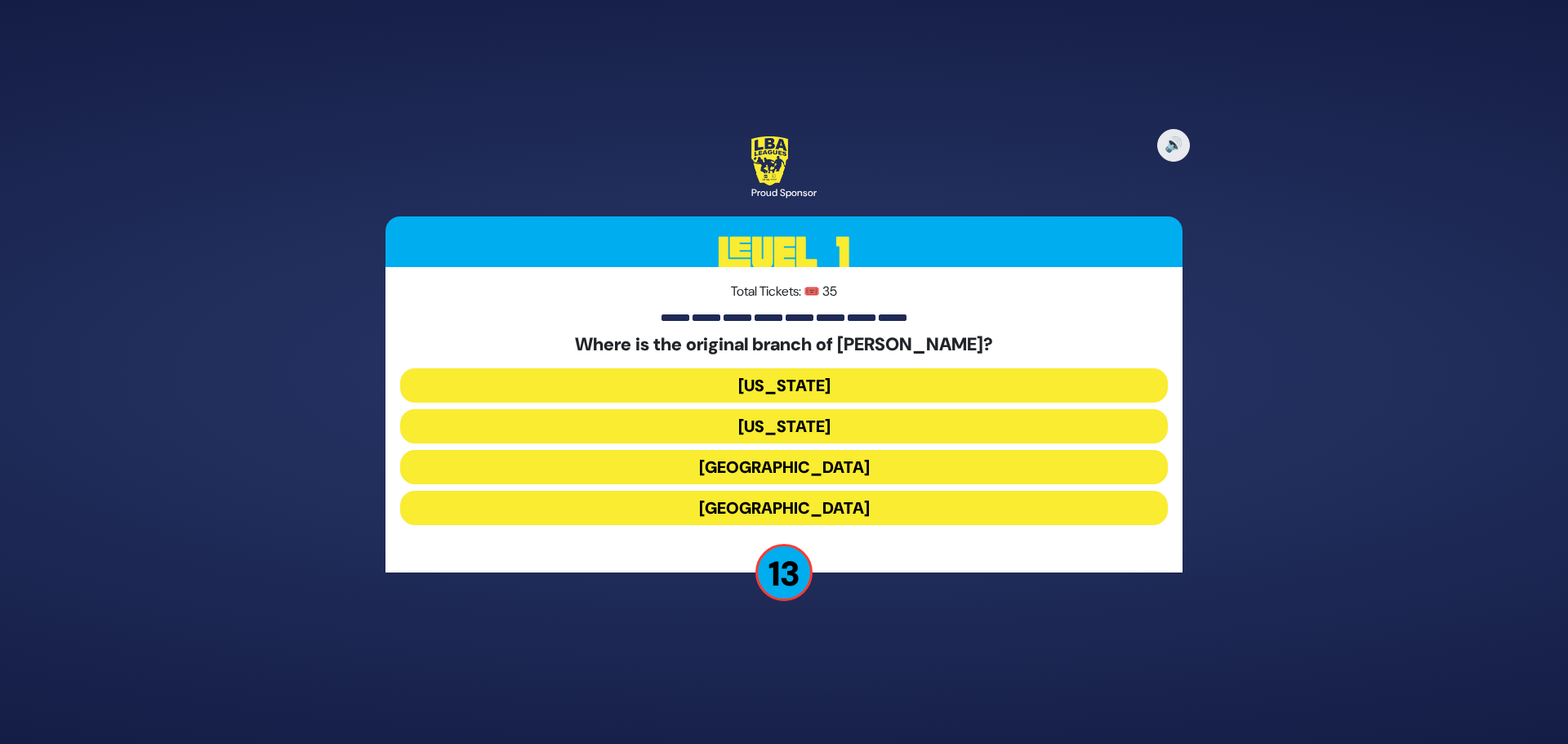
click at [653, 465] on button "[GEOGRAPHIC_DATA]" at bounding box center [784, 467] width 768 height 34
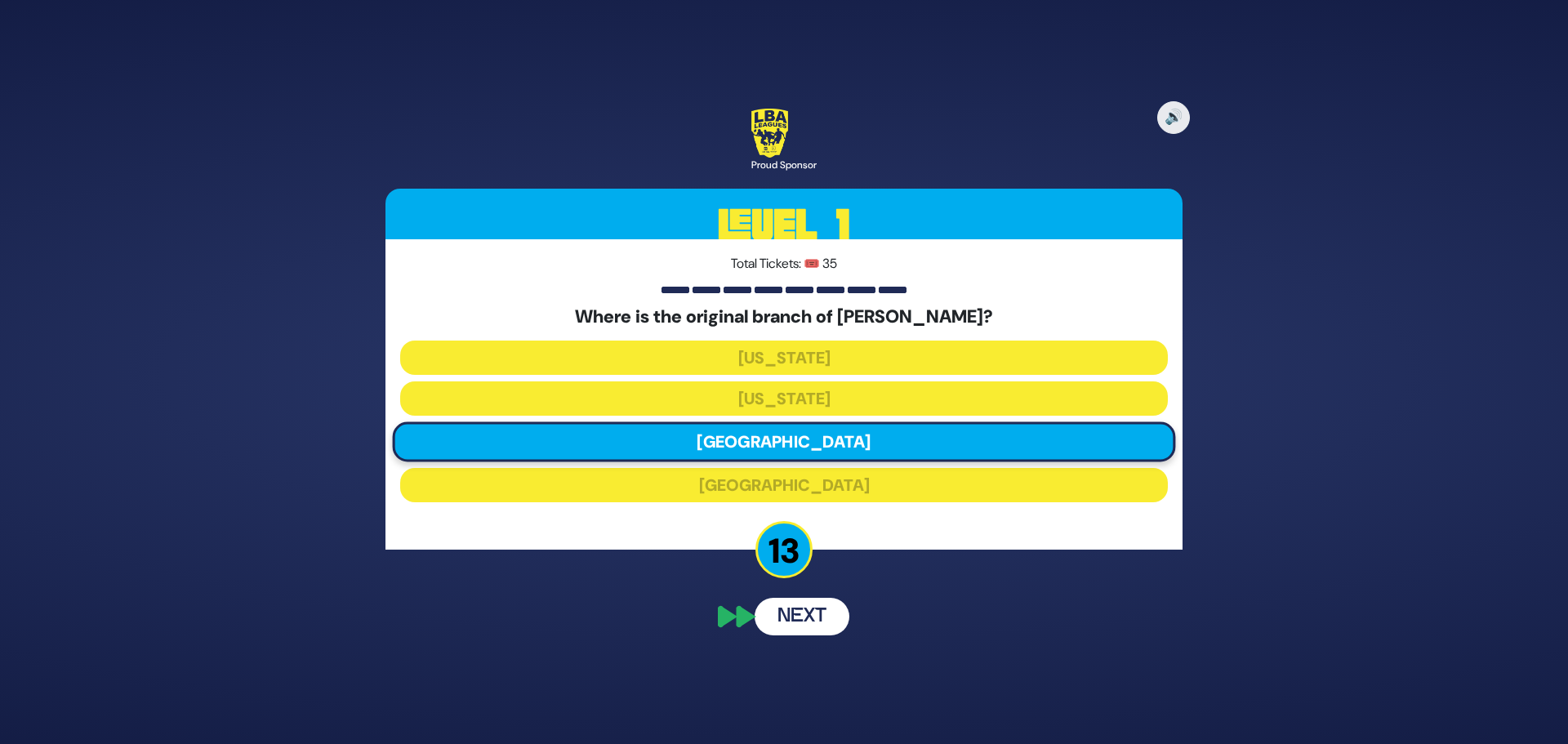
click at [781, 611] on button "Next" at bounding box center [802, 617] width 94 height 38
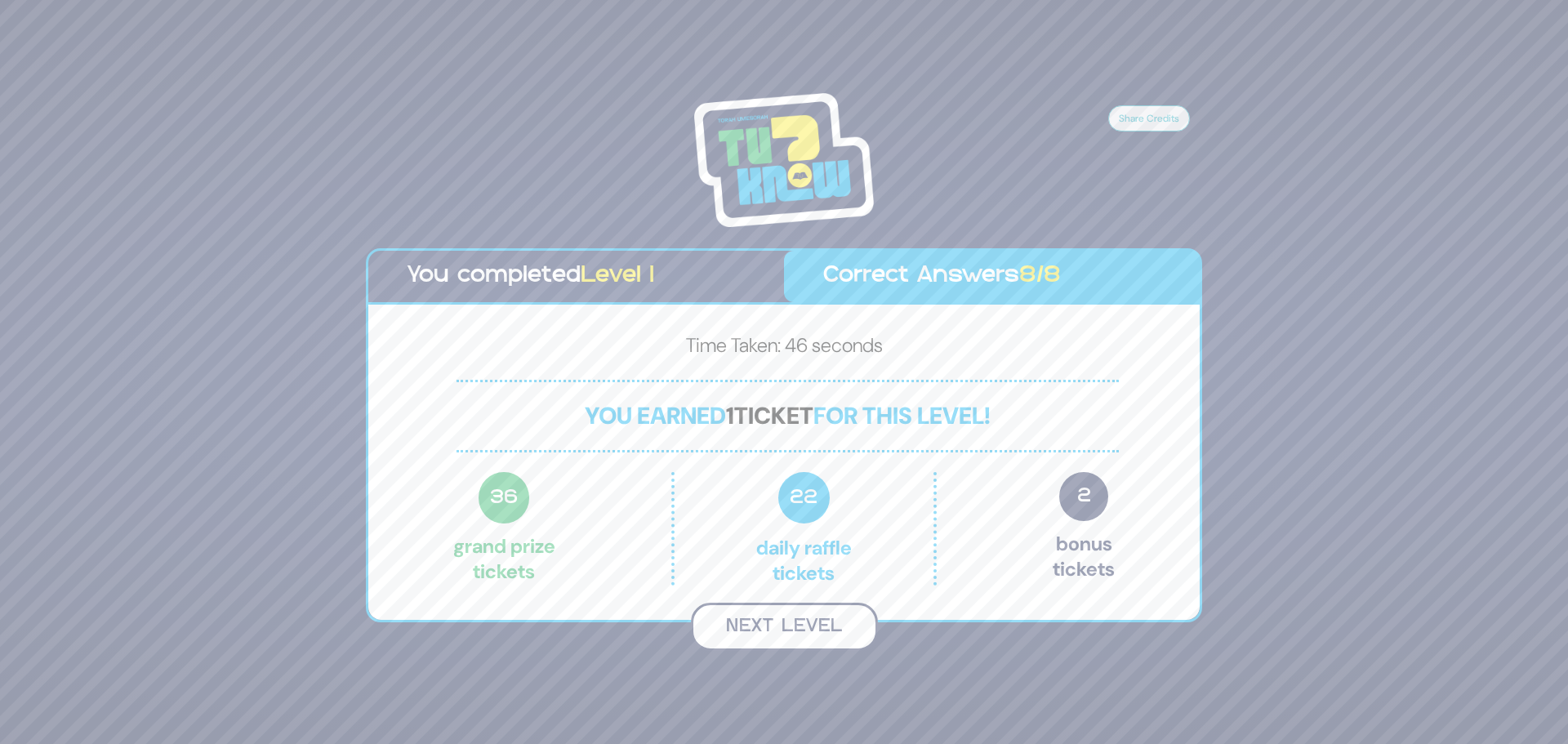
click at [840, 629] on button "Next Level" at bounding box center [784, 626] width 187 height 48
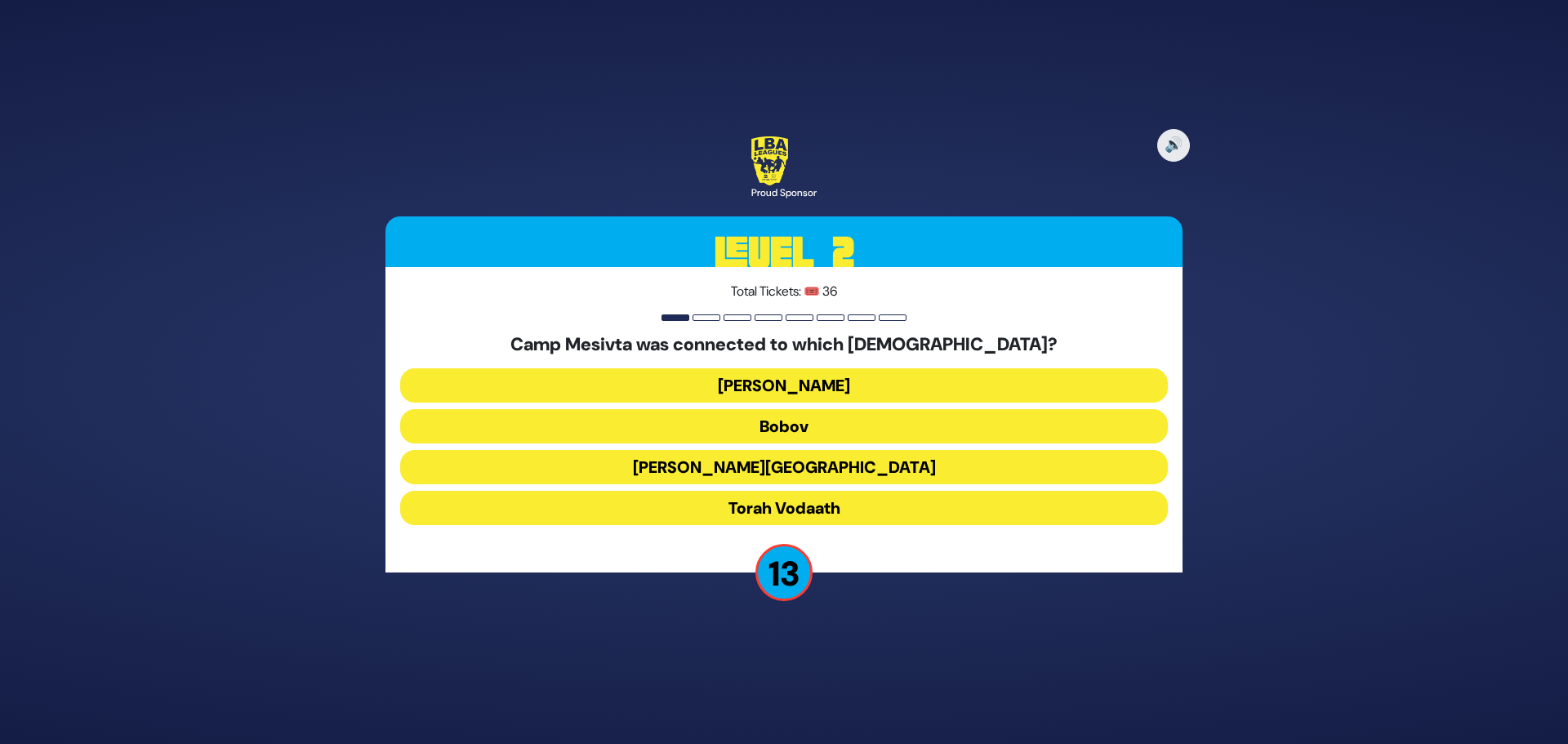
click at [742, 520] on button "Torah Vodaath" at bounding box center [784, 507] width 768 height 34
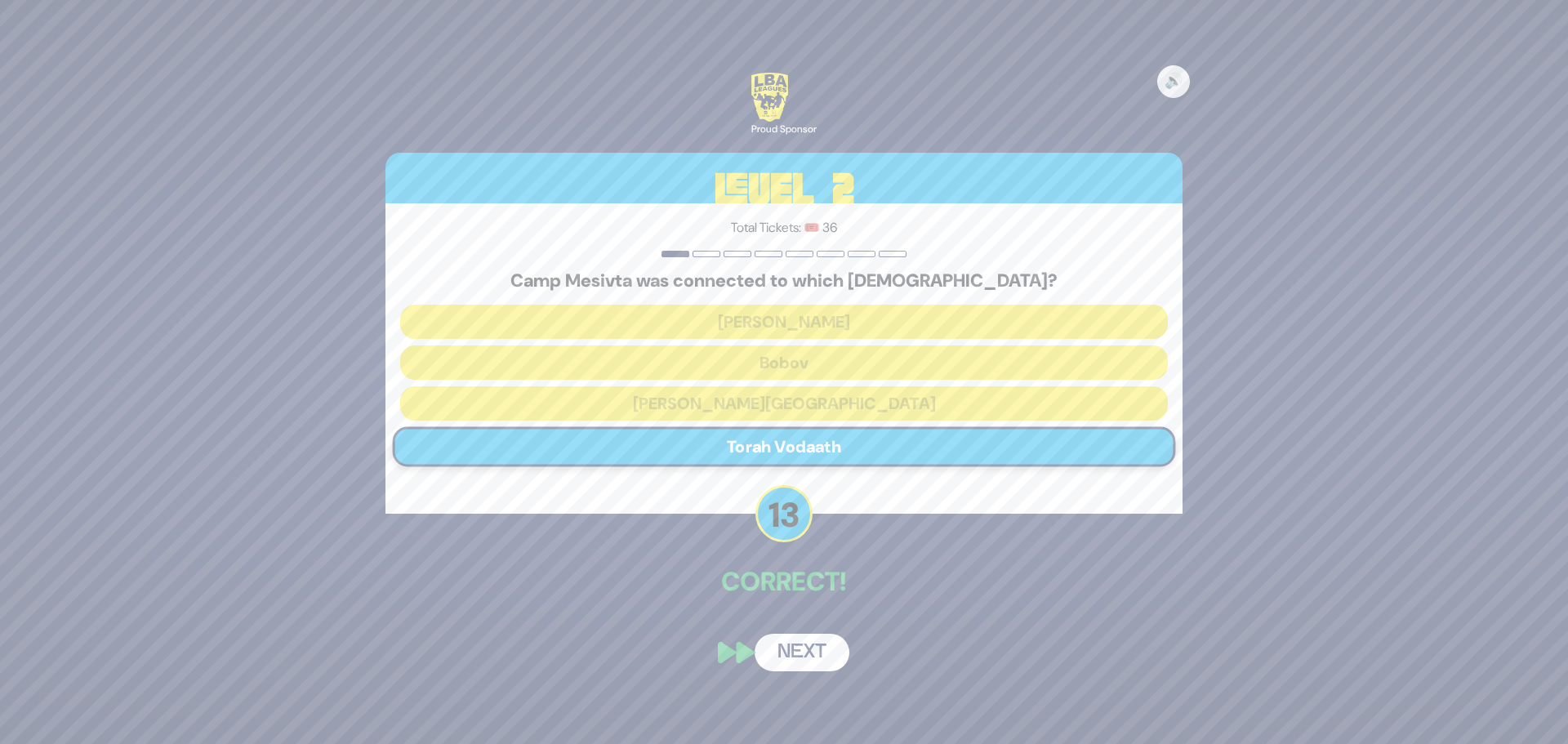
click at [790, 635] on button "Next" at bounding box center [802, 653] width 94 height 38
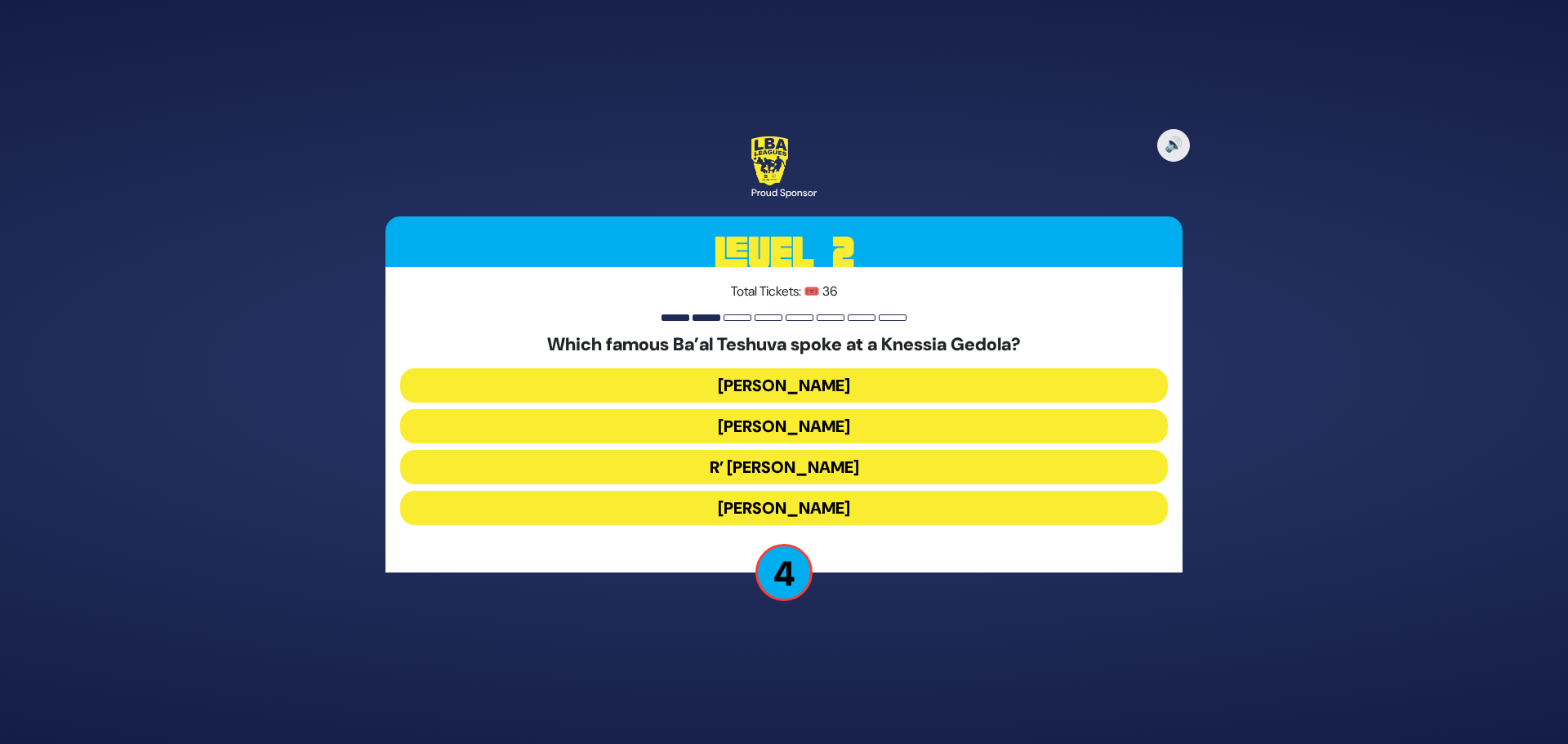
click at [750, 508] on button "[PERSON_NAME]" at bounding box center [784, 507] width 768 height 34
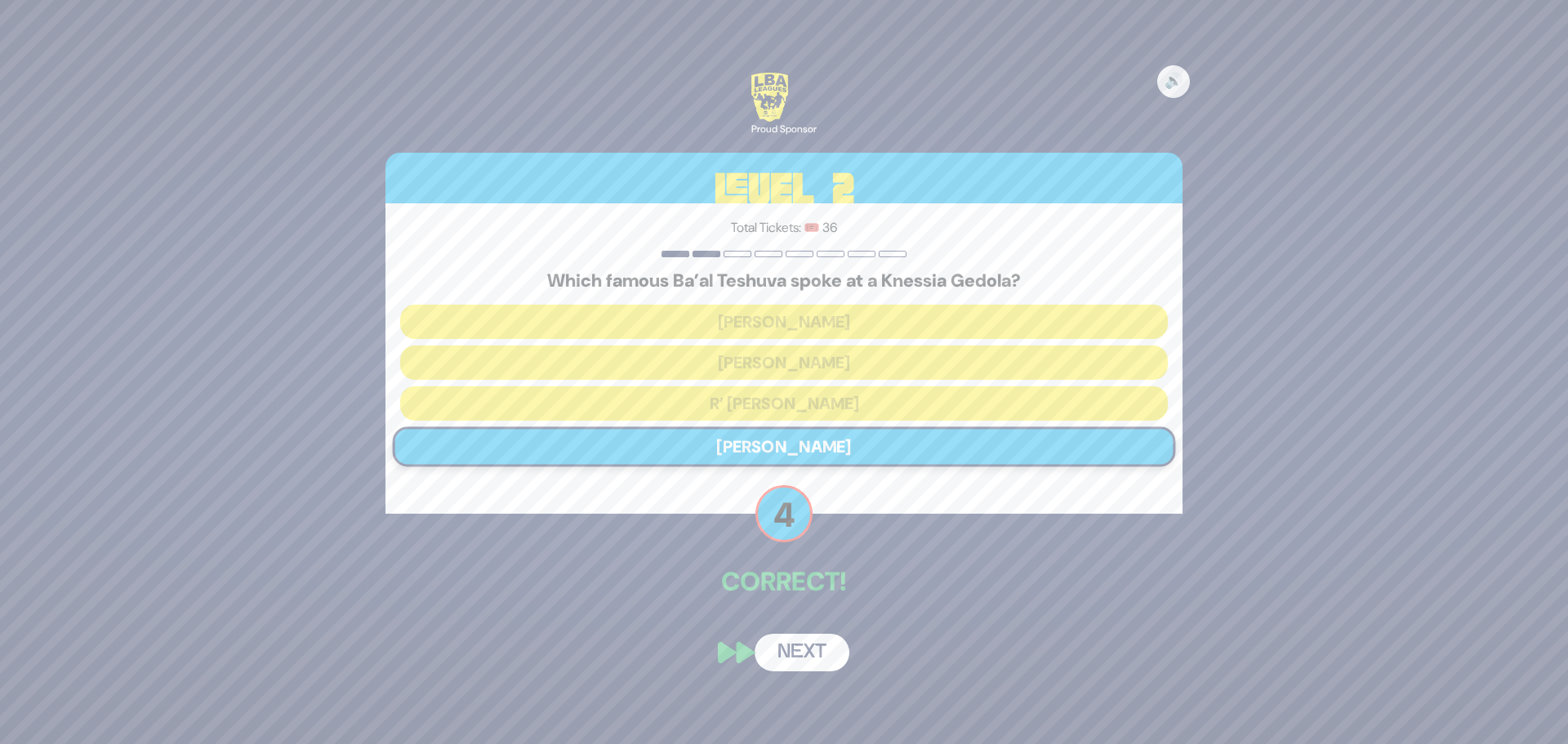
click at [806, 653] on button "Next" at bounding box center [802, 653] width 94 height 38
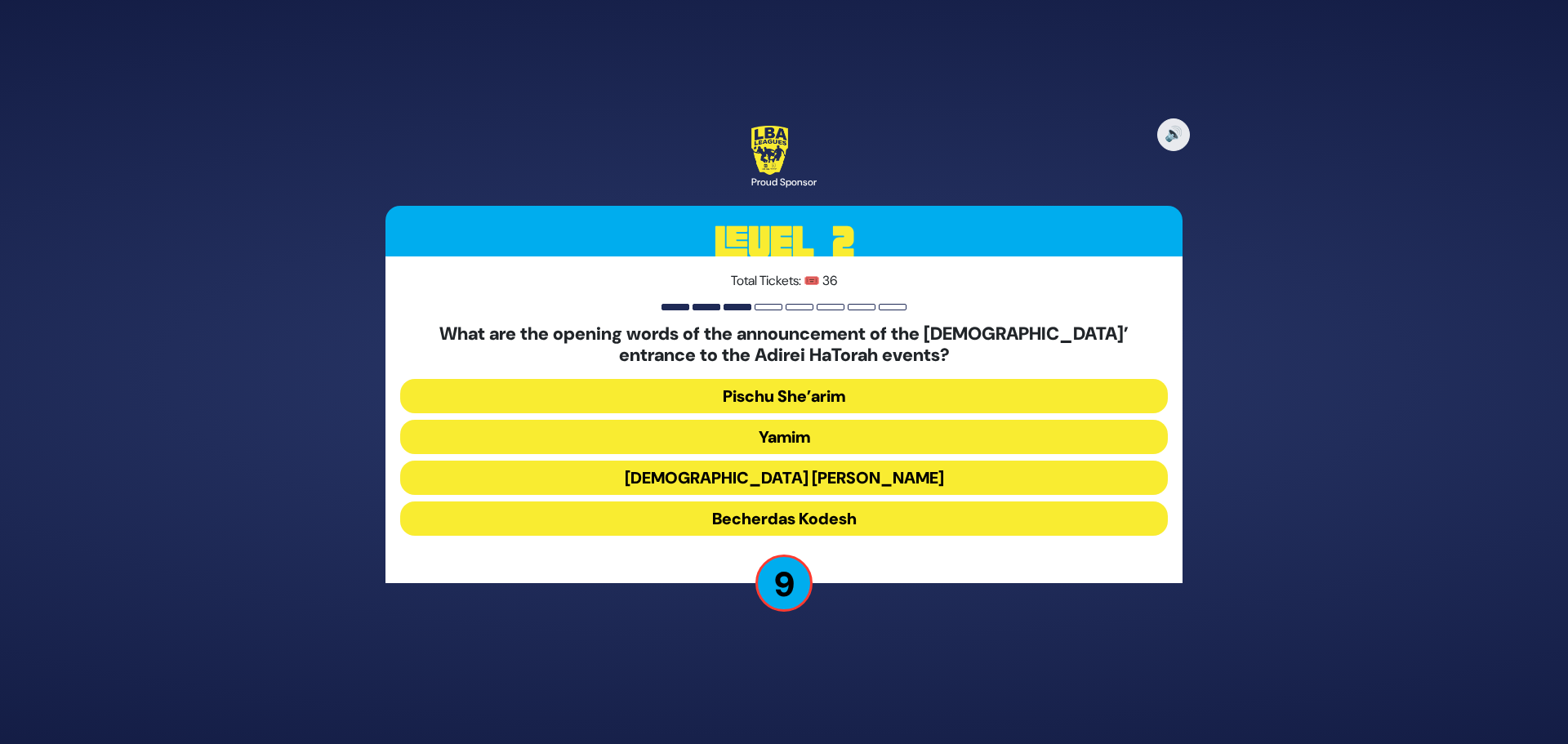
click at [903, 402] on button "Pischu She’arim" at bounding box center [784, 396] width 768 height 34
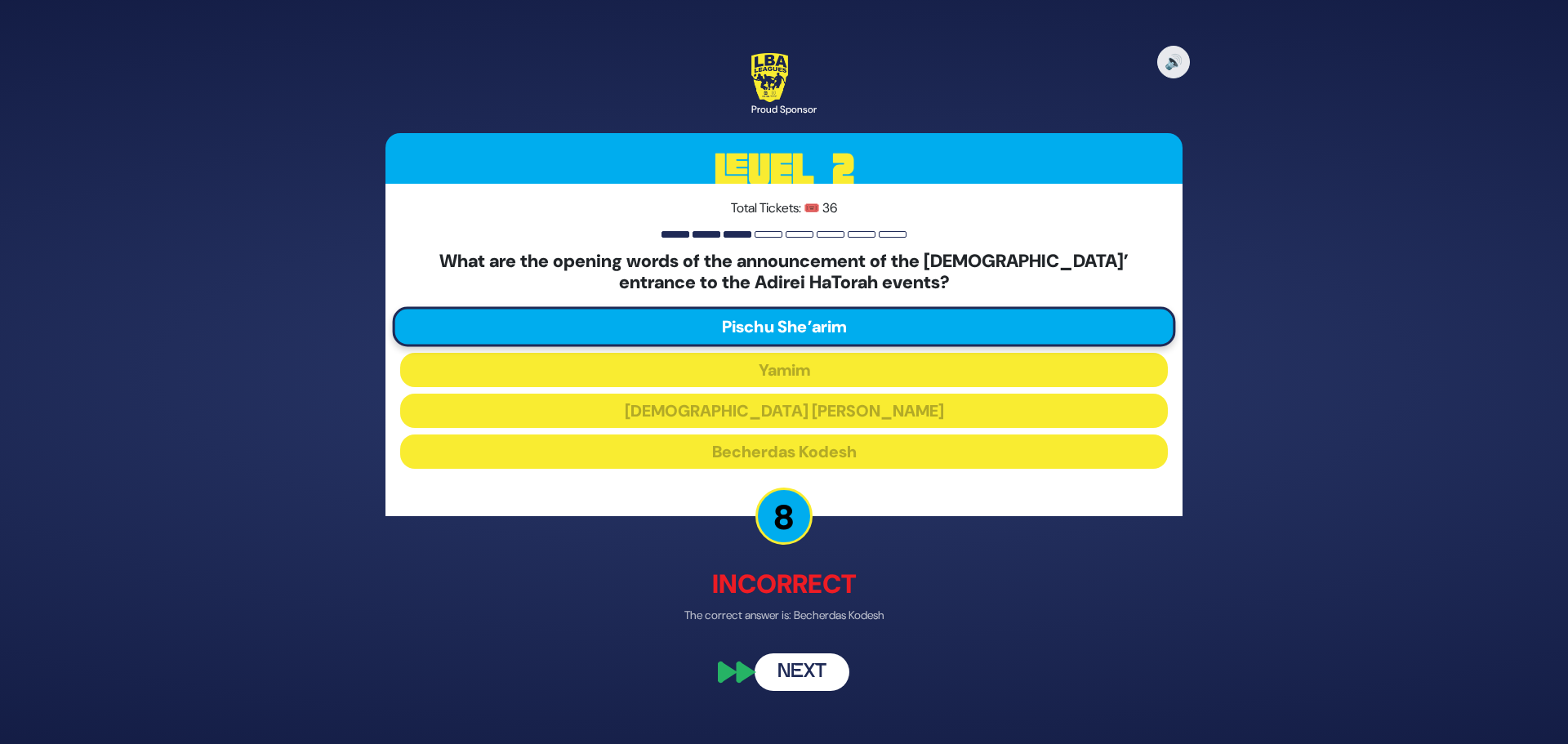
click at [794, 680] on button "Next" at bounding box center [802, 671] width 94 height 38
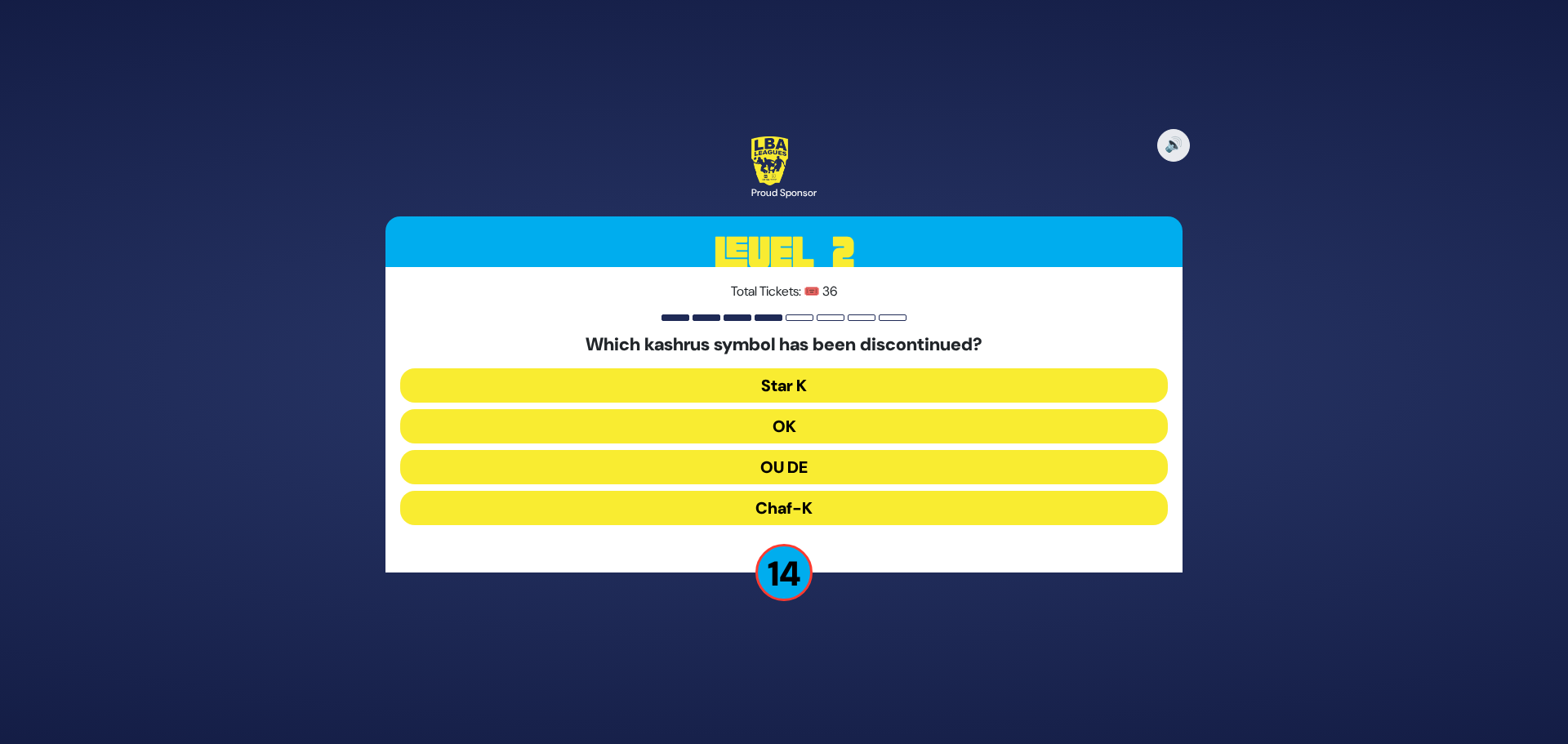
click at [742, 468] on button "OU DE" at bounding box center [784, 467] width 768 height 34
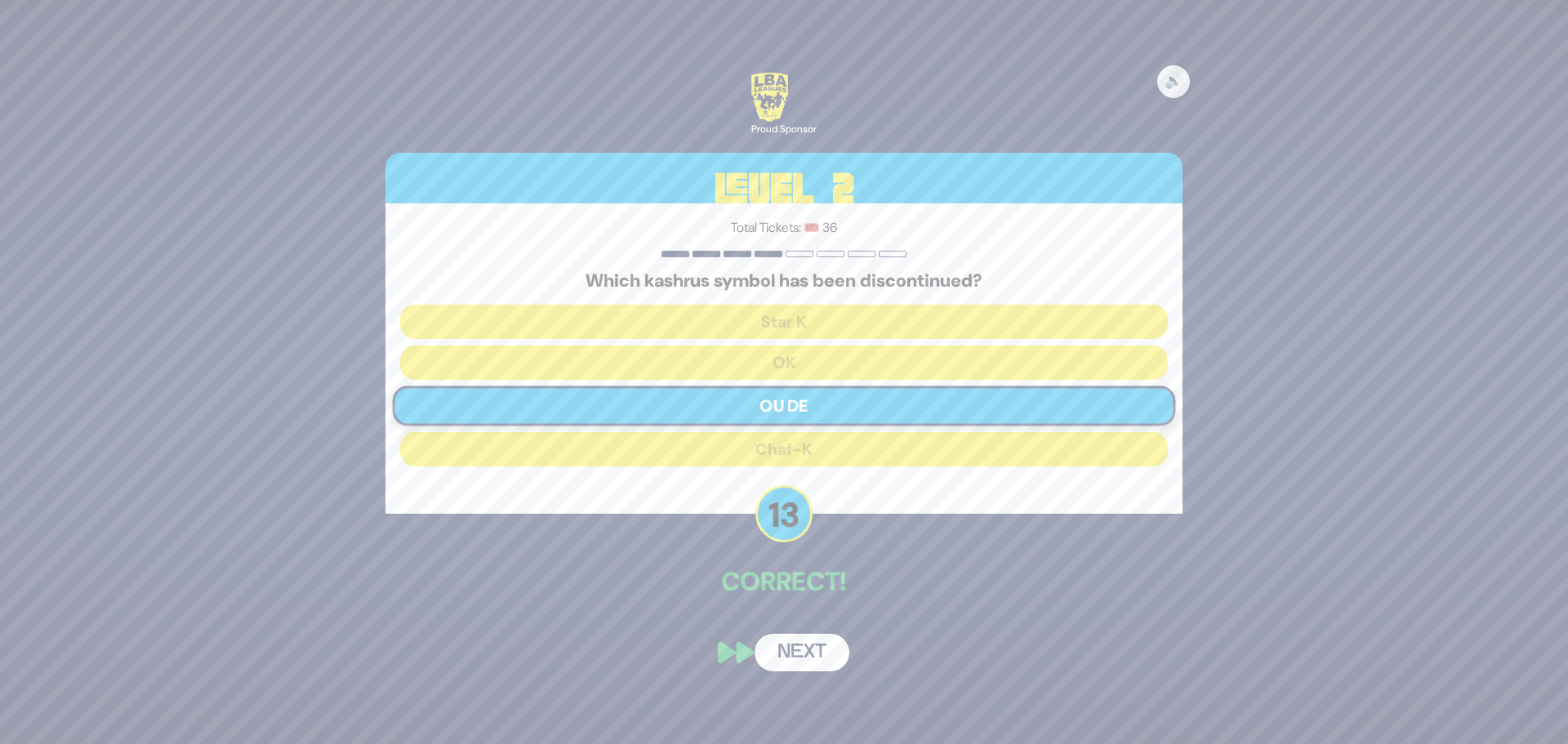
click at [792, 655] on button "Next" at bounding box center [802, 653] width 94 height 38
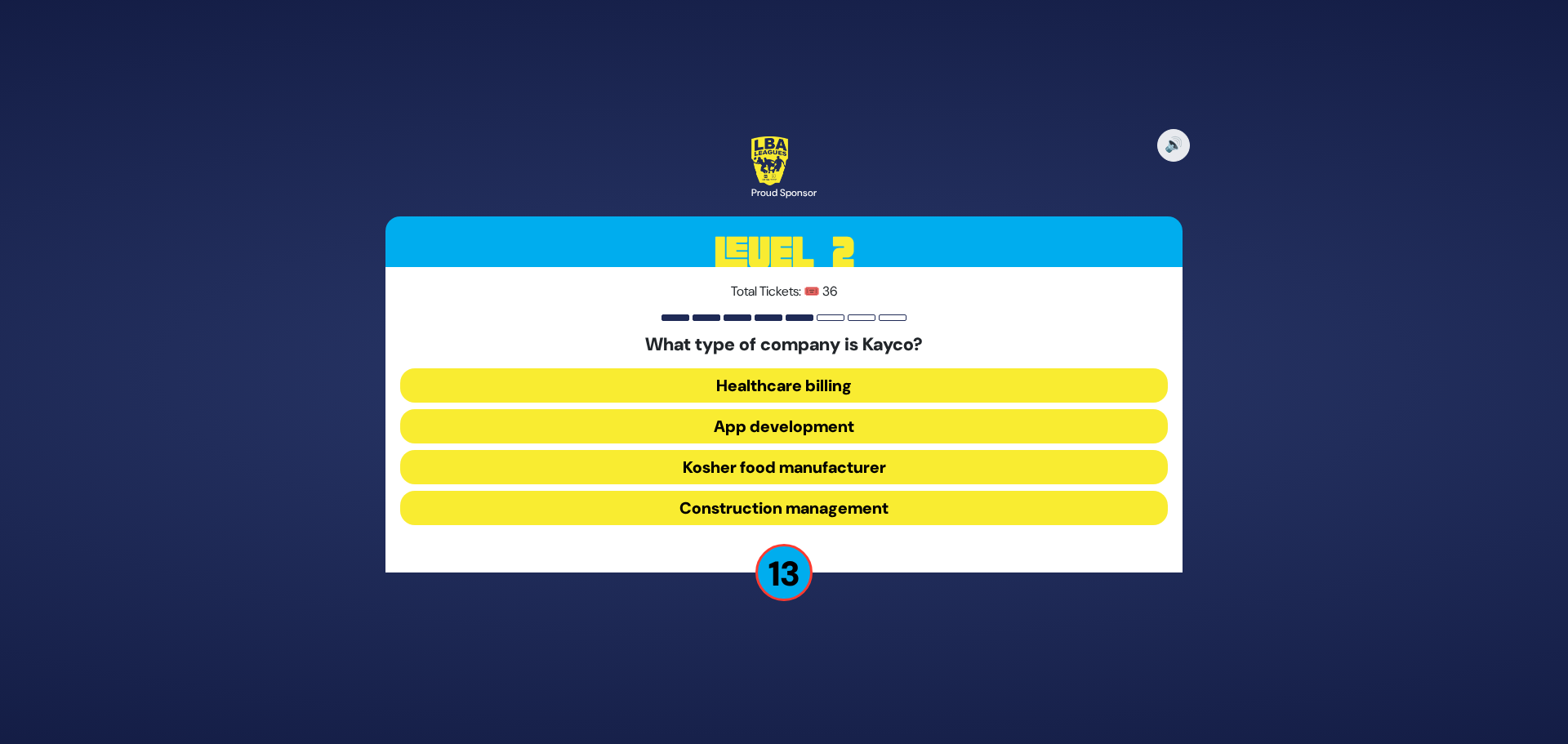
click at [680, 465] on button "Kosher food manufacturer" at bounding box center [784, 467] width 768 height 34
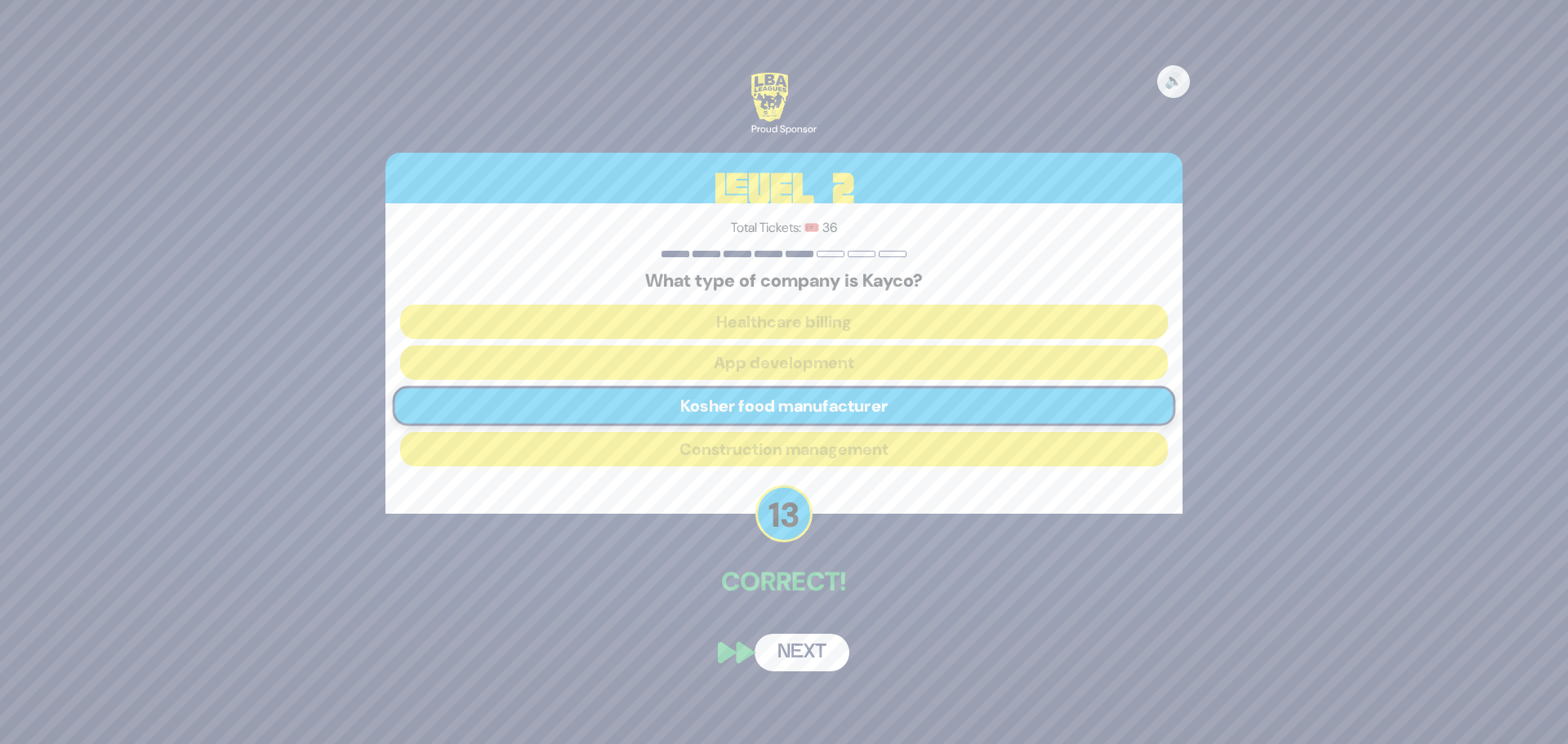
click at [811, 660] on button "Next" at bounding box center [802, 653] width 94 height 38
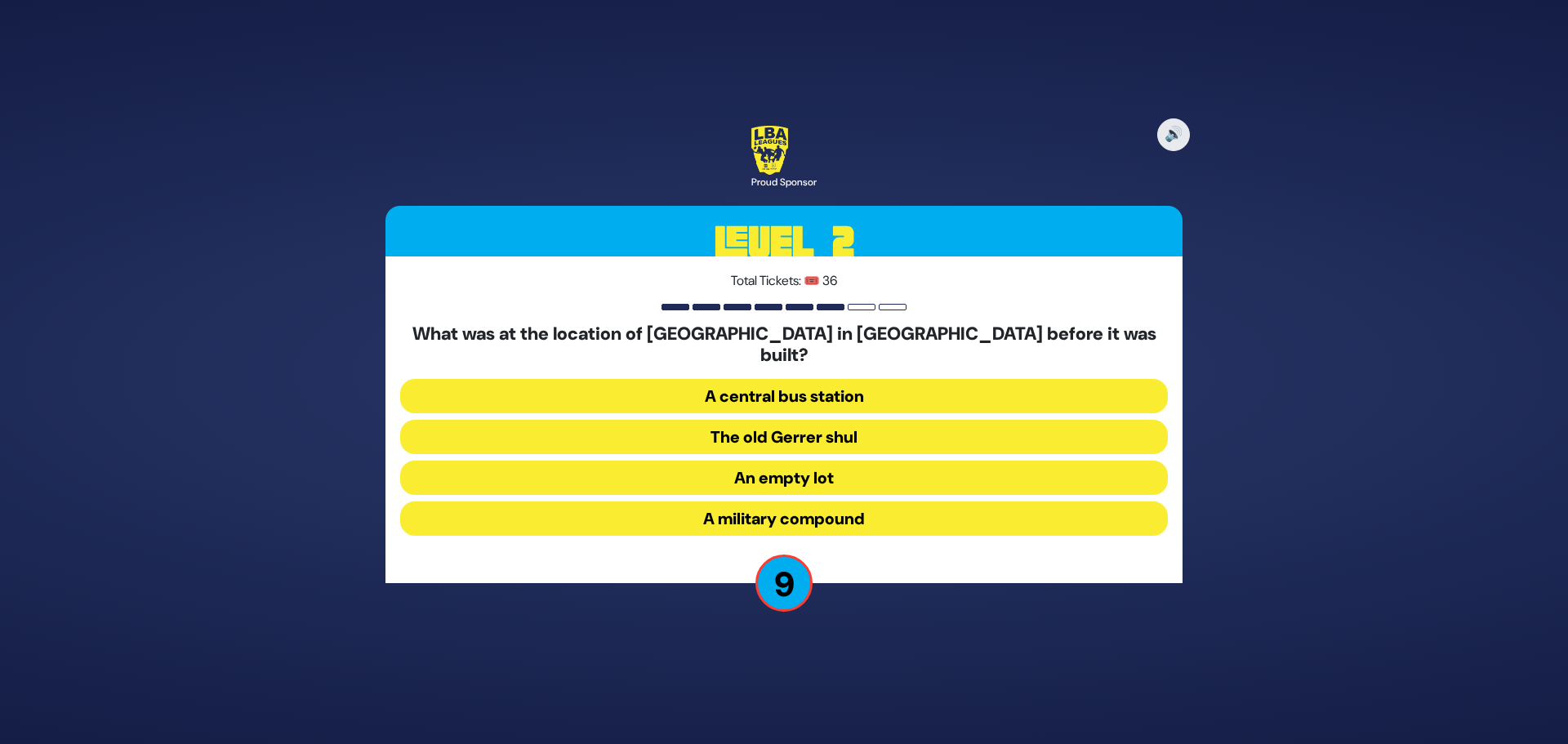
click at [723, 508] on button "A military compound" at bounding box center [784, 518] width 768 height 34
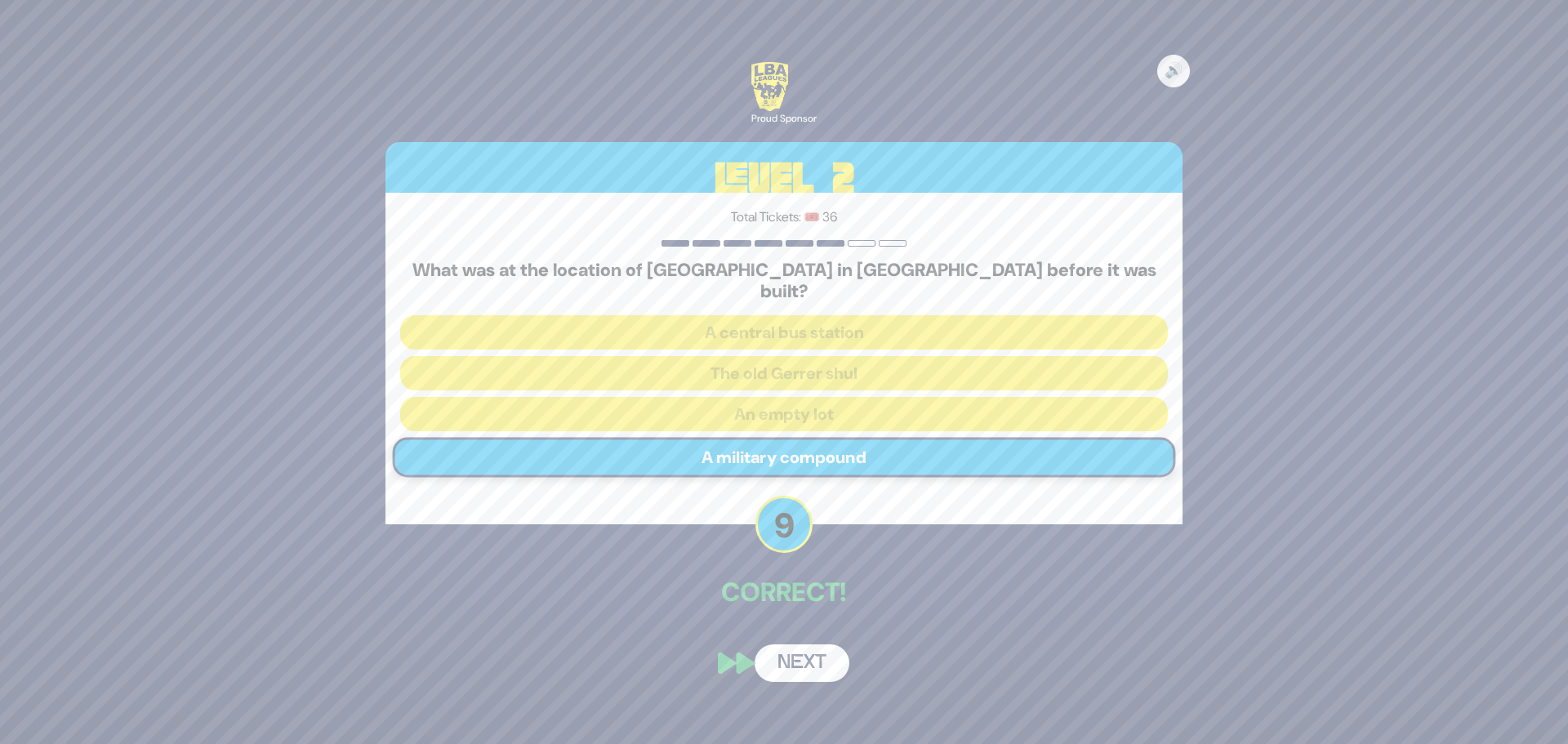
click at [801, 660] on button "Next" at bounding box center [802, 663] width 94 height 38
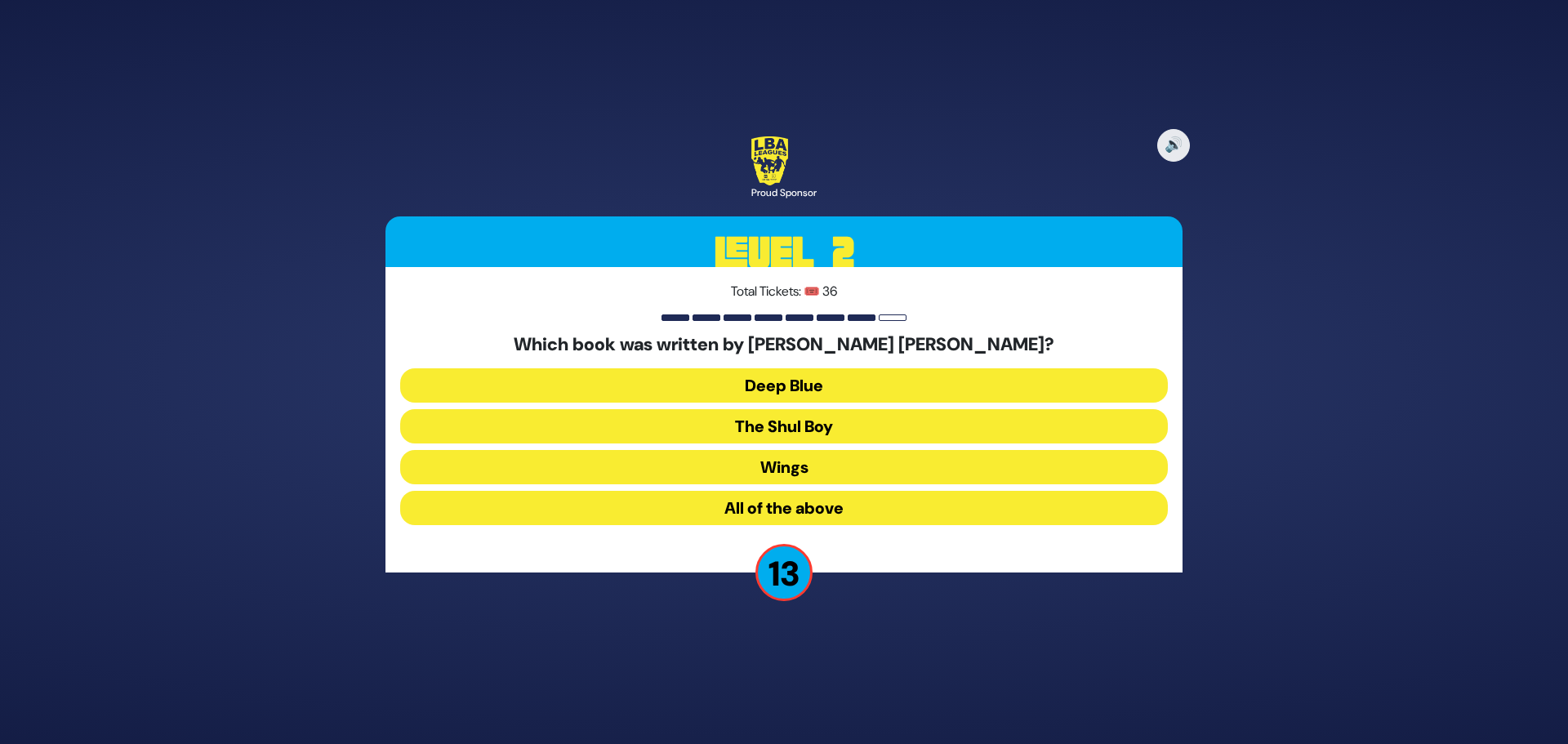
click at [792, 466] on button "Wings" at bounding box center [784, 467] width 768 height 34
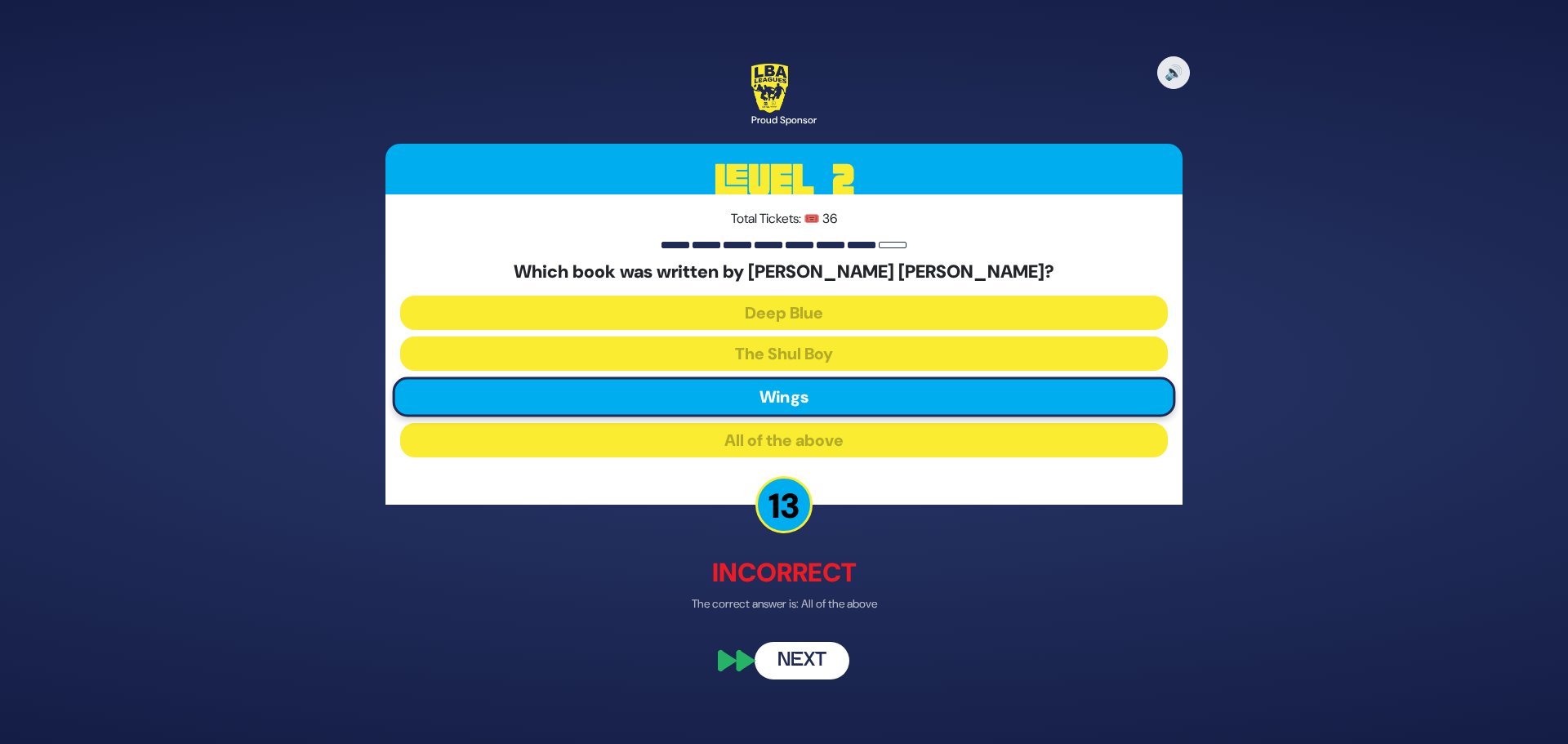
click at [812, 664] on button "Next" at bounding box center [802, 661] width 94 height 38
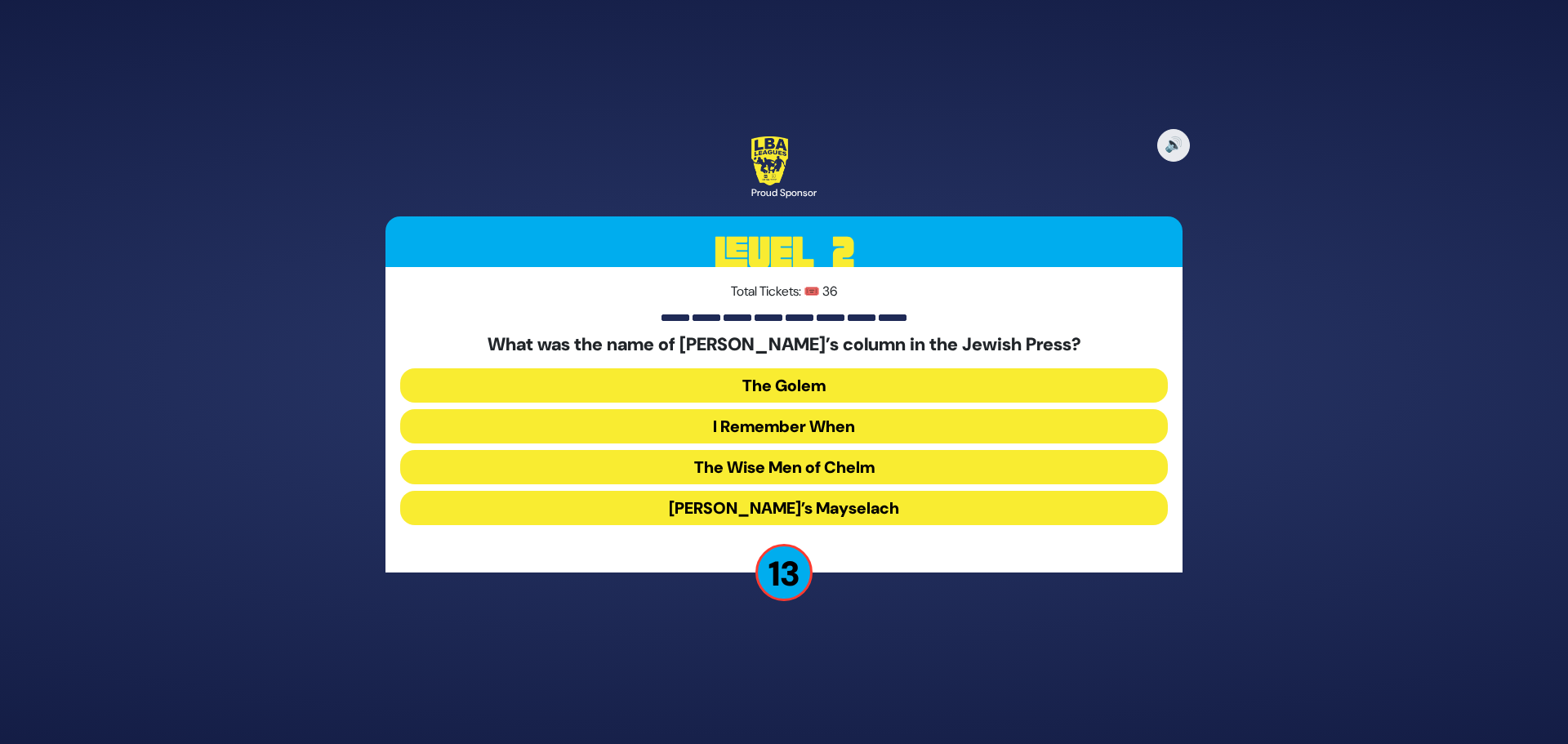
click at [709, 424] on button "I Remember When" at bounding box center [784, 426] width 768 height 34
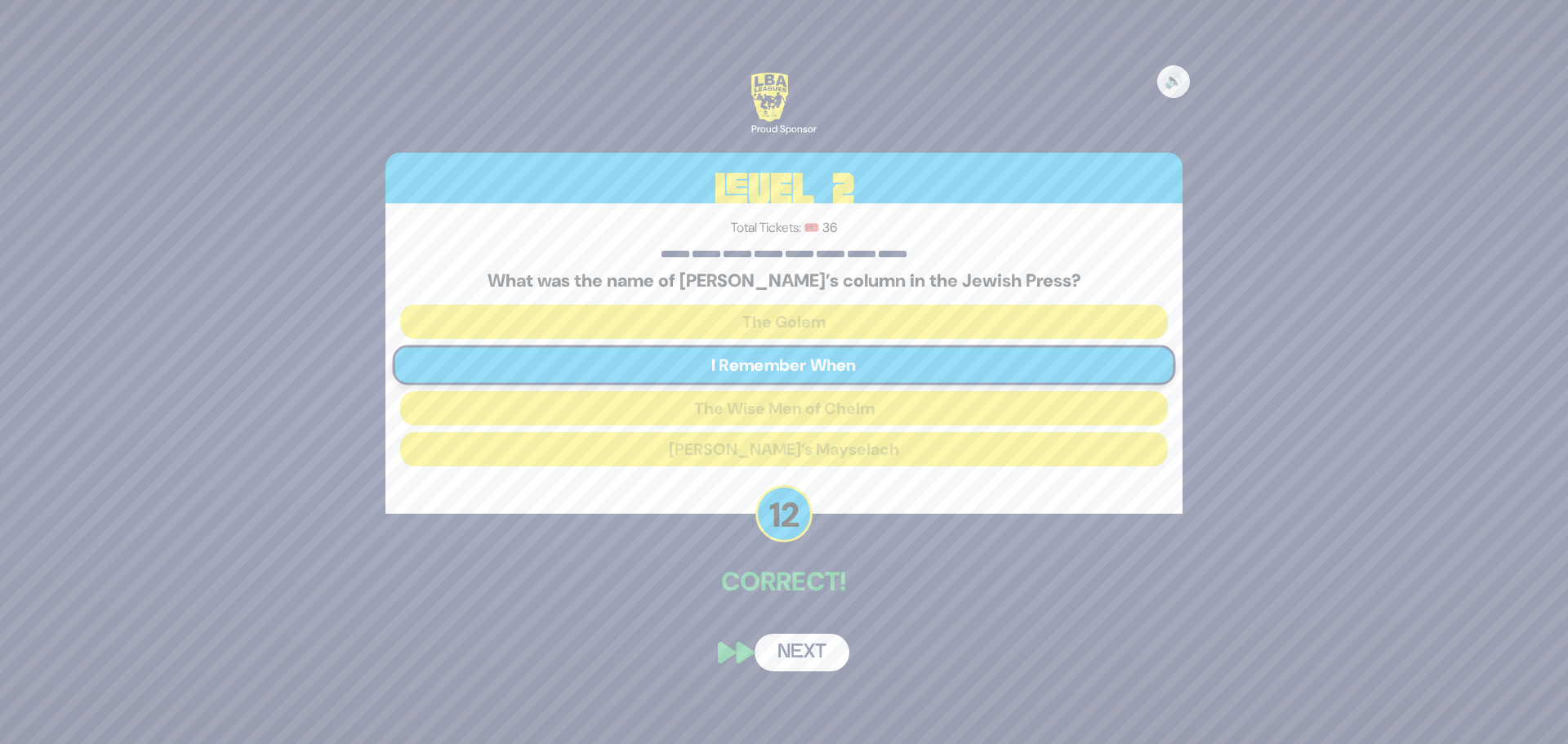
click at [805, 644] on button "Next" at bounding box center [802, 653] width 94 height 38
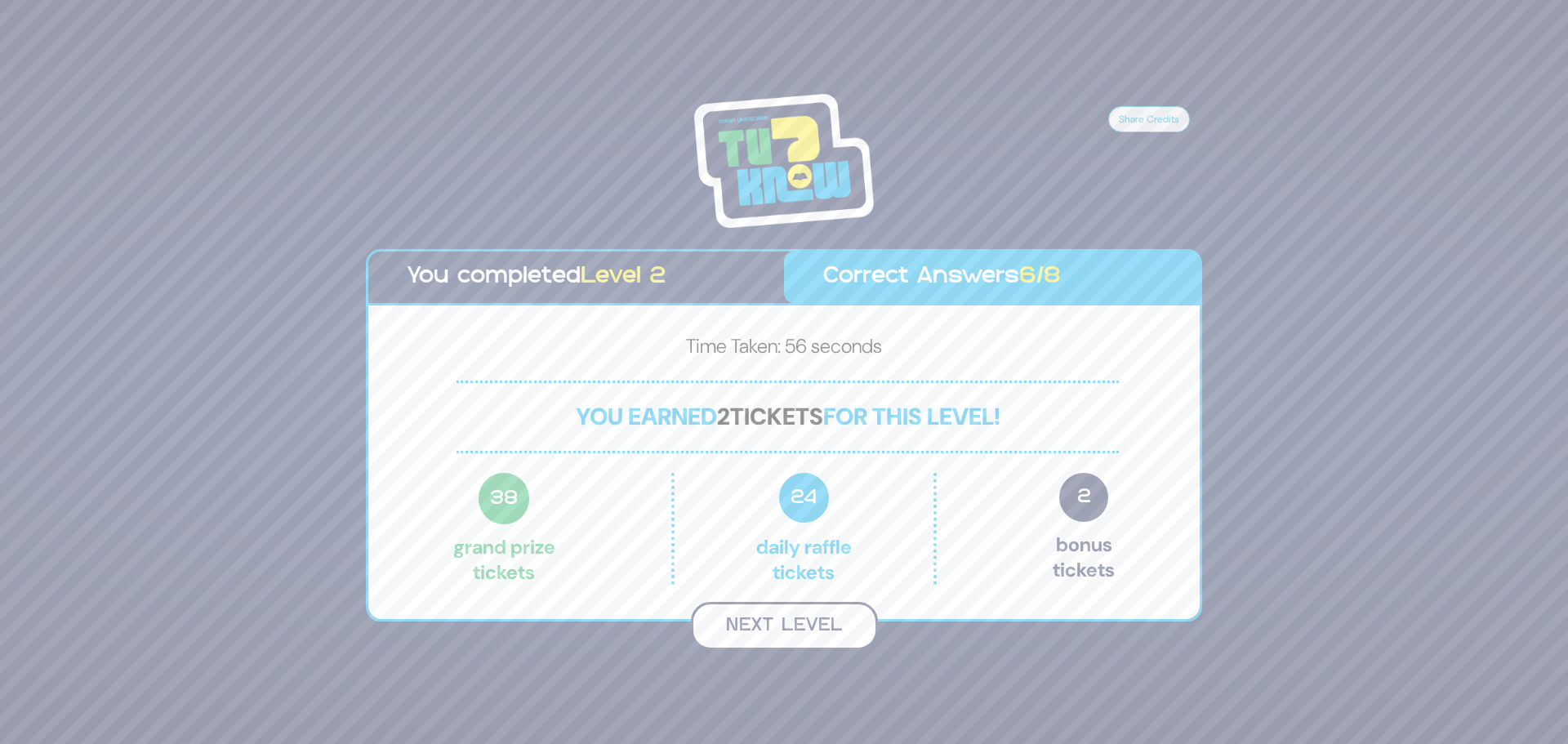
click at [773, 628] on button "Next Level" at bounding box center [784, 625] width 187 height 48
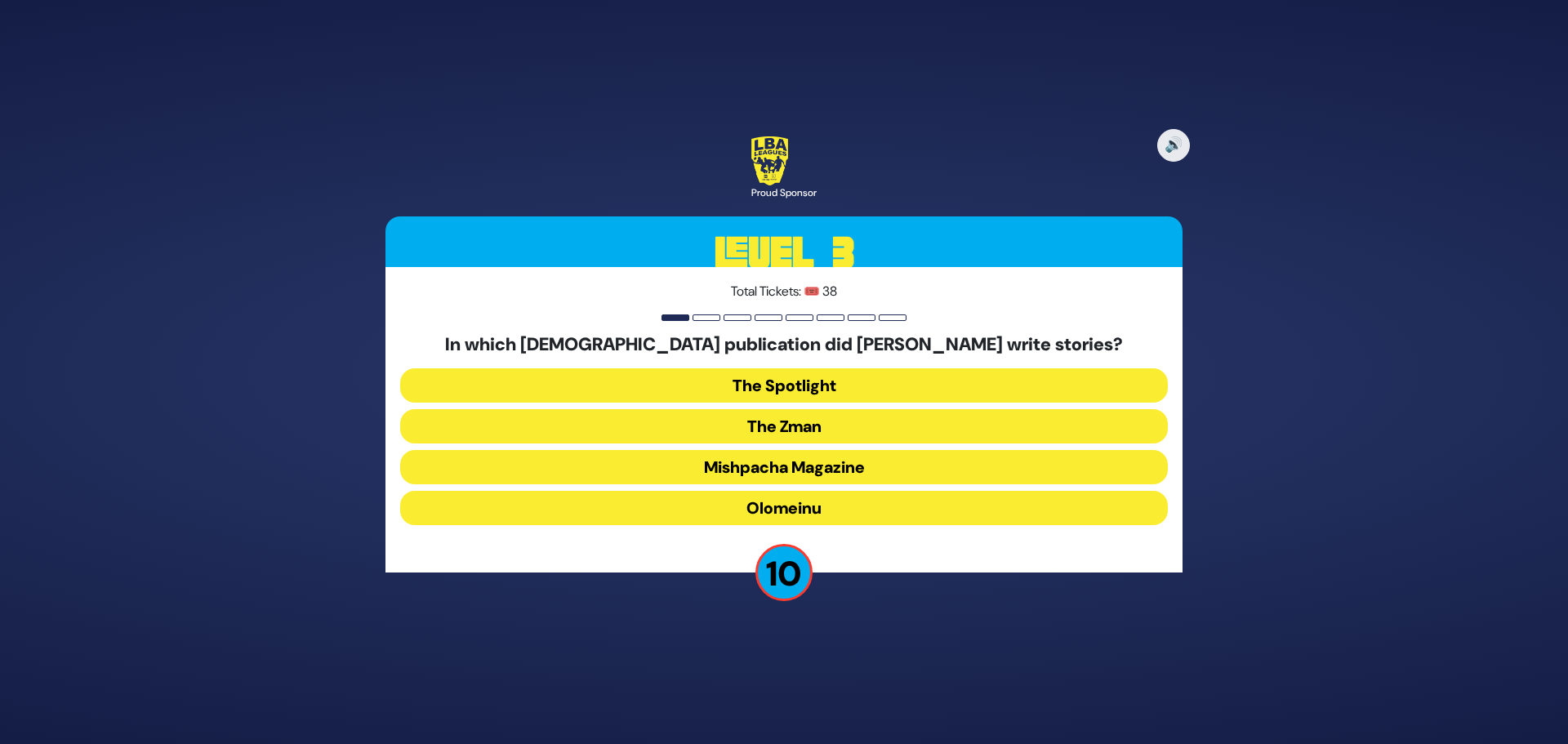
click at [821, 511] on button "Olomeinu" at bounding box center [784, 507] width 768 height 34
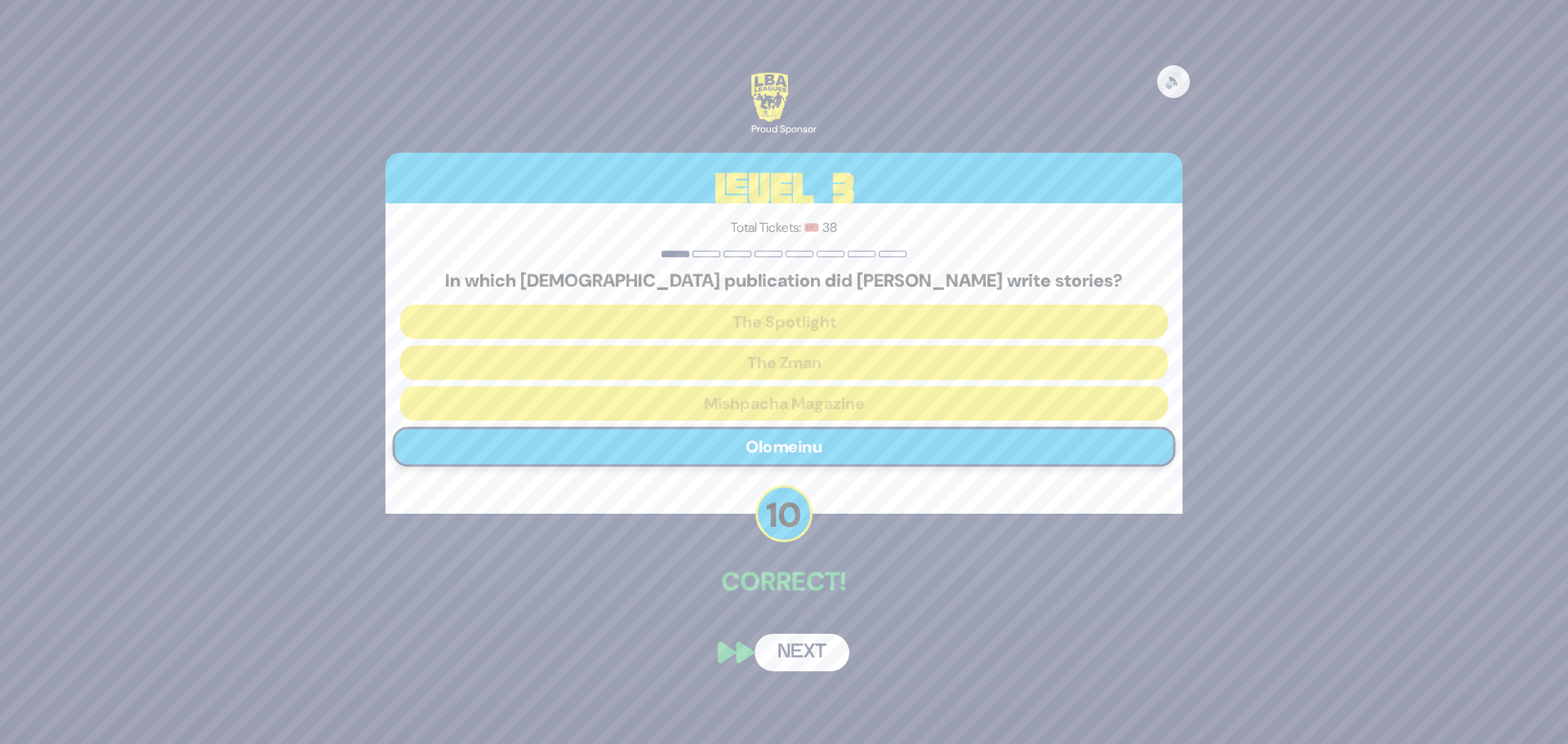
click at [824, 659] on button "Next" at bounding box center [802, 653] width 94 height 38
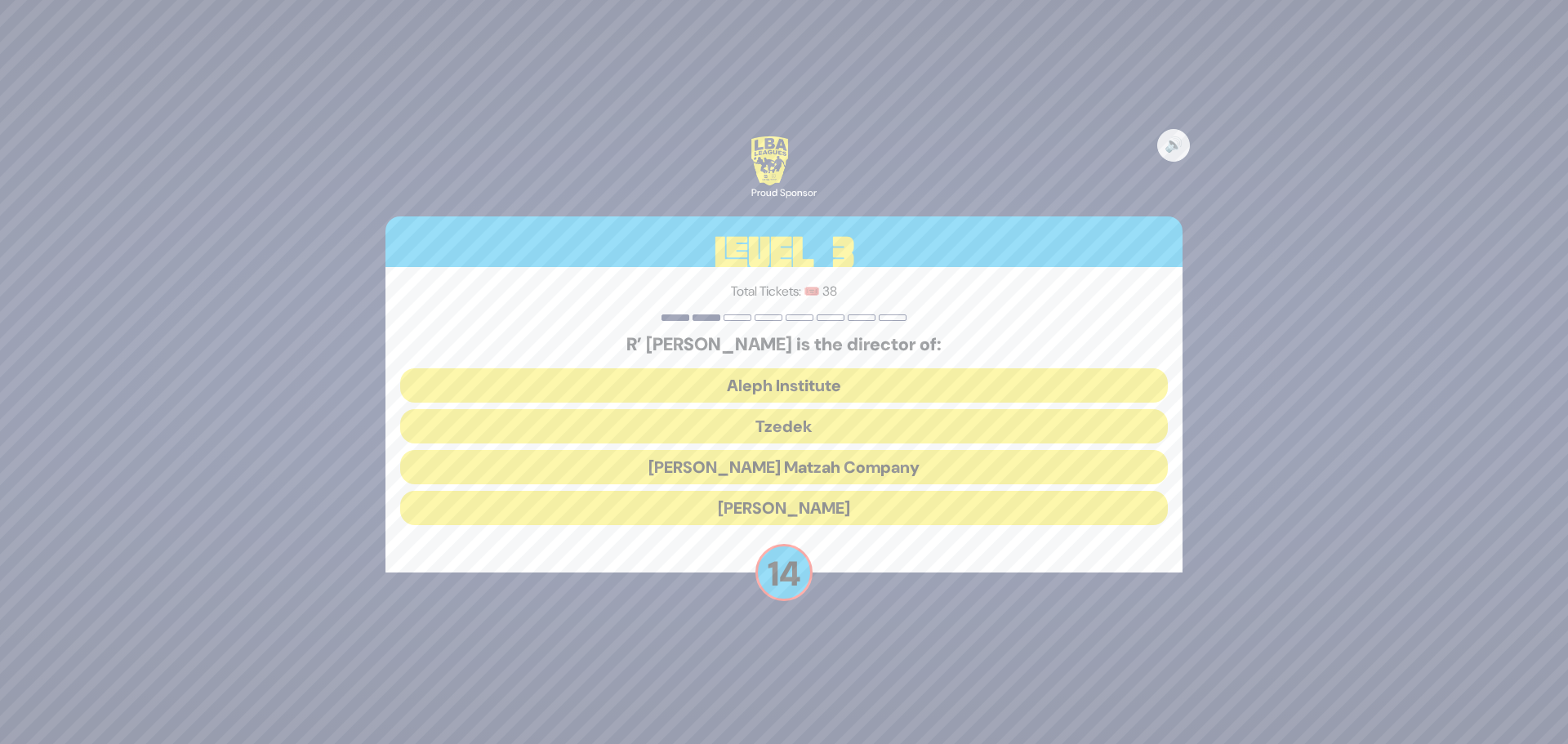
click at [758, 417] on button "Tzedek" at bounding box center [784, 426] width 768 height 34
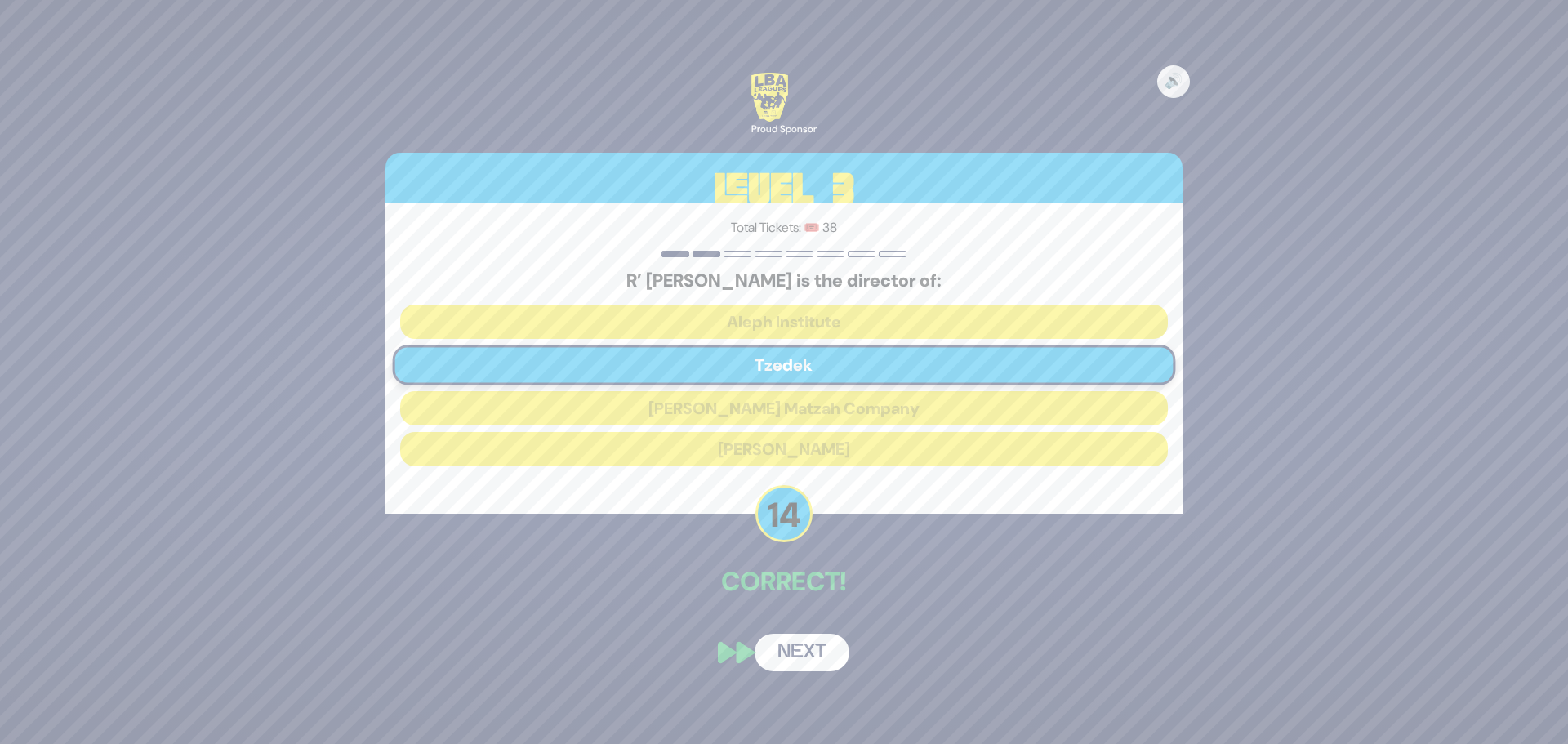
click at [821, 651] on button "Next" at bounding box center [802, 653] width 94 height 38
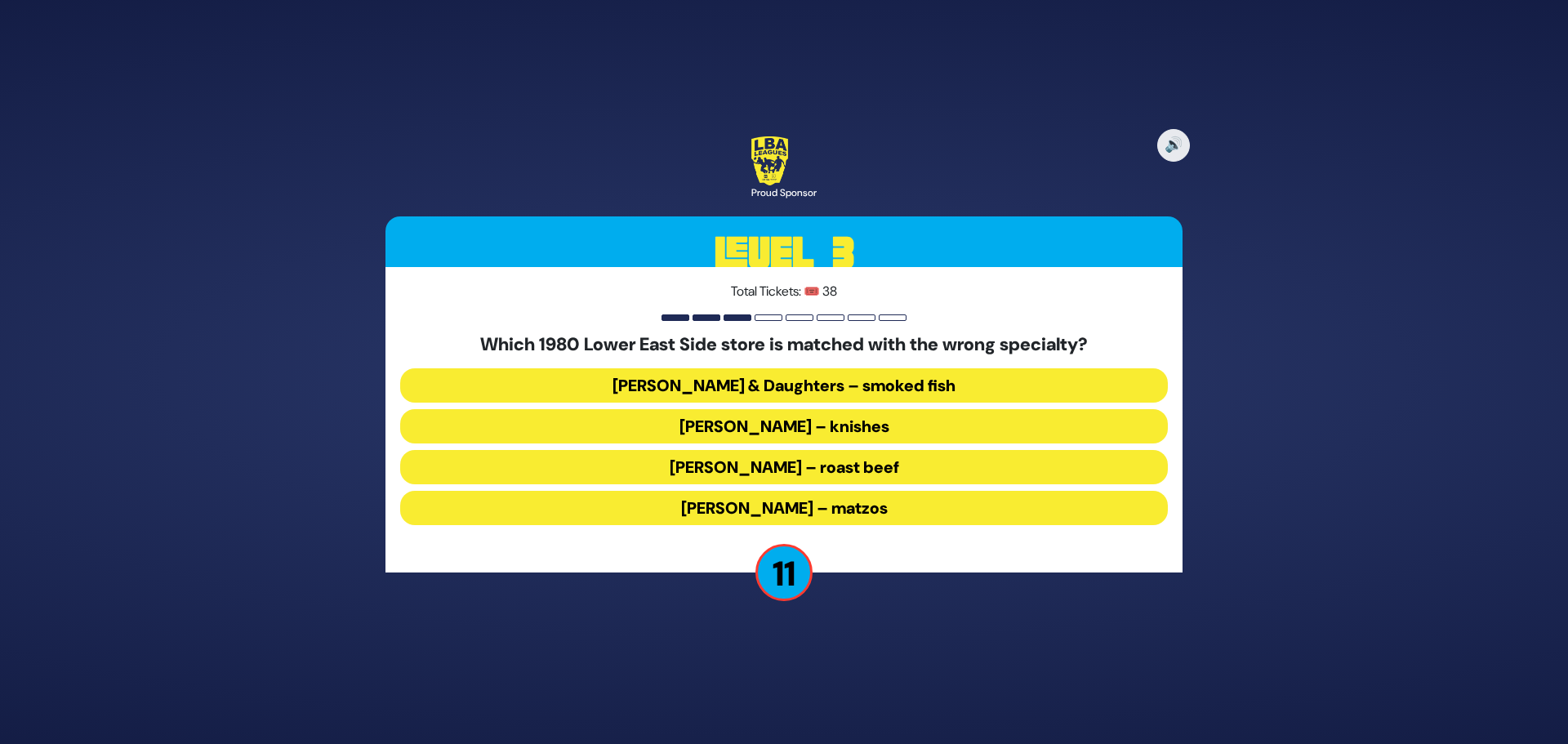
click at [810, 471] on button "[PERSON_NAME] – roast beef" at bounding box center [784, 467] width 768 height 34
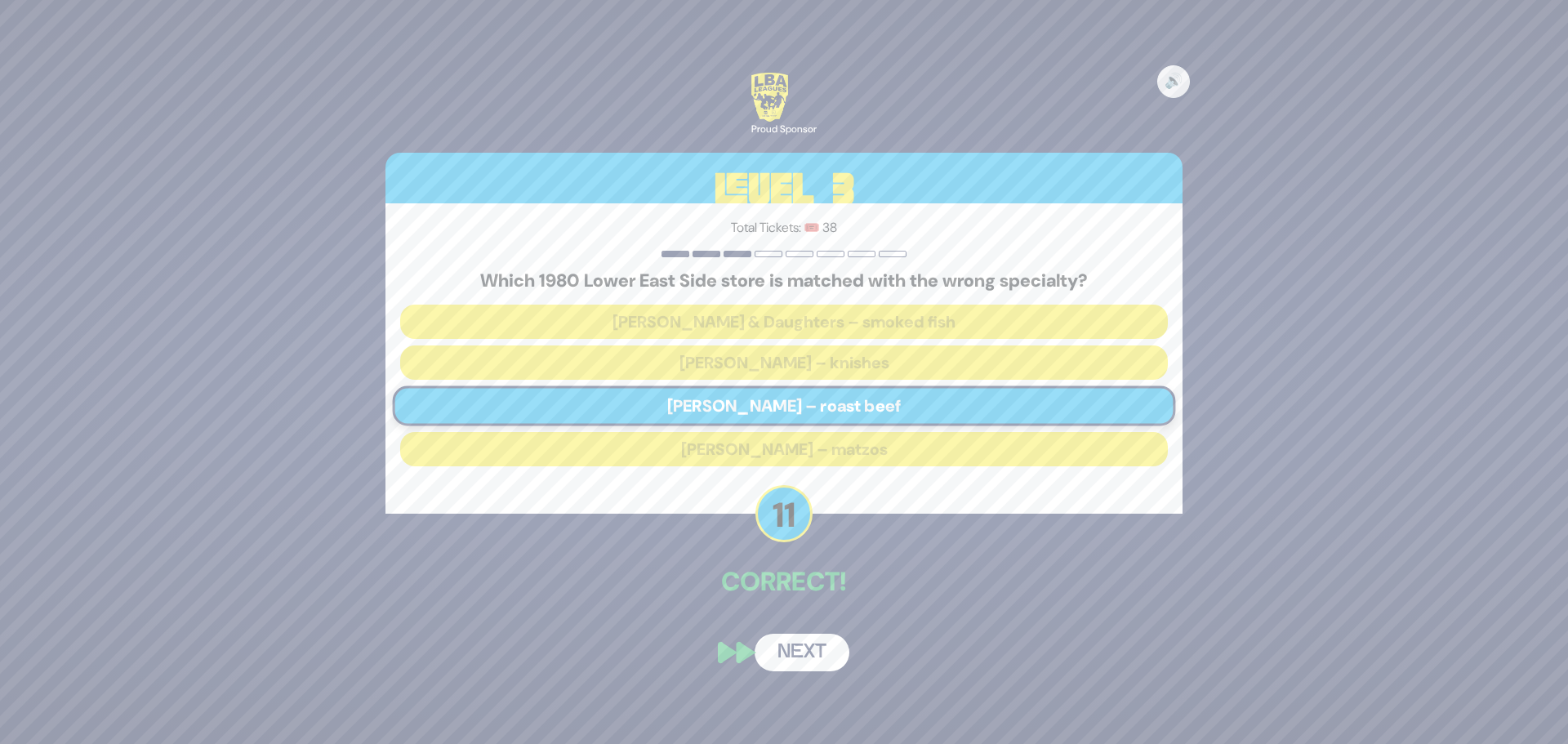
click at [809, 658] on button "Next" at bounding box center [802, 653] width 94 height 38
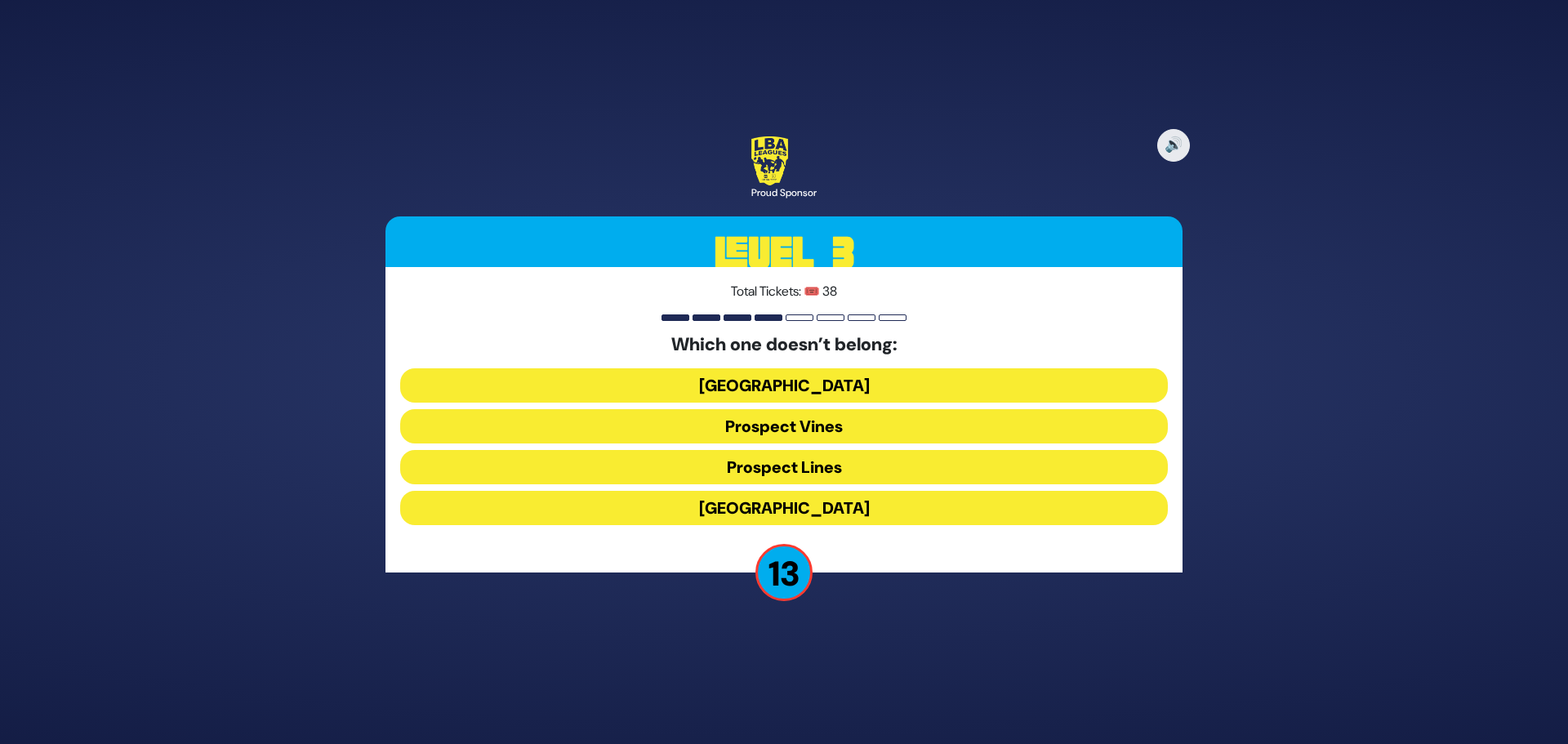
click at [771, 468] on button "Prospect Lines" at bounding box center [784, 467] width 768 height 34
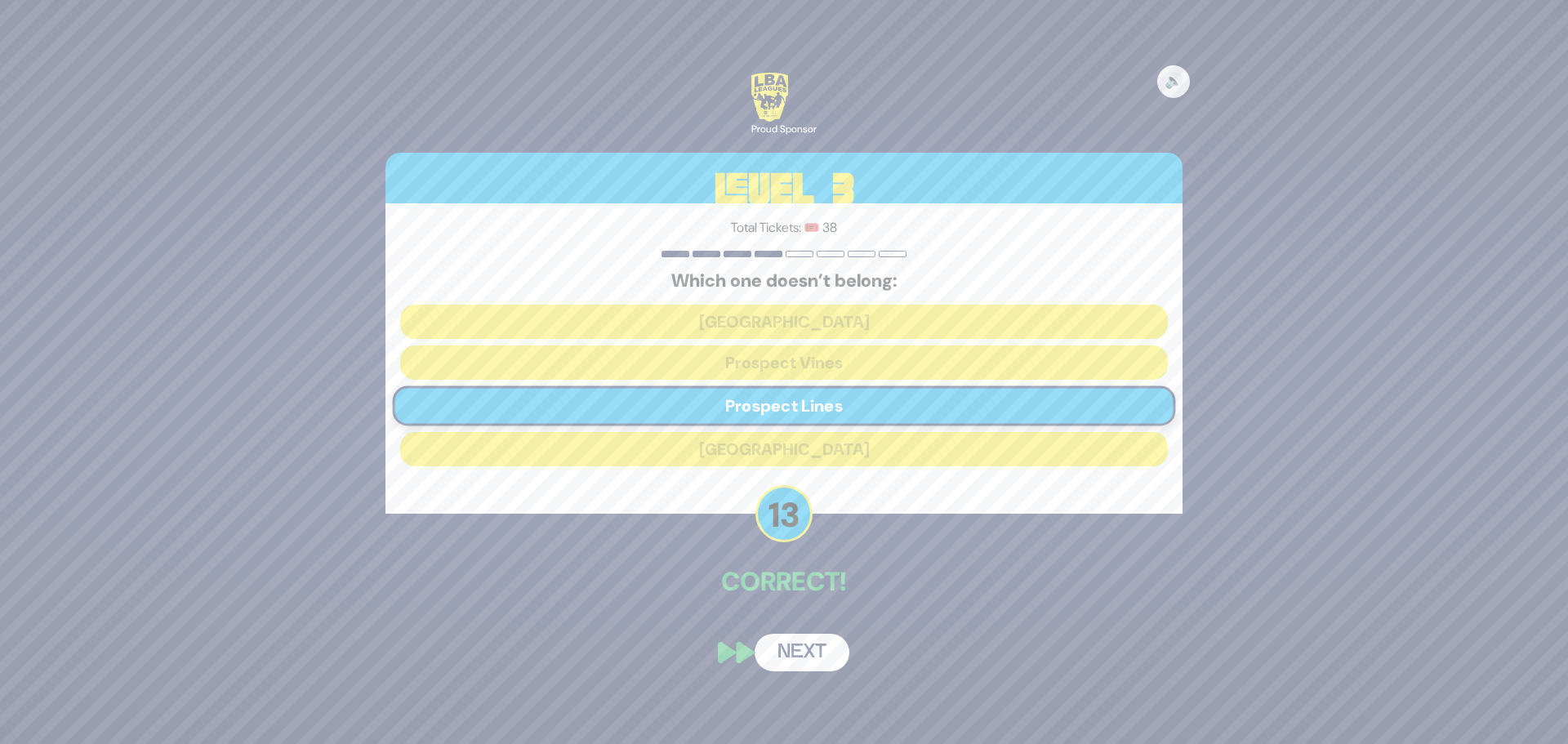
click at [804, 646] on button "Next" at bounding box center [802, 653] width 94 height 38
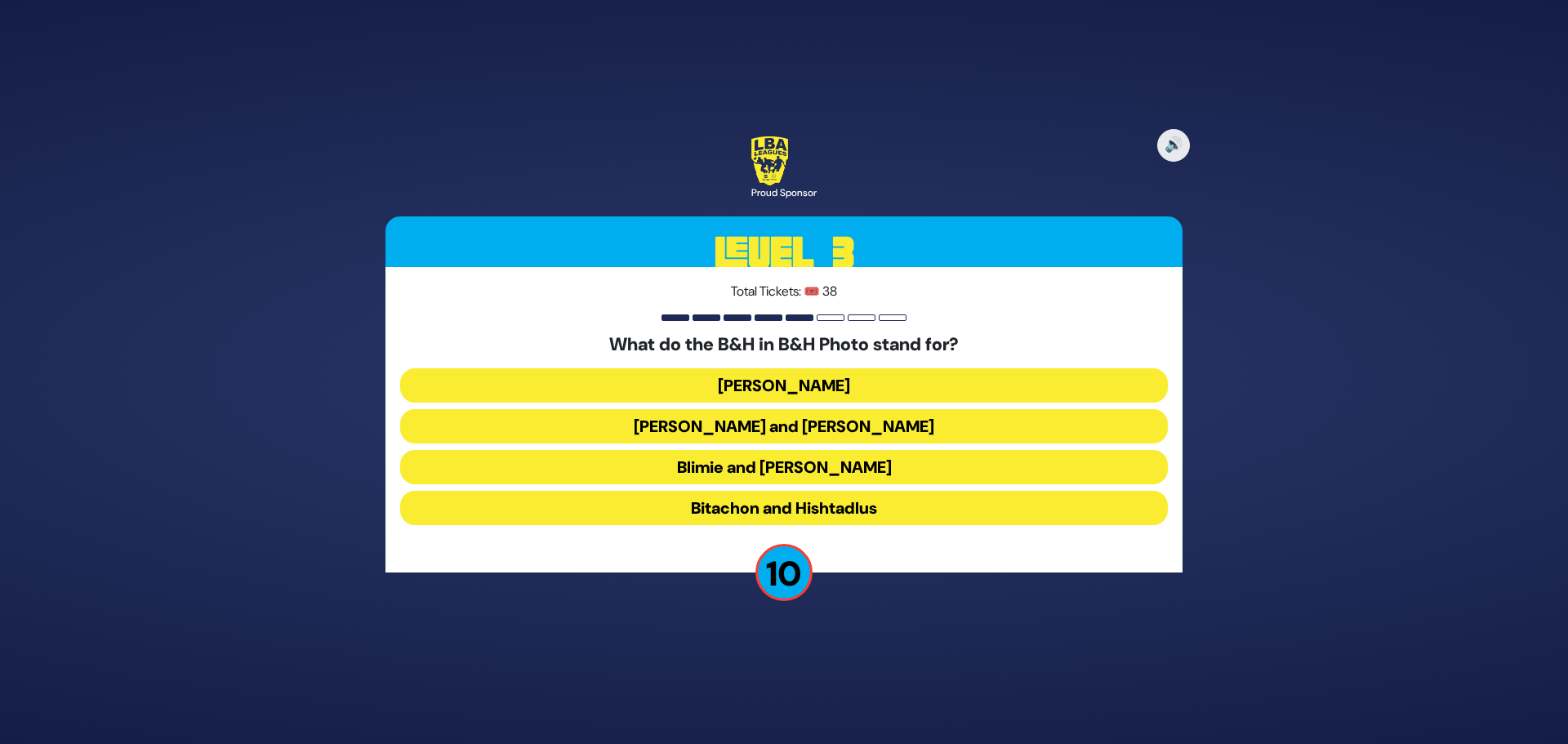
click at [840, 391] on button "[PERSON_NAME]" at bounding box center [784, 385] width 768 height 34
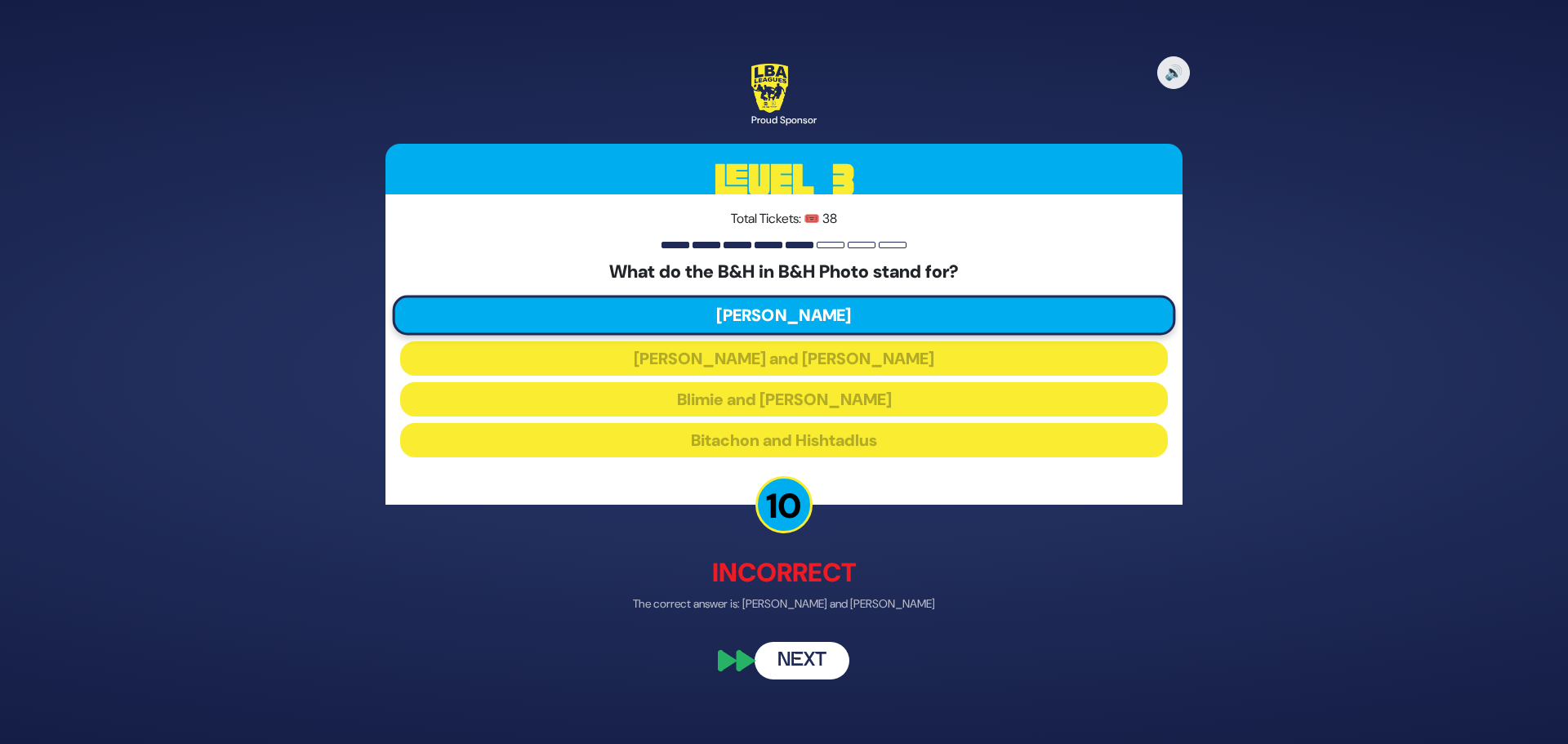
click at [795, 660] on button "Next" at bounding box center [802, 661] width 94 height 38
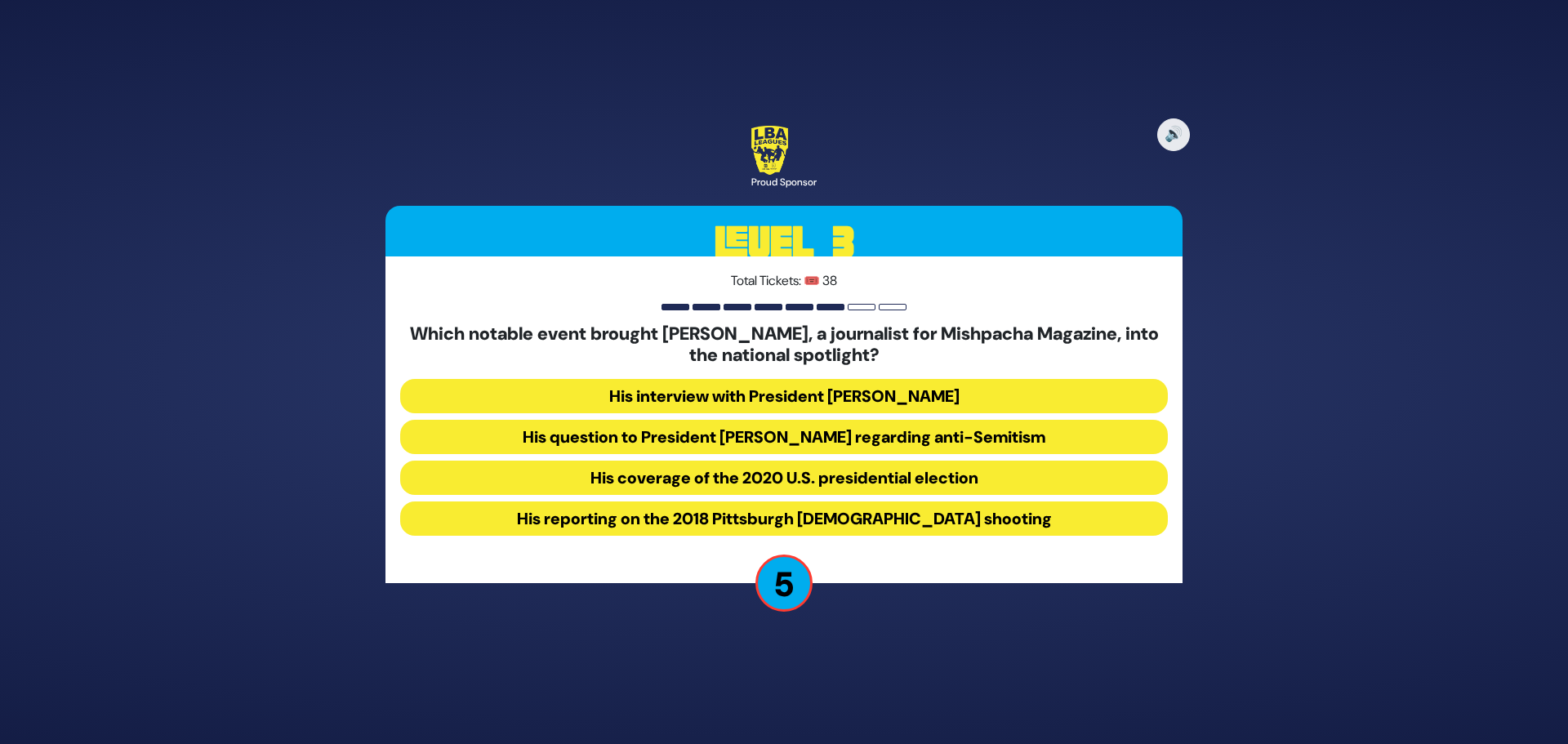
click at [750, 468] on button "His coverage of the 2020 U.S. presidential election" at bounding box center [784, 477] width 768 height 34
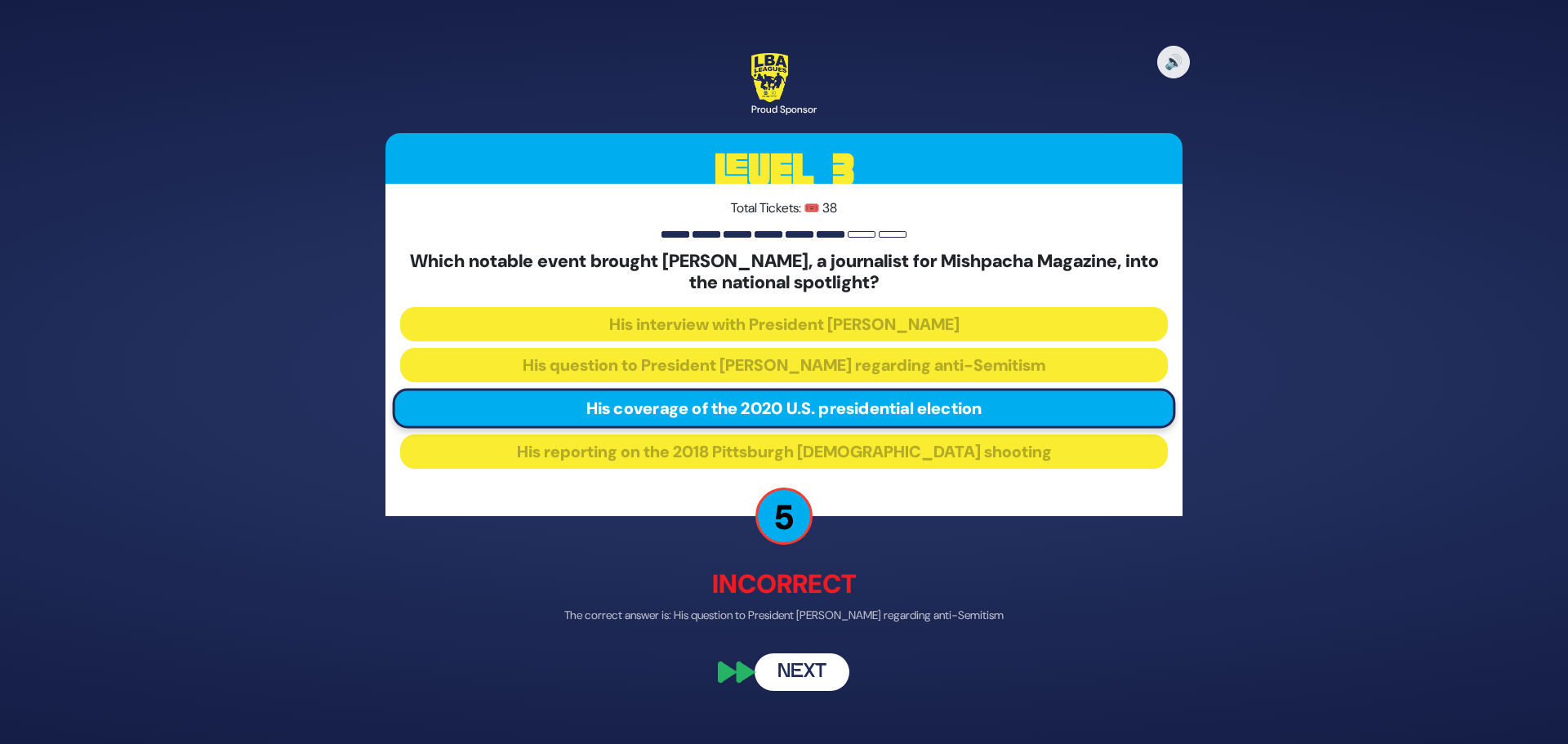
click at [809, 674] on button "Next" at bounding box center [802, 671] width 94 height 38
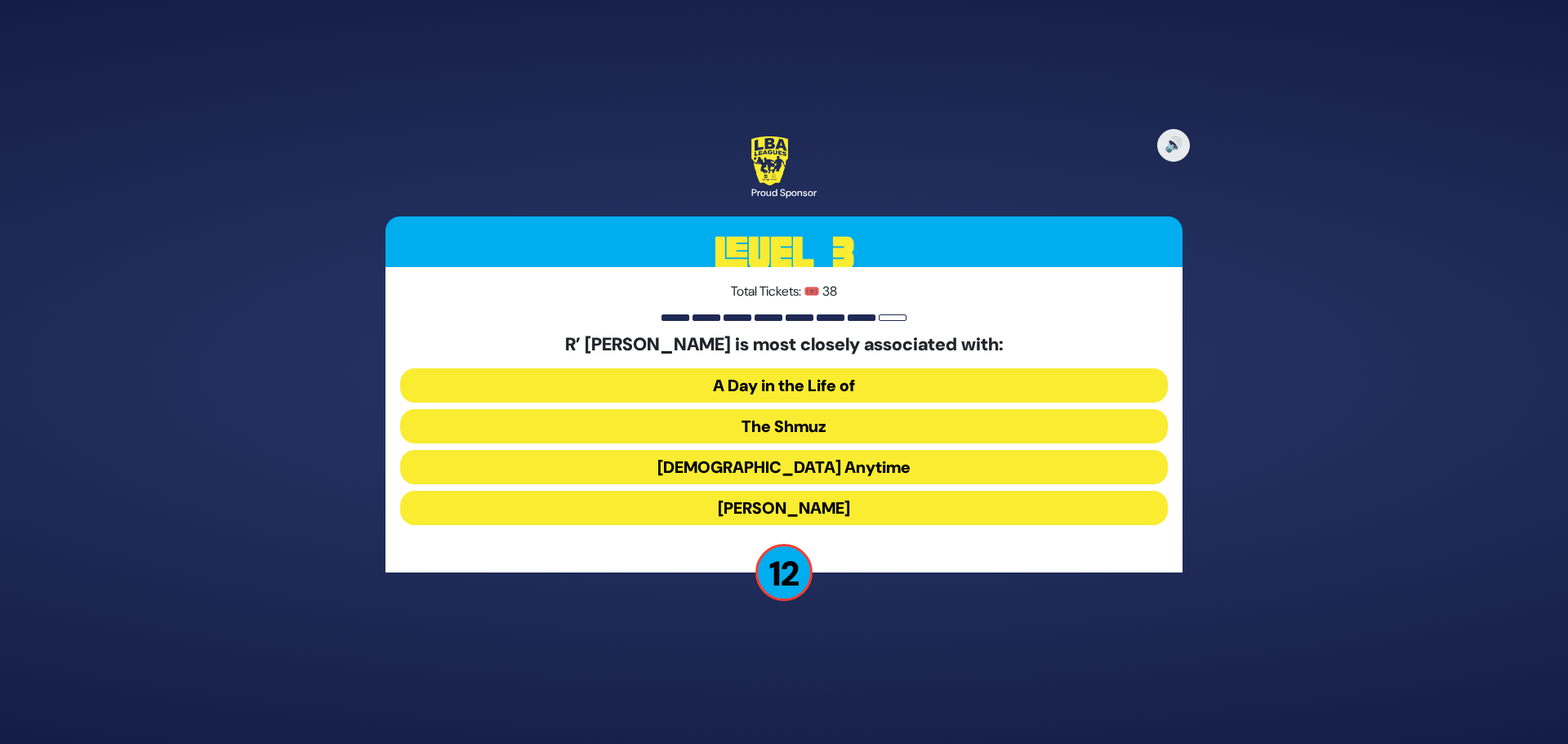
click at [732, 431] on button "The Shmuz" at bounding box center [784, 426] width 768 height 34
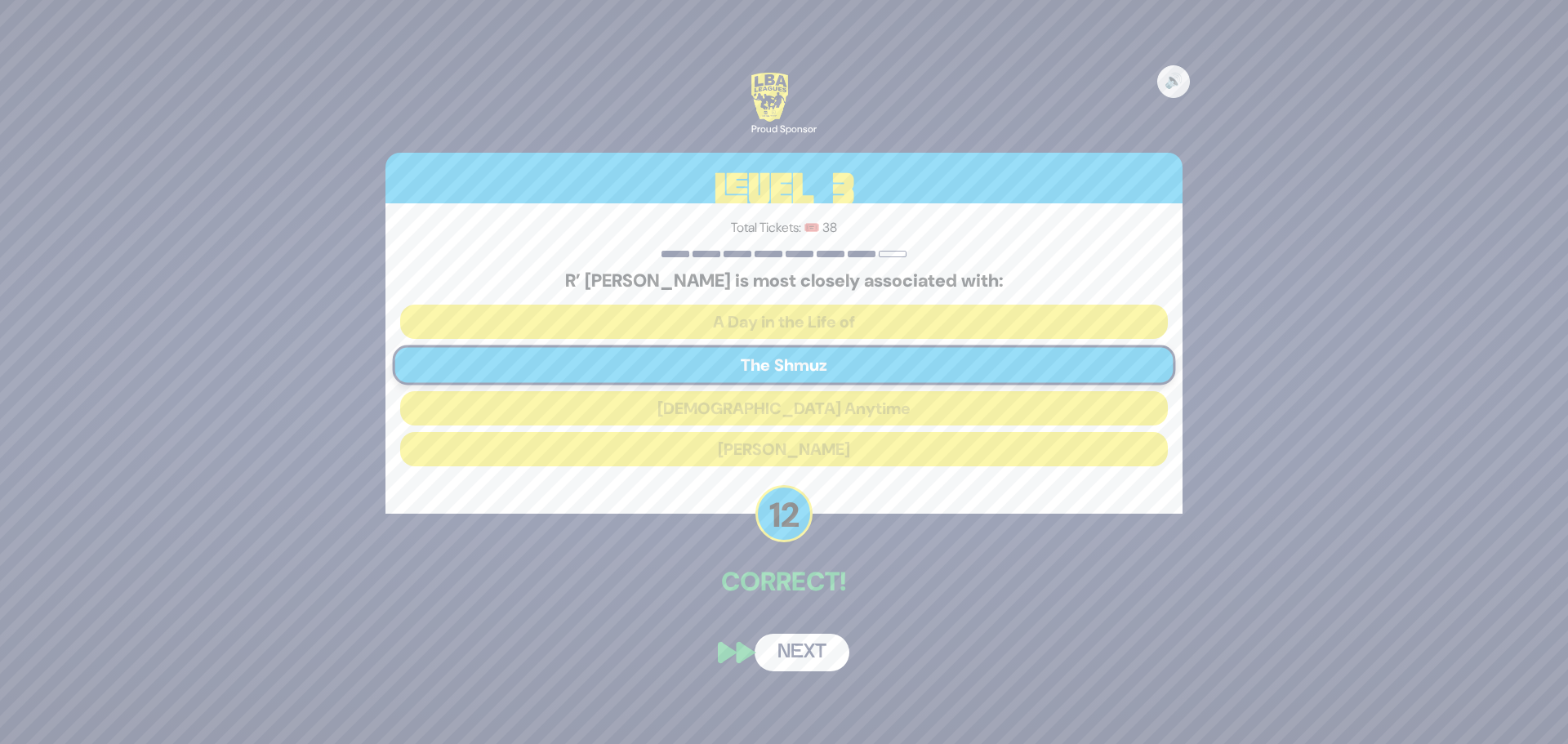
click at [809, 653] on button "Next" at bounding box center [802, 653] width 94 height 38
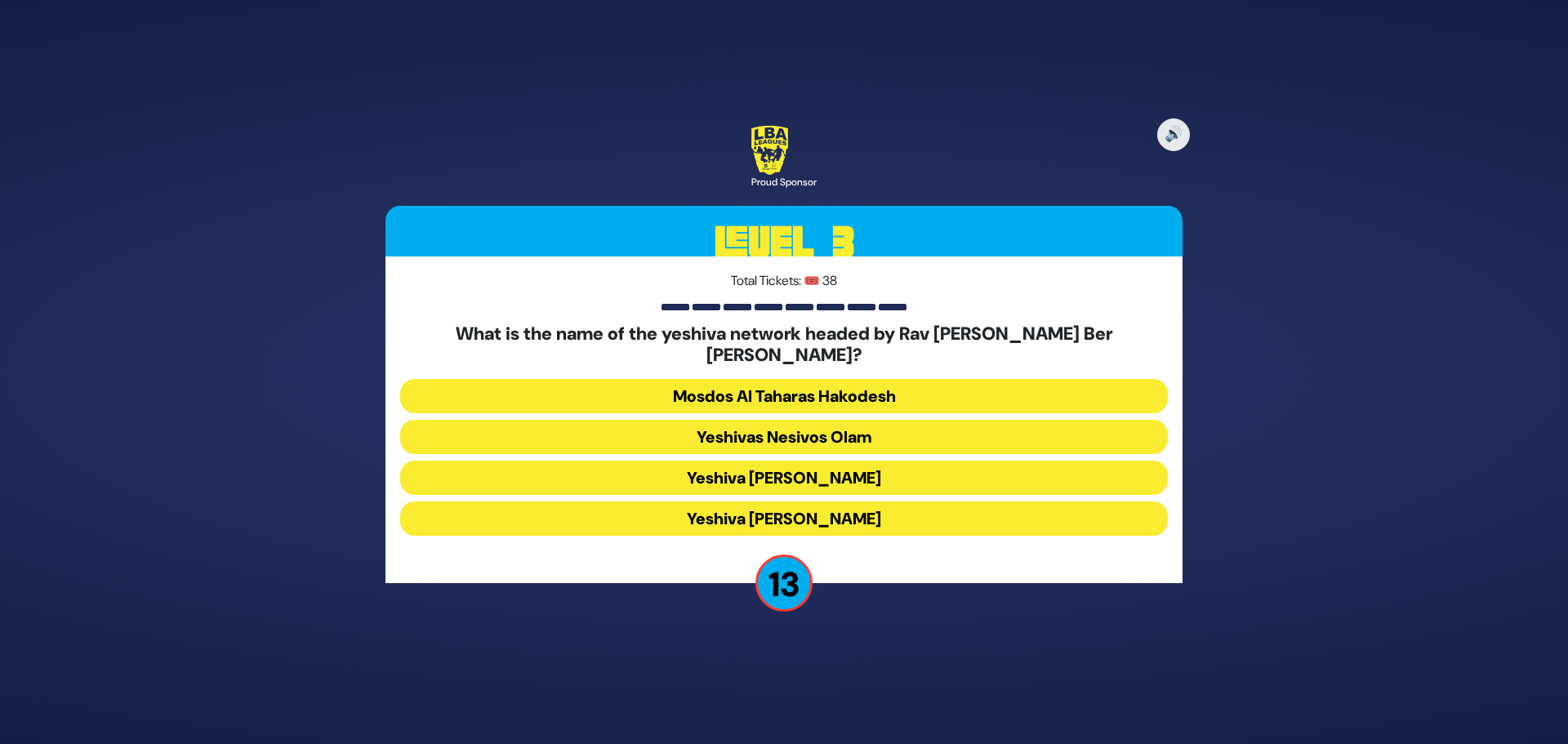
click at [773, 510] on button "Yeshiva [PERSON_NAME]" at bounding box center [784, 518] width 768 height 34
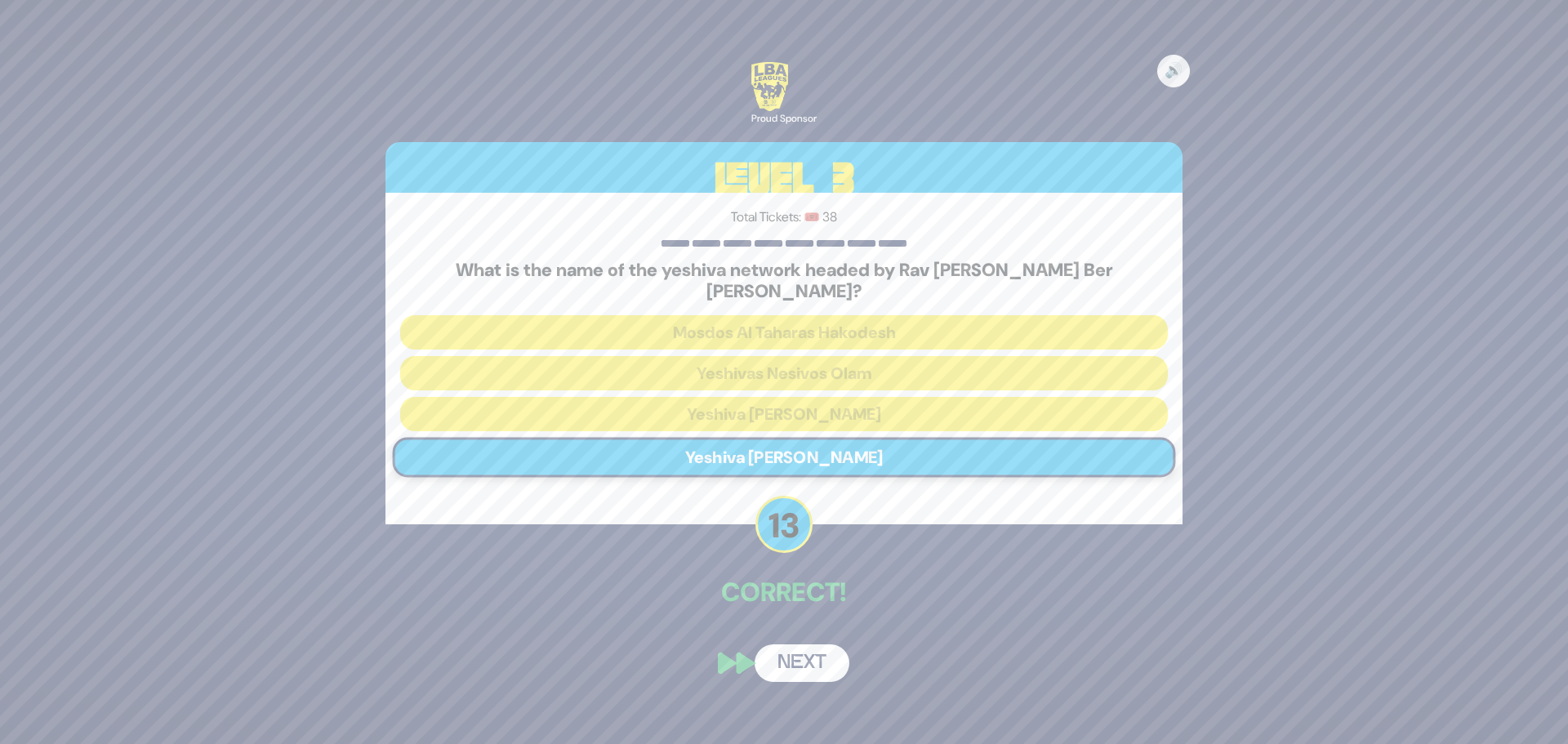
click at [800, 655] on button "Next" at bounding box center [802, 663] width 94 height 38
